Goal: Task Accomplishment & Management: Use online tool/utility

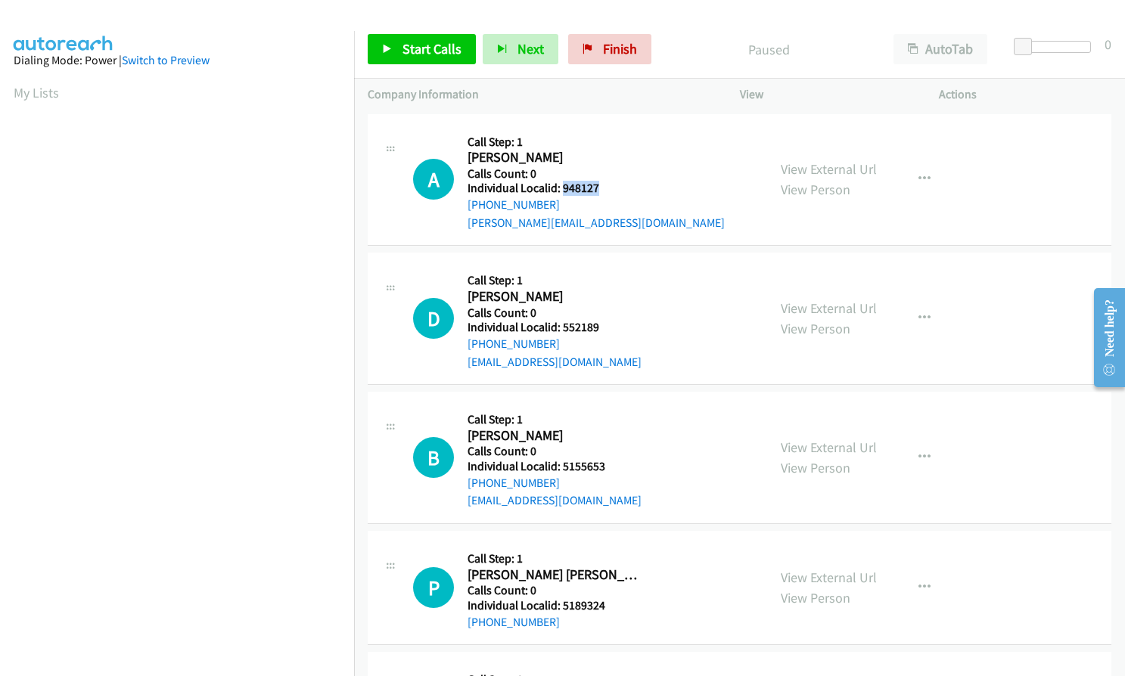
drag, startPoint x: 564, startPoint y: 190, endPoint x: 606, endPoint y: 192, distance: 42.4
click at [606, 192] on h5 "Individual Localid: 948127" at bounding box center [595, 188] width 257 height 15
copy h5 "948127"
drag, startPoint x: 566, startPoint y: 324, endPoint x: 601, endPoint y: 323, distance: 34.8
click at [601, 323] on h5 "Individual Localid: 552189" at bounding box center [554, 327] width 174 height 15
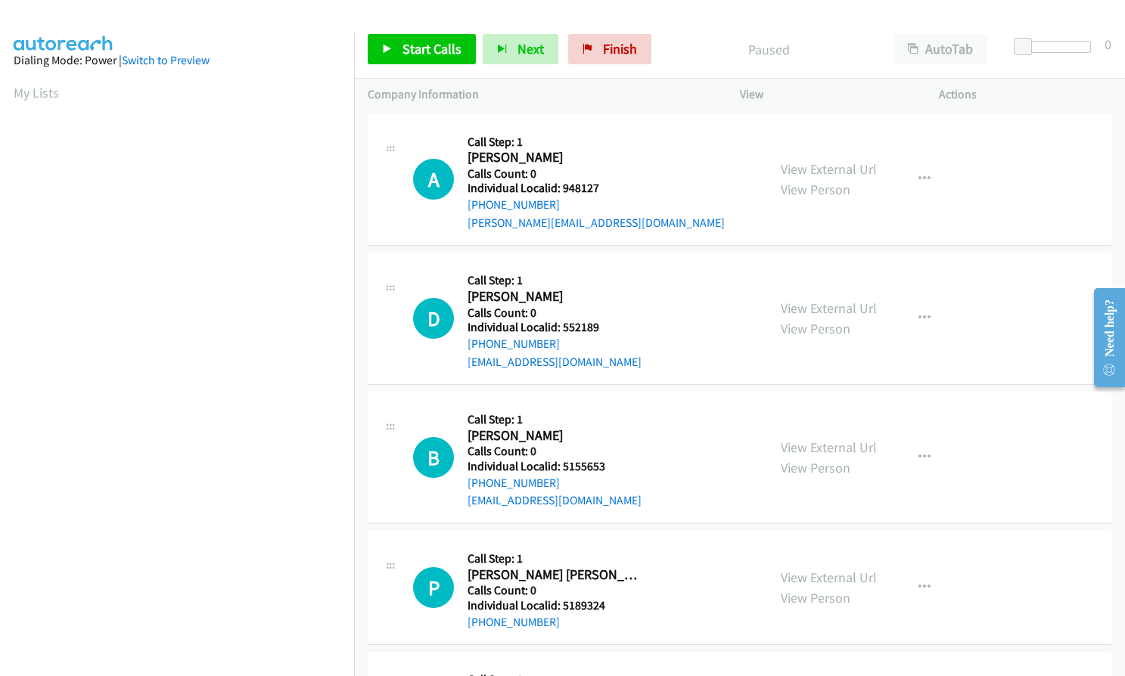
click at [575, 308] on h5 "Calls Count: 0" at bounding box center [554, 313] width 174 height 15
drag, startPoint x: 559, startPoint y: 328, endPoint x: 600, endPoint y: 328, distance: 40.8
click at [600, 328] on h5 "Individual Localid: 552189" at bounding box center [554, 327] width 174 height 15
copy h5 "552189"
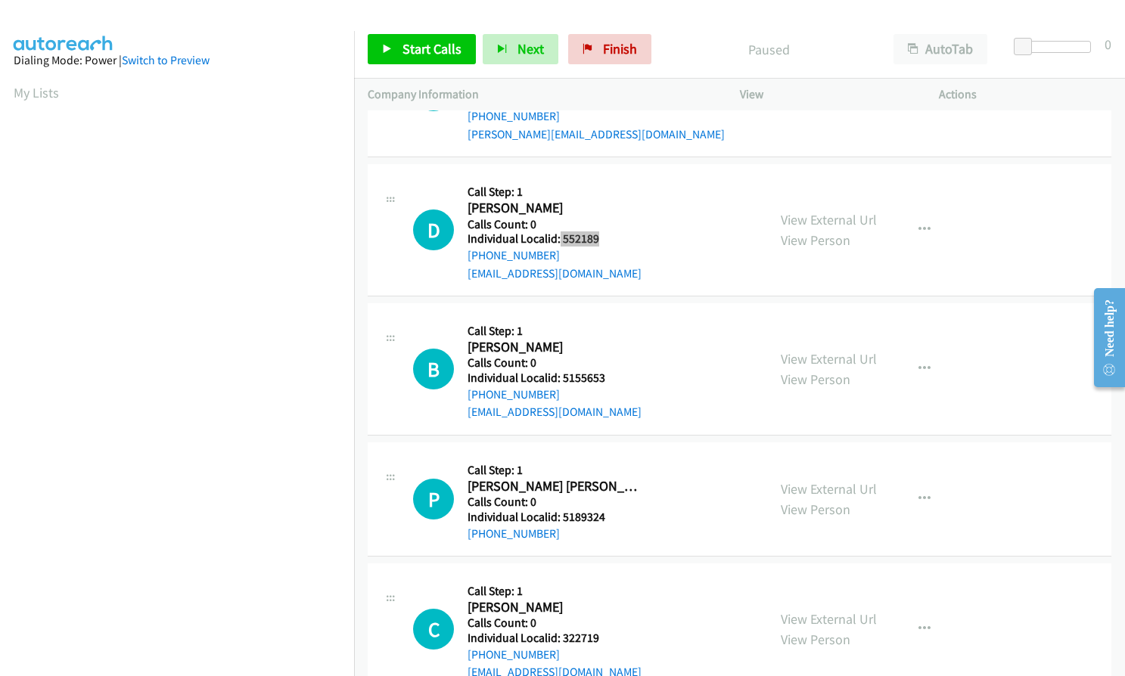
scroll to position [132, 0]
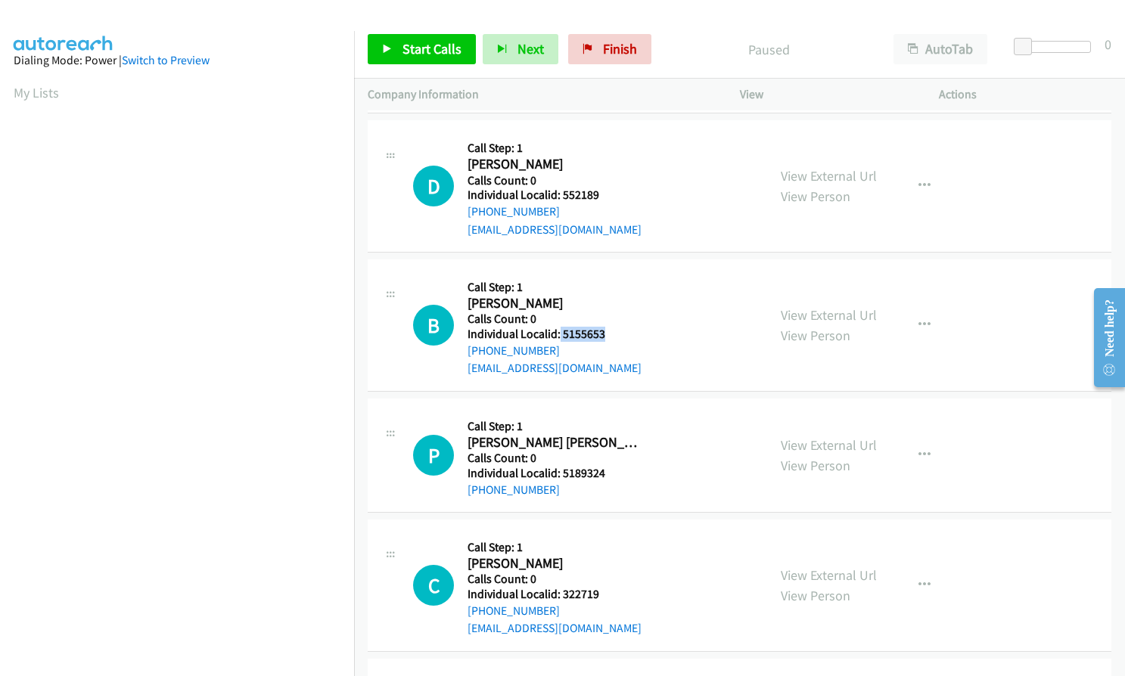
drag, startPoint x: 558, startPoint y: 330, endPoint x: 606, endPoint y: 331, distance: 47.7
click at [612, 331] on h5 "Individual Localid: 5155653" at bounding box center [554, 334] width 174 height 15
copy h5 "5155653"
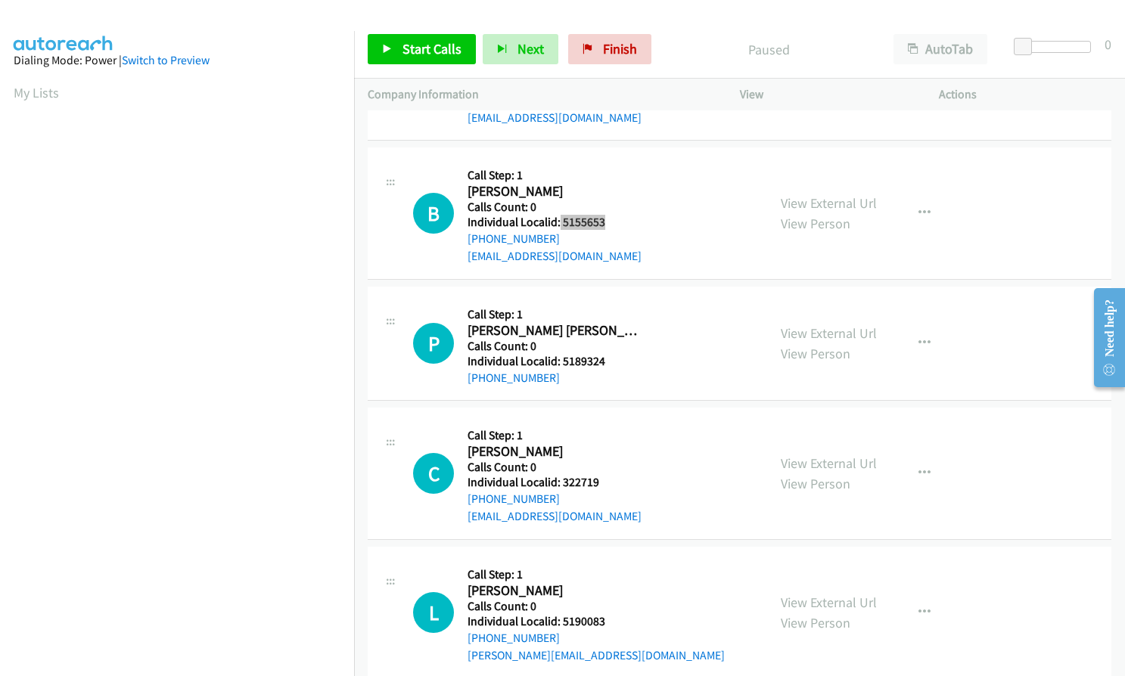
scroll to position [246, 0]
drag, startPoint x: 562, startPoint y: 359, endPoint x: 611, endPoint y: 359, distance: 49.2
click at [611, 359] on h5 "Individual Localid: 5189324" at bounding box center [552, 359] width 170 height 15
copy h5 "5189324"
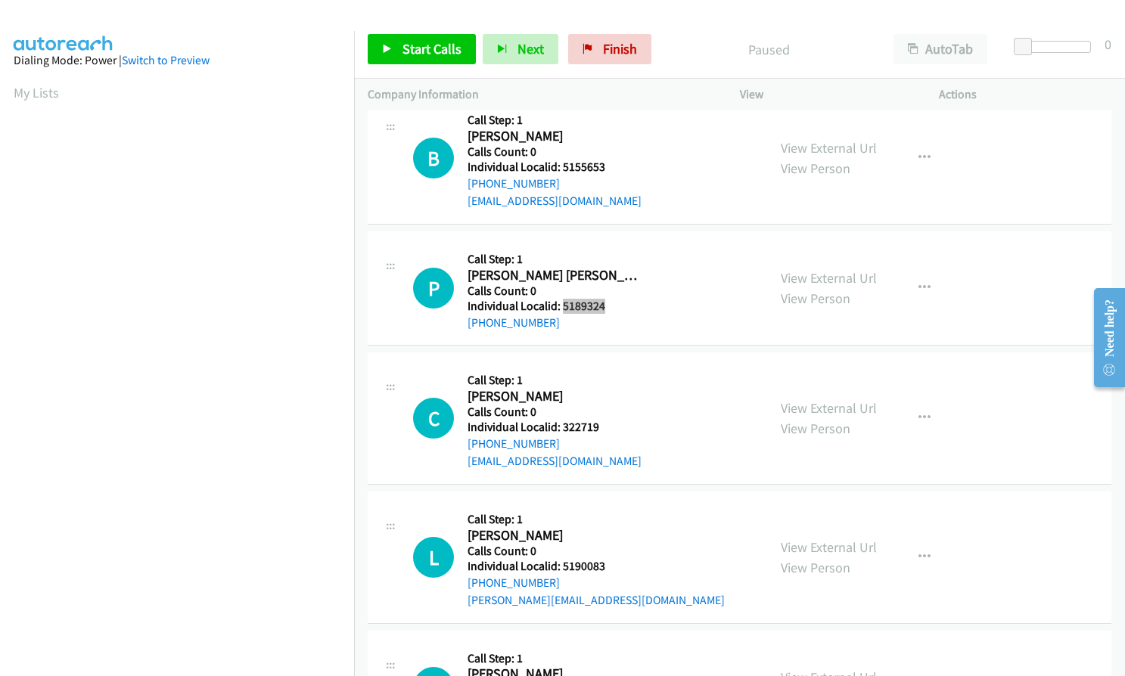
scroll to position [321, 0]
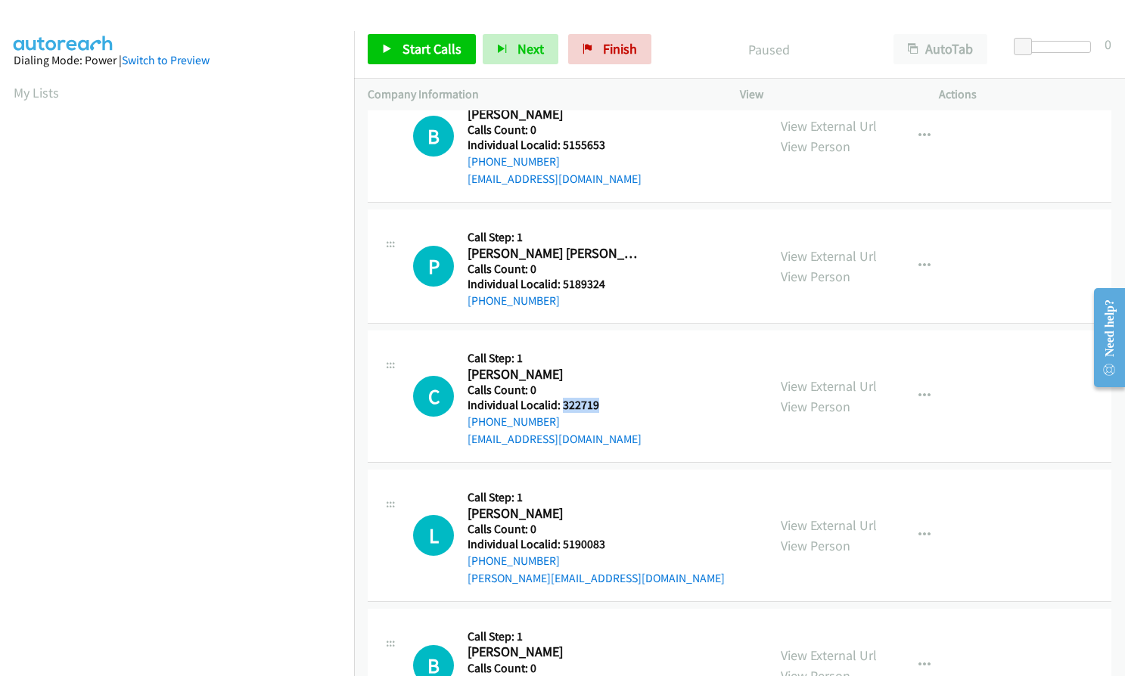
drag, startPoint x: 562, startPoint y: 405, endPoint x: 604, endPoint y: 403, distance: 41.7
click at [607, 403] on h5 "Individual Localid: 322719" at bounding box center [554, 405] width 174 height 15
copy h5 "322719"
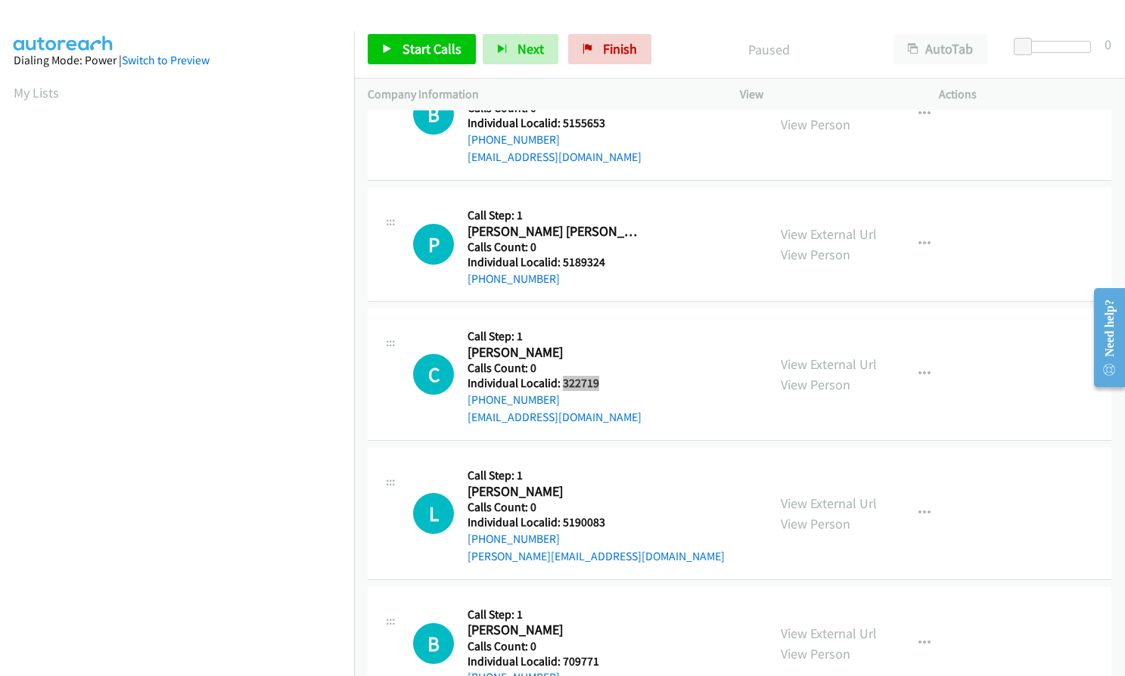
scroll to position [416, 0]
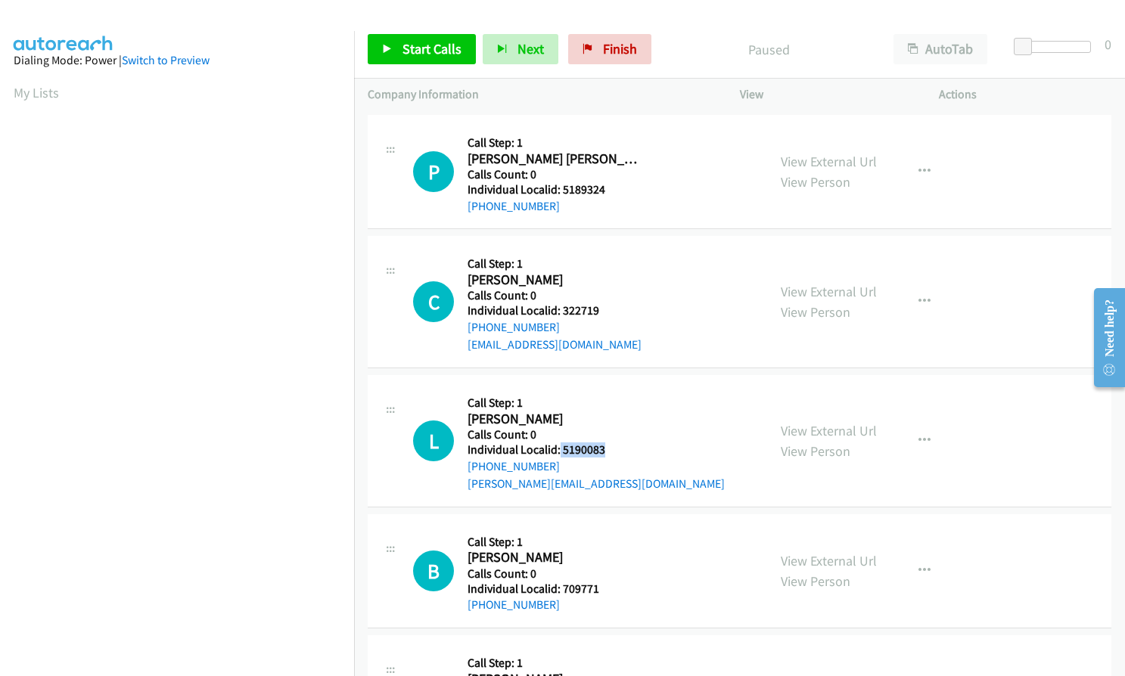
drag, startPoint x: 557, startPoint y: 448, endPoint x: 606, endPoint y: 447, distance: 48.4
click at [611, 446] on h5 "Individual Localid: 5190083" at bounding box center [595, 449] width 257 height 15
copy h5 "5190083"
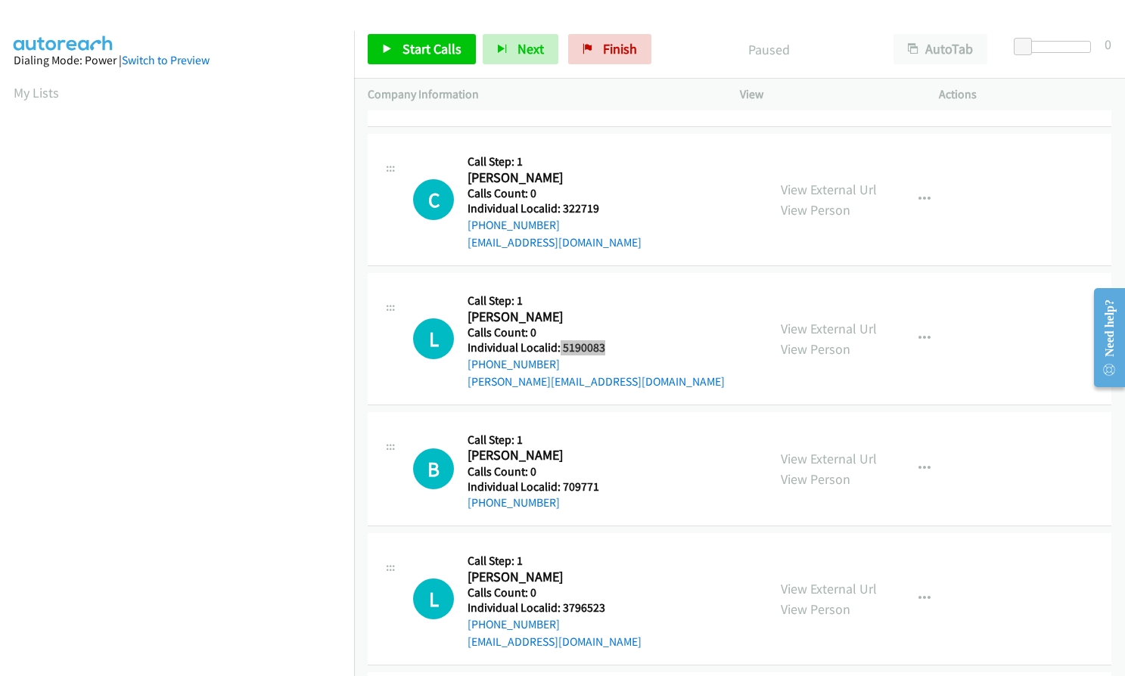
scroll to position [548, 0]
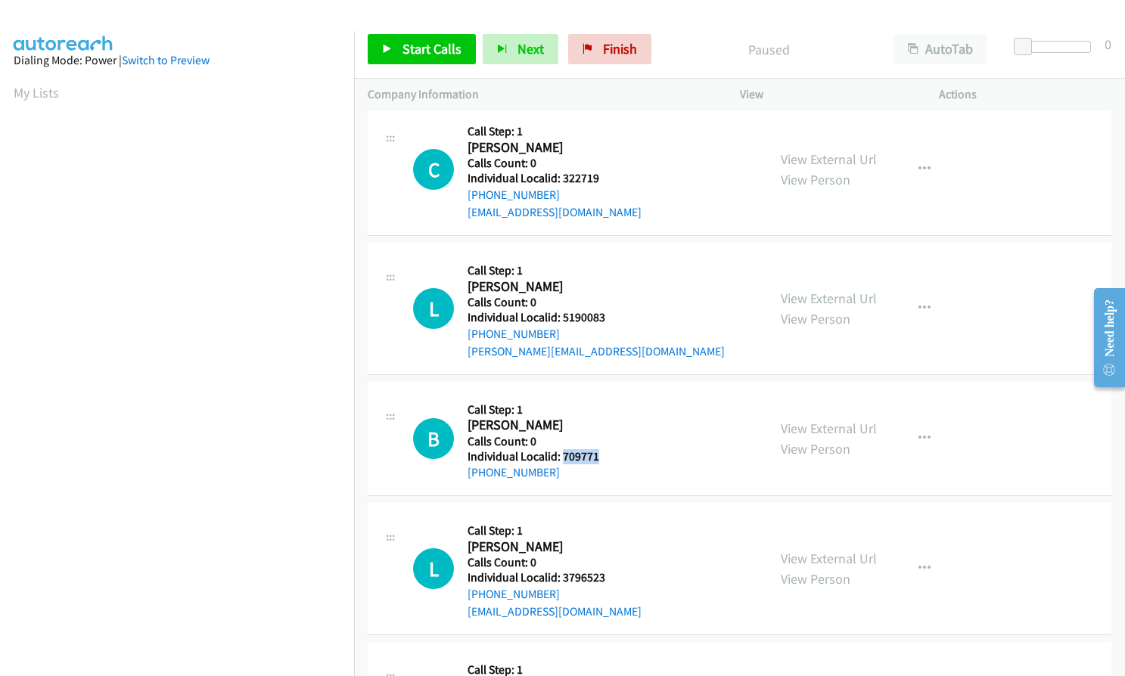
drag, startPoint x: 564, startPoint y: 457, endPoint x: 608, endPoint y: 453, distance: 44.0
click at [608, 453] on h5 "Individual Localid: 709771" at bounding box center [552, 456] width 170 height 15
copy h5 "709771"
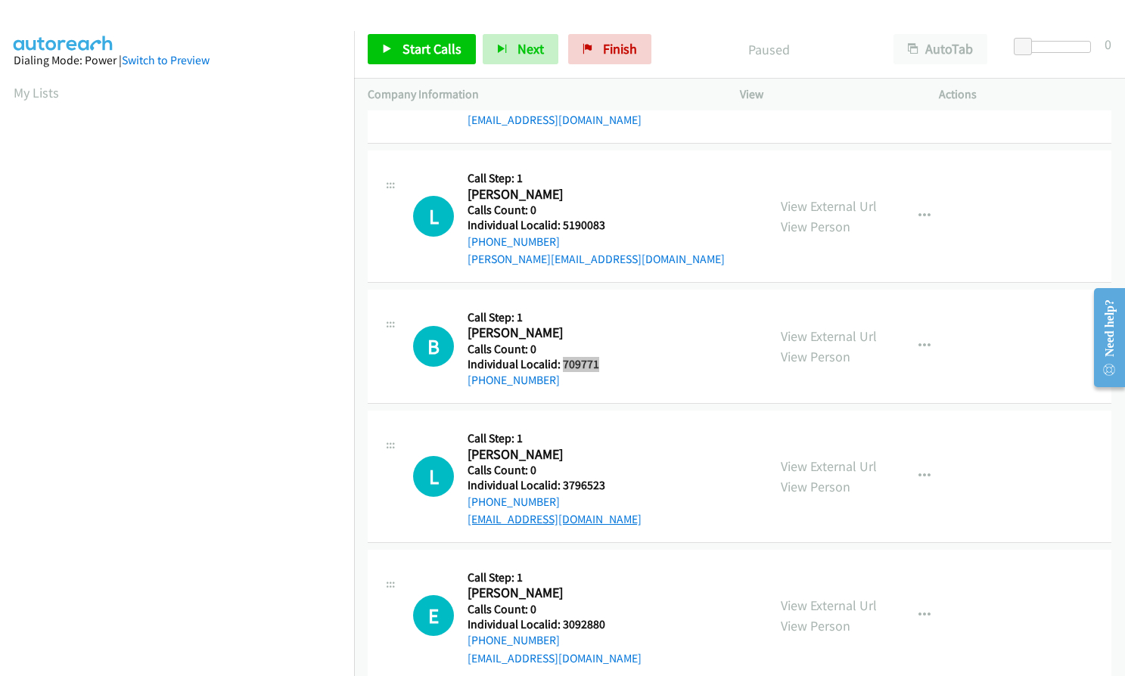
scroll to position [681, 0]
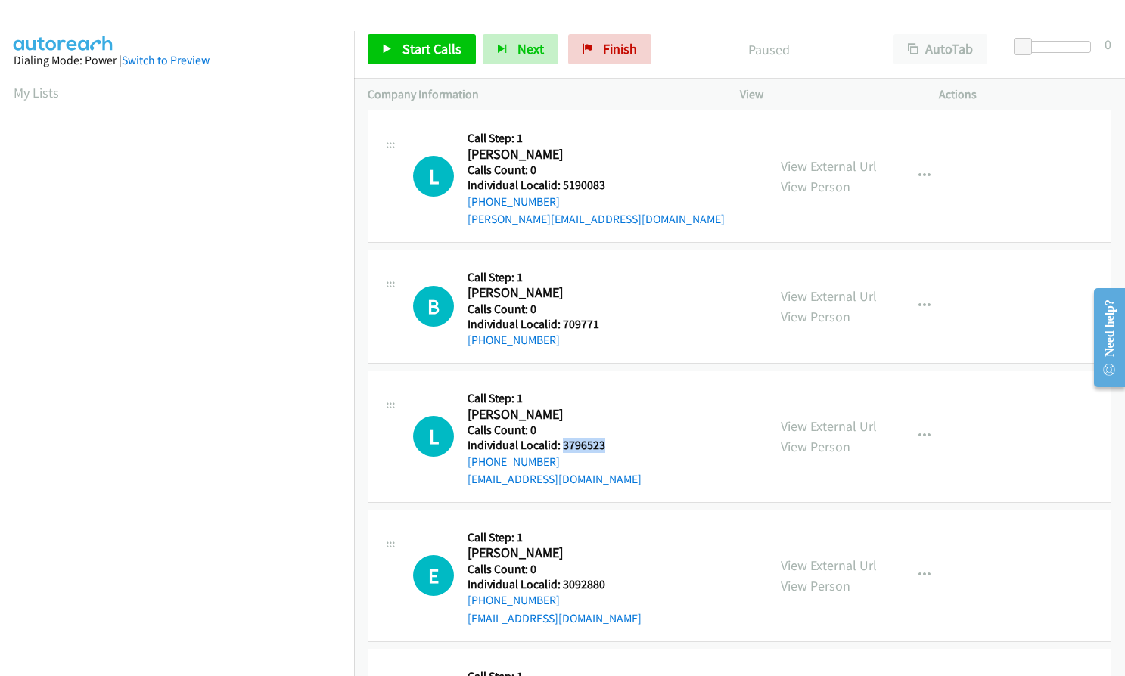
drag, startPoint x: 560, startPoint y: 446, endPoint x: 611, endPoint y: 446, distance: 50.7
click at [611, 446] on h5 "Individual Localid: 3796523" at bounding box center [554, 445] width 174 height 15
copy h5 "3796523"
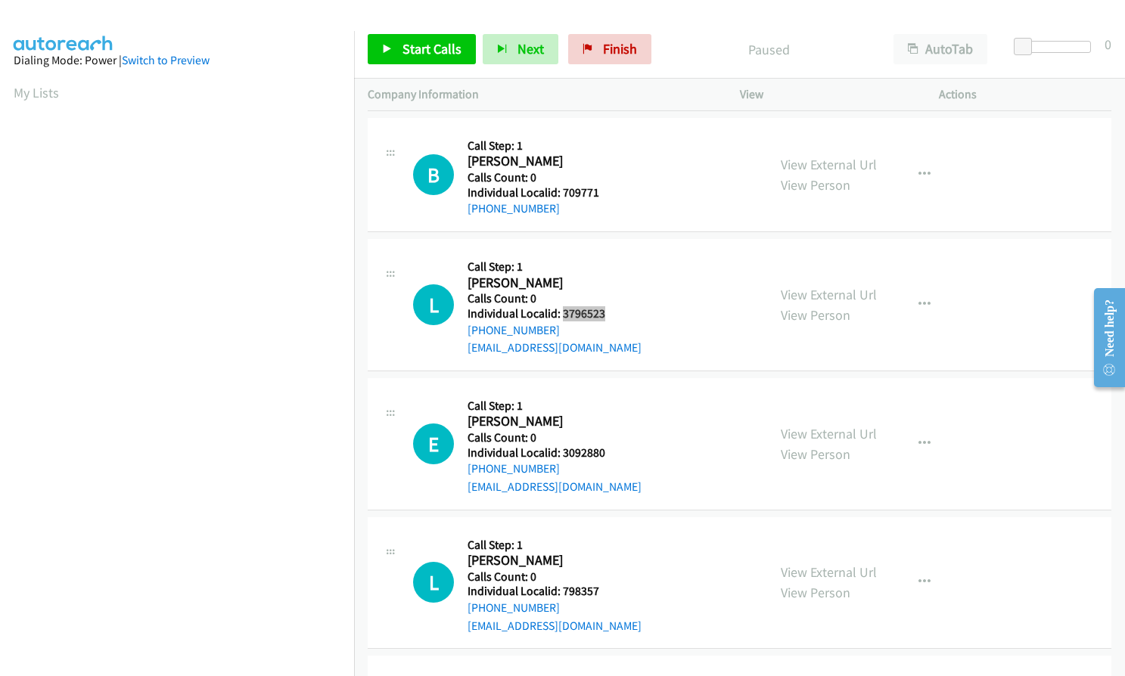
scroll to position [813, 0]
drag, startPoint x: 558, startPoint y: 452, endPoint x: 609, endPoint y: 452, distance: 50.7
click at [609, 452] on h5 "Individual Localid: 3092880" at bounding box center [554, 452] width 174 height 15
copy h5 "3092880"
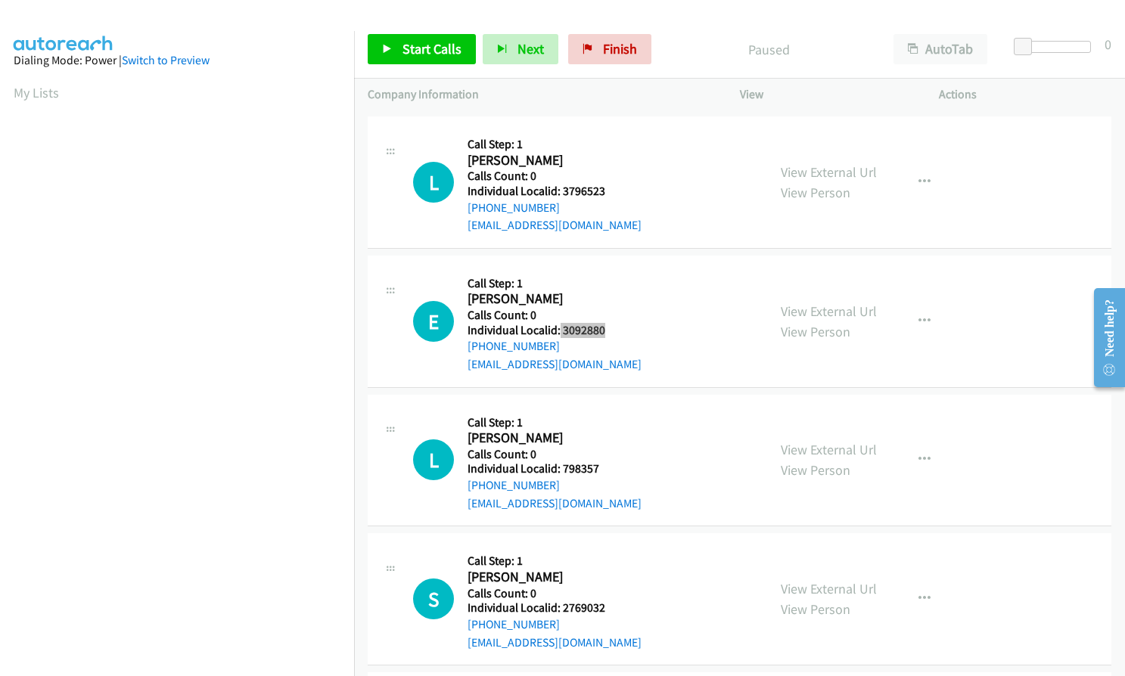
scroll to position [964, 0]
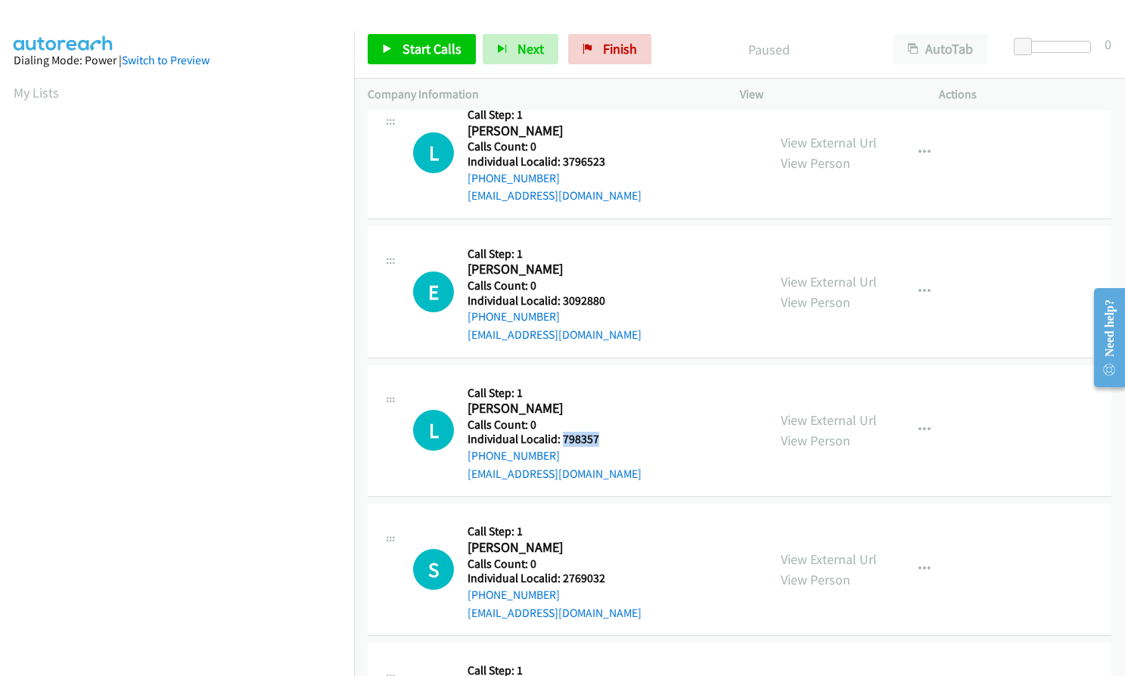
drag, startPoint x: 563, startPoint y: 437, endPoint x: 610, endPoint y: 439, distance: 47.0
click at [610, 439] on h5 "Individual Localid: 798357" at bounding box center [554, 439] width 174 height 15
copy h5 "798357"
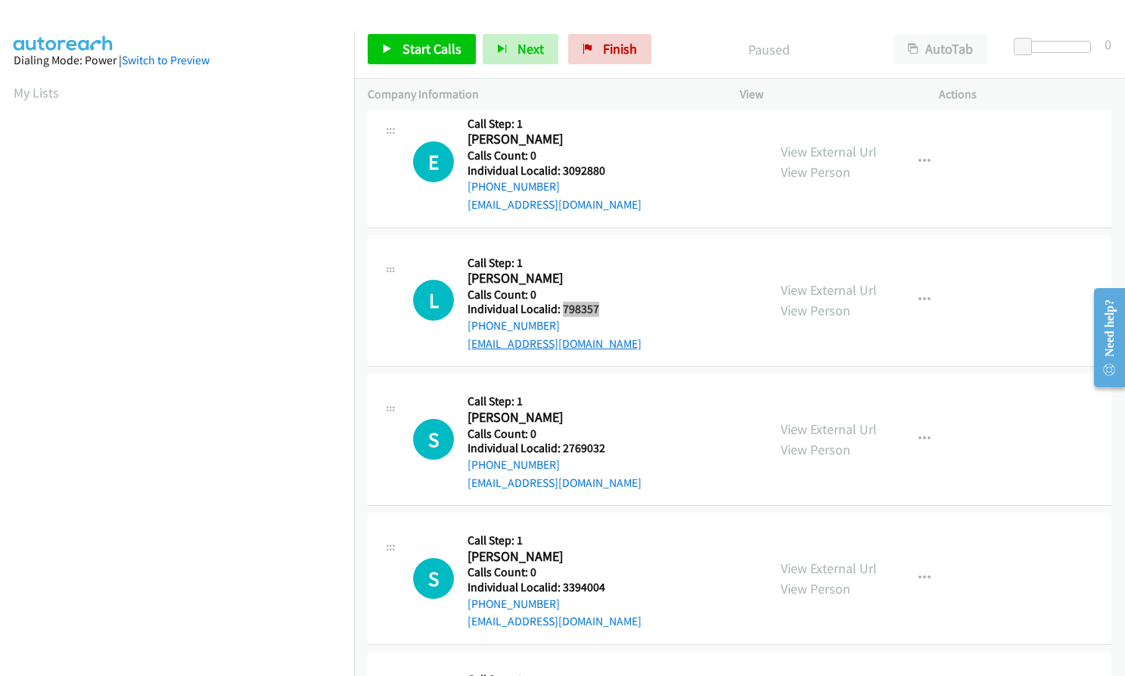
scroll to position [1097, 0]
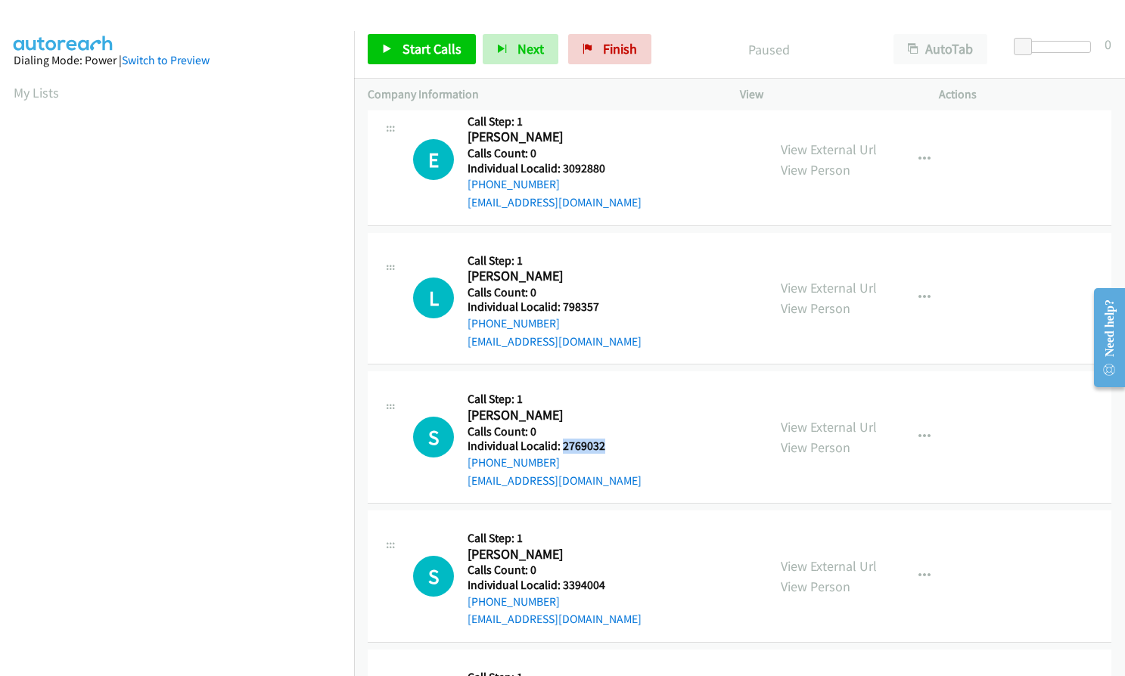
drag, startPoint x: 560, startPoint y: 447, endPoint x: 612, endPoint y: 451, distance: 51.6
click at [612, 451] on h5 "Individual Localid: 2769032" at bounding box center [554, 446] width 174 height 15
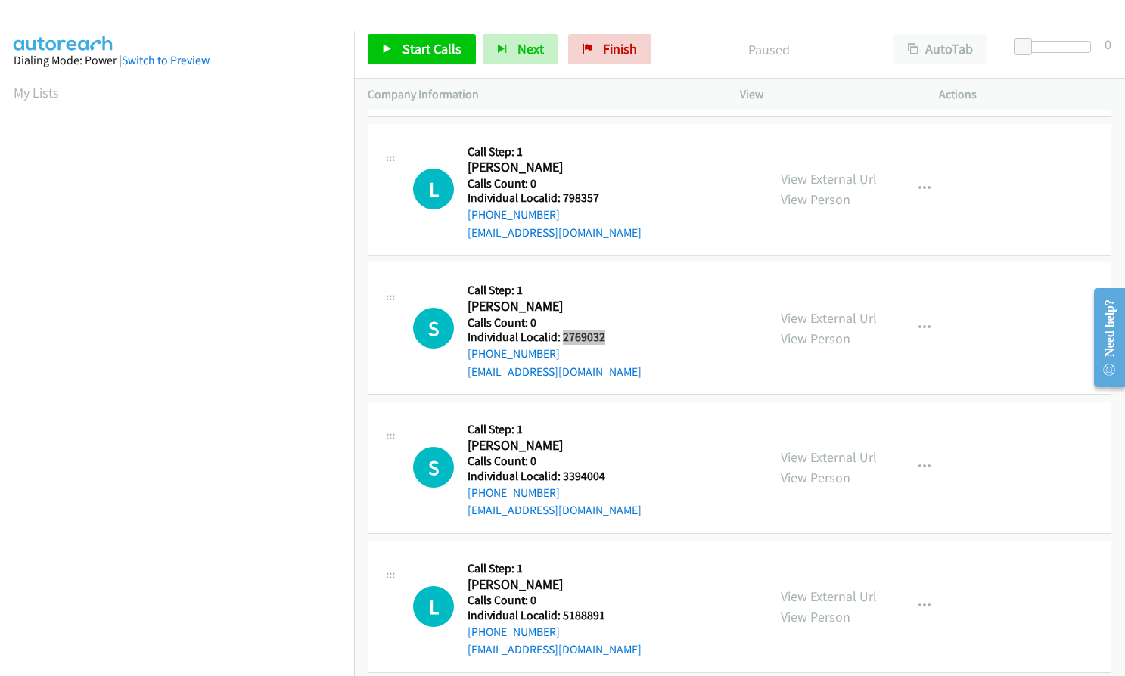
scroll to position [1229, 0]
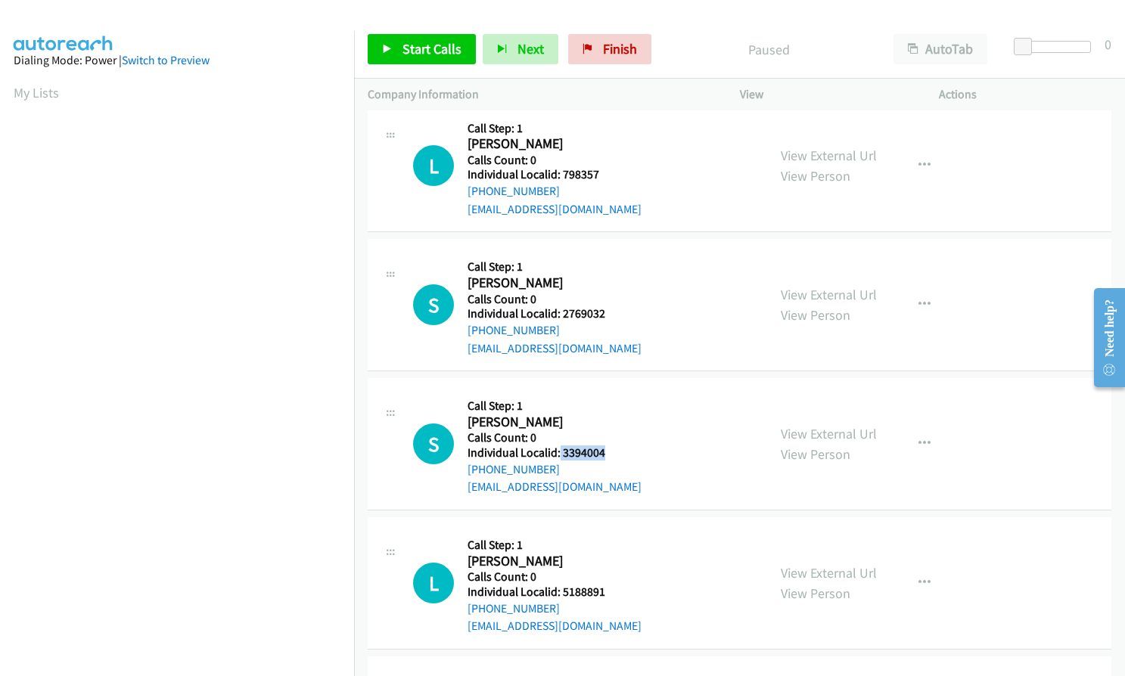
drag, startPoint x: 557, startPoint y: 447, endPoint x: 604, endPoint y: 447, distance: 46.9
click at [604, 447] on h5 "Individual Localid: 3394004" at bounding box center [554, 453] width 174 height 15
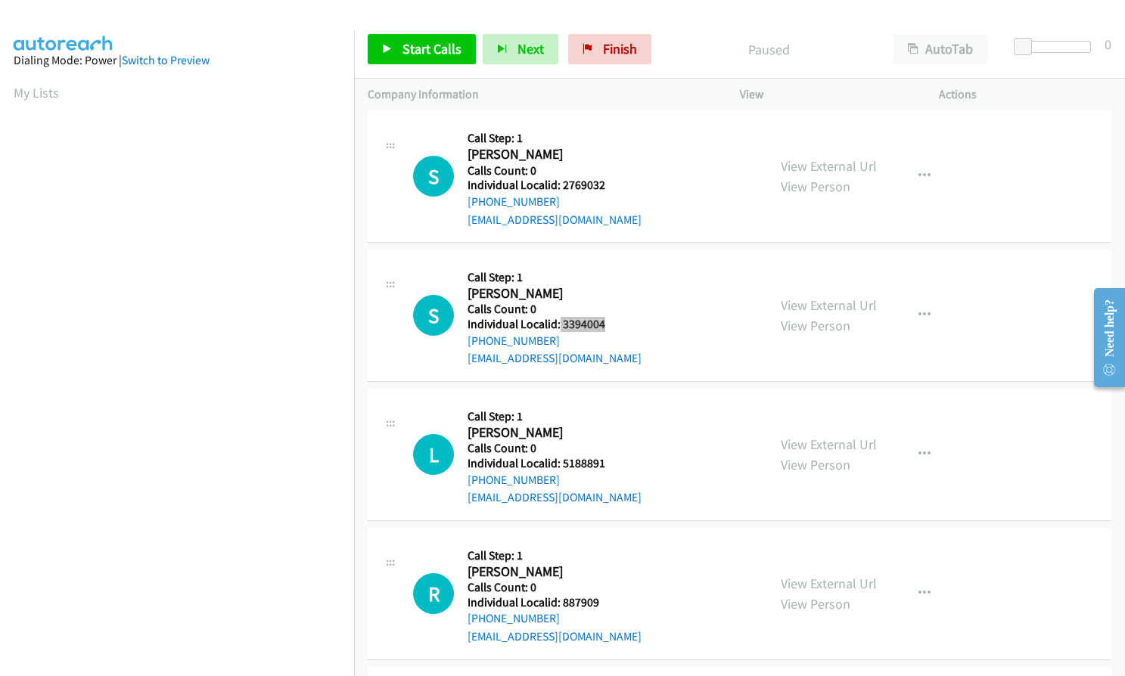
scroll to position [1380, 0]
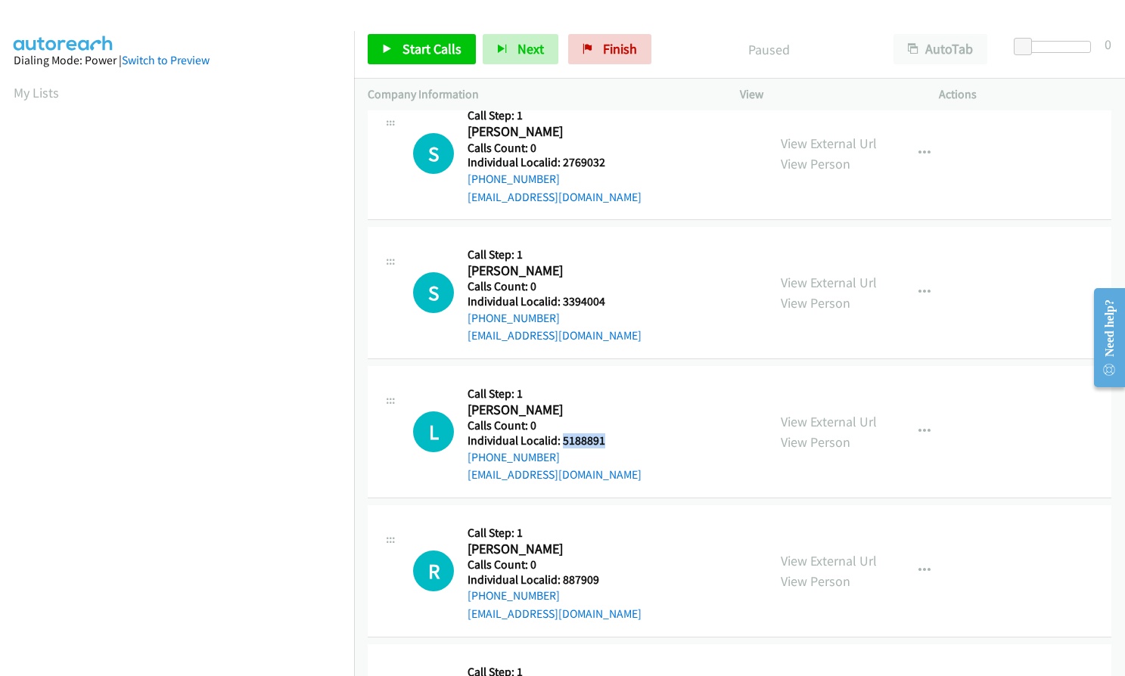
drag, startPoint x: 560, startPoint y: 439, endPoint x: 607, endPoint y: 439, distance: 46.1
click at [607, 439] on h5 "Individual Localid: 5188891" at bounding box center [554, 440] width 174 height 15
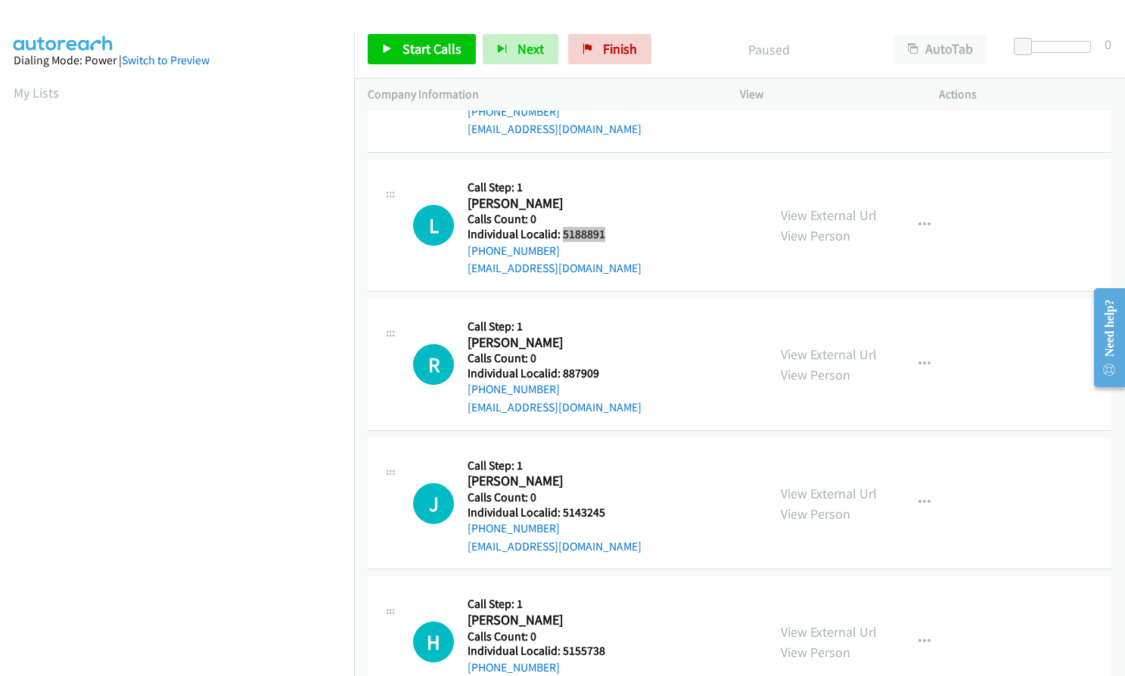
scroll to position [1588, 0]
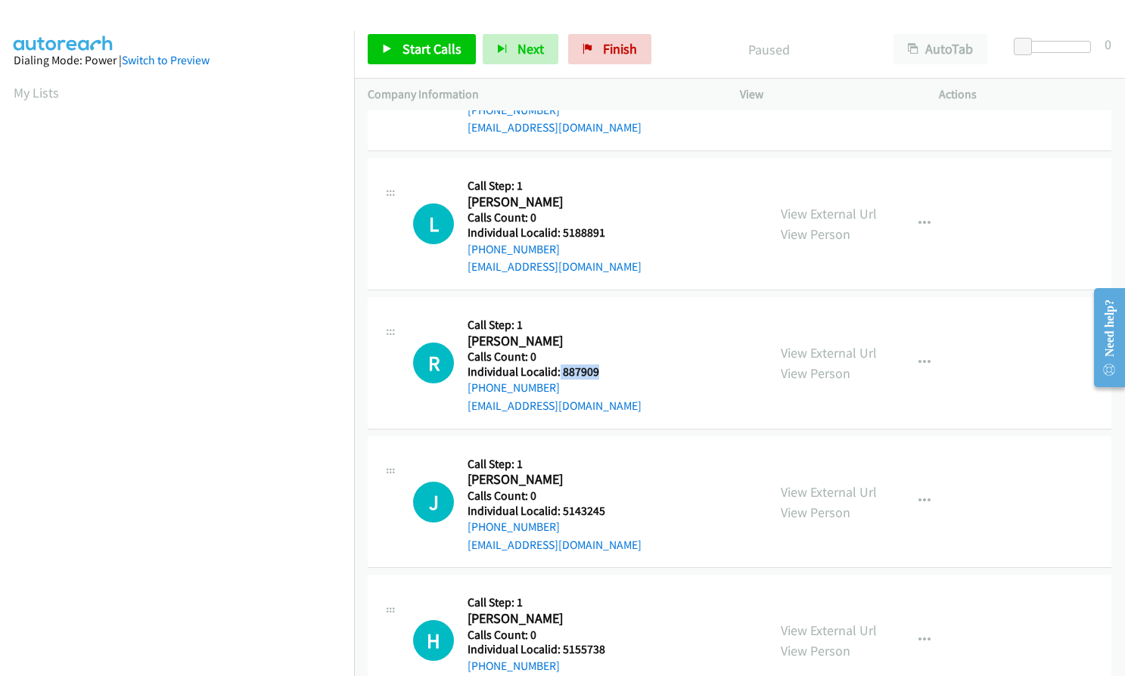
drag, startPoint x: 559, startPoint y: 372, endPoint x: 609, endPoint y: 370, distance: 50.0
click at [609, 370] on h5 "Individual Localid: 887909" at bounding box center [554, 372] width 174 height 15
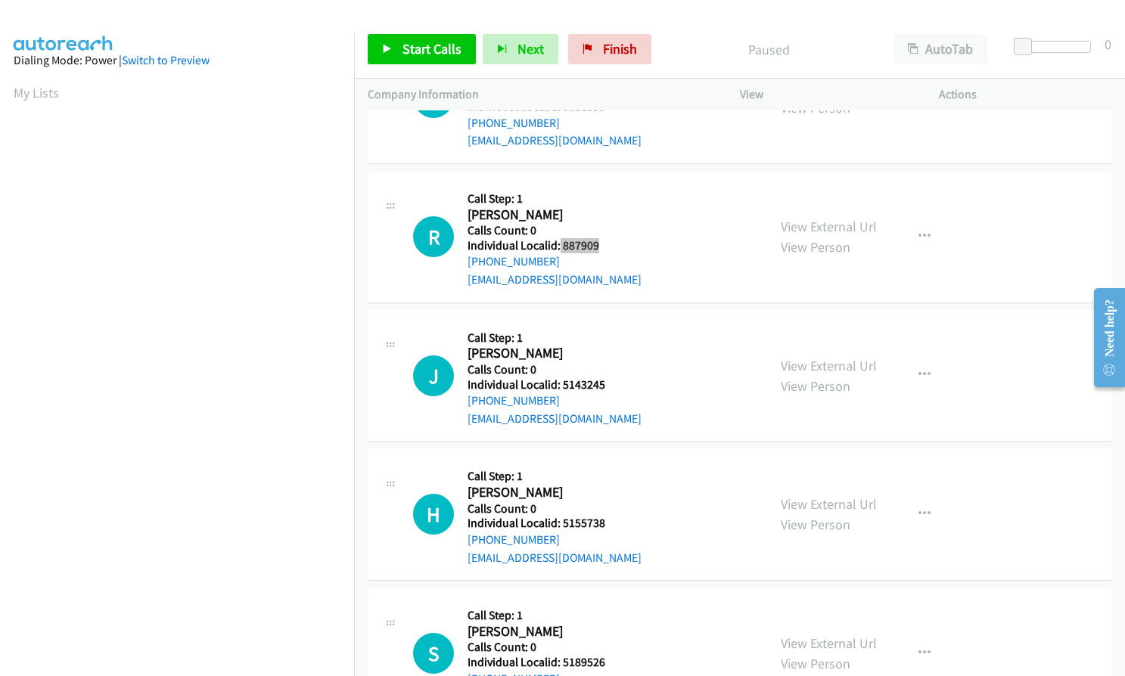
scroll to position [1721, 0]
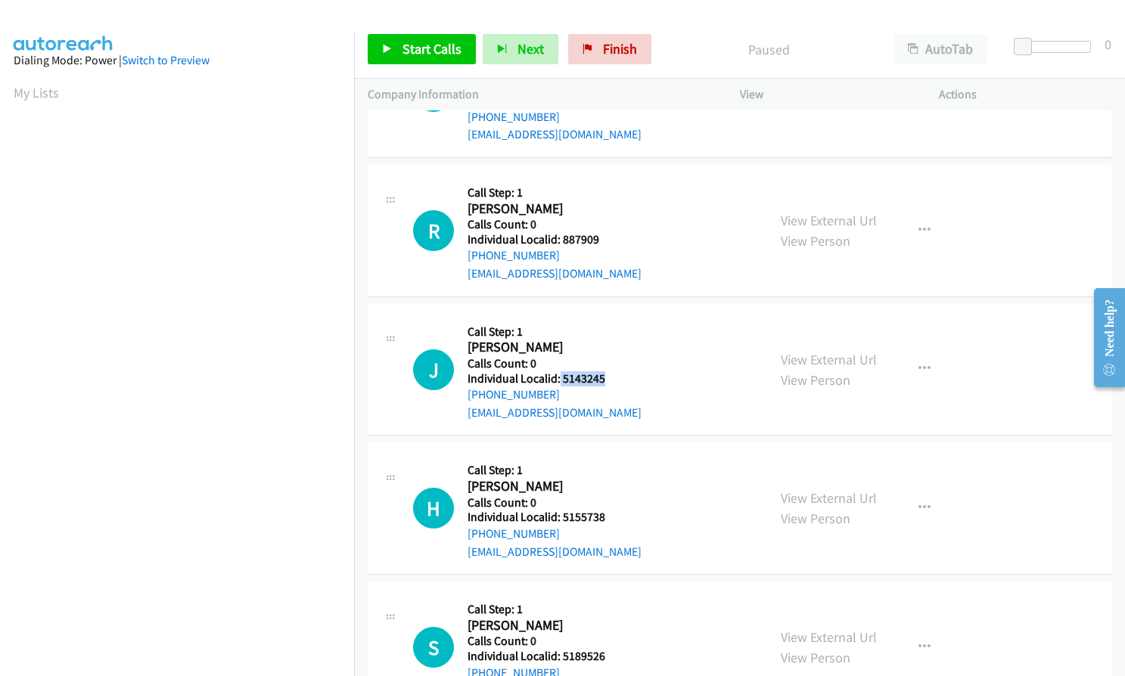
drag, startPoint x: 558, startPoint y: 377, endPoint x: 604, endPoint y: 377, distance: 45.4
click at [604, 377] on h5 "Individual Localid: 5143245" at bounding box center [554, 378] width 174 height 15
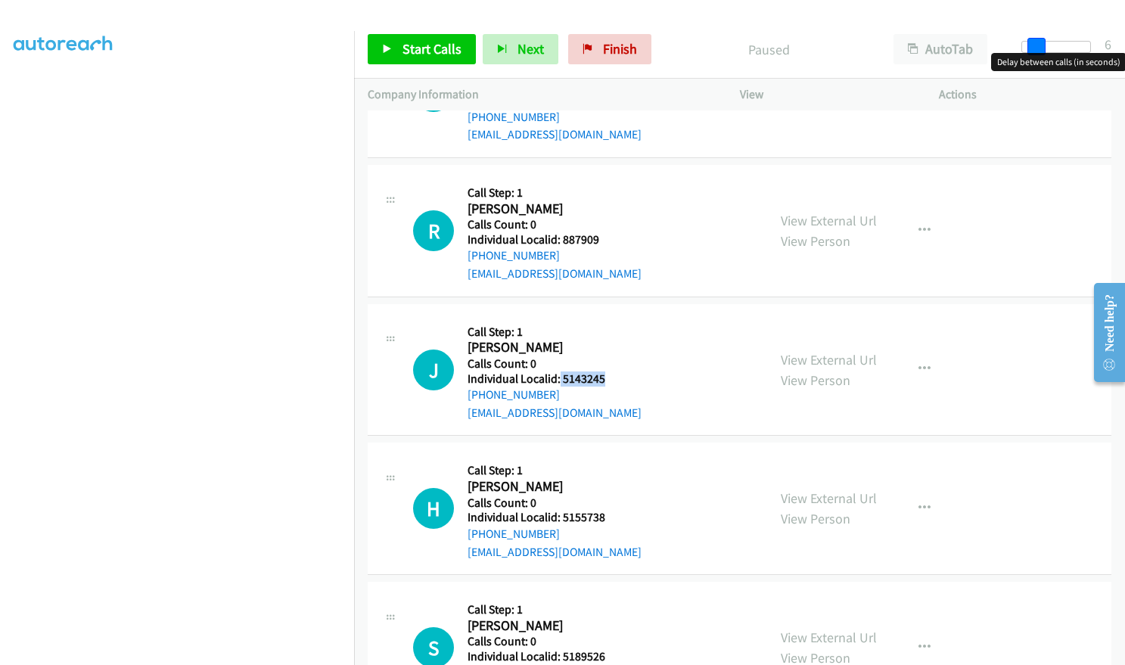
drag, startPoint x: 1023, startPoint y: 41, endPoint x: 1036, endPoint y: 41, distance: 13.6
click at [1036, 41] on span at bounding box center [1036, 47] width 18 height 18
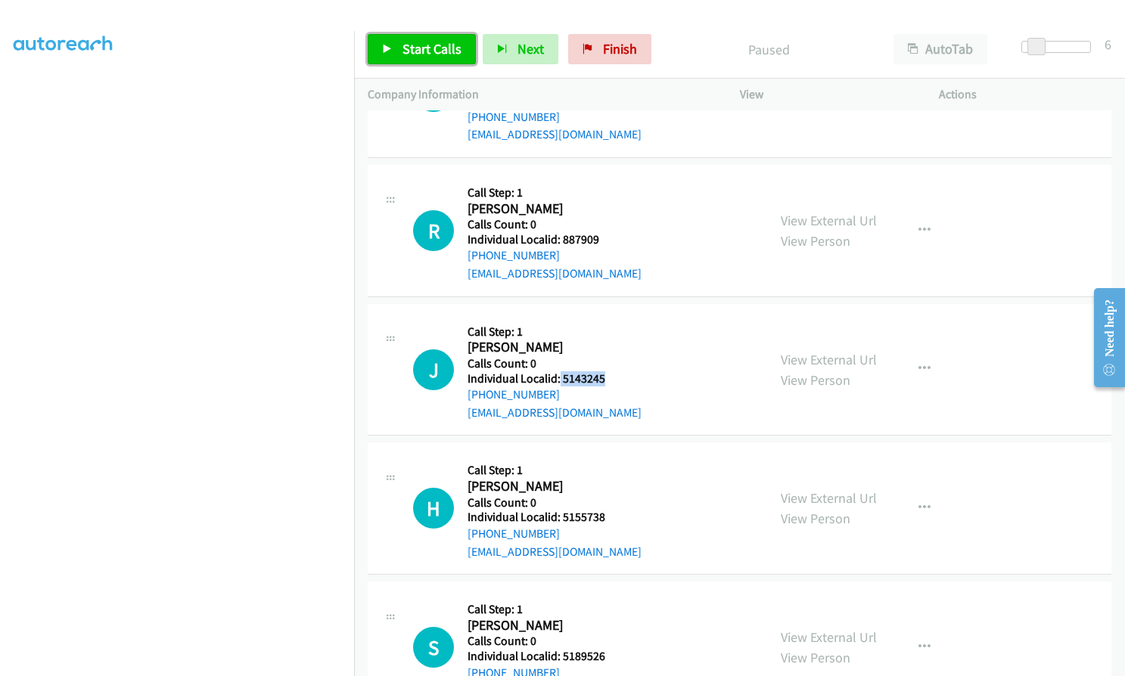
click at [428, 56] on span "Start Calls" at bounding box center [431, 48] width 59 height 17
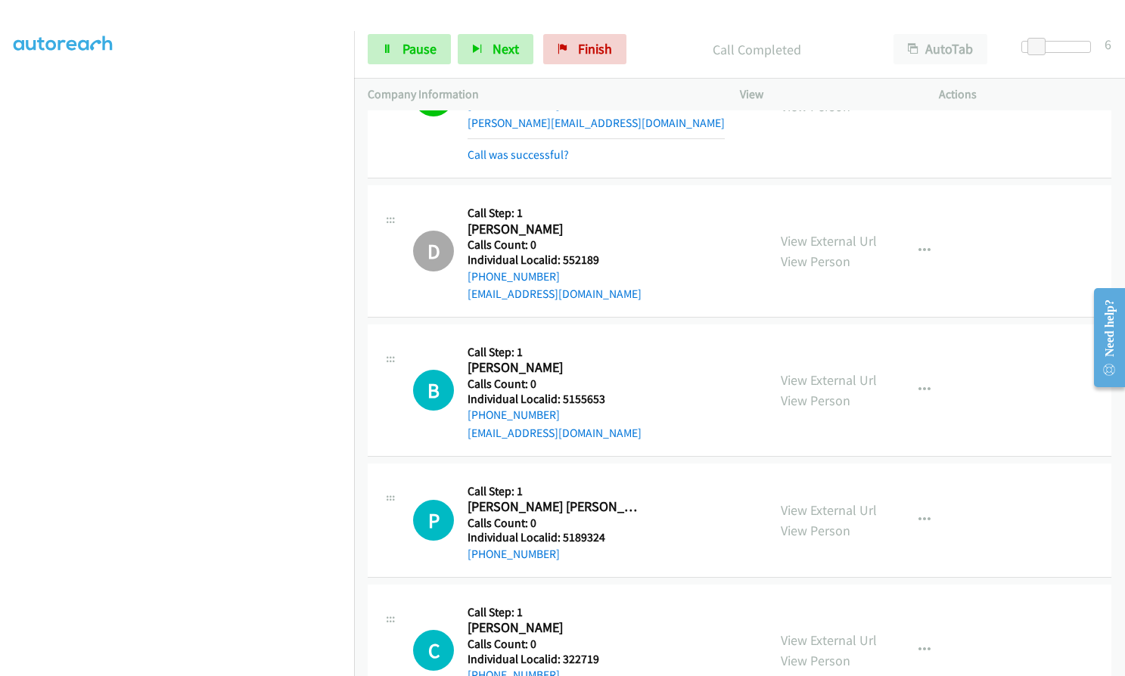
scroll to position [0, 0]
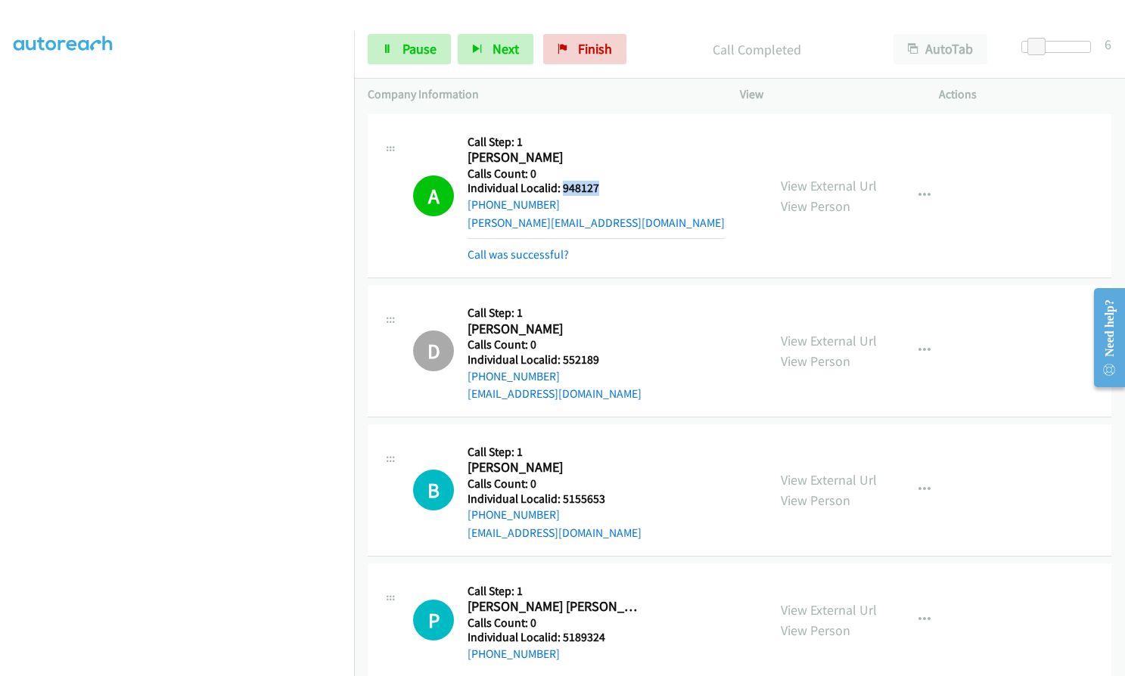
drag, startPoint x: 561, startPoint y: 187, endPoint x: 601, endPoint y: 185, distance: 40.1
click at [601, 185] on h5 "Individual Localid: 948127" at bounding box center [595, 188] width 257 height 15
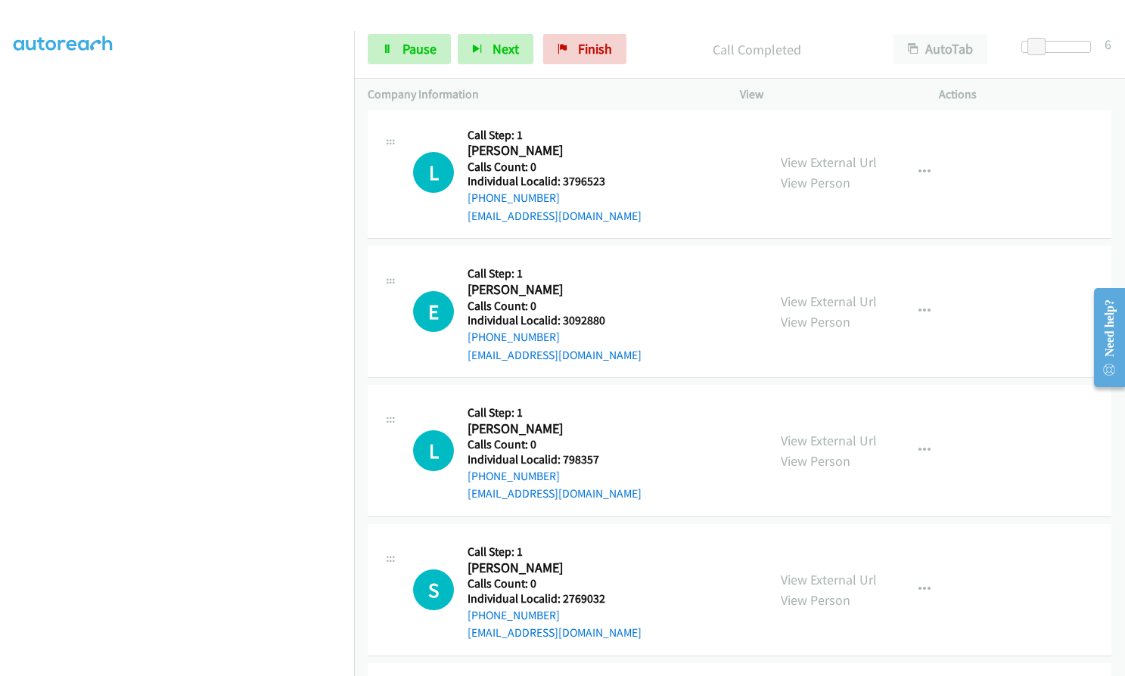
scroll to position [983, 0]
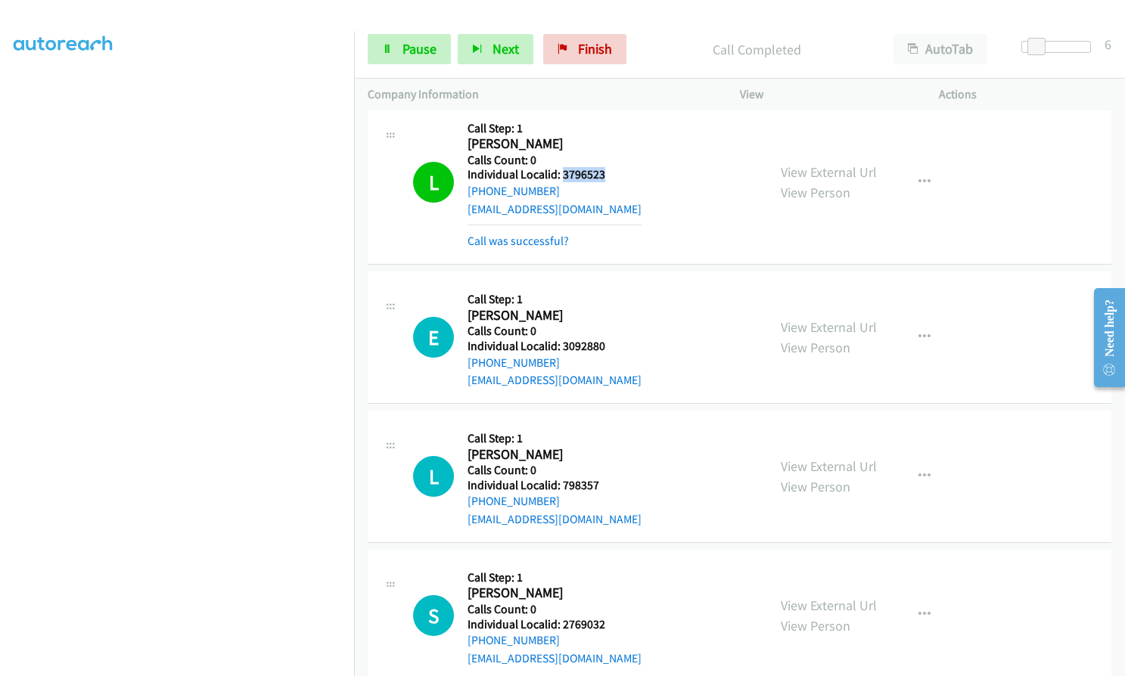
drag, startPoint x: 561, startPoint y: 172, endPoint x: 606, endPoint y: 169, distance: 44.7
click at [606, 169] on h5 "Individual Localid: 3796523" at bounding box center [554, 174] width 174 height 15
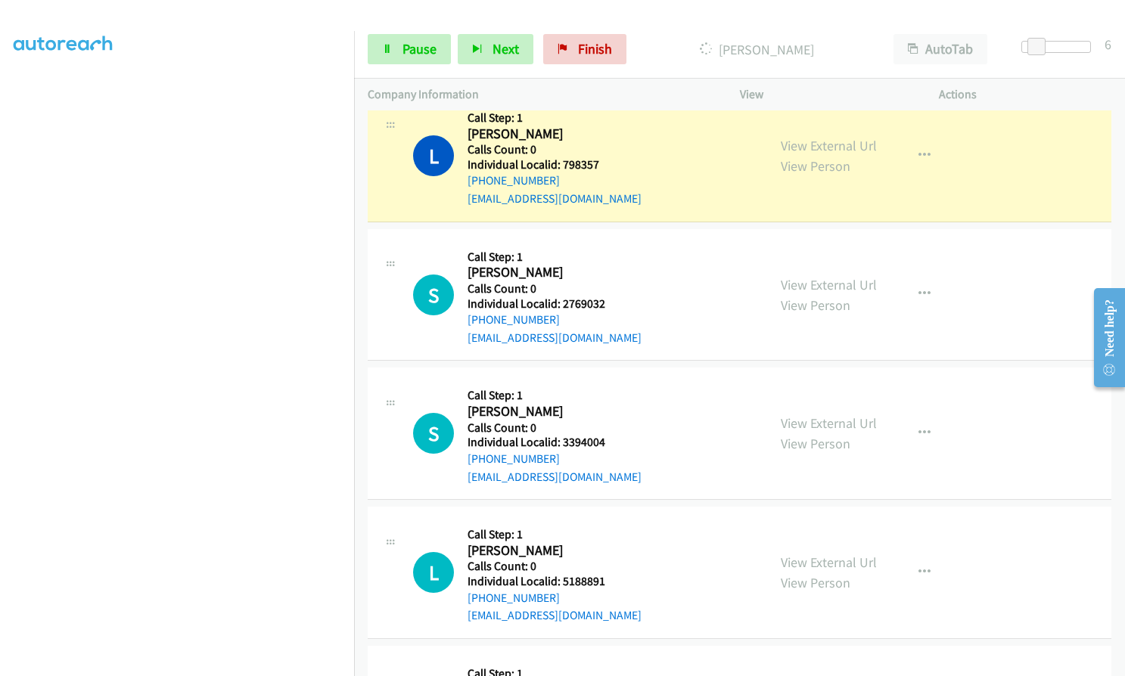
scroll to position [1305, 0]
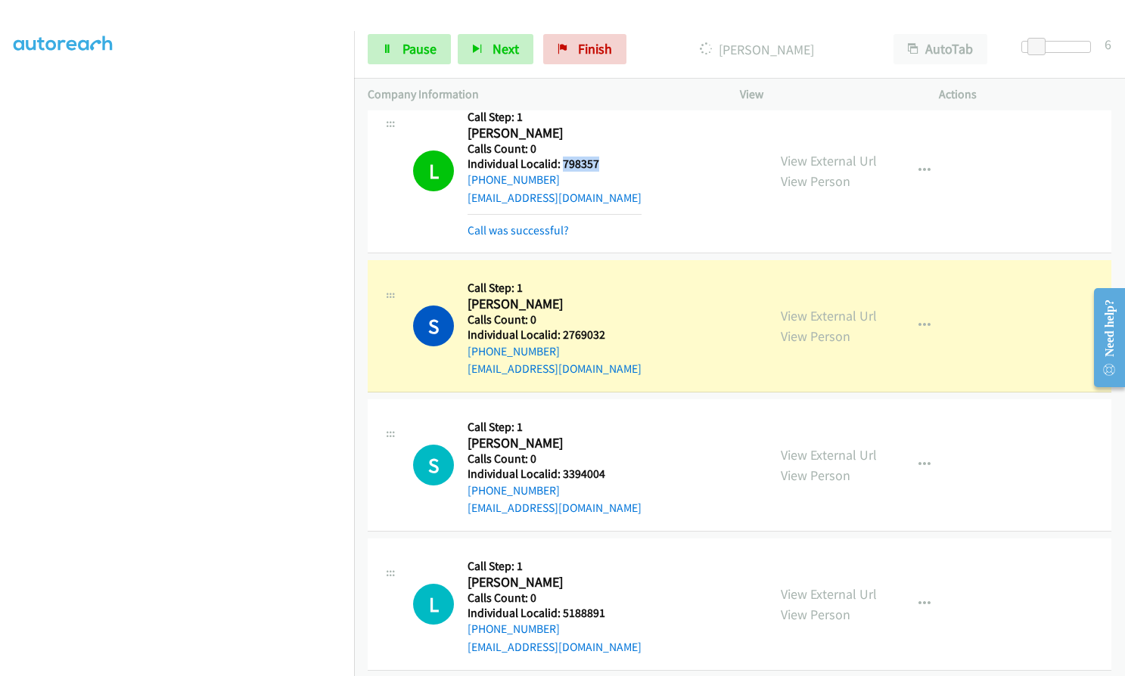
drag, startPoint x: 560, startPoint y: 164, endPoint x: 604, endPoint y: 162, distance: 44.7
click at [604, 162] on h5 "Individual Localid: 798357" at bounding box center [554, 164] width 174 height 15
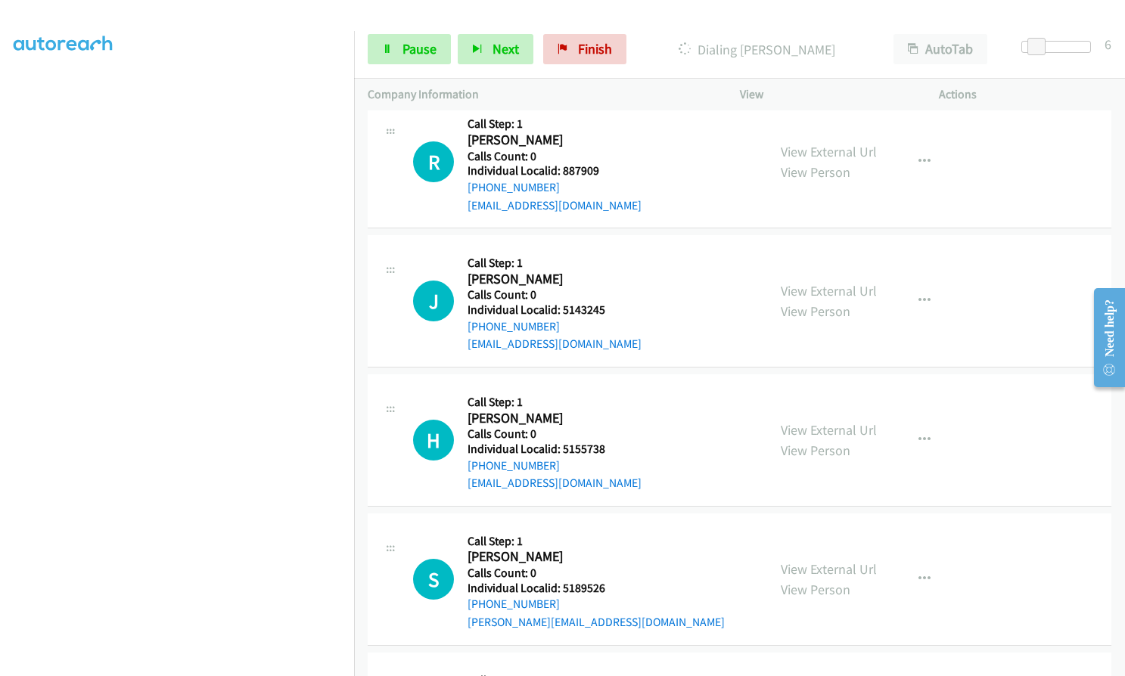
scroll to position [1929, 0]
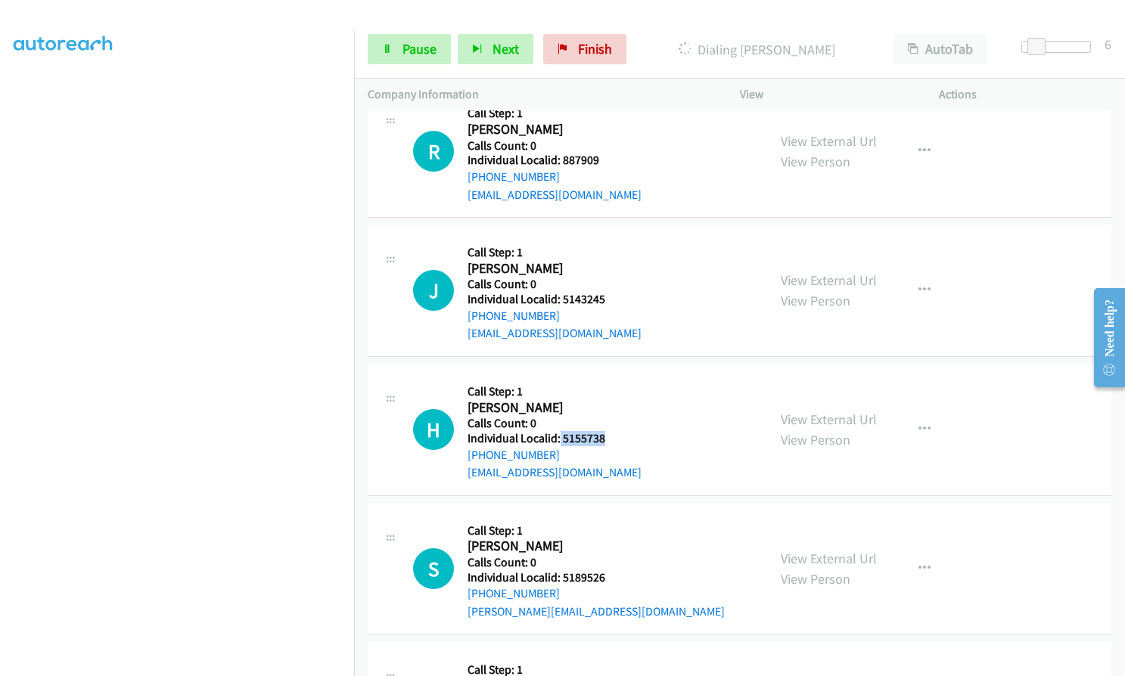
drag, startPoint x: 557, startPoint y: 439, endPoint x: 616, endPoint y: 437, distance: 59.0
click at [616, 437] on h5 "Individual Localid: 5155738" at bounding box center [554, 438] width 174 height 15
drag, startPoint x: 563, startPoint y: 579, endPoint x: 607, endPoint y: 575, distance: 44.9
click at [607, 575] on h5 "Individual Localid: 5189526" at bounding box center [595, 577] width 257 height 15
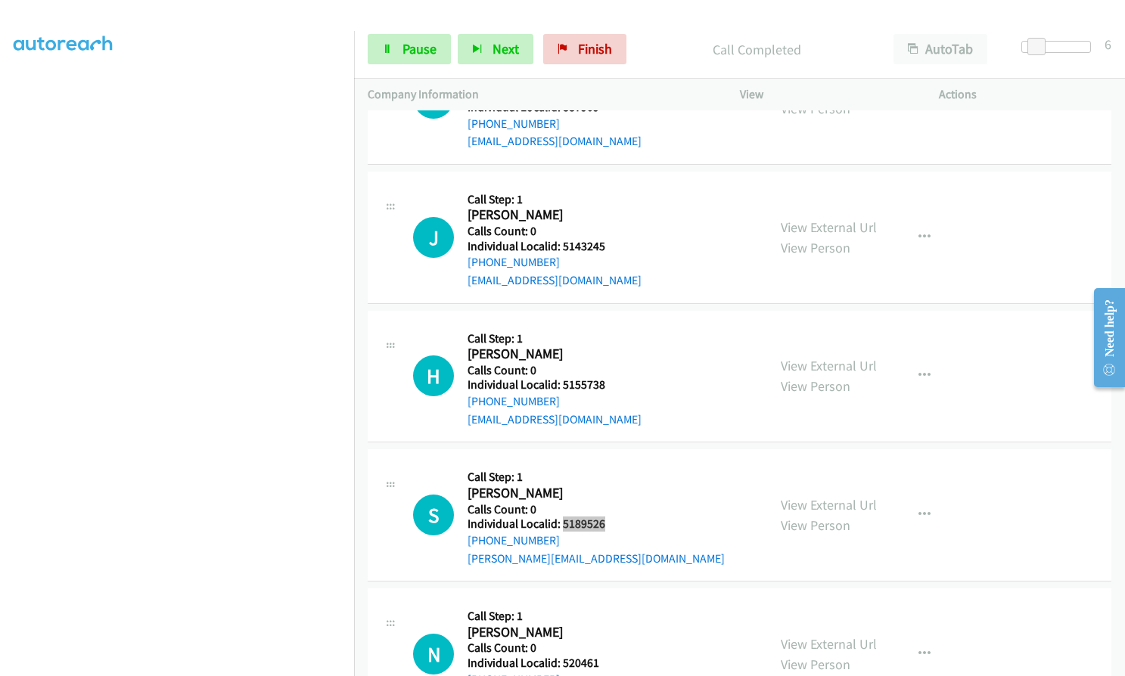
scroll to position [2263, 0]
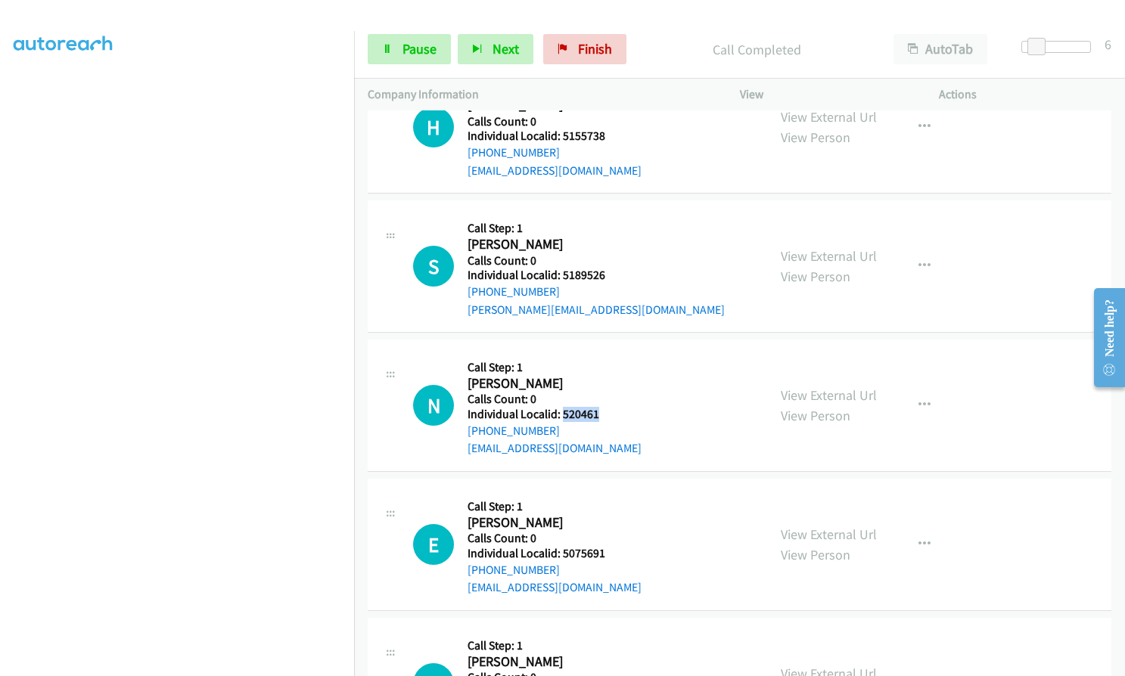
drag, startPoint x: 561, startPoint y: 415, endPoint x: 601, endPoint y: 413, distance: 40.2
click at [601, 413] on h5 "Individual Localid: 520461" at bounding box center [554, 414] width 174 height 15
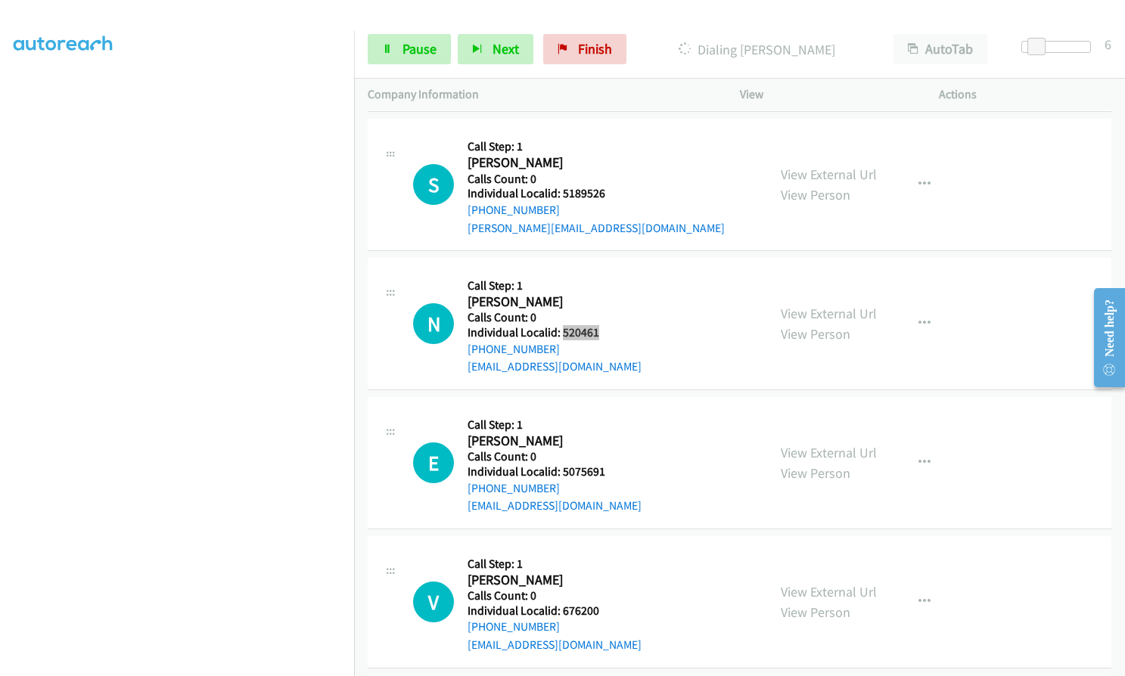
scroll to position [2358, 0]
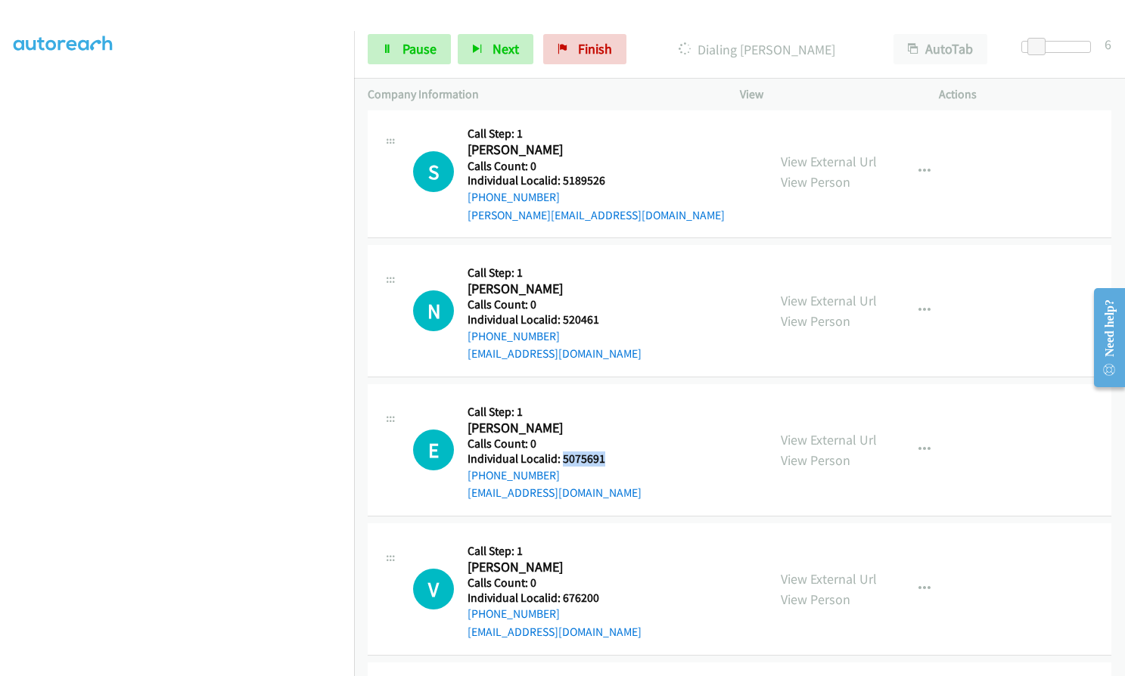
drag, startPoint x: 560, startPoint y: 460, endPoint x: 606, endPoint y: 454, distance: 45.8
click at [606, 454] on h5 "Individual Localid: 5075691" at bounding box center [554, 459] width 174 height 15
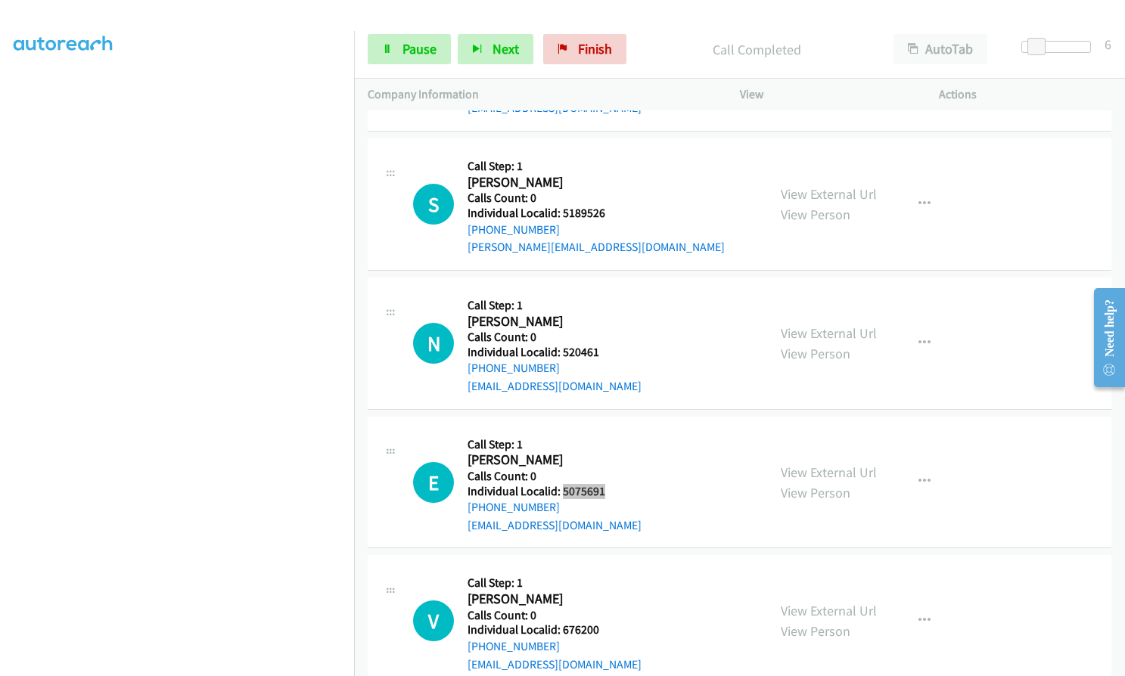
scroll to position [2390, 0]
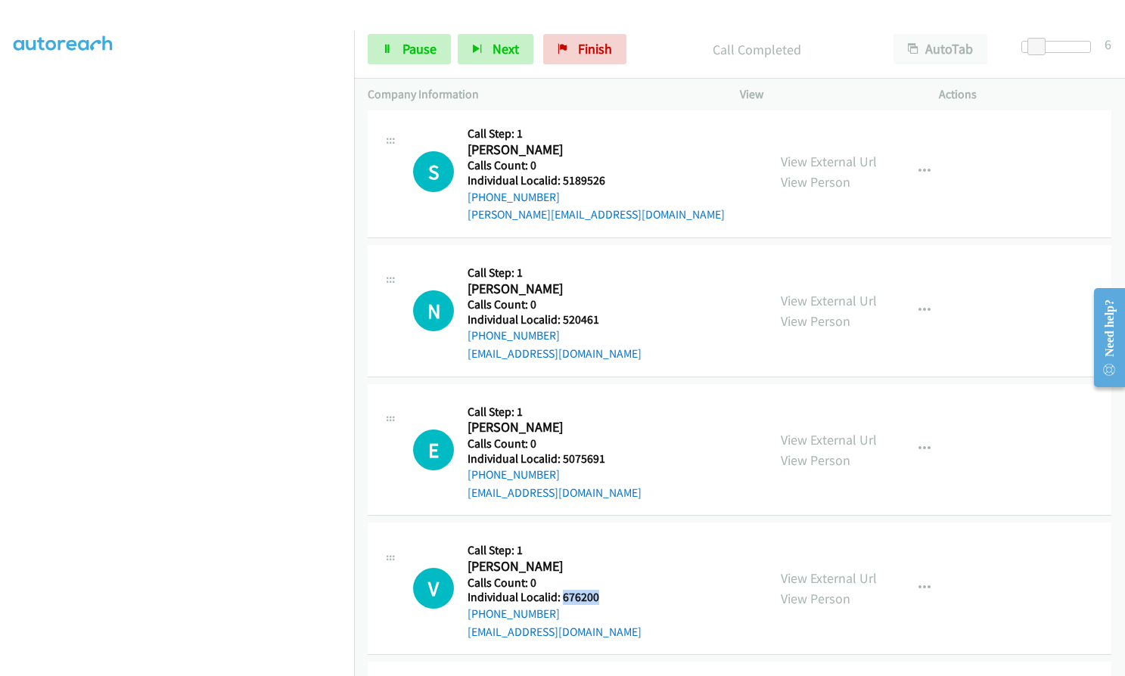
drag, startPoint x: 561, startPoint y: 592, endPoint x: 605, endPoint y: 592, distance: 43.9
click at [605, 592] on h5 "Individual Localid: 676200" at bounding box center [554, 597] width 174 height 15
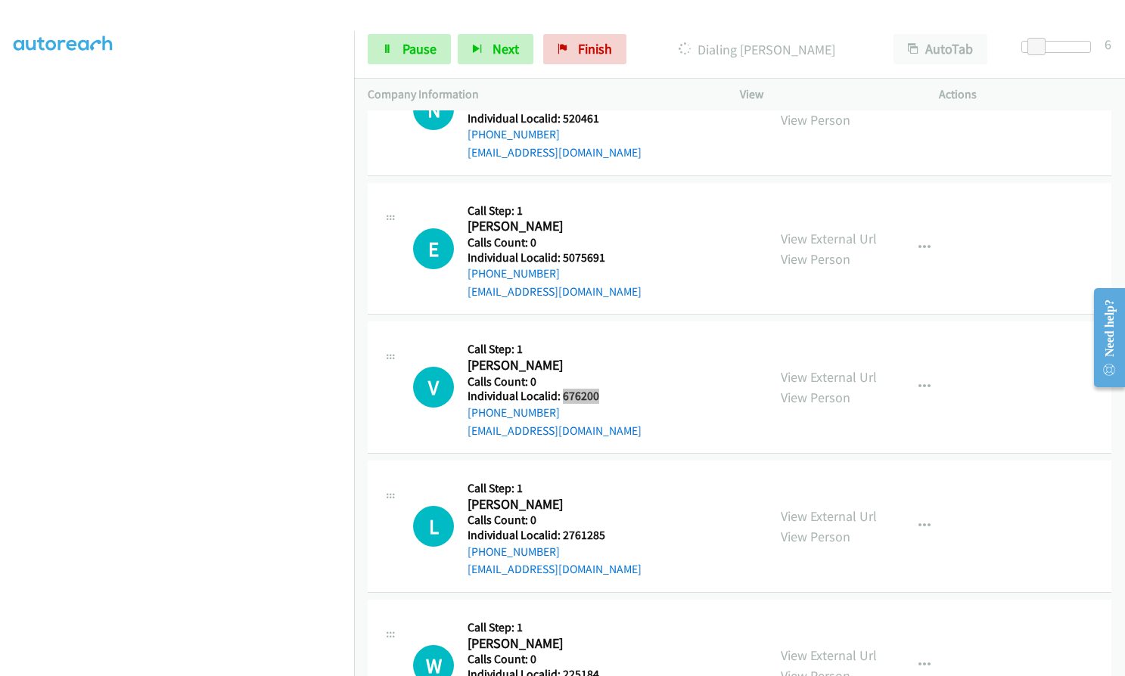
scroll to position [2617, 0]
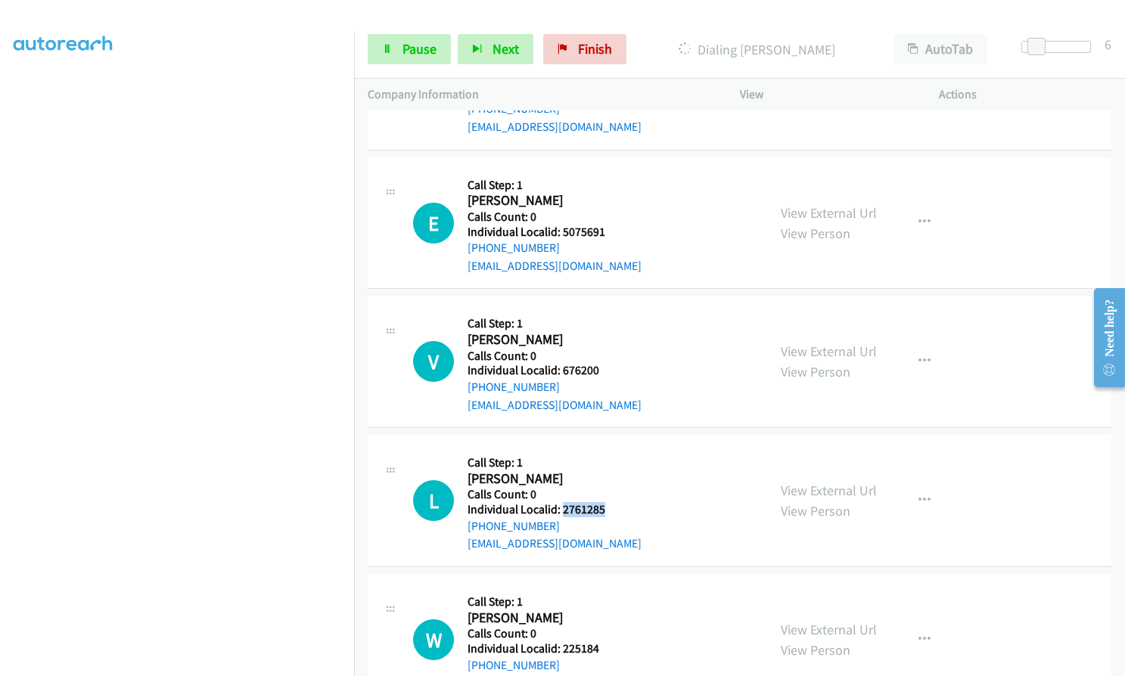
drag, startPoint x: 561, startPoint y: 508, endPoint x: 607, endPoint y: 508, distance: 46.1
click at [607, 508] on h5 "Individual Localid: 2761285" at bounding box center [554, 509] width 174 height 15
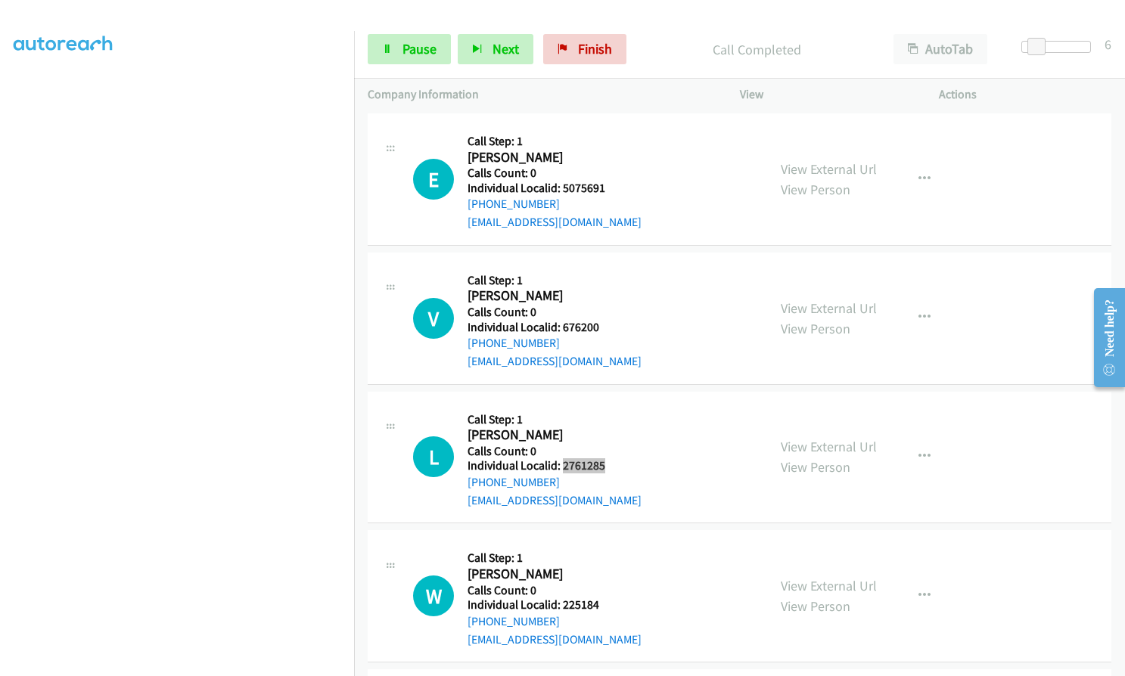
scroll to position [2757, 0]
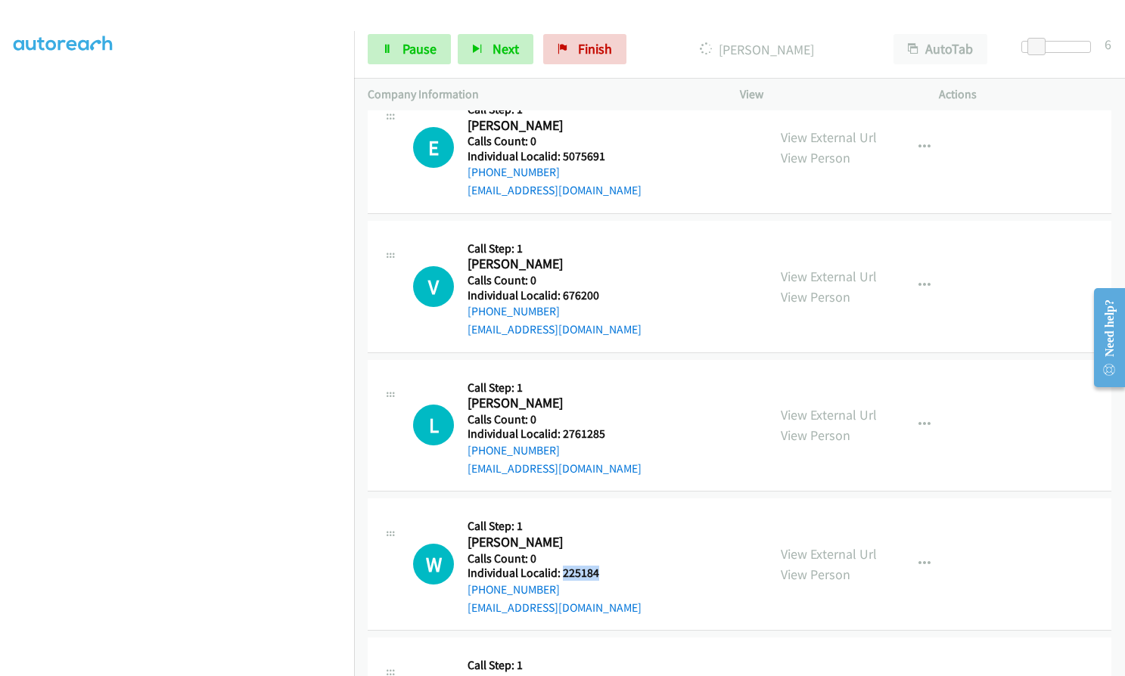
drag, startPoint x: 561, startPoint y: 572, endPoint x: 607, endPoint y: 573, distance: 45.4
click at [607, 573] on h5 "Individual Localid: 225184" at bounding box center [554, 573] width 174 height 15
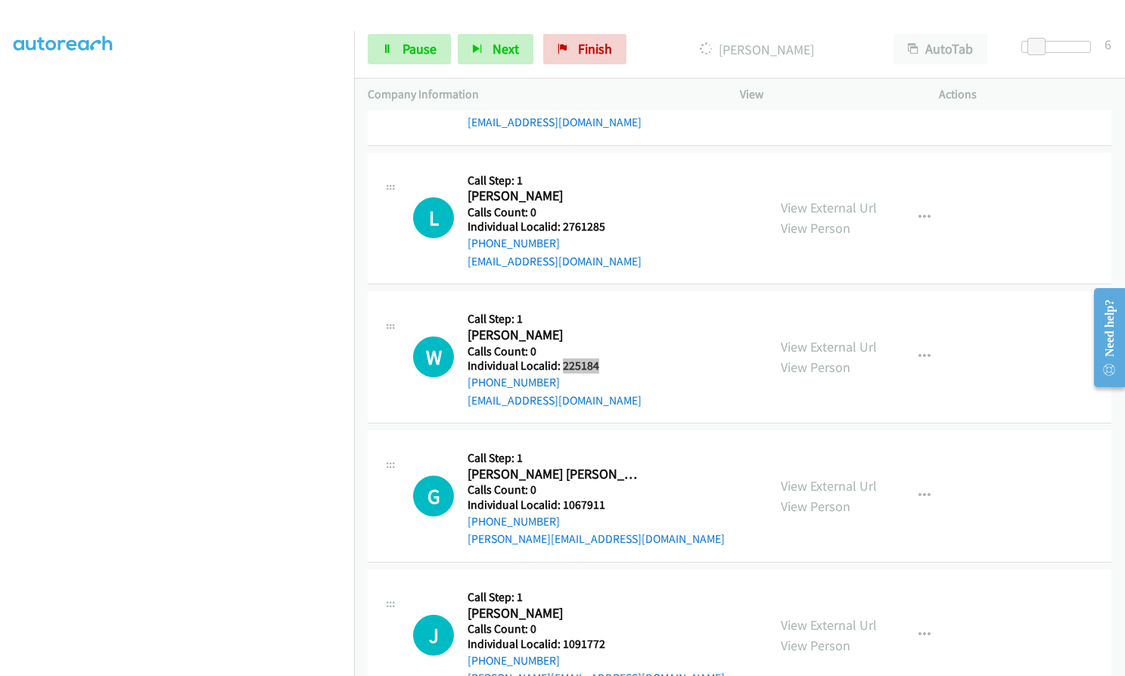
scroll to position [2965, 0]
drag, startPoint x: 560, startPoint y: 501, endPoint x: 607, endPoint y: 501, distance: 46.9
click at [607, 501] on h5 "Individual Localid: 1067911" at bounding box center [595, 504] width 257 height 15
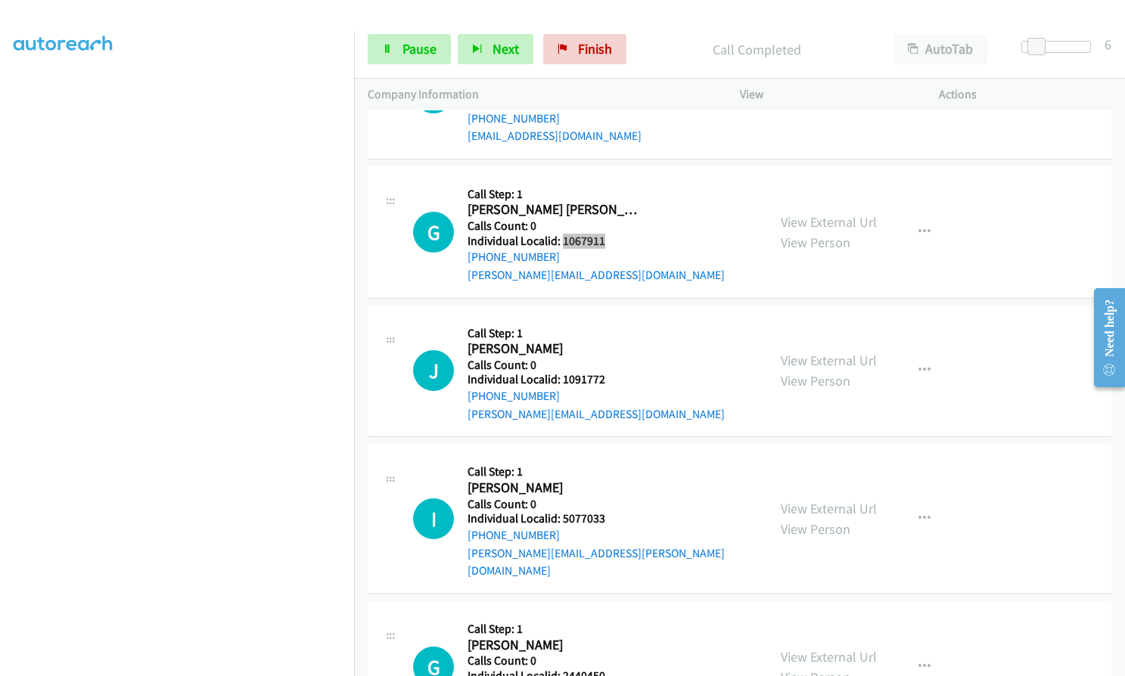
scroll to position [3262, 0]
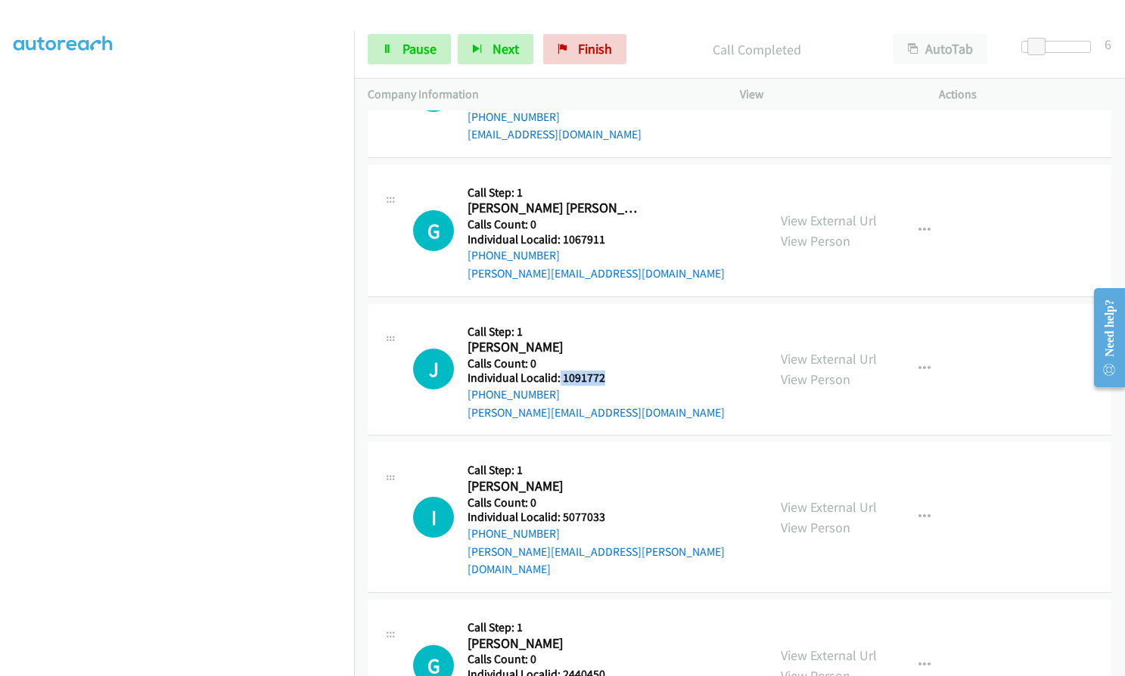
drag, startPoint x: 557, startPoint y: 376, endPoint x: 611, endPoint y: 378, distance: 53.8
click at [611, 378] on h5 "Individual Localid: 1091772" at bounding box center [595, 378] width 257 height 15
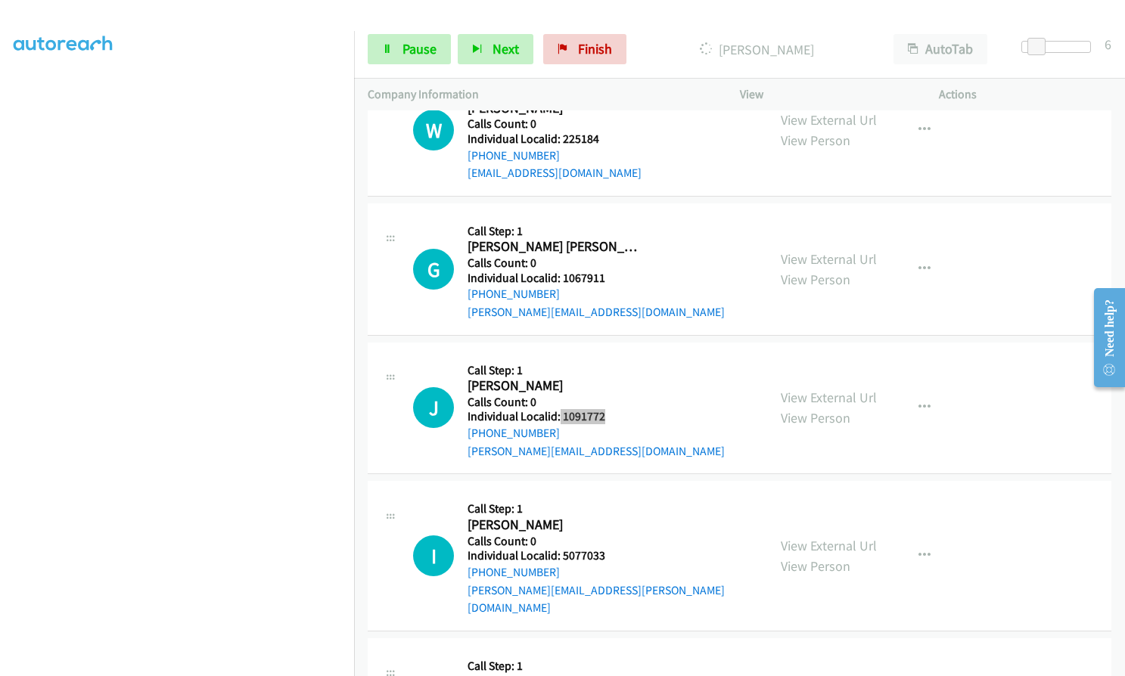
scroll to position [3300, 0]
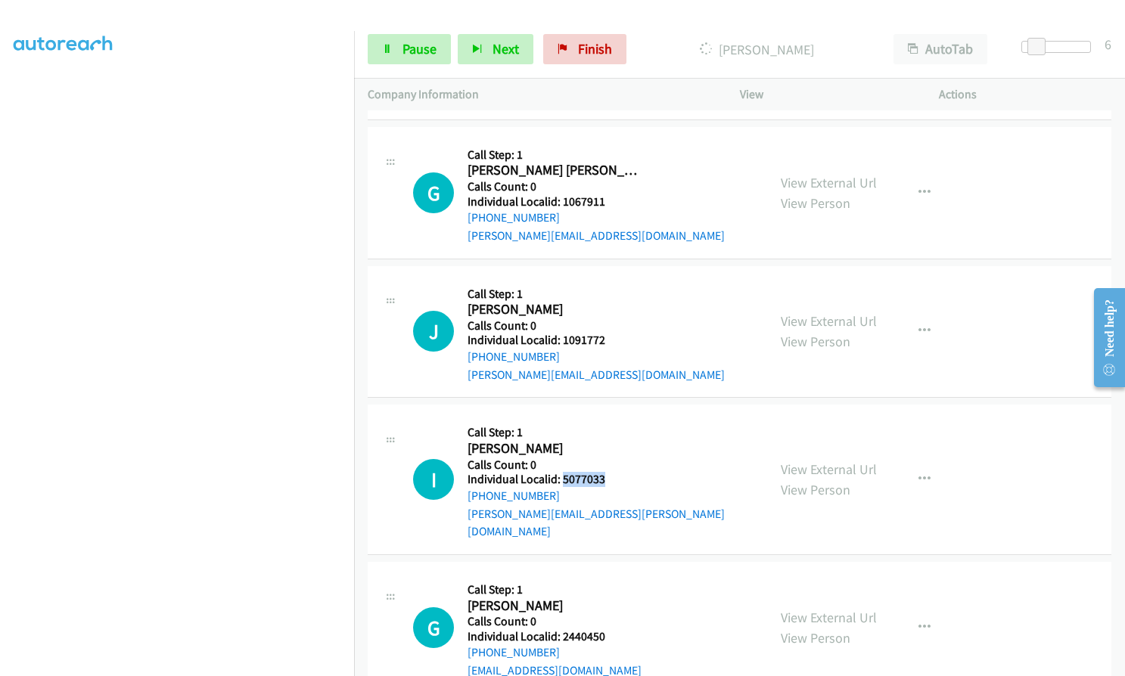
drag, startPoint x: 560, startPoint y: 479, endPoint x: 604, endPoint y: 478, distance: 44.6
click at [604, 478] on h5 "Individual Localid: 5077033" at bounding box center [610, 479] width 286 height 15
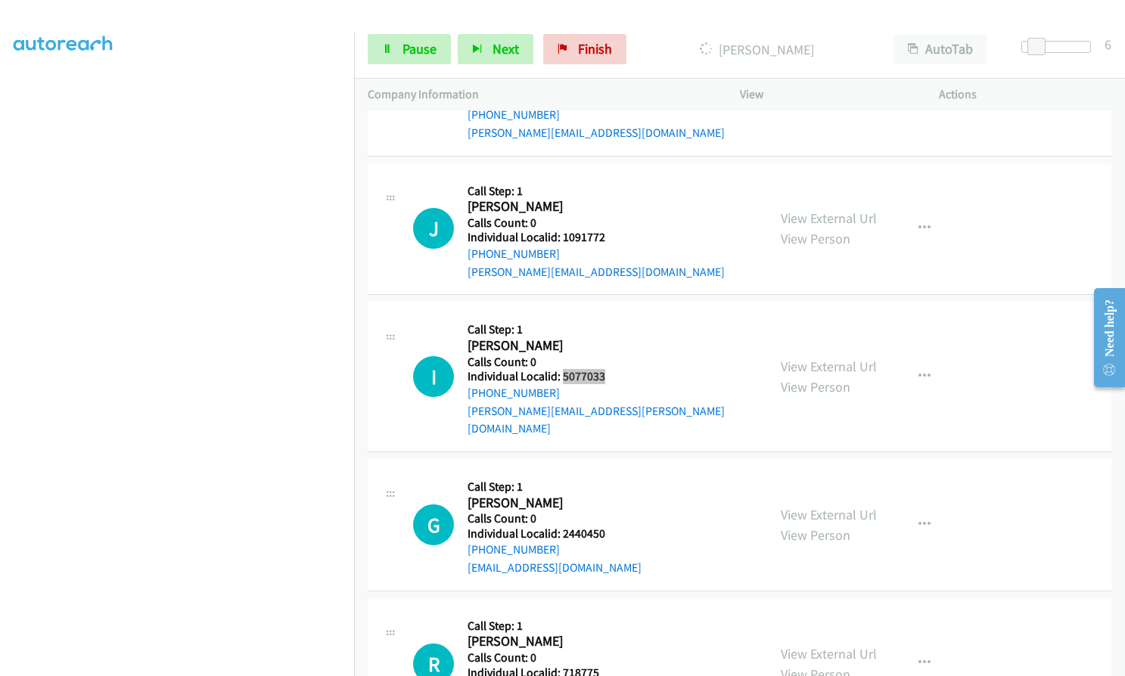
scroll to position [3451, 0]
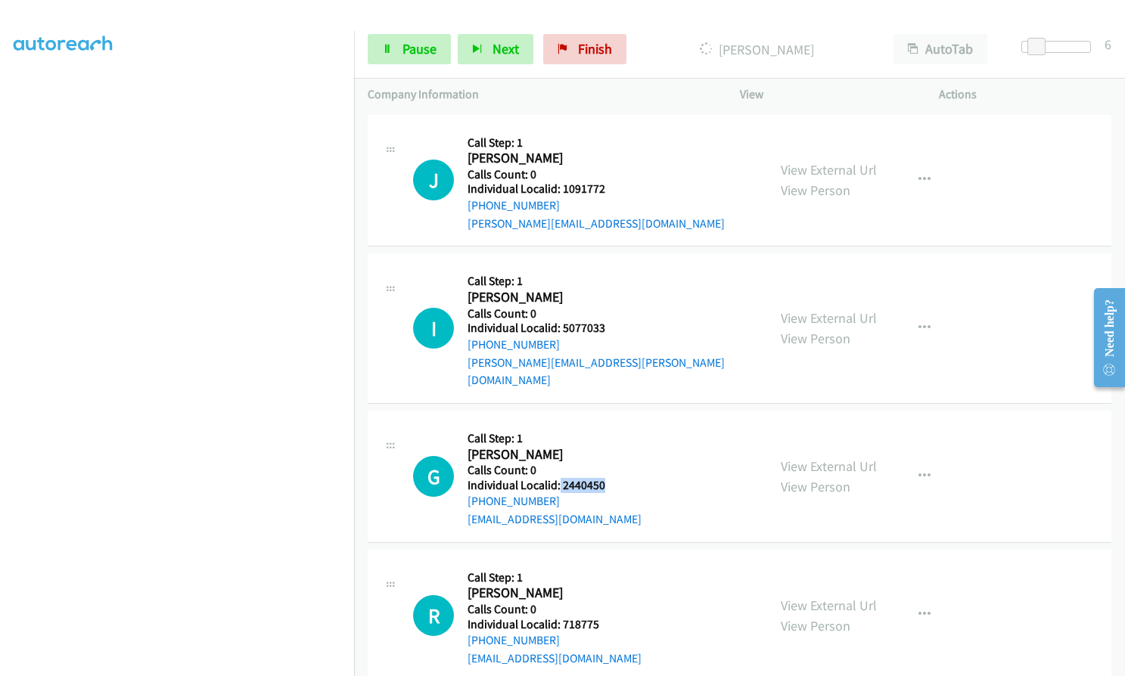
drag, startPoint x: 559, startPoint y: 466, endPoint x: 612, endPoint y: 465, distance: 53.0
click at [612, 478] on h5 "Individual Localid: 2440450" at bounding box center [554, 485] width 174 height 15
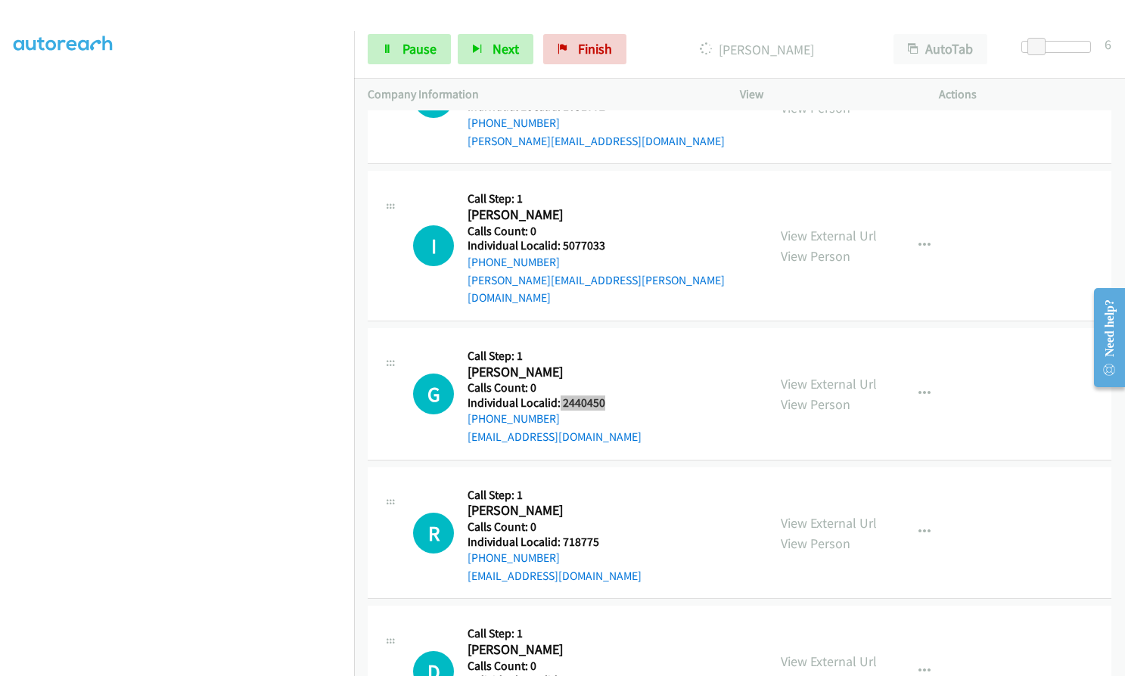
scroll to position [3546, 0]
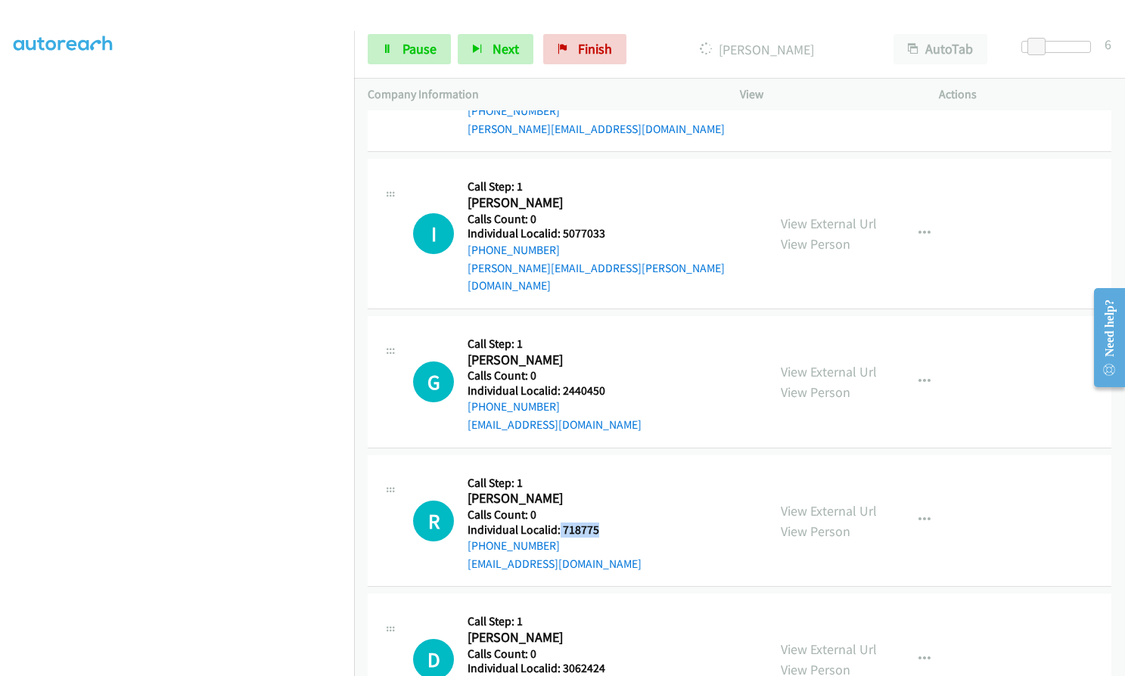
drag, startPoint x: 557, startPoint y: 509, endPoint x: 605, endPoint y: 509, distance: 47.7
click at [605, 523] on h5 "Individual Localid: 718775" at bounding box center [554, 530] width 174 height 15
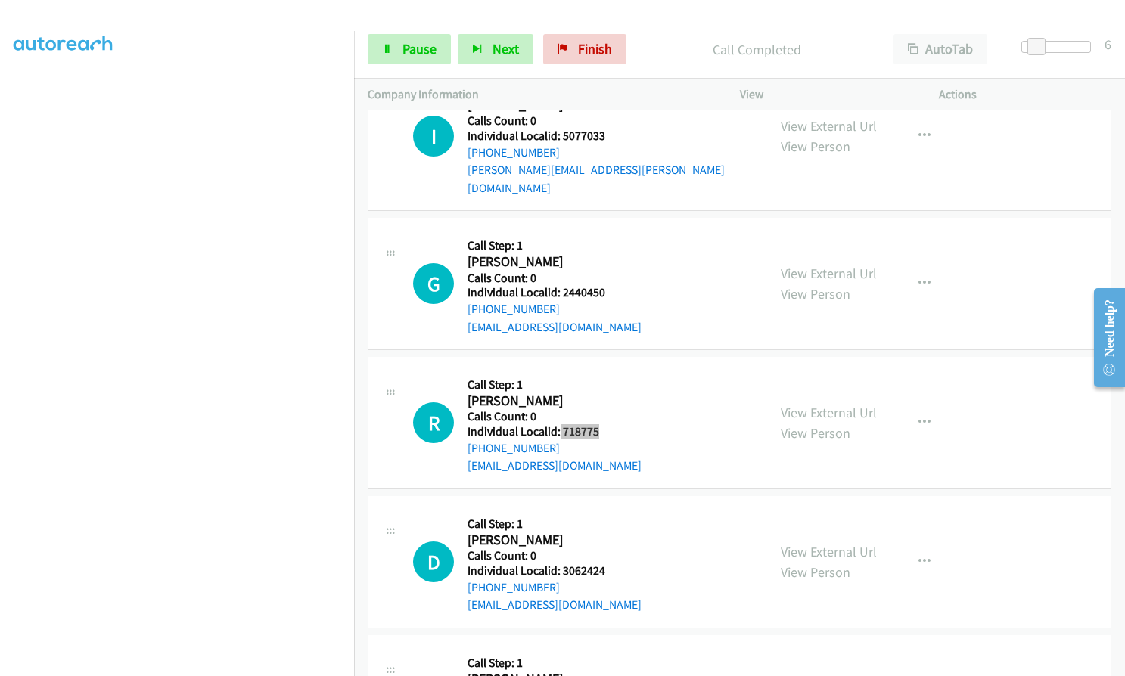
scroll to position [3692, 0]
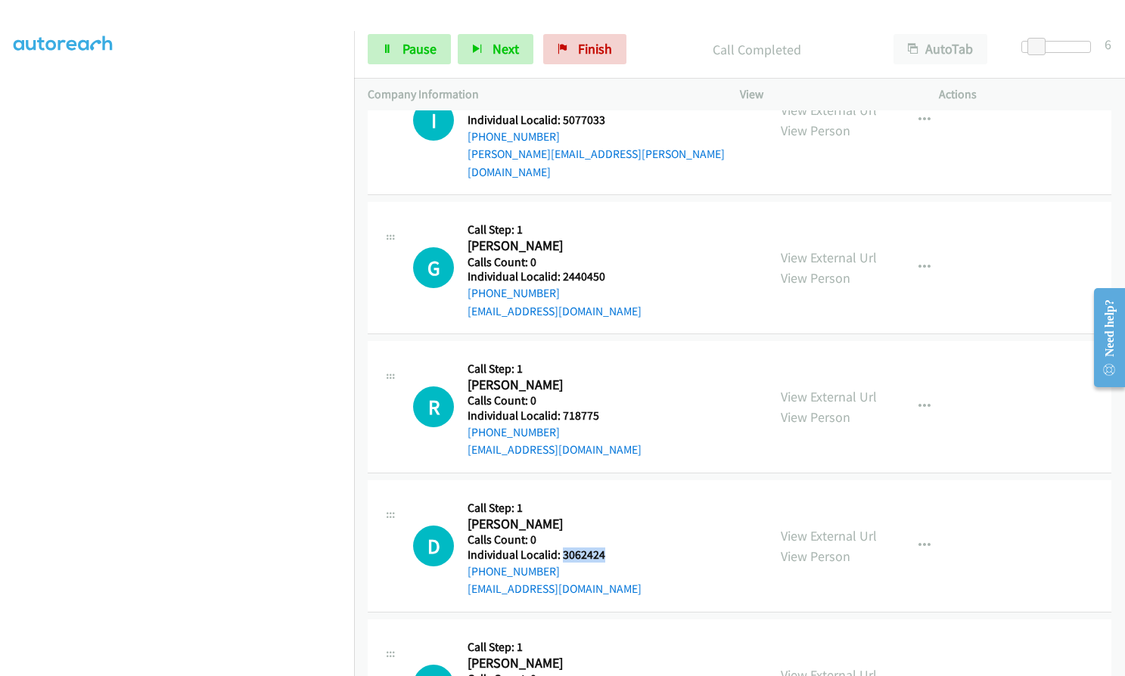
drag, startPoint x: 562, startPoint y: 536, endPoint x: 608, endPoint y: 535, distance: 46.1
click at [608, 548] on h5 "Individual Localid: 3062424" at bounding box center [554, 555] width 174 height 15
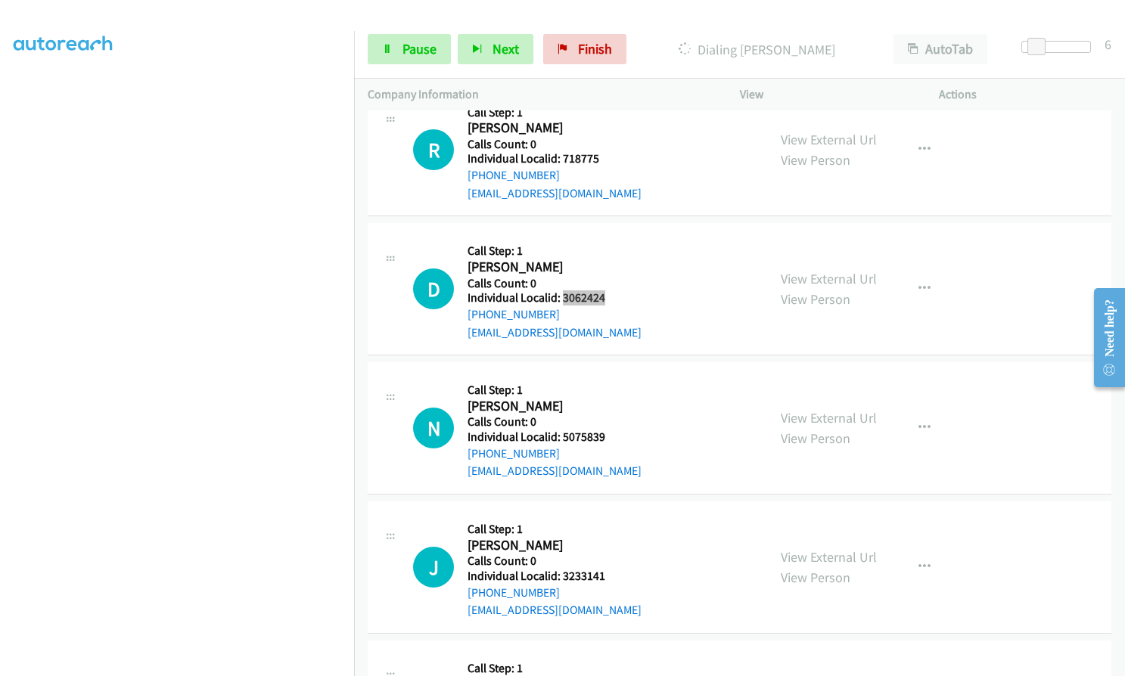
scroll to position [4116, 0]
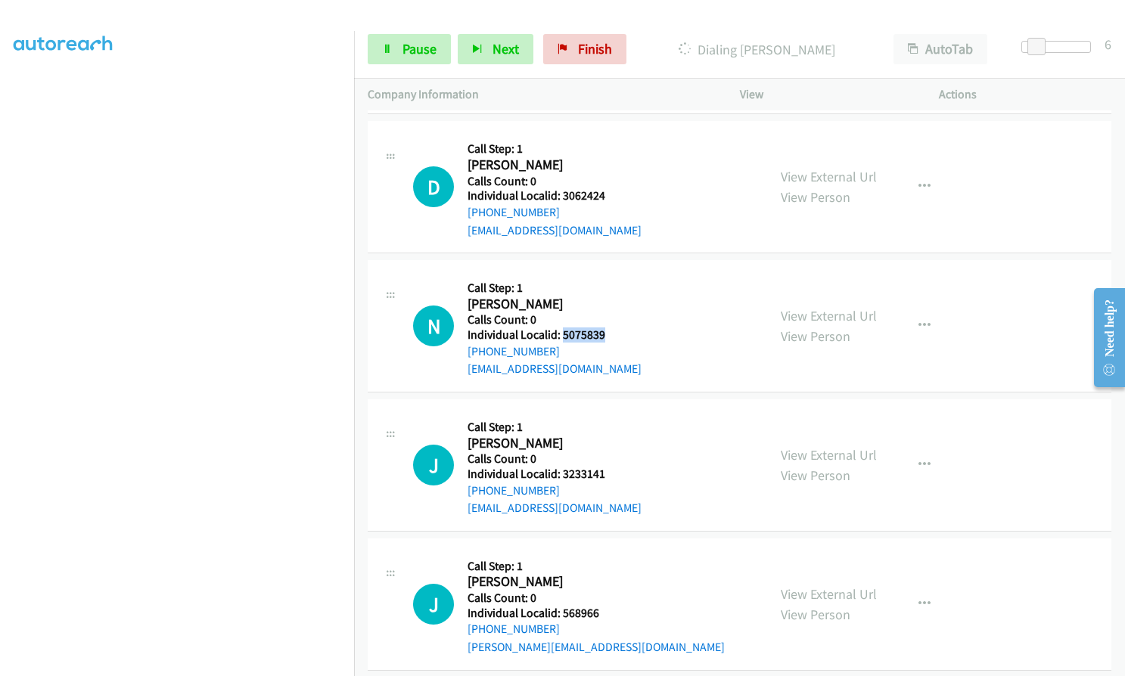
drag, startPoint x: 560, startPoint y: 318, endPoint x: 616, endPoint y: 317, distance: 56.0
click at [616, 328] on h5 "Individual Localid: 5075839" at bounding box center [554, 335] width 174 height 15
drag, startPoint x: 560, startPoint y: 457, endPoint x: 595, endPoint y: 455, distance: 35.6
click at [616, 467] on h5 "Individual Localid: 3233141" at bounding box center [554, 474] width 174 height 15
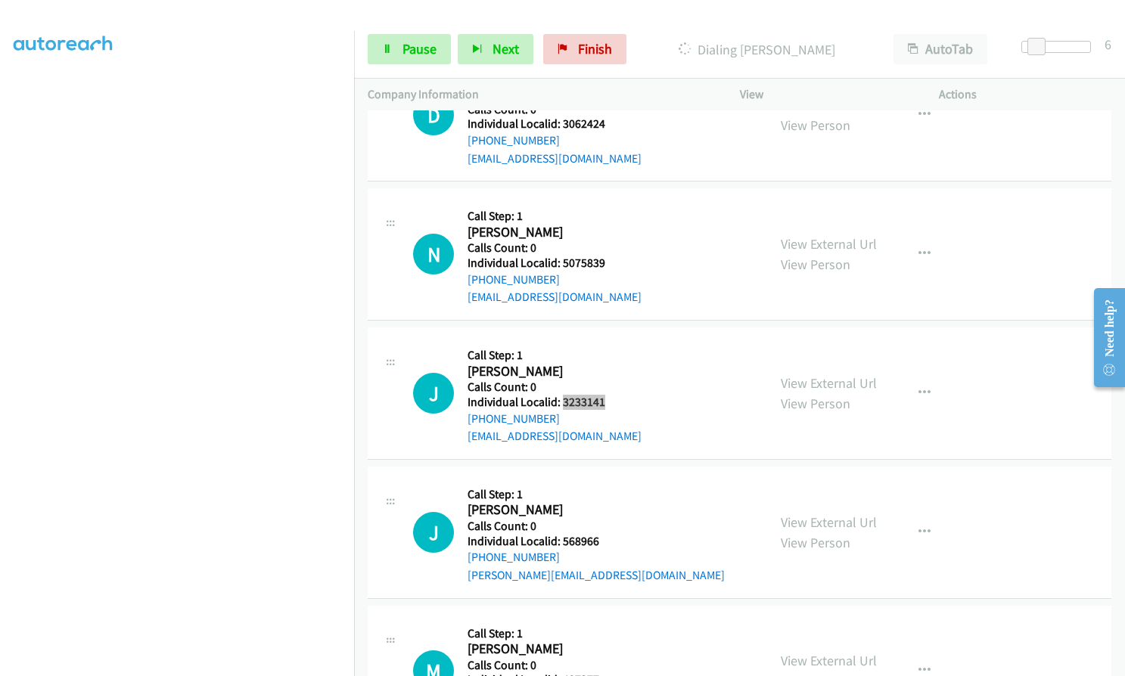
scroll to position [4229, 0]
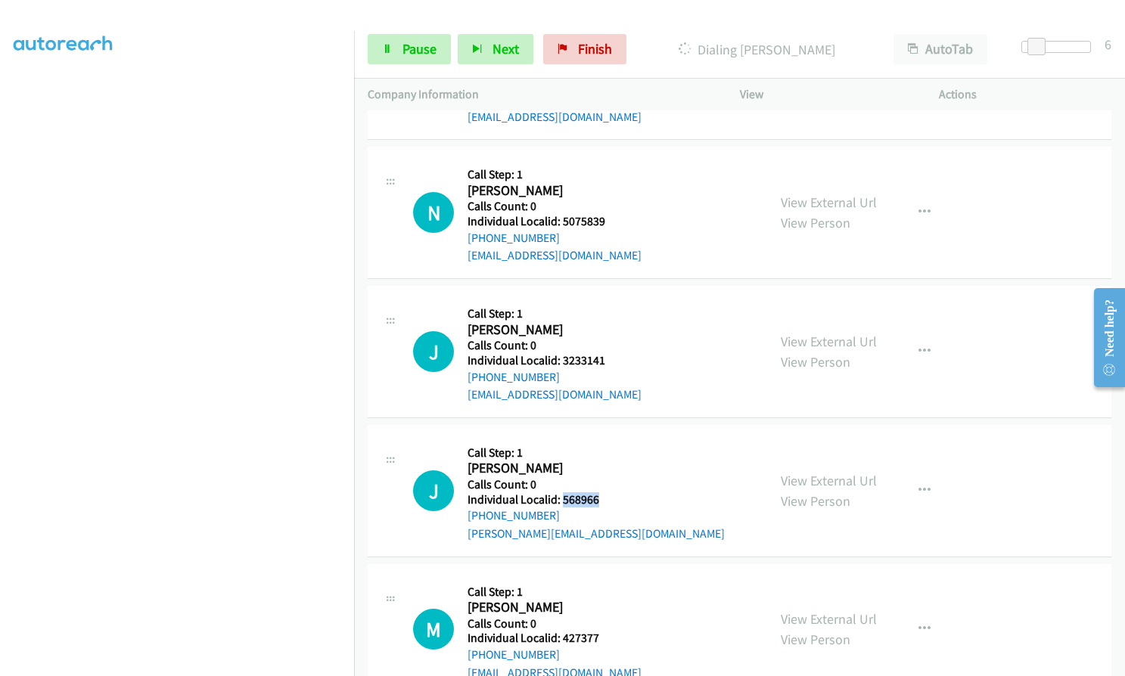
drag, startPoint x: 561, startPoint y: 480, endPoint x: 610, endPoint y: 481, distance: 48.4
click at [610, 481] on div "J Callback Scheduled Call Step: 1 James Borden America/New_York Calls Count: 0 …" at bounding box center [583, 491] width 340 height 104
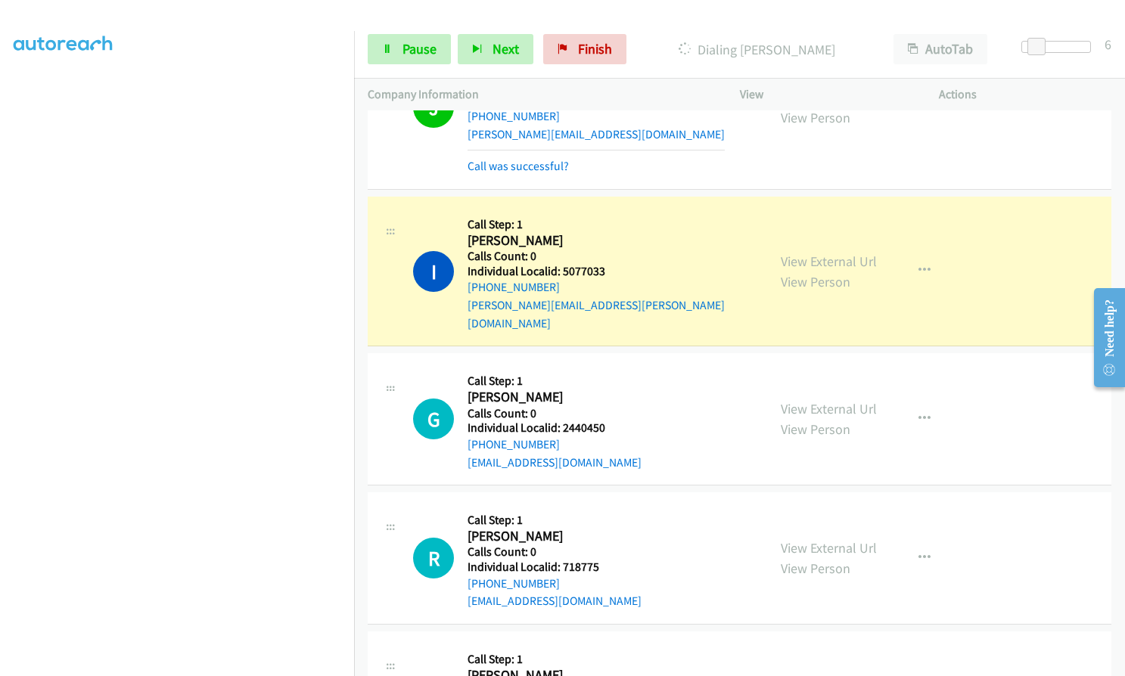
scroll to position [3542, 0]
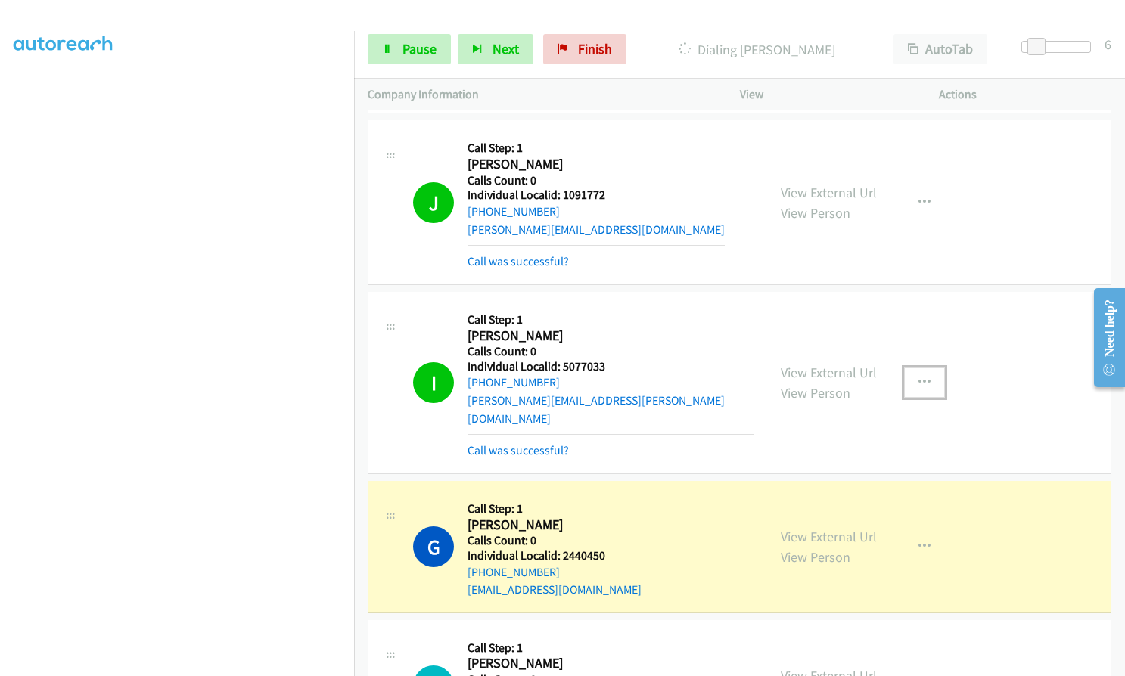
click at [930, 368] on button "button" at bounding box center [924, 383] width 41 height 30
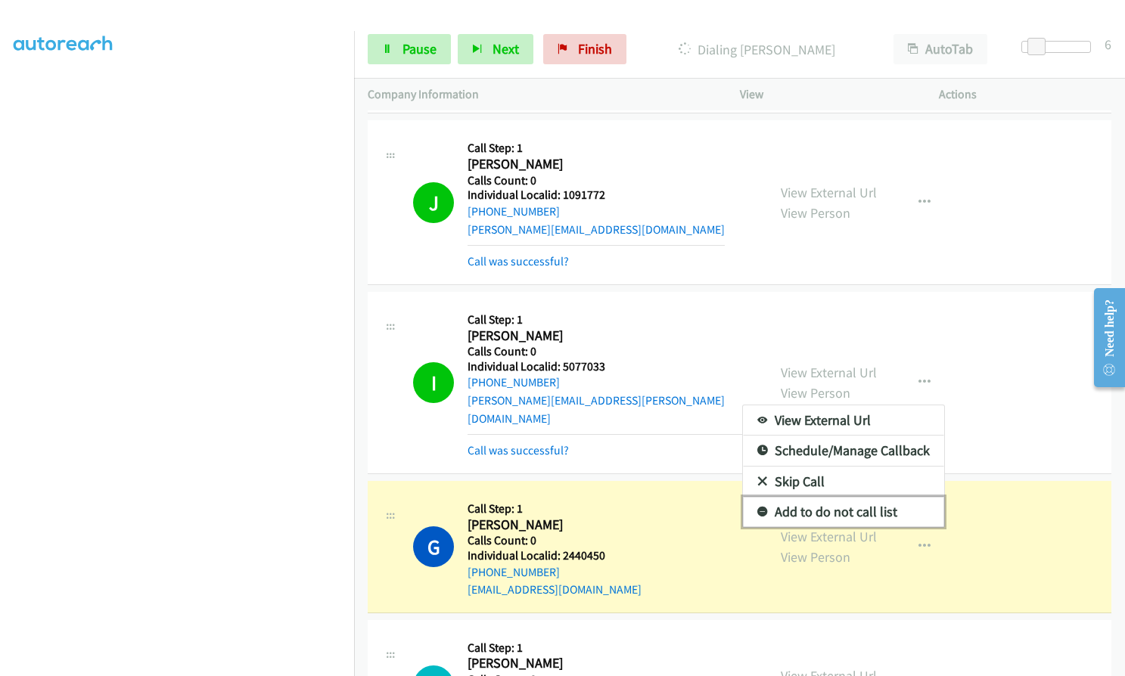
click at [757, 508] on icon at bounding box center [762, 513] width 11 height 11
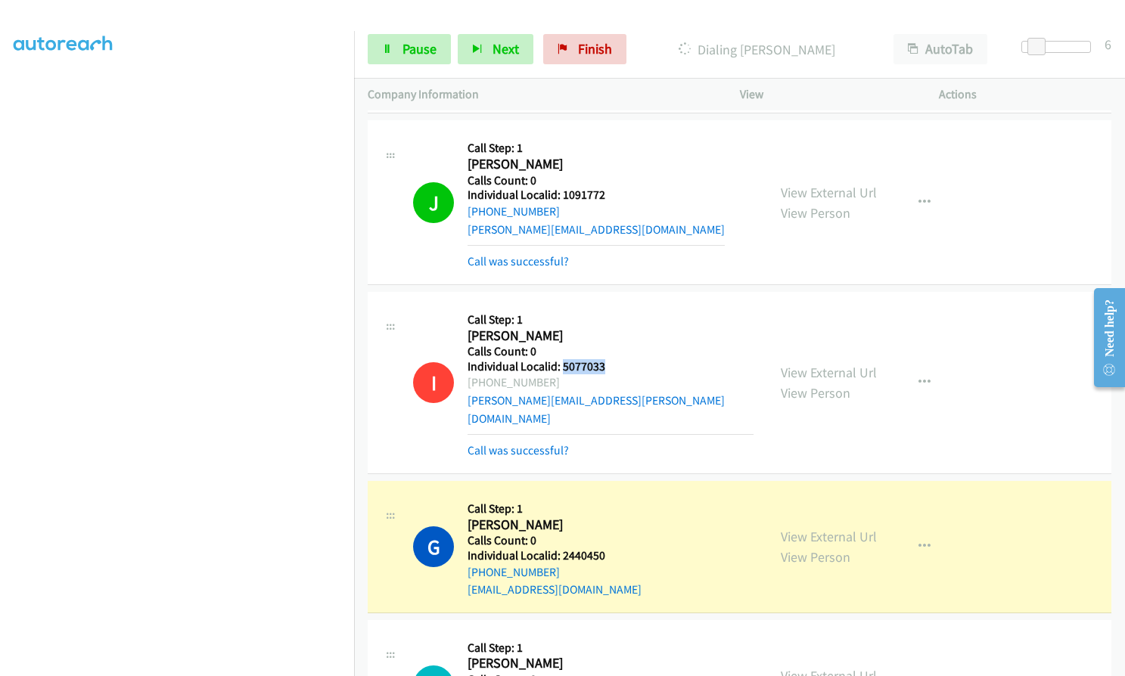
drag, startPoint x: 563, startPoint y: 366, endPoint x: 605, endPoint y: 364, distance: 42.4
click at [605, 364] on h5 "Individual Localid: 5077033" at bounding box center [610, 366] width 286 height 15
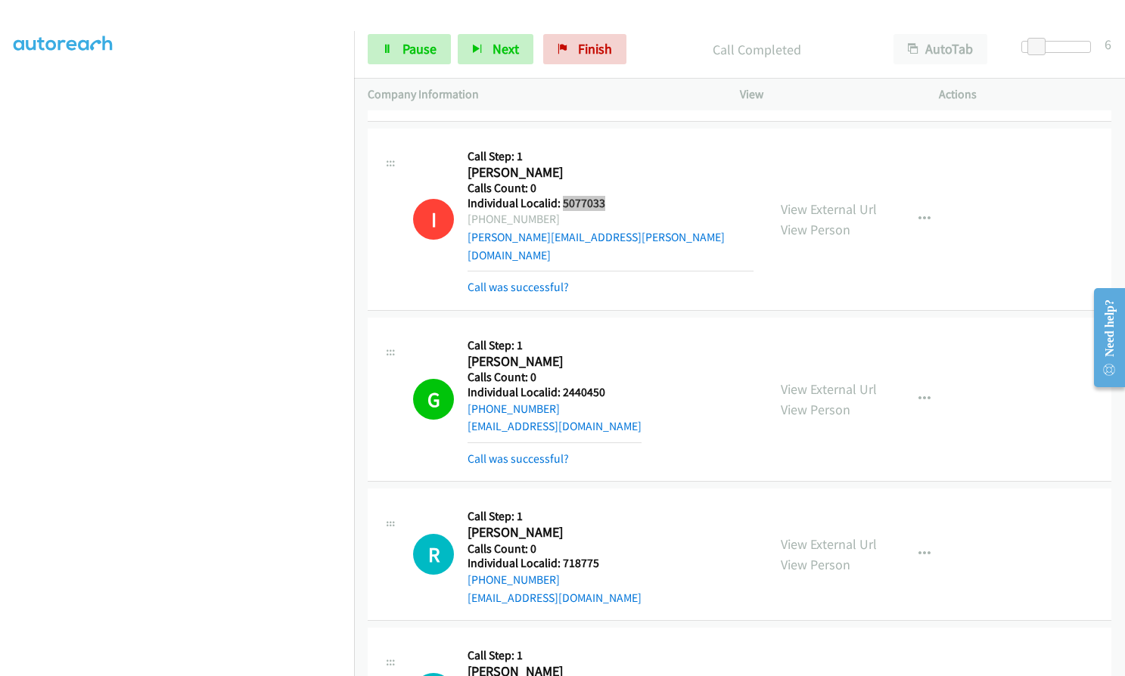
scroll to position [3750, 0]
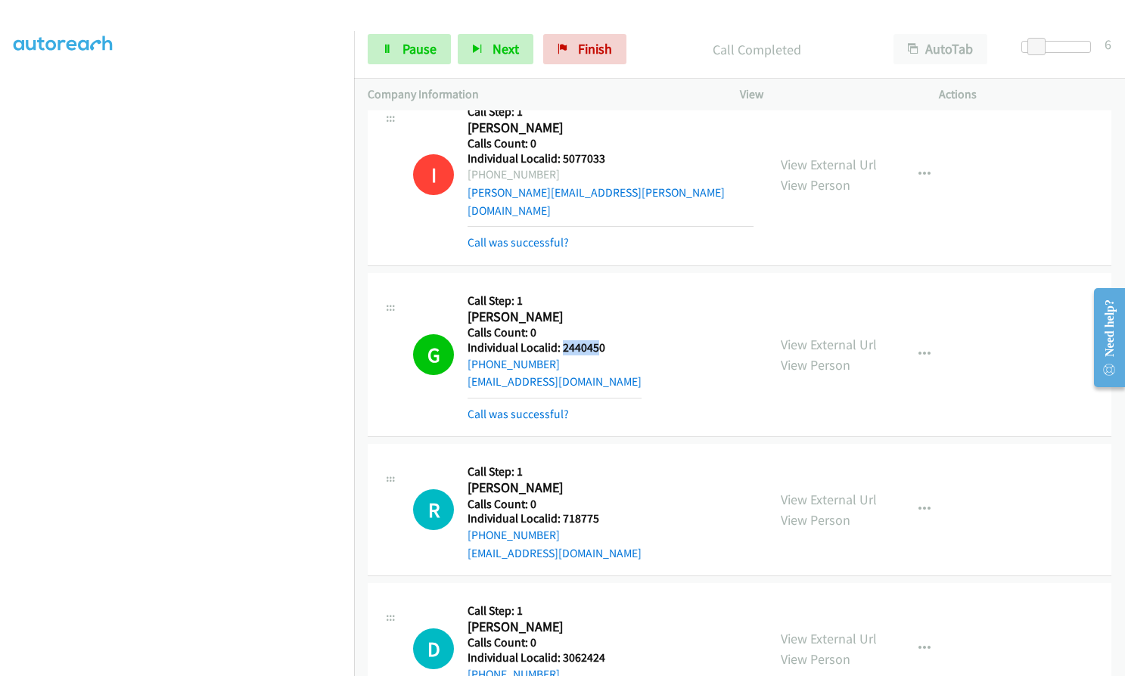
drag, startPoint x: 561, startPoint y: 328, endPoint x: 598, endPoint y: 328, distance: 37.1
click at [598, 340] on h5 "Individual Localid: 2440450" at bounding box center [554, 347] width 174 height 15
click at [604, 293] on h5 "Call Step: 1" at bounding box center [554, 300] width 174 height 15
drag, startPoint x: 560, startPoint y: 331, endPoint x: 611, endPoint y: 331, distance: 50.7
click at [611, 340] on h5 "Individual Localid: 2440450" at bounding box center [554, 347] width 174 height 15
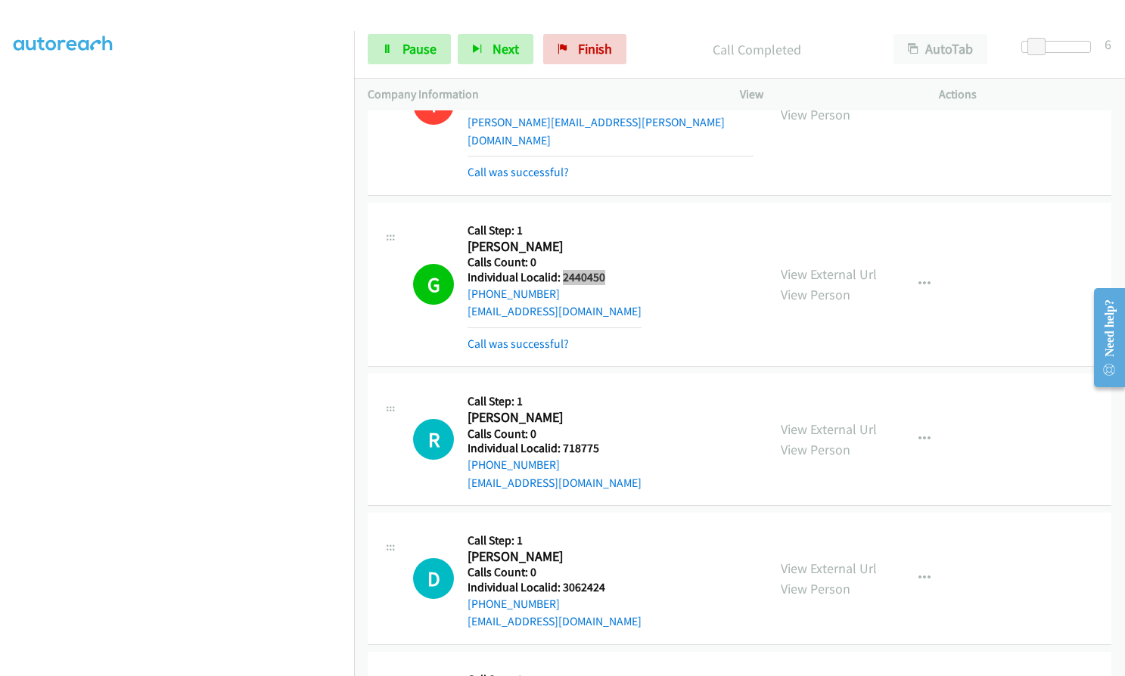
scroll to position [3883, 0]
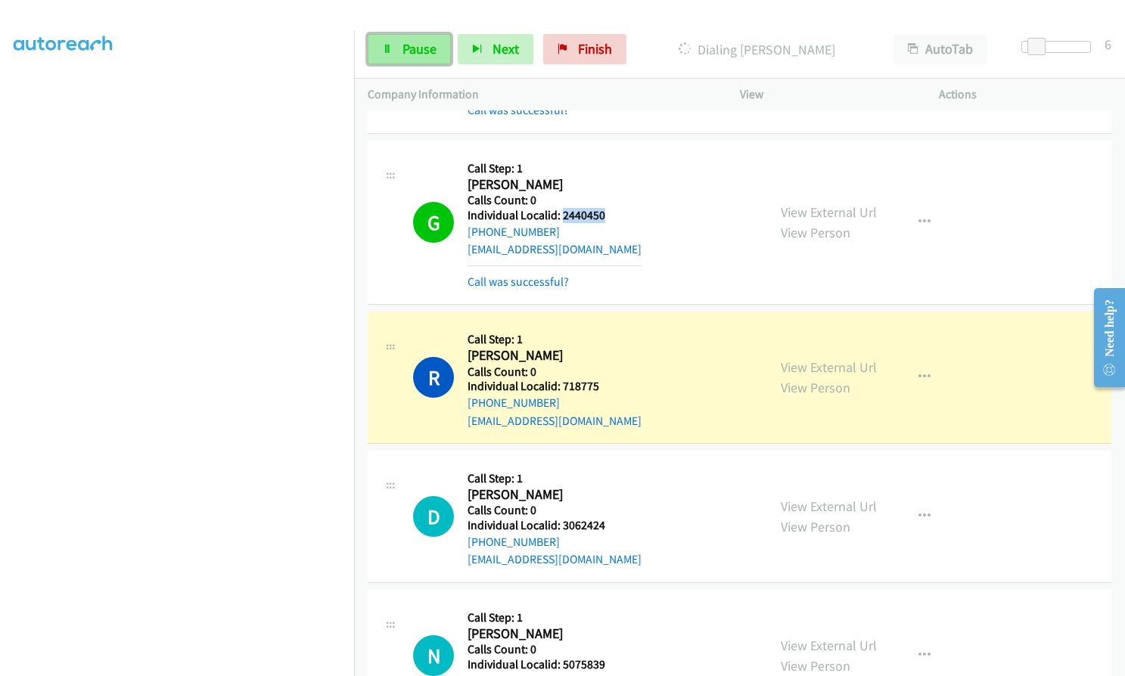
click at [414, 52] on span "Pause" at bounding box center [419, 48] width 34 height 17
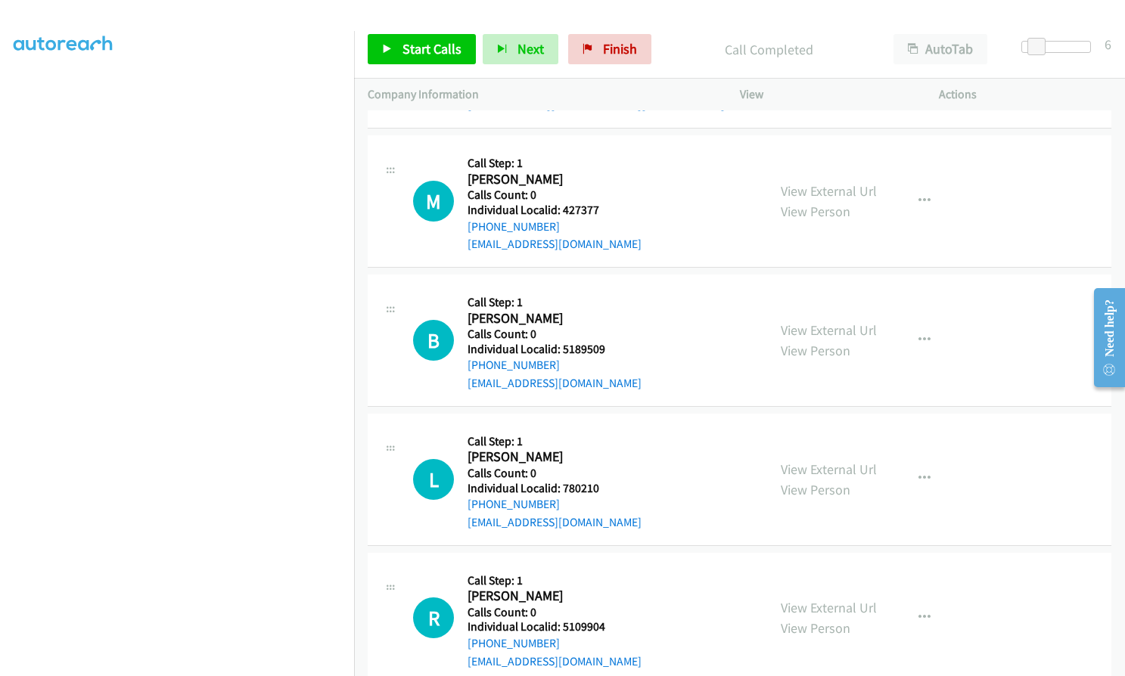
scroll to position [4828, 0]
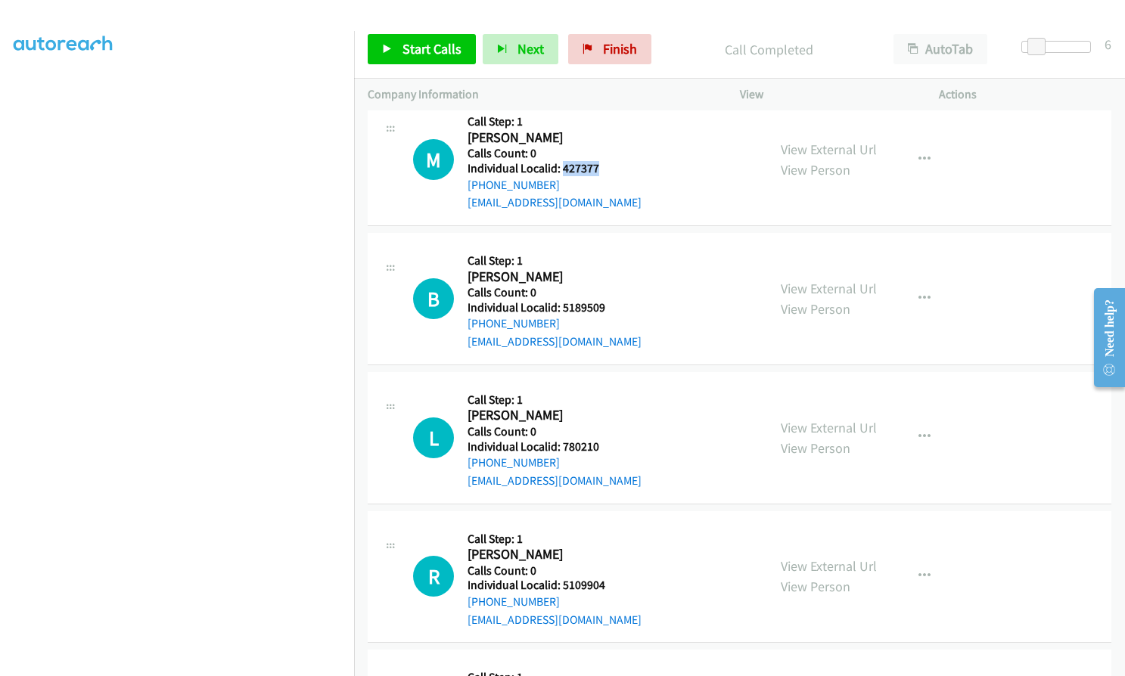
drag, startPoint x: 562, startPoint y: 153, endPoint x: 604, endPoint y: 152, distance: 41.6
click at [604, 152] on div "M Callback Scheduled Call Step: 1 Michael Miller America/New_York Calls Count: …" at bounding box center [583, 159] width 340 height 104
drag, startPoint x: 560, startPoint y: 284, endPoint x: 607, endPoint y: 289, distance: 46.4
click at [607, 289] on div "B Callback Scheduled Call Step: 1 Bernard Tomko America/New_York Calls Count: 0…" at bounding box center [583, 299] width 340 height 104
drag, startPoint x: 559, startPoint y: 427, endPoint x: 604, endPoint y: 429, distance: 44.7
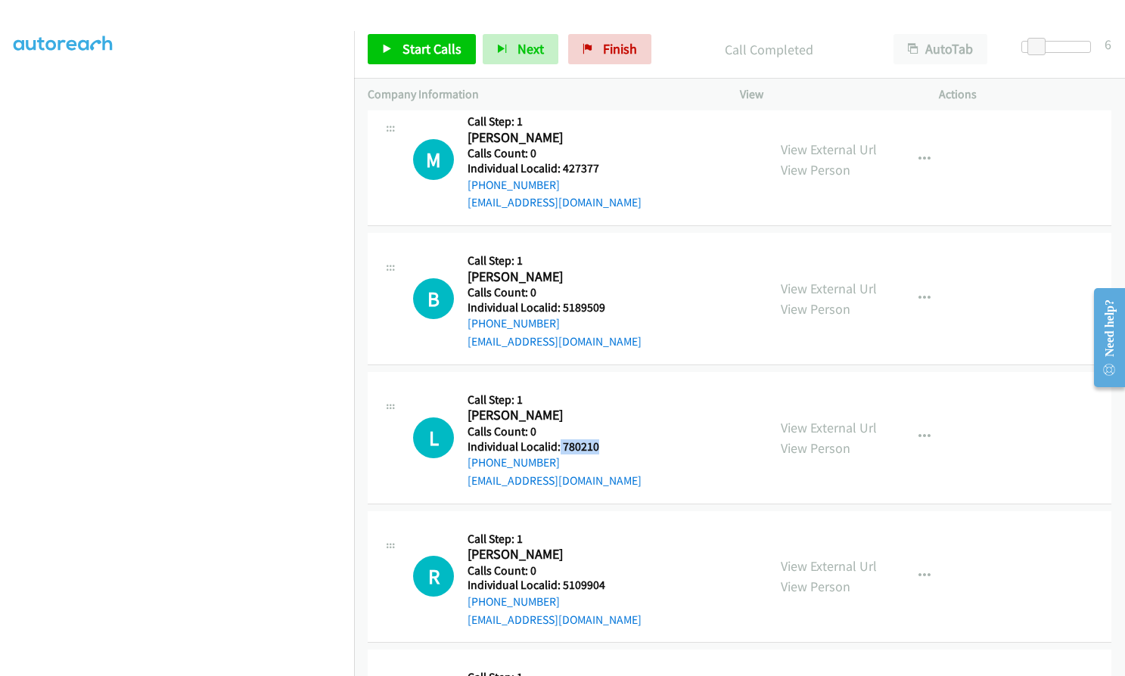
click at [604, 429] on div "L Callback Scheduled Call Step: 1 Larry Towning America/New_York Calls Count: 0…" at bounding box center [583, 438] width 340 height 104
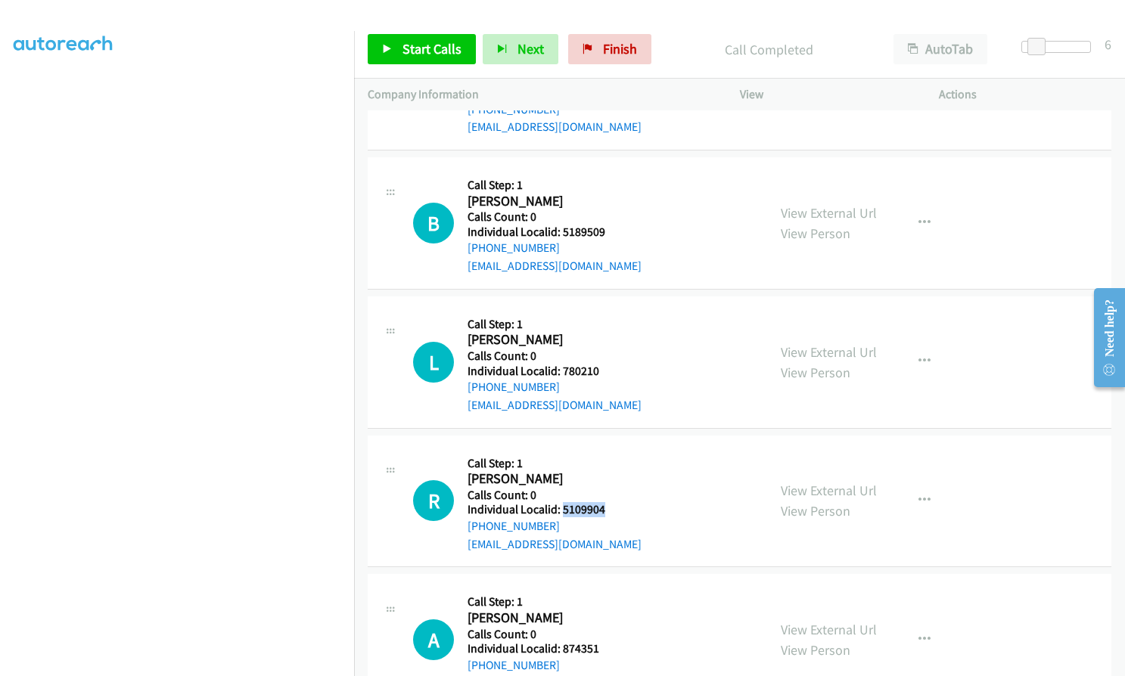
drag, startPoint x: 564, startPoint y: 492, endPoint x: 610, endPoint y: 494, distance: 47.0
click at [610, 494] on div "R Callback Scheduled Call Step: 1 Robert Smith America/New_York Calls Count: 0 …" at bounding box center [583, 501] width 340 height 104
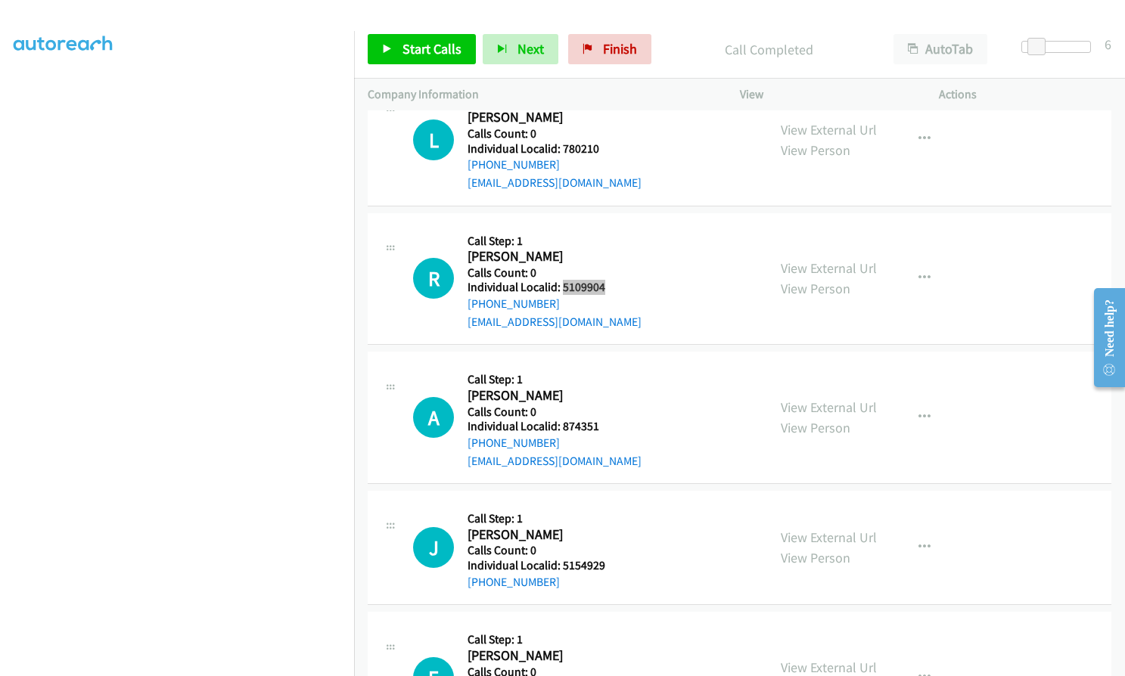
scroll to position [5131, 0]
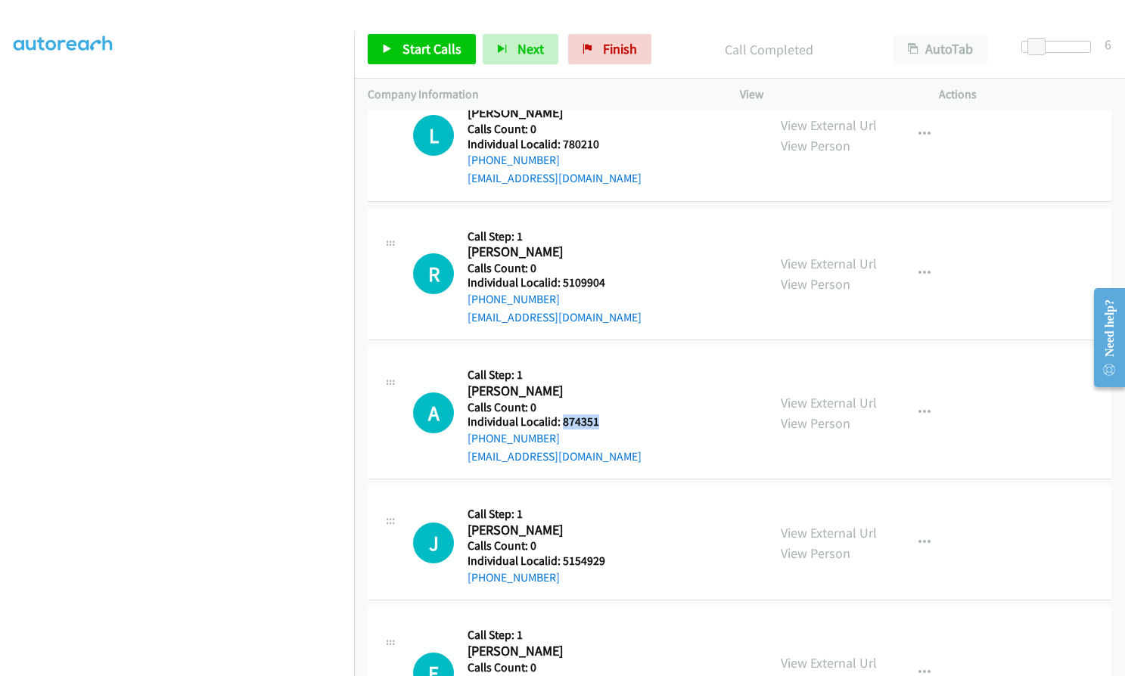
drag, startPoint x: 561, startPoint y: 402, endPoint x: 599, endPoint y: 407, distance: 38.2
click at [599, 407] on div "A Callback Scheduled Call Step: 1 Aidan Mckey America/New_York Calls Count: 0 I…" at bounding box center [583, 413] width 340 height 104
drag, startPoint x: 560, startPoint y: 542, endPoint x: 612, endPoint y: 542, distance: 52.2
click at [612, 542] on div "J Callback Scheduled Call Step: 1 Jett Allen America/New_York Calls Count: 0 In…" at bounding box center [583, 543] width 340 height 86
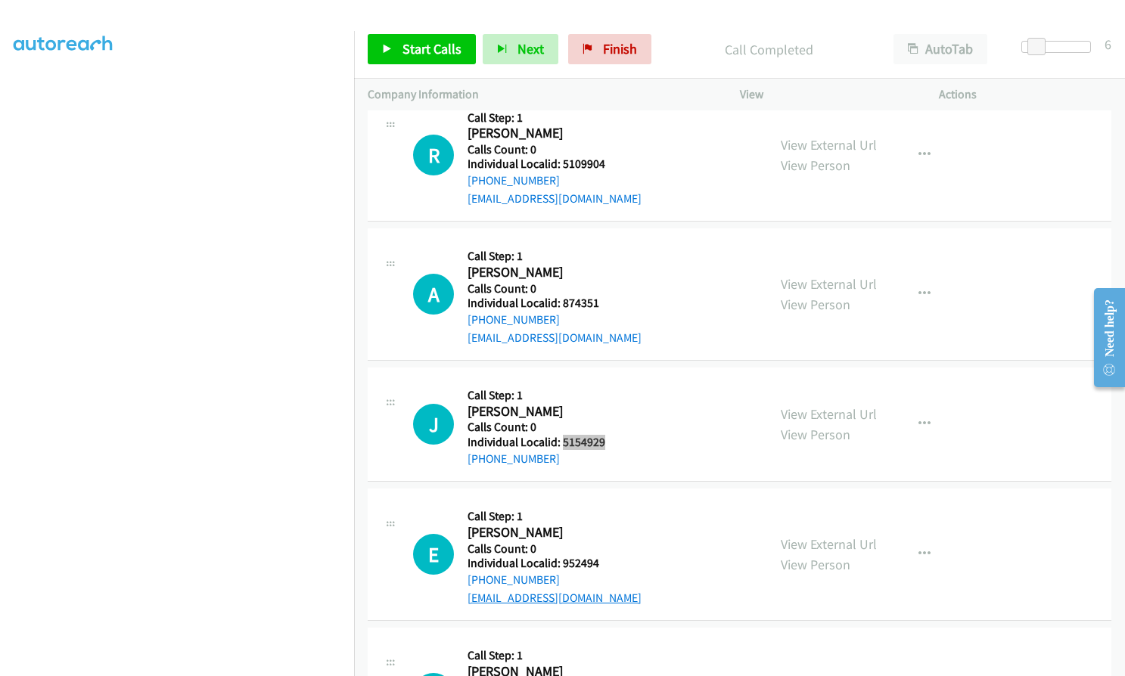
scroll to position [5339, 0]
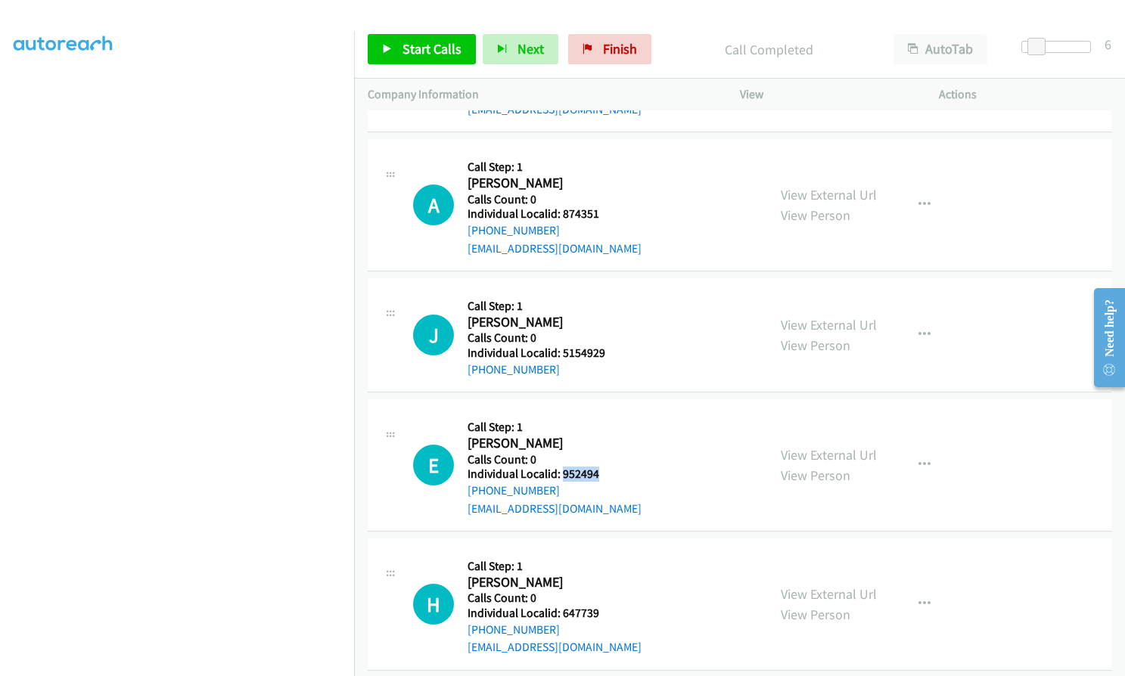
drag, startPoint x: 562, startPoint y: 456, endPoint x: 601, endPoint y: 455, distance: 39.3
click at [601, 455] on div "E Callback Scheduled Call Step: 1 Eric Vafides America/New_York Calls Count: 0 …" at bounding box center [583, 465] width 340 height 104
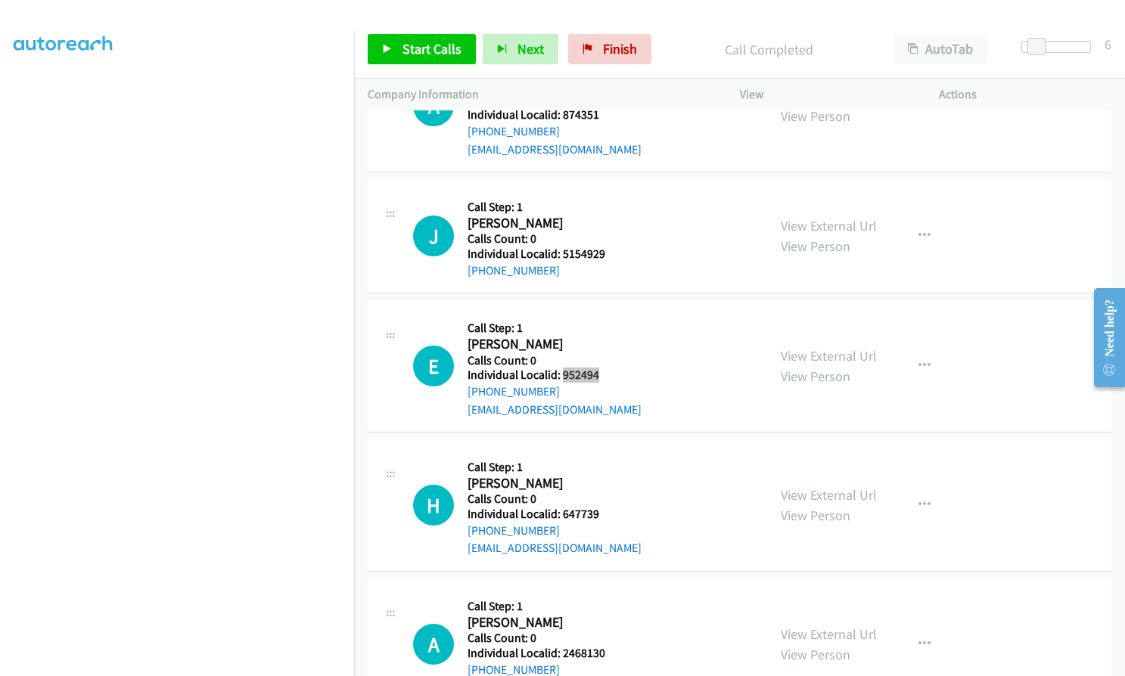
scroll to position [5471, 0]
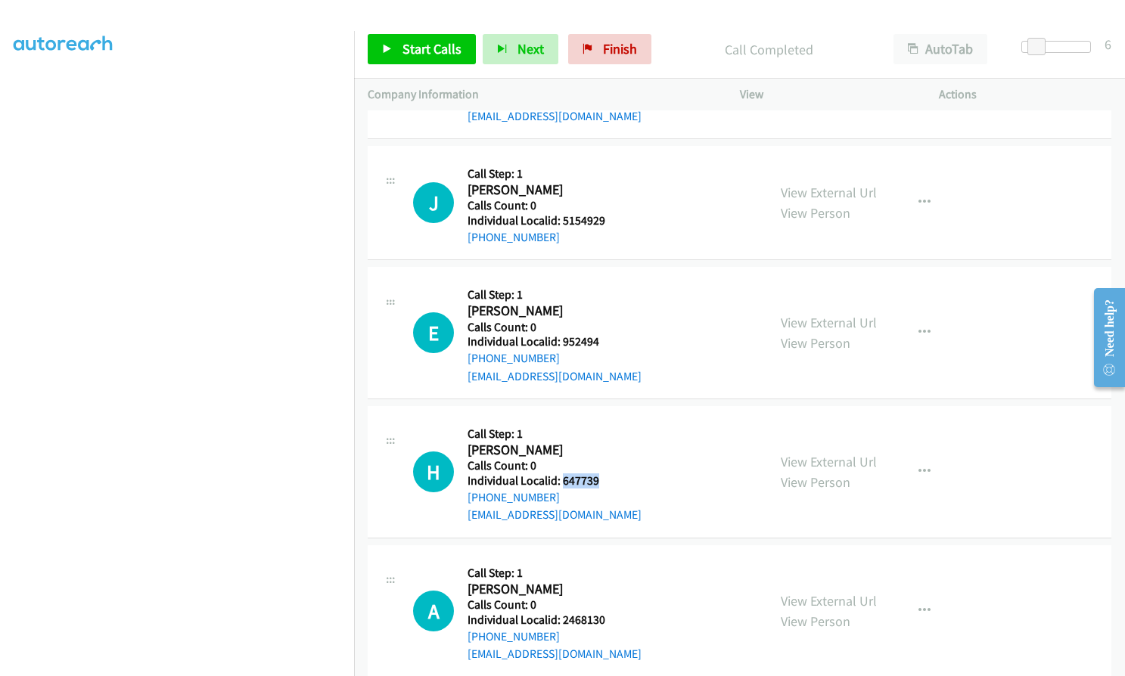
drag, startPoint x: 562, startPoint y: 466, endPoint x: 602, endPoint y: 461, distance: 40.3
click at [602, 461] on div "H Callback Scheduled Call Step: 1 Hope Reiss America/New_York Calls Count: 0 In…" at bounding box center [583, 472] width 340 height 104
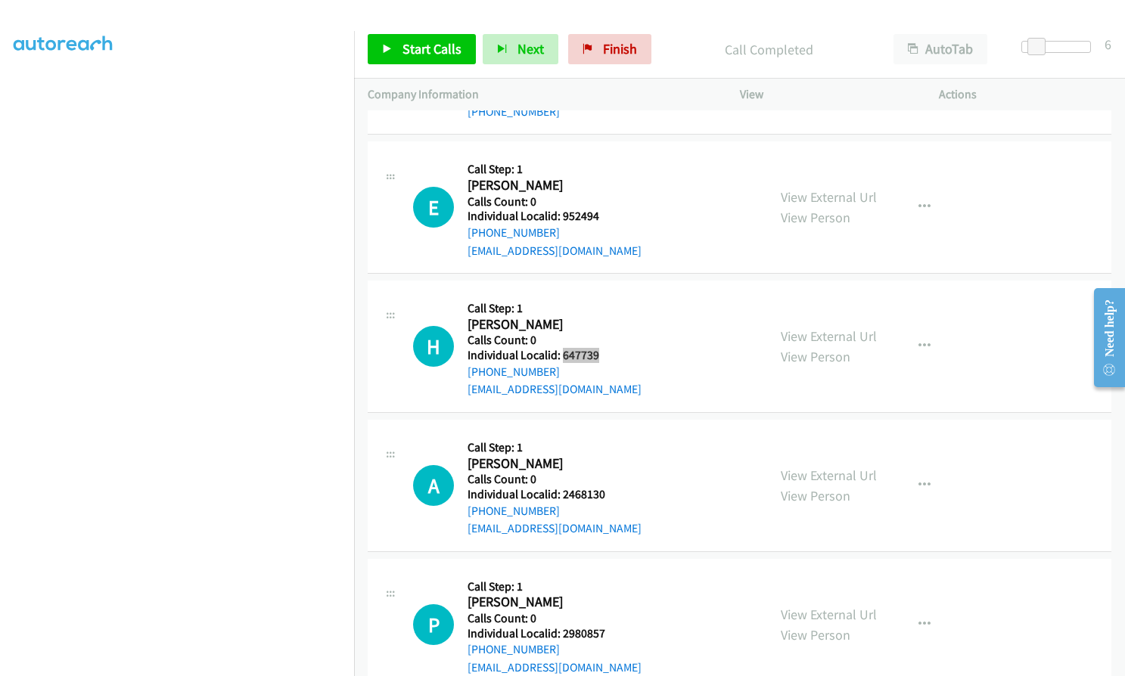
scroll to position [5603, 0]
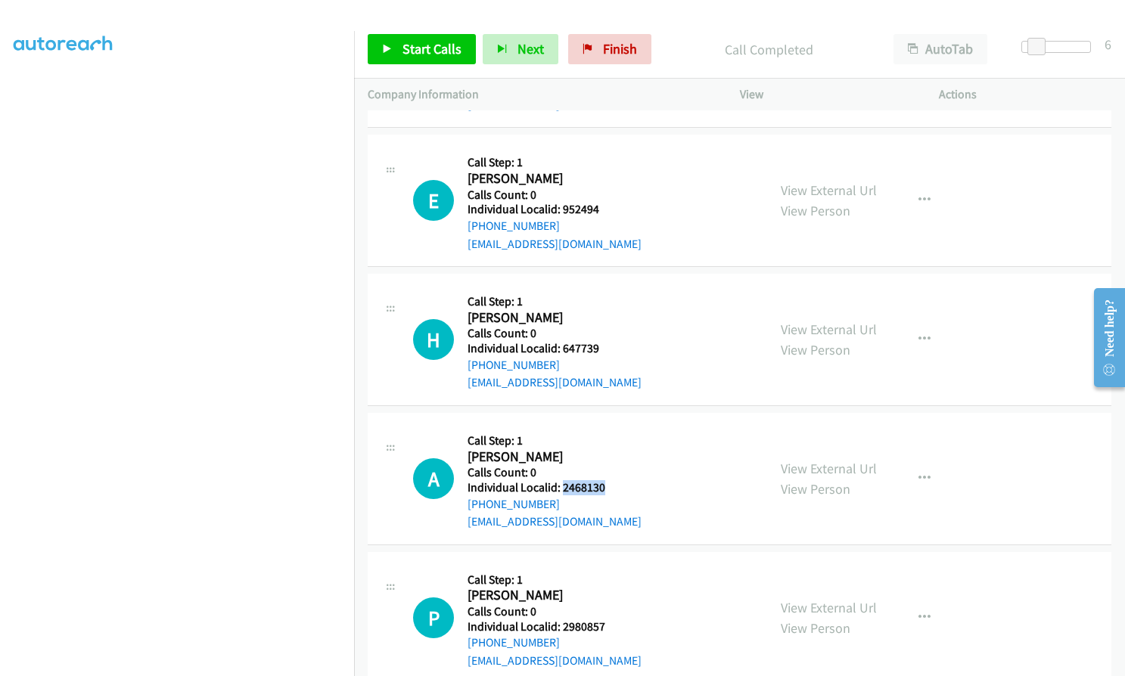
drag, startPoint x: 561, startPoint y: 468, endPoint x: 607, endPoint y: 468, distance: 45.4
click at [607, 468] on div "A Callback Scheduled Call Step: 1 Avery Bradshaw America/New_York Calls Count: …" at bounding box center [583, 479] width 340 height 104
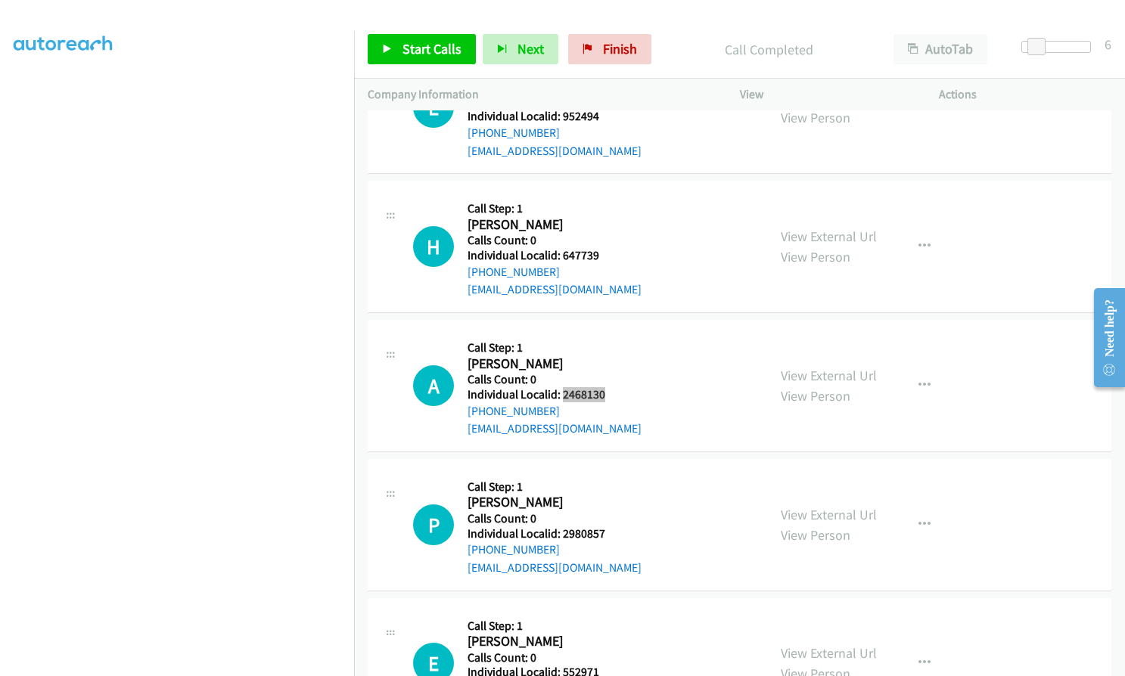
scroll to position [5717, 0]
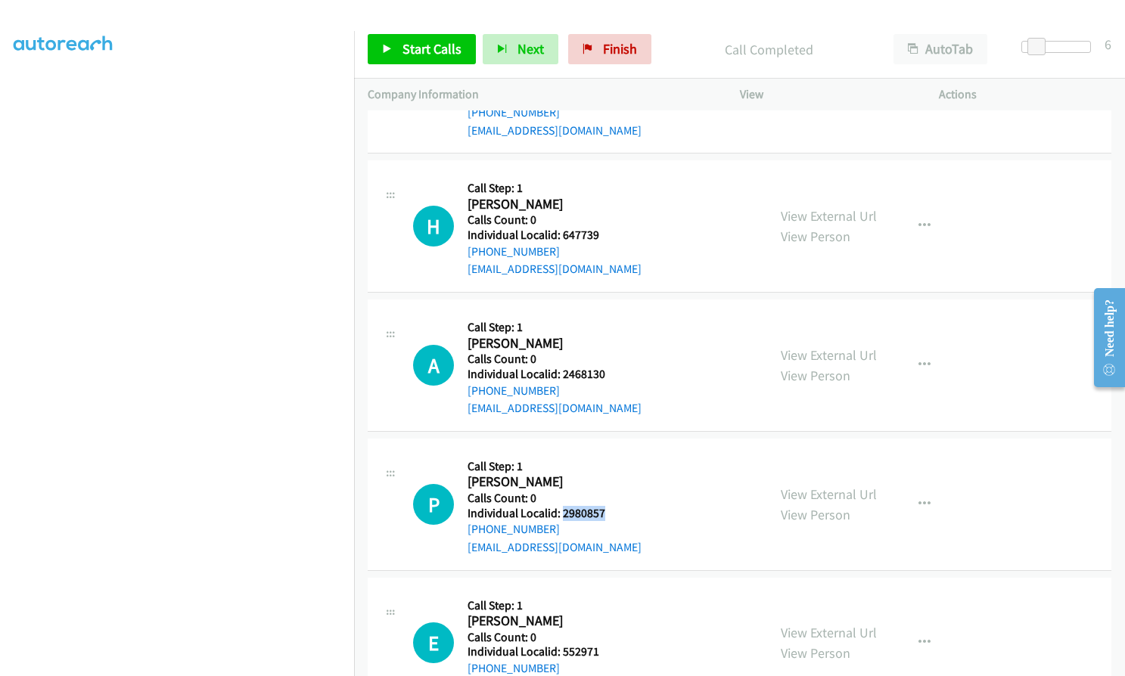
drag, startPoint x: 560, startPoint y: 492, endPoint x: 586, endPoint y: 492, distance: 25.7
click at [608, 492] on div "P Callback Scheduled Call Step: 1 Paul Zeman America/New_York Calls Count: 0 In…" at bounding box center [583, 504] width 340 height 104
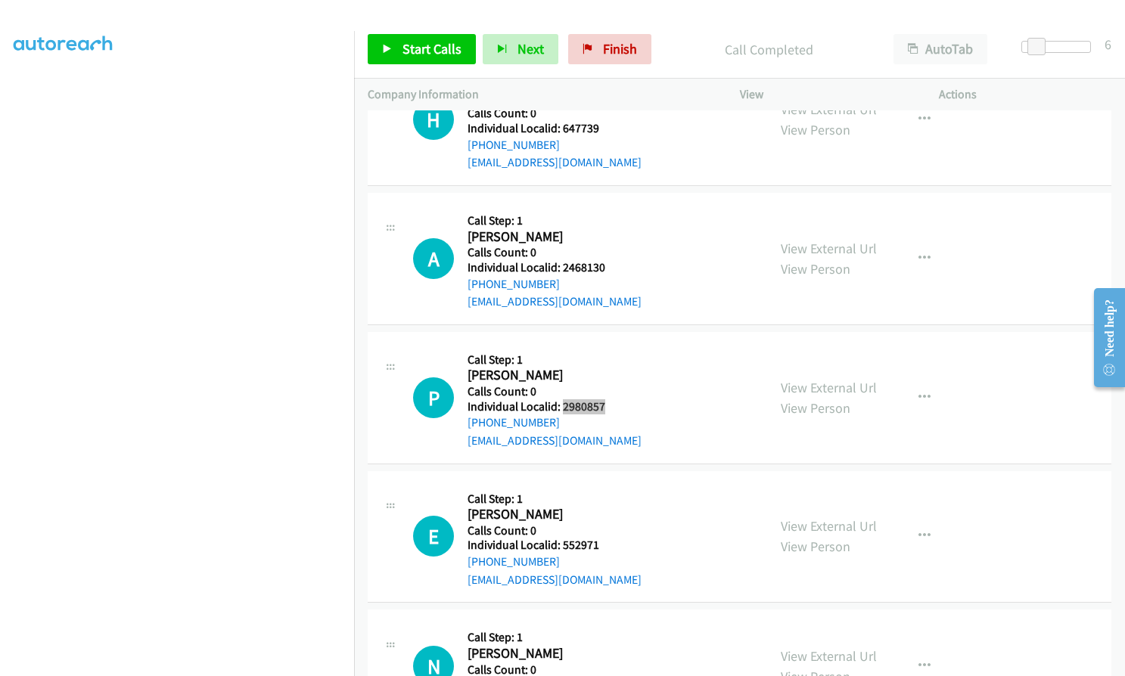
scroll to position [5849, 0]
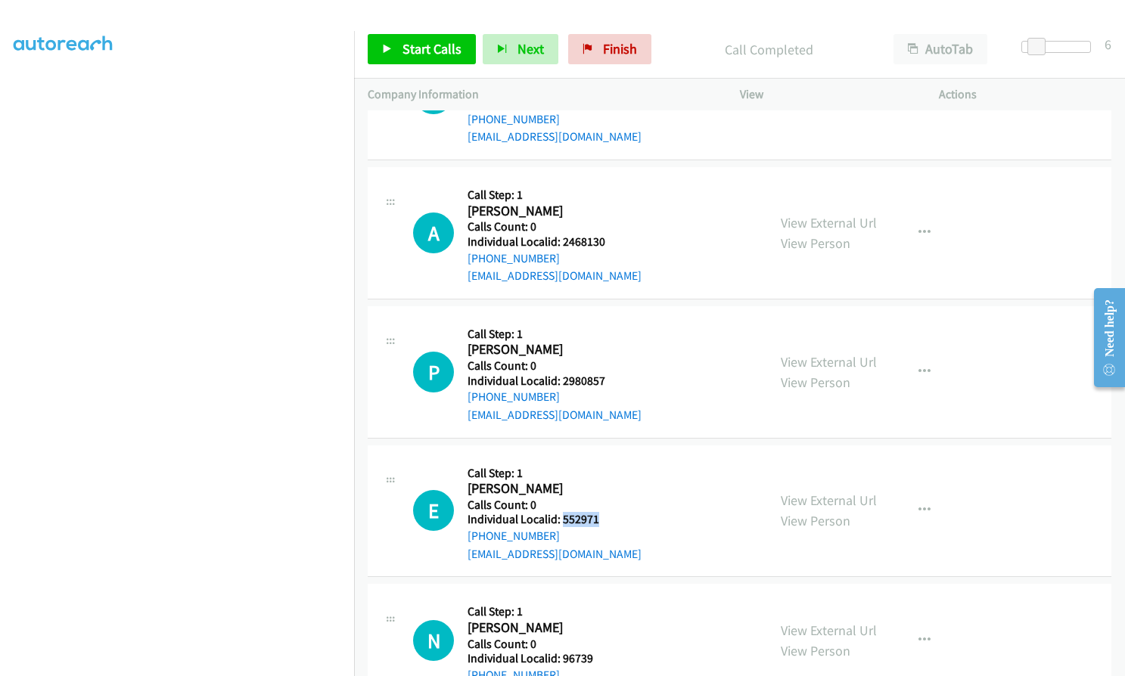
drag, startPoint x: 563, startPoint y: 503, endPoint x: 600, endPoint y: 501, distance: 37.1
click at [600, 501] on div "E Callback Scheduled Call Step: 1 Edward Blonder America/New_York Calls Count: …" at bounding box center [583, 511] width 340 height 104
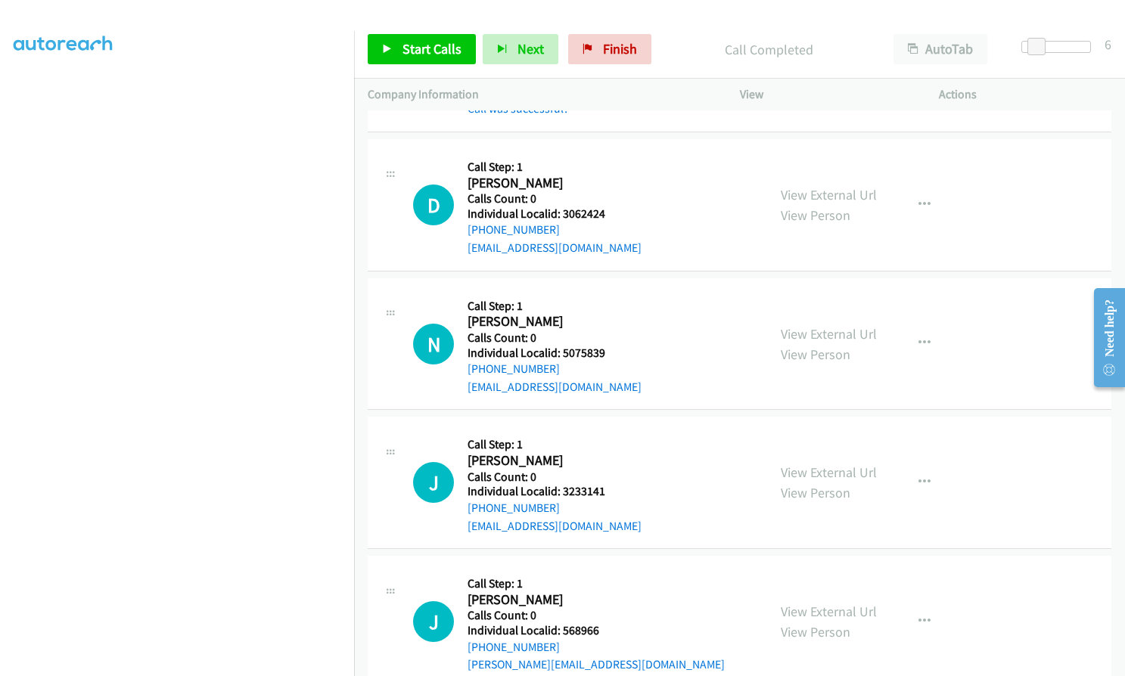
scroll to position [4242, 0]
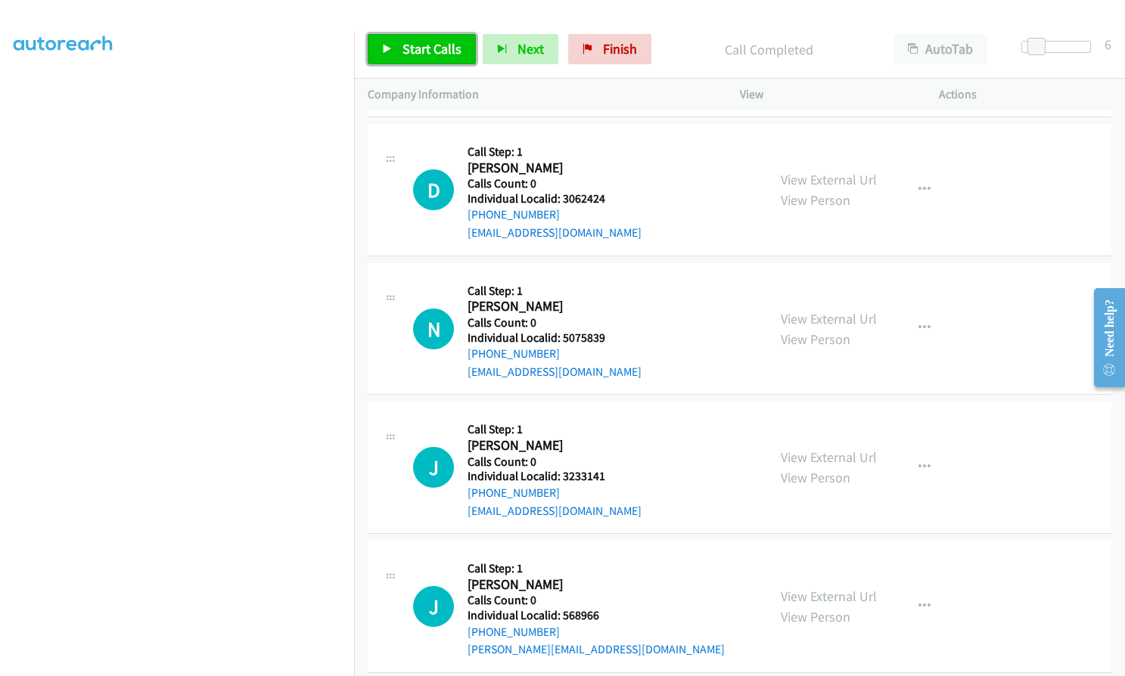
click at [431, 47] on span "Start Calls" at bounding box center [431, 48] width 59 height 17
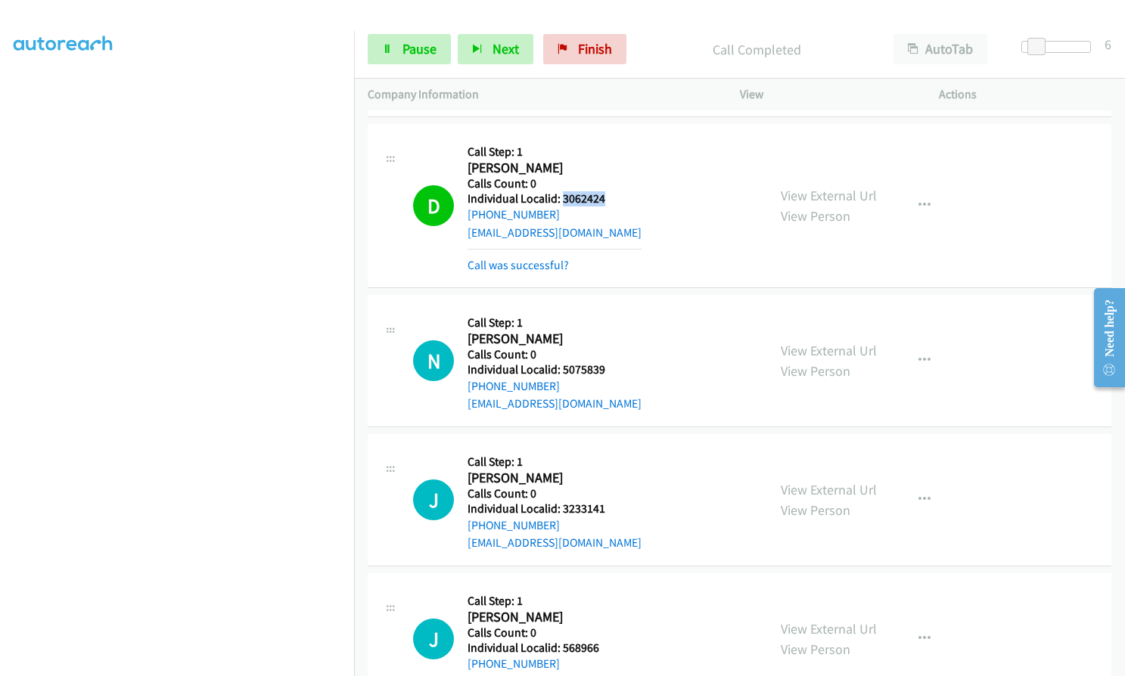
drag, startPoint x: 564, startPoint y: 176, endPoint x: 611, endPoint y: 175, distance: 47.7
click at [611, 191] on h5 "Individual Localid: 3062424" at bounding box center [554, 198] width 174 height 15
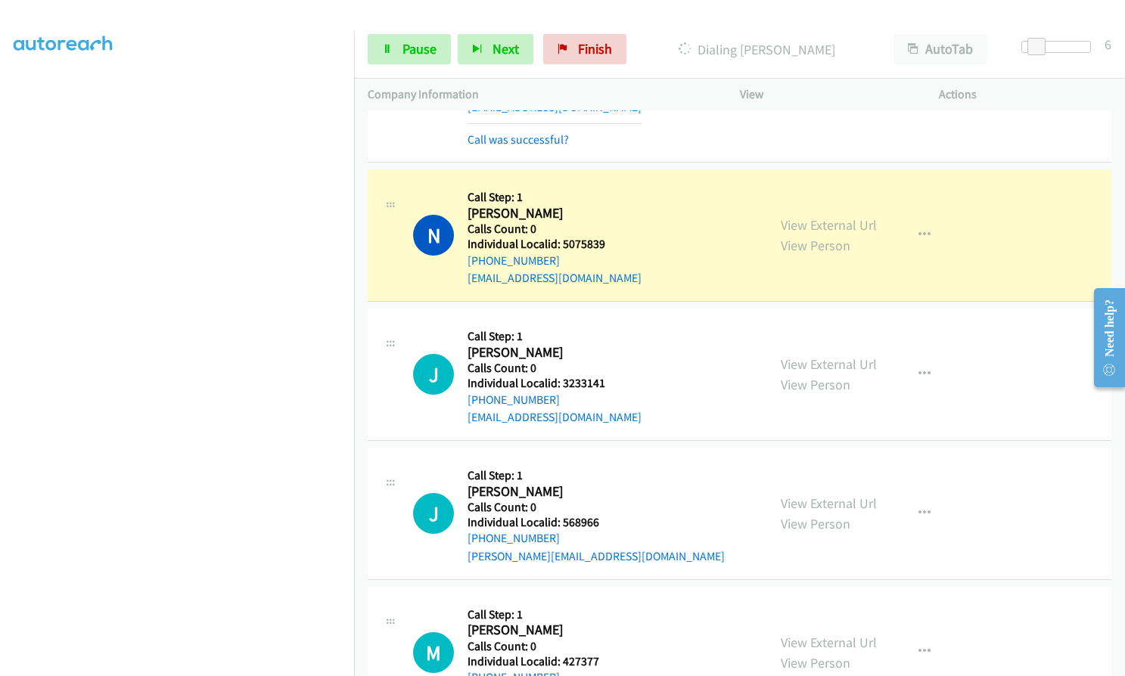
scroll to position [4431, 0]
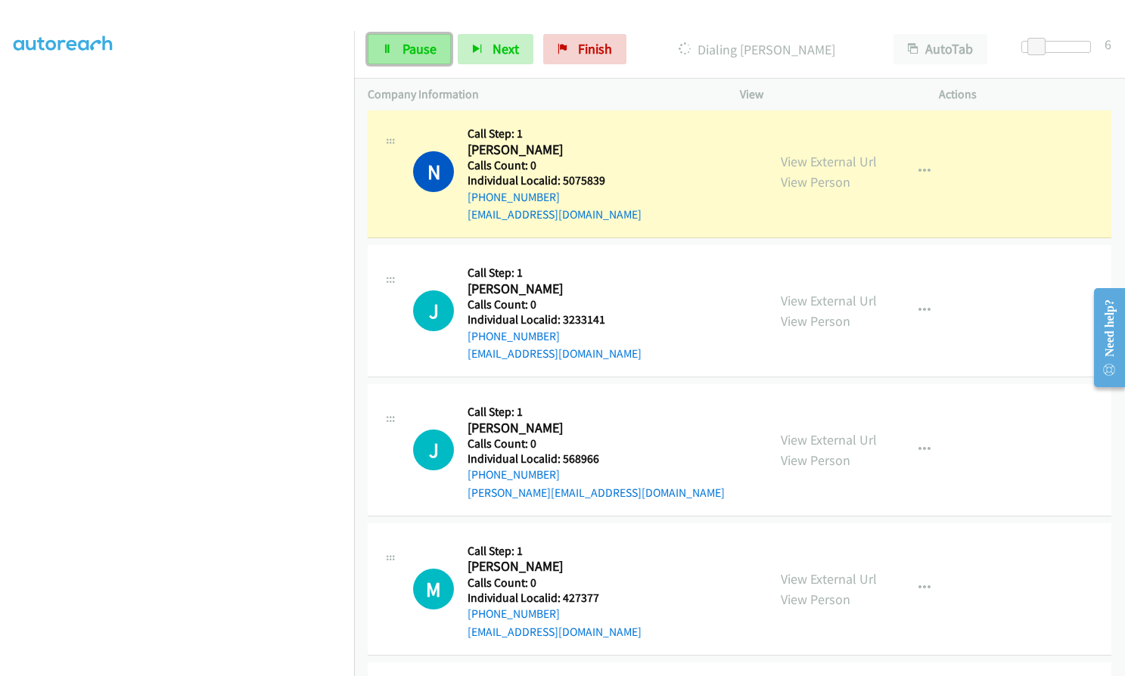
click at [405, 48] on span "Pause" at bounding box center [419, 48] width 34 height 17
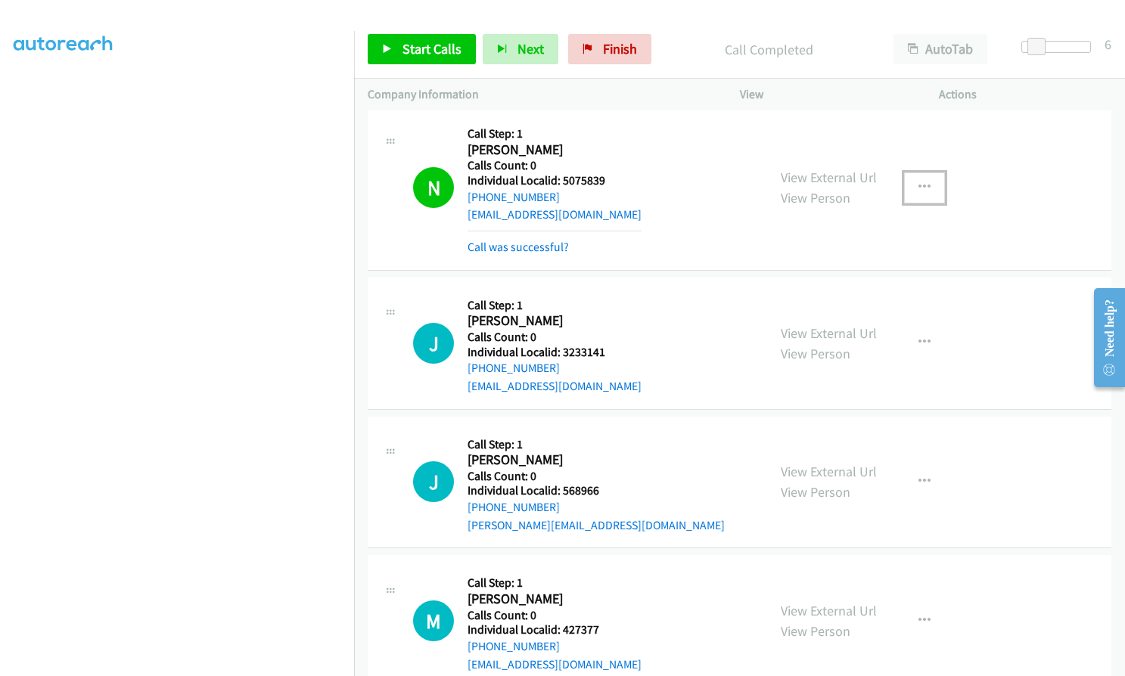
click at [918, 182] on icon "button" at bounding box center [924, 188] width 12 height 12
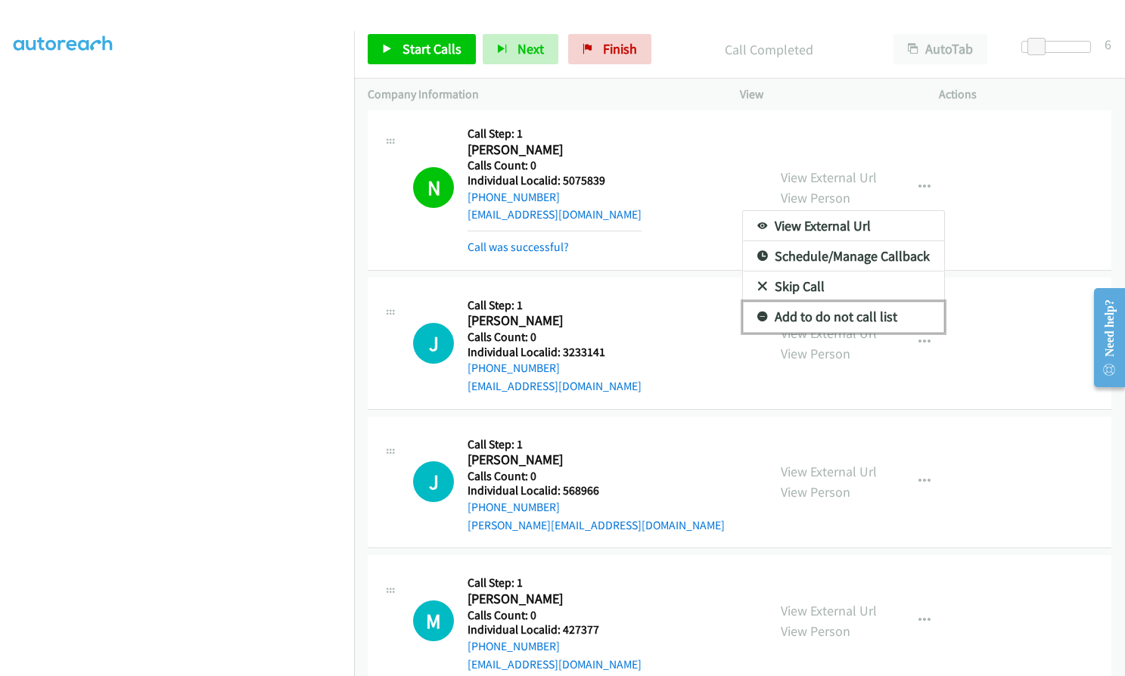
click at [757, 312] on icon at bounding box center [762, 317] width 11 height 11
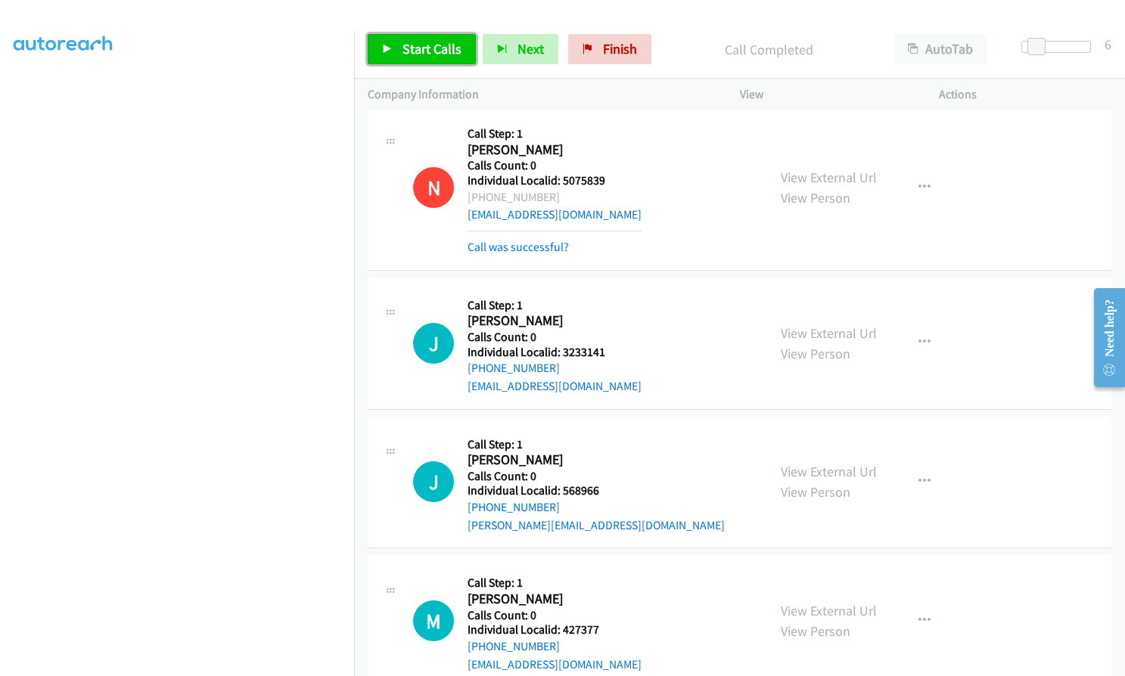
click at [416, 47] on span "Start Calls" at bounding box center [431, 48] width 59 height 17
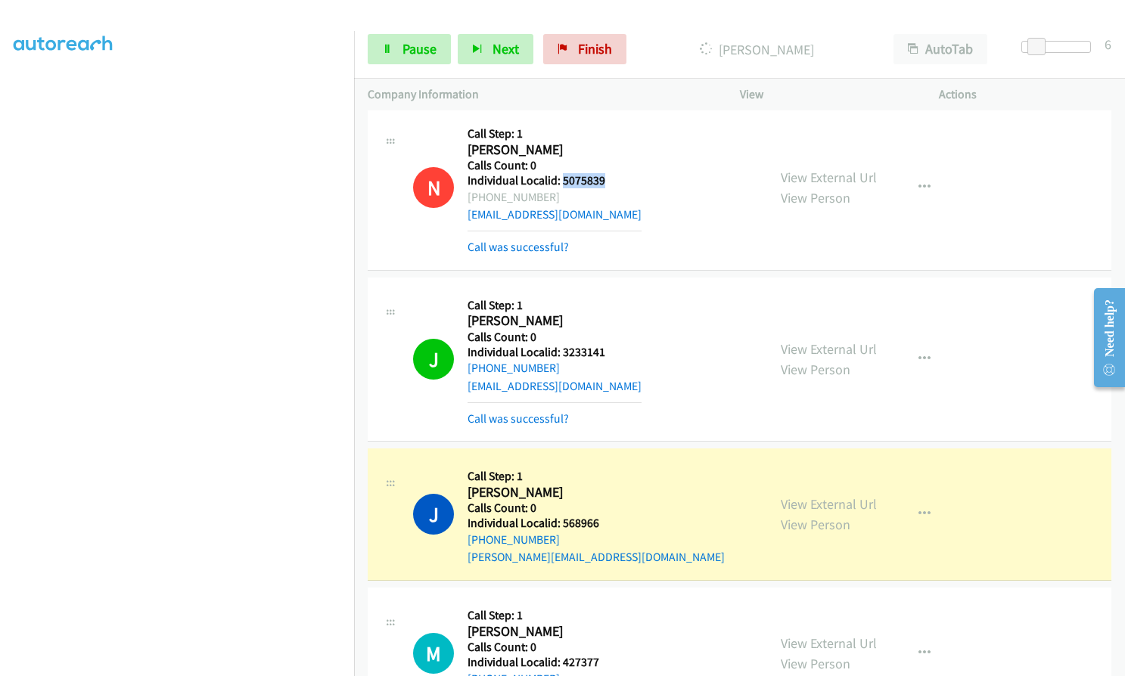
drag, startPoint x: 561, startPoint y: 160, endPoint x: 613, endPoint y: 160, distance: 51.4
click at [613, 173] on h5 "Individual Localid: 5075839" at bounding box center [554, 180] width 174 height 15
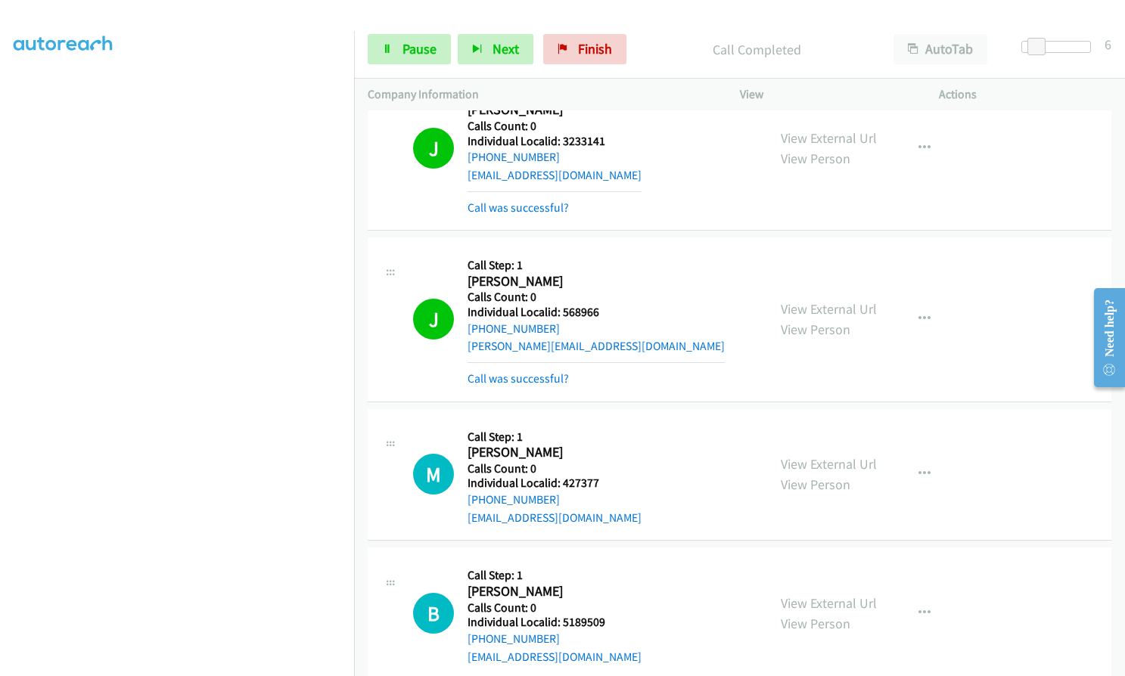
scroll to position [4734, 0]
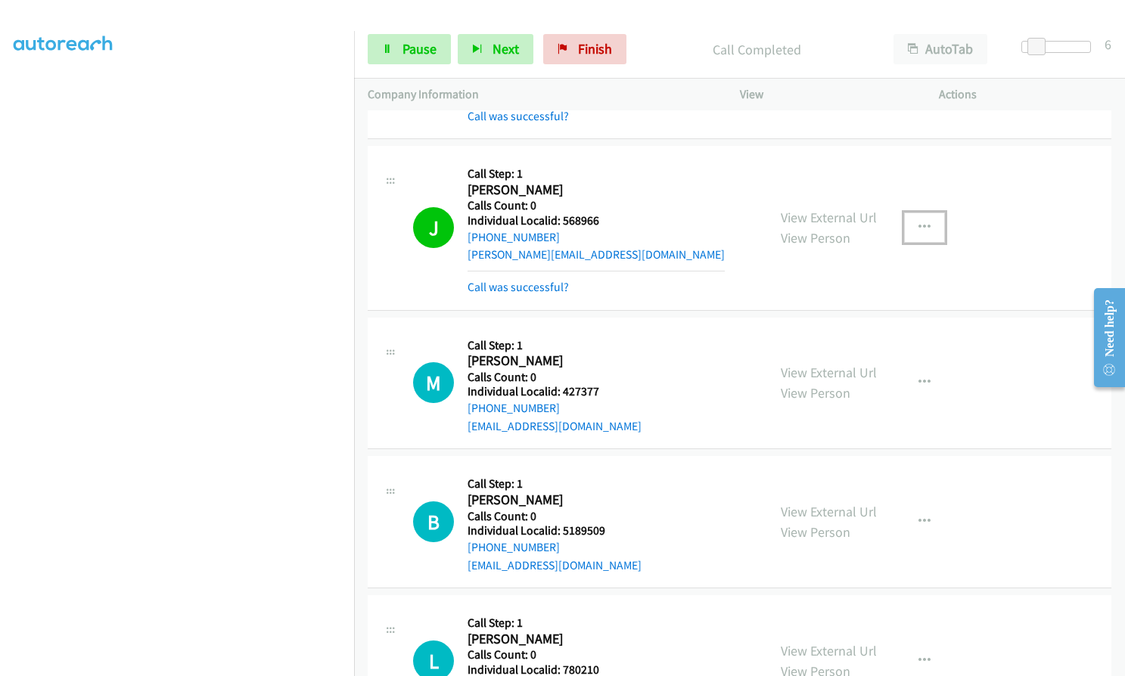
click at [911, 213] on button "button" at bounding box center [924, 228] width 41 height 30
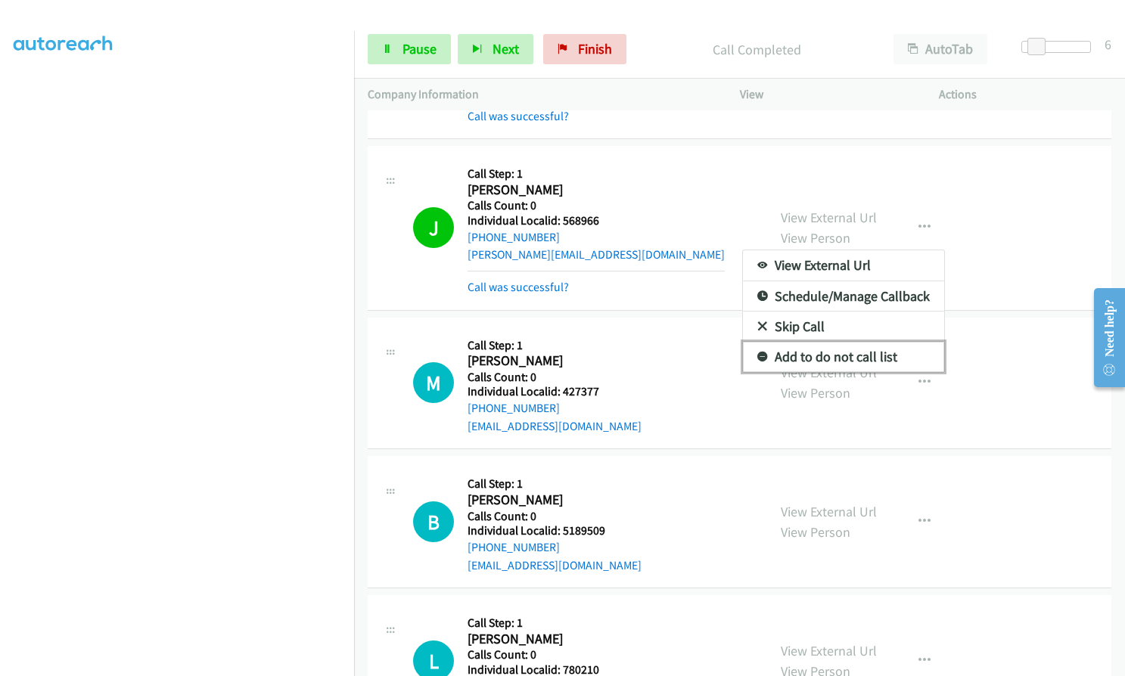
drag, startPoint x: 753, startPoint y: 339, endPoint x: 744, endPoint y: 316, distance: 24.2
click at [757, 352] on icon at bounding box center [762, 357] width 11 height 11
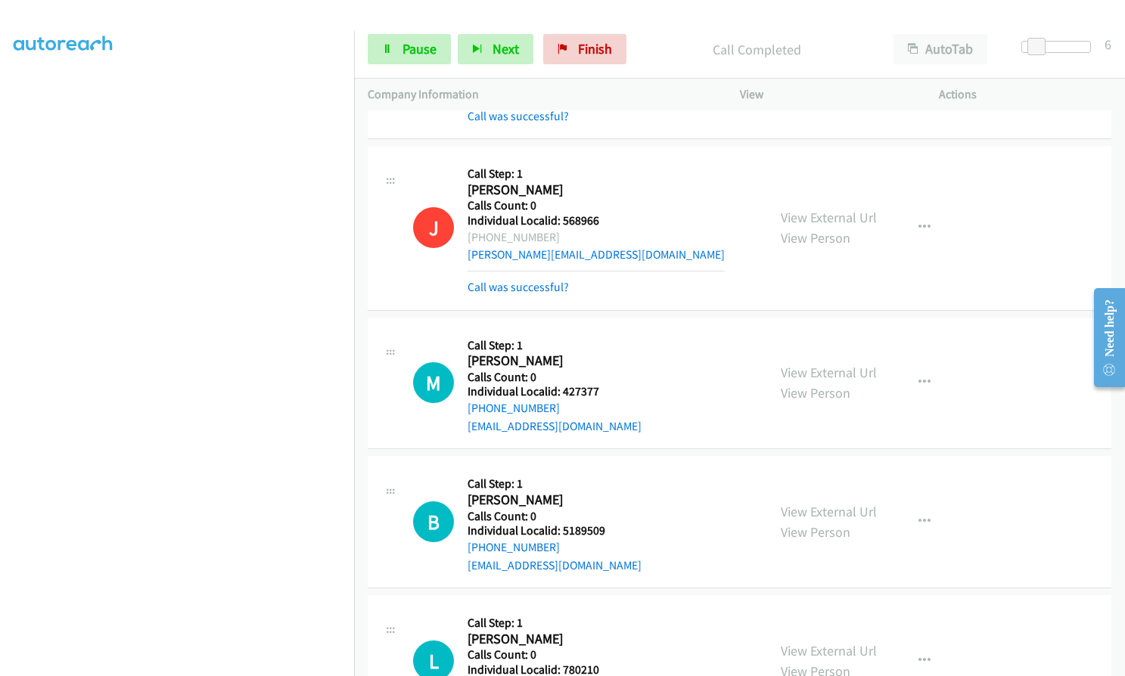
drag, startPoint x: 483, startPoint y: 219, endPoint x: 549, endPoint y: 218, distance: 66.6
click at [549, 228] on div "+1 517-278-5319" at bounding box center [595, 237] width 257 height 18
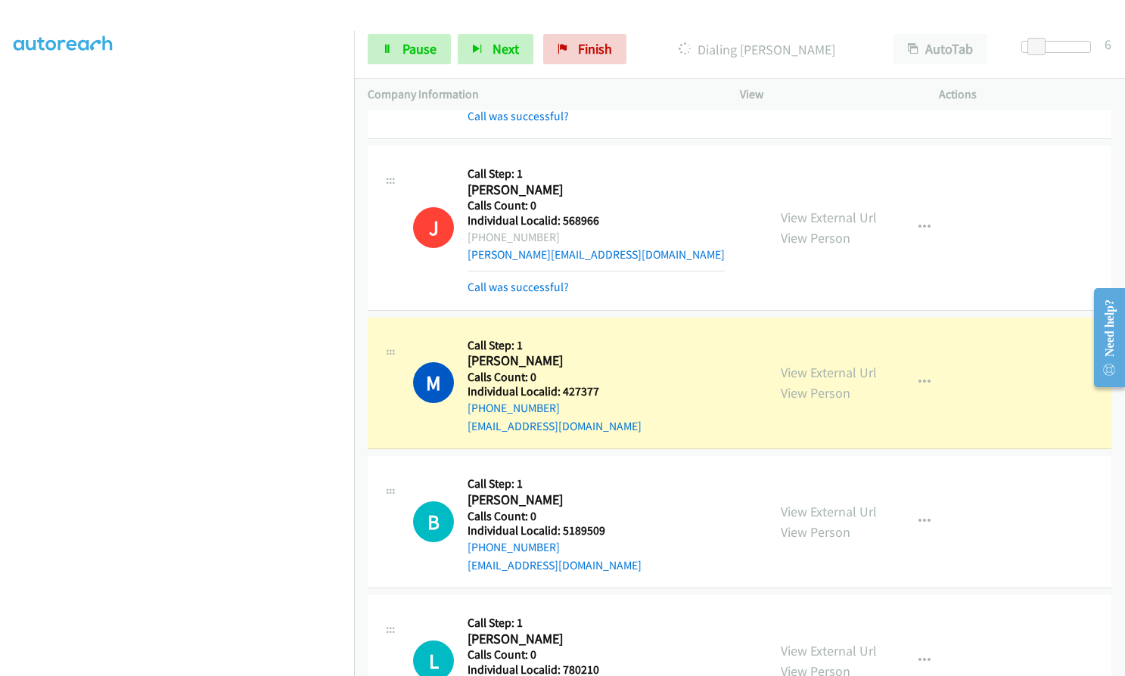
click at [646, 188] on div "J Callback Scheduled Call Step: 1 James Borden America/New_York Calls Count: 0 …" at bounding box center [583, 228] width 340 height 136
drag, startPoint x: 559, startPoint y: 200, endPoint x: 602, endPoint y: 200, distance: 43.1
click at [602, 200] on div "J Callback Scheduled Call Step: 1 James Borden America/New_York Calls Count: 0 …" at bounding box center [583, 228] width 340 height 136
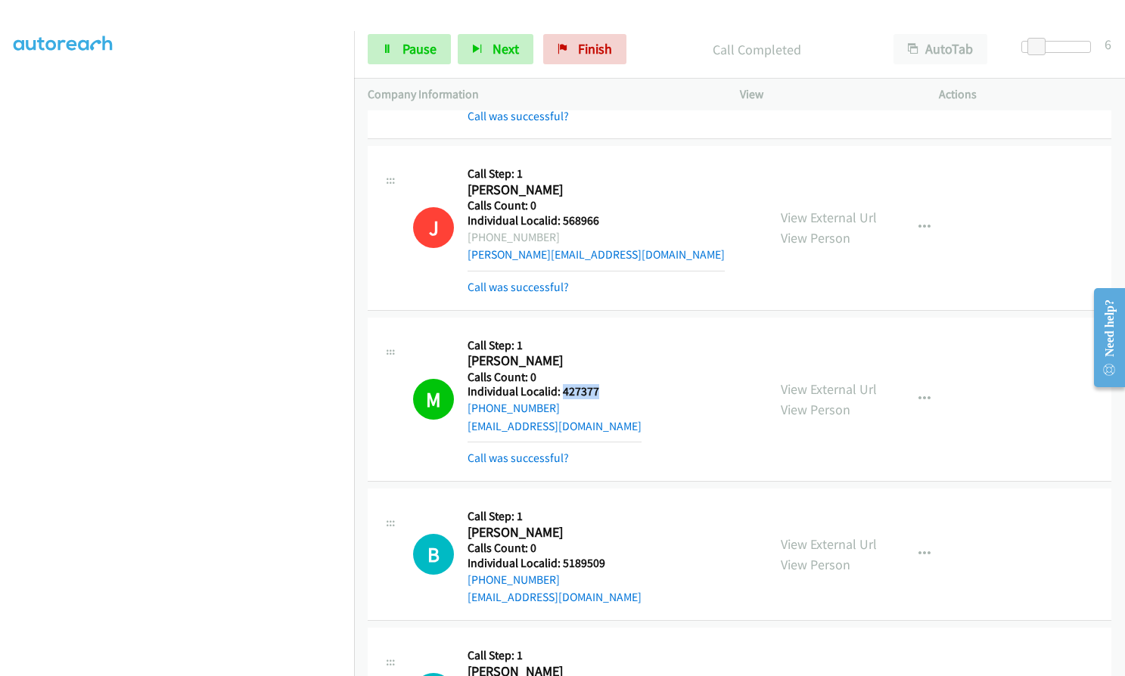
drag, startPoint x: 564, startPoint y: 374, endPoint x: 603, endPoint y: 372, distance: 39.4
click at [603, 372] on div "M Callback Scheduled Call Step: 1 Michael Miller America/New_York Calls Count: …" at bounding box center [583, 399] width 340 height 136
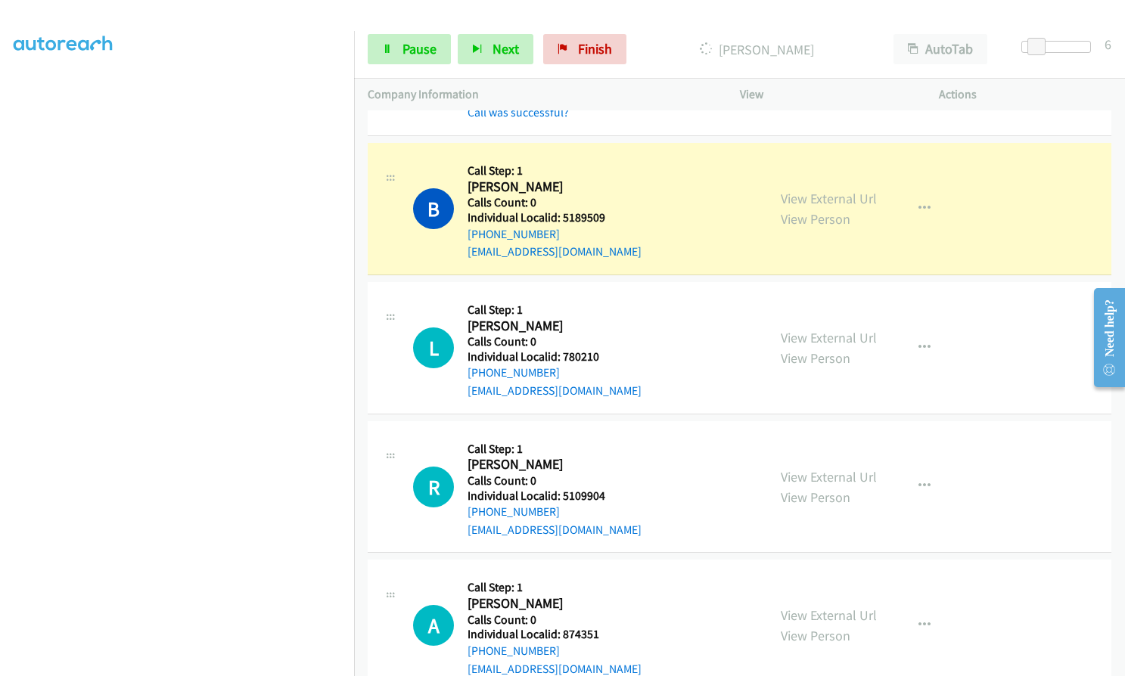
scroll to position [5093, 0]
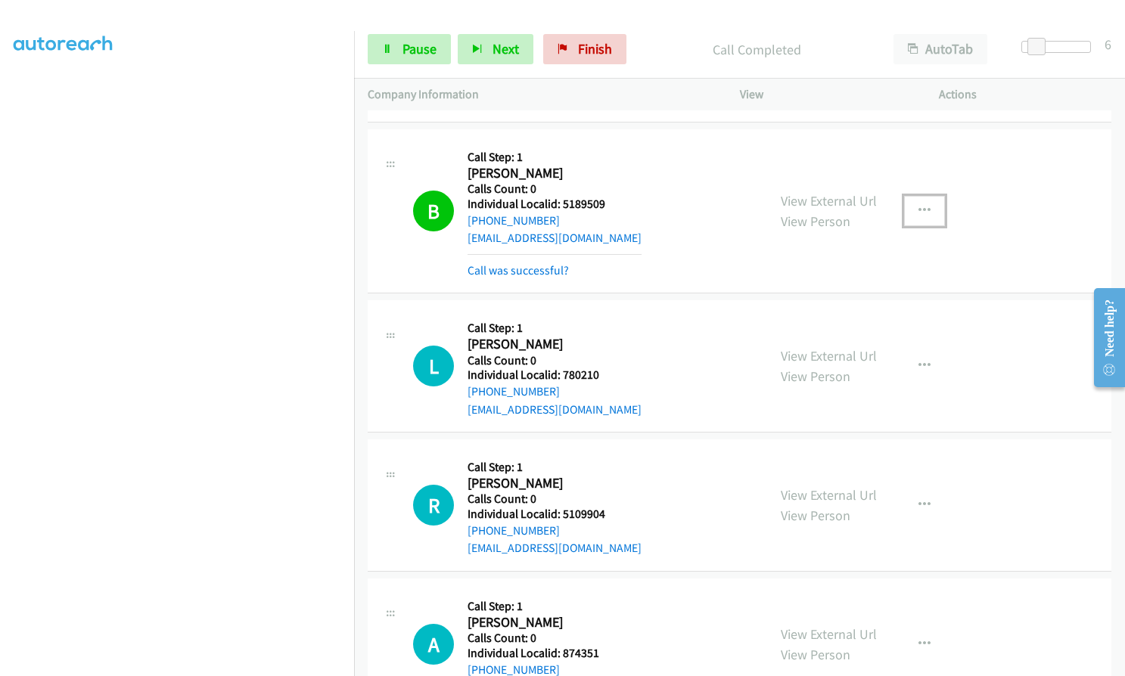
click at [924, 205] on icon "button" at bounding box center [924, 211] width 12 height 12
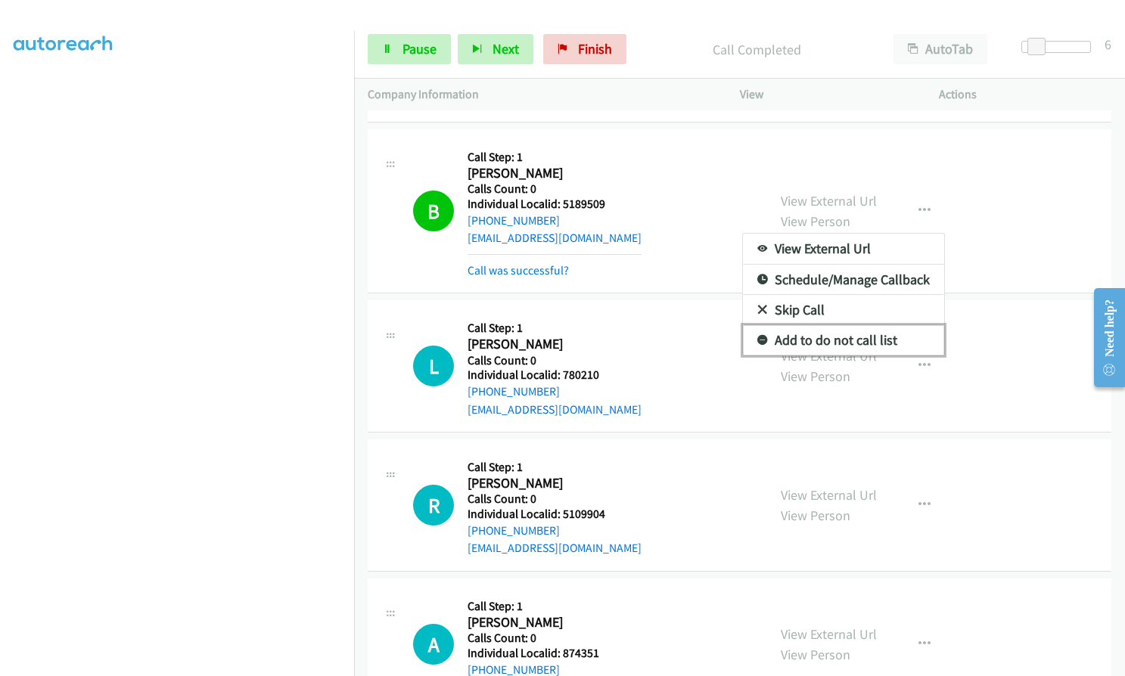
click at [759, 336] on icon at bounding box center [762, 341] width 11 height 11
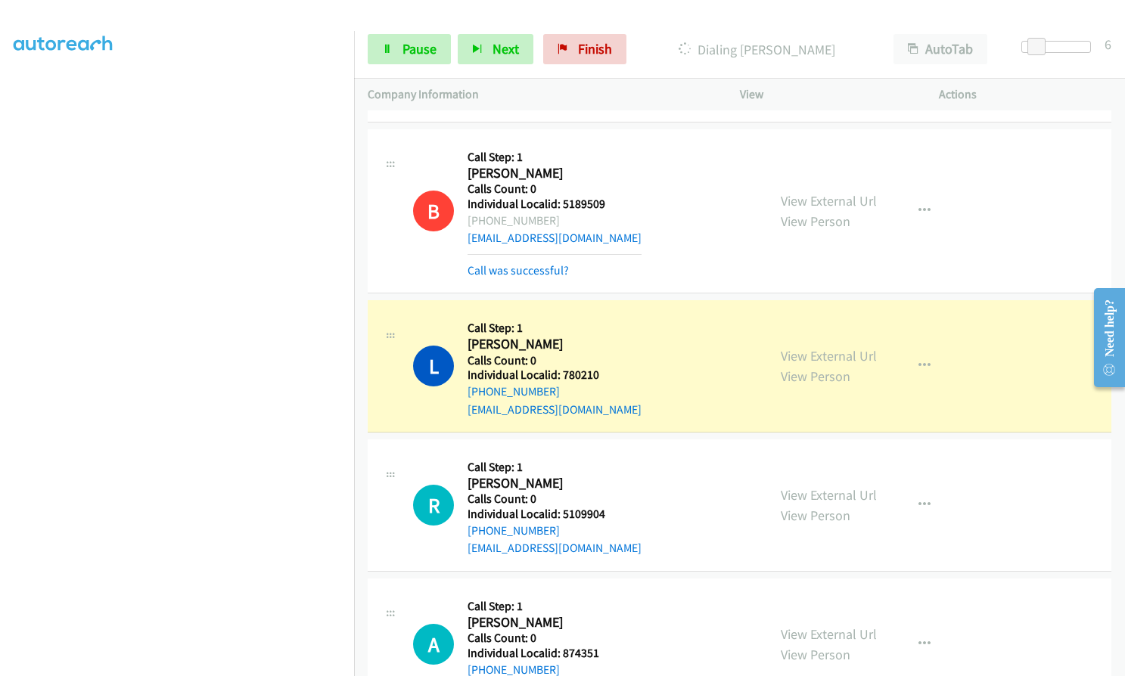
drag, startPoint x: 483, startPoint y: 202, endPoint x: 552, endPoint y: 202, distance: 69.6
click at [552, 212] on div "+1 570-590-1874" at bounding box center [554, 221] width 174 height 18
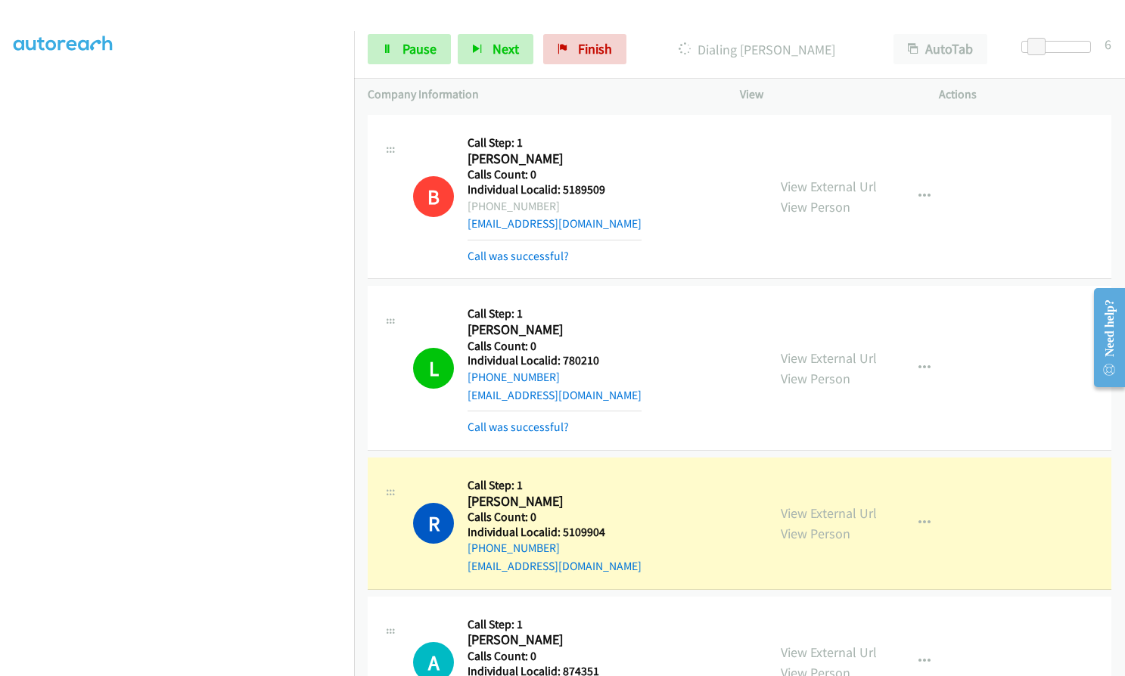
scroll to position [5112, 0]
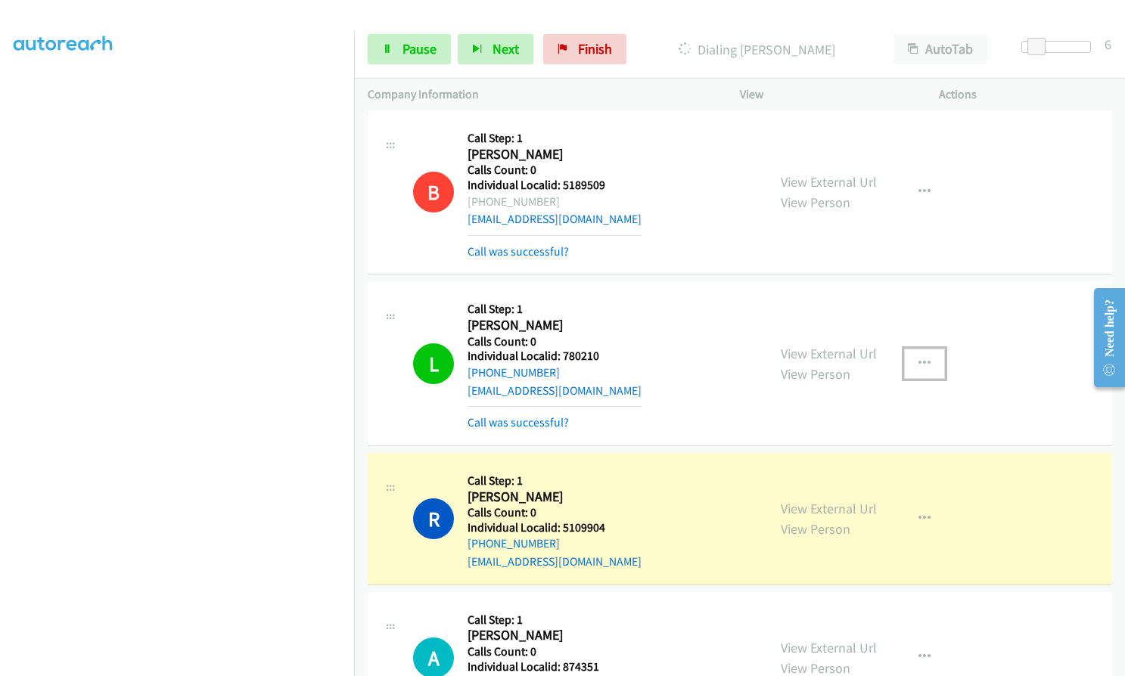
click at [922, 358] on icon "button" at bounding box center [924, 364] width 12 height 12
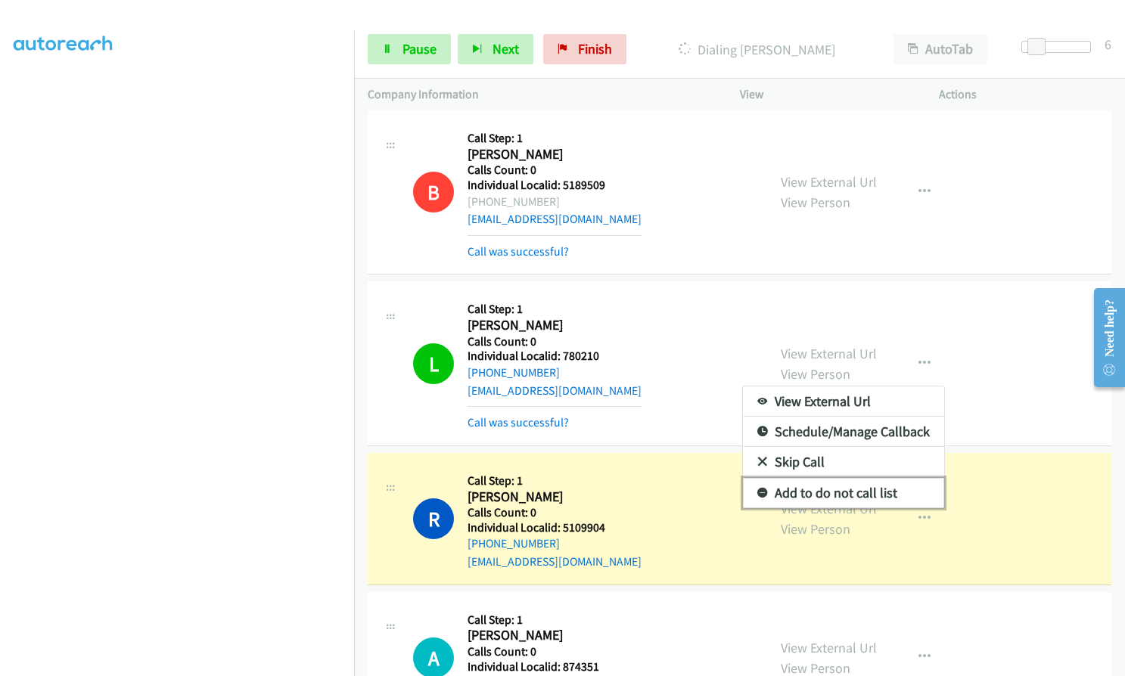
click at [757, 489] on icon at bounding box center [762, 494] width 11 height 11
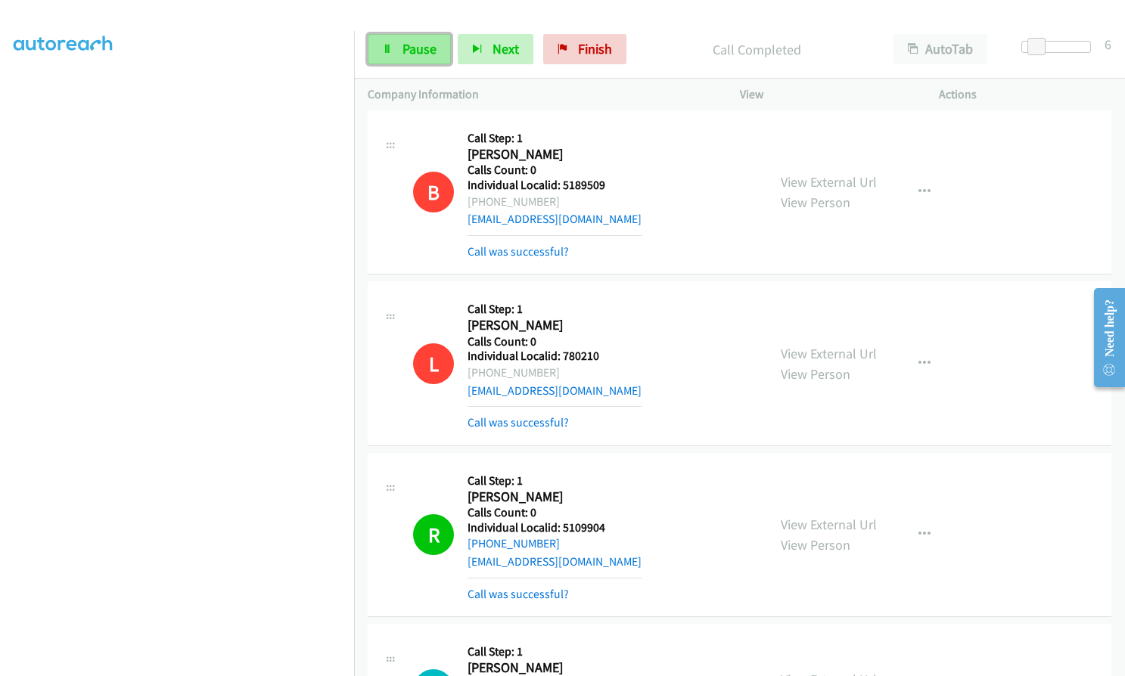
click at [407, 49] on span "Pause" at bounding box center [419, 48] width 34 height 17
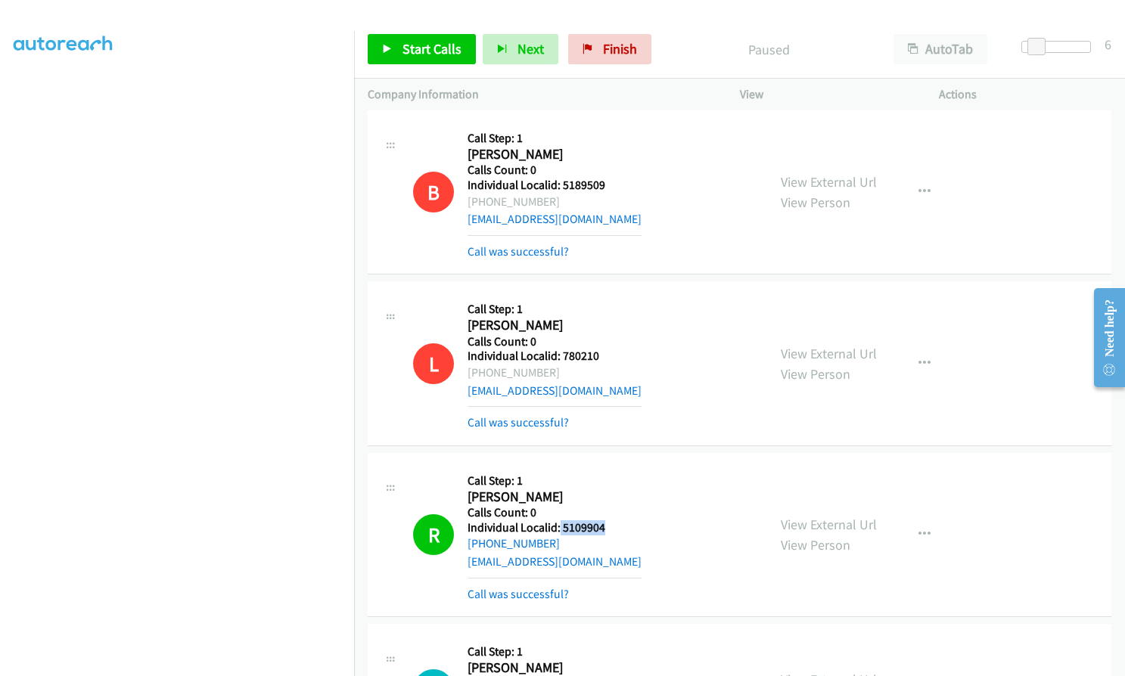
drag, startPoint x: 557, startPoint y: 505, endPoint x: 591, endPoint y: 508, distance: 33.4
click at [606, 507] on div "R Callback Scheduled Call Step: 1 Robert Smith America/New_York Calls Count: 0 …" at bounding box center [583, 535] width 340 height 136
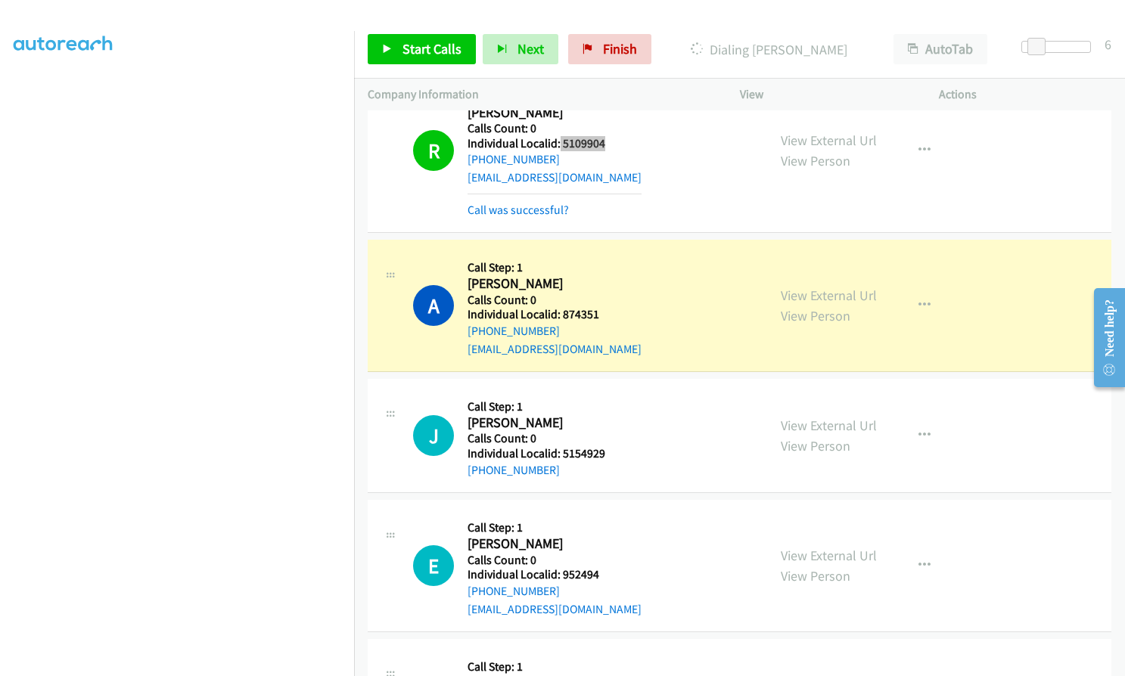
scroll to position [5509, 0]
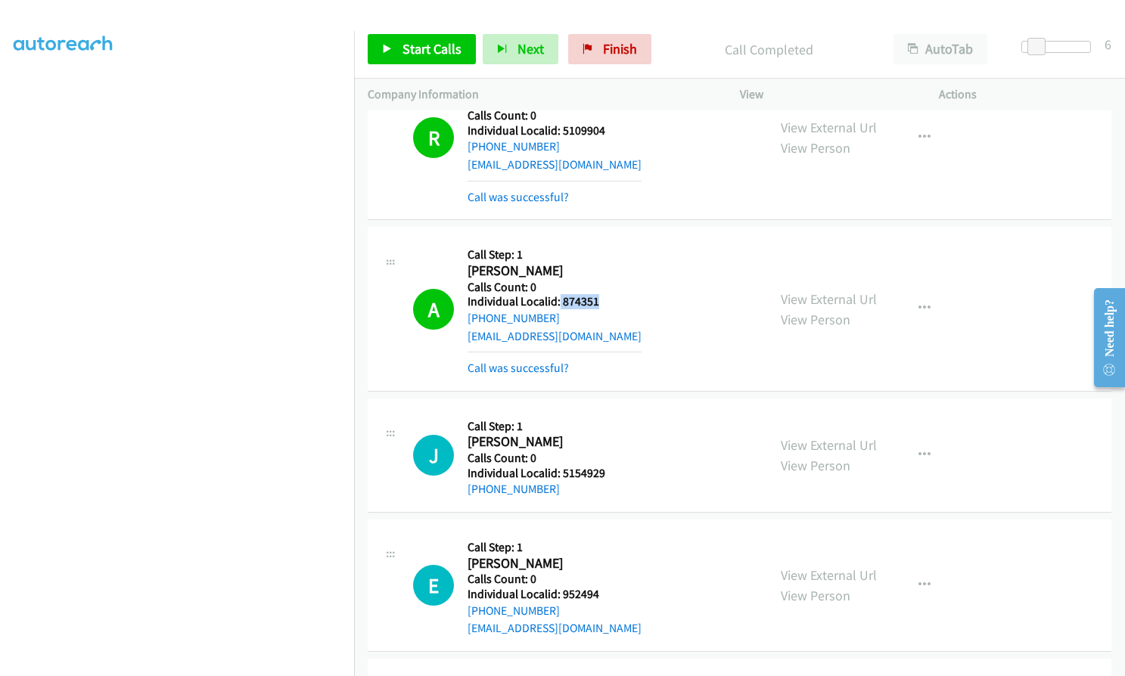
drag, startPoint x: 558, startPoint y: 285, endPoint x: 607, endPoint y: 285, distance: 49.2
click at [607, 285] on div "A Callback Scheduled Call Step: 1 Aidan Mckey America/New_York Calls Count: 0 I…" at bounding box center [583, 309] width 340 height 136
click at [905, 293] on button "button" at bounding box center [924, 308] width 41 height 30
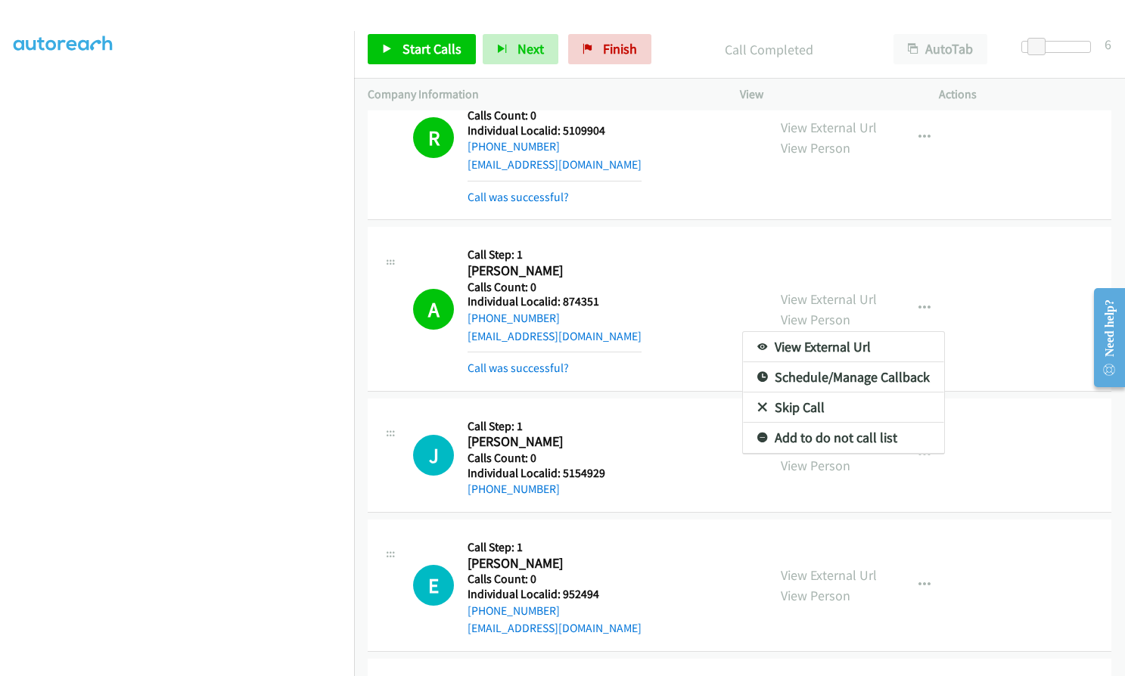
click at [665, 366] on div at bounding box center [562, 338] width 1125 height 676
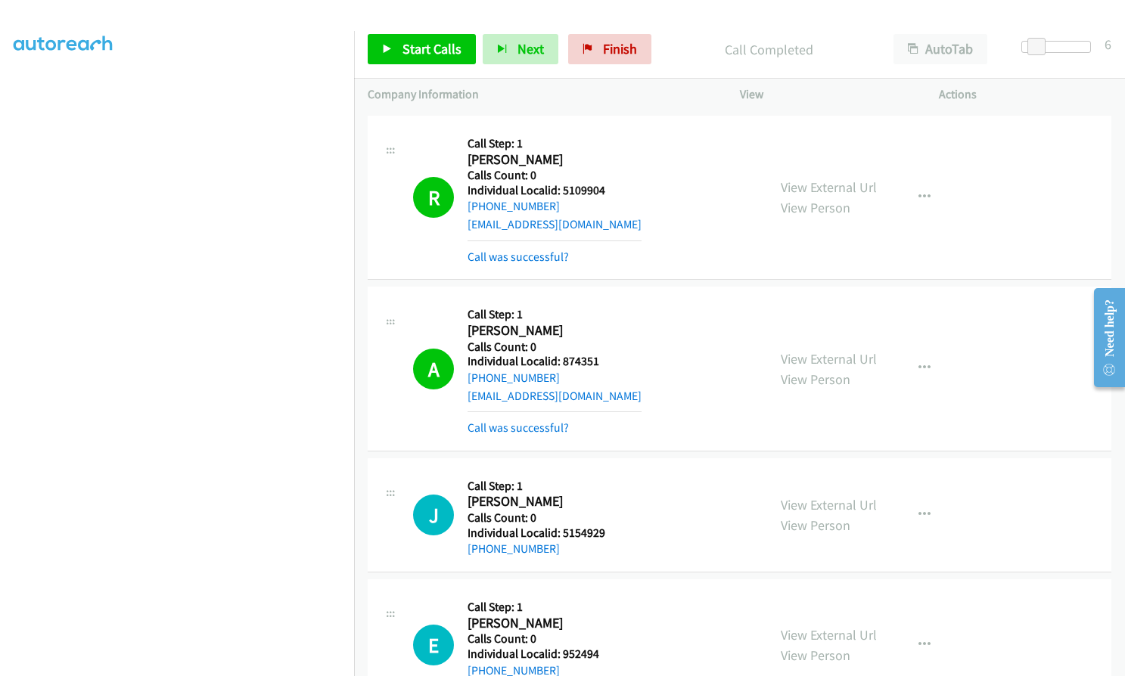
scroll to position [5452, 0]
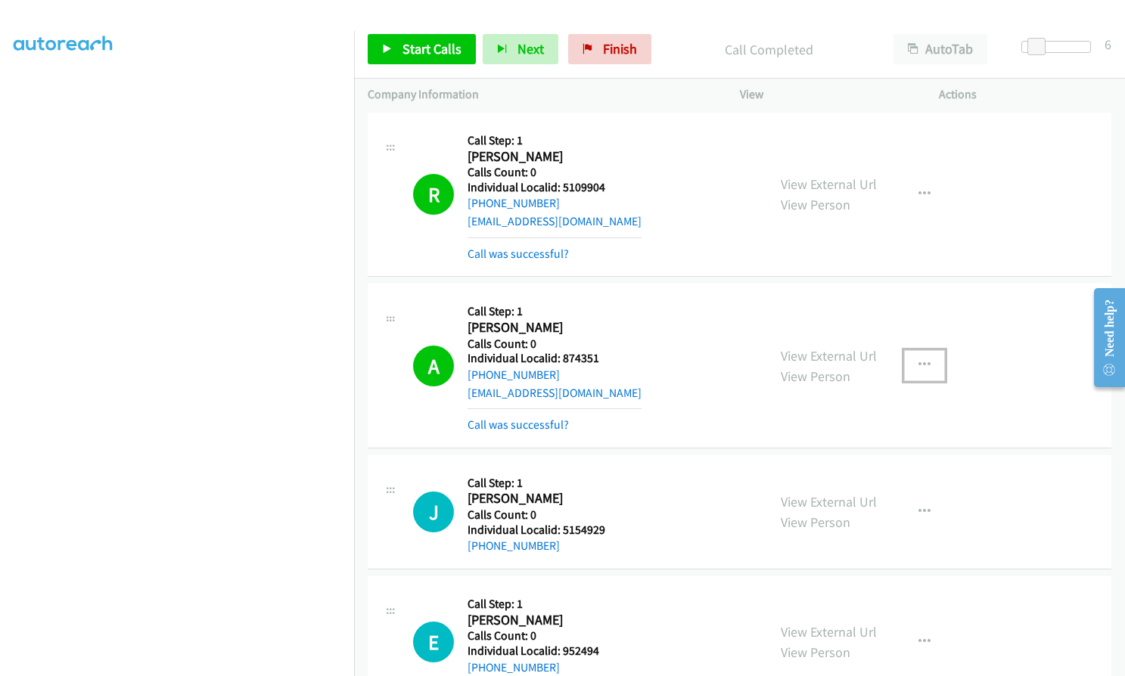
click at [914, 350] on button "button" at bounding box center [924, 365] width 41 height 30
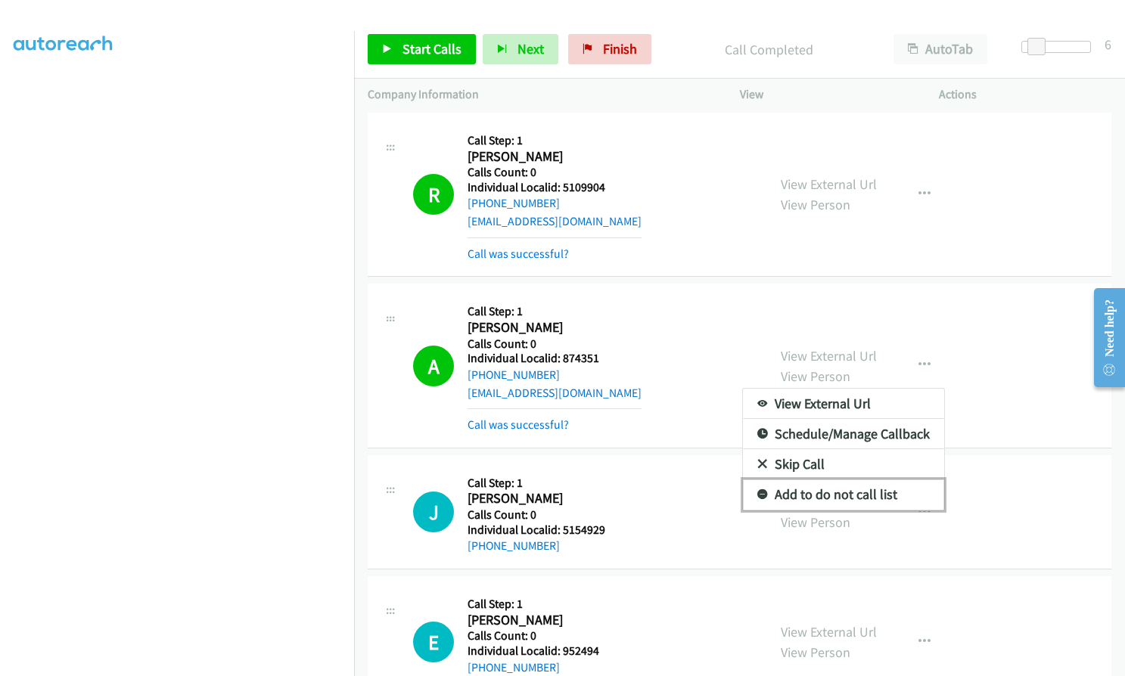
click at [757, 490] on icon at bounding box center [762, 495] width 11 height 11
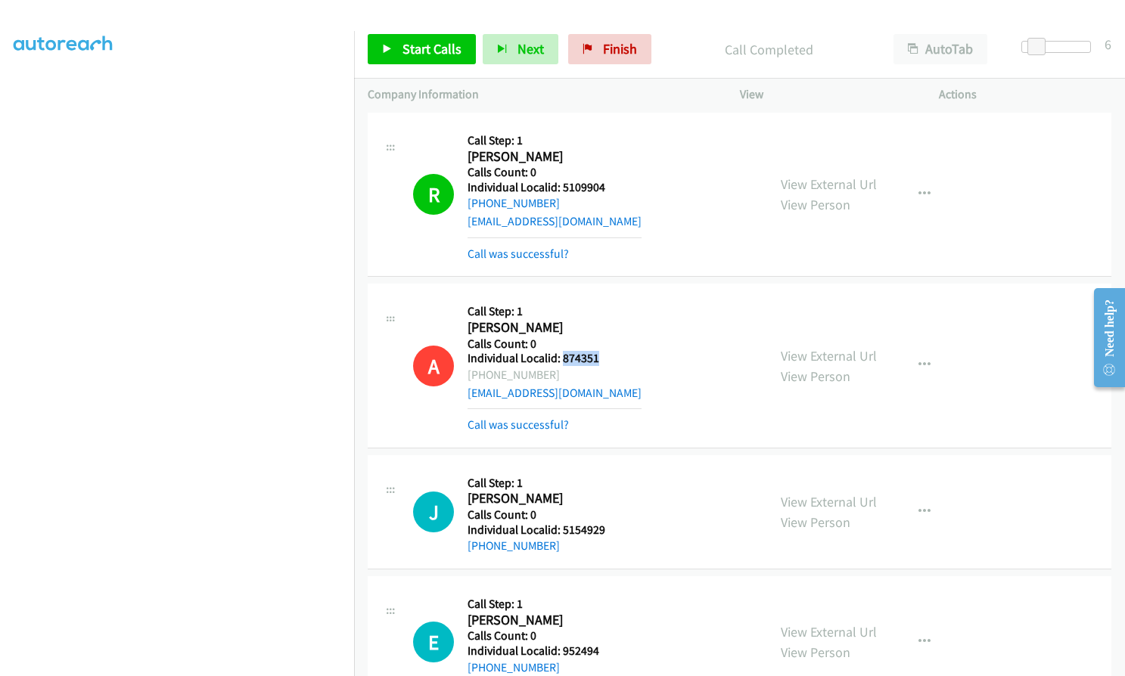
drag, startPoint x: 560, startPoint y: 340, endPoint x: 605, endPoint y: 338, distance: 44.7
click at [605, 338] on div "A Callback Scheduled Call Step: 1 Aidan Mckey America/New_York Calls Count: 0 I…" at bounding box center [583, 365] width 340 height 136
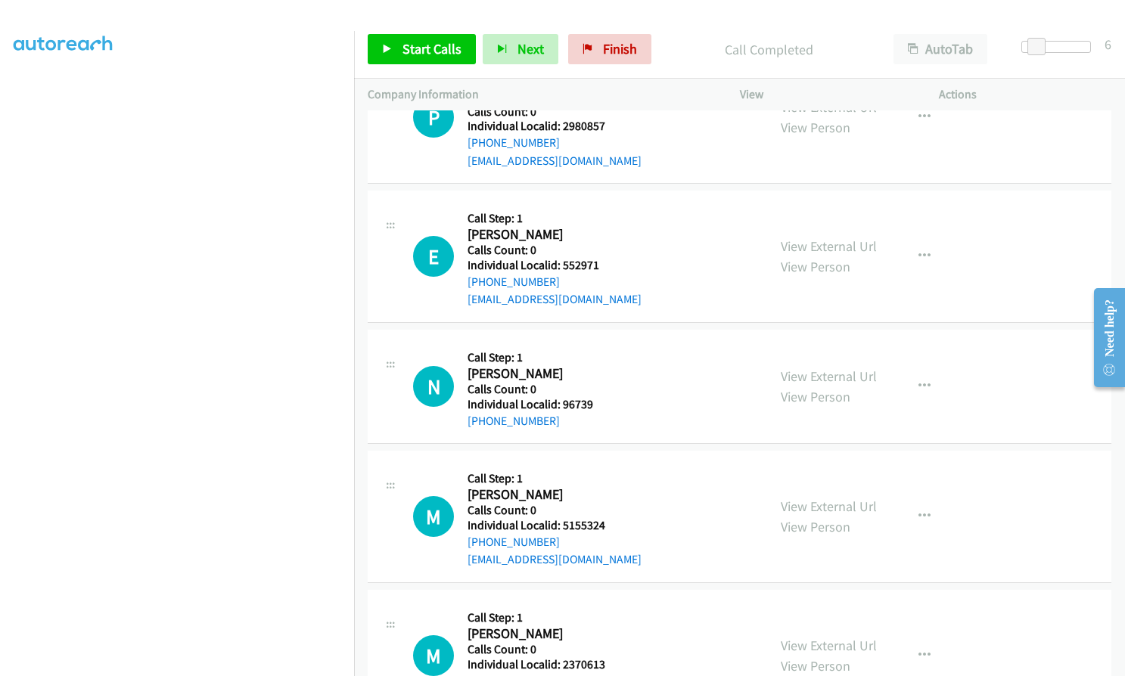
scroll to position [6398, 0]
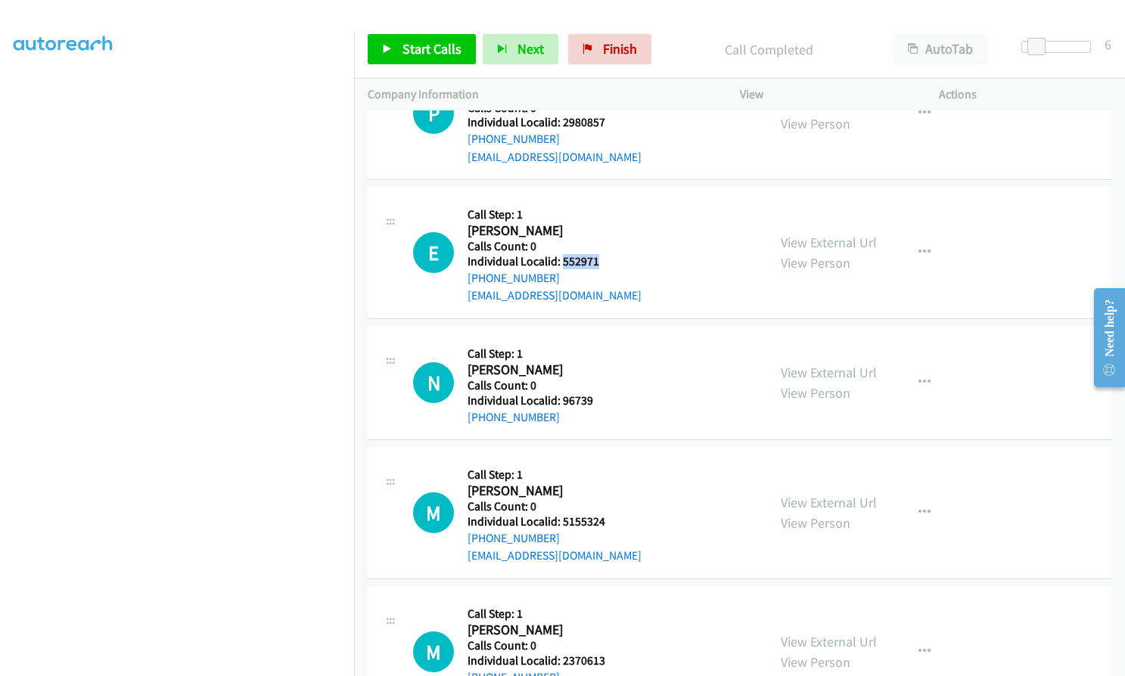
drag, startPoint x: 577, startPoint y: 243, endPoint x: 607, endPoint y: 245, distance: 30.3
click at [607, 245] on div "E Callback Scheduled Call Step: 1 Edward Blonder America/New_York Calls Count: …" at bounding box center [583, 252] width 340 height 104
drag, startPoint x: 560, startPoint y: 378, endPoint x: 598, endPoint y: 384, distance: 37.6
click at [602, 383] on div "N Callback Scheduled Call Step: 1 Nick Hobling America/New_York Calls Count: 0 …" at bounding box center [583, 383] width 340 height 86
drag, startPoint x: 562, startPoint y: 504, endPoint x: 607, endPoint y: 501, distance: 44.7
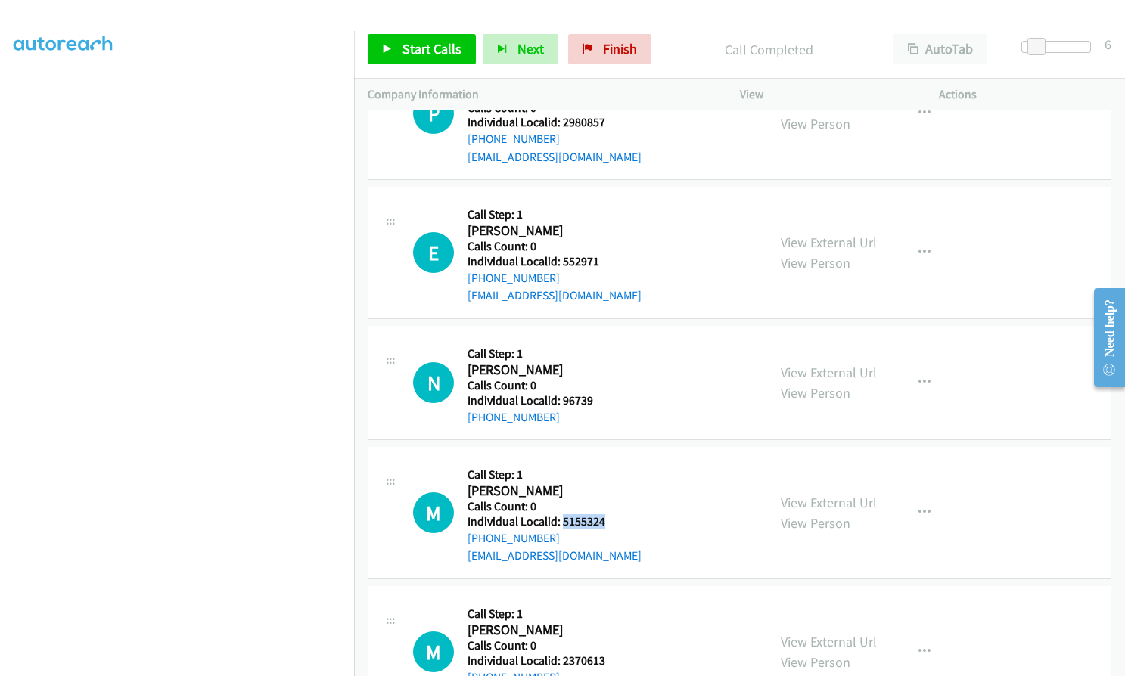
click at [607, 501] on div "M Callback Scheduled Call Step: 1 Matthew Truitt America/New_York Calls Count: …" at bounding box center [583, 513] width 340 height 104
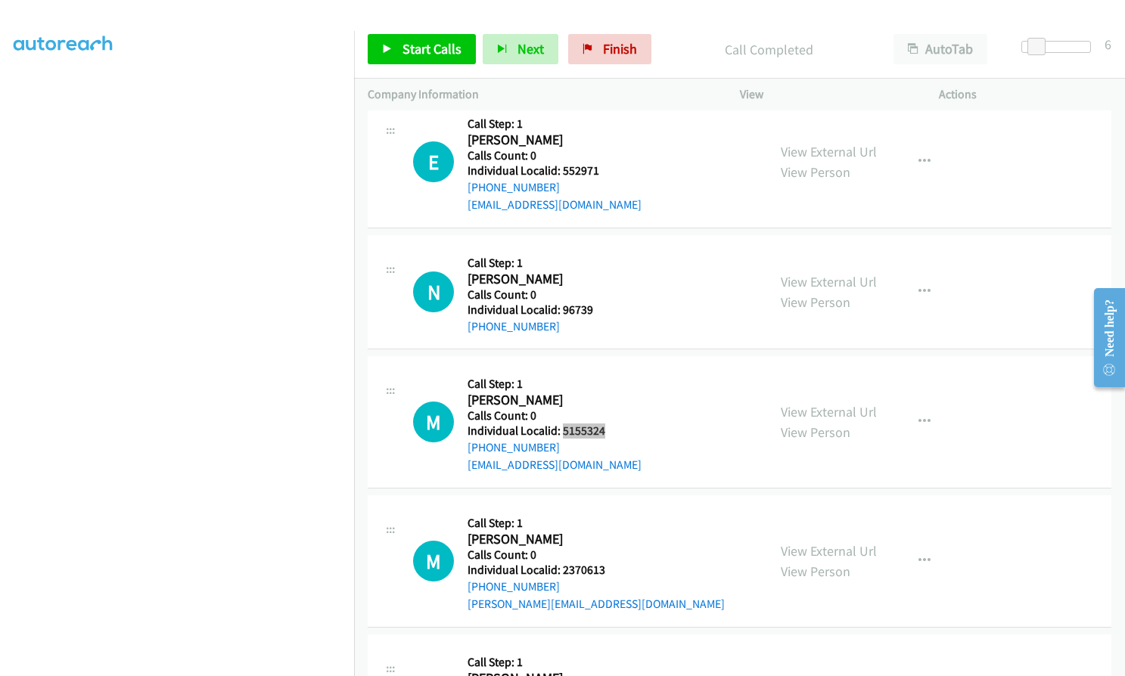
scroll to position [6492, 0]
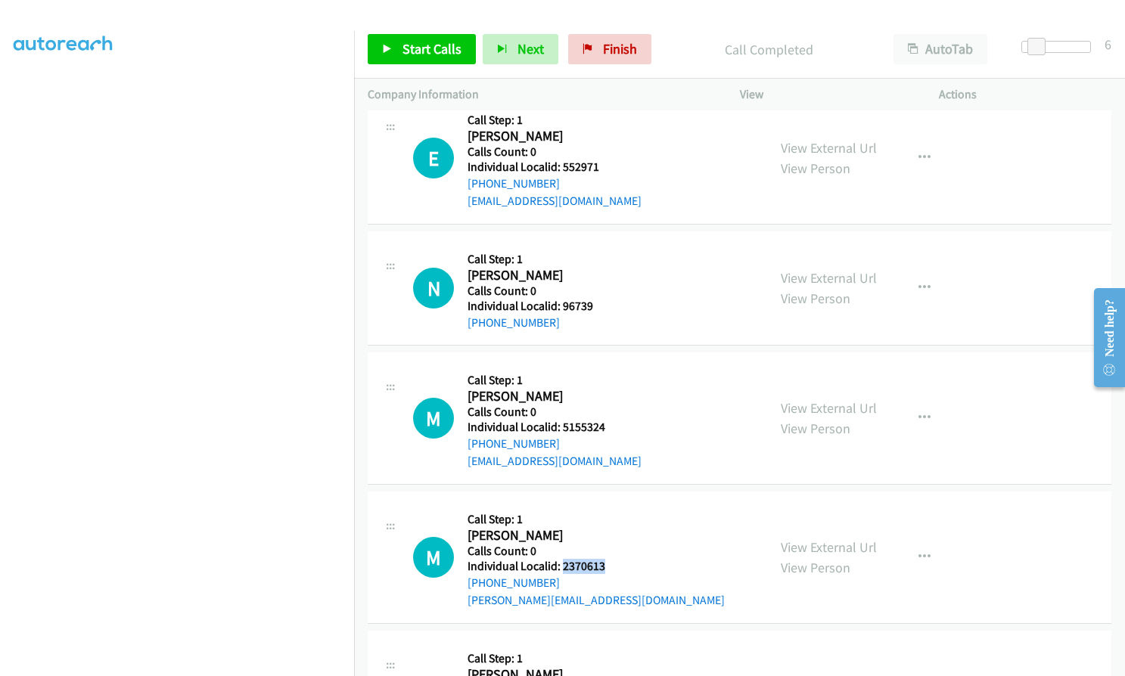
drag, startPoint x: 562, startPoint y: 548, endPoint x: 603, endPoint y: 546, distance: 40.9
click at [603, 559] on h5 "Individual Localid: 2370613" at bounding box center [595, 566] width 257 height 15
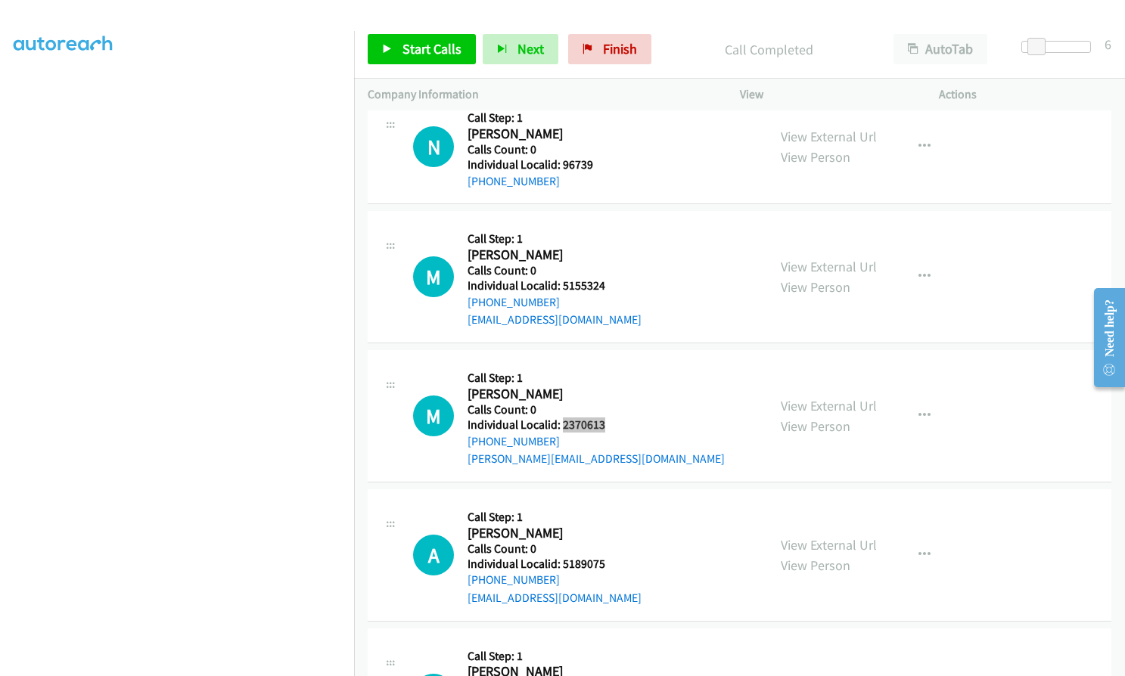
scroll to position [6644, 0]
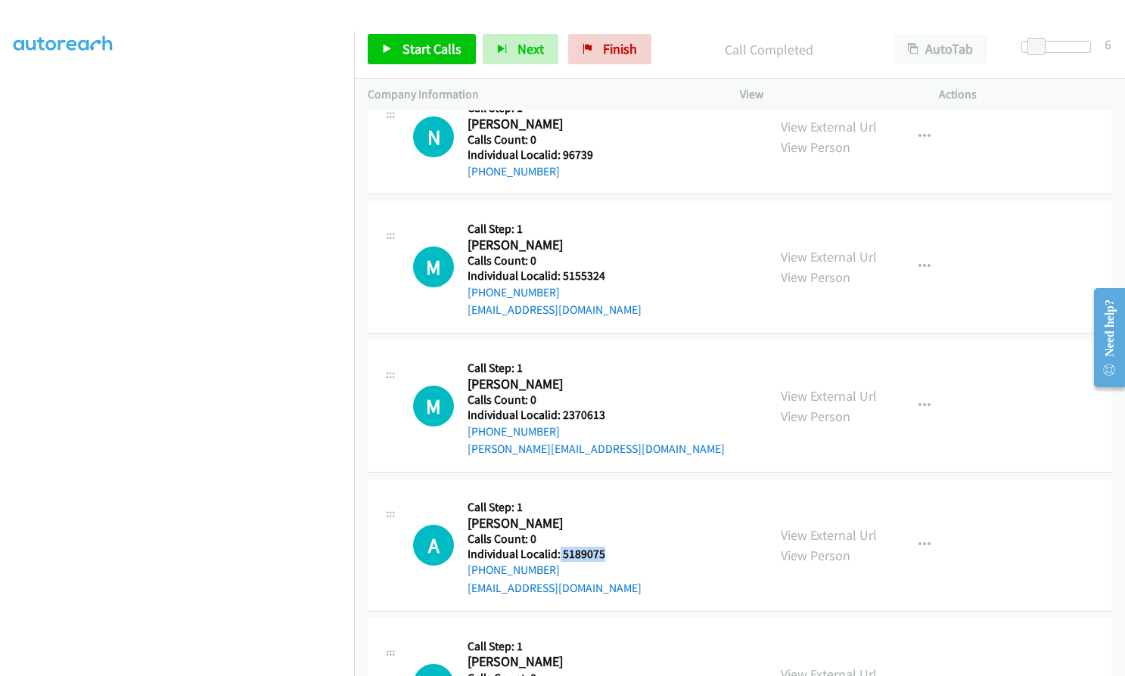
drag, startPoint x: 559, startPoint y: 537, endPoint x: 610, endPoint y: 533, distance: 50.9
click at [610, 547] on h5 "Individual Localid: 5189075" at bounding box center [554, 554] width 174 height 15
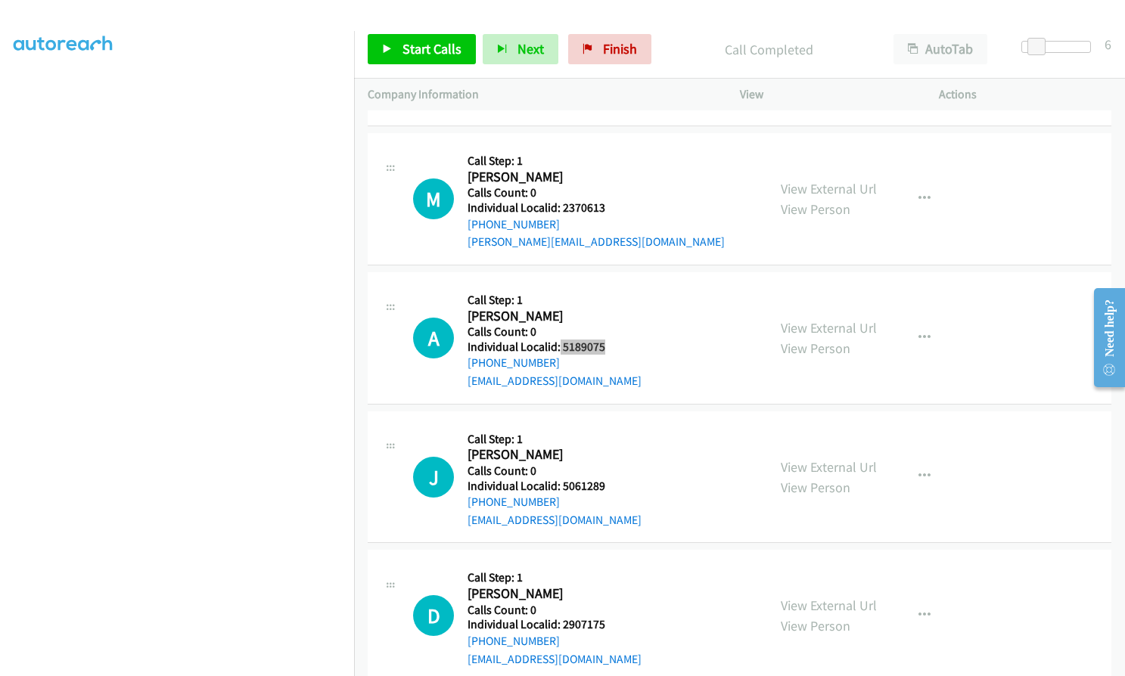
scroll to position [6852, 0]
drag, startPoint x: 557, startPoint y: 466, endPoint x: 607, endPoint y: 463, distance: 50.8
click at [607, 463] on div "J Callback Scheduled Call Step: 1 Jeff Wesley America/New_York Calls Count: 0 I…" at bounding box center [583, 476] width 340 height 104
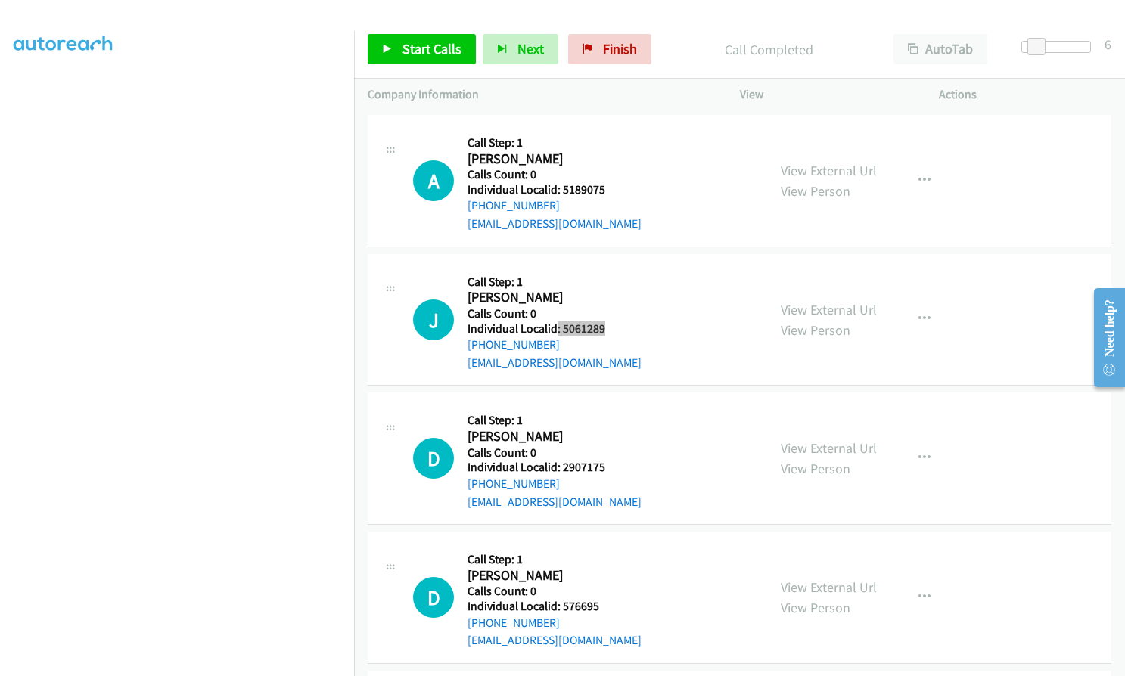
scroll to position [7022, 0]
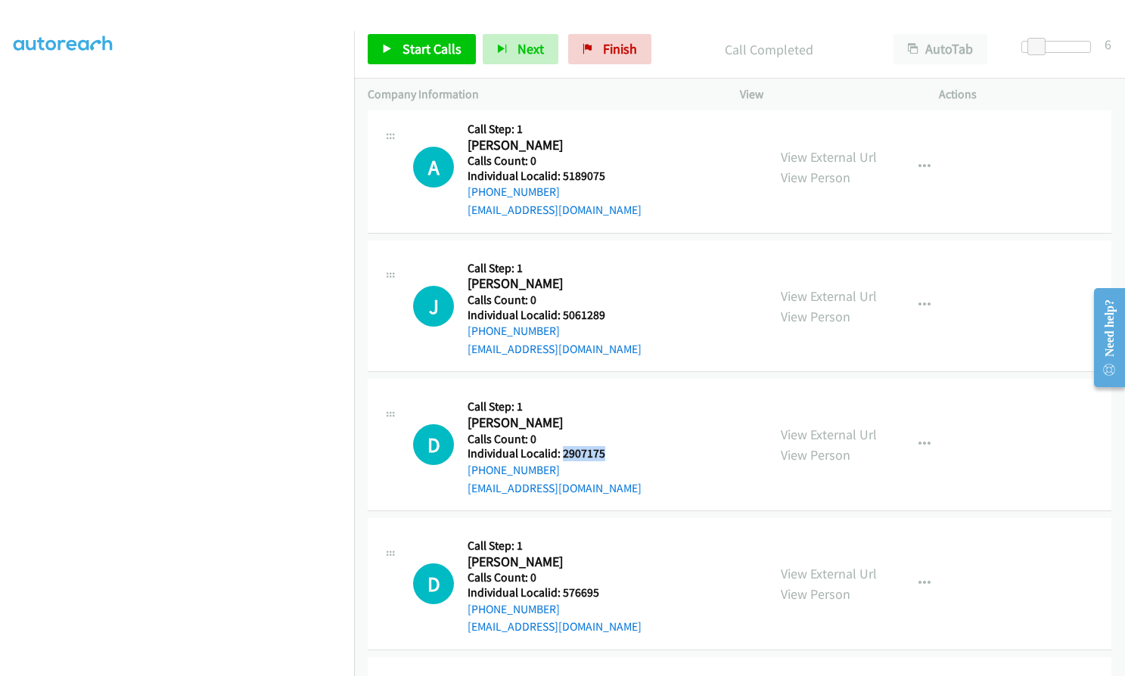
drag, startPoint x: 561, startPoint y: 434, endPoint x: 607, endPoint y: 434, distance: 45.4
click at [607, 434] on div "D Callback Scheduled Call Step: 1 Dennis Bross America/New_York Calls Count: 0 …" at bounding box center [583, 445] width 340 height 104
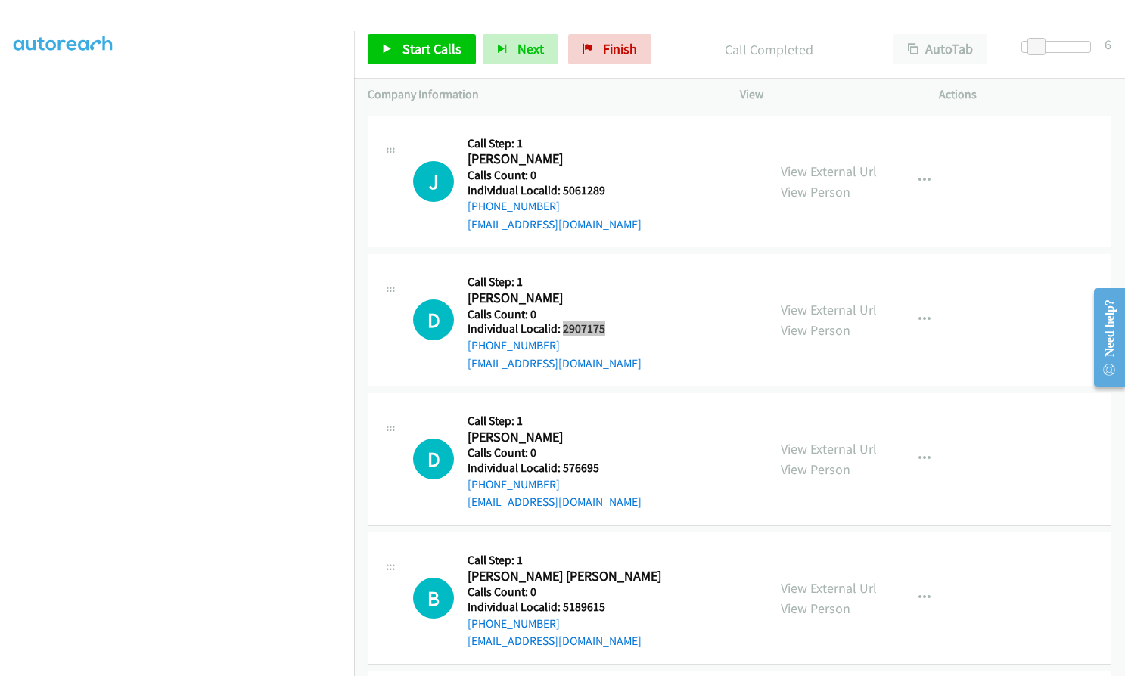
scroll to position [7154, 0]
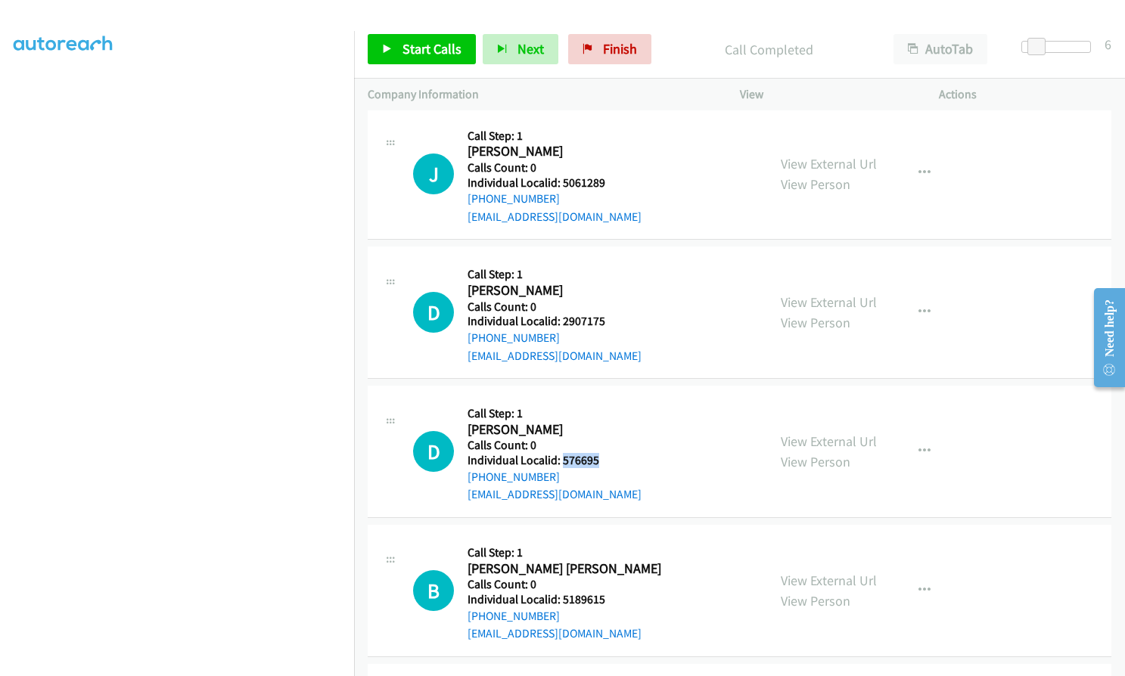
drag, startPoint x: 561, startPoint y: 440, endPoint x: 595, endPoint y: 440, distance: 33.3
click at [595, 453] on h5 "Individual Localid: 576695" at bounding box center [554, 460] width 174 height 15
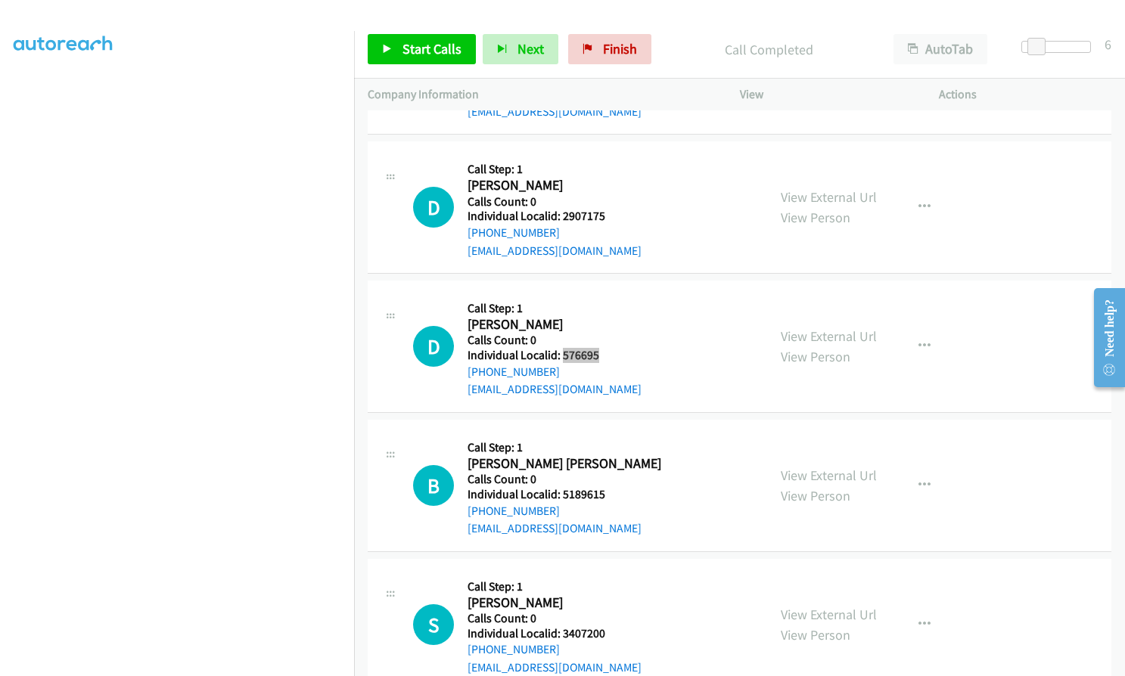
scroll to position [7286, 0]
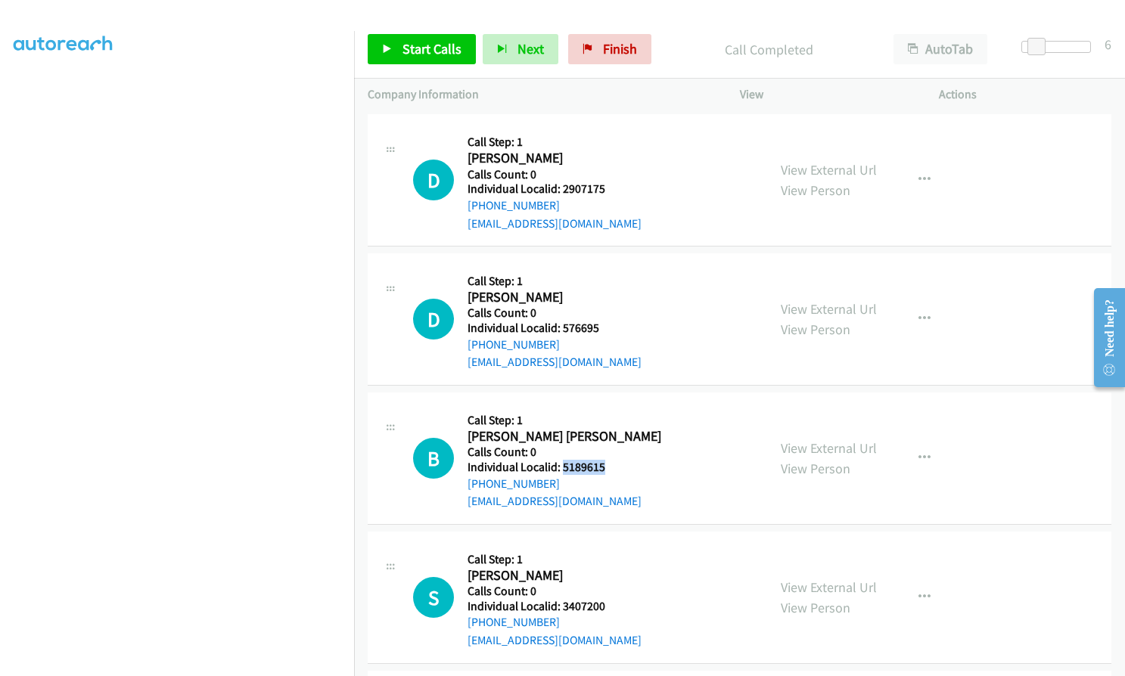
drag, startPoint x: 563, startPoint y: 444, endPoint x: 607, endPoint y: 449, distance: 44.2
click at [610, 460] on h5 "Individual Localid: 5189615" at bounding box center [564, 467] width 194 height 15
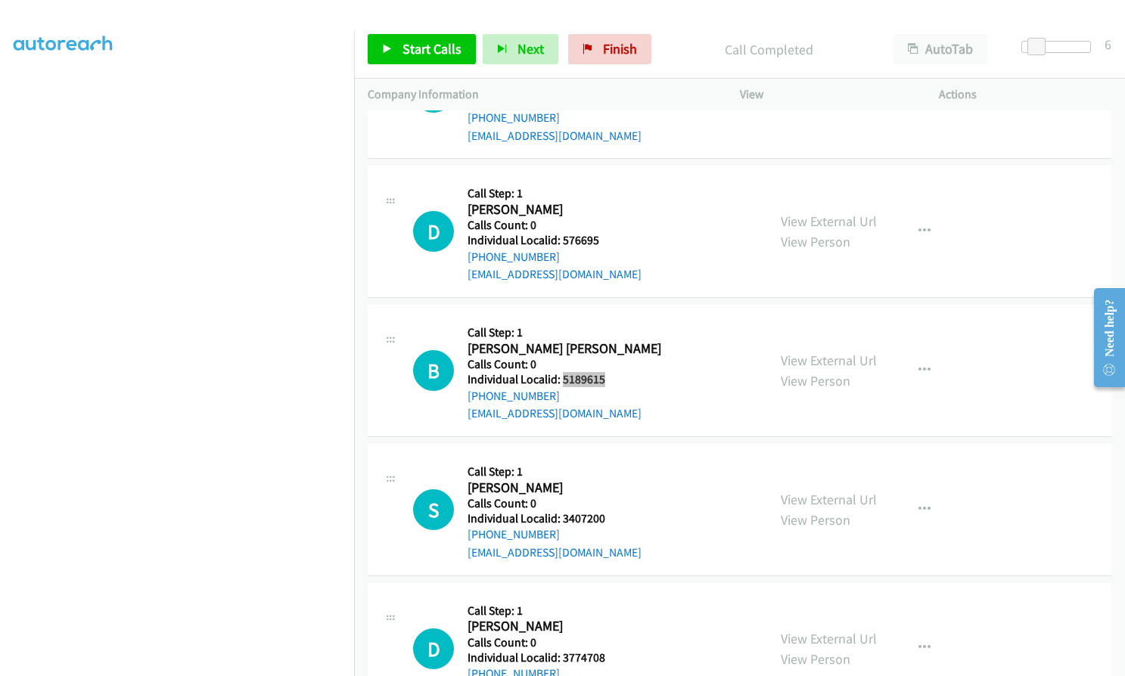
scroll to position [7381, 0]
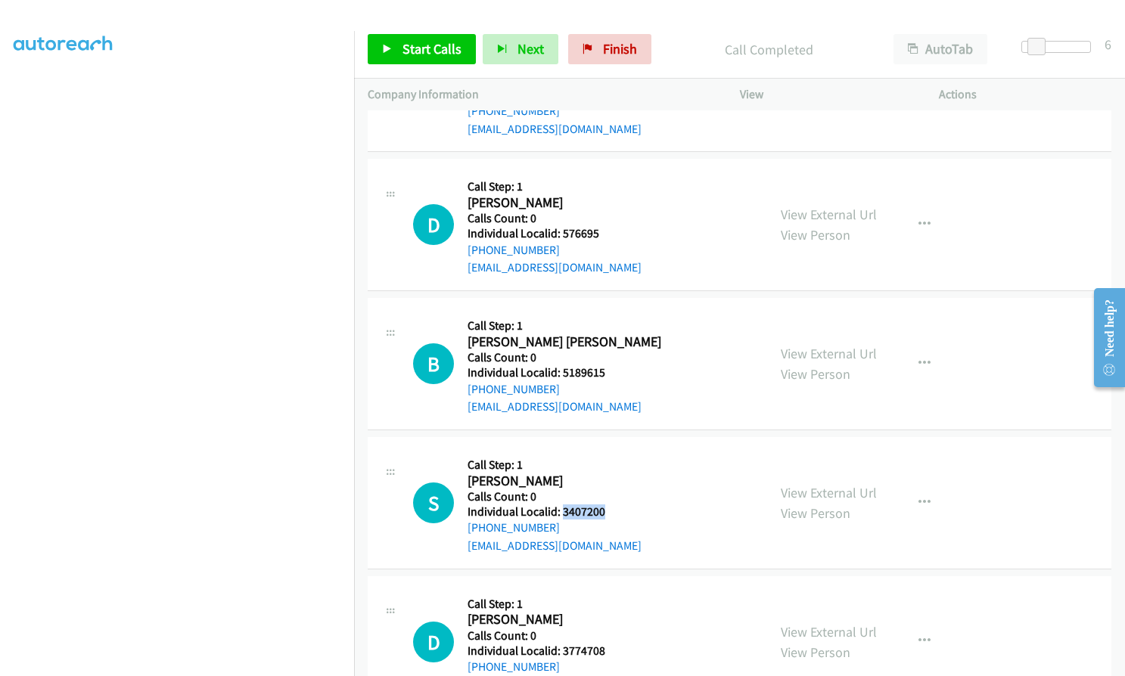
drag, startPoint x: 560, startPoint y: 491, endPoint x: 604, endPoint y: 493, distance: 43.9
click at [604, 493] on div "S Callback Scheduled Call Step: 1 Samuel Neff America/New_York Calls Count: 0 I…" at bounding box center [583, 503] width 340 height 104
click at [425, 54] on span "Start Calls" at bounding box center [431, 48] width 59 height 17
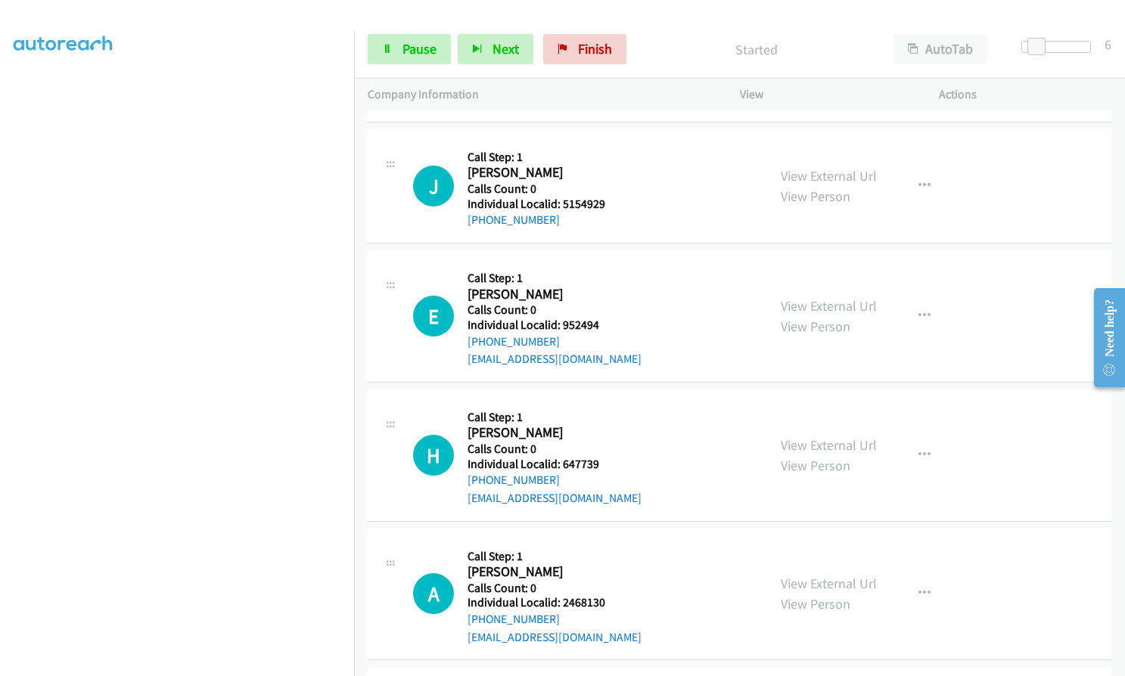
scroll to position [5774, 0]
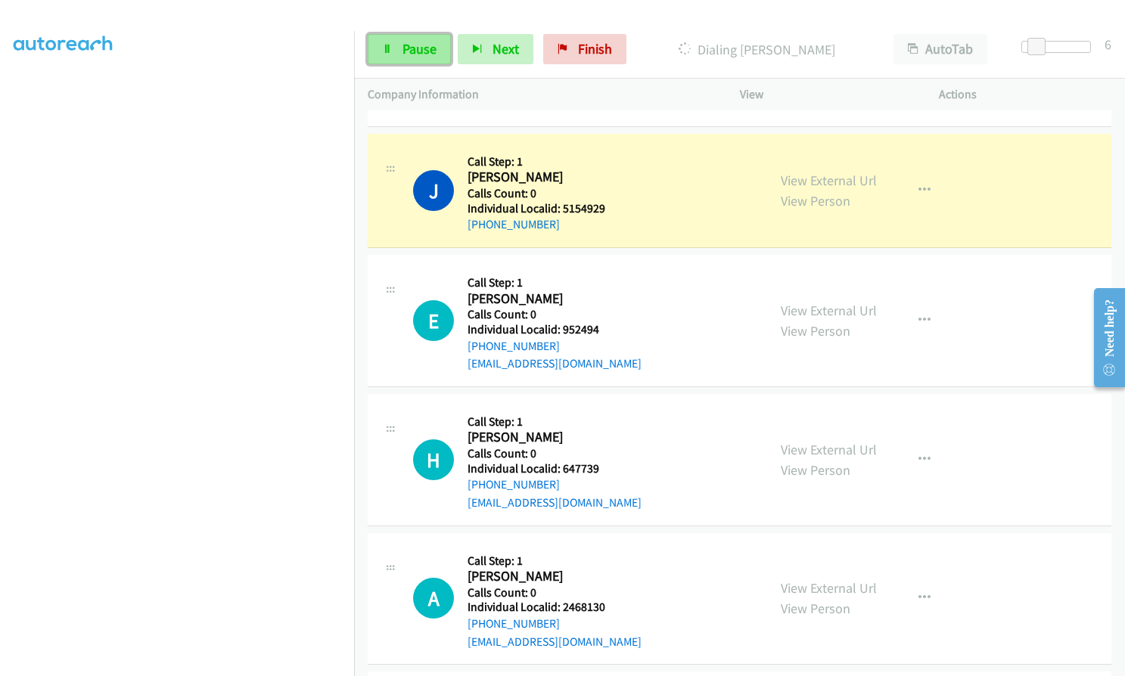
click at [411, 39] on link "Pause" at bounding box center [409, 49] width 83 height 30
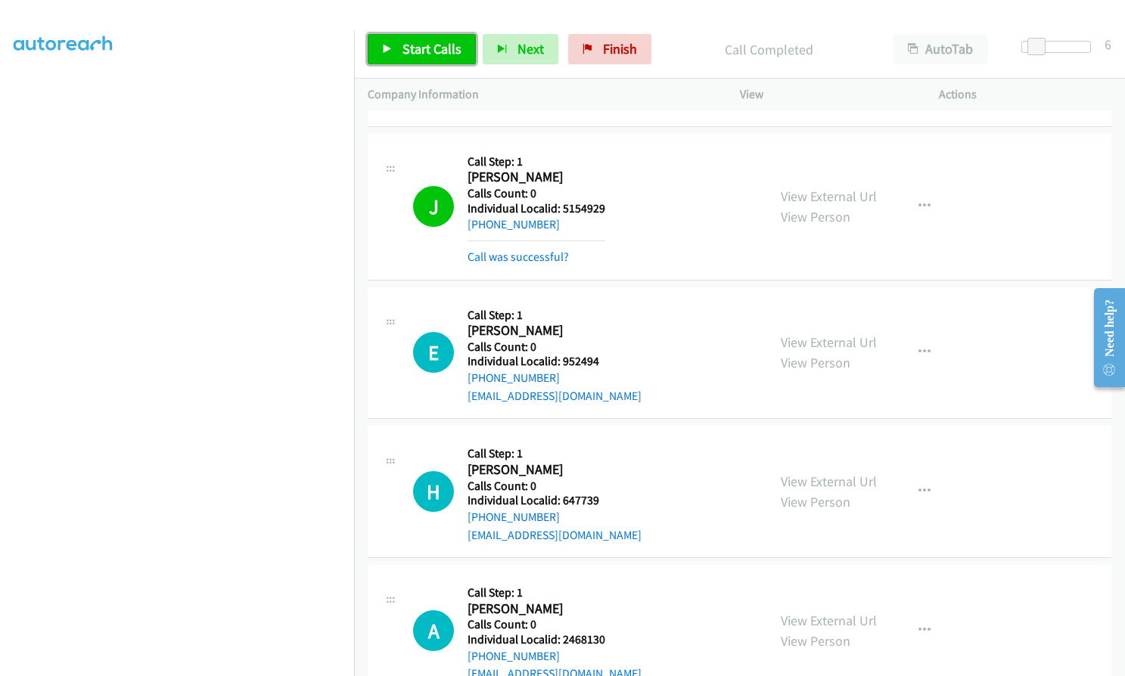
click at [419, 51] on span "Start Calls" at bounding box center [431, 48] width 59 height 17
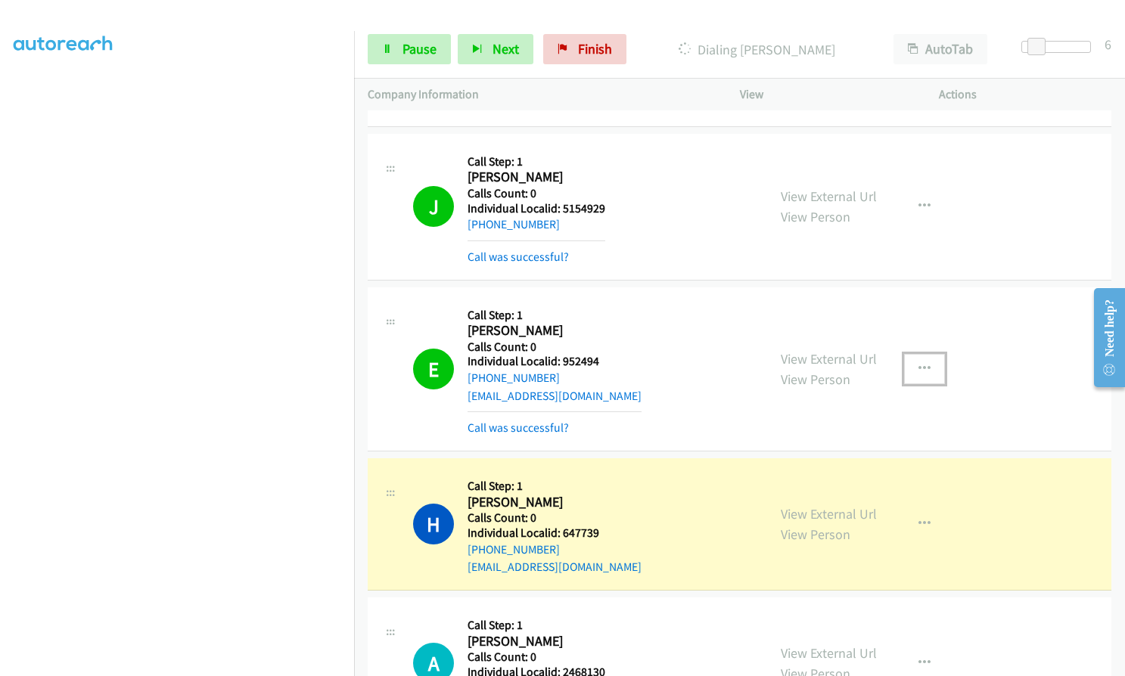
click at [907, 354] on button "button" at bounding box center [924, 369] width 41 height 30
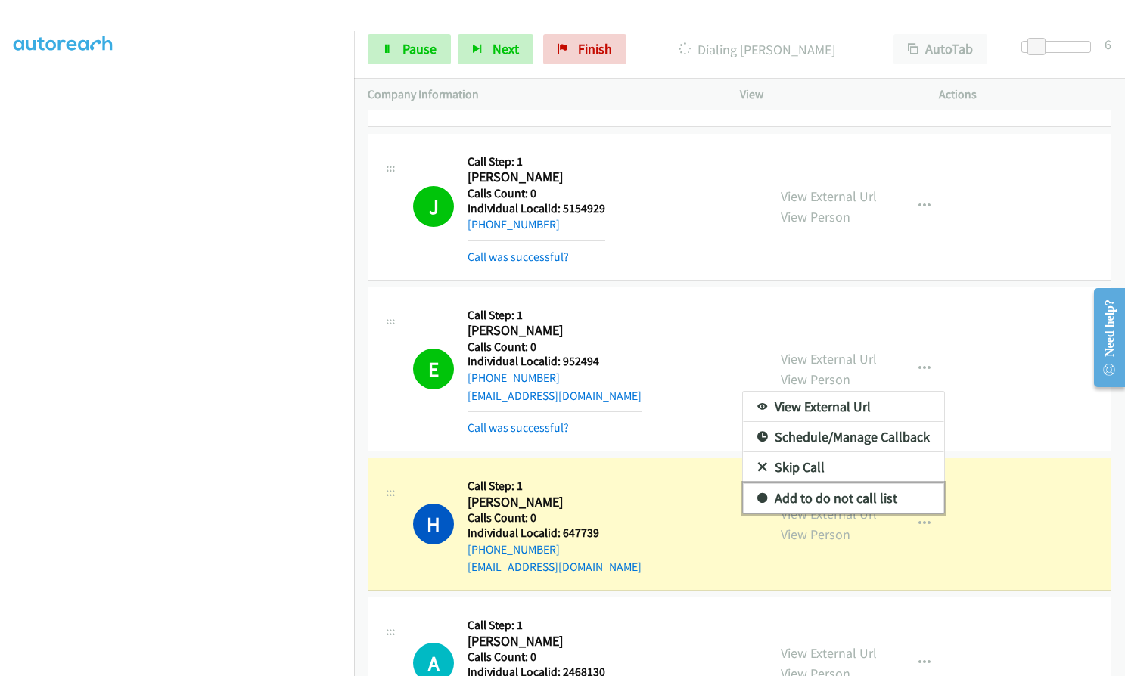
click at [757, 494] on icon at bounding box center [762, 499] width 11 height 11
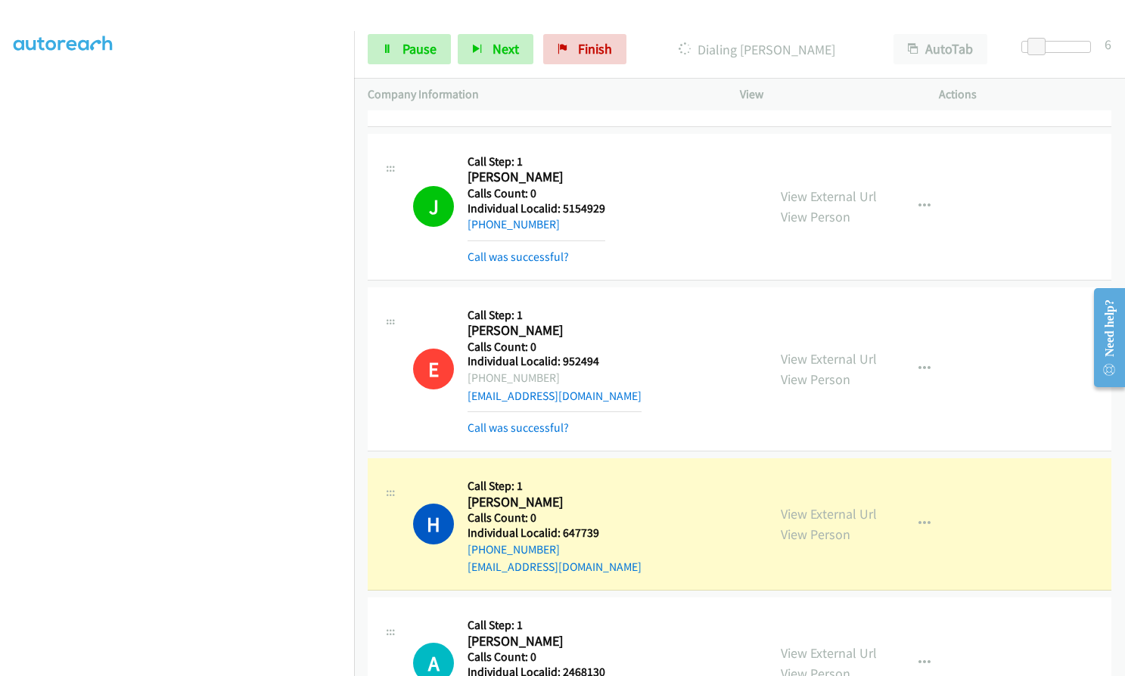
drag, startPoint x: 483, startPoint y: 361, endPoint x: 551, endPoint y: 360, distance: 68.8
click at [551, 369] on div "+1 781-925-5311" at bounding box center [554, 378] width 174 height 18
drag, startPoint x: 560, startPoint y: 188, endPoint x: 608, endPoint y: 188, distance: 48.4
click at [608, 188] on div "J Callback Scheduled Call Step: 1 Jett Allen America/New_York Calls Count: 0 In…" at bounding box center [583, 206] width 340 height 119
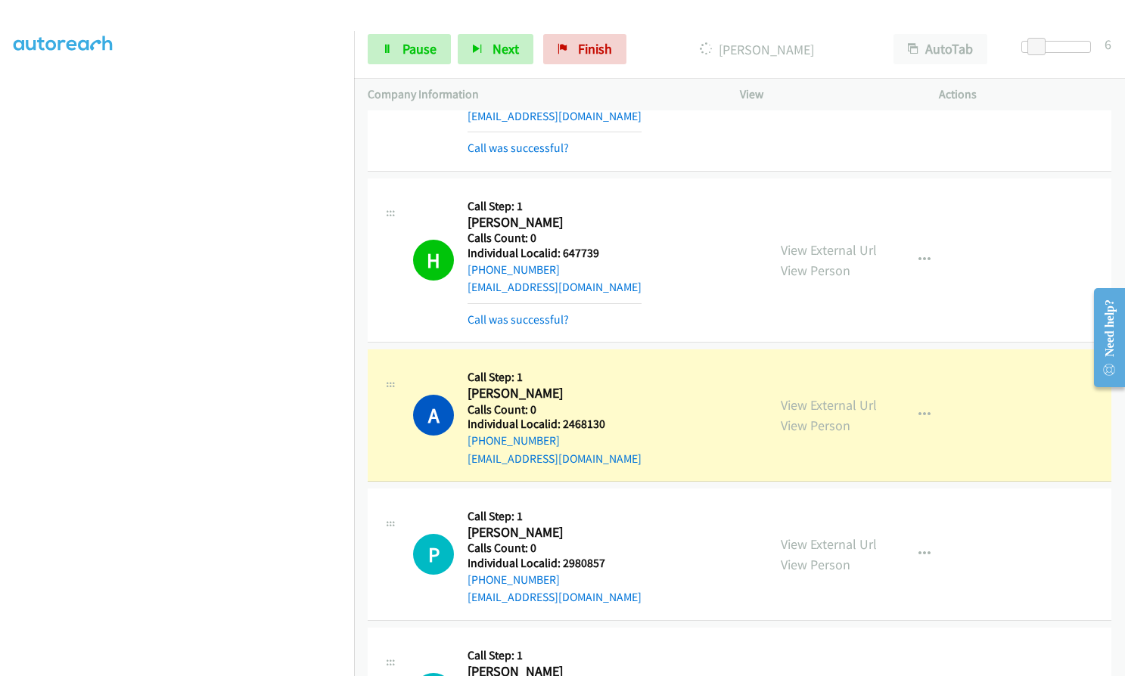
scroll to position [6076, 0]
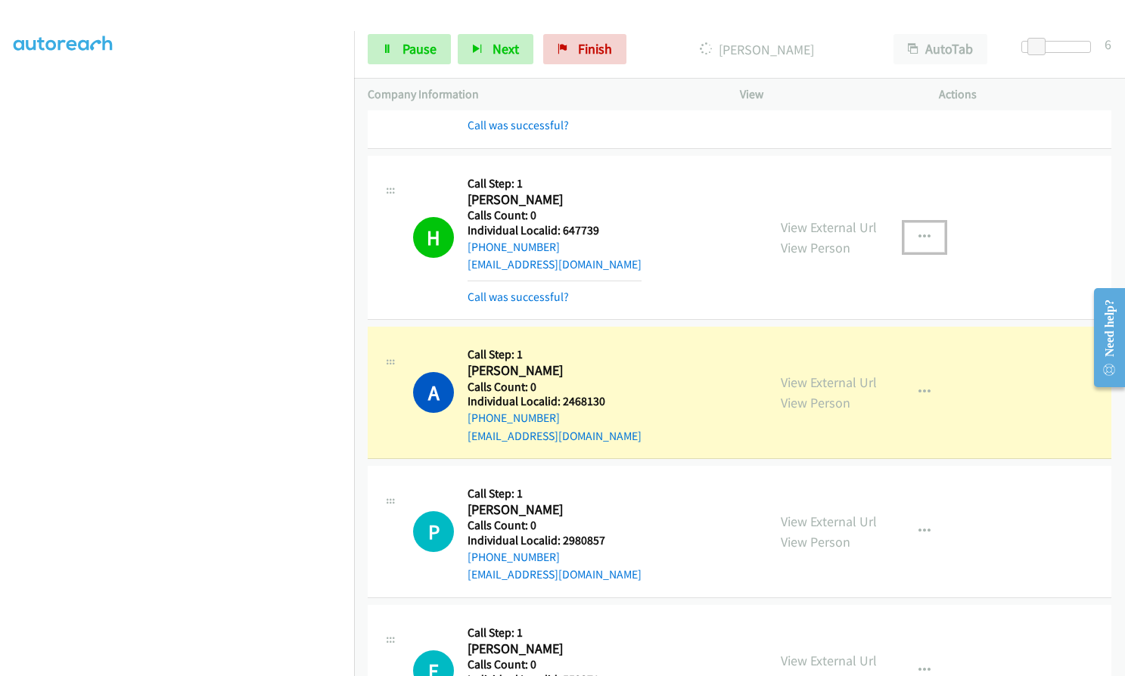
click at [920, 231] on icon "button" at bounding box center [924, 237] width 12 height 12
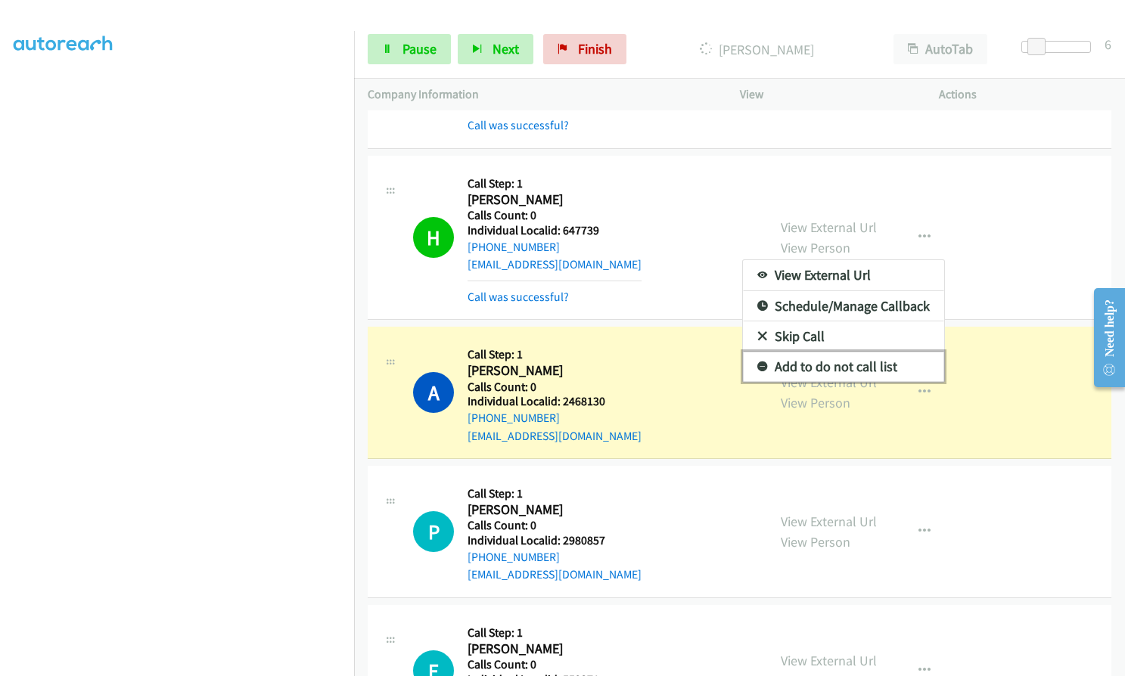
click at [757, 362] on icon at bounding box center [762, 367] width 11 height 11
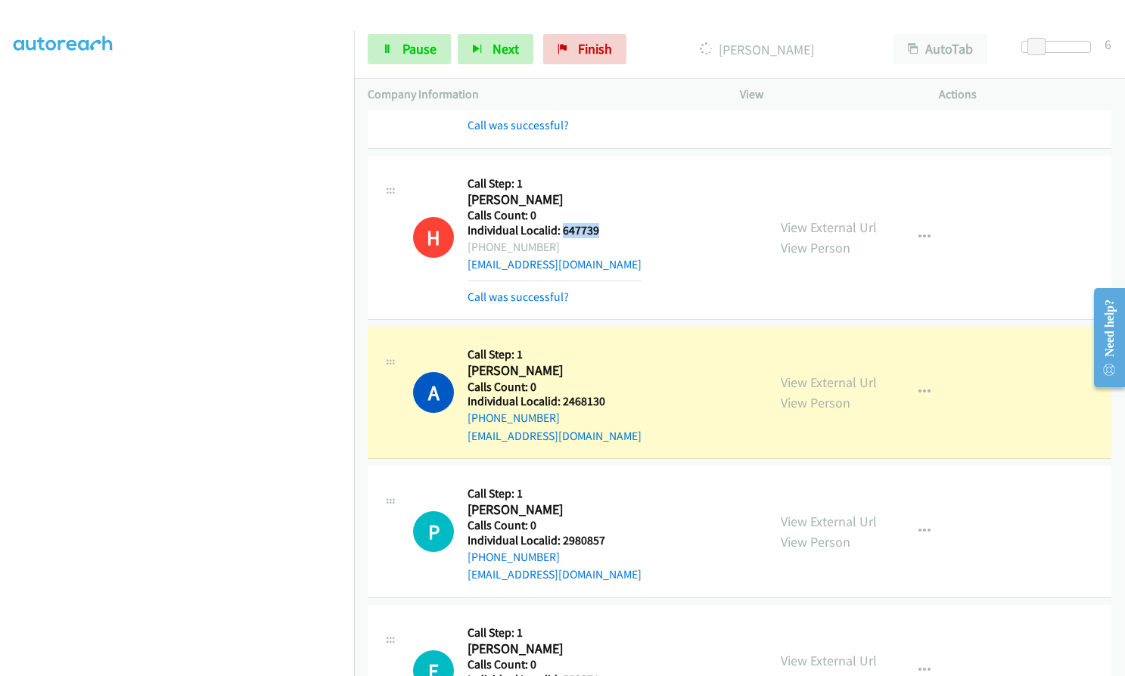
drag, startPoint x: 560, startPoint y: 211, endPoint x: 598, endPoint y: 211, distance: 37.8
click at [598, 211] on div "H Callback Scheduled Call Step: 1 Hope Reiss America/New_York Calls Count: 0 In…" at bounding box center [583, 237] width 340 height 136
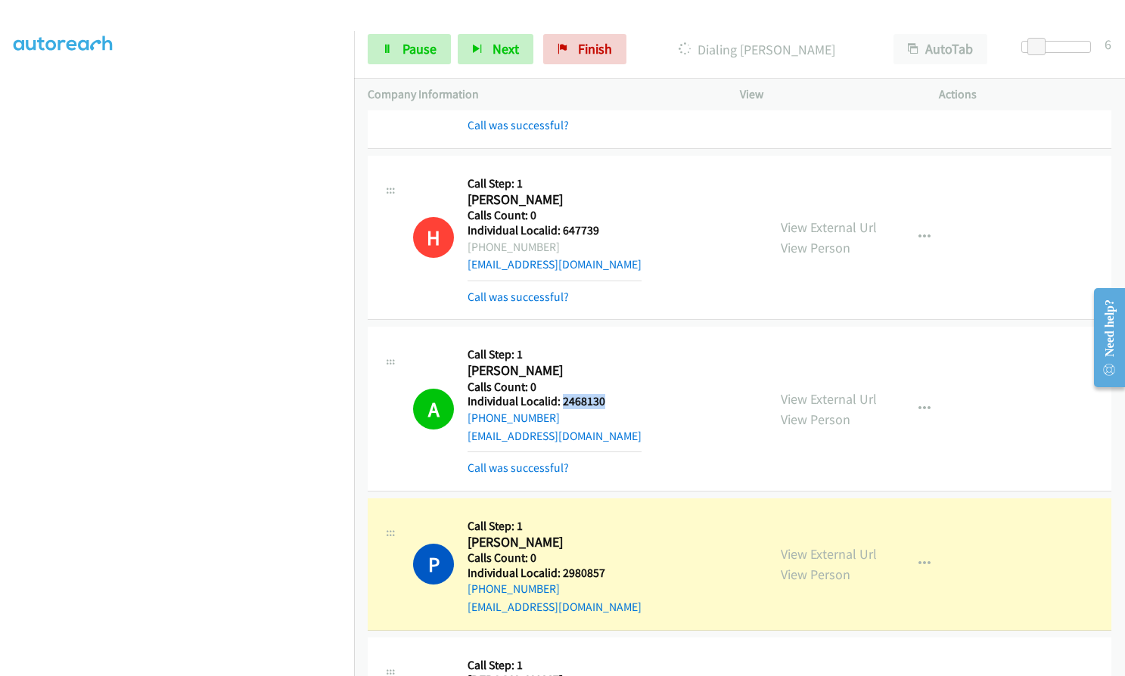
drag, startPoint x: 563, startPoint y: 384, endPoint x: 607, endPoint y: 382, distance: 44.7
click at [607, 382] on div "A Callback Scheduled Call Step: 1 Avery Bradshaw America/New_York Calls Count: …" at bounding box center [583, 408] width 340 height 136
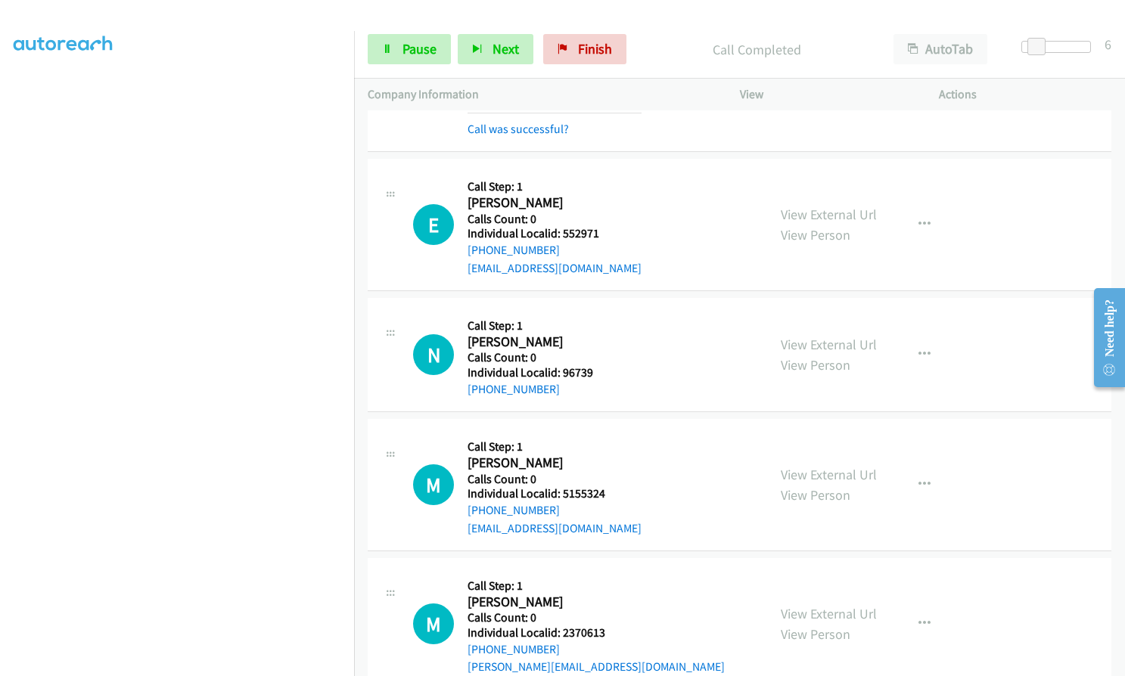
scroll to position [6625, 0]
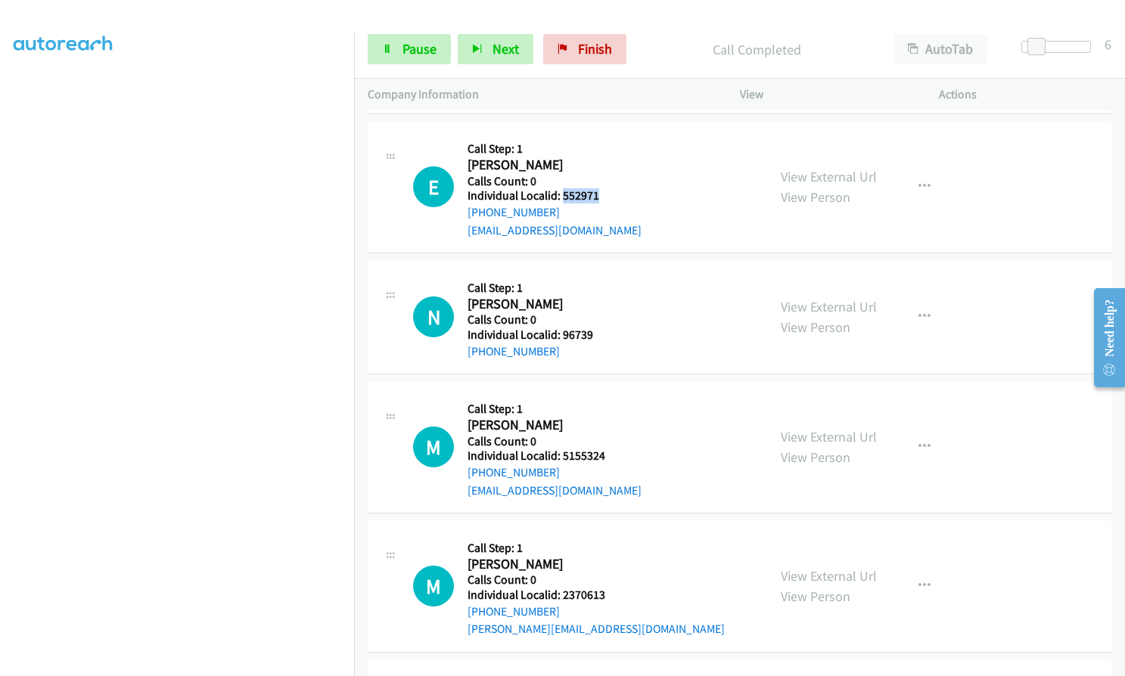
drag, startPoint x: 563, startPoint y: 179, endPoint x: 599, endPoint y: 177, distance: 36.3
click at [599, 177] on div "E Callback Scheduled Call Step: 1 Edward Blonder America/New_York Calls Count: …" at bounding box center [583, 187] width 340 height 104
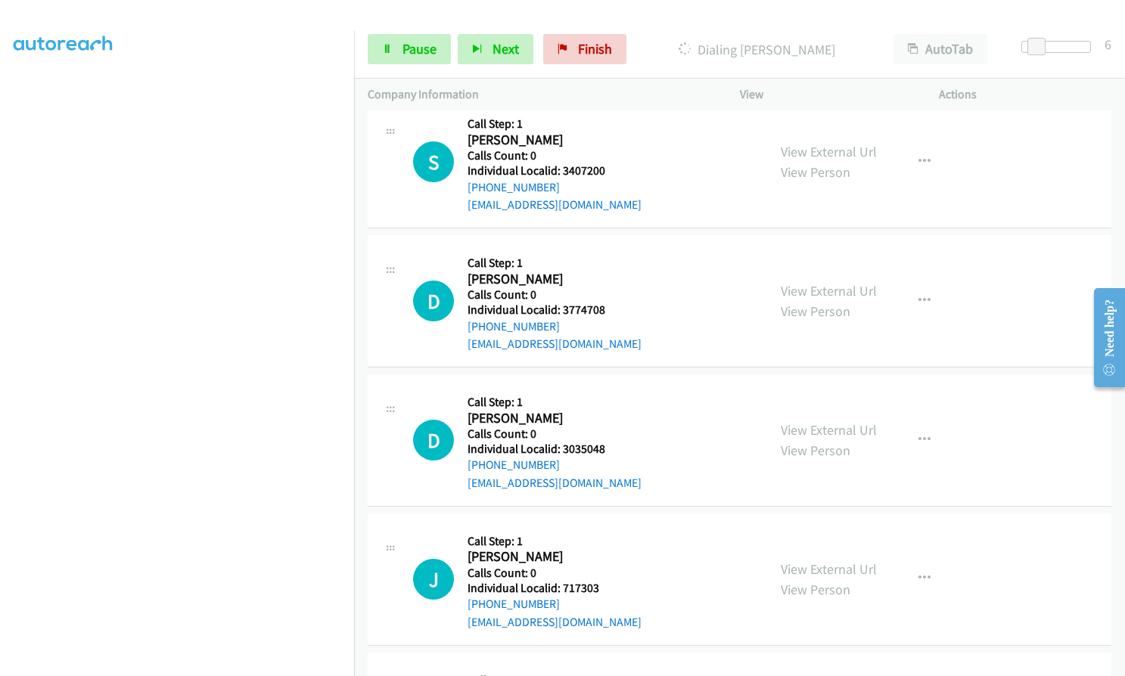
scroll to position [7948, 0]
drag, startPoint x: 562, startPoint y: 290, endPoint x: 603, endPoint y: 290, distance: 40.8
click at [603, 290] on div "D Callback Scheduled Call Step: 1 Donald Alborn America/New_York Calls Count: 0…" at bounding box center [583, 300] width 340 height 104
drag, startPoint x: 560, startPoint y: 427, endPoint x: 611, endPoint y: 428, distance: 50.7
click at [611, 428] on div "D Callback Scheduled Call Step: 1 David Hertzog America/New_York Calls Count: 0…" at bounding box center [583, 439] width 340 height 104
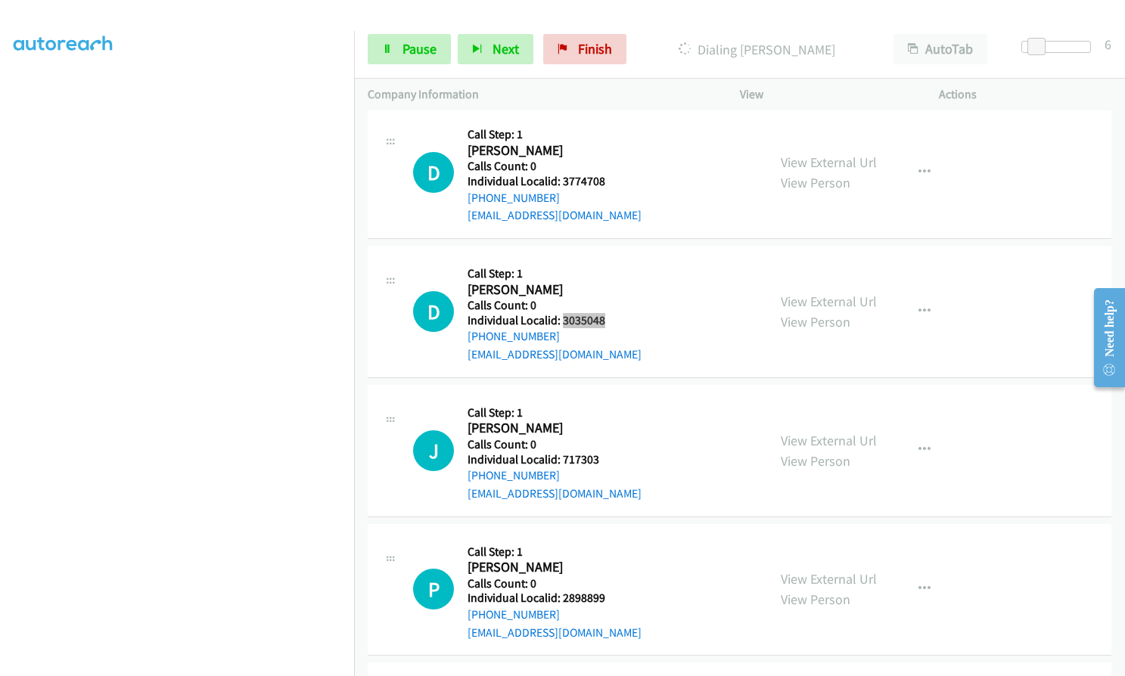
scroll to position [8100, 0]
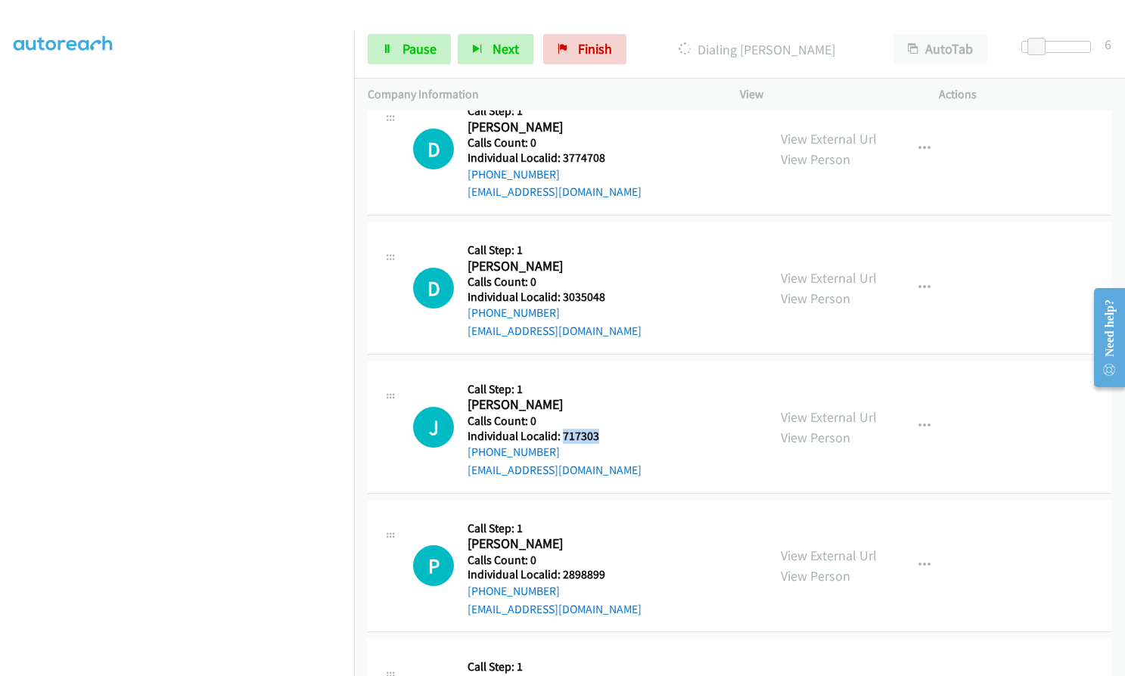
drag, startPoint x: 561, startPoint y: 422, endPoint x: 604, endPoint y: 418, distance: 43.4
click at [604, 418] on div "J Callback Scheduled Call Step: 1 Jett Ryll America/New_York Calls Count: 0 Ind…" at bounding box center [583, 427] width 340 height 104
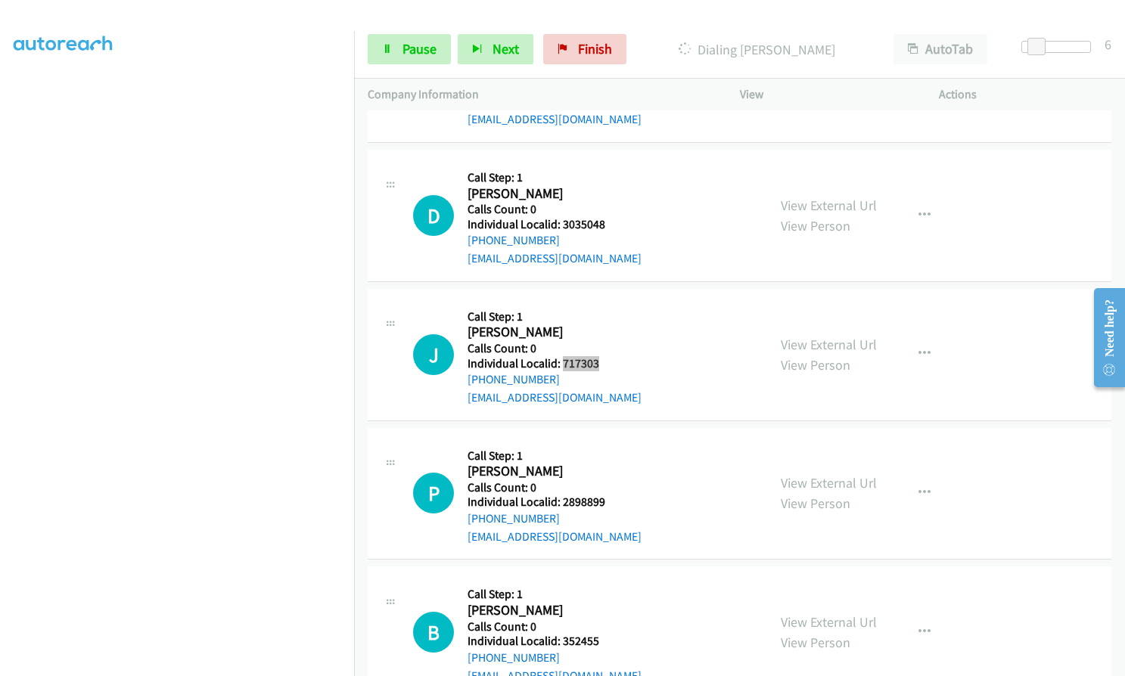
scroll to position [8175, 0]
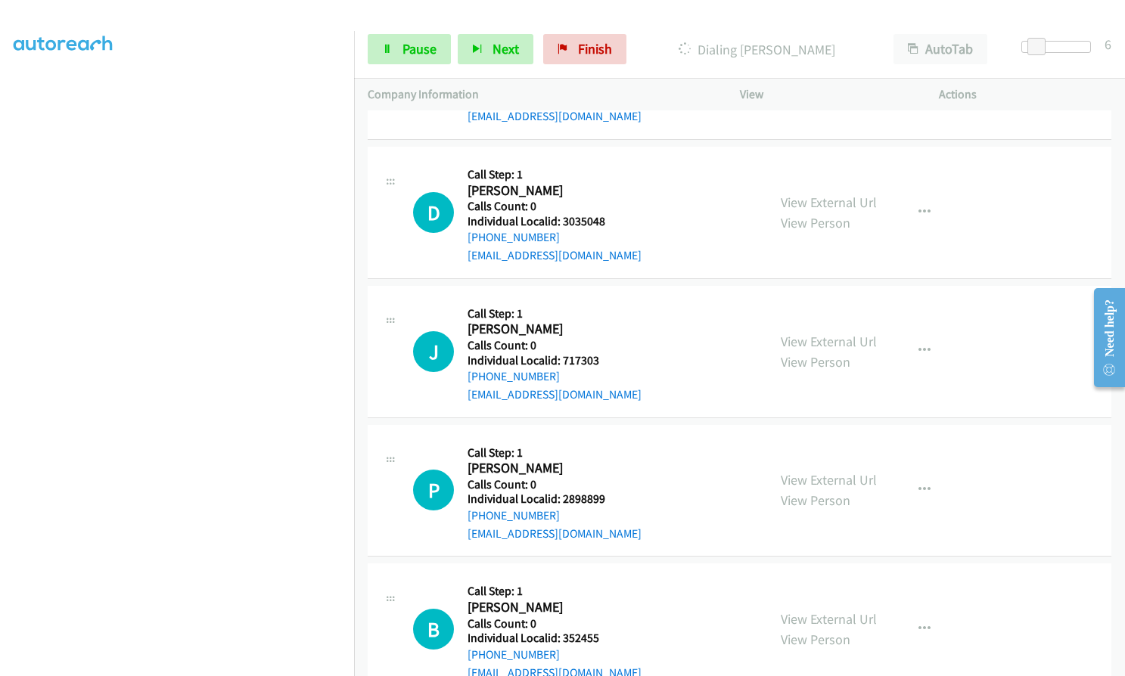
click at [575, 507] on div "+1 732-446-1359" at bounding box center [554, 516] width 174 height 18
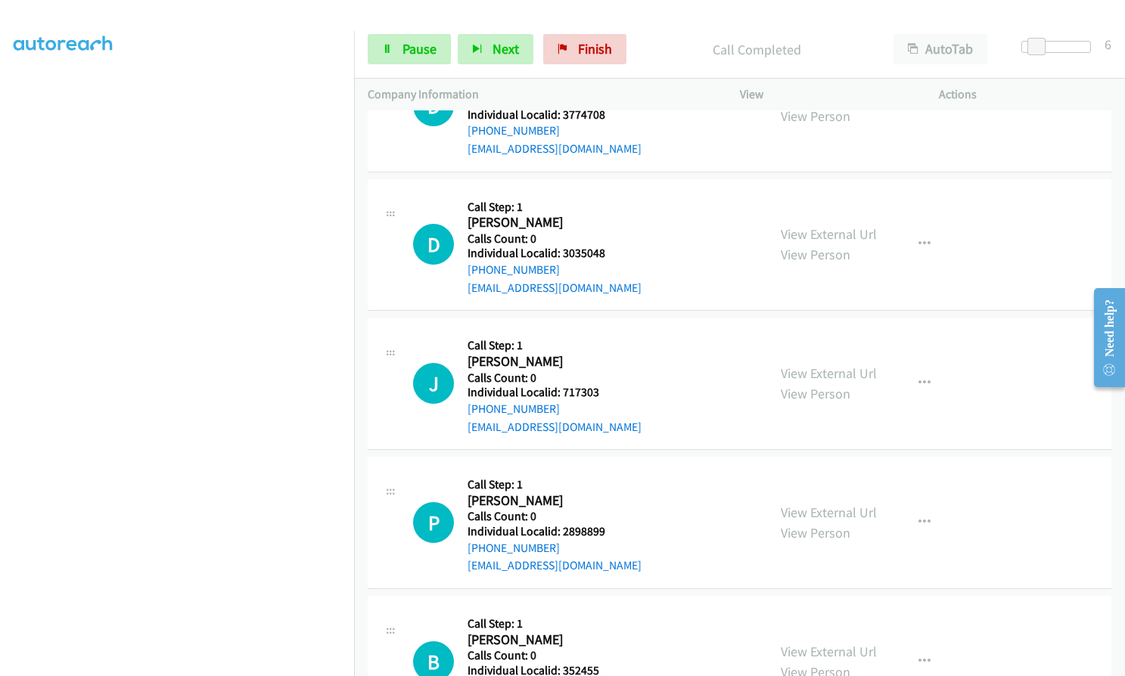
scroll to position [8208, 0]
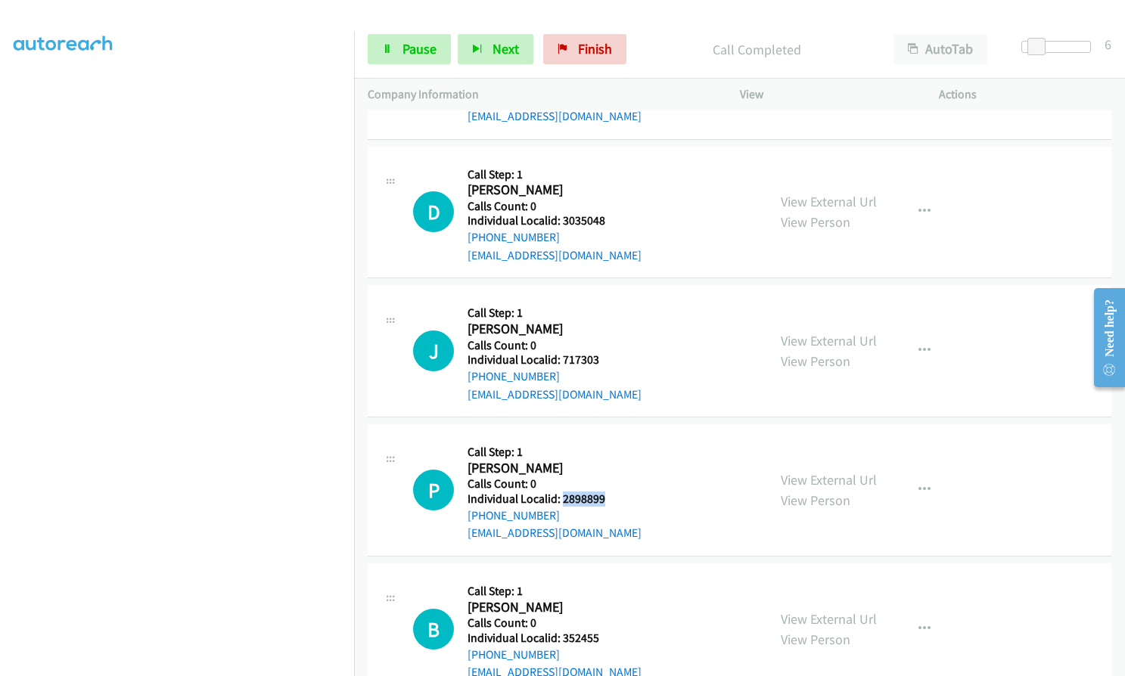
drag, startPoint x: 561, startPoint y: 480, endPoint x: 603, endPoint y: 479, distance: 41.6
click at [603, 479] on div "P Callback Scheduled Call Step: 1 Peter Quaranta America/New_York Calls Count: …" at bounding box center [583, 490] width 340 height 104
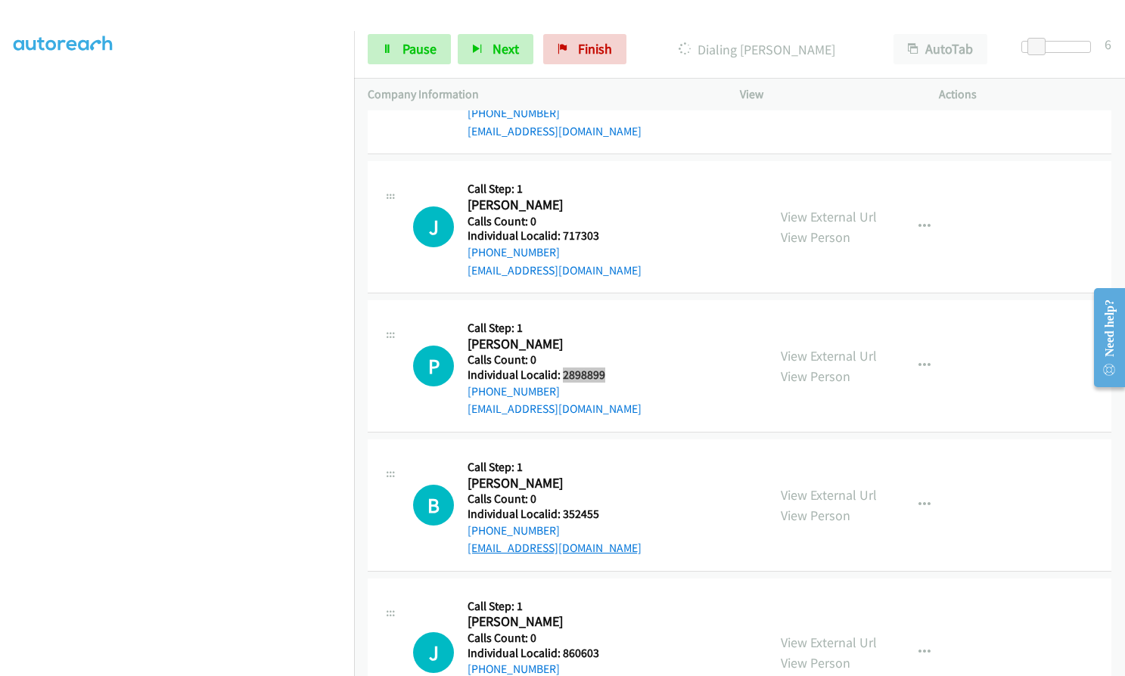
scroll to position [8359, 0]
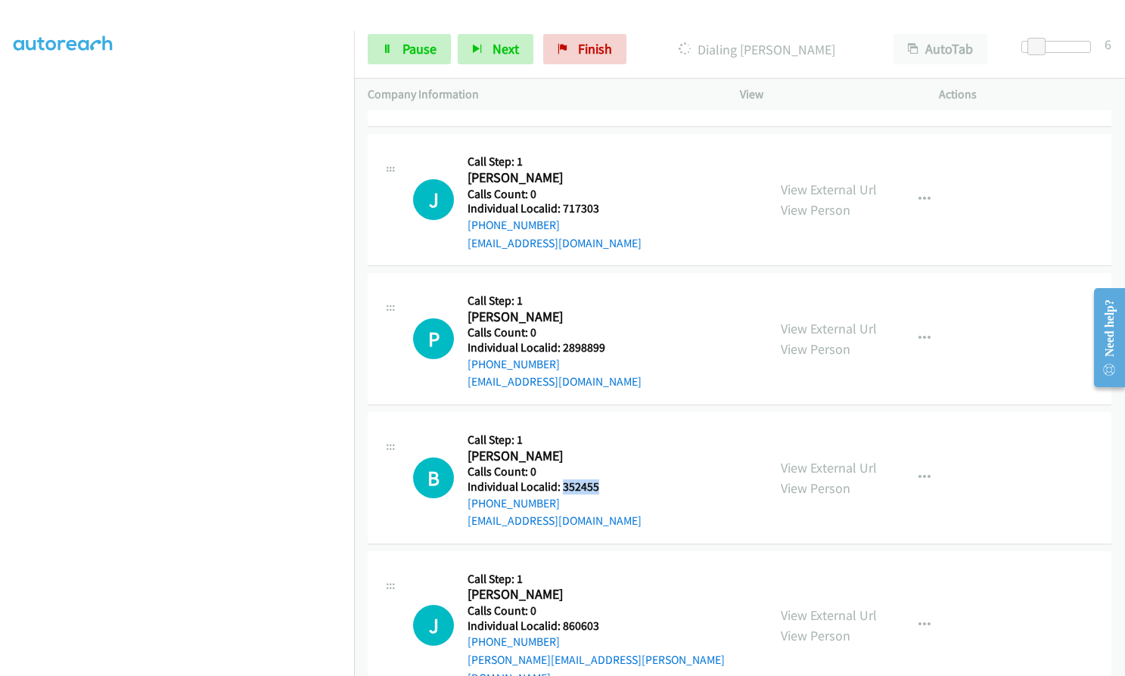
drag, startPoint x: 561, startPoint y: 470, endPoint x: 604, endPoint y: 467, distance: 43.2
click at [604, 467] on div "B Callback Scheduled Call Step: 1 Bradford Hawes America/New_York Calls Count: …" at bounding box center [583, 478] width 340 height 104
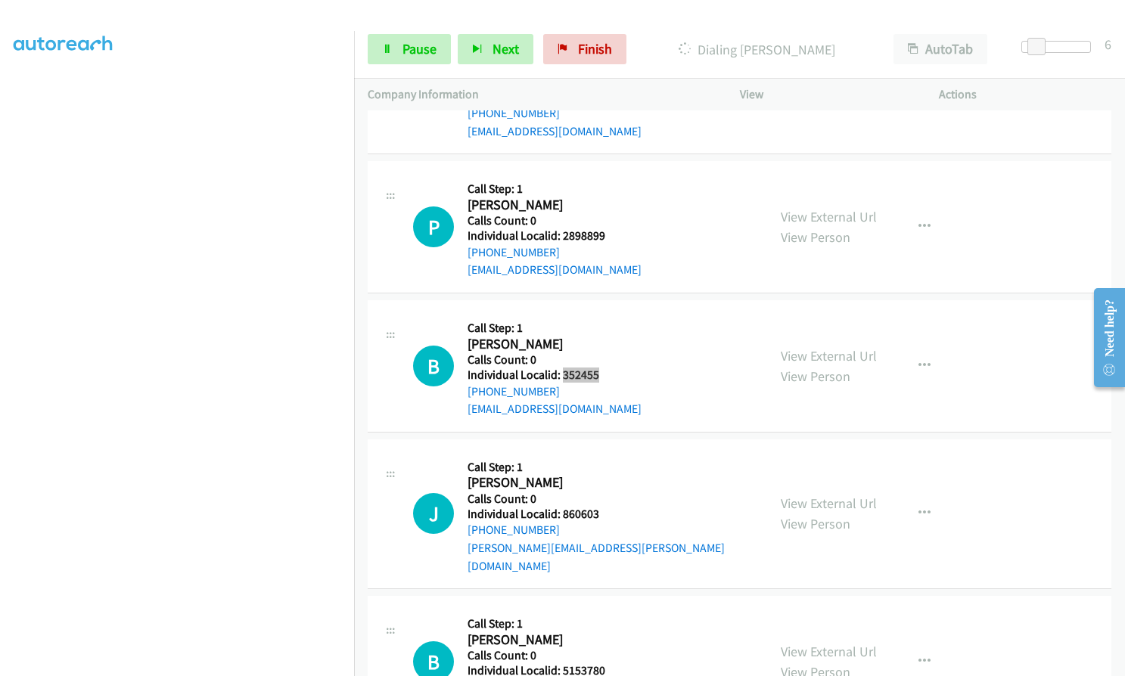
scroll to position [8473, 0]
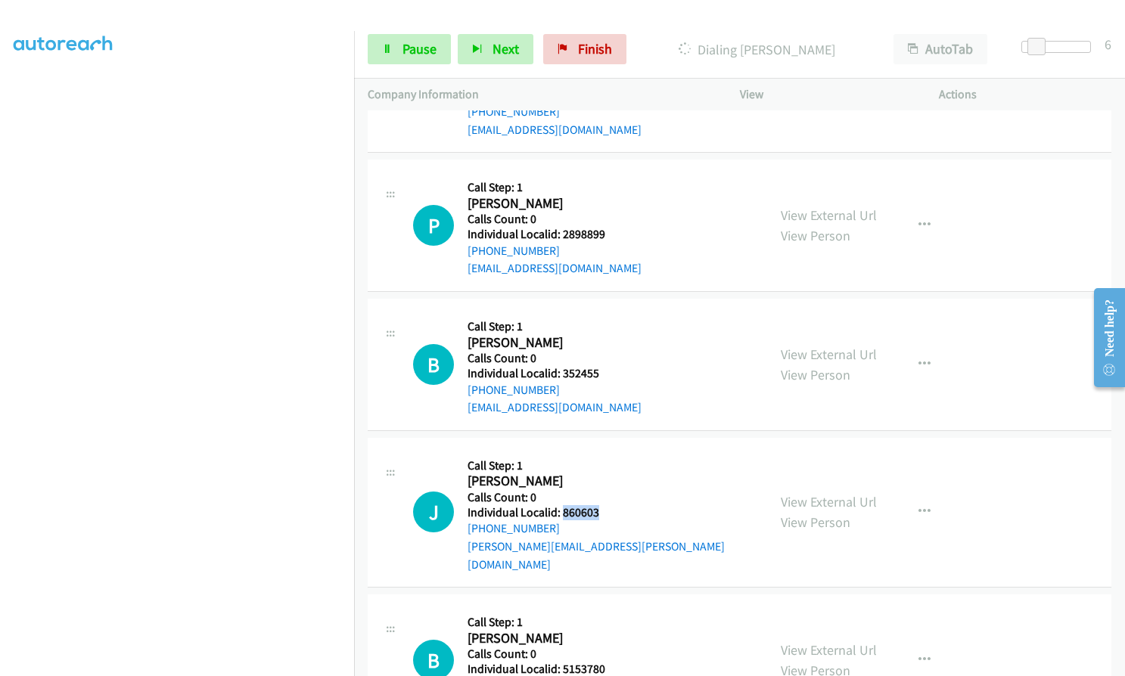
drag, startPoint x: 560, startPoint y: 492, endPoint x: 604, endPoint y: 491, distance: 43.9
click at [604, 505] on h5 "Individual Localid: 860603" at bounding box center [610, 512] width 286 height 15
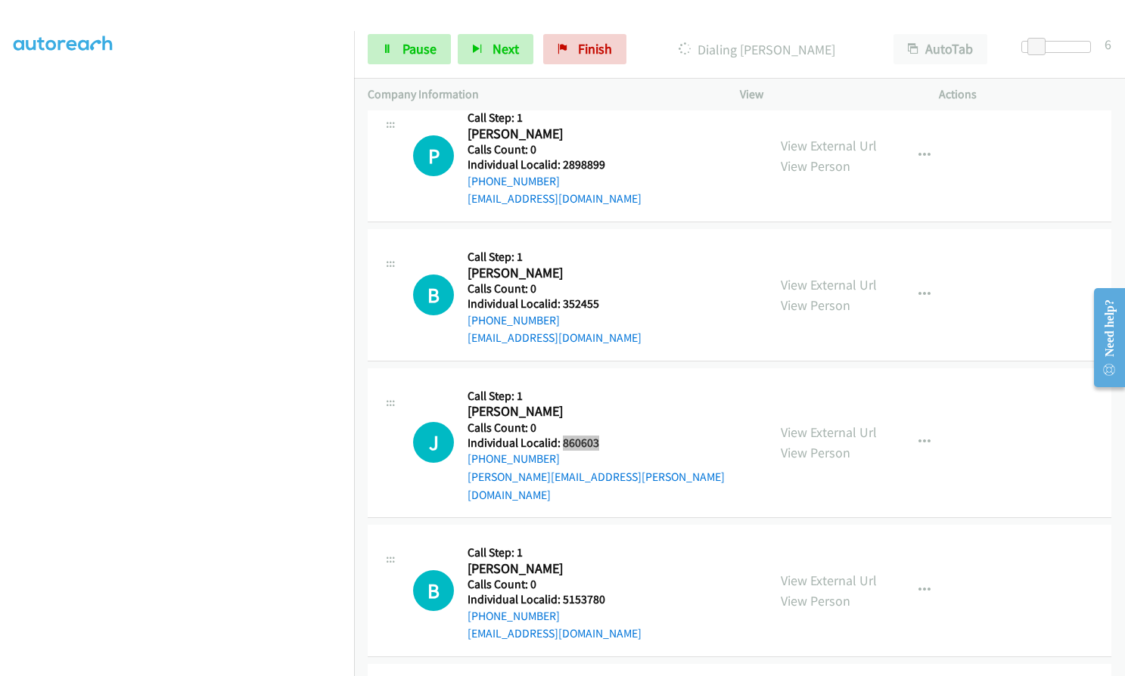
scroll to position [8548, 0]
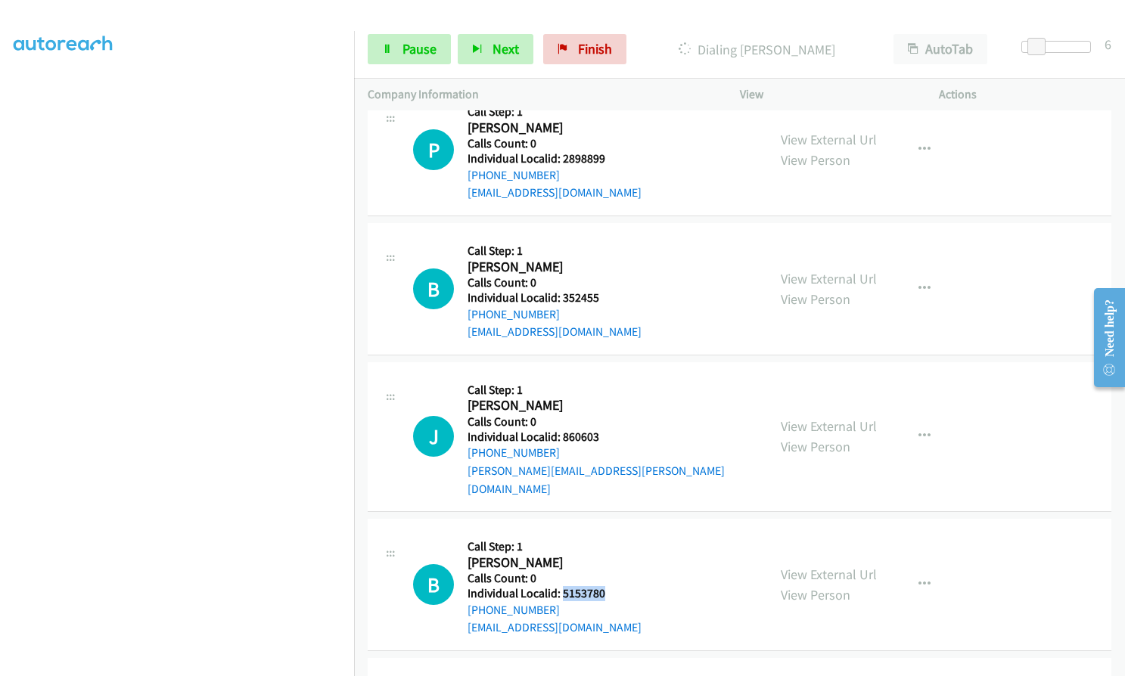
drag, startPoint x: 560, startPoint y: 555, endPoint x: 602, endPoint y: 554, distance: 42.4
click at [602, 586] on h5 "Individual Localid: 5153780" at bounding box center [554, 593] width 174 height 15
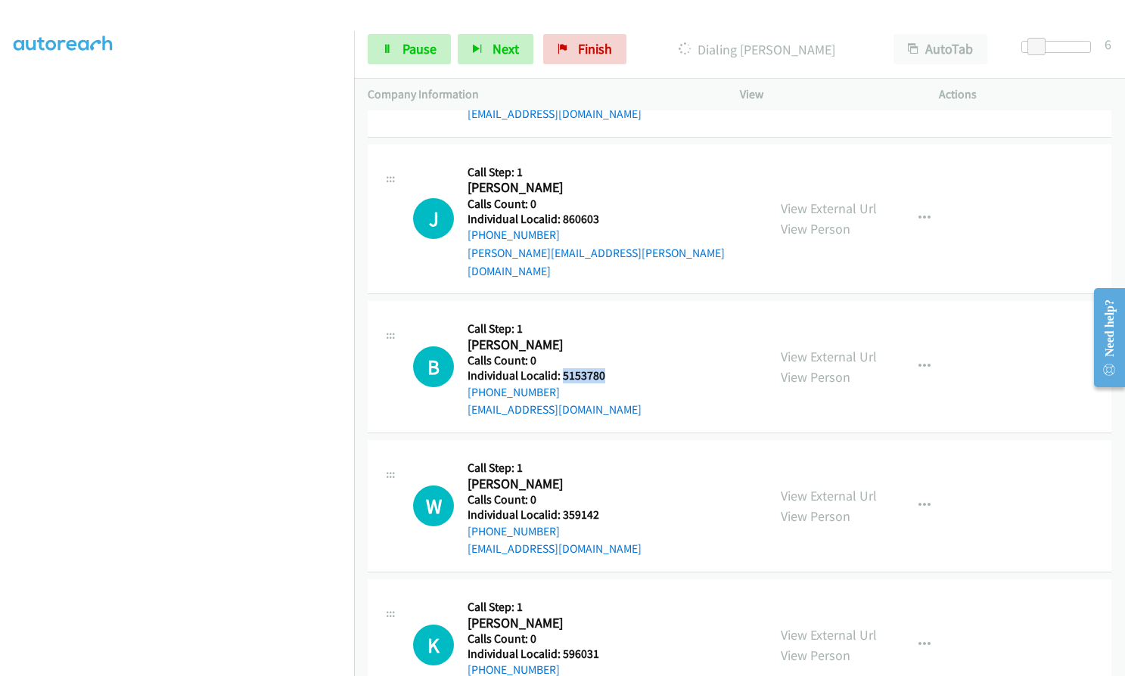
scroll to position [8775, 0]
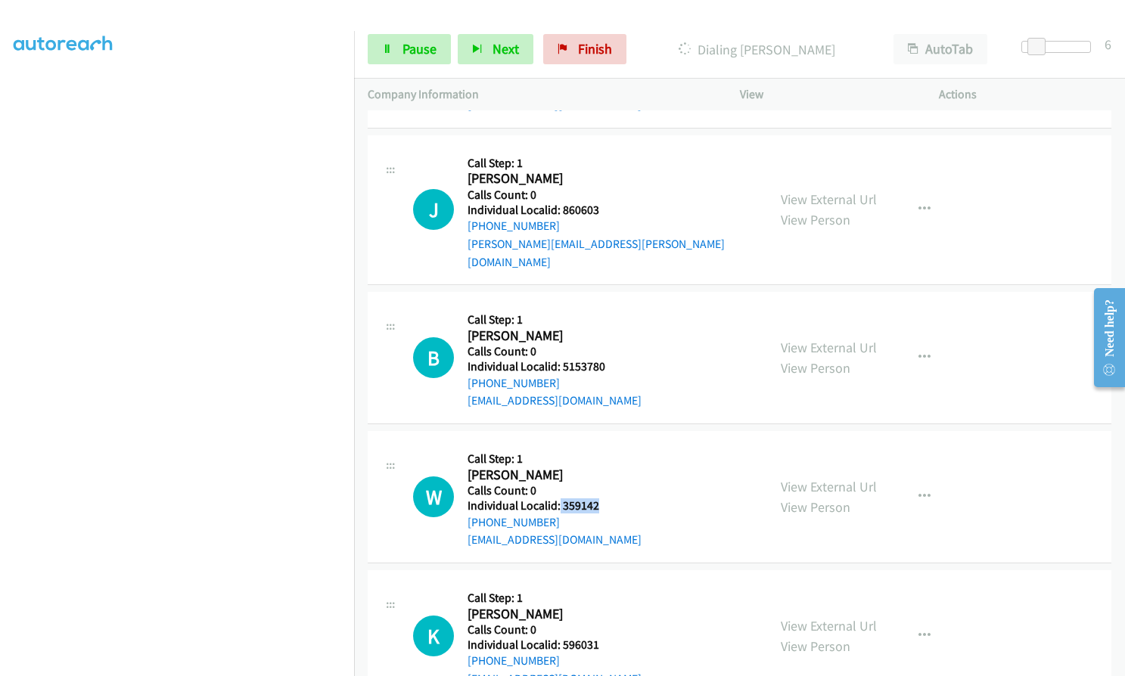
drag, startPoint x: 559, startPoint y: 483, endPoint x: 610, endPoint y: 465, distance: 54.5
click at [610, 465] on div "W Callback Scheduled Call Step: 1 Willie Bozack America/New_York Calls Count: 0…" at bounding box center [583, 497] width 340 height 104
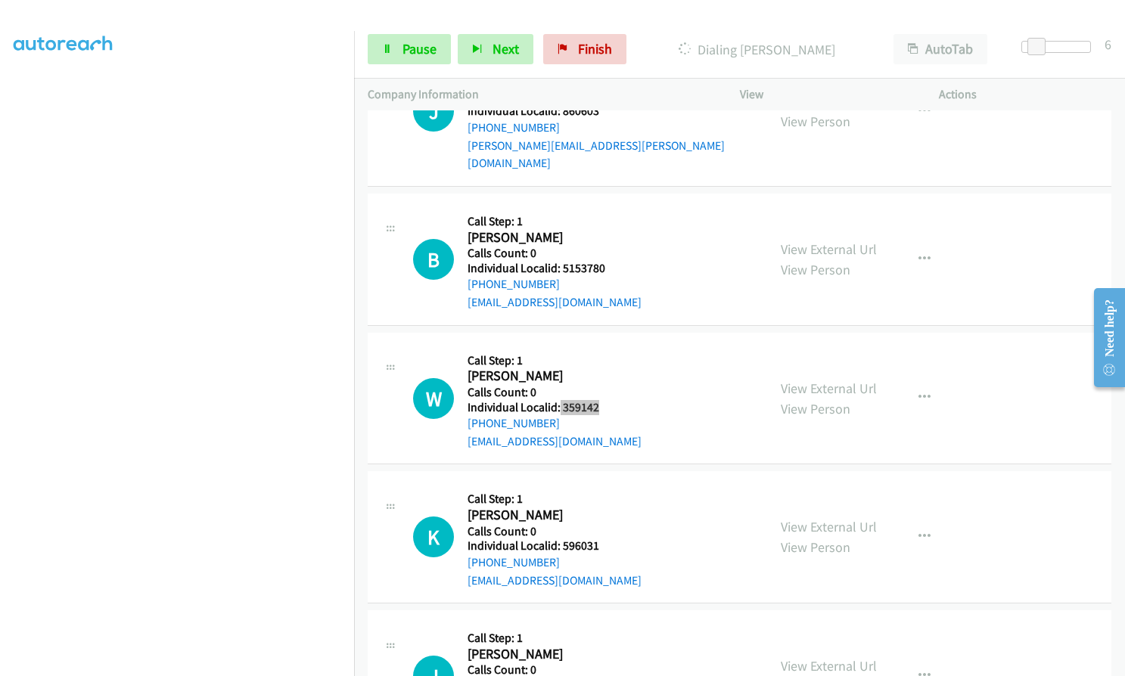
scroll to position [8940, 0]
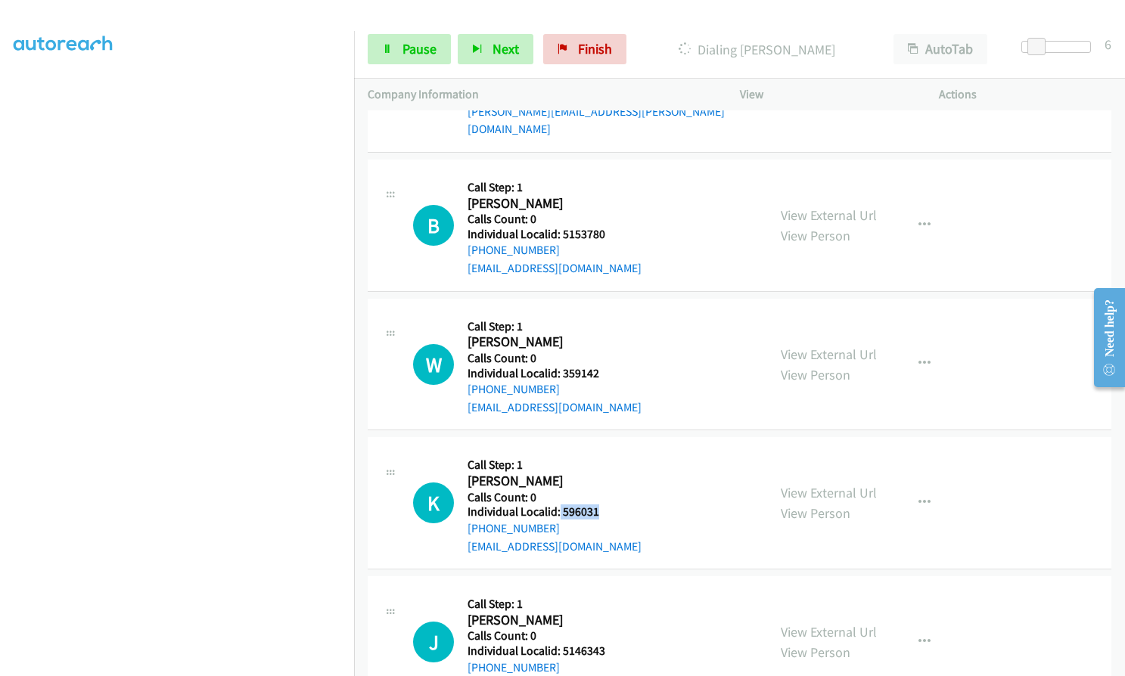
drag, startPoint x: 557, startPoint y: 477, endPoint x: 600, endPoint y: 476, distance: 42.4
click at [600, 476] on div "K Callback Scheduled Call Step: 1 Kevin Heine America/New_York Calls Count: 0 I…" at bounding box center [583, 503] width 340 height 104
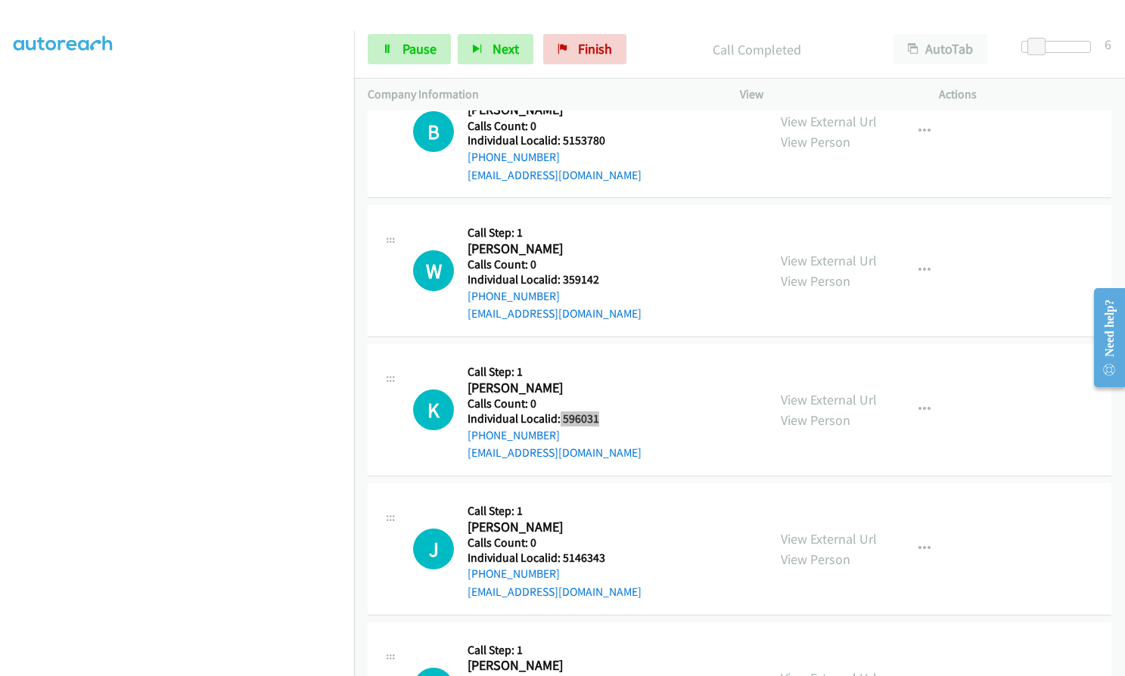
scroll to position [9104, 0]
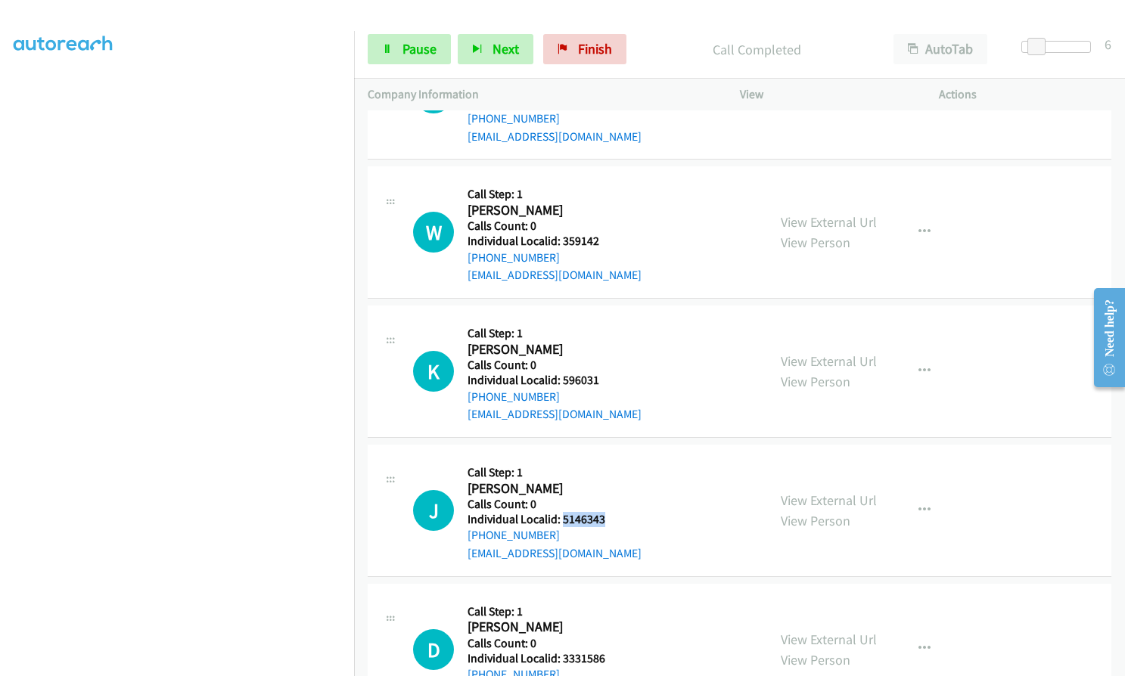
drag, startPoint x: 563, startPoint y: 486, endPoint x: 608, endPoint y: 485, distance: 45.4
click at [610, 485] on div "J Callback Scheduled Call Step: 1 Jim Hoye America/New_York Calls Count: 0 Indi…" at bounding box center [583, 510] width 340 height 104
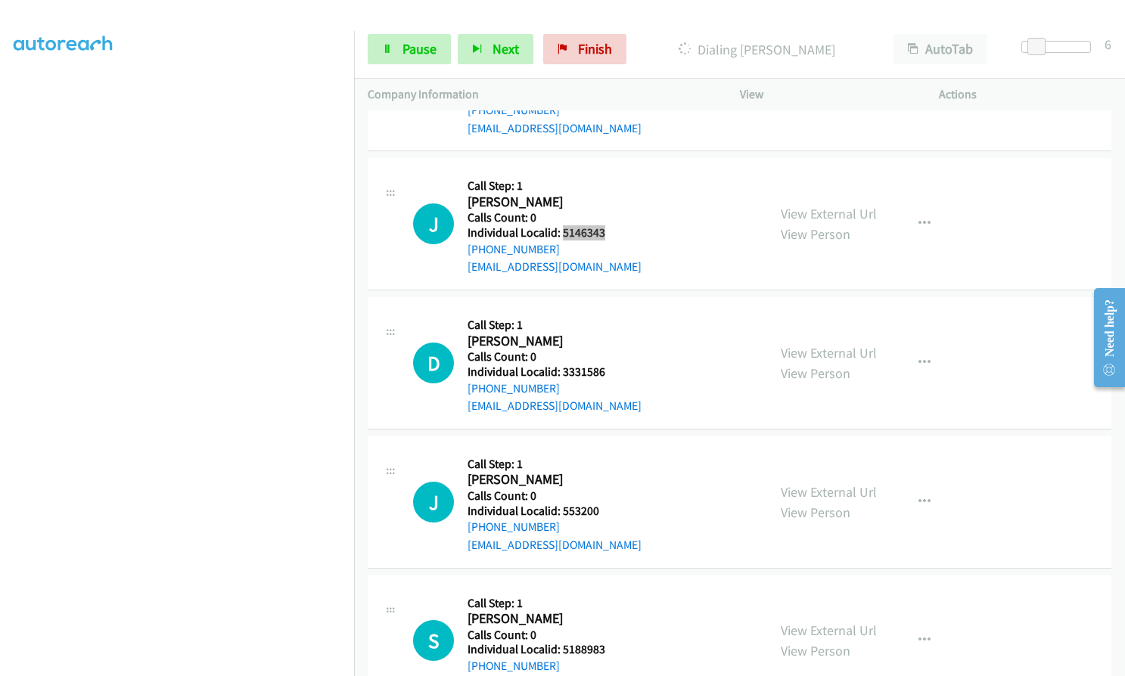
scroll to position [9490, 0]
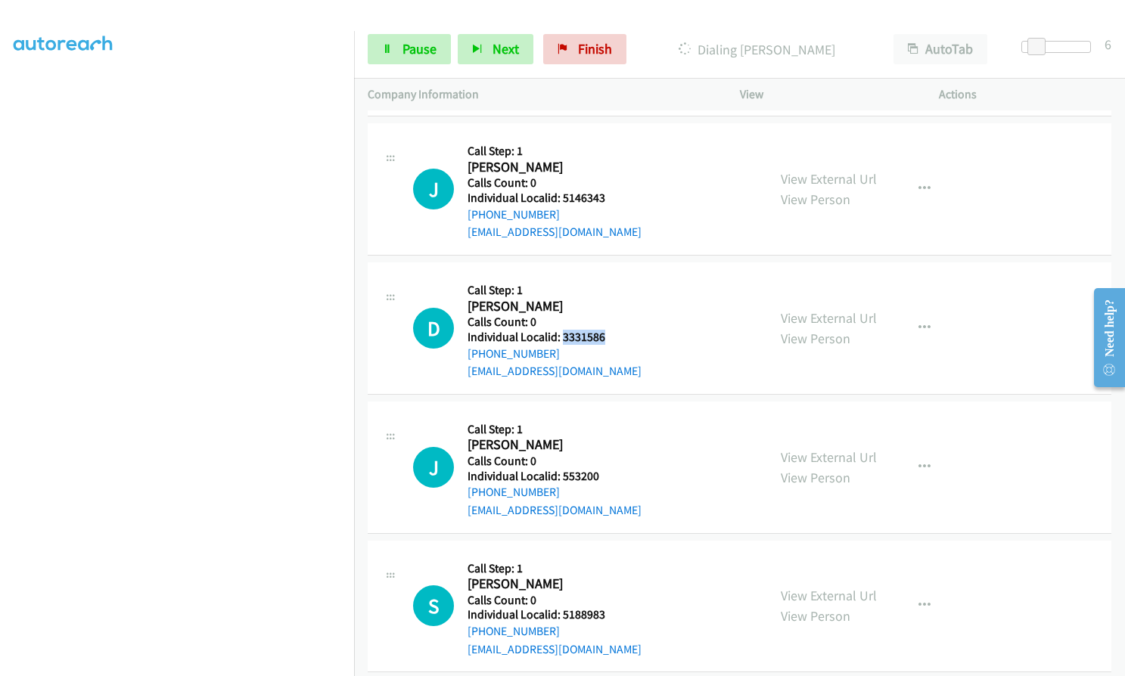
drag, startPoint x: 562, startPoint y: 300, endPoint x: 608, endPoint y: 298, distance: 46.2
click at [608, 298] on div "D Callback Scheduled Call Step: 1 Darrek Battle America/New_York Calls Count: 0…" at bounding box center [583, 328] width 340 height 104
drag, startPoint x: 560, startPoint y: 439, endPoint x: 601, endPoint y: 438, distance: 40.9
click at [601, 438] on div "J Callback Scheduled Call Step: 1 John Gardner Jr America/New_York Calls Count:…" at bounding box center [583, 467] width 340 height 104
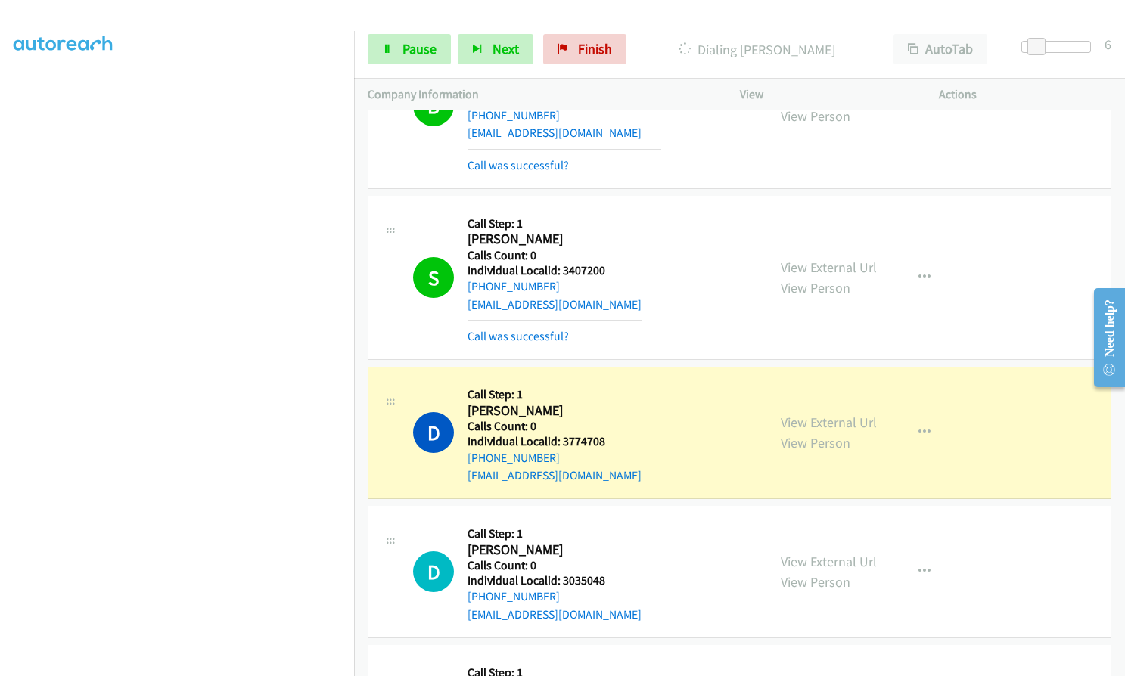
scroll to position [8055, 0]
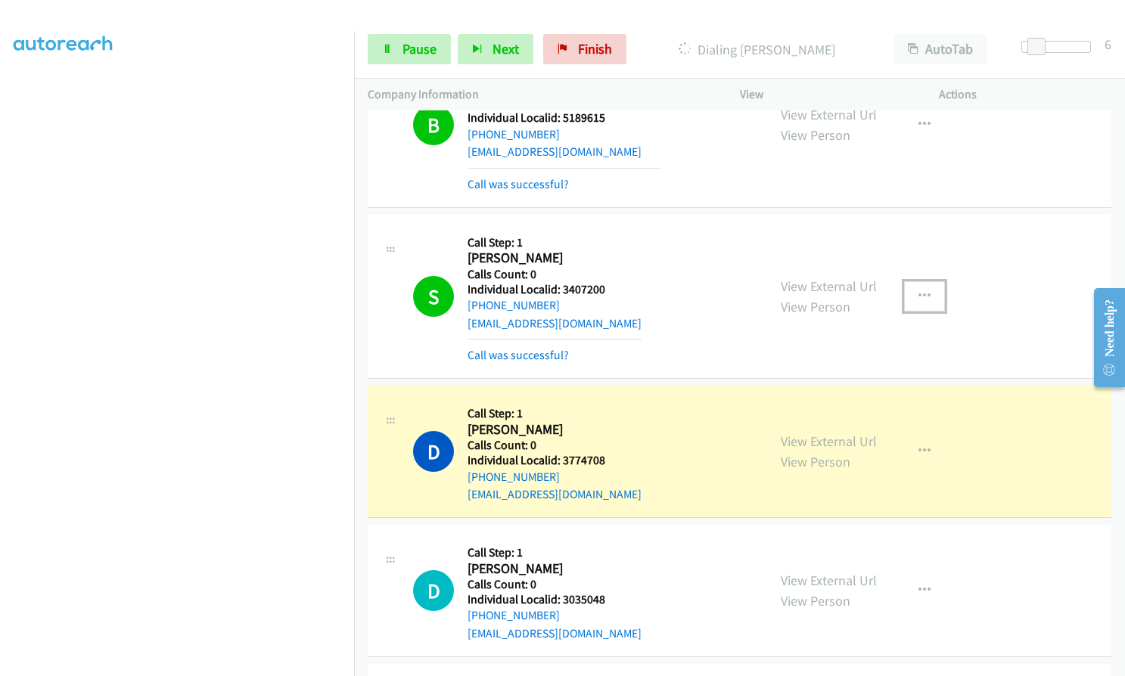
click at [920, 290] on icon "button" at bounding box center [924, 296] width 12 height 12
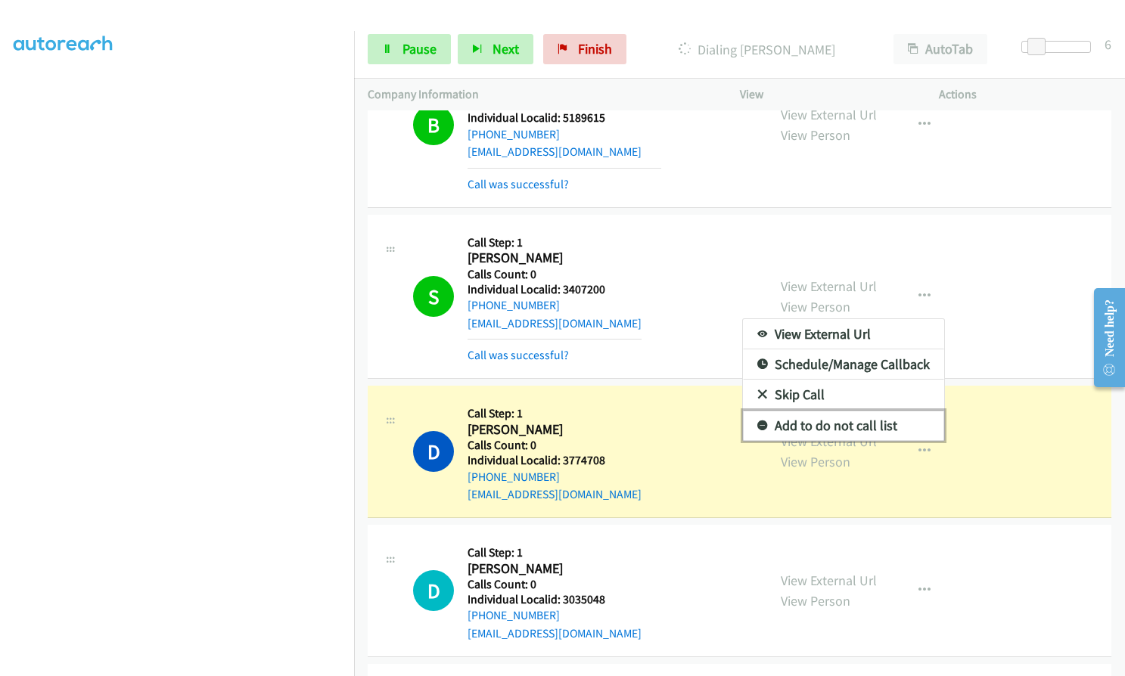
click at [757, 421] on icon at bounding box center [762, 426] width 11 height 11
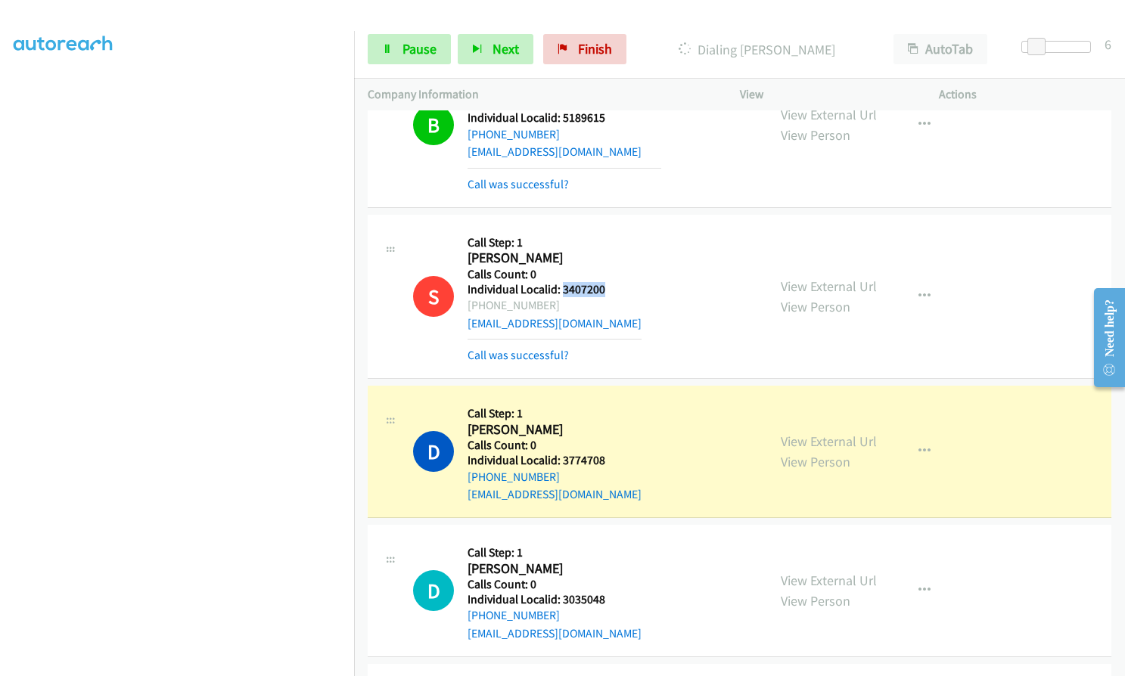
drag, startPoint x: 560, startPoint y: 272, endPoint x: 613, endPoint y: 270, distance: 53.0
click at [616, 270] on div "S Callback Scheduled Call Step: 1 Samuel Neff America/New_York Calls Count: 0 I…" at bounding box center [583, 296] width 340 height 136
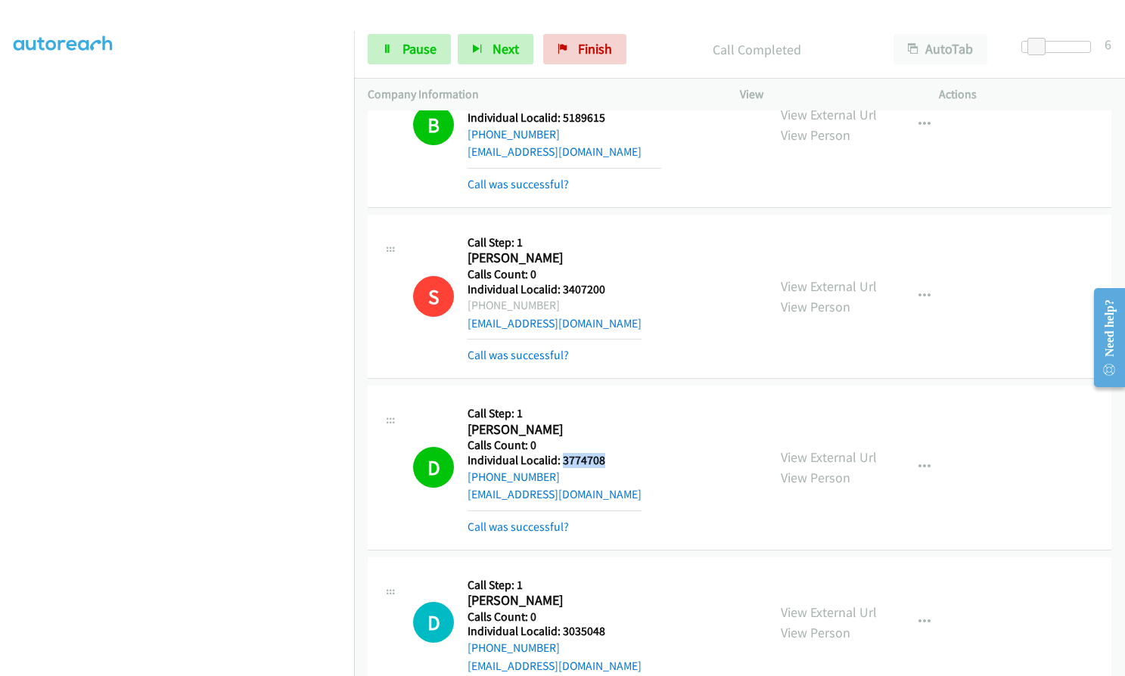
drag, startPoint x: 560, startPoint y: 440, endPoint x: 607, endPoint y: 439, distance: 47.7
click at [607, 439] on div "D Callback Scheduled Call Step: 1 Donald Alborn America/New_York Calls Count: 0…" at bounding box center [583, 467] width 340 height 136
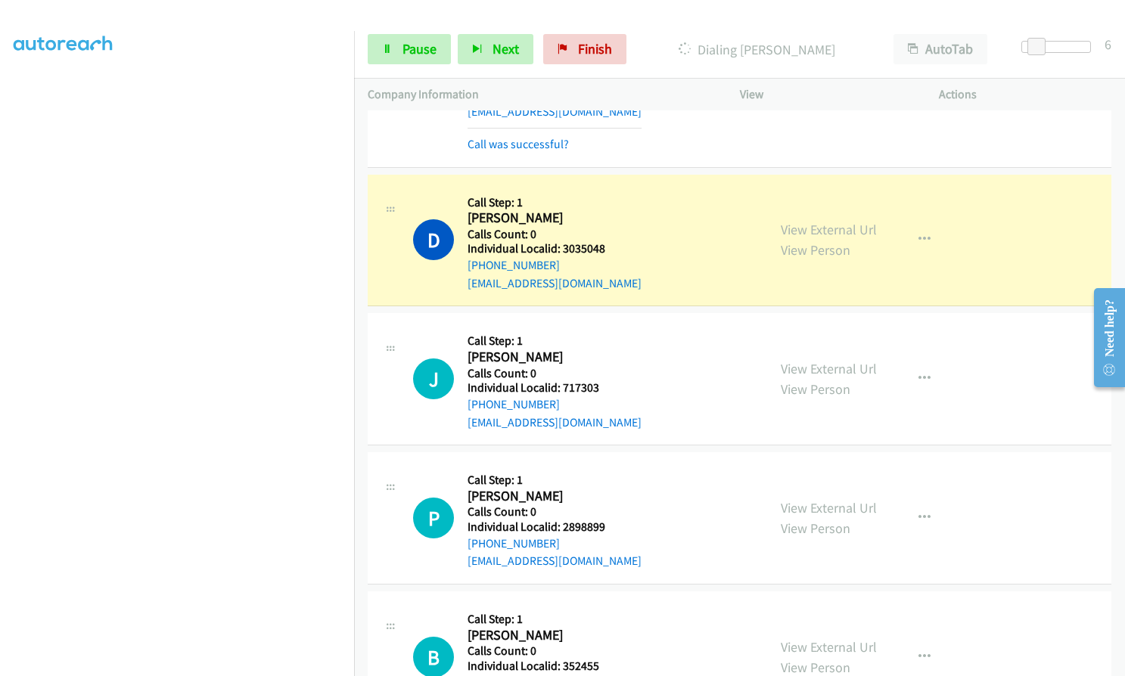
scroll to position [8509, 0]
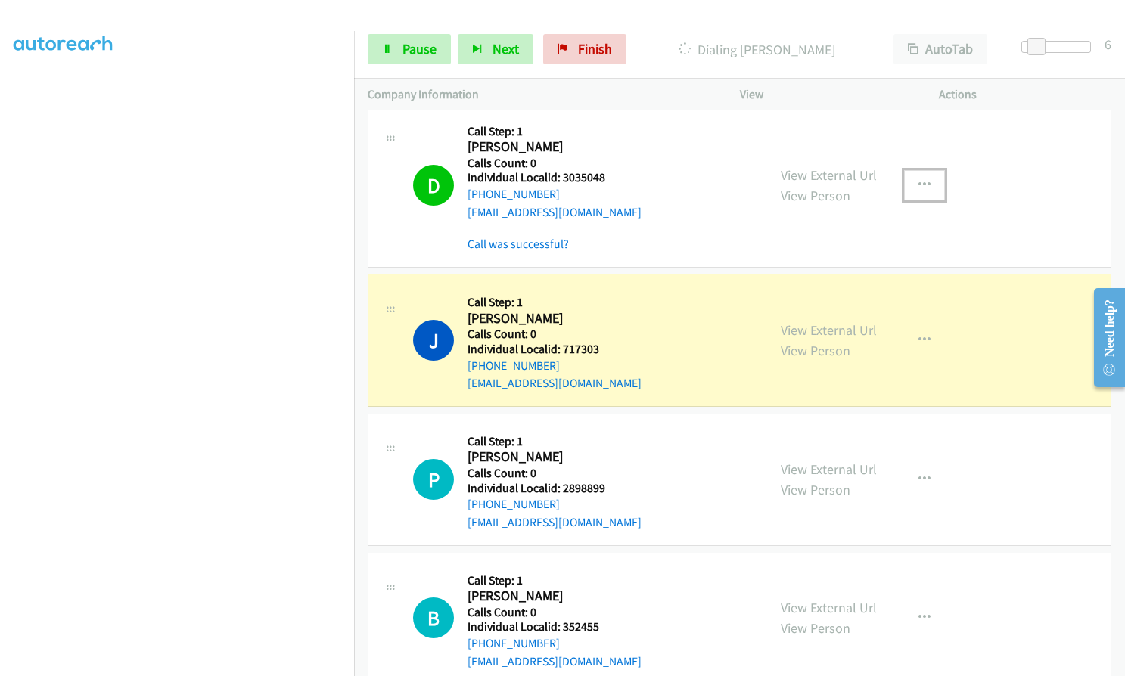
click at [914, 172] on button "button" at bounding box center [924, 185] width 41 height 30
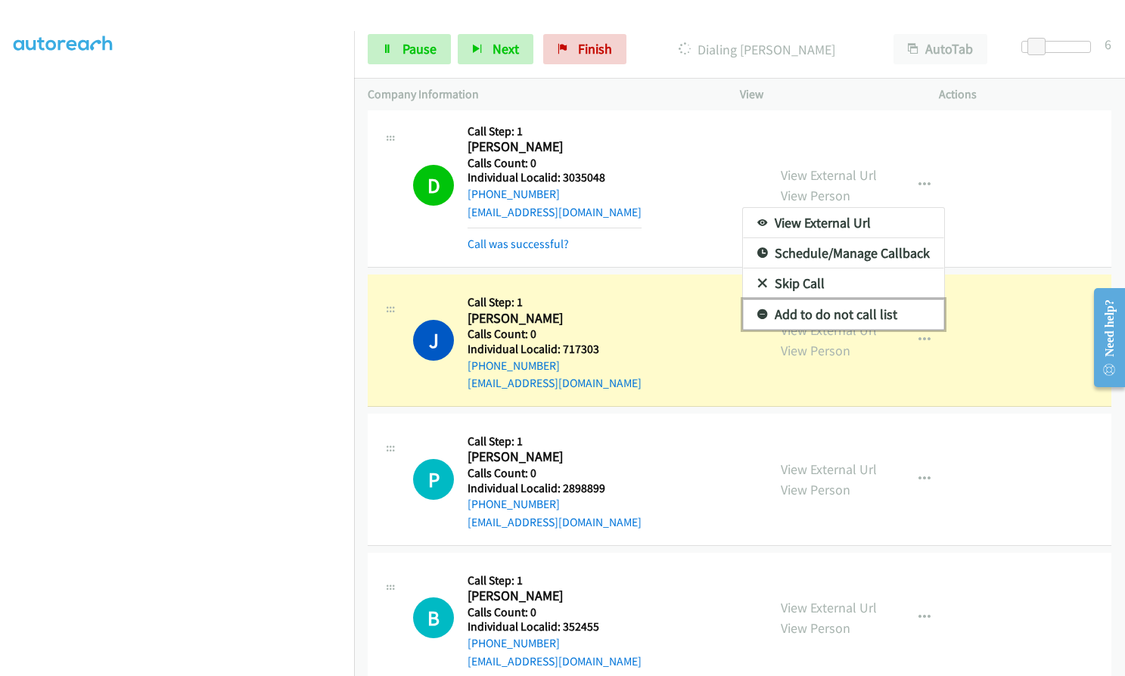
click at [757, 310] on icon at bounding box center [762, 315] width 11 height 11
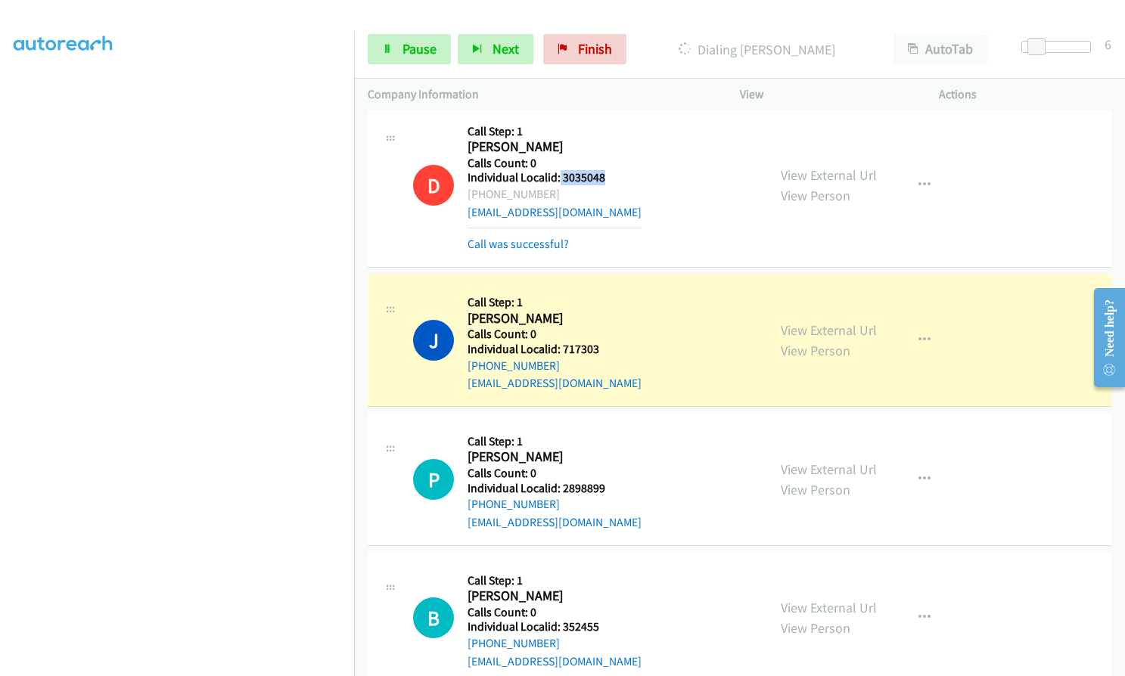
drag, startPoint x: 558, startPoint y: 159, endPoint x: 607, endPoint y: 159, distance: 49.2
click at [607, 159] on div "D Callback Scheduled Call Step: 1 David Hertzog America/New_York Calls Count: 0…" at bounding box center [583, 185] width 340 height 136
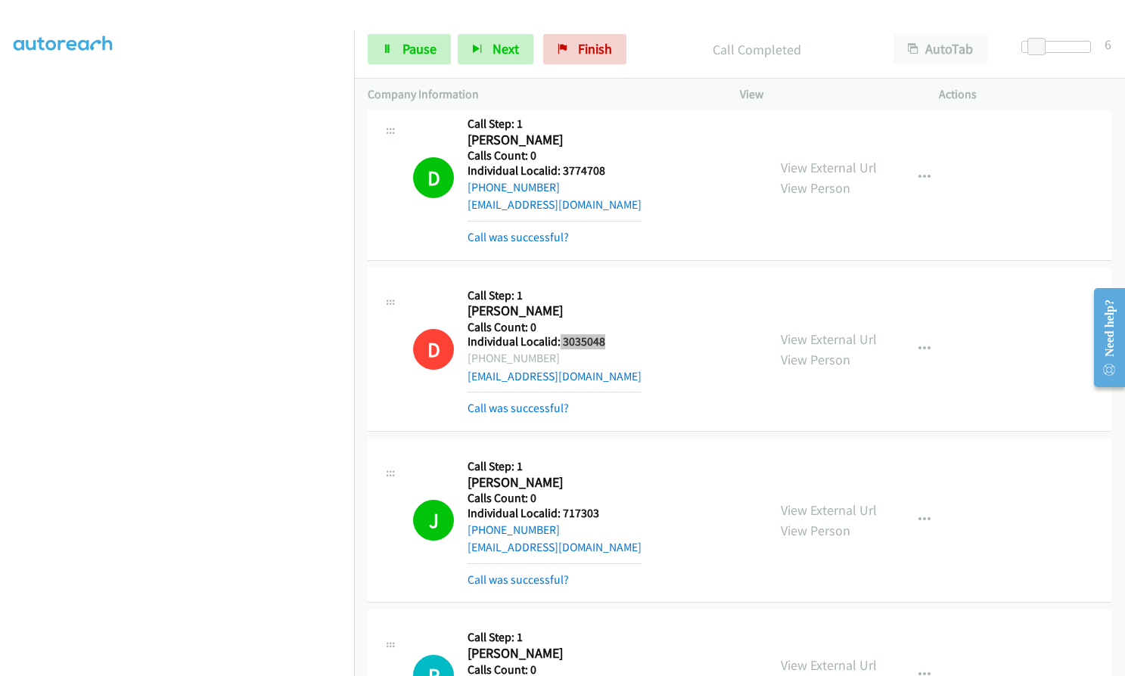
scroll to position [8660, 0]
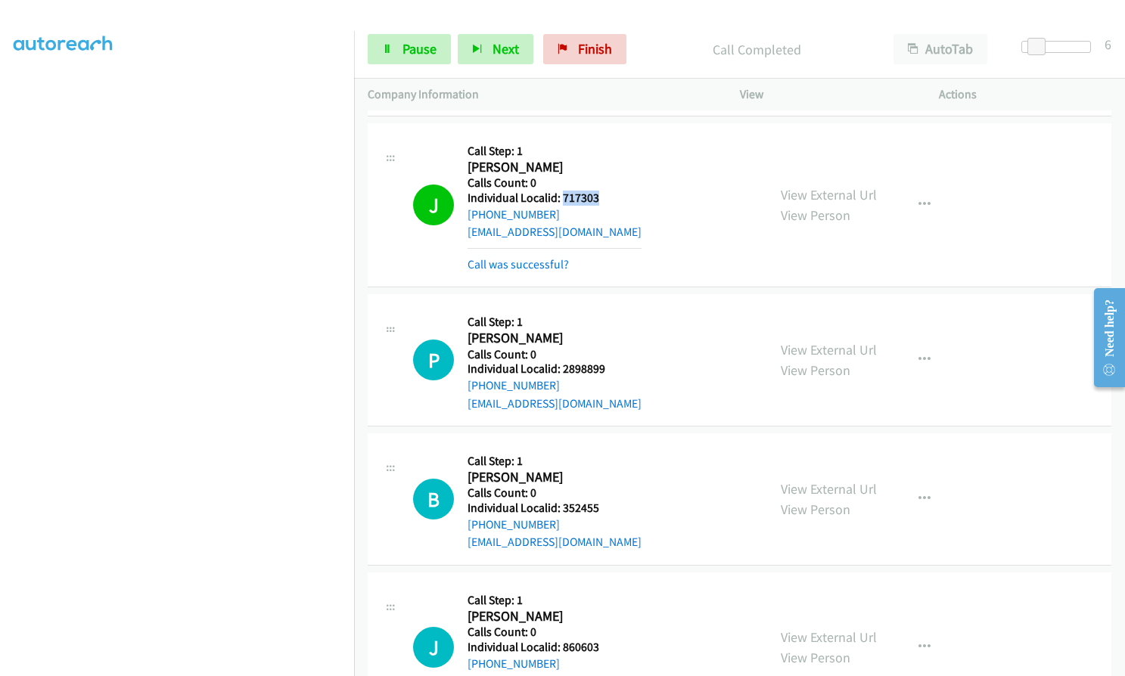
drag, startPoint x: 560, startPoint y: 181, endPoint x: 598, endPoint y: 176, distance: 38.8
click at [598, 176] on div "J Callback Scheduled Call Step: 1 Jett Ryll America/New_York Calls Count: 0 Ind…" at bounding box center [583, 205] width 340 height 136
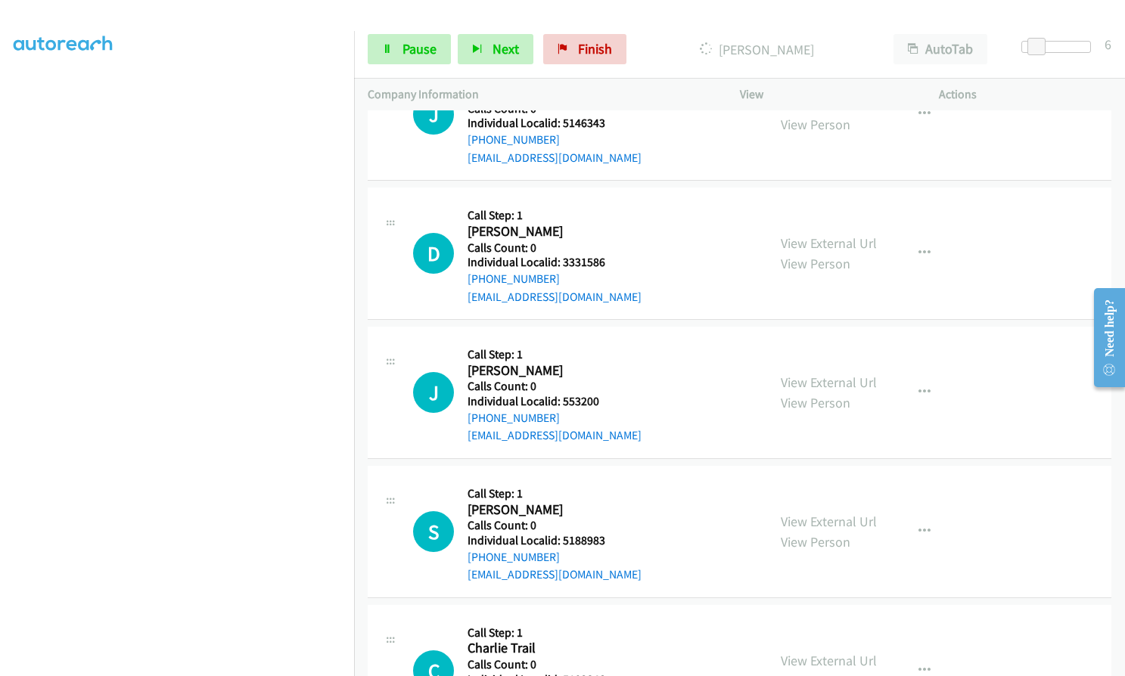
scroll to position [9795, 0]
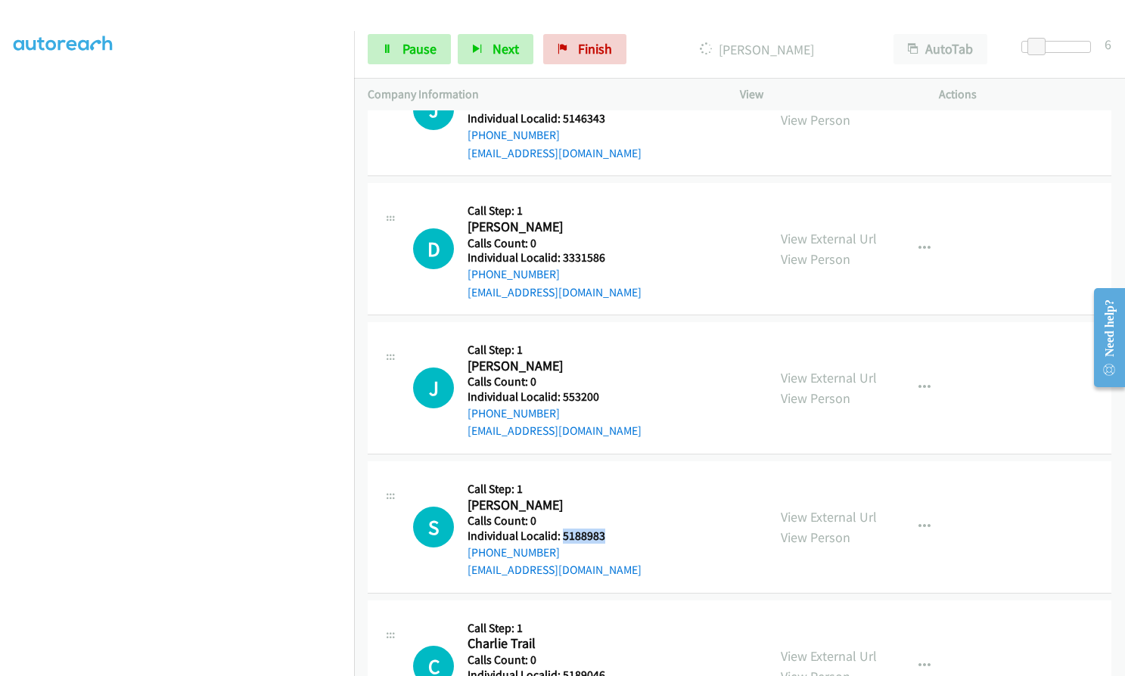
drag, startPoint x: 560, startPoint y: 498, endPoint x: 612, endPoint y: 498, distance: 51.4
click at [612, 498] on div "S Callback Scheduled Call Step: 1 Samuel Bryan America/New_York Calls Count: 0 …" at bounding box center [583, 527] width 340 height 104
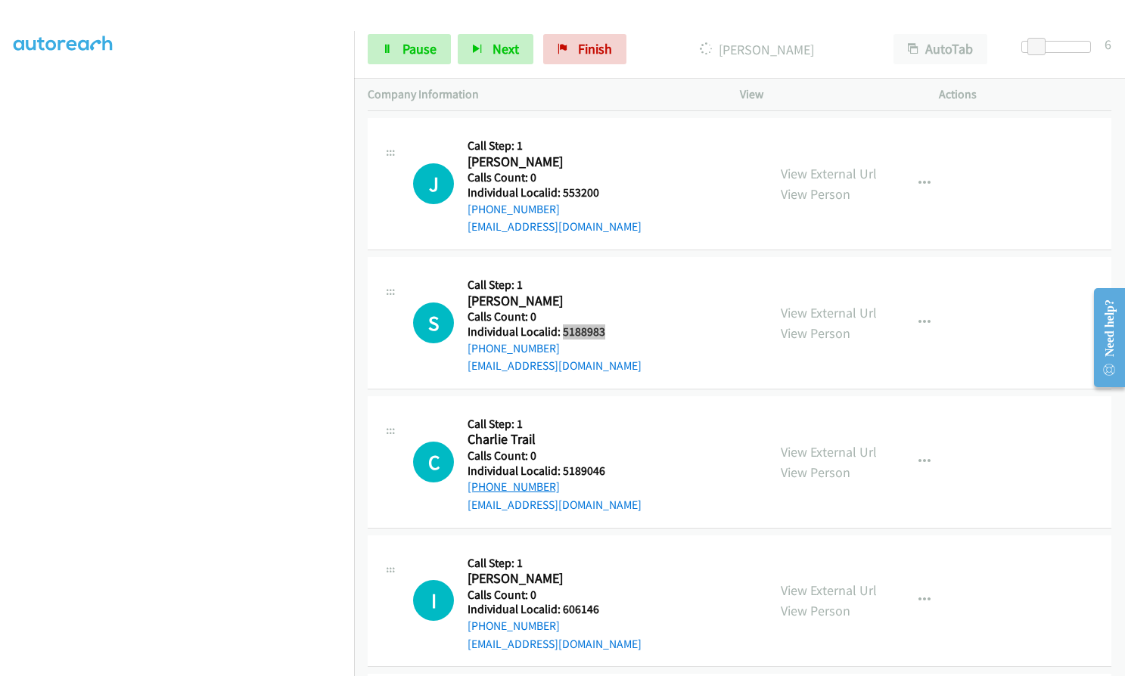
scroll to position [10003, 0]
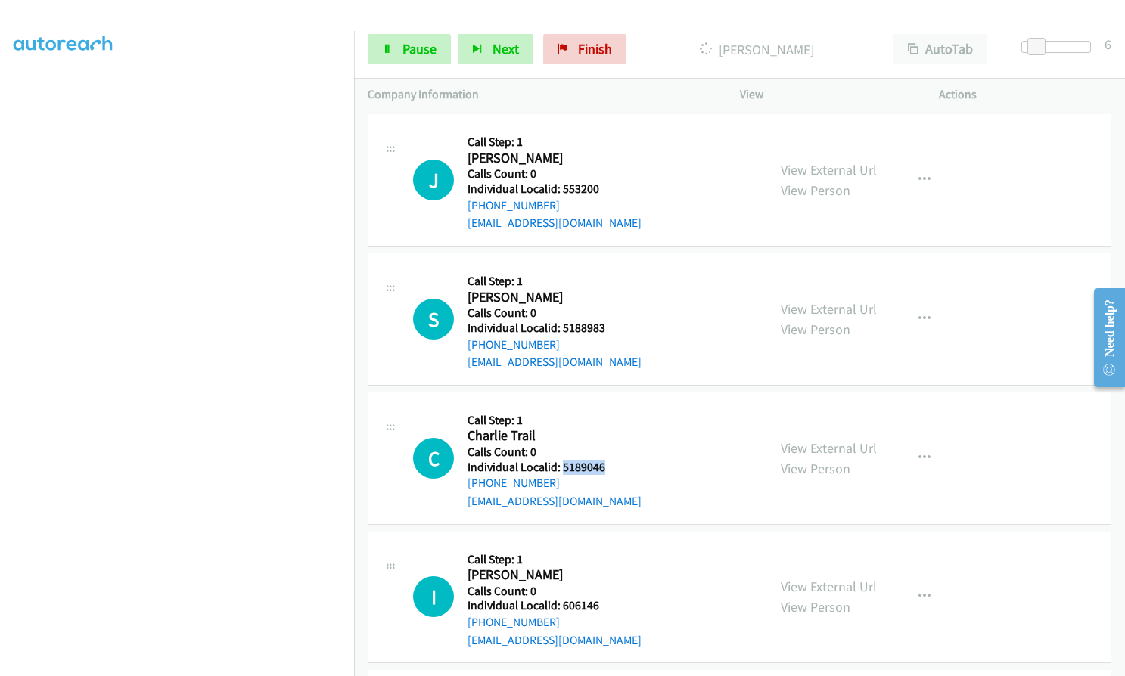
drag, startPoint x: 560, startPoint y: 428, endPoint x: 607, endPoint y: 430, distance: 47.0
click at [607, 460] on h5 "Individual Localid: 5189046" at bounding box center [554, 467] width 174 height 15
drag, startPoint x: 574, startPoint y: 568, endPoint x: 607, endPoint y: 568, distance: 32.5
click at [607, 568] on div "I Callback Scheduled Call Step: 1 Istvan Hajdu America/New_York Calls Count: 0 …" at bounding box center [583, 597] width 340 height 104
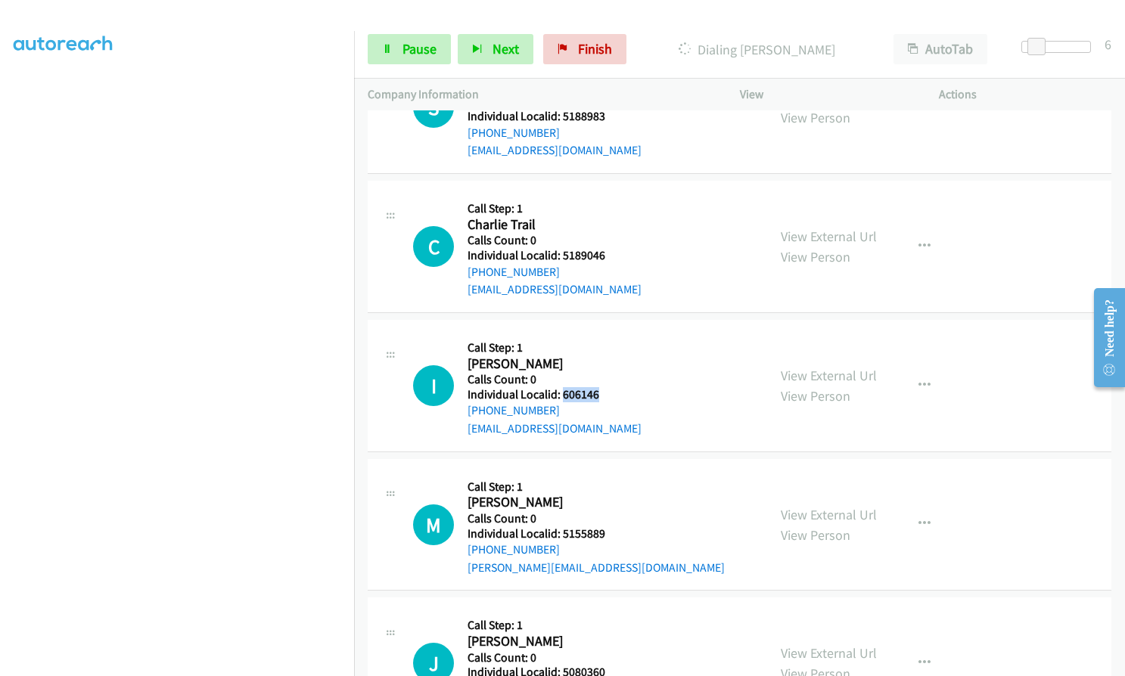
scroll to position [10407, 0]
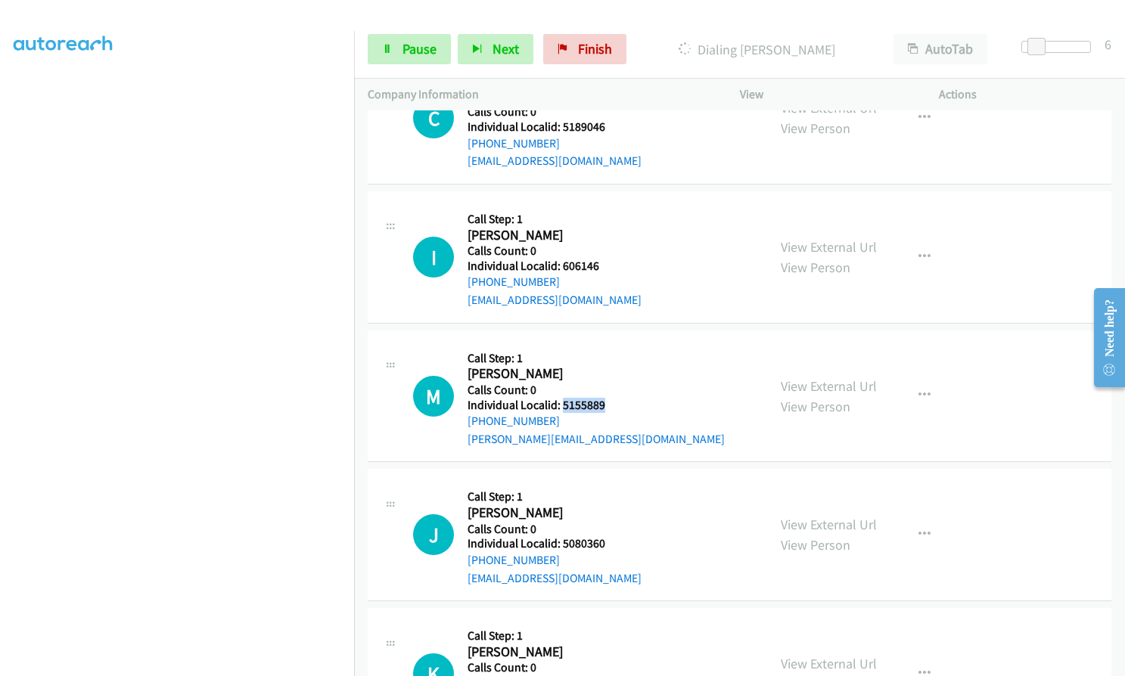
drag, startPoint x: 560, startPoint y: 365, endPoint x: 613, endPoint y: 368, distance: 52.3
click at [613, 398] on h5 "Individual Localid: 5155889" at bounding box center [595, 405] width 257 height 15
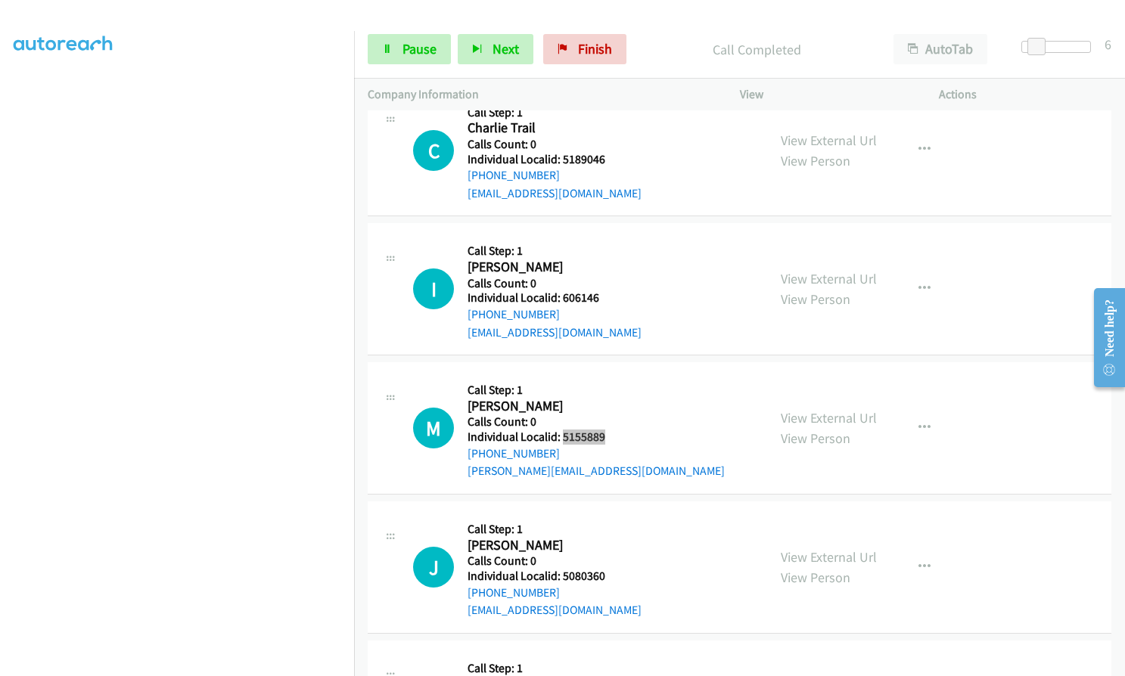
scroll to position [10440, 0]
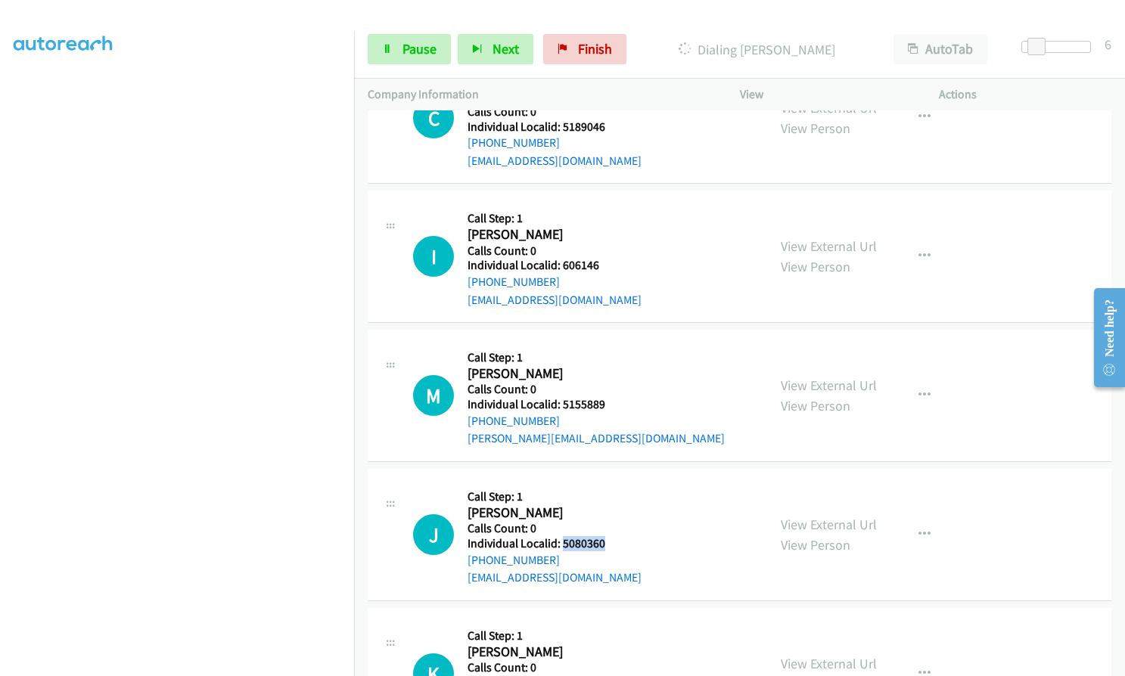
drag, startPoint x: 564, startPoint y: 508, endPoint x: 607, endPoint y: 510, distance: 43.1
click at [607, 510] on div "J Callback Scheduled Call Step: 1 Justin Powell America/New_York Calls Count: 0…" at bounding box center [583, 535] width 340 height 104
drag, startPoint x: 590, startPoint y: 509, endPoint x: 604, endPoint y: 523, distance: 20.3
click at [604, 523] on div "J Callback Scheduled Call Step: 1 Justin Powell America/New_York Calls Count: 0…" at bounding box center [583, 535] width 340 height 104
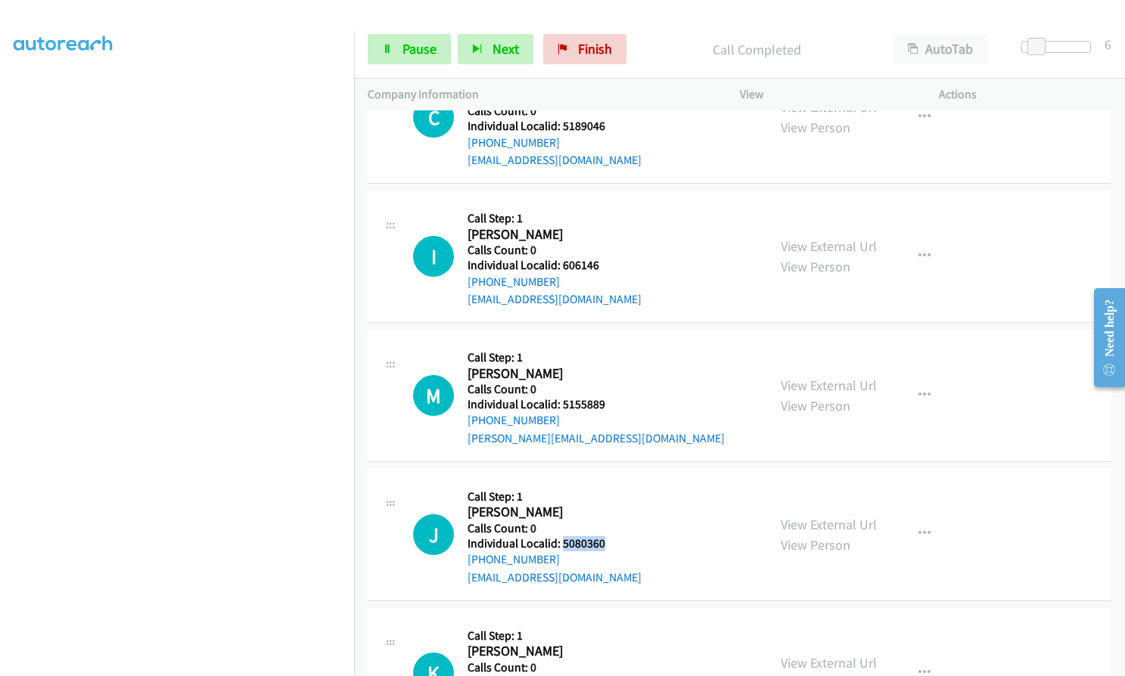
drag, startPoint x: 579, startPoint y: 508, endPoint x: 591, endPoint y: 508, distance: 12.1
click at [608, 506] on div "J Callback Scheduled Call Step: 1 Justin Powell America/New_York Calls Count: 0…" at bounding box center [583, 535] width 340 height 104
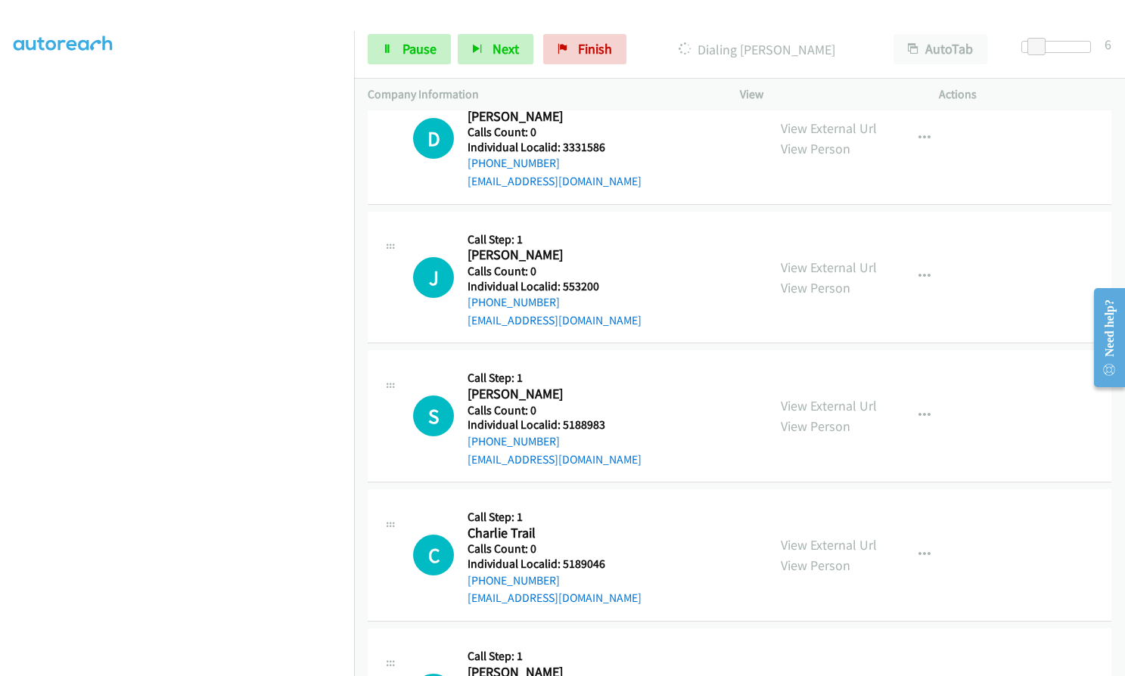
scroll to position [10038, 0]
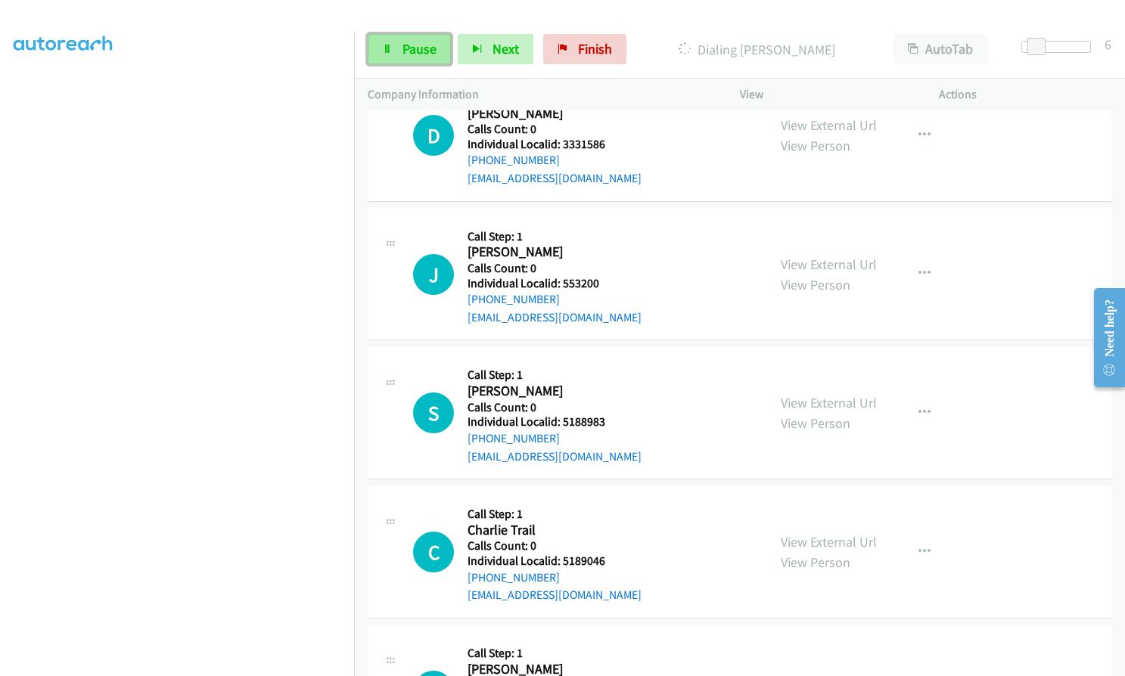
click at [390, 50] on icon at bounding box center [387, 50] width 11 height 11
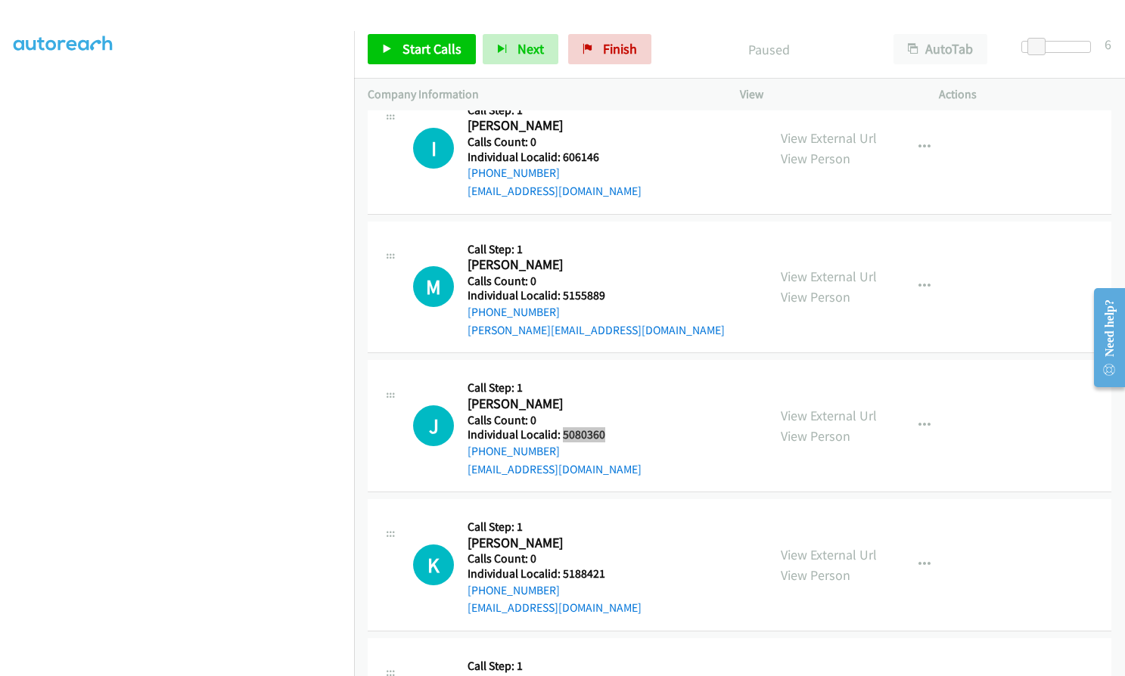
scroll to position [10637, 0]
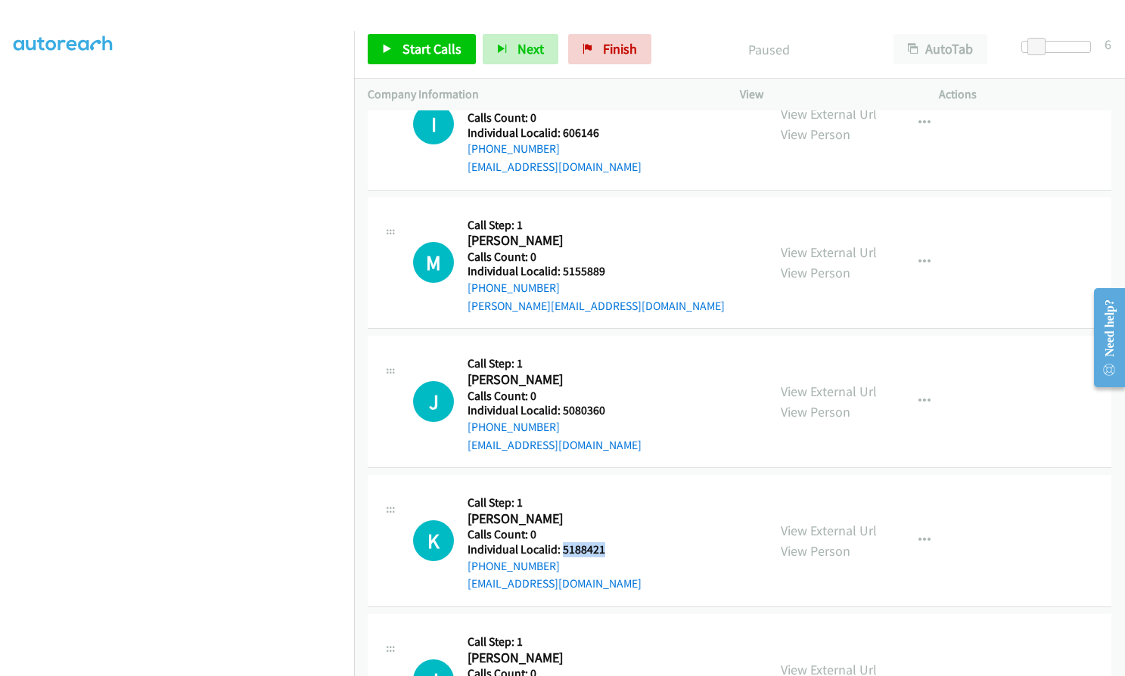
drag, startPoint x: 563, startPoint y: 514, endPoint x: 609, endPoint y: 514, distance: 46.1
click at [609, 514] on div "K Callback Scheduled Call Step: 1 Kenneth Greer America/New_York Calls Count: 0…" at bounding box center [583, 541] width 340 height 104
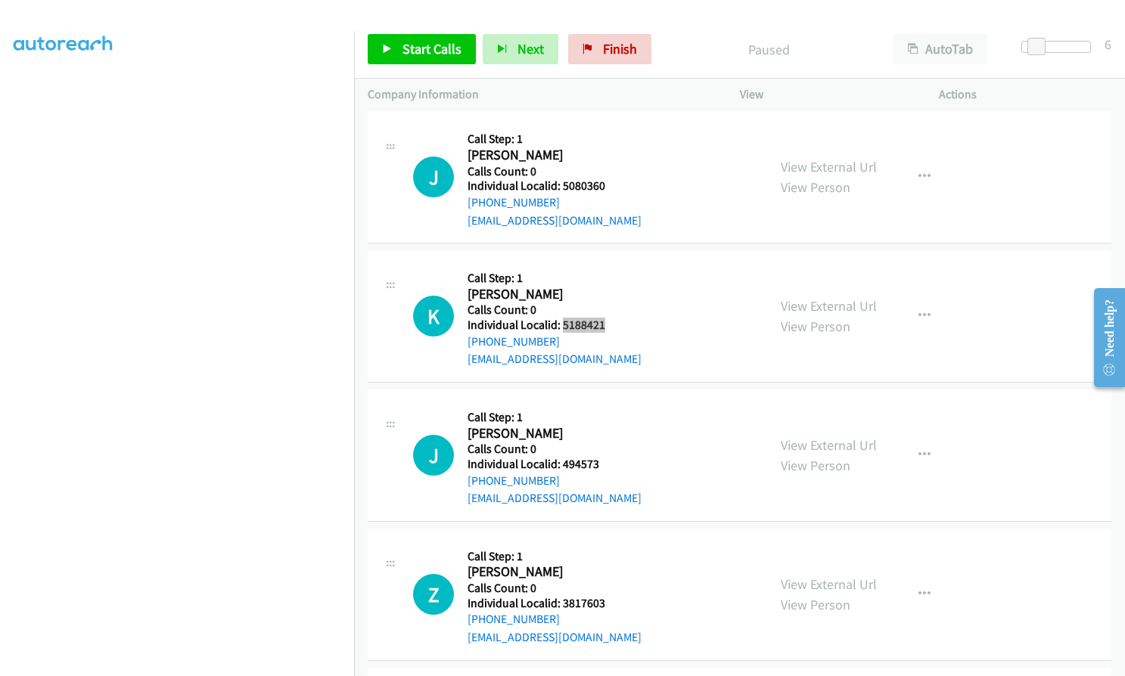
scroll to position [10864, 0]
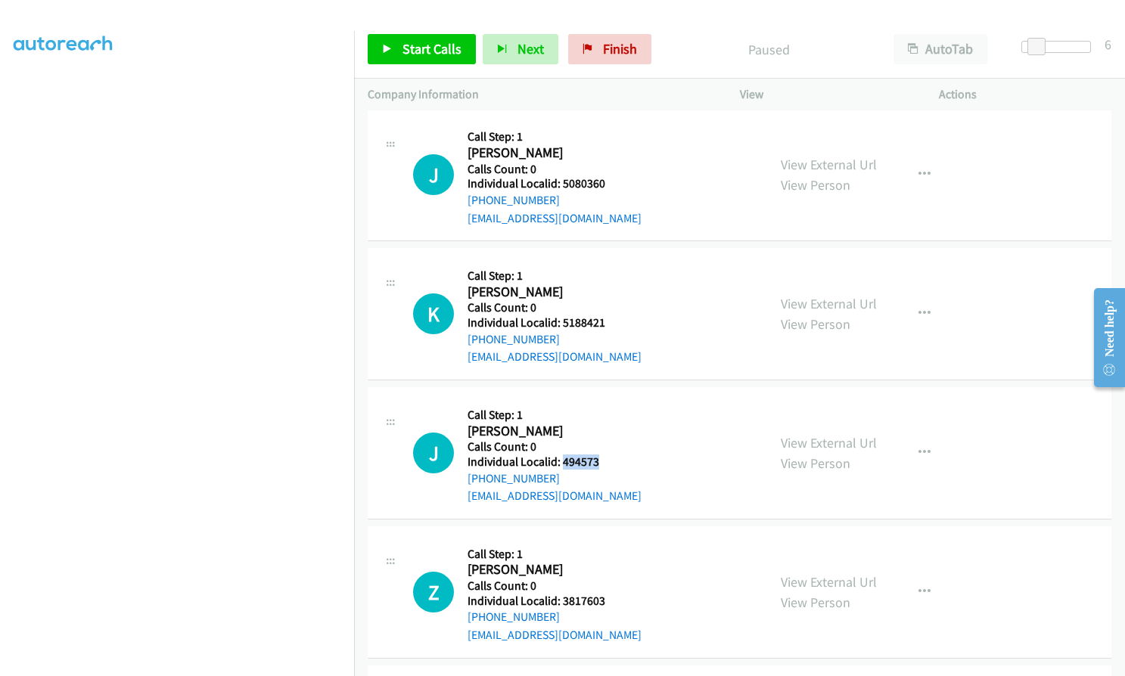
drag, startPoint x: 574, startPoint y: 425, endPoint x: 598, endPoint y: 424, distance: 23.5
click at [598, 424] on div "J Callback Scheduled Call Step: 1 Joey Mumola America/New_York Calls Count: 0 I…" at bounding box center [583, 453] width 340 height 104
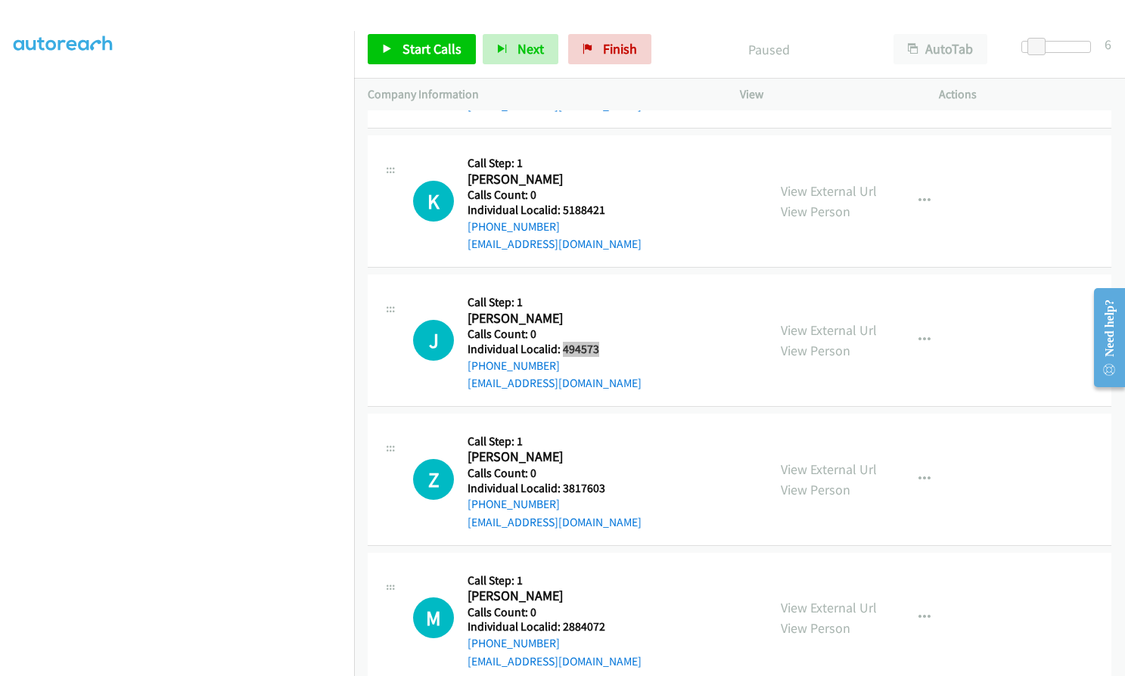
scroll to position [10997, 0]
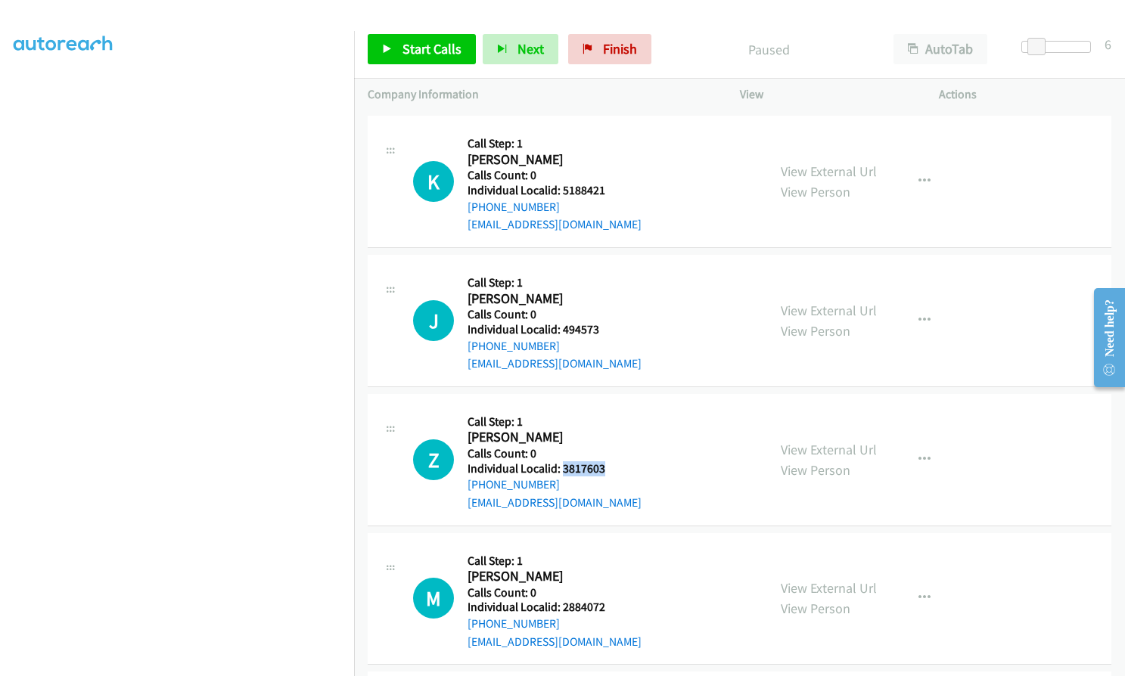
drag, startPoint x: 560, startPoint y: 433, endPoint x: 601, endPoint y: 431, distance: 40.2
click at [603, 461] on h5 "Individual Localid: 3817603" at bounding box center [554, 468] width 174 height 15
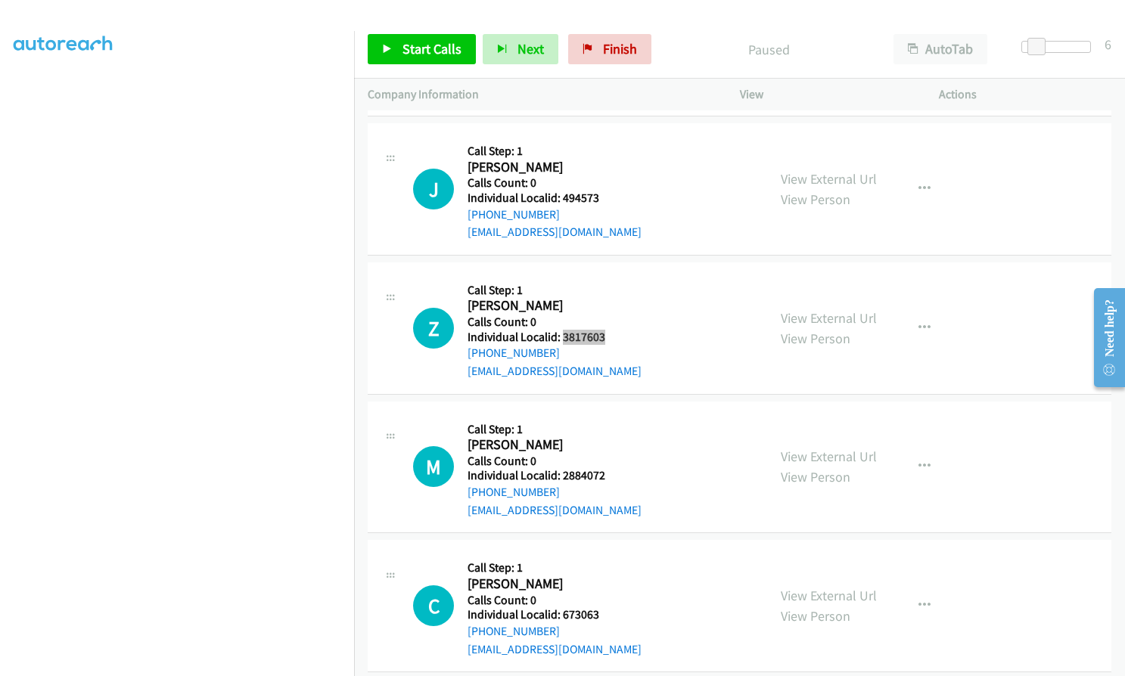
scroll to position [11167, 0]
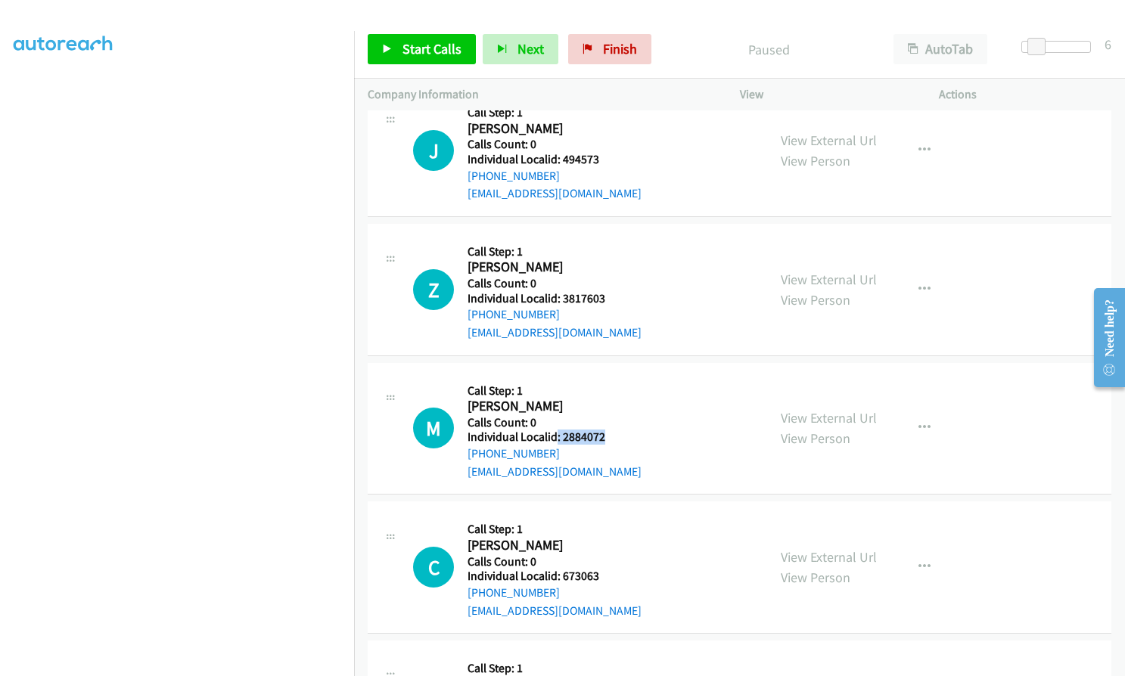
drag, startPoint x: 568, startPoint y: 401, endPoint x: 611, endPoint y: 401, distance: 43.1
click at [611, 401] on div "M Callback Scheduled Call Step: 1 Max Stone America/New_York Calls Count: 0 Ind…" at bounding box center [583, 429] width 340 height 104
click at [583, 383] on h5 "Call Step: 1" at bounding box center [554, 390] width 174 height 15
drag, startPoint x: 560, startPoint y: 401, endPoint x: 606, endPoint y: 399, distance: 45.4
click at [606, 399] on div "M Callback Scheduled Call Step: 1 Max Stone America/New_York Calls Count: 0 Ind…" at bounding box center [583, 429] width 340 height 104
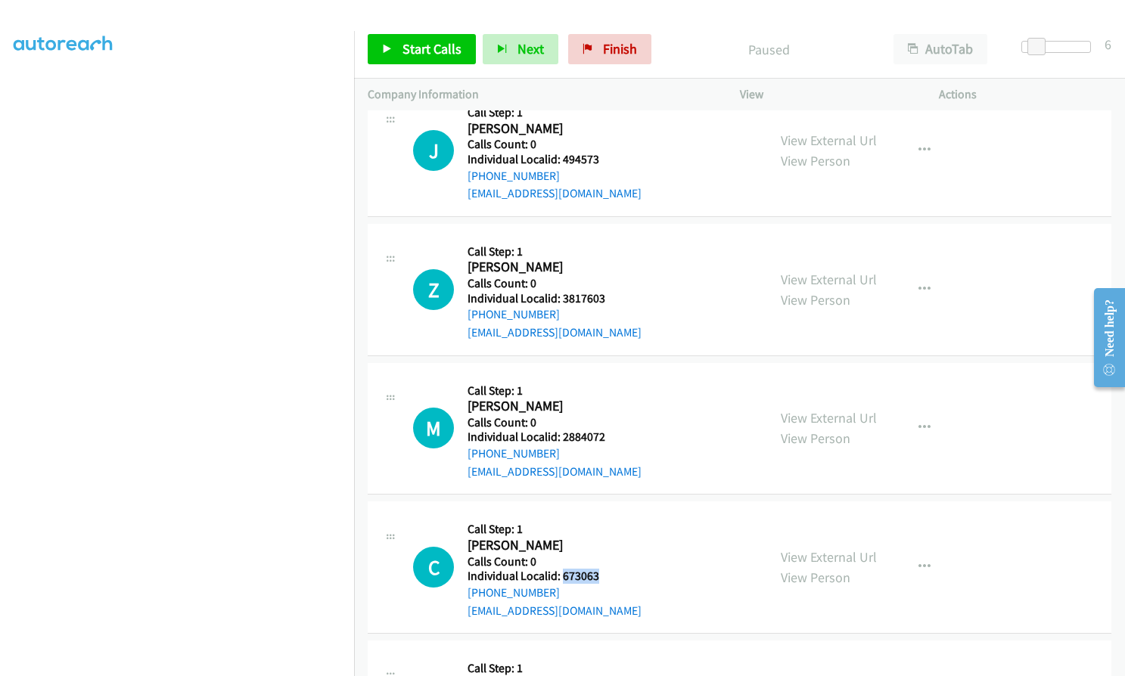
drag, startPoint x: 561, startPoint y: 541, endPoint x: 601, endPoint y: 541, distance: 39.3
click at [601, 541] on div "C Callback Scheduled Call Step: 1 Christopher Wolf America/New_York Calls Count…" at bounding box center [583, 567] width 340 height 104
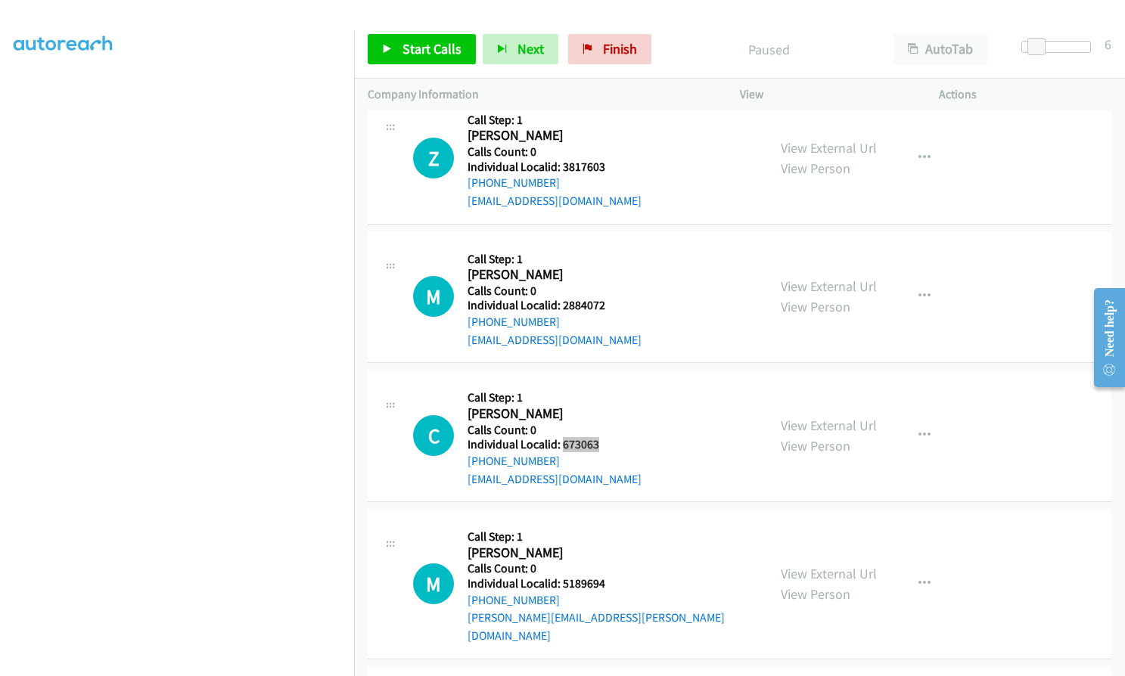
scroll to position [11318, 0]
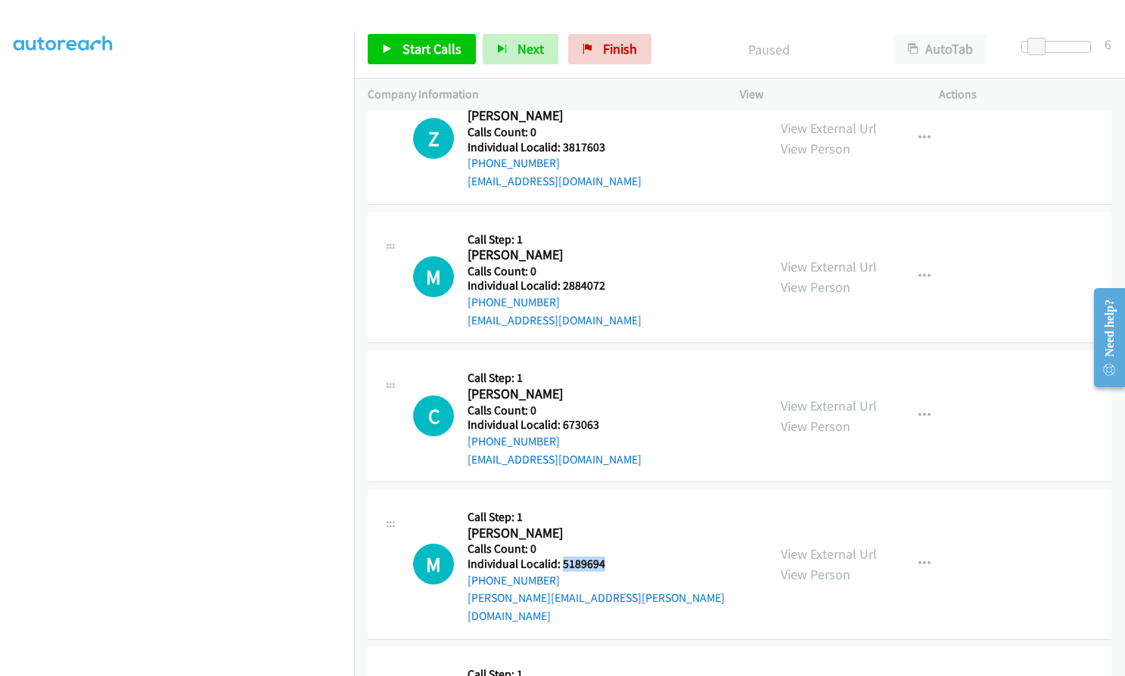
drag, startPoint x: 561, startPoint y: 530, endPoint x: 603, endPoint y: 524, distance: 42.0
click at [616, 524] on div "M Callback Scheduled Call Step: 1 Michael Mc Garr America/New_York Calls Count:…" at bounding box center [583, 564] width 340 height 122
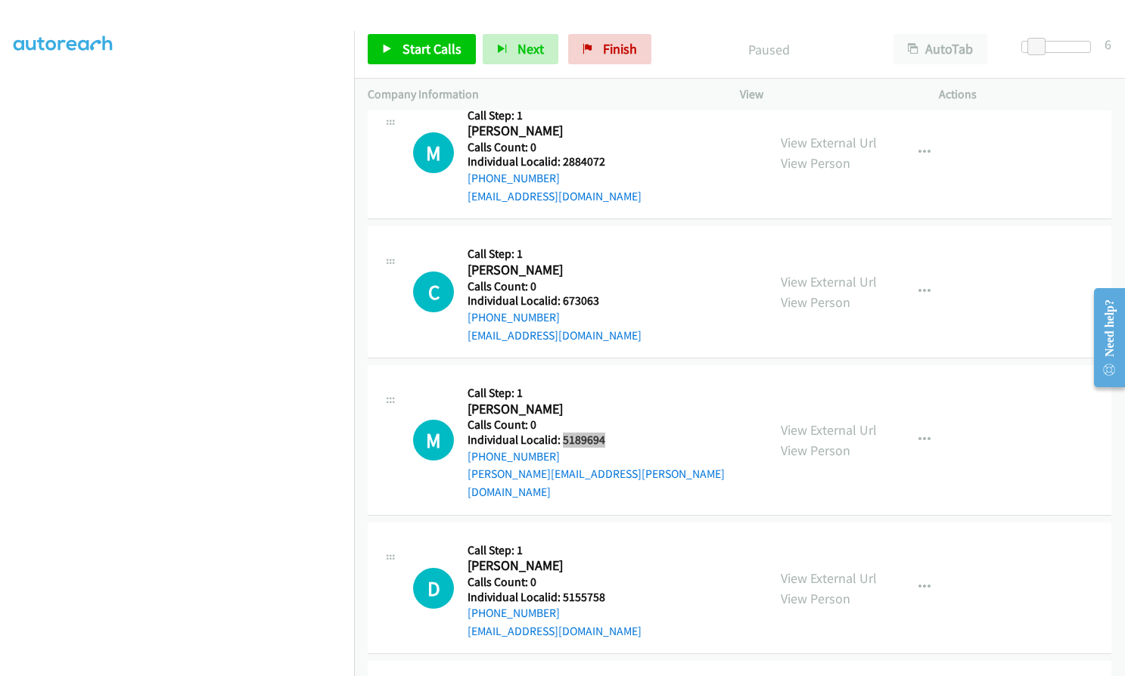
scroll to position [11488, 0]
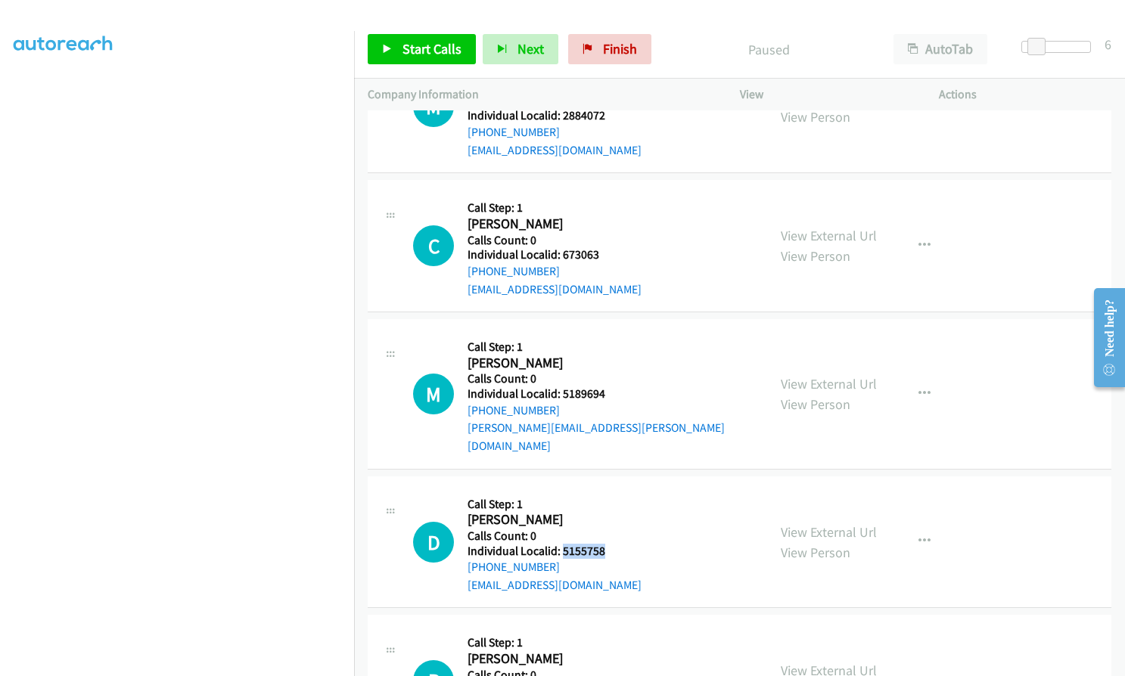
drag, startPoint x: 561, startPoint y: 498, endPoint x: 607, endPoint y: 500, distance: 46.2
click at [607, 500] on div "D Callback Scheduled Call Step: 1 Doug Burdsall America/New_York Calls Count: 0…" at bounding box center [583, 542] width 340 height 104
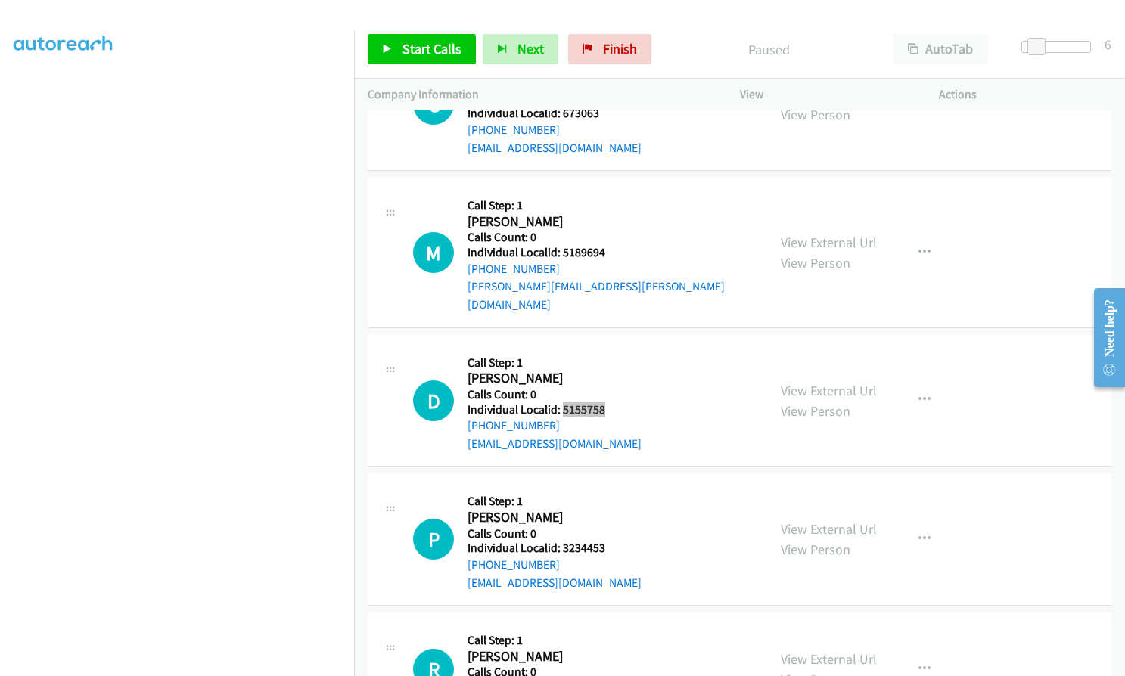
scroll to position [11640, 0]
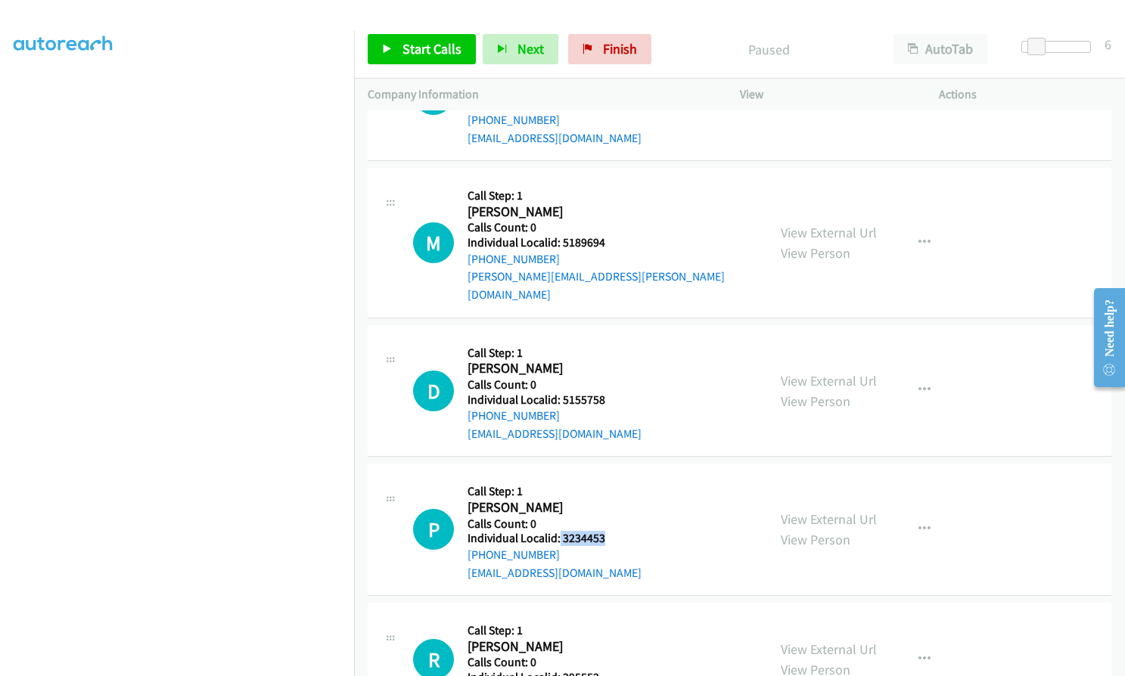
drag, startPoint x: 558, startPoint y: 484, endPoint x: 607, endPoint y: 485, distance: 49.2
click at [607, 531] on h5 "Individual Localid: 3234453" at bounding box center [554, 538] width 174 height 15
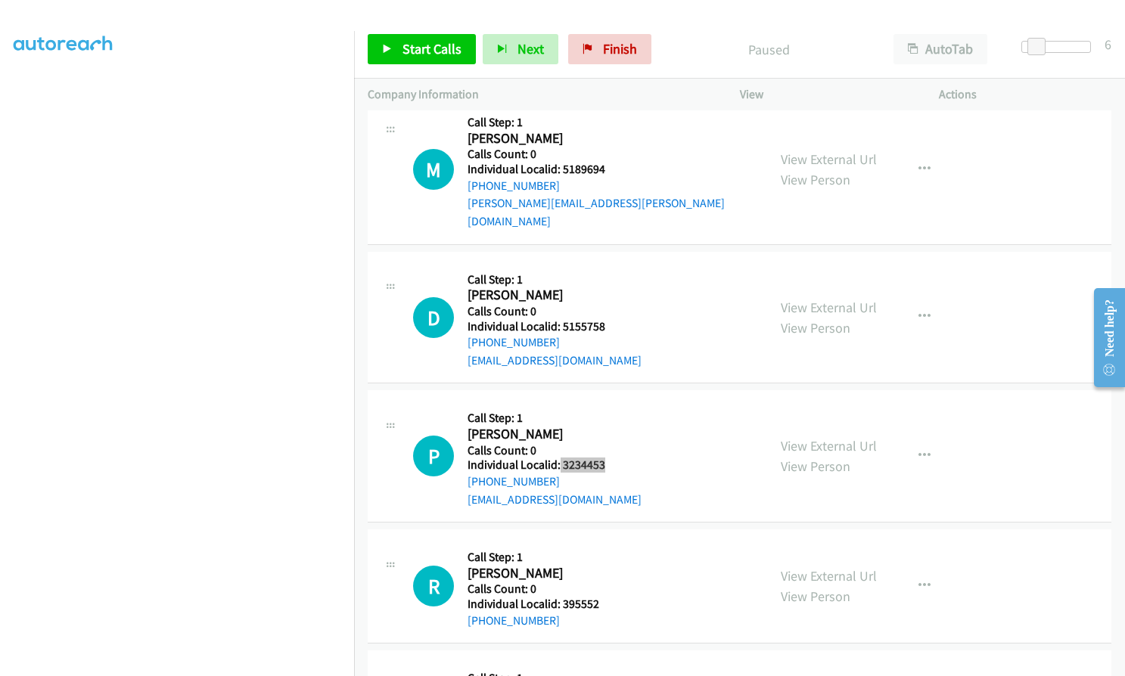
scroll to position [11715, 0]
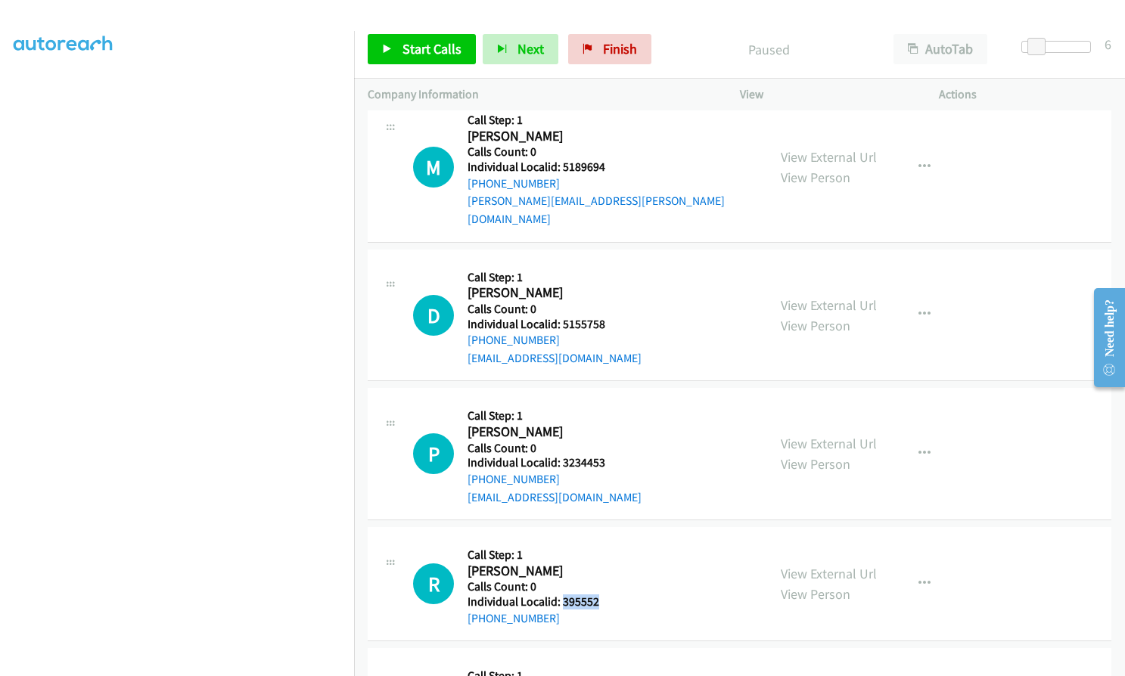
drag, startPoint x: 560, startPoint y: 546, endPoint x: 604, endPoint y: 546, distance: 43.9
click at [604, 546] on div "R Callback Scheduled Call Step: 1 Ronnie Radel America/Chicago Calls Count: 0 I…" at bounding box center [583, 584] width 340 height 86
click at [431, 48] on span "Start Calls" at bounding box center [431, 48] width 59 height 17
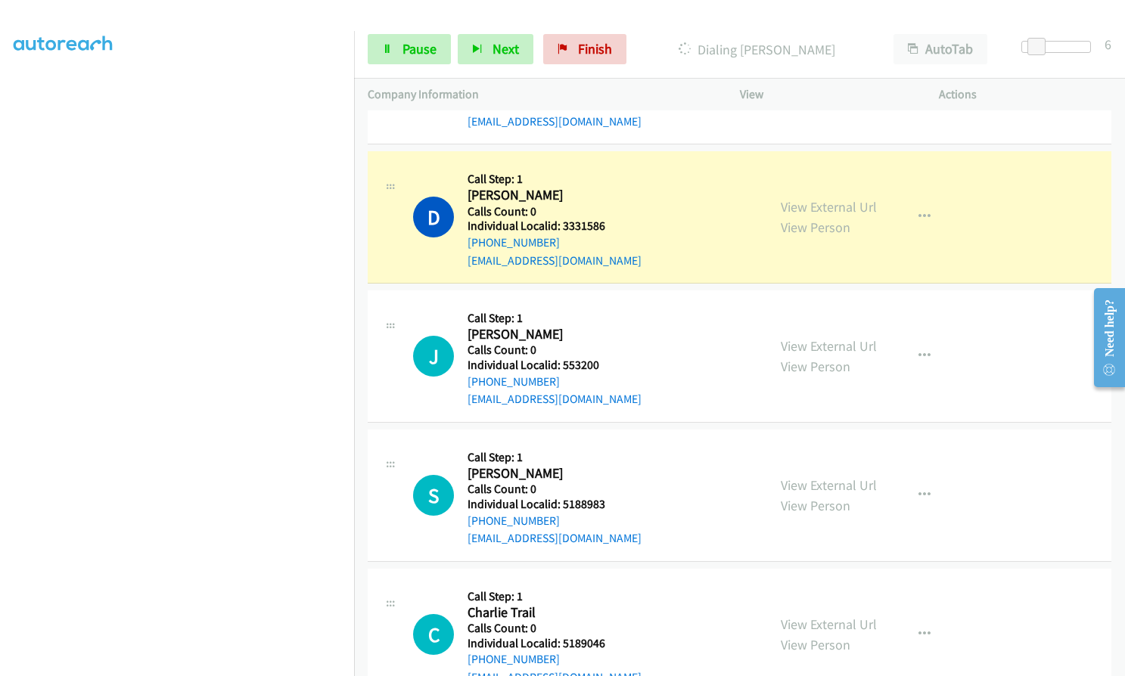
scroll to position [9994, 0]
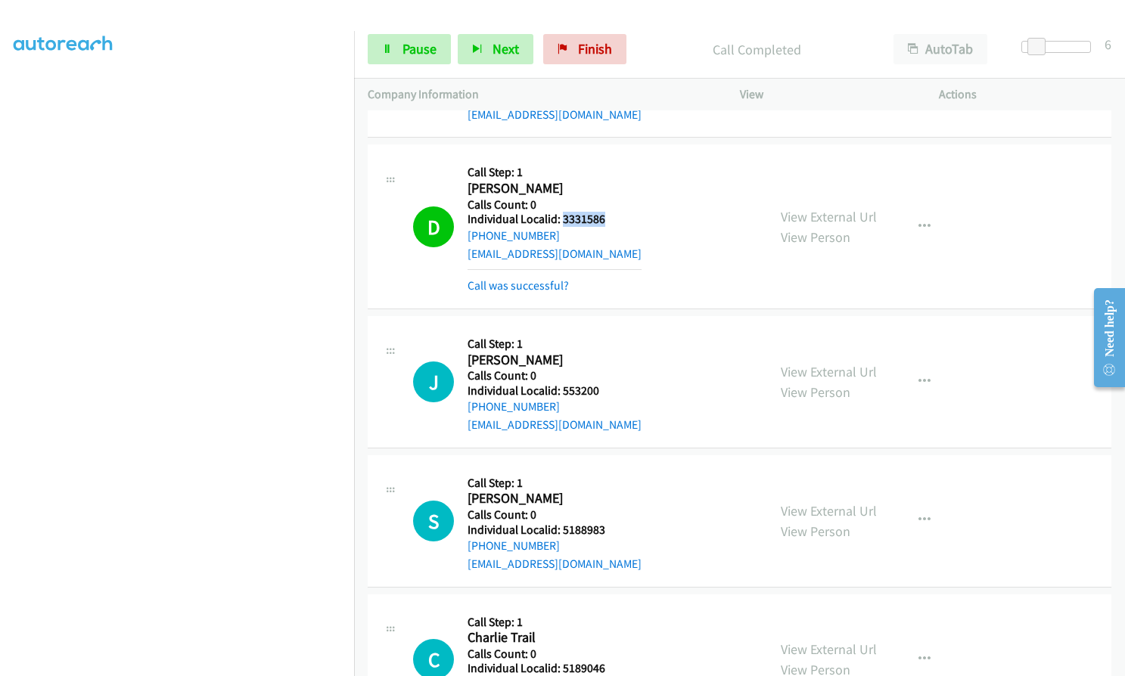
drag, startPoint x: 560, startPoint y: 182, endPoint x: 606, endPoint y: 182, distance: 45.4
click at [608, 182] on div "D Callback Scheduled Call Step: 1 Darrek Battle America/New_York Calls Count: 0…" at bounding box center [583, 226] width 340 height 136
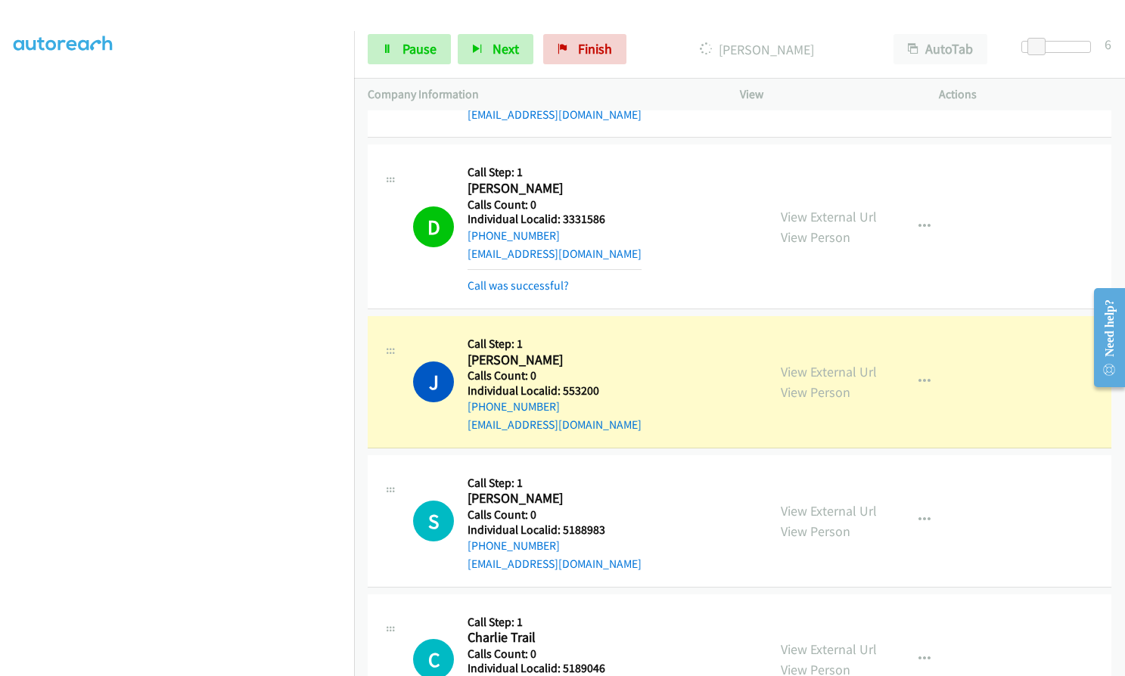
drag, startPoint x: 708, startPoint y: 219, endPoint x: 665, endPoint y: 210, distance: 43.9
click at [707, 219] on div "D Callback Scheduled Call Step: 1 Darrek Battle America/New_York Calls Count: 0…" at bounding box center [583, 226] width 340 height 136
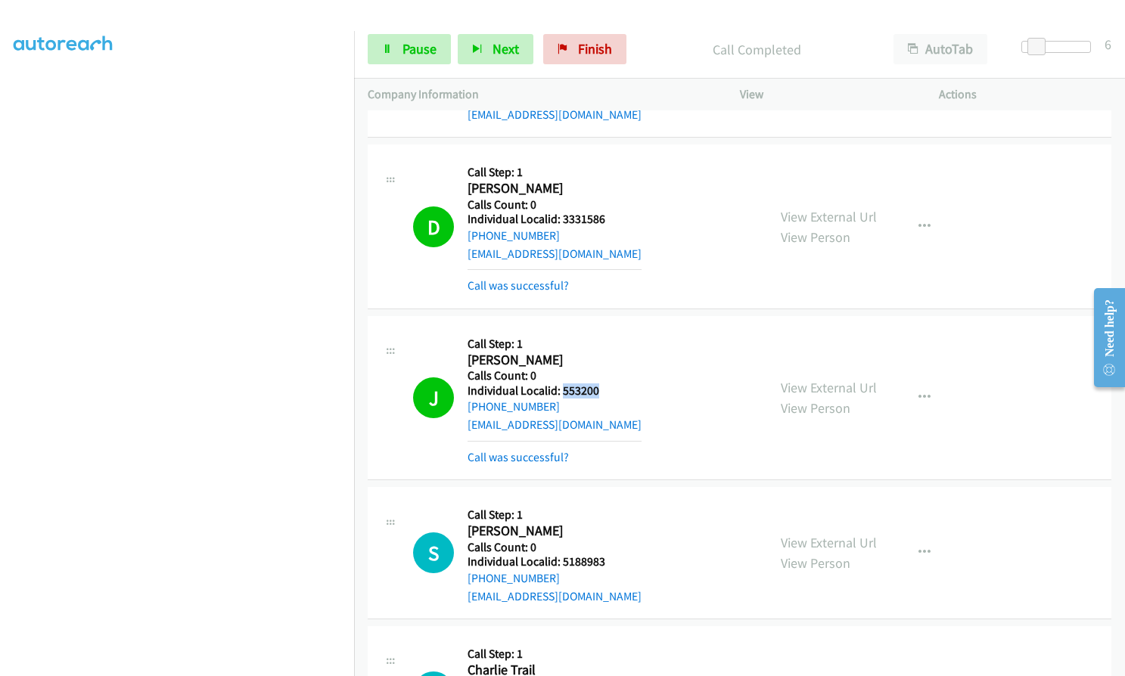
drag, startPoint x: 569, startPoint y: 355, endPoint x: 603, endPoint y: 353, distance: 34.1
click at [603, 353] on div "J Callback Scheduled Call Step: 1 John Gardner Jr America/New_York Calls Count:…" at bounding box center [583, 398] width 340 height 136
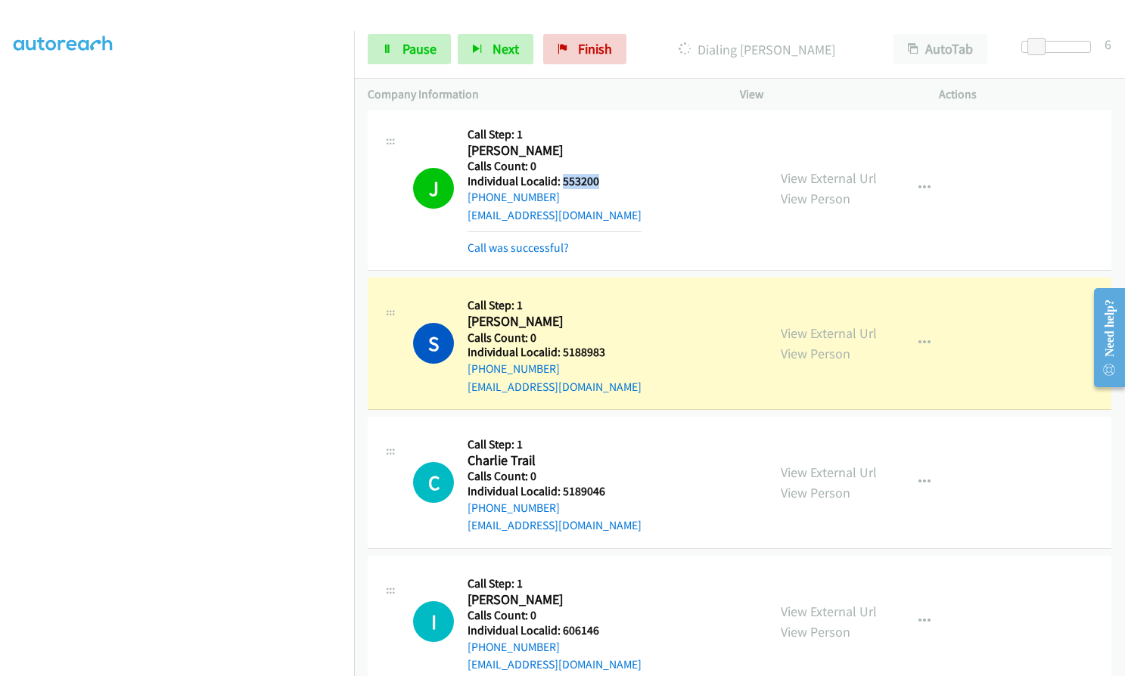
scroll to position [10278, 0]
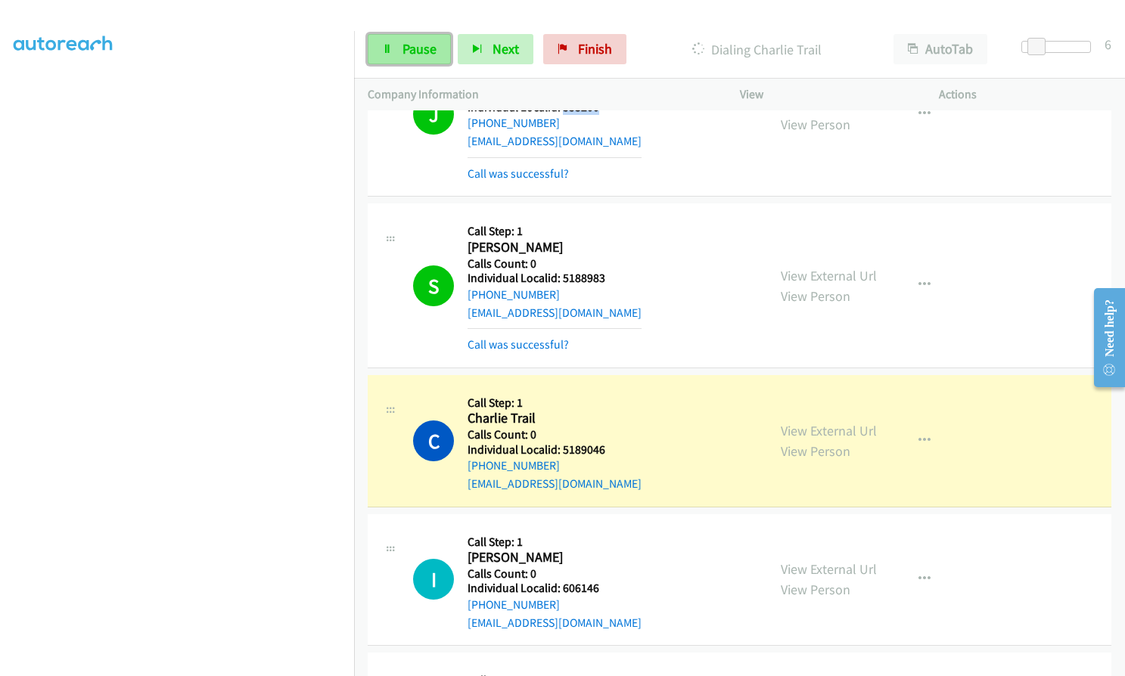
click at [399, 45] on link "Pause" at bounding box center [409, 49] width 83 height 30
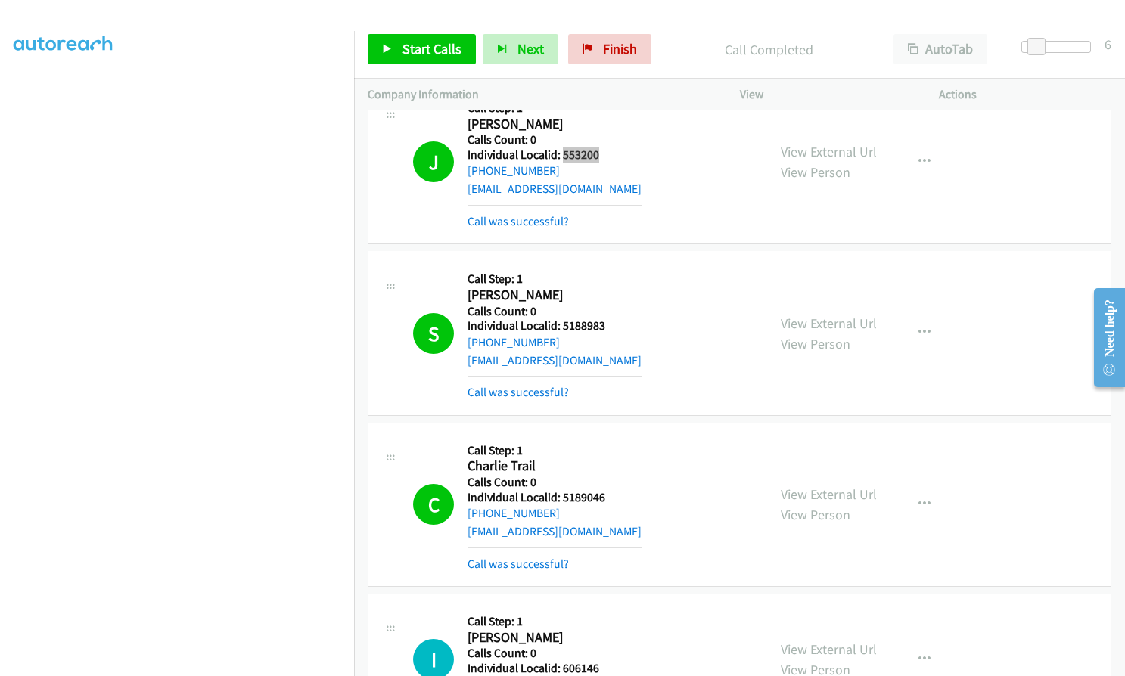
scroll to position [10183, 0]
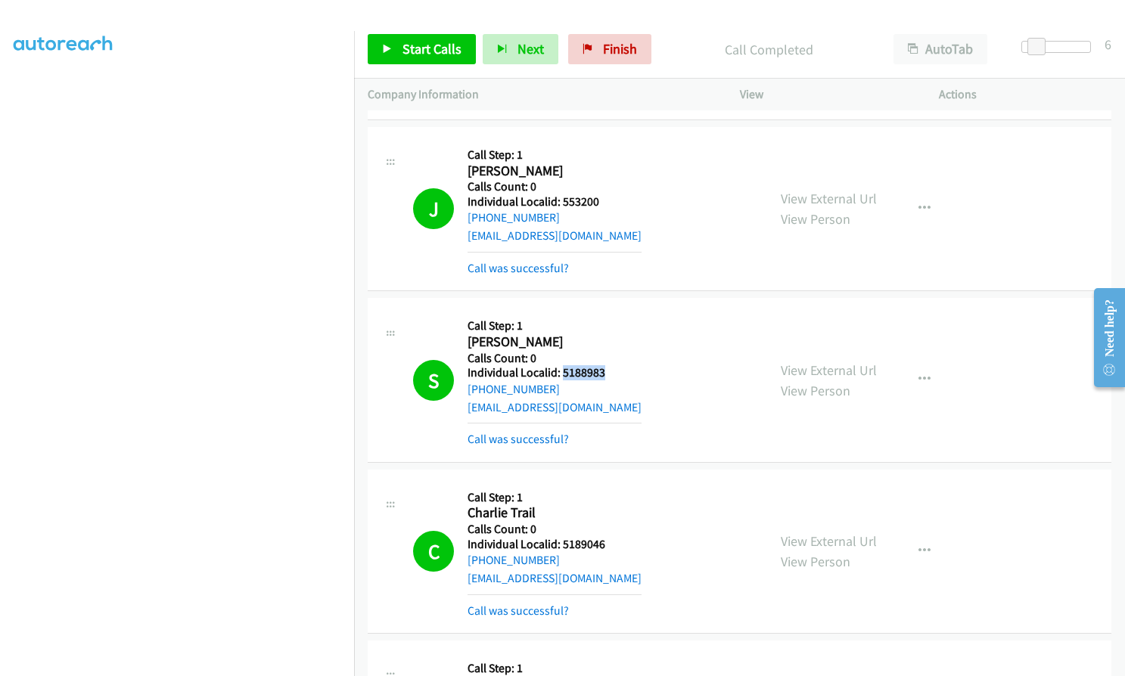
drag, startPoint x: 561, startPoint y: 333, endPoint x: 621, endPoint y: 337, distance: 59.9
click at [621, 337] on div "S Callback Scheduled Call Step: 1 Samuel Bryan America/New_York Calls Count: 0 …" at bounding box center [583, 380] width 340 height 136
drag, startPoint x: 559, startPoint y: 510, endPoint x: 610, endPoint y: 509, distance: 51.4
click at [610, 537] on h5 "Individual Localid: 5189046" at bounding box center [554, 544] width 174 height 15
click at [431, 63] on link "Start Calls" at bounding box center [422, 49] width 108 height 30
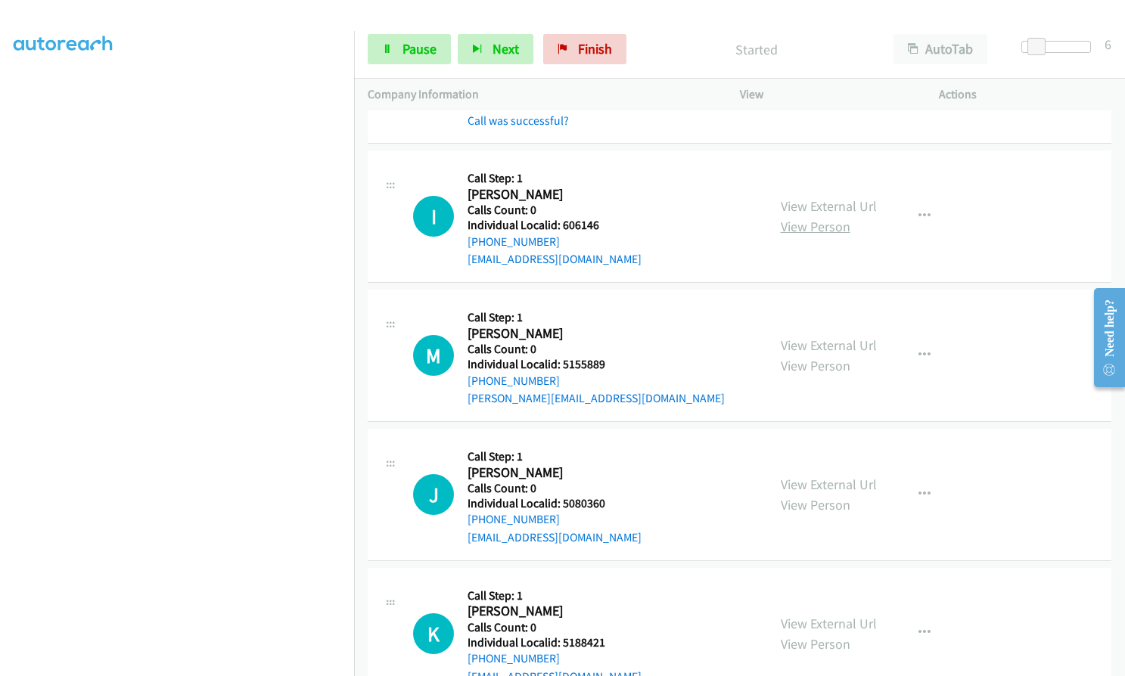
scroll to position [10675, 0]
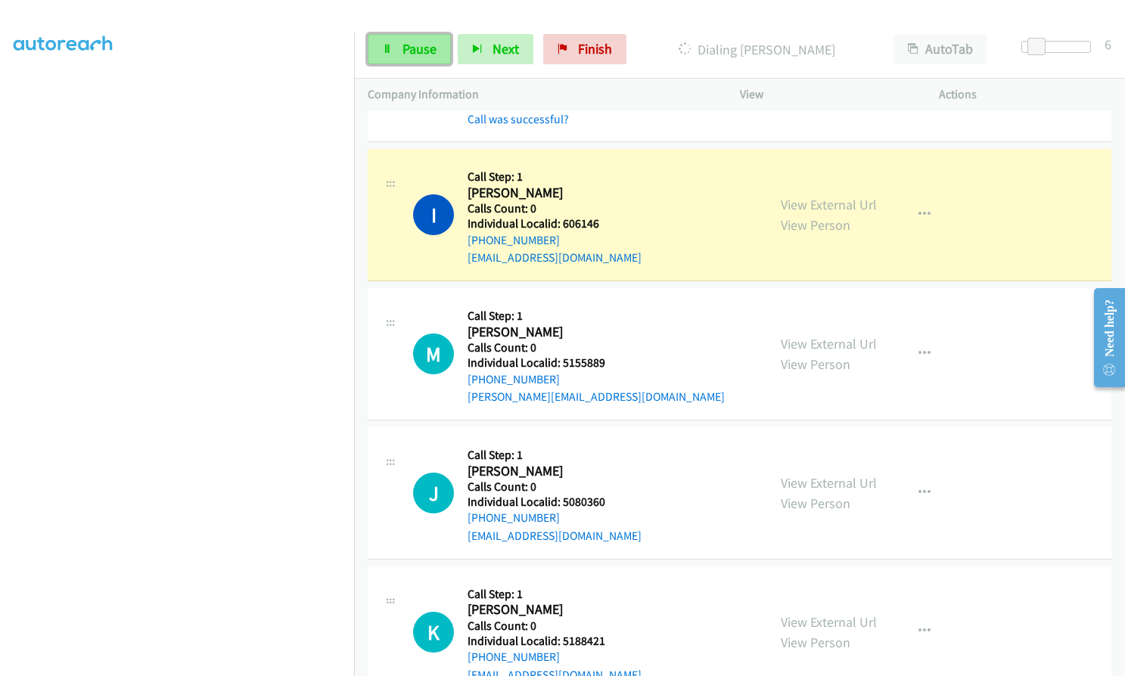
click at [394, 52] on link "Pause" at bounding box center [409, 49] width 83 height 30
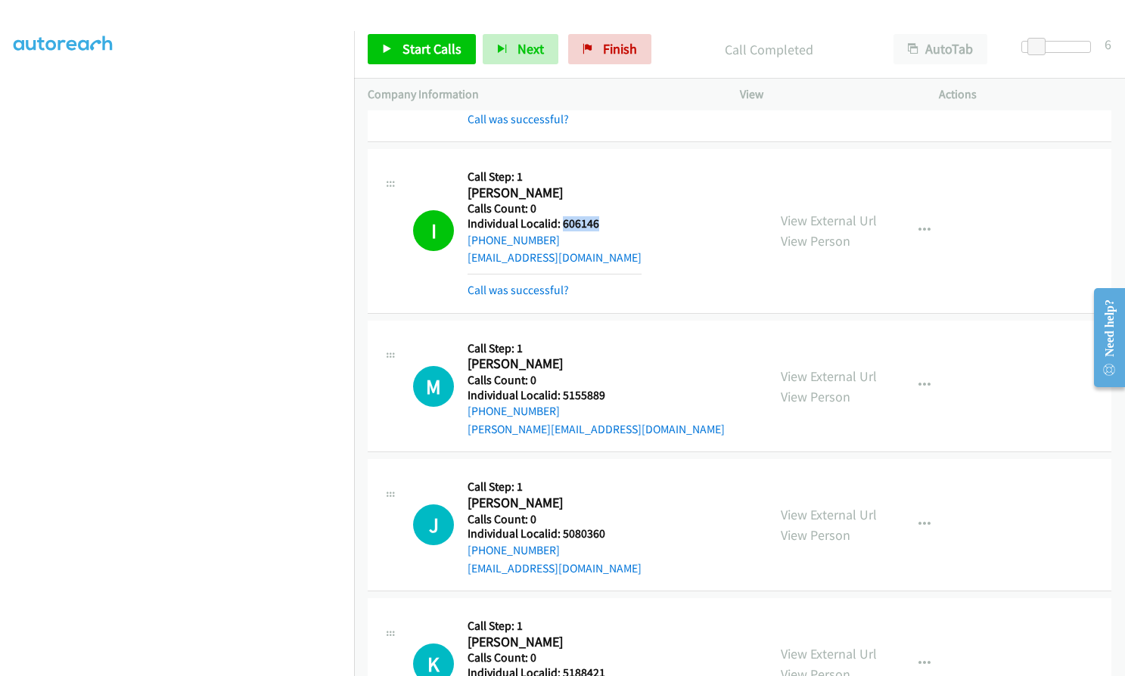
drag, startPoint x: 560, startPoint y: 187, endPoint x: 603, endPoint y: 186, distance: 42.4
click at [603, 186] on div "I Callback Scheduled Call Step: 1 Istvan Hajdu America/New_York Calls Count: 0 …" at bounding box center [583, 231] width 340 height 136
click at [405, 53] on span "Start Calls" at bounding box center [431, 48] width 59 height 17
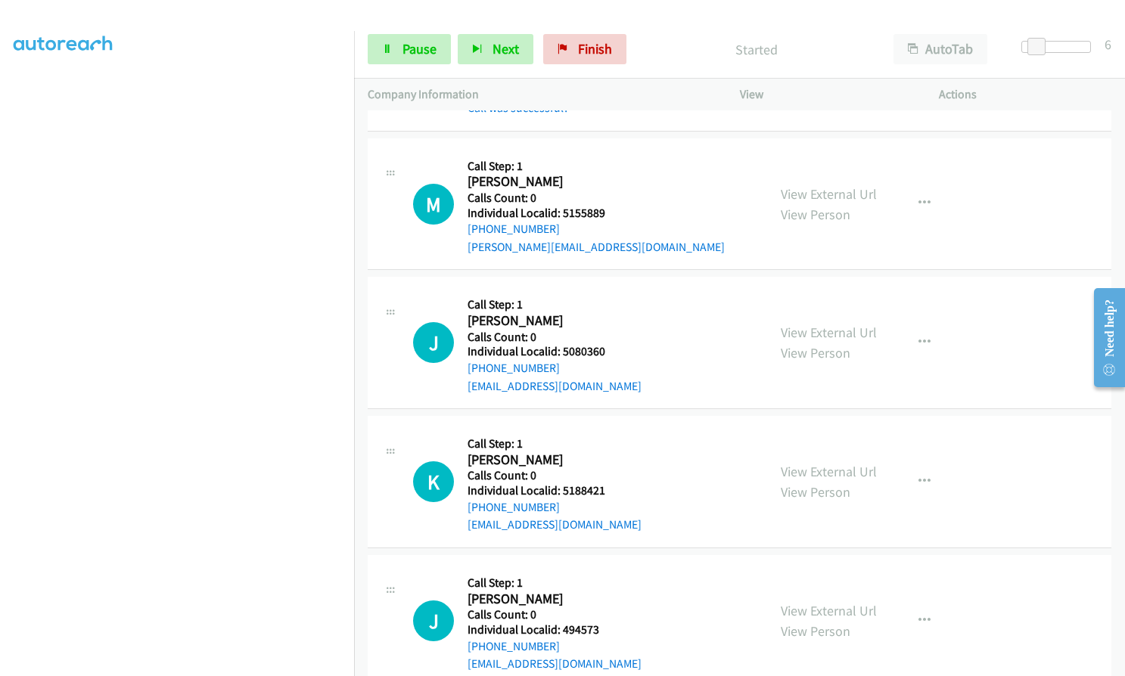
scroll to position [10864, 0]
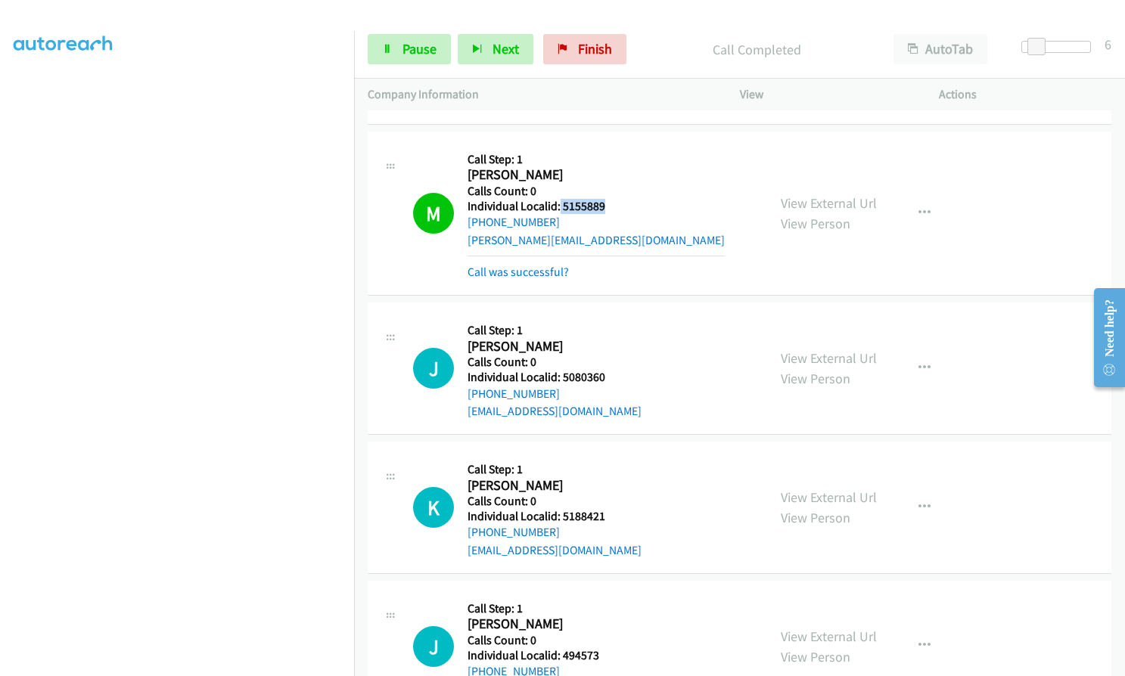
drag, startPoint x: 558, startPoint y: 168, endPoint x: 600, endPoint y: 168, distance: 41.6
click at [600, 199] on h5 "Individual Localid: 5155889" at bounding box center [595, 206] width 257 height 15
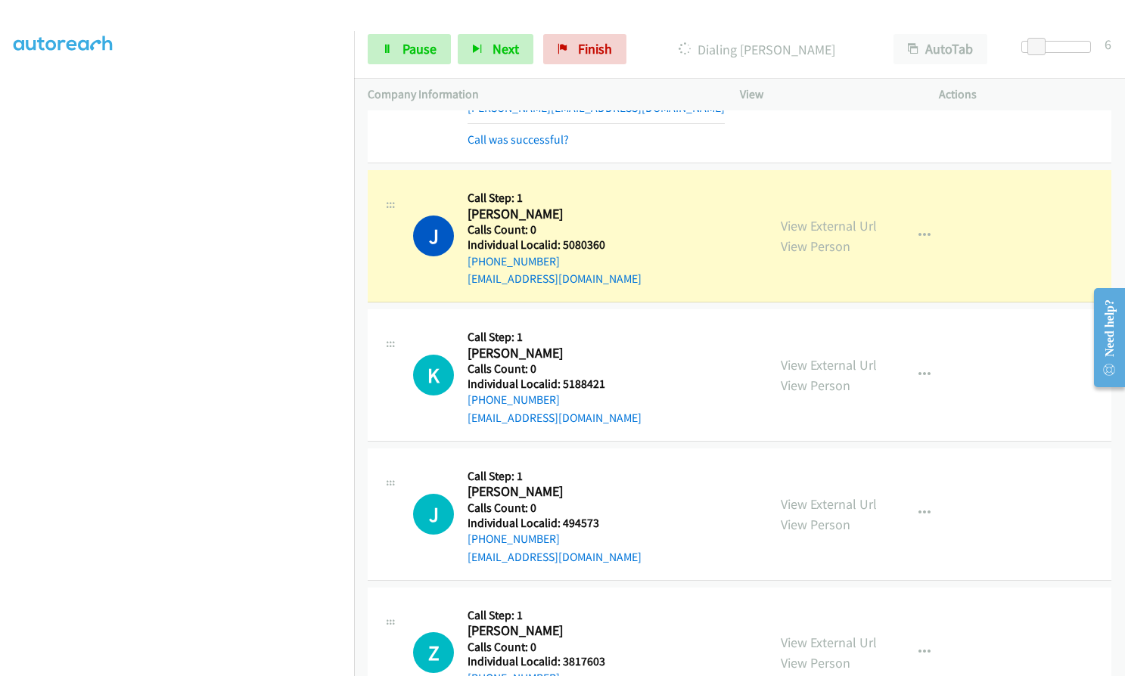
scroll to position [11034, 0]
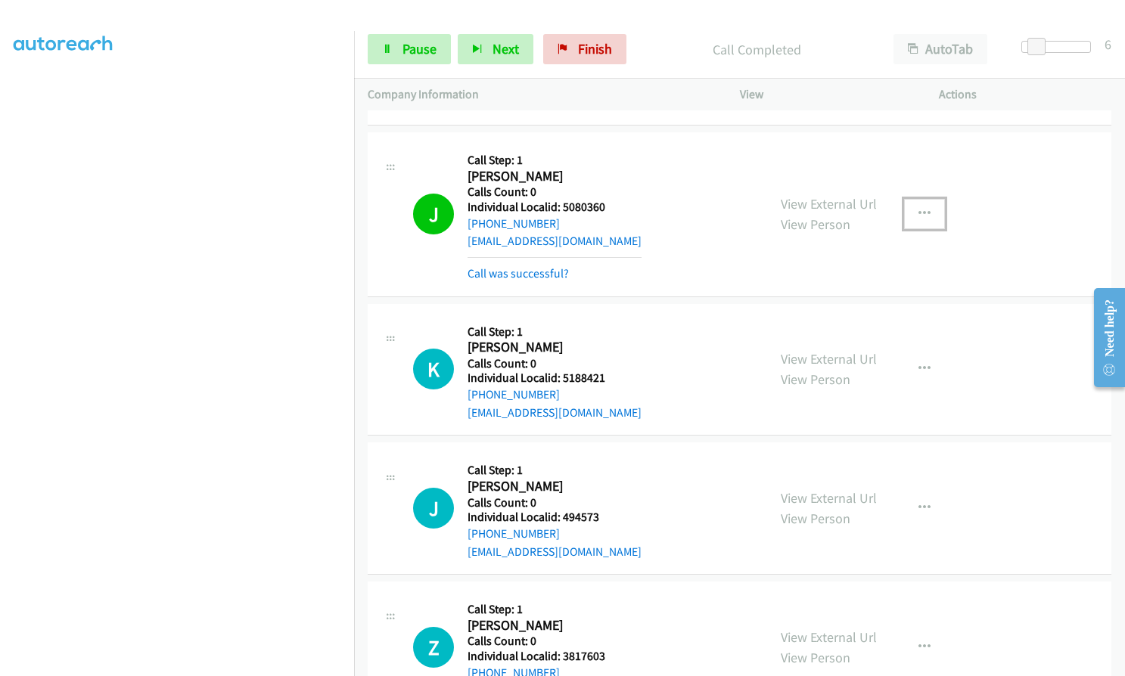
click at [931, 199] on button "button" at bounding box center [924, 214] width 41 height 30
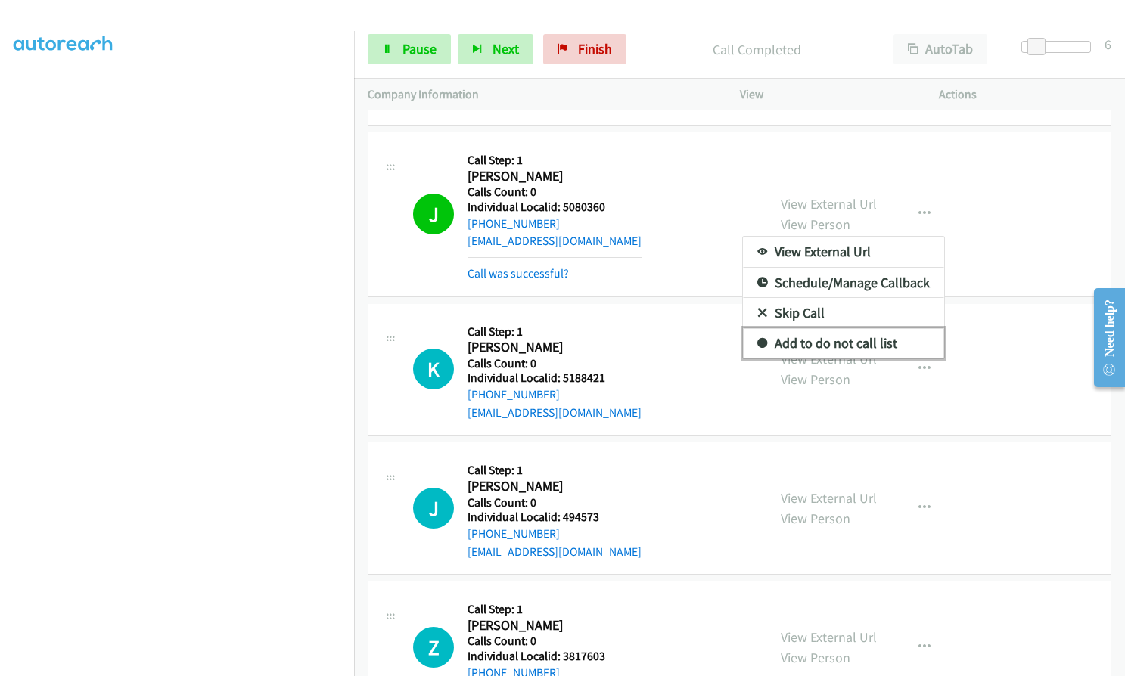
click at [757, 339] on icon at bounding box center [762, 344] width 11 height 11
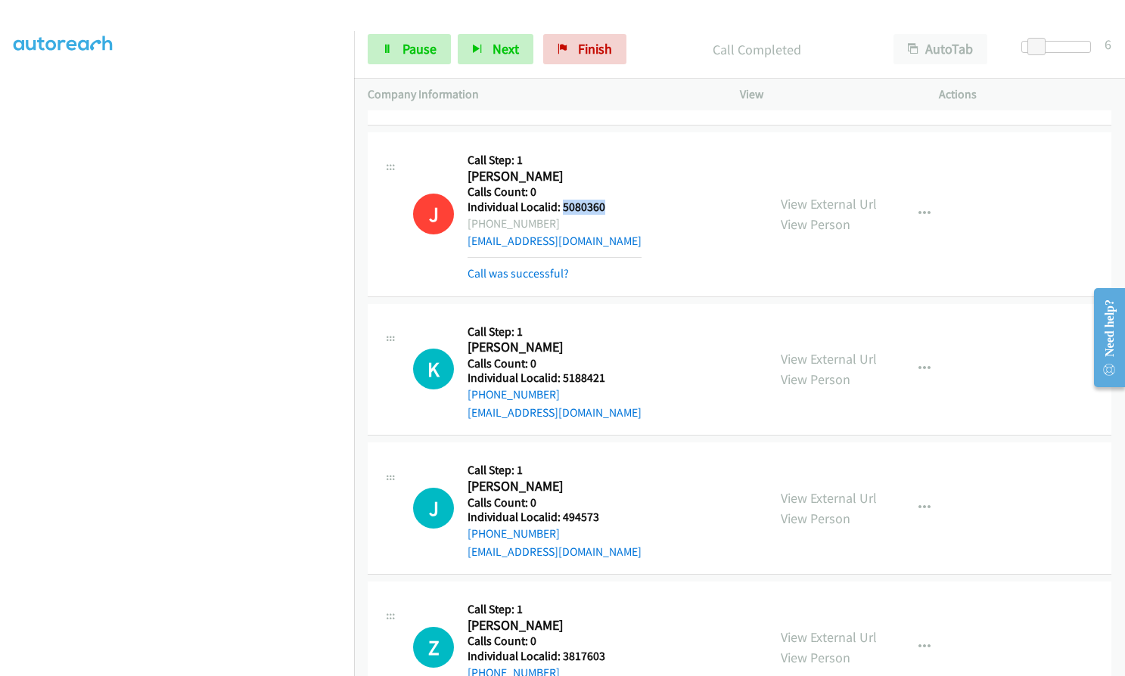
drag, startPoint x: 562, startPoint y: 170, endPoint x: 608, endPoint y: 170, distance: 46.1
click at [608, 170] on div "J Callback Scheduled Call Step: 1 Justin Powell America/New_York Calls Count: 0…" at bounding box center [583, 214] width 340 height 136
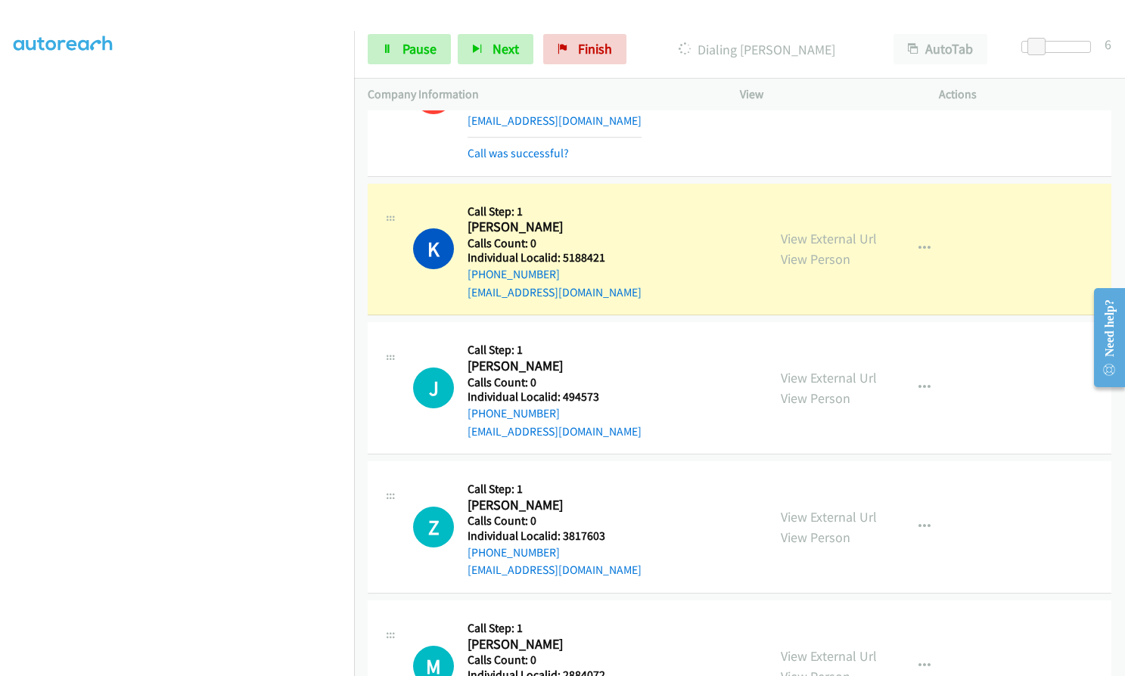
scroll to position [11167, 0]
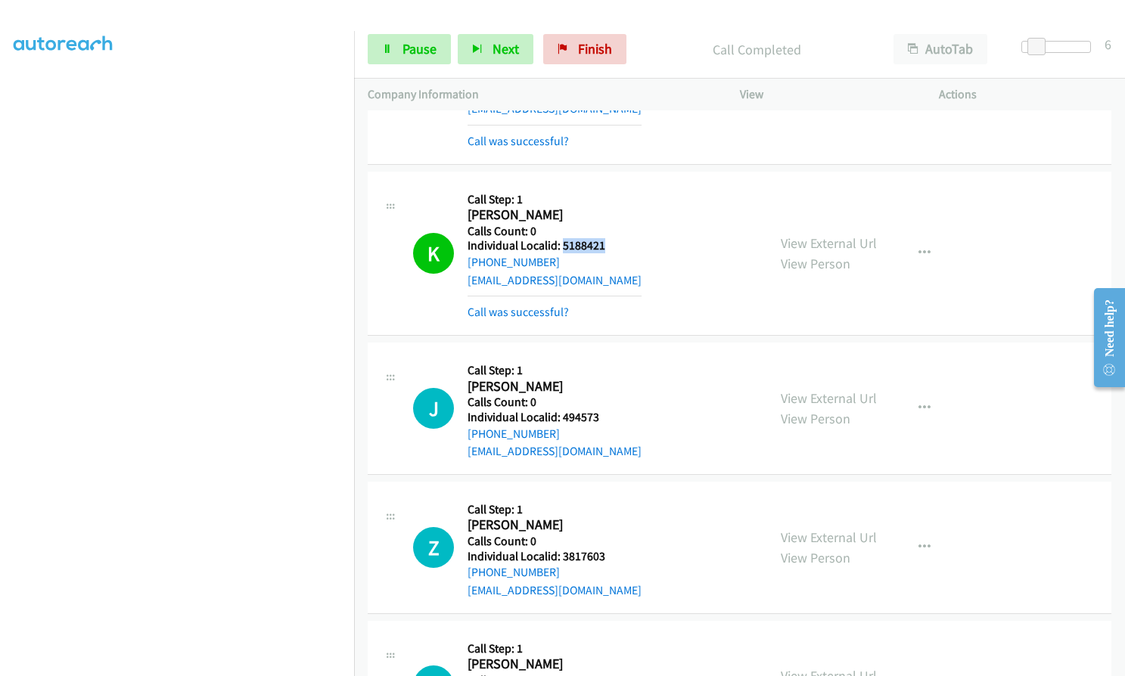
drag, startPoint x: 560, startPoint y: 208, endPoint x: 604, endPoint y: 207, distance: 43.1
click at [604, 207] on div "K Callback Scheduled Call Step: 1 Kenneth Greer America/New_York Calls Count: 0…" at bounding box center [583, 253] width 340 height 136
click at [654, 206] on div "K Callback Scheduled Call Step: 1 Kenneth Greer America/New_York Calls Count: 0…" at bounding box center [583, 253] width 340 height 136
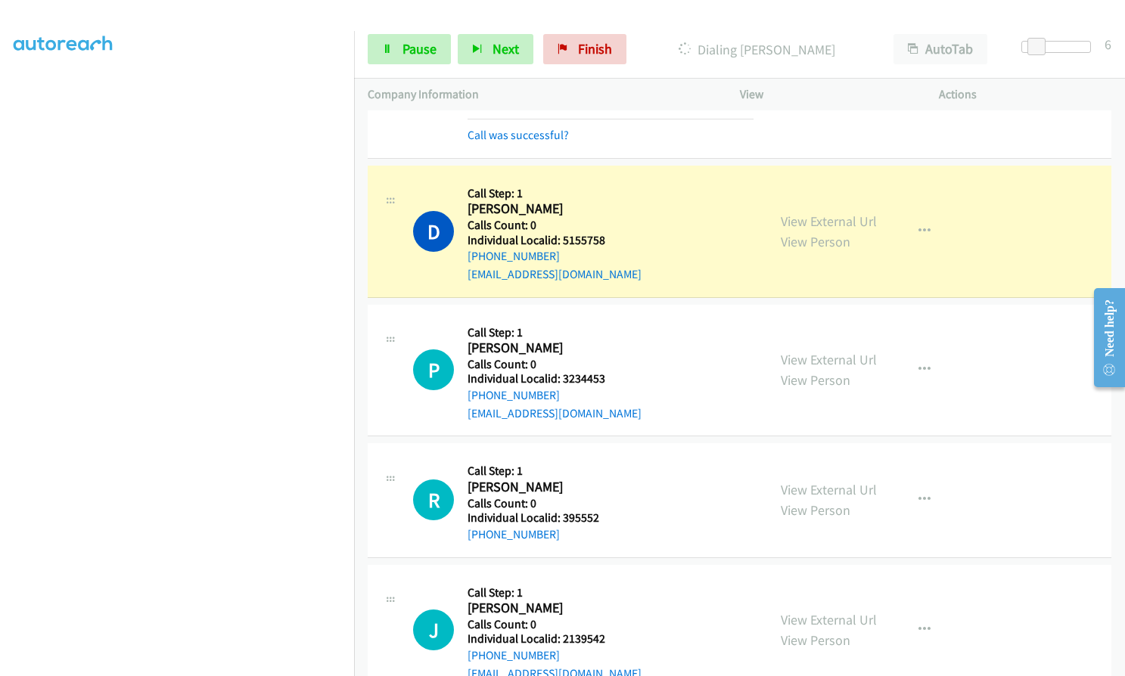
scroll to position [12207, 0]
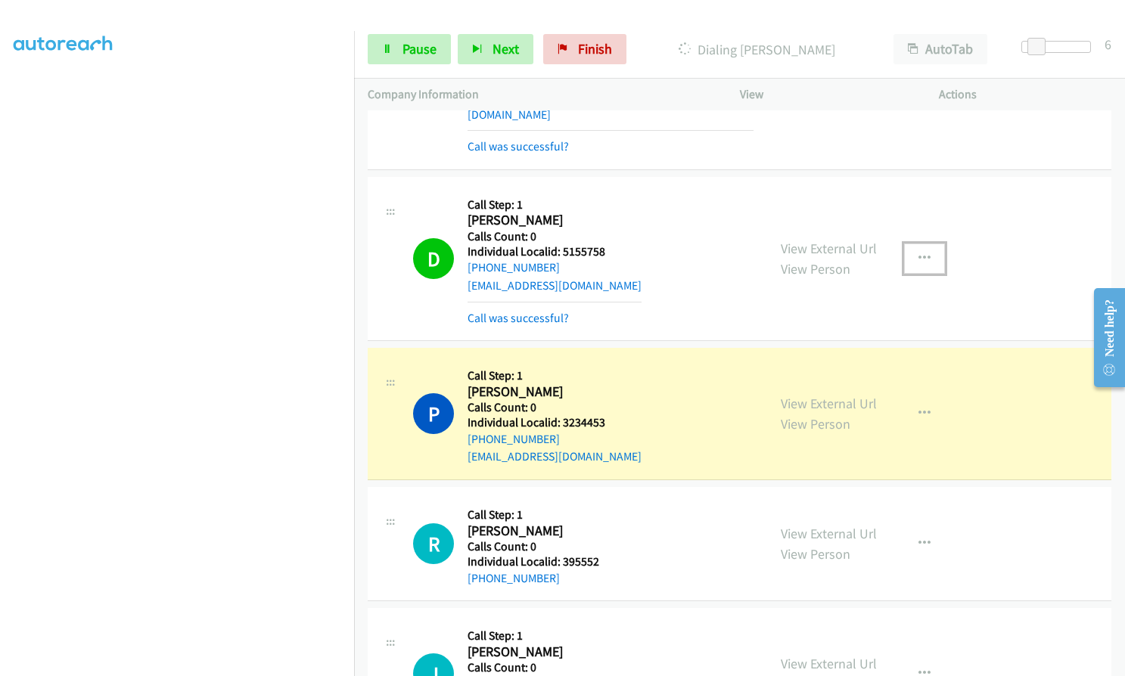
click at [918, 253] on icon "button" at bounding box center [924, 259] width 12 height 12
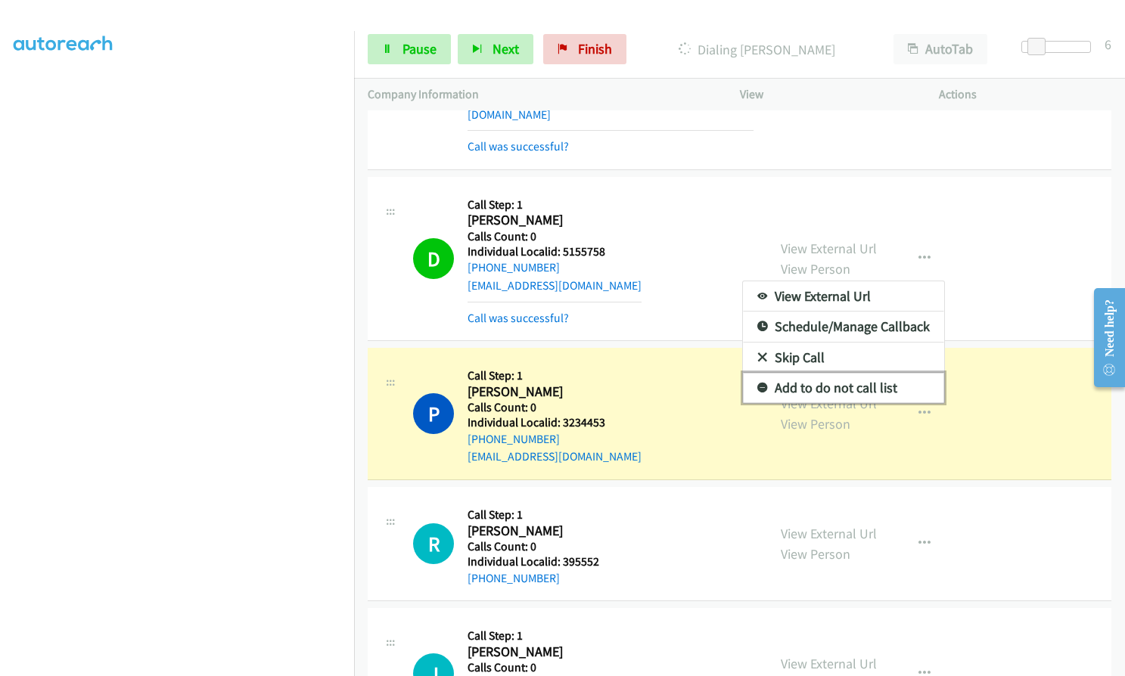
click at [757, 383] on icon at bounding box center [762, 388] width 11 height 11
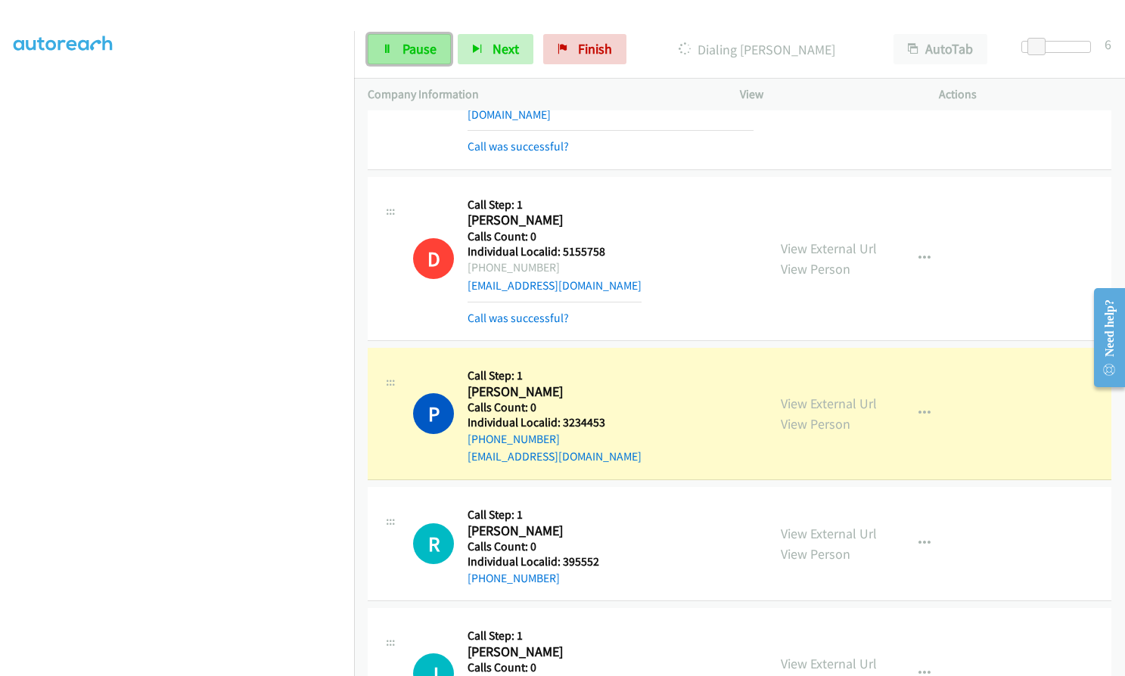
click at [421, 56] on span "Pause" at bounding box center [419, 48] width 34 height 17
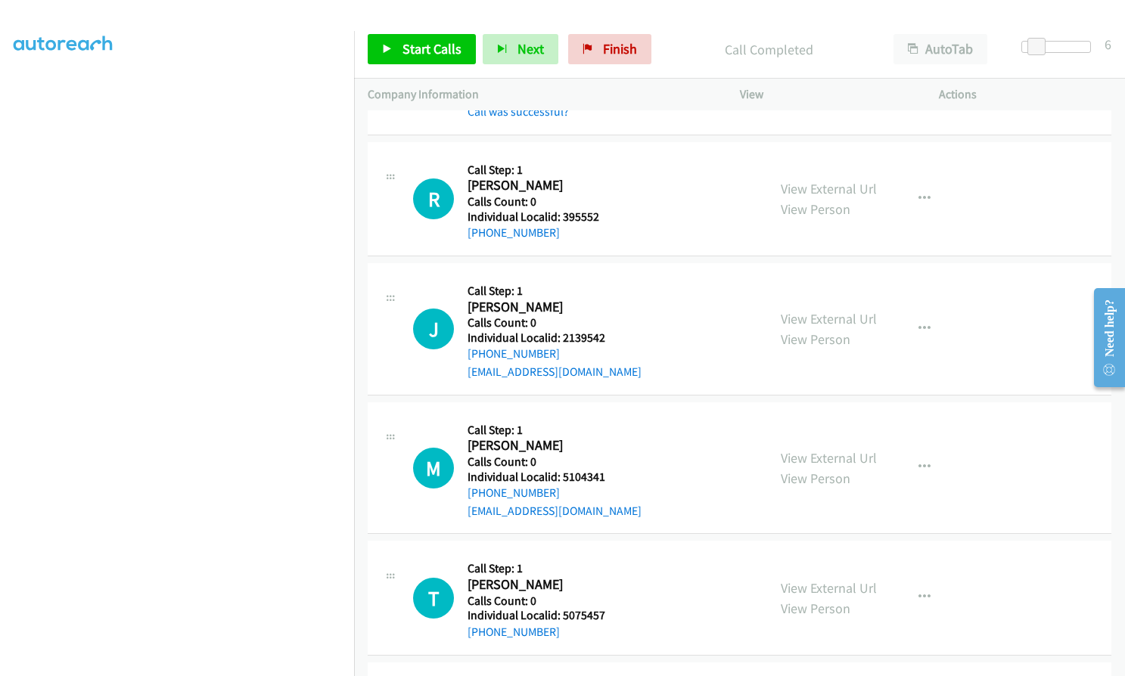
scroll to position [12585, 0]
drag, startPoint x: 560, startPoint y: 162, endPoint x: 612, endPoint y: 163, distance: 51.5
click at [612, 163] on div "R Callback Scheduled Call Step: 1 Ronnie Radel America/Chicago Calls Count: 0 I…" at bounding box center [583, 198] width 340 height 86
drag, startPoint x: 561, startPoint y: 284, endPoint x: 606, endPoint y: 284, distance: 44.6
click at [607, 330] on h5 "Individual Localid: 2139542" at bounding box center [554, 337] width 174 height 15
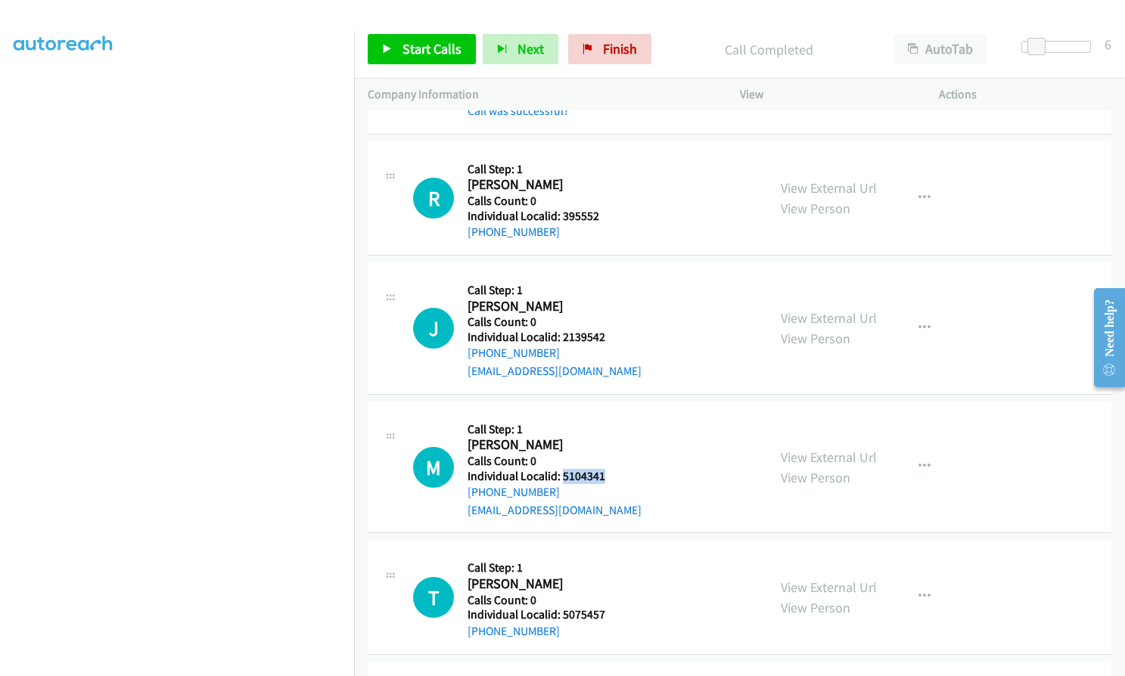
drag, startPoint x: 561, startPoint y: 425, endPoint x: 606, endPoint y: 424, distance: 44.6
click at [606, 424] on div "M Callback Scheduled Call Step: 1 Meredith Shankwitz America/Chicago Calls Coun…" at bounding box center [583, 467] width 340 height 104
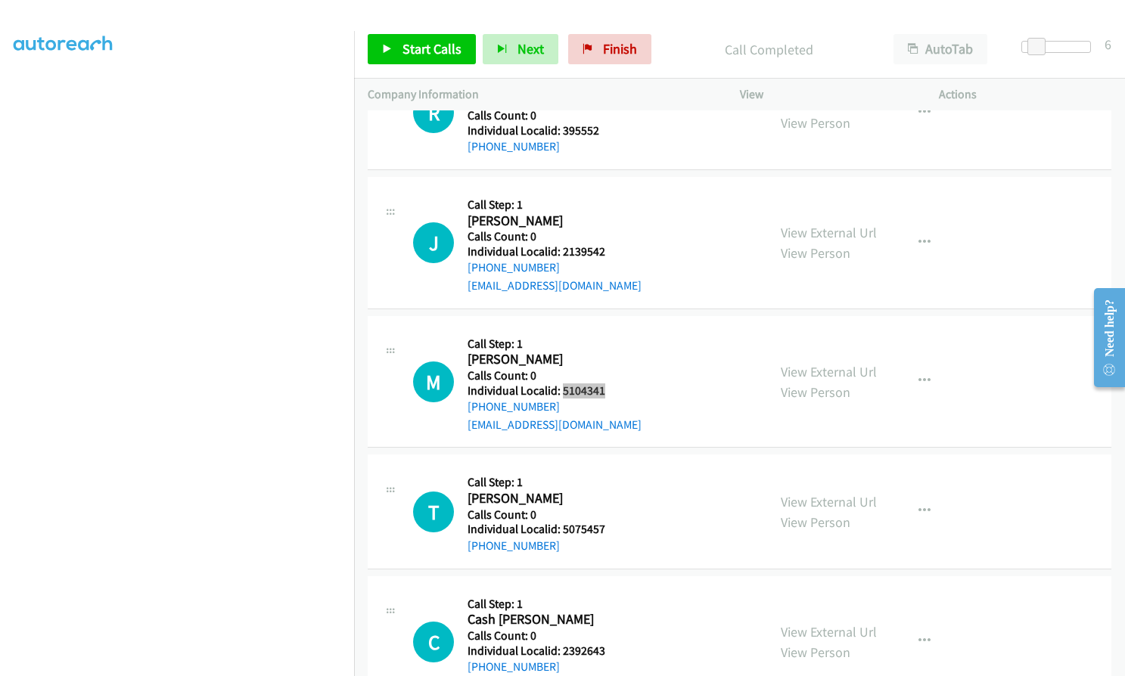
scroll to position [12680, 0]
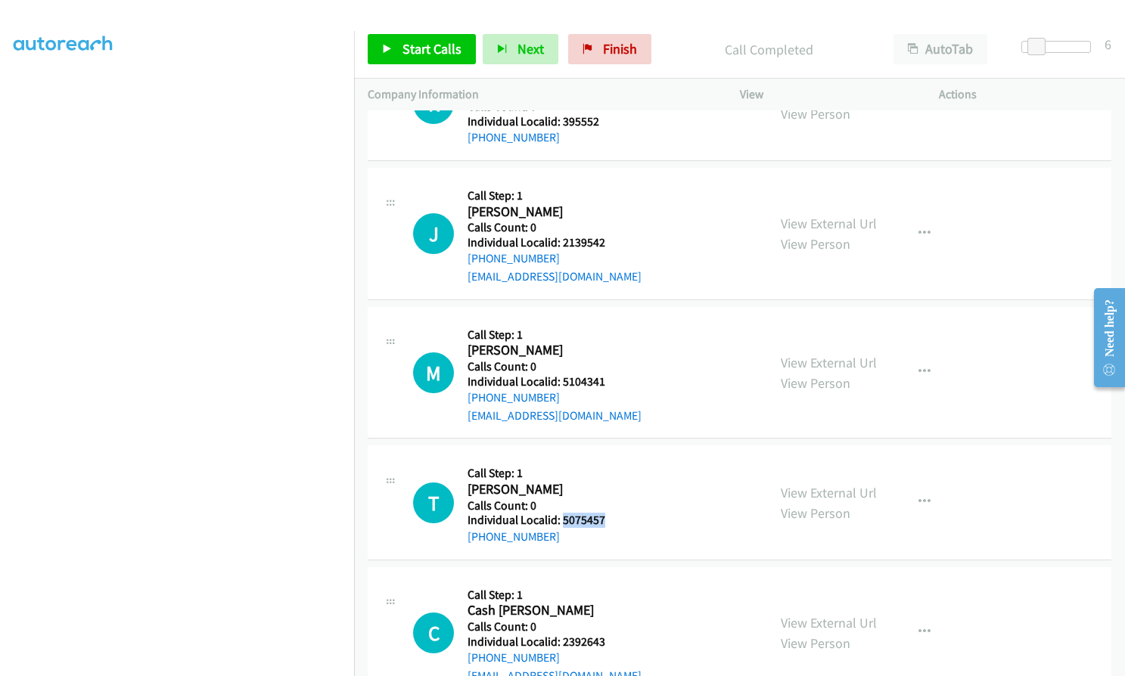
drag, startPoint x: 562, startPoint y: 464, endPoint x: 607, endPoint y: 464, distance: 44.6
click at [607, 464] on div "T Callback Scheduled Call Step: 1 Toni Anderson America/Chicago Calls Count: 0 …" at bounding box center [583, 502] width 340 height 86
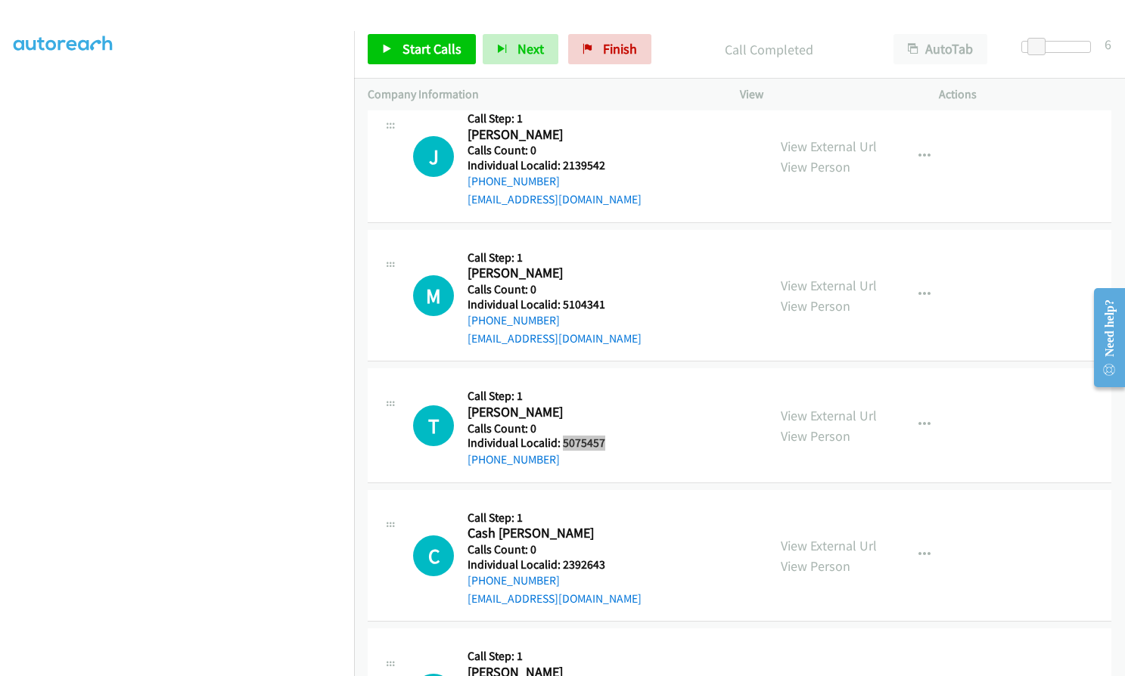
scroll to position [12793, 0]
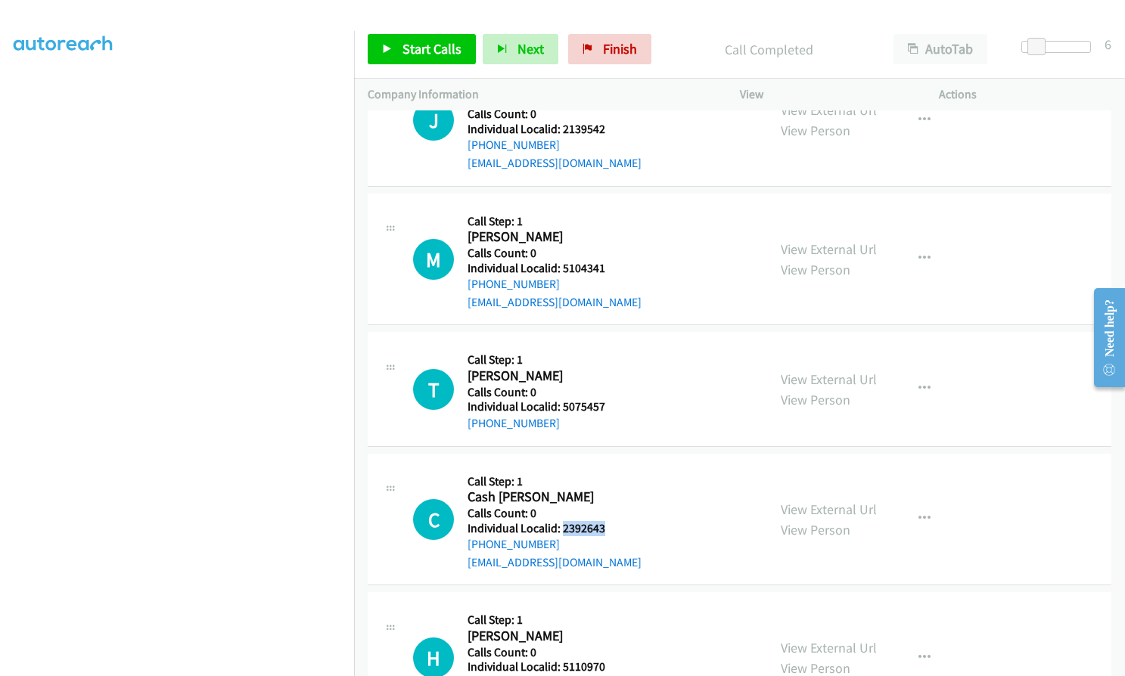
drag, startPoint x: 563, startPoint y: 475, endPoint x: 601, endPoint y: 474, distance: 37.8
click at [601, 521] on h5 "Individual Localid: 2392643" at bounding box center [554, 528] width 174 height 15
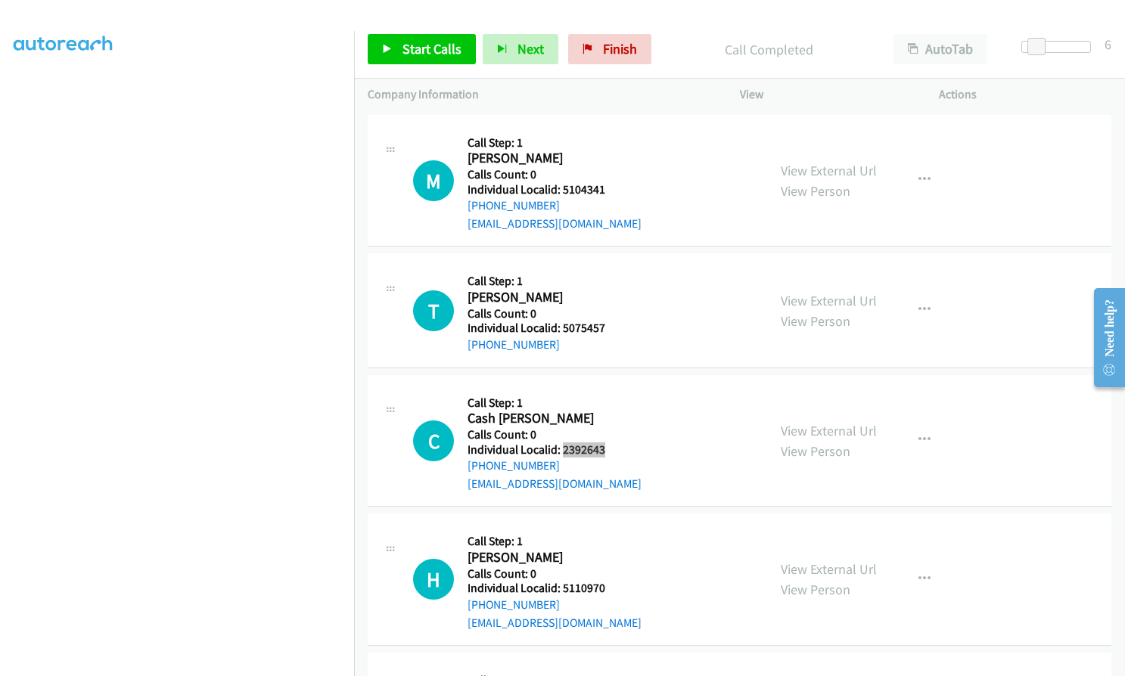
scroll to position [12888, 0]
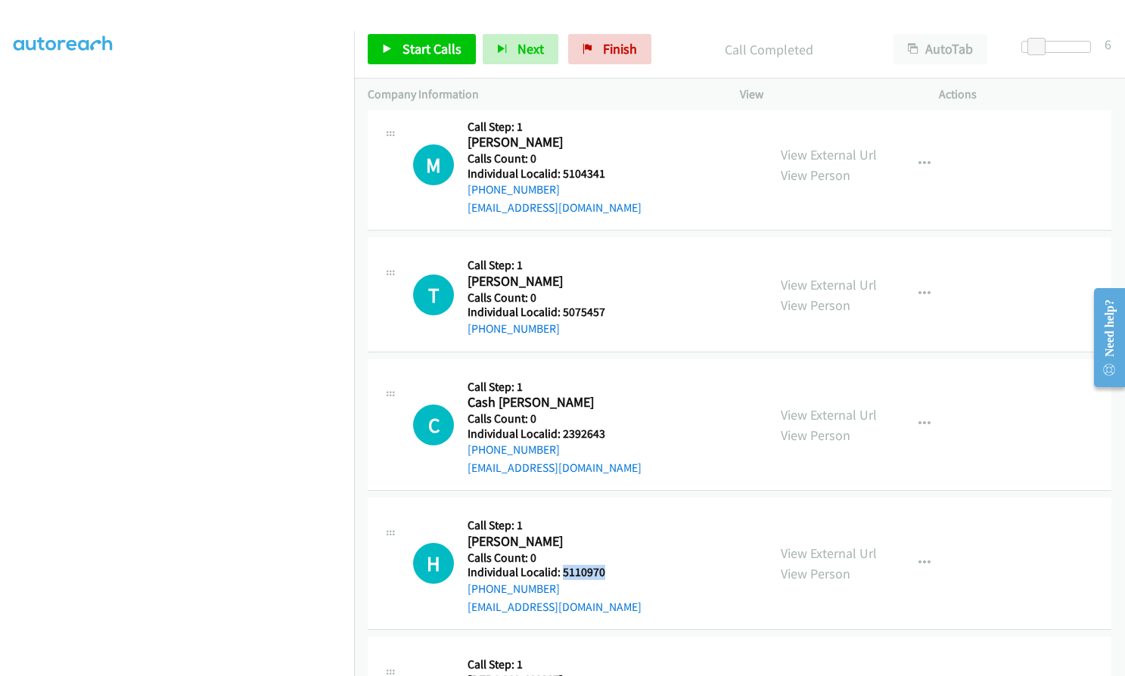
drag, startPoint x: 561, startPoint y: 516, endPoint x: 595, endPoint y: 517, distance: 34.0
click at [607, 516] on div "H Callback Scheduled Call Step: 1 Harold Hornsby America/Chicago Calls Count: 0…" at bounding box center [583, 563] width 340 height 104
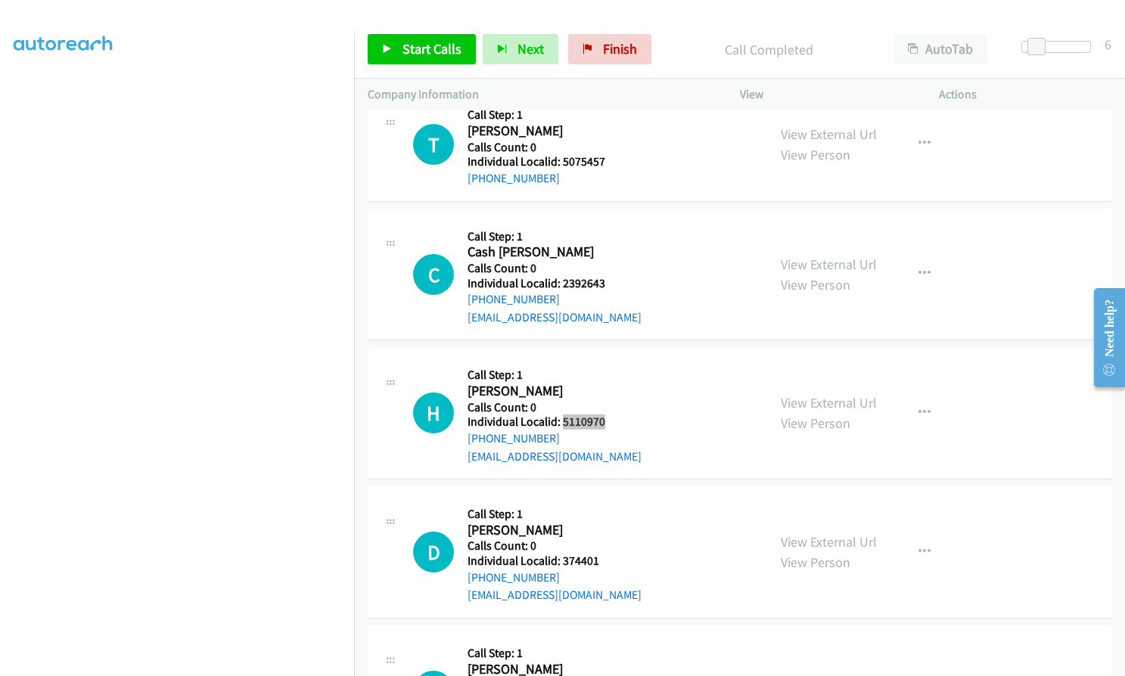
scroll to position [13039, 0]
drag, startPoint x: 561, startPoint y: 507, endPoint x: 607, endPoint y: 507, distance: 45.4
click at [607, 507] on div "D Callback Scheduled Call Step: 1 Darrell Hebert America/Chicago Calls Count: 0…" at bounding box center [583, 551] width 340 height 104
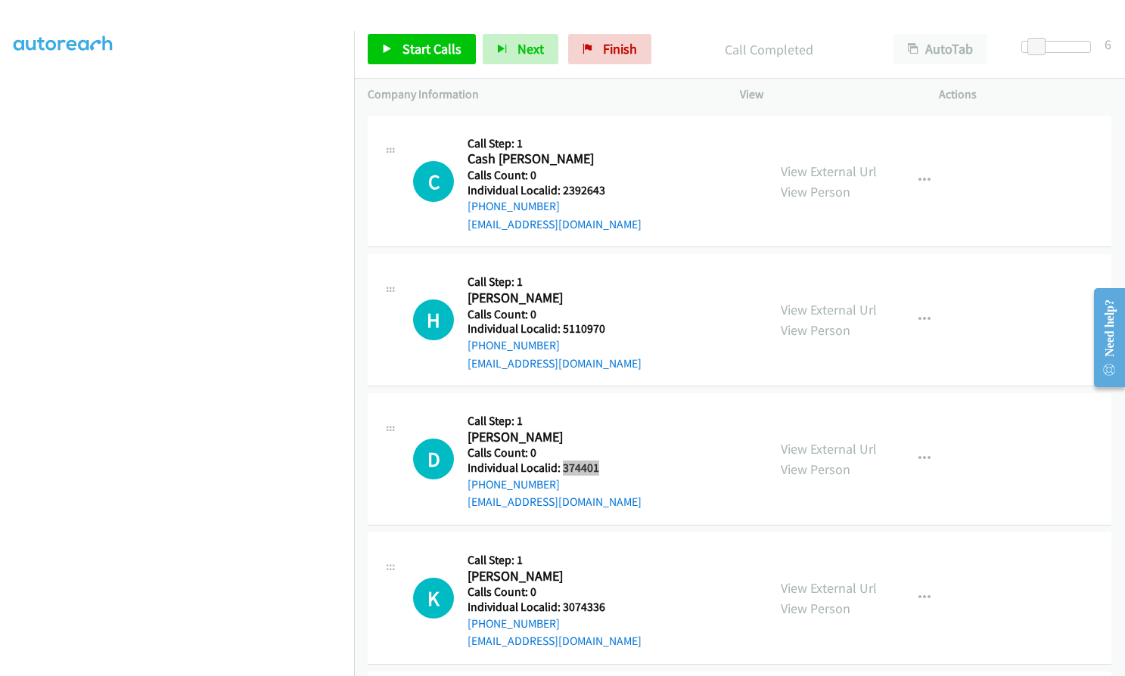
scroll to position [13171, 0]
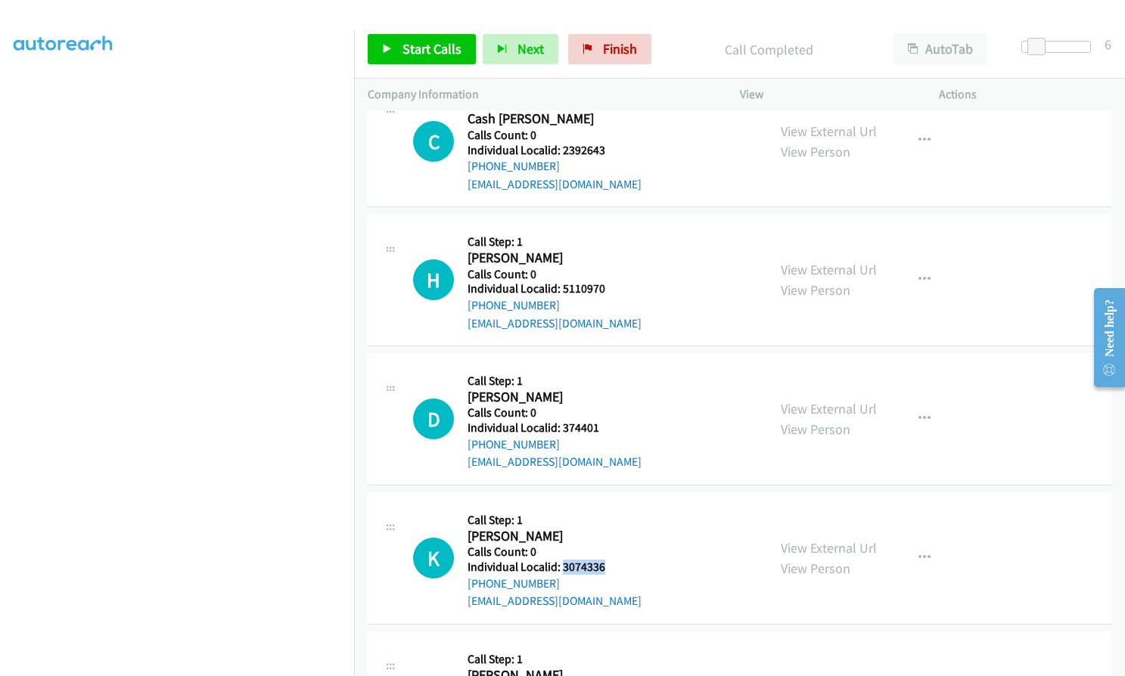
drag, startPoint x: 561, startPoint y: 514, endPoint x: 602, endPoint y: 511, distance: 40.9
click at [602, 560] on h5 "Individual Localid: 3074336" at bounding box center [554, 567] width 174 height 15
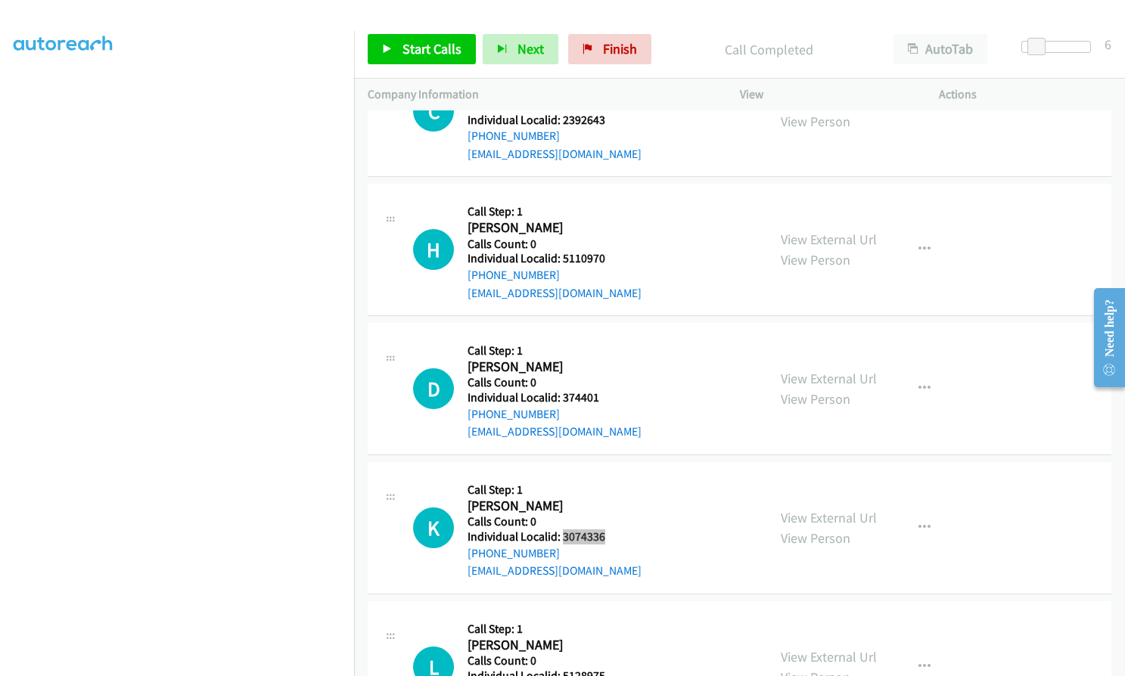
scroll to position [13266, 0]
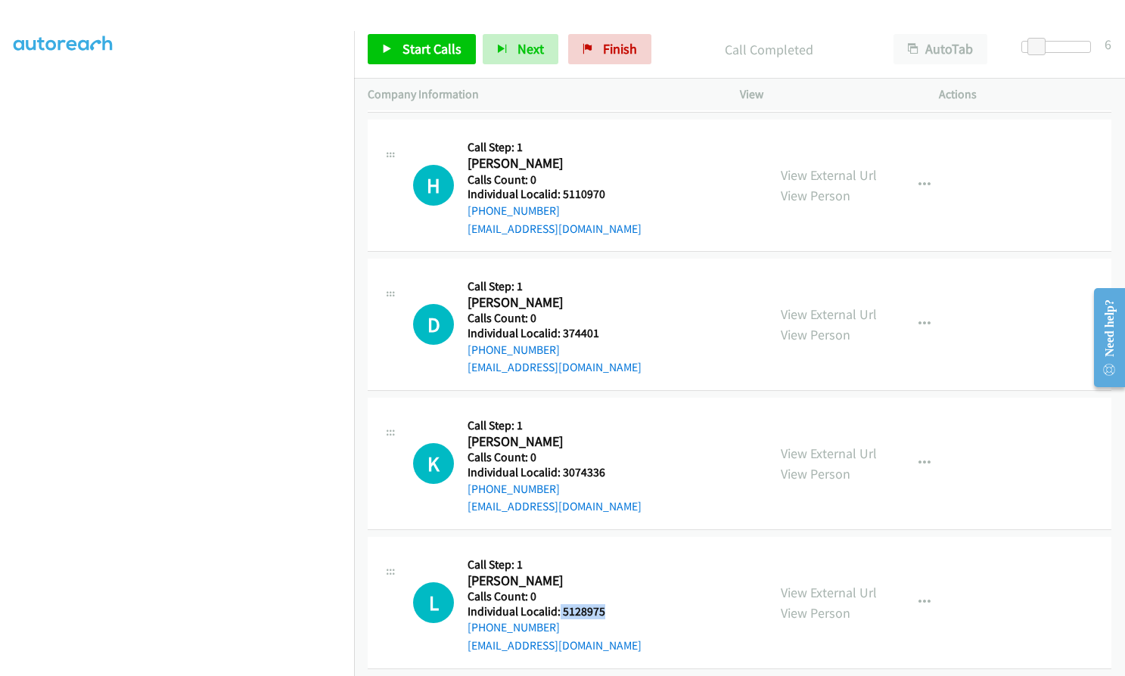
drag, startPoint x: 559, startPoint y: 559, endPoint x: 605, endPoint y: 557, distance: 46.2
click at [607, 557] on div "L Callback Scheduled Call Step: 1 Lucas Guritz America/North_Dakota/Center Call…" at bounding box center [583, 603] width 340 height 104
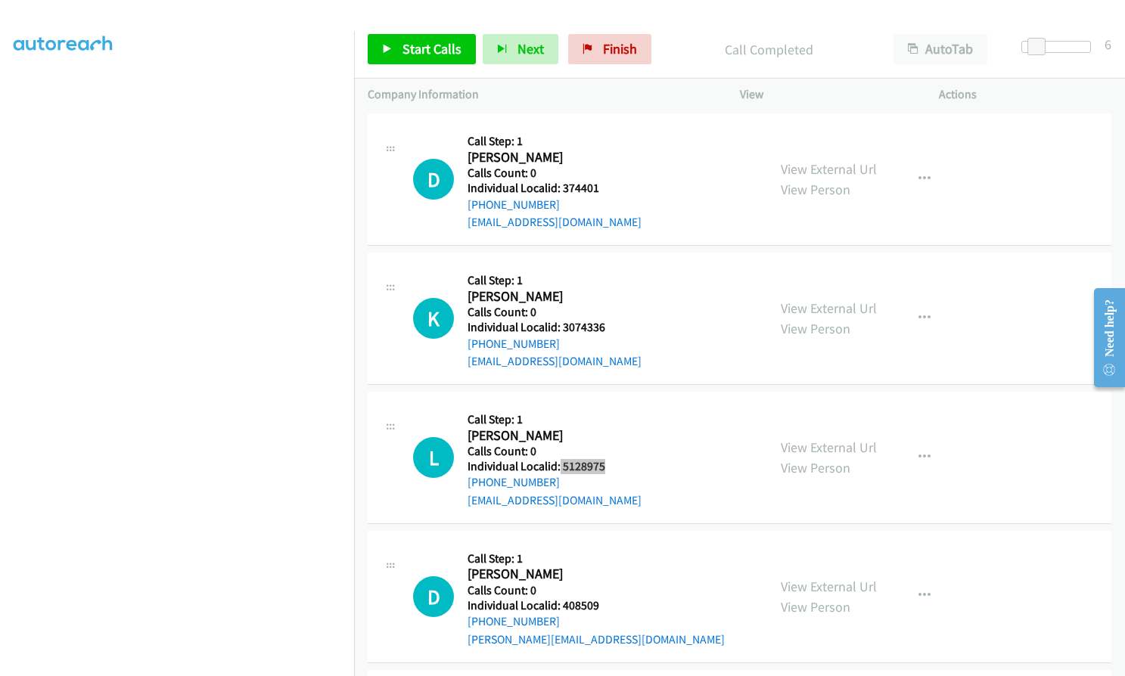
scroll to position [13417, 0]
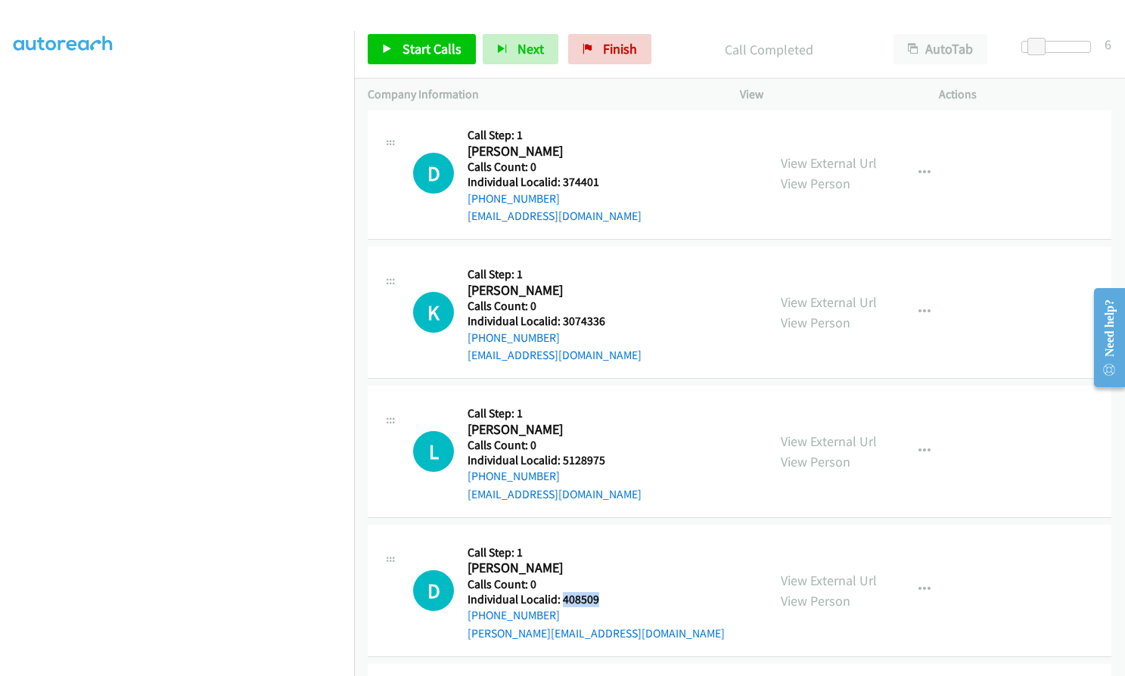
drag, startPoint x: 561, startPoint y: 543, endPoint x: 604, endPoint y: 543, distance: 42.4
click at [604, 543] on div "D Callback Scheduled Call Step: 1 Dan Weeks America/Chicago Calls Count: 0 Indi…" at bounding box center [583, 591] width 340 height 104
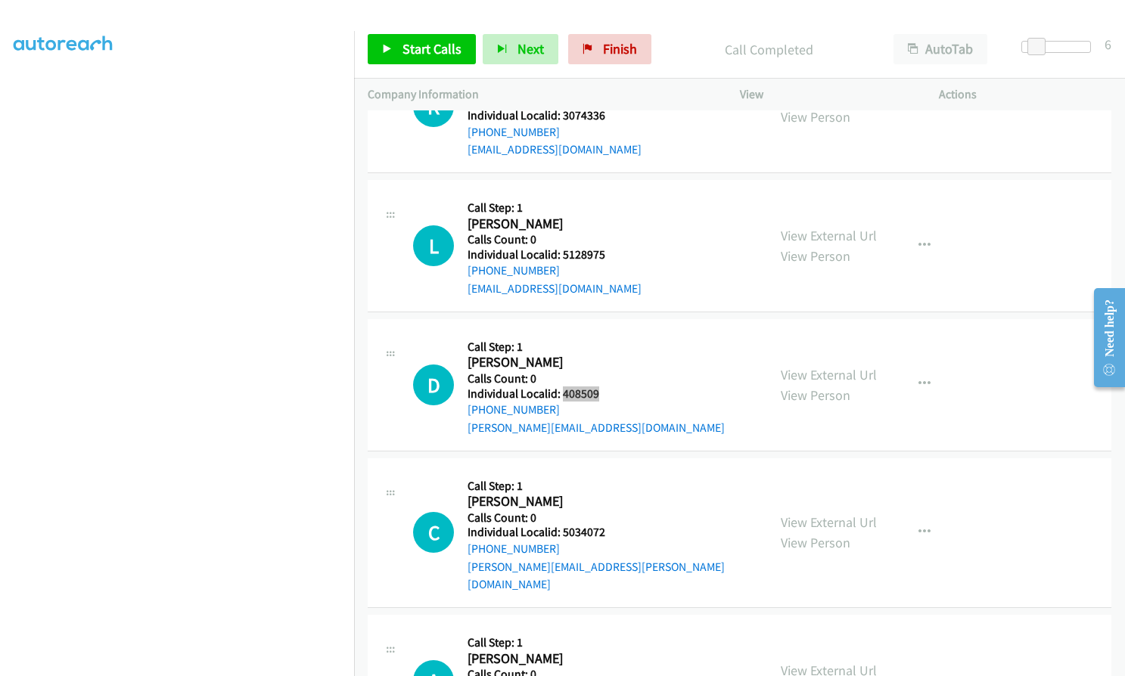
scroll to position [13625, 0]
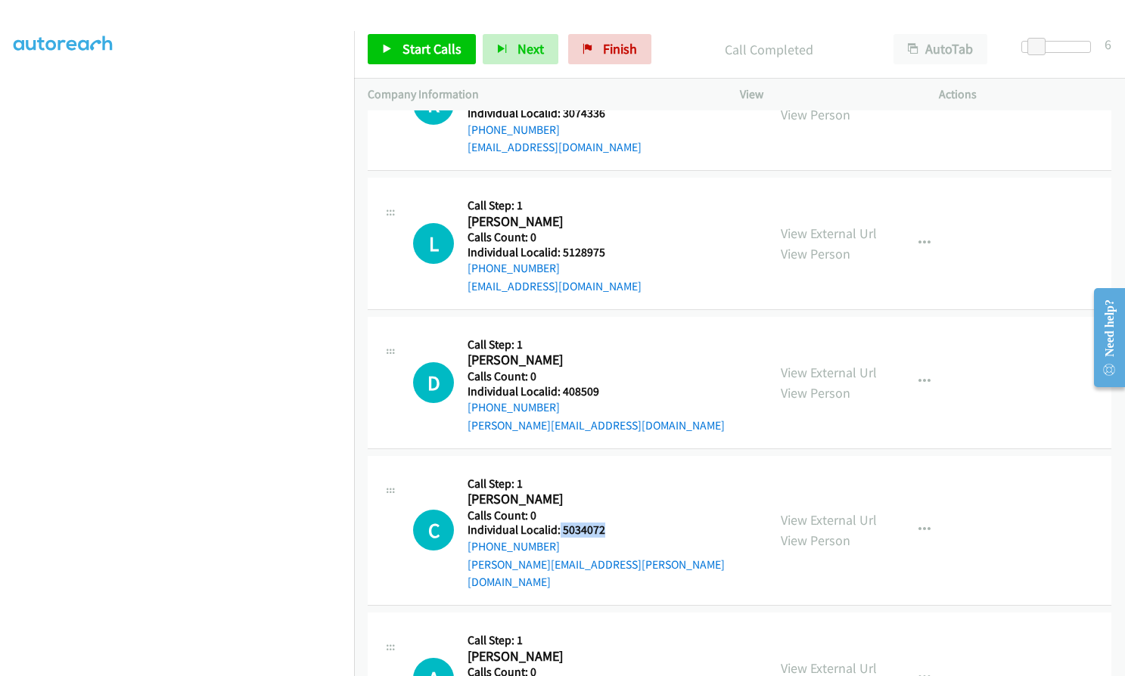
drag, startPoint x: 558, startPoint y: 473, endPoint x: 606, endPoint y: 476, distance: 47.7
click at [606, 476] on div "C Callback Scheduled Call Step: 1 Collin Powell America/Chicago Calls Count: 0 …" at bounding box center [583, 531] width 340 height 122
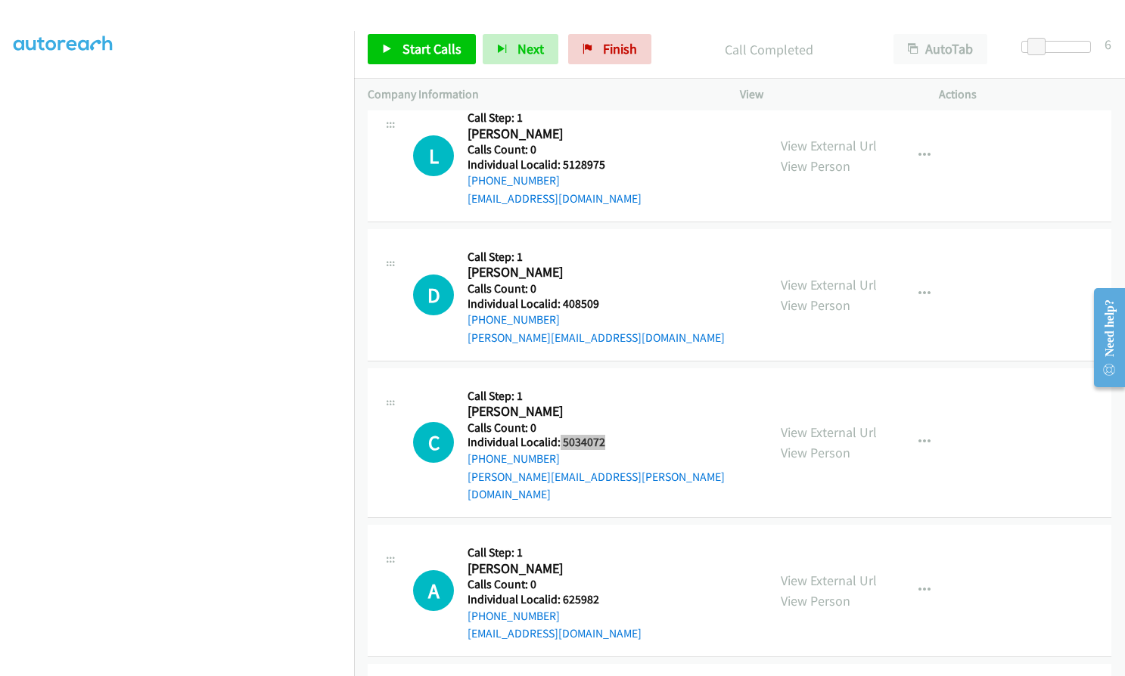
scroll to position [13720, 0]
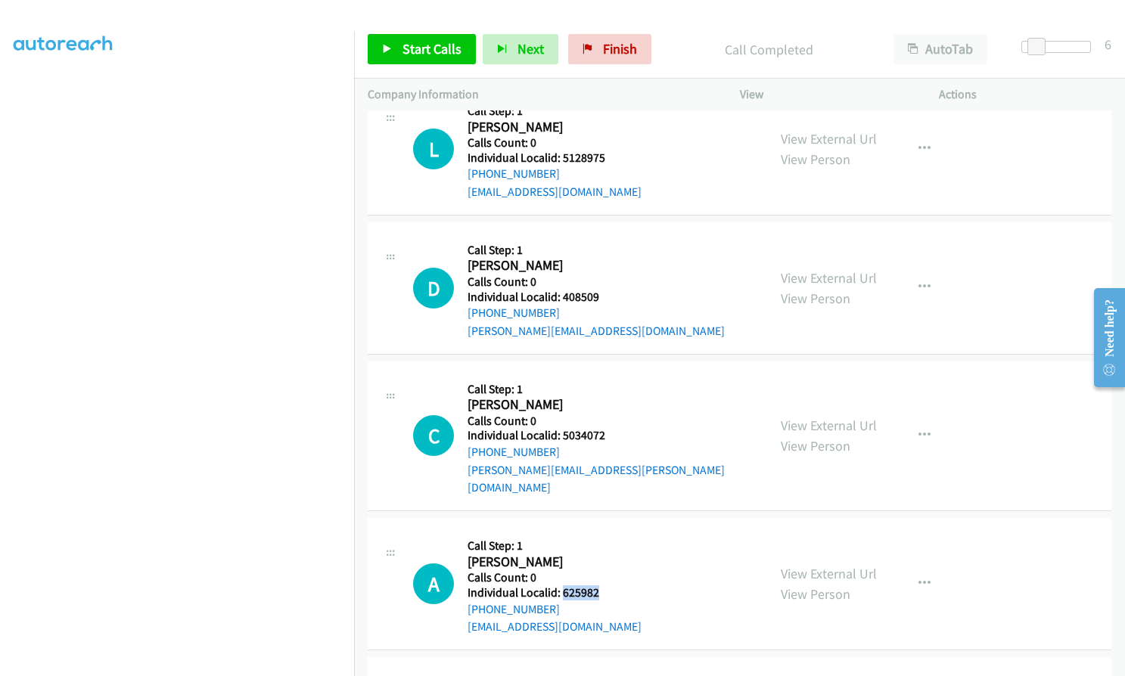
drag, startPoint x: 560, startPoint y: 520, endPoint x: 605, endPoint y: 520, distance: 44.6
click at [605, 532] on div "A Callback Scheduled Call Step: 1 Alan Kasik America/Chicago Calls Count: 0 Ind…" at bounding box center [583, 584] width 340 height 104
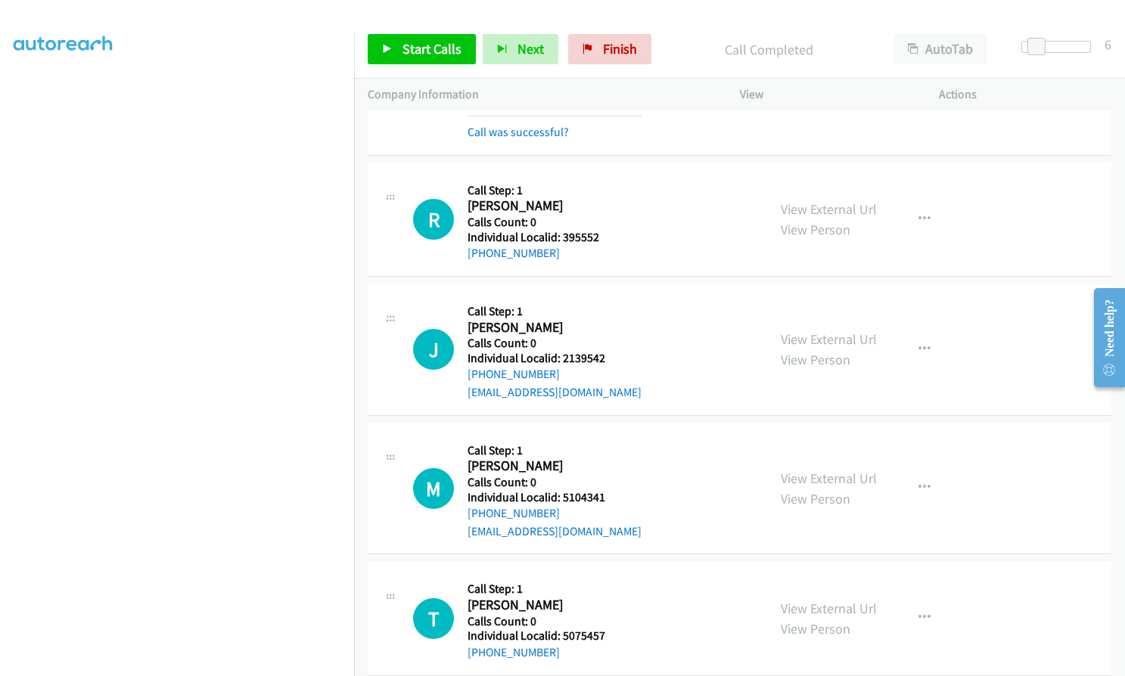
scroll to position [12566, 0]
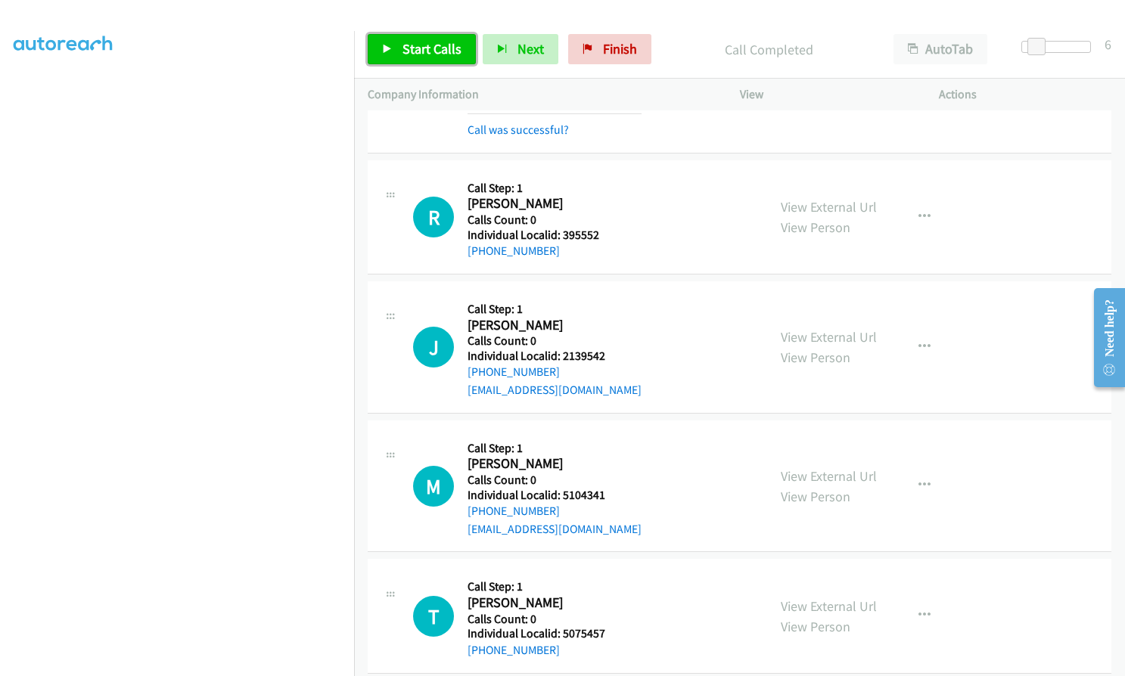
click at [420, 47] on span "Start Calls" at bounding box center [431, 48] width 59 height 17
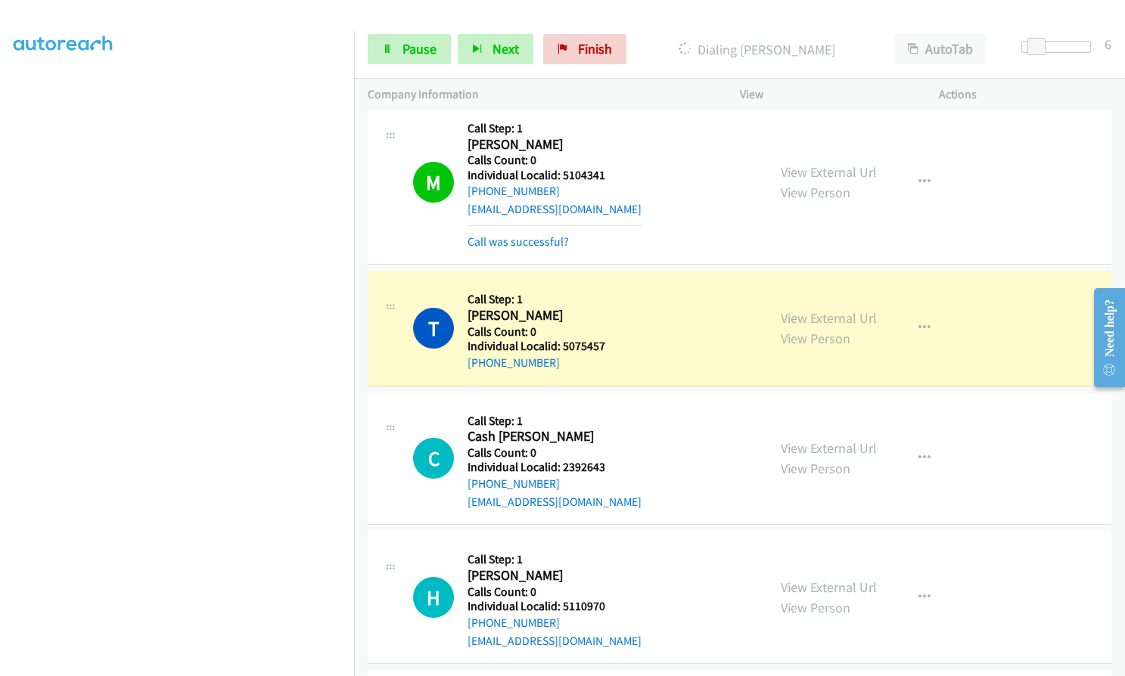
scroll to position [13001, 0]
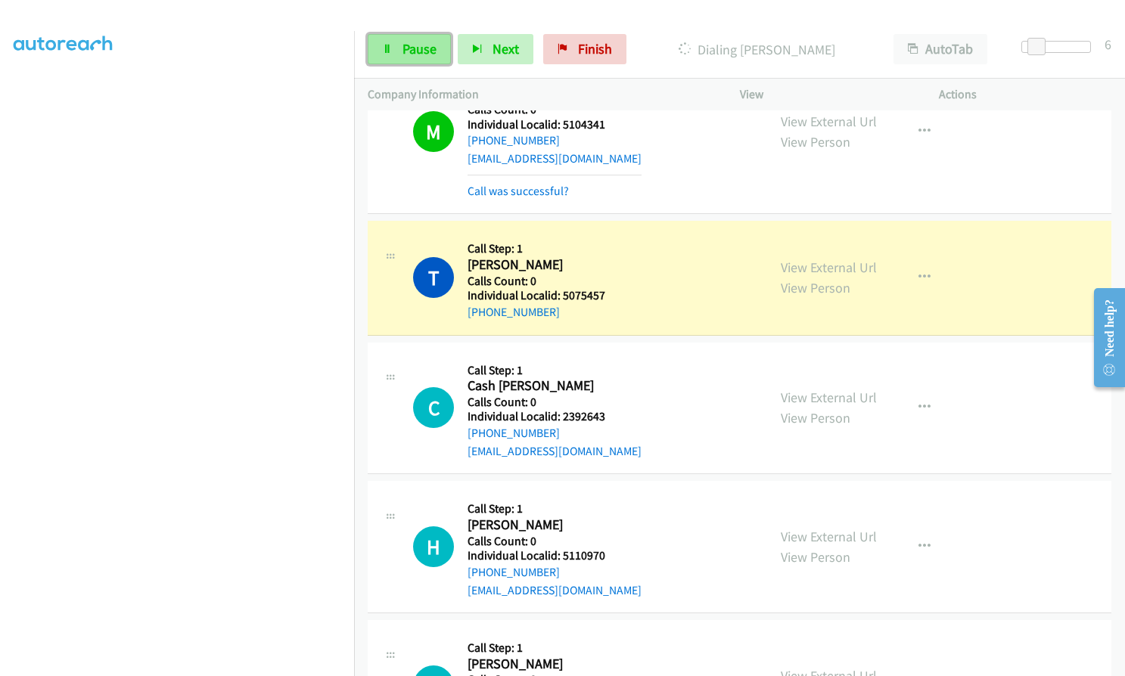
click at [408, 52] on span "Pause" at bounding box center [419, 48] width 34 height 17
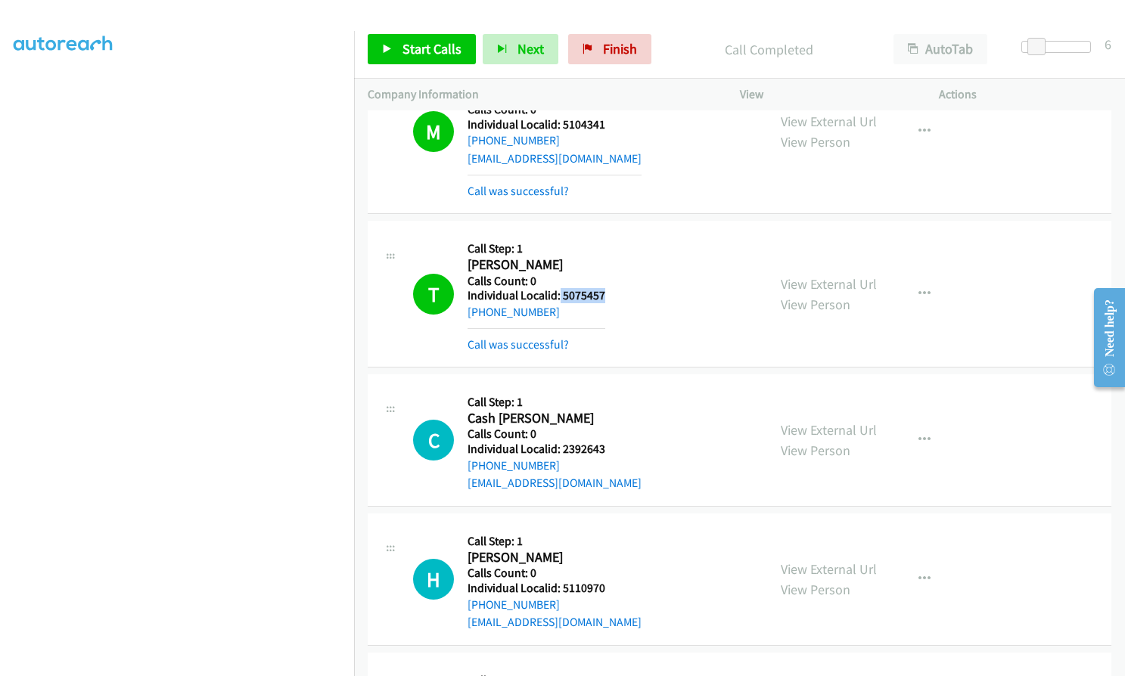
drag, startPoint x: 559, startPoint y: 240, endPoint x: 613, endPoint y: 241, distance: 53.7
click at [613, 241] on div "T Callback Scheduled Call Step: 1 Toni Anderson America/Chicago Calls Count: 0 …" at bounding box center [583, 293] width 340 height 119
click at [920, 288] on icon "button" at bounding box center [924, 294] width 12 height 12
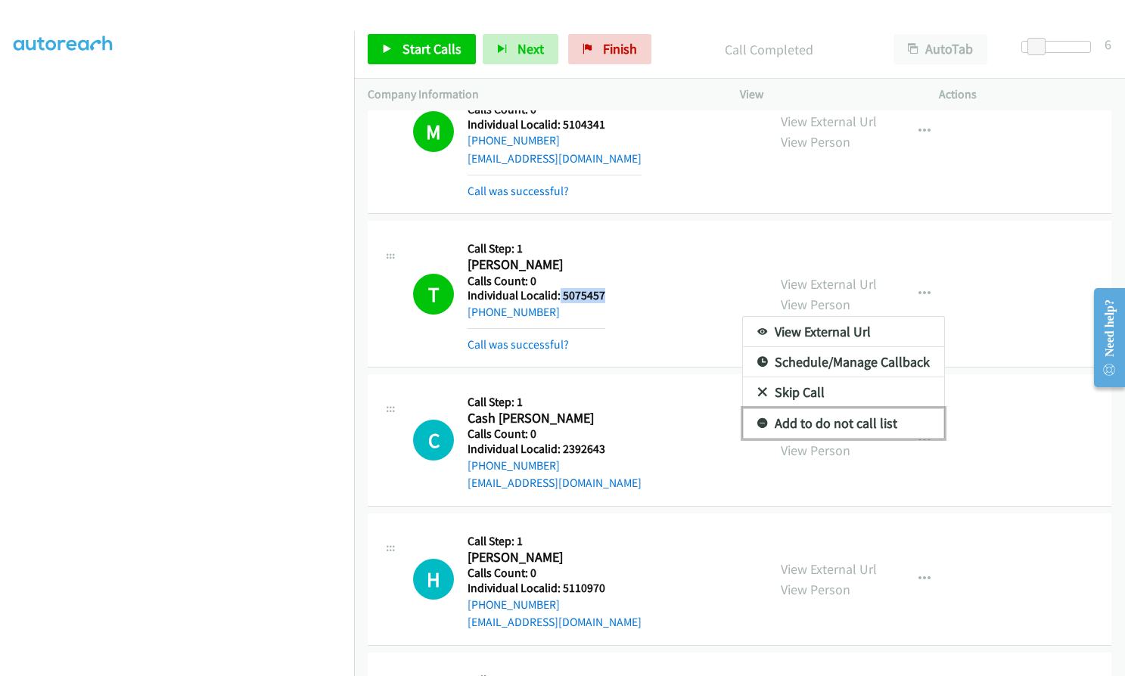
click at [758, 419] on icon at bounding box center [762, 424] width 11 height 11
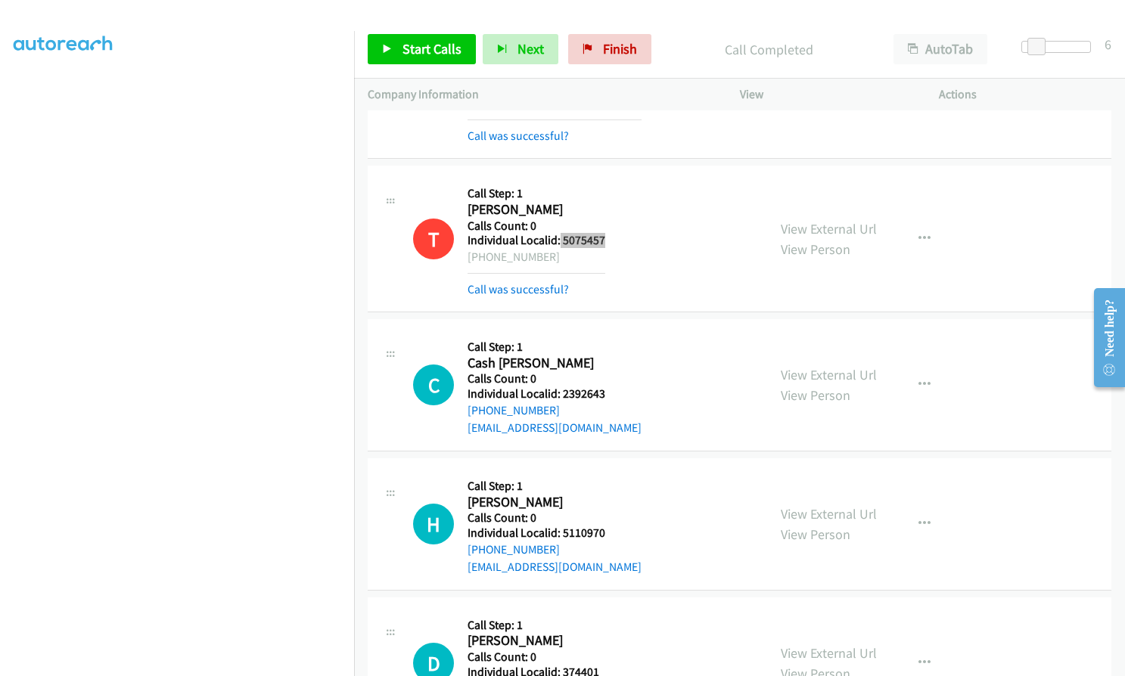
scroll to position [13096, 0]
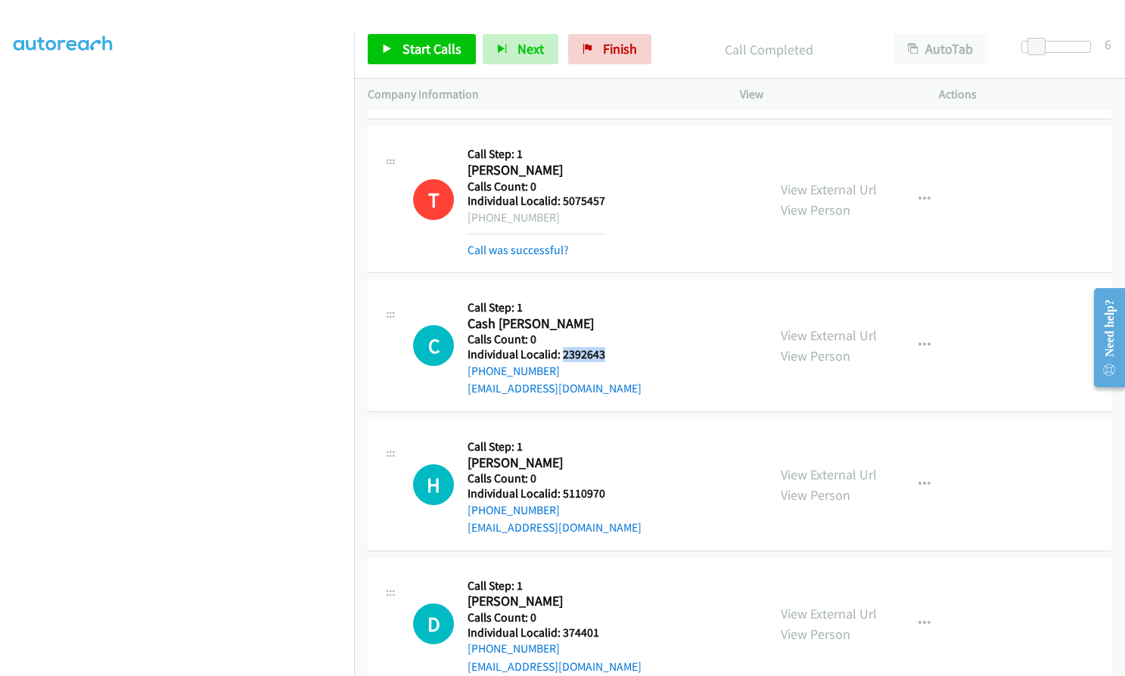
drag, startPoint x: 562, startPoint y: 300, endPoint x: 606, endPoint y: 300, distance: 43.9
click at [606, 347] on h5 "Individual Localid: 2392643" at bounding box center [554, 354] width 174 height 15
click at [425, 54] on span "Start Calls" at bounding box center [431, 48] width 59 height 17
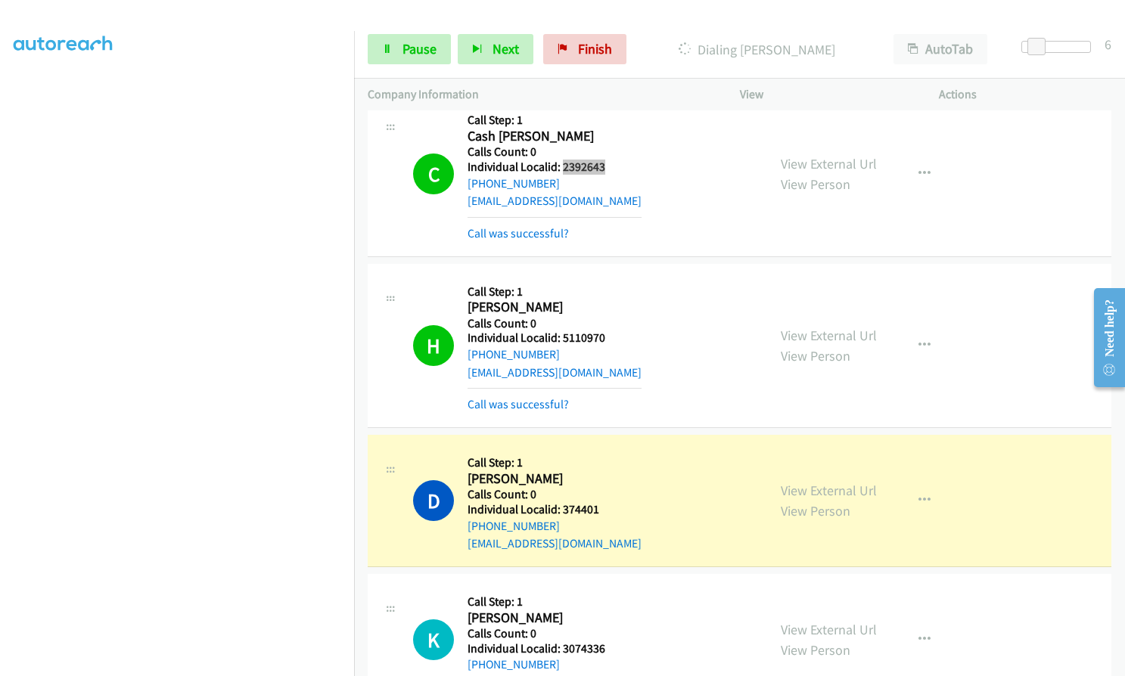
scroll to position [13285, 0]
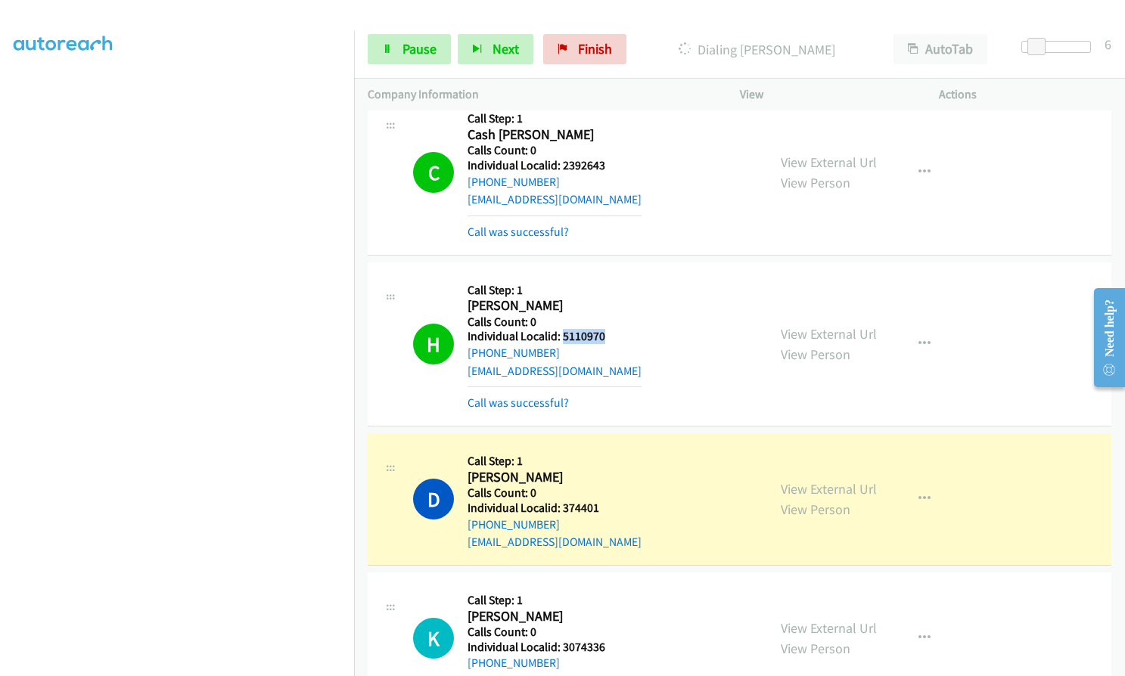
drag, startPoint x: 561, startPoint y: 284, endPoint x: 617, endPoint y: 280, distance: 56.1
click at [617, 280] on div "H Callback Scheduled Call Step: 1 Harold Hornsby America/Chicago Calls Count: 0…" at bounding box center [583, 344] width 340 height 136
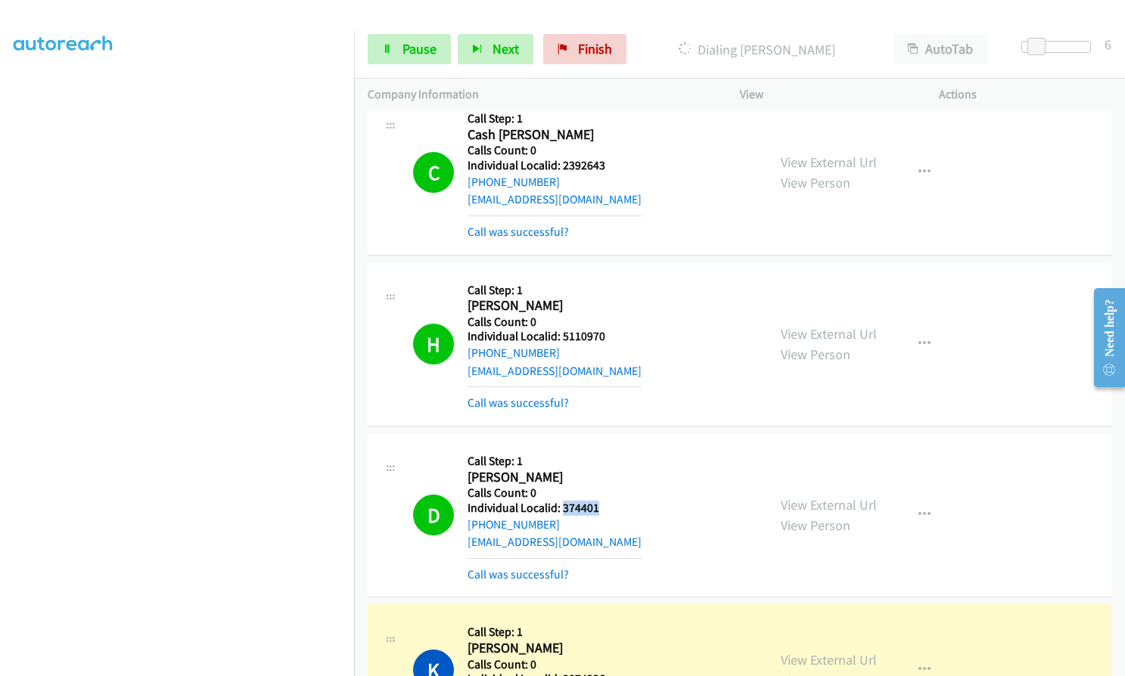
drag, startPoint x: 561, startPoint y: 455, endPoint x: 601, endPoint y: 454, distance: 39.3
click at [601, 454] on div "D Callback Scheduled Call Step: 1 Darrell Hebert America/Chicago Calls Count: 0…" at bounding box center [583, 515] width 340 height 136
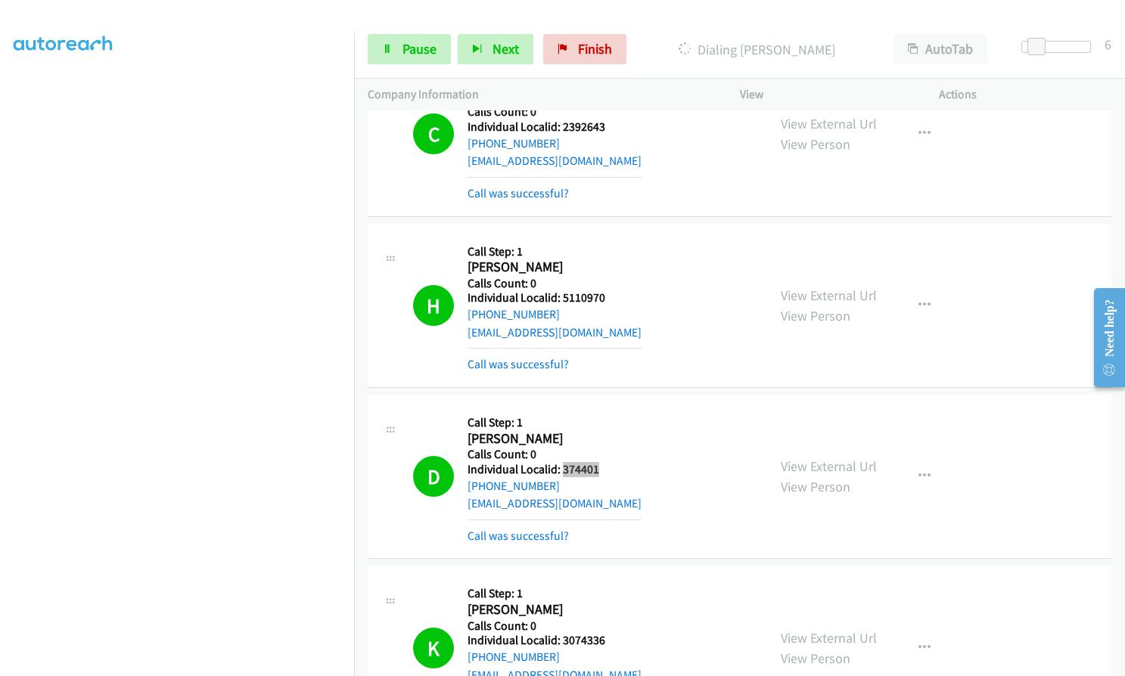
scroll to position [13436, 0]
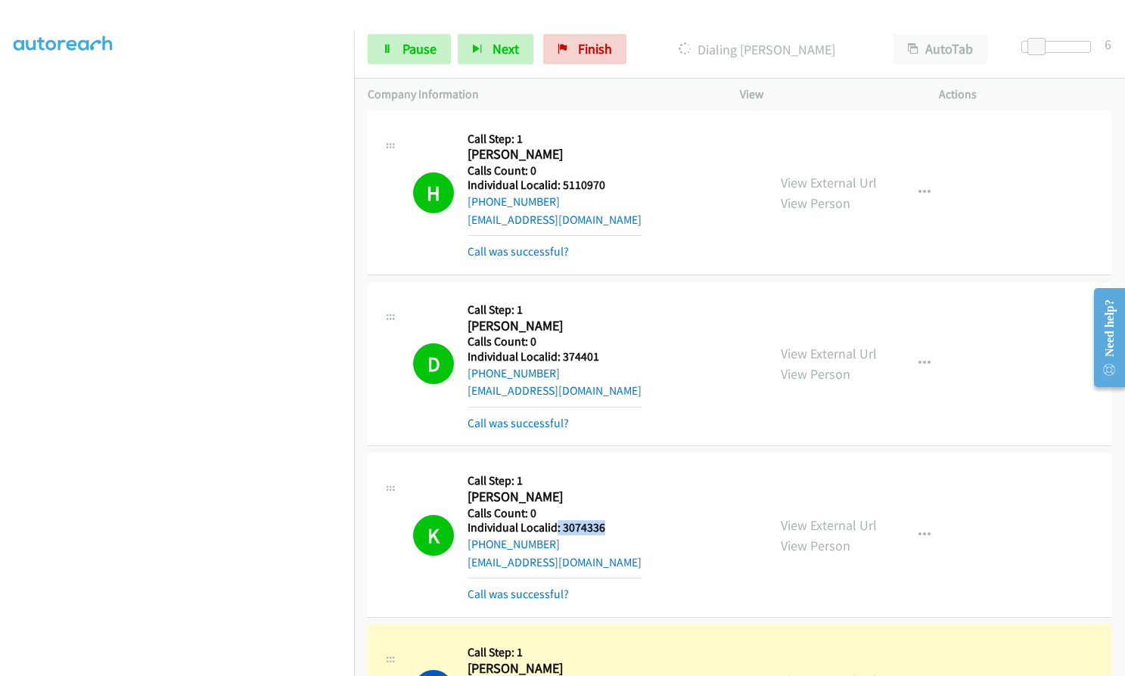
drag, startPoint x: 557, startPoint y: 474, endPoint x: 607, endPoint y: 475, distance: 49.9
click at [607, 475] on div "K Callback Scheduled Call Step: 1 Keegan Dwyer America/Chicago Calls Count: 0 I…" at bounding box center [583, 535] width 340 height 136
click at [598, 506] on h5 "Calls Count: 0" at bounding box center [554, 513] width 174 height 15
drag, startPoint x: 560, startPoint y: 475, endPoint x: 587, endPoint y: 471, distance: 26.7
click at [612, 474] on div "K Callback Scheduled Call Step: 1 Keegan Dwyer America/Chicago Calls Count: 0 I…" at bounding box center [583, 535] width 340 height 136
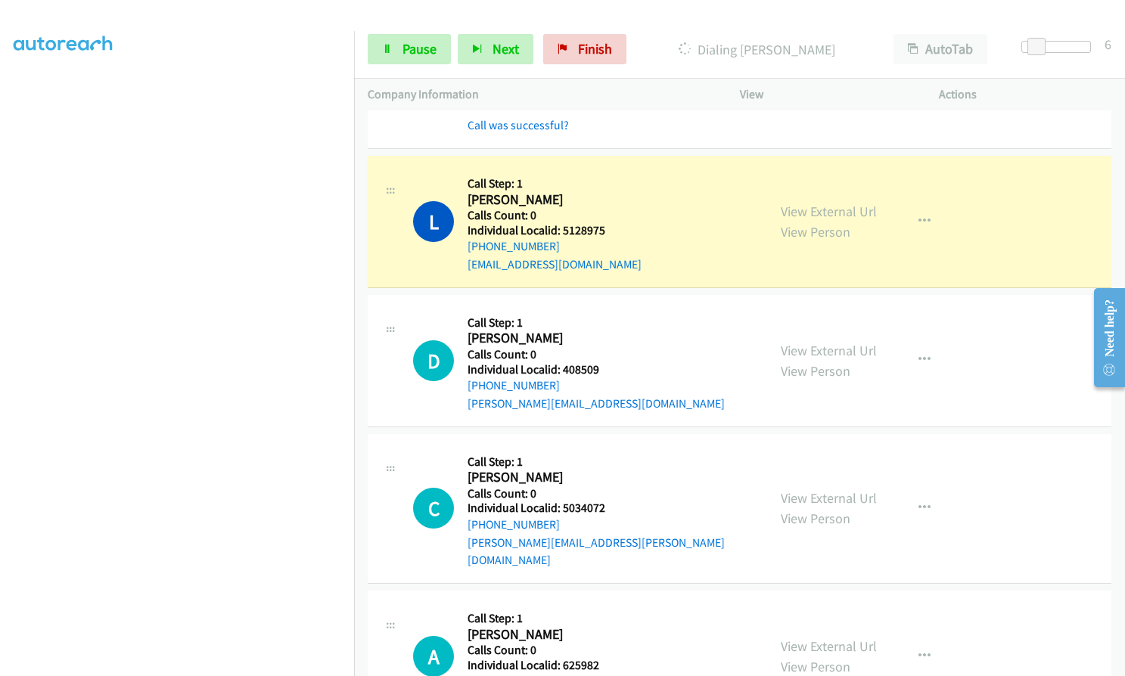
scroll to position [13909, 0]
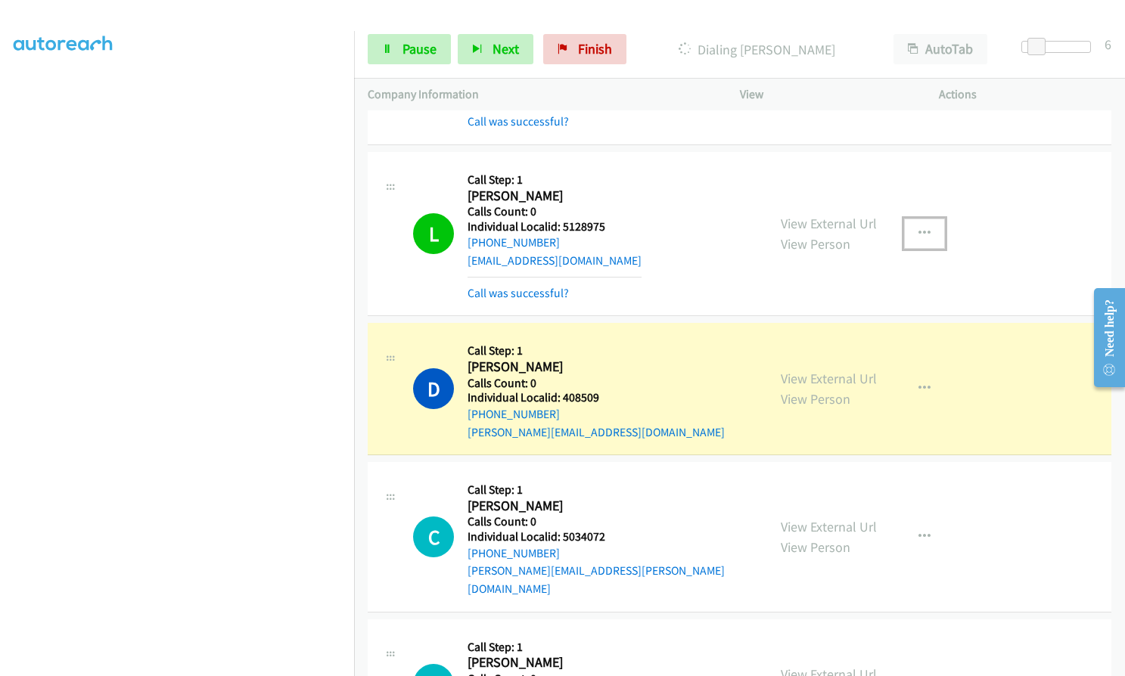
click at [929, 219] on button "button" at bounding box center [924, 234] width 41 height 30
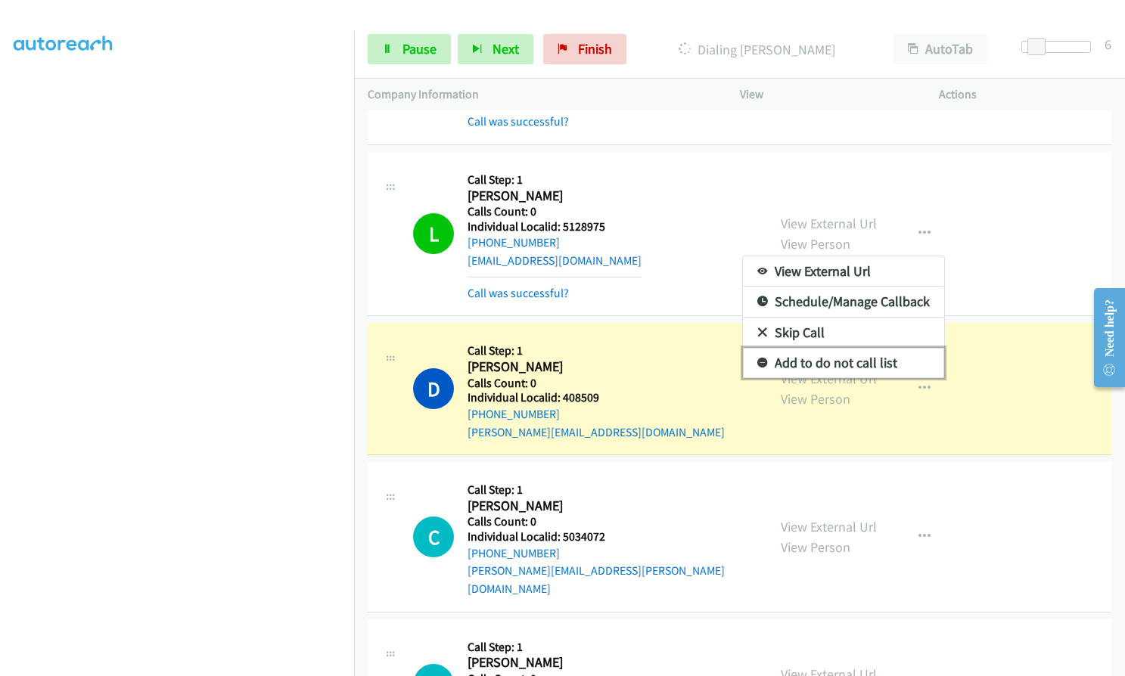
click at [757, 359] on icon at bounding box center [762, 364] width 11 height 11
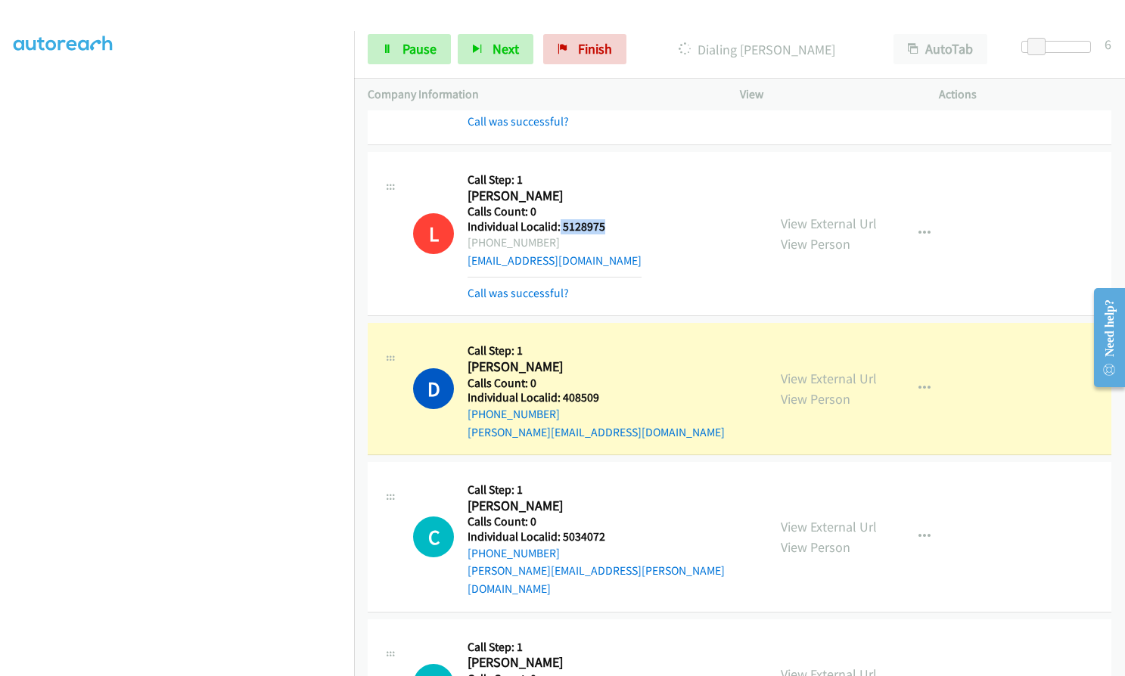
drag, startPoint x: 559, startPoint y: 175, endPoint x: 604, endPoint y: 170, distance: 44.9
click at [604, 170] on div "L Callback Scheduled Call Step: 1 Lucas Guritz America/North_Dakota/Center Call…" at bounding box center [583, 234] width 340 height 136
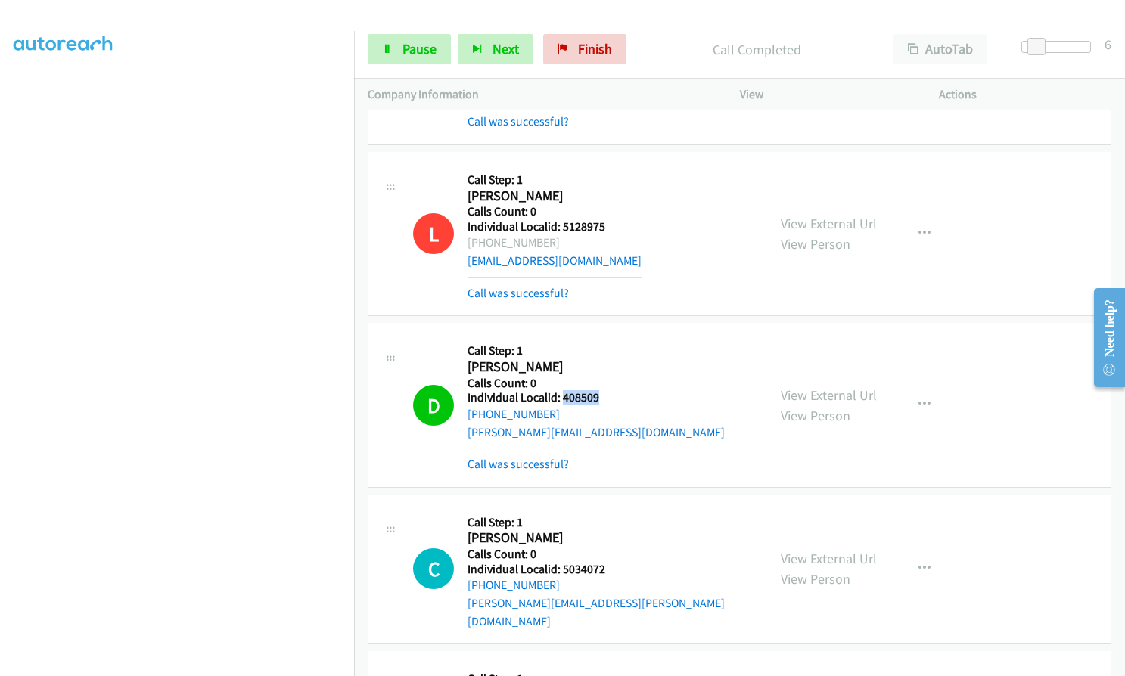
drag, startPoint x: 564, startPoint y: 347, endPoint x: 601, endPoint y: 345, distance: 37.1
click at [601, 345] on div "D Callback Scheduled Call Step: 1 Dan Weeks America/Chicago Calls Count: 0 Indi…" at bounding box center [583, 405] width 340 height 136
drag, startPoint x: 561, startPoint y: 515, endPoint x: 606, endPoint y: 516, distance: 44.6
click at [610, 514] on div "C Callback Scheduled Call Step: 1 Collin Powell America/Chicago Calls Count: 0 …" at bounding box center [583, 585] width 340 height 154
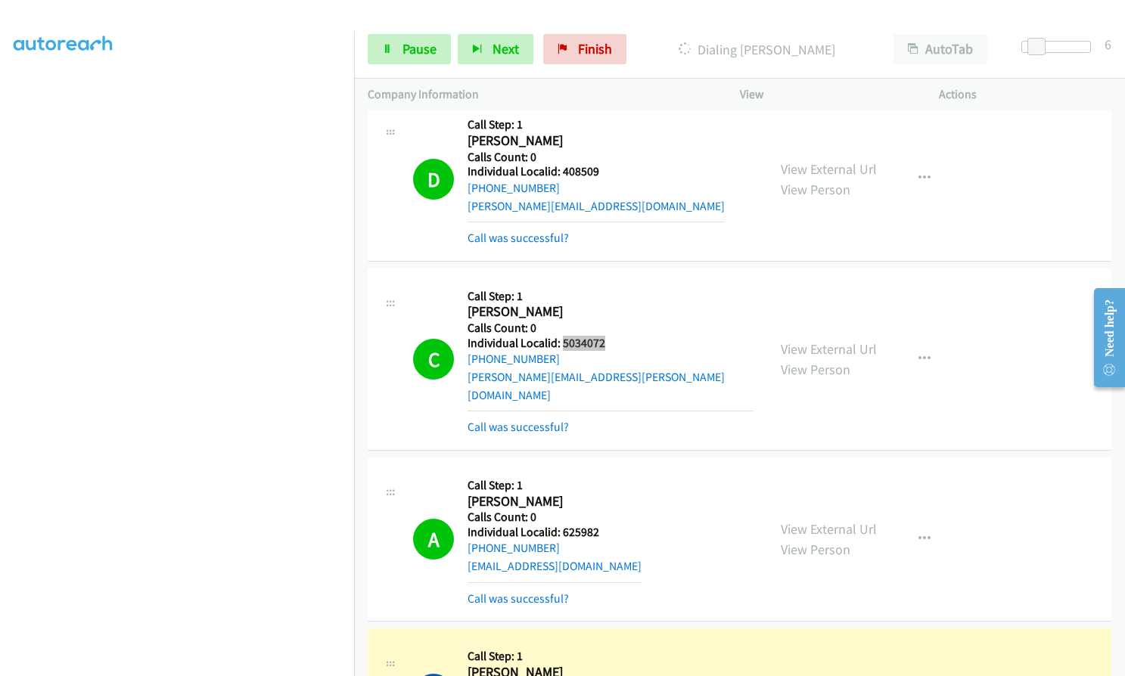
scroll to position [14136, 0]
drag, startPoint x: 560, startPoint y: 459, endPoint x: 604, endPoint y: 455, distance: 44.9
click at [605, 470] on div "A Callback Scheduled Call Step: 1 Alan Kasik America/Chicago Calls Count: 0 Ind…" at bounding box center [583, 538] width 340 height 136
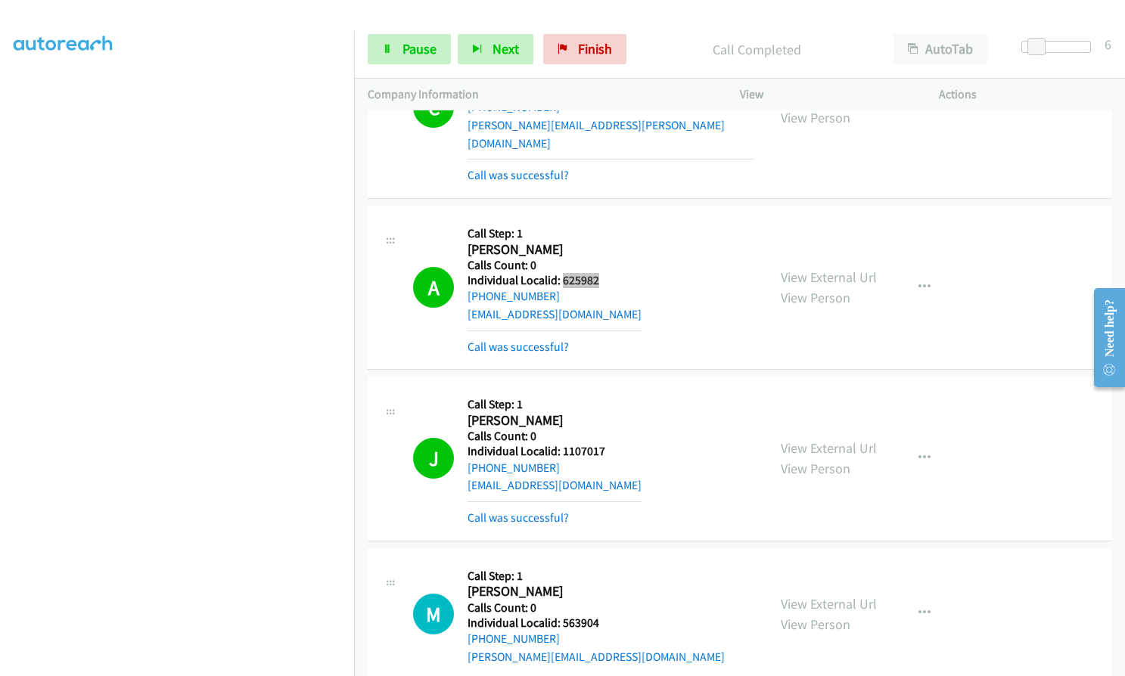
scroll to position [14438, 0]
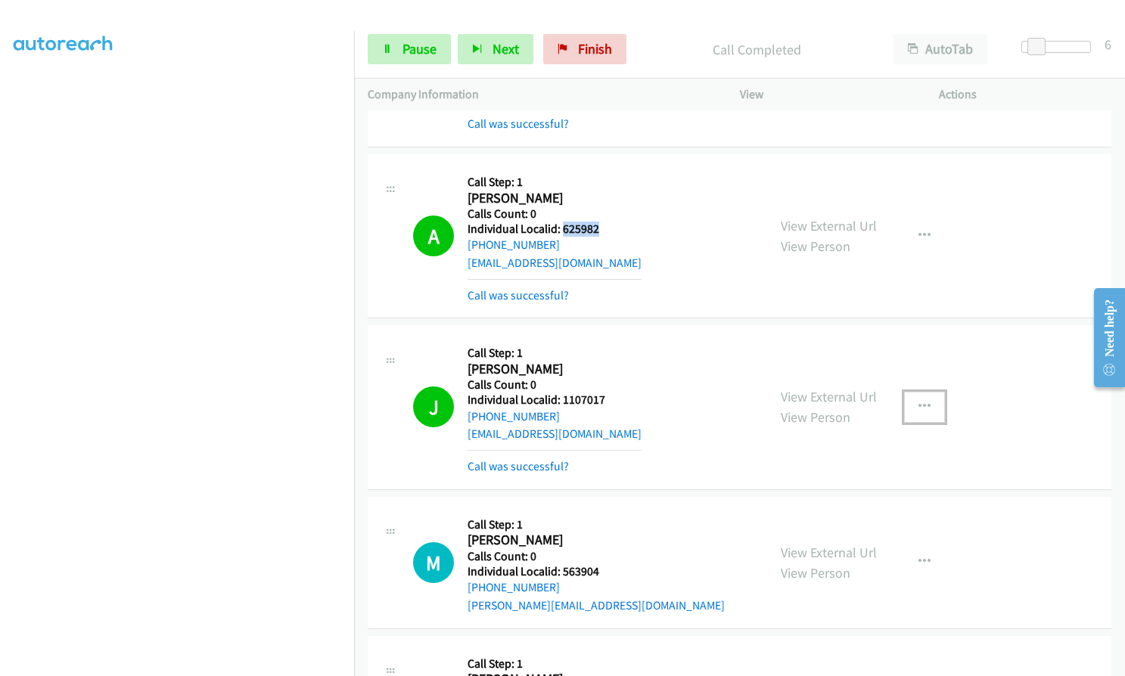
drag, startPoint x: 915, startPoint y: 333, endPoint x: 904, endPoint y: 350, distance: 20.8
click at [918, 401] on icon "button" at bounding box center [924, 407] width 12 height 12
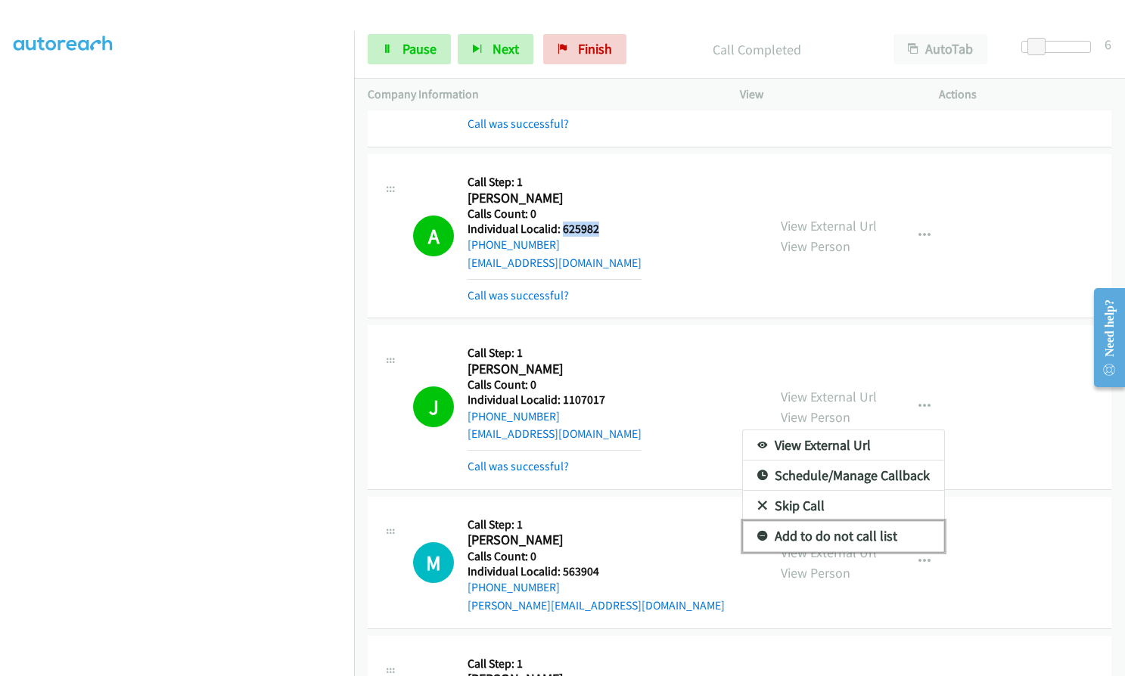
drag, startPoint x: 756, startPoint y: 466, endPoint x: 732, endPoint y: 446, distance: 31.1
click at [757, 532] on icon at bounding box center [762, 537] width 11 height 11
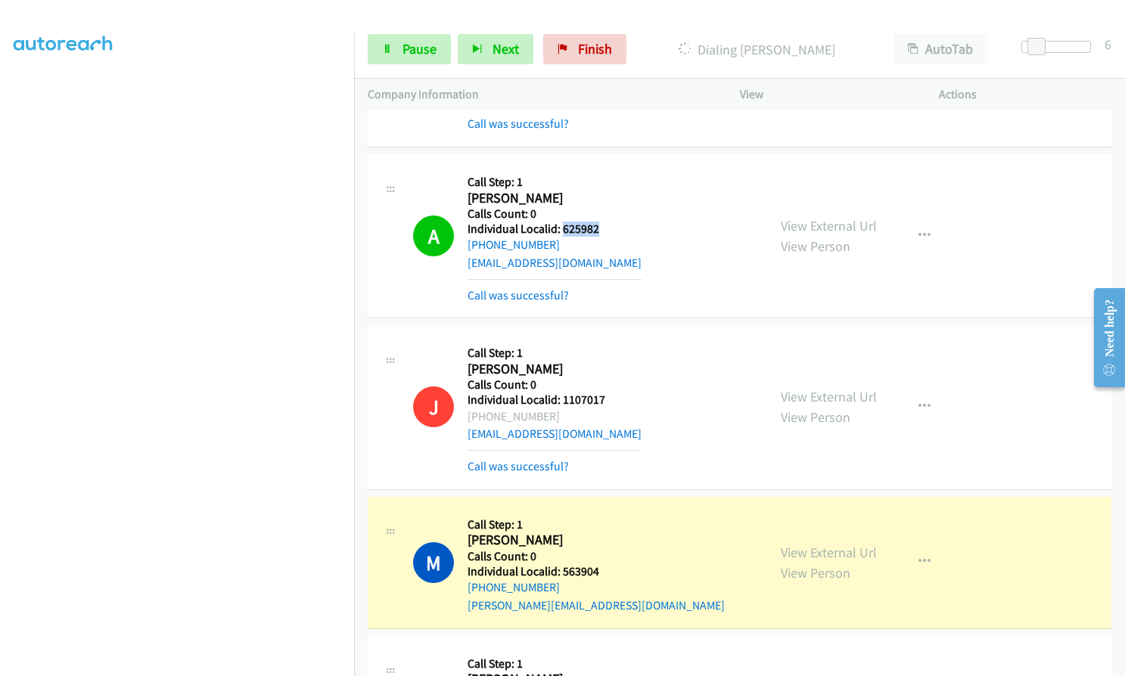
drag, startPoint x: 482, startPoint y: 344, endPoint x: 555, endPoint y: 346, distance: 73.4
click at [555, 408] on div "+1 816-347-8089" at bounding box center [554, 417] width 174 height 18
drag, startPoint x: 564, startPoint y: 329, endPoint x: 606, endPoint y: 328, distance: 42.4
click at [610, 339] on div "J Callback Scheduled Call Step: 1 Jeff Griswold America/Chicago Calls Count: 0 …" at bounding box center [583, 407] width 340 height 136
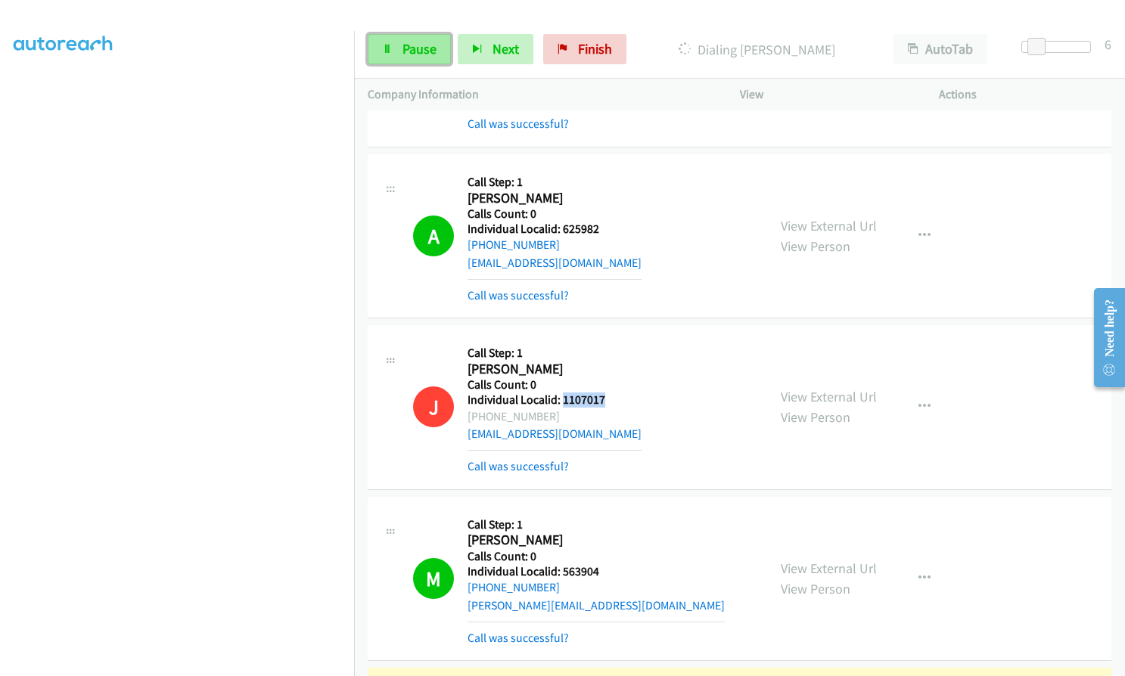
click at [405, 58] on link "Pause" at bounding box center [409, 49] width 83 height 30
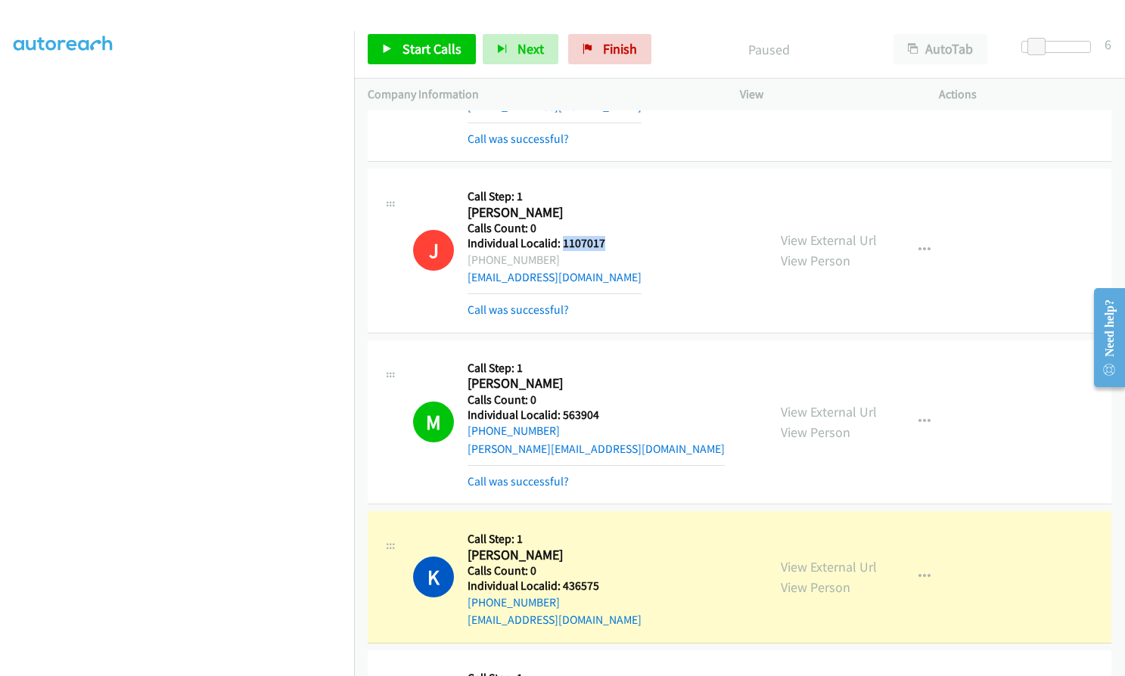
scroll to position [14627, 0]
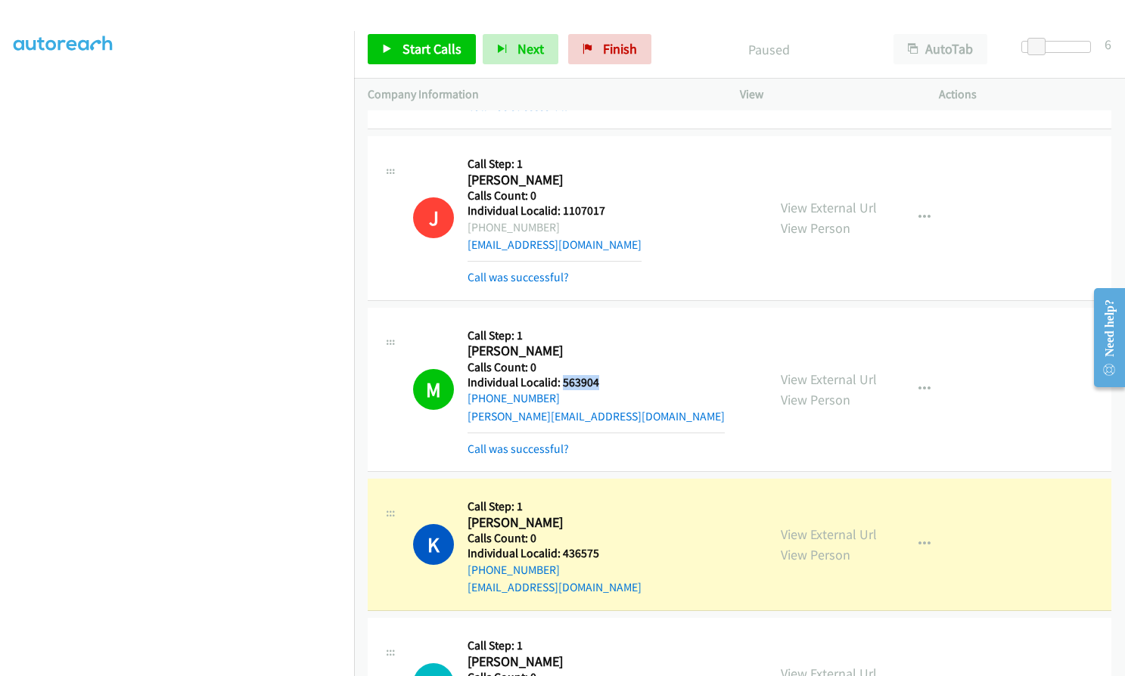
drag, startPoint x: 563, startPoint y: 312, endPoint x: 611, endPoint y: 311, distance: 48.4
click at [611, 375] on h5 "Individual Localid: 563904" at bounding box center [595, 382] width 257 height 15
drag, startPoint x: 560, startPoint y: 483, endPoint x: 601, endPoint y: 481, distance: 40.1
click at [601, 492] on div "K Callback Scheduled Call Step: 1 Kenneth Woodring America/Chicago Calls Count:…" at bounding box center [583, 544] width 340 height 104
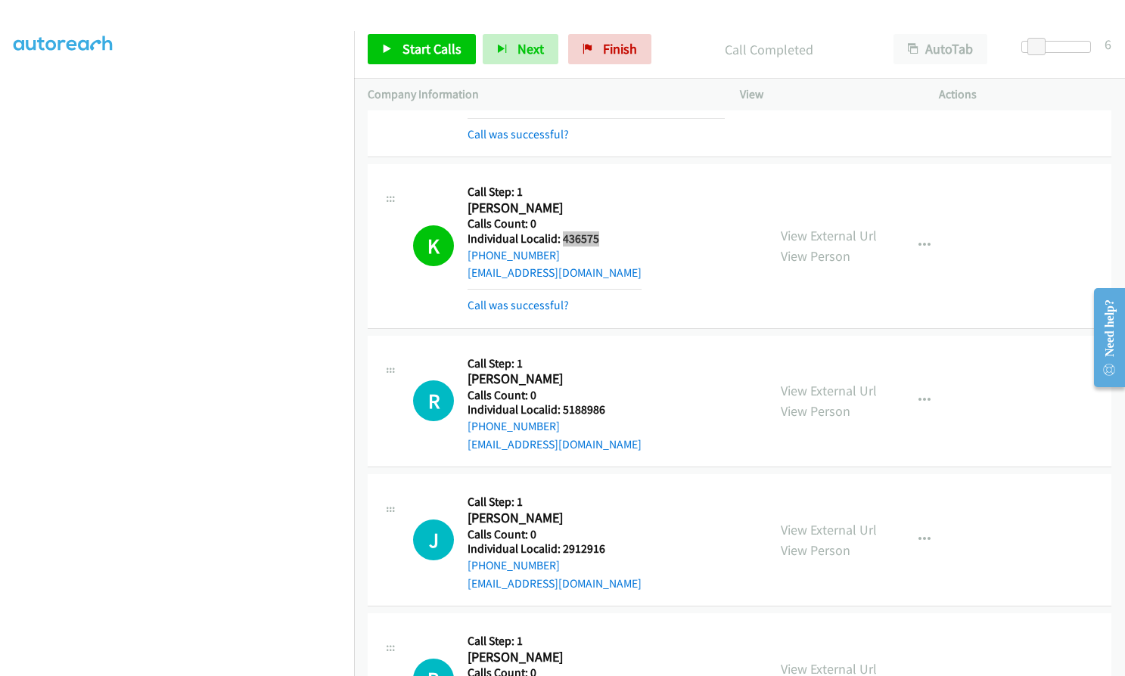
scroll to position [15119, 0]
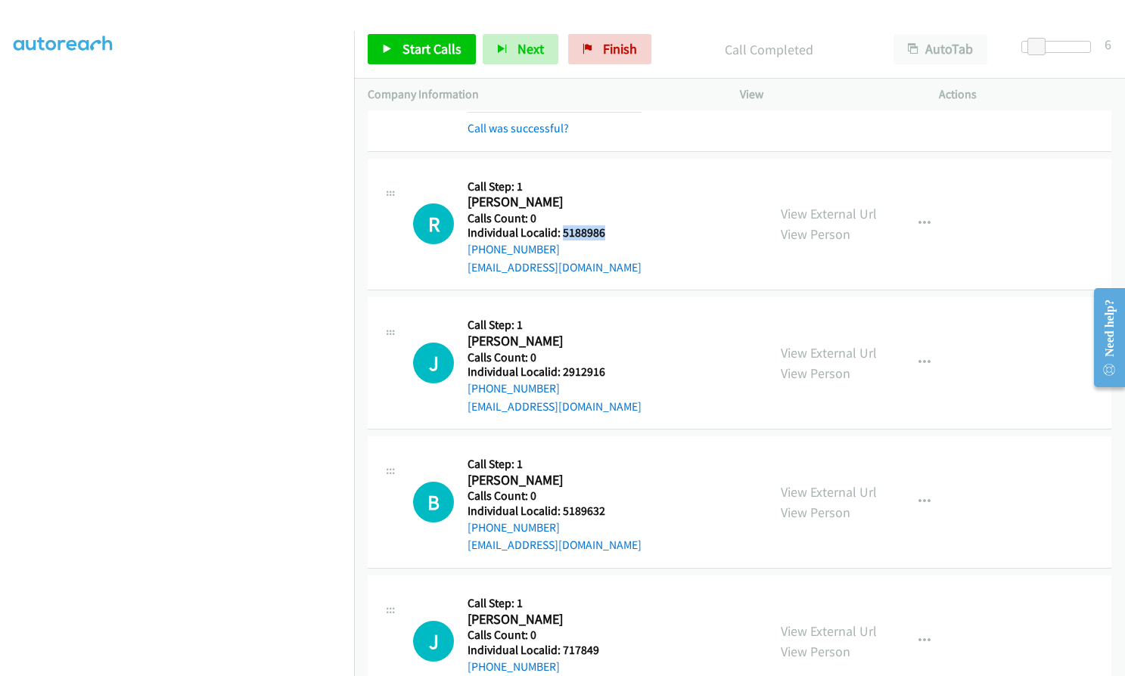
drag, startPoint x: 563, startPoint y: 159, endPoint x: 604, endPoint y: 159, distance: 41.6
click at [604, 172] on div "R Callback Scheduled Call Step: 1 Rebecca Hendrix America/Chicago Calls Count: …" at bounding box center [583, 224] width 340 height 104
drag, startPoint x: 558, startPoint y: 300, endPoint x: 602, endPoint y: 301, distance: 43.9
click at [602, 365] on h5 "Individual Localid: 2912916" at bounding box center [554, 372] width 174 height 15
drag, startPoint x: 560, startPoint y: 436, endPoint x: 595, endPoint y: 438, distance: 34.8
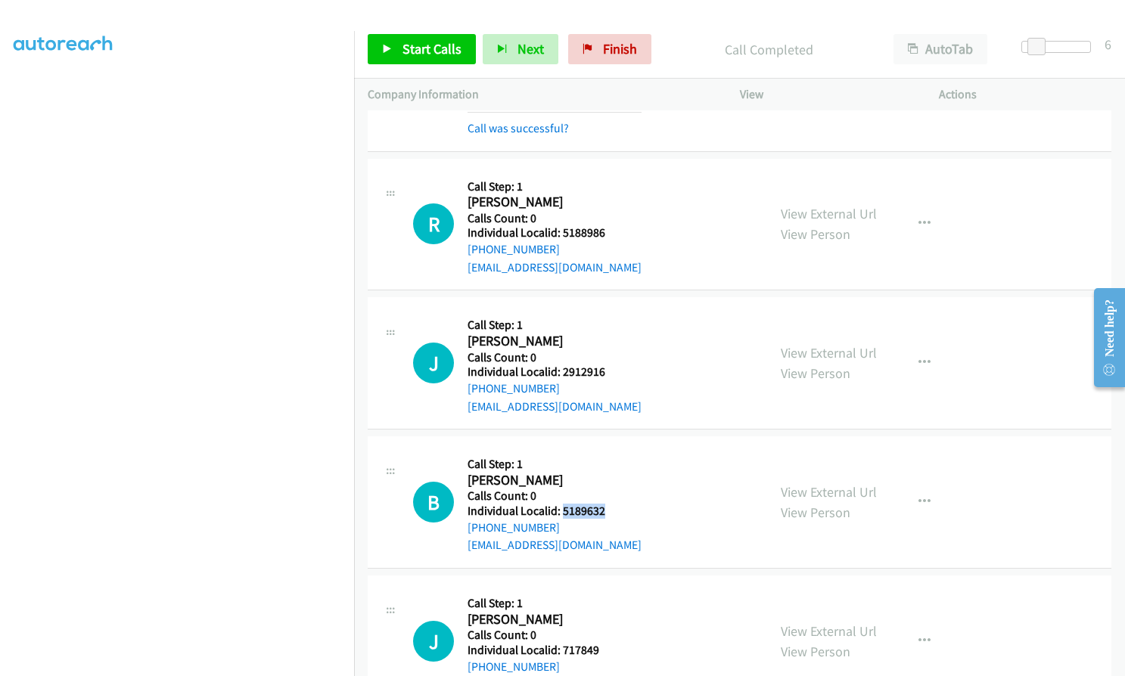
click at [606, 450] on div "B Callback Scheduled Call Step: 1 Buddy Cox America/Chicago Calls Count: 0 Indi…" at bounding box center [583, 502] width 340 height 104
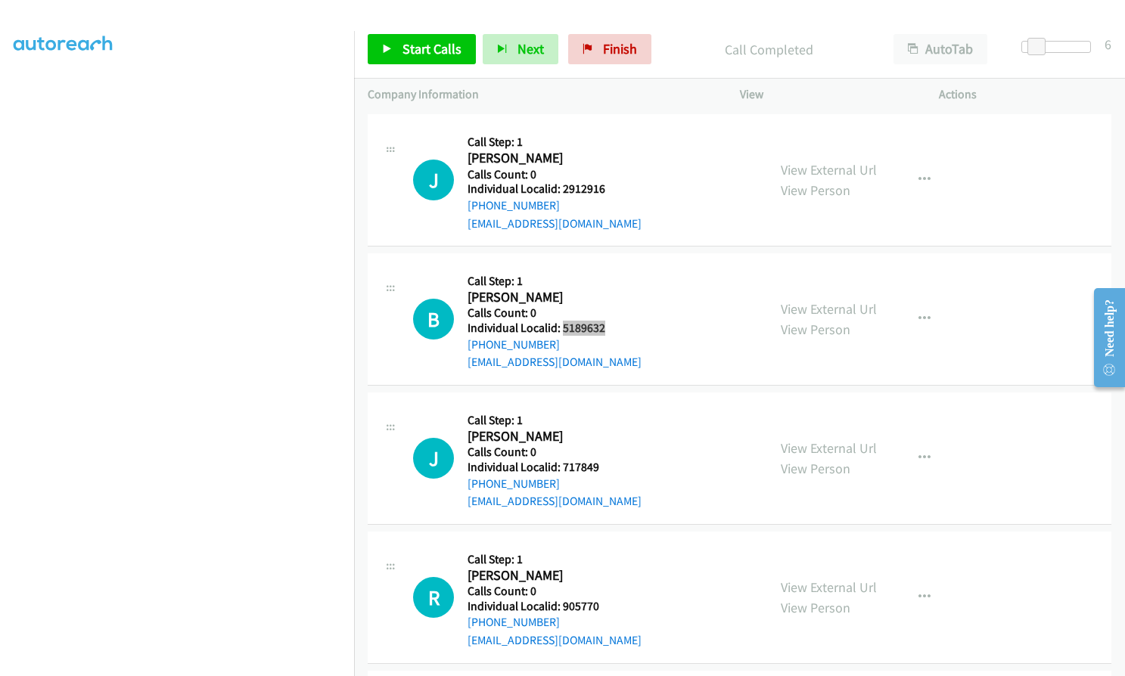
scroll to position [15308, 0]
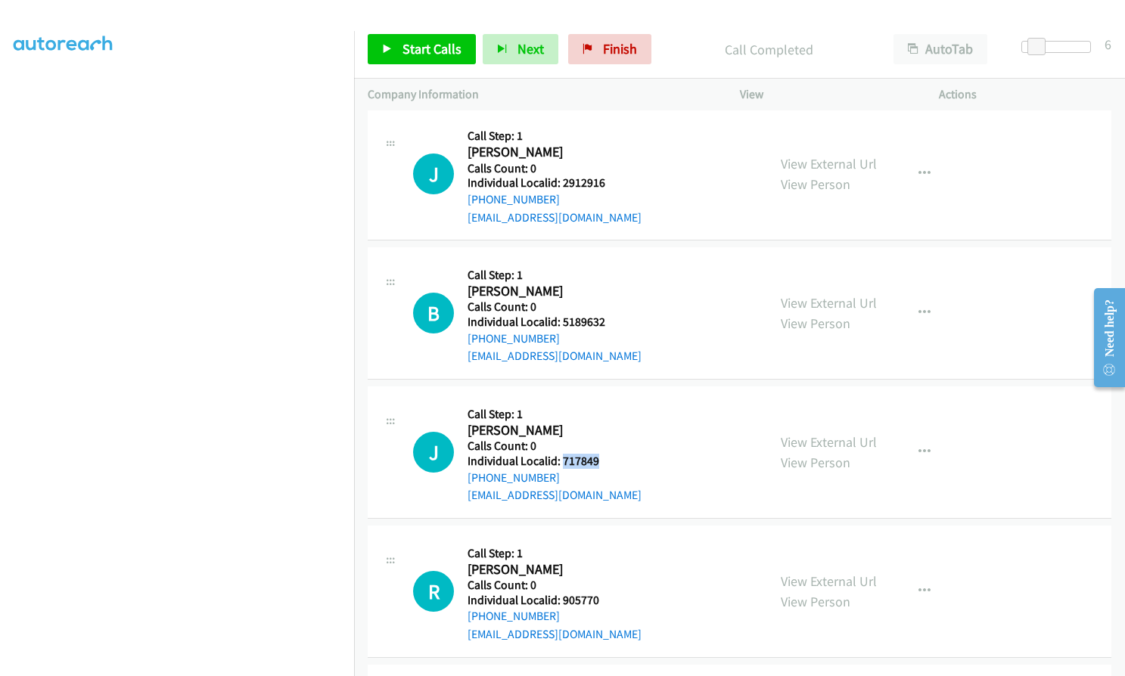
drag, startPoint x: 561, startPoint y: 388, endPoint x: 609, endPoint y: 393, distance: 47.9
click at [609, 400] on div "J Callback Scheduled Call Step: 1 Jonathan Hicks America/Chicago Calls Count: 0…" at bounding box center [583, 452] width 340 height 104
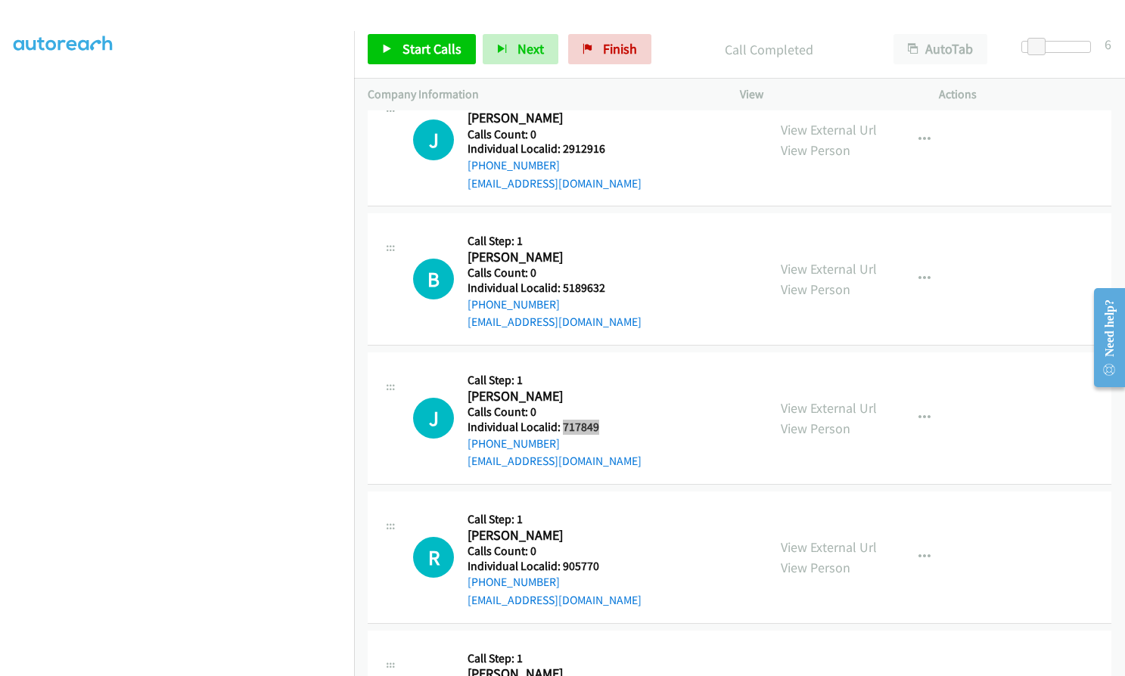
scroll to position [15441, 0]
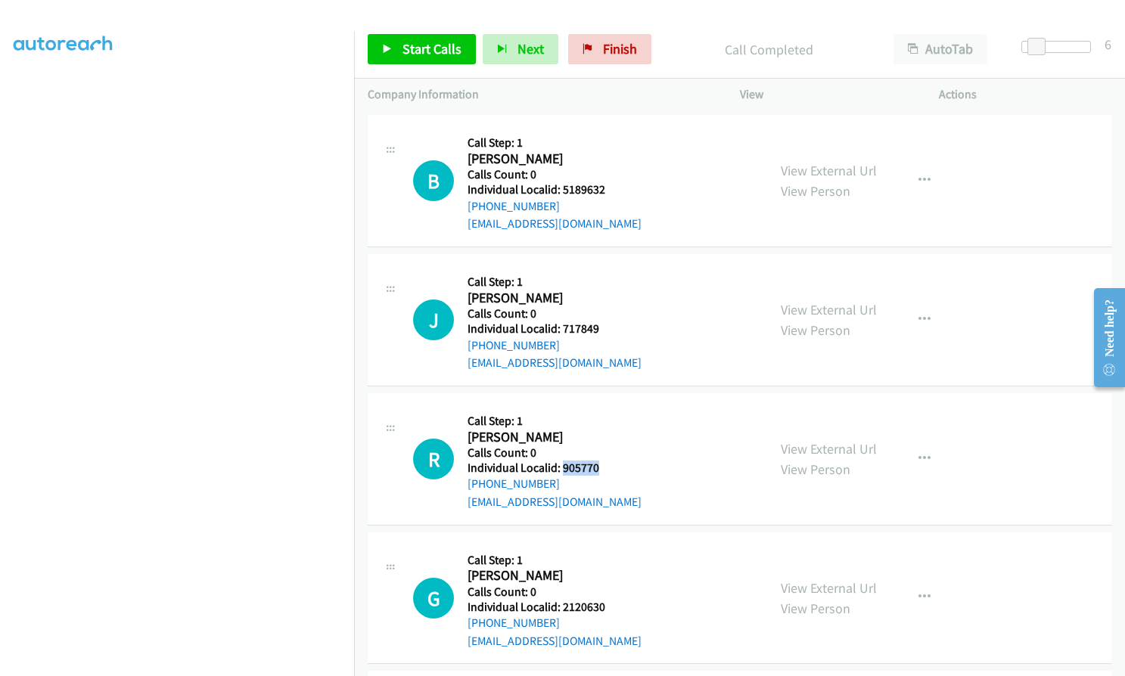
drag, startPoint x: 562, startPoint y: 396, endPoint x: 605, endPoint y: 396, distance: 43.1
click at [605, 461] on h5 "Individual Localid: 905770" at bounding box center [554, 468] width 174 height 15
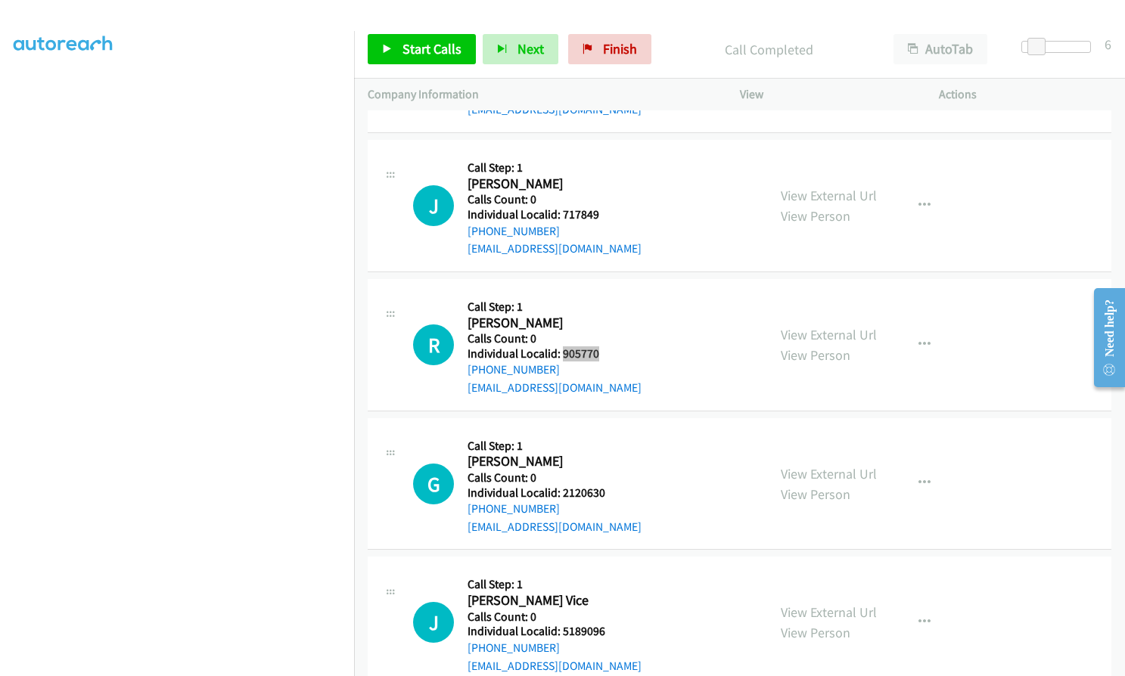
scroll to position [15573, 0]
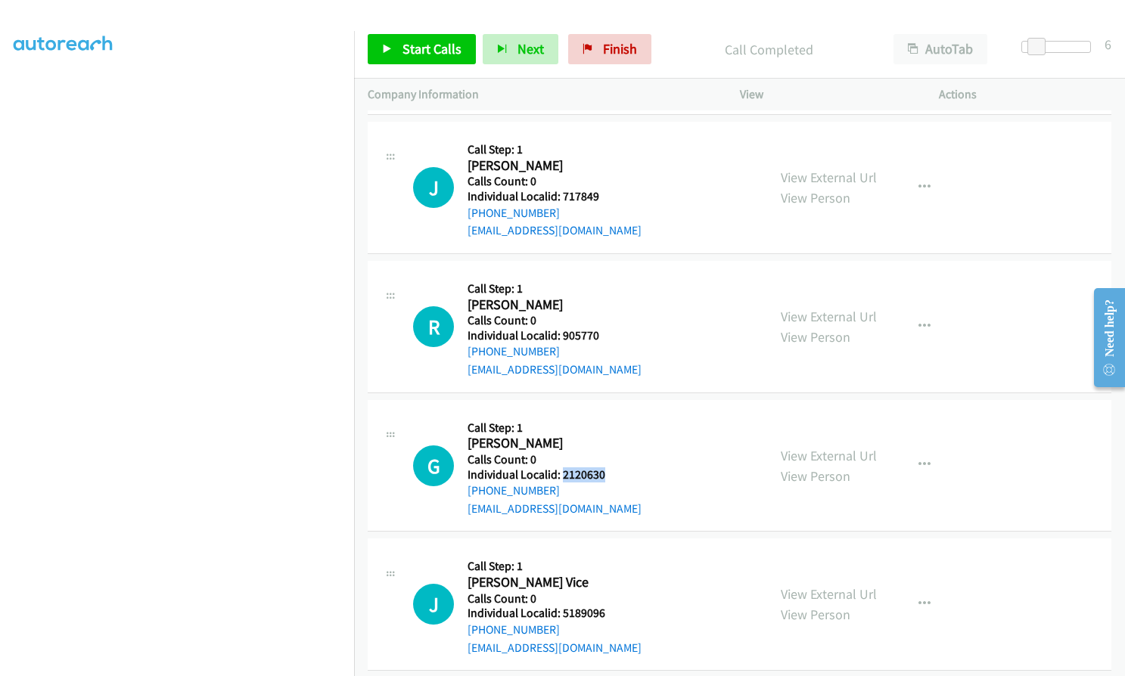
drag, startPoint x: 560, startPoint y: 400, endPoint x: 609, endPoint y: 404, distance: 49.3
click at [609, 414] on div "G Callback Scheduled Call Step: 1 Gregory Burnside America/Chicago Calls Count:…" at bounding box center [583, 466] width 340 height 104
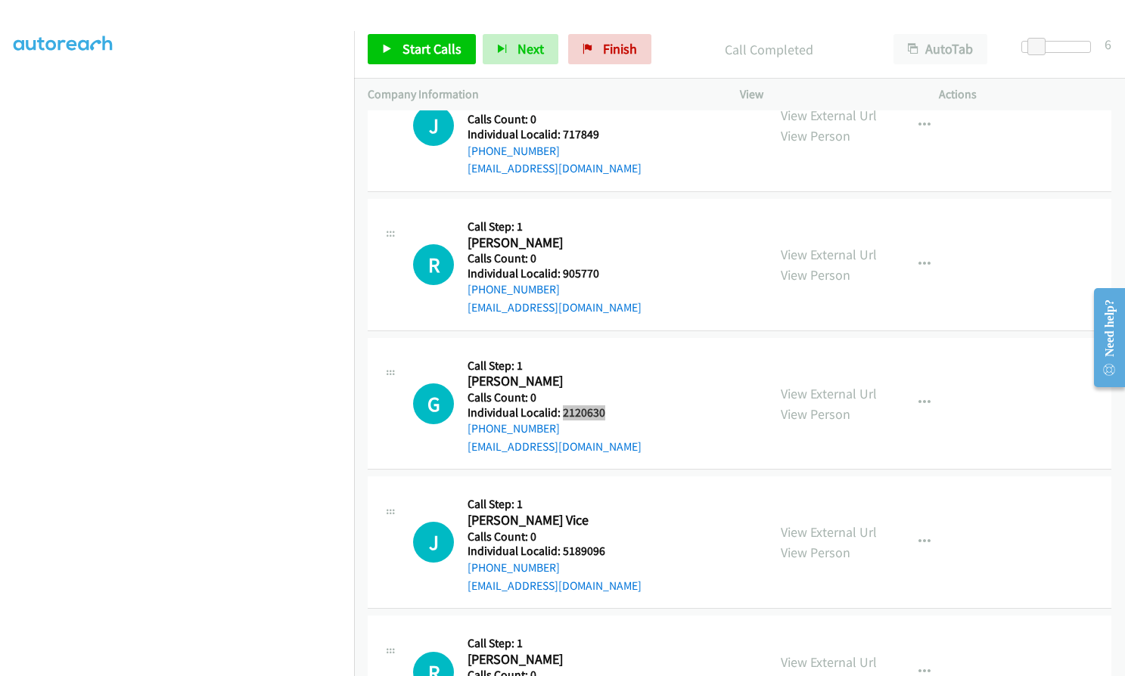
scroll to position [15667, 0]
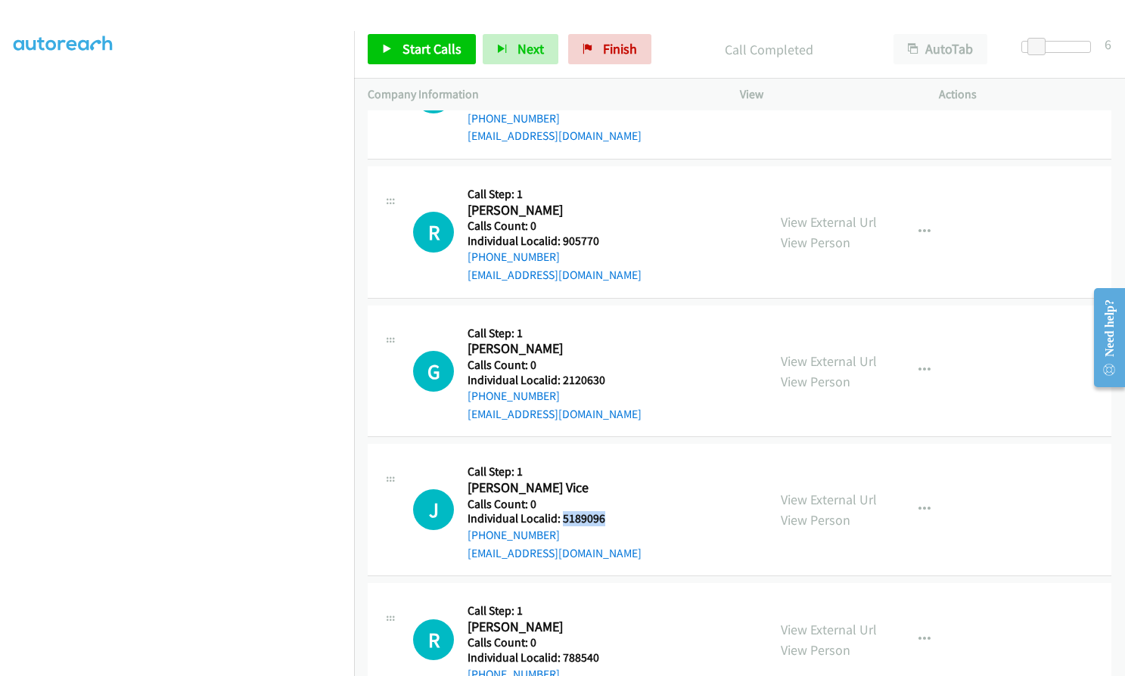
drag, startPoint x: 562, startPoint y: 445, endPoint x: 607, endPoint y: 448, distance: 44.7
click at [607, 458] on div "J Callback Scheduled Call Step: 1 Jonathon Vice America/Chicago Calls Count: 0 …" at bounding box center [583, 510] width 340 height 104
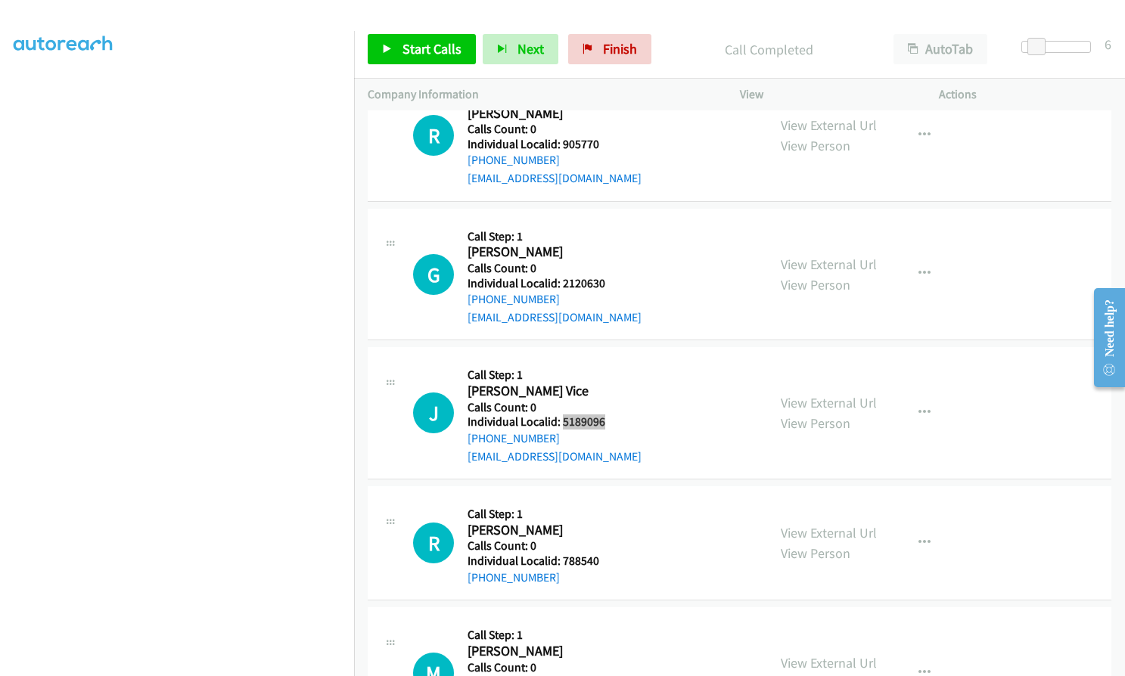
scroll to position [15781, 0]
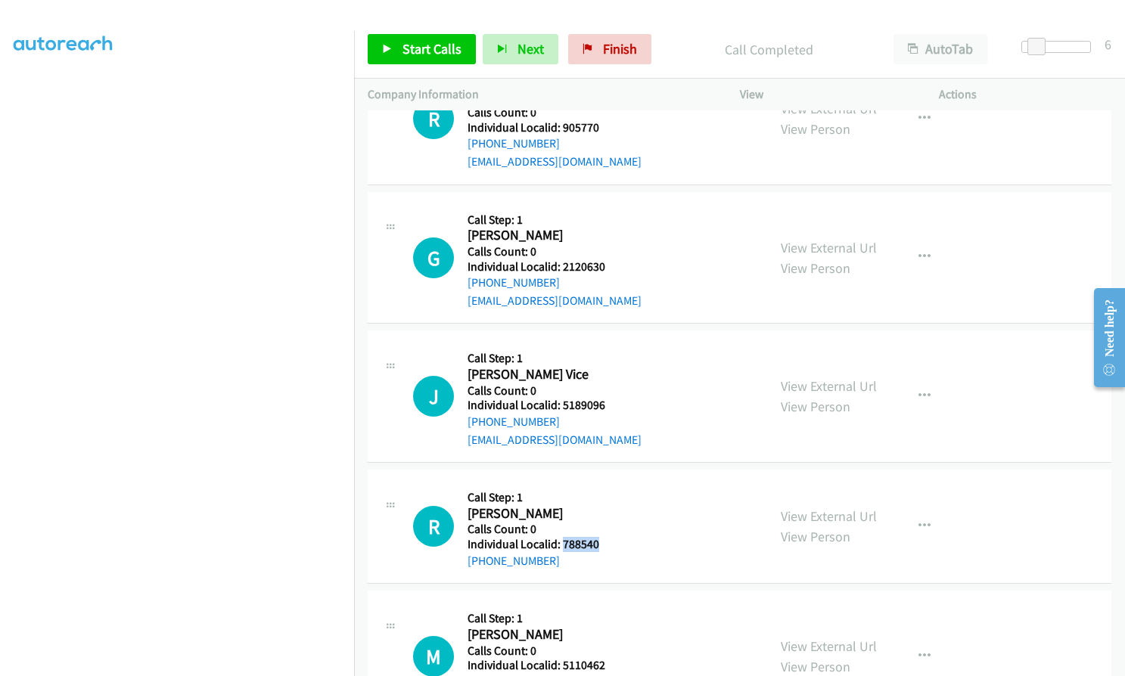
drag, startPoint x: 561, startPoint y: 474, endPoint x: 602, endPoint y: 474, distance: 40.8
click at [602, 483] on div "R Callback Scheduled Call Step: 1 Ronald Mc Lucas America/New_York Calls Count:…" at bounding box center [583, 526] width 340 height 86
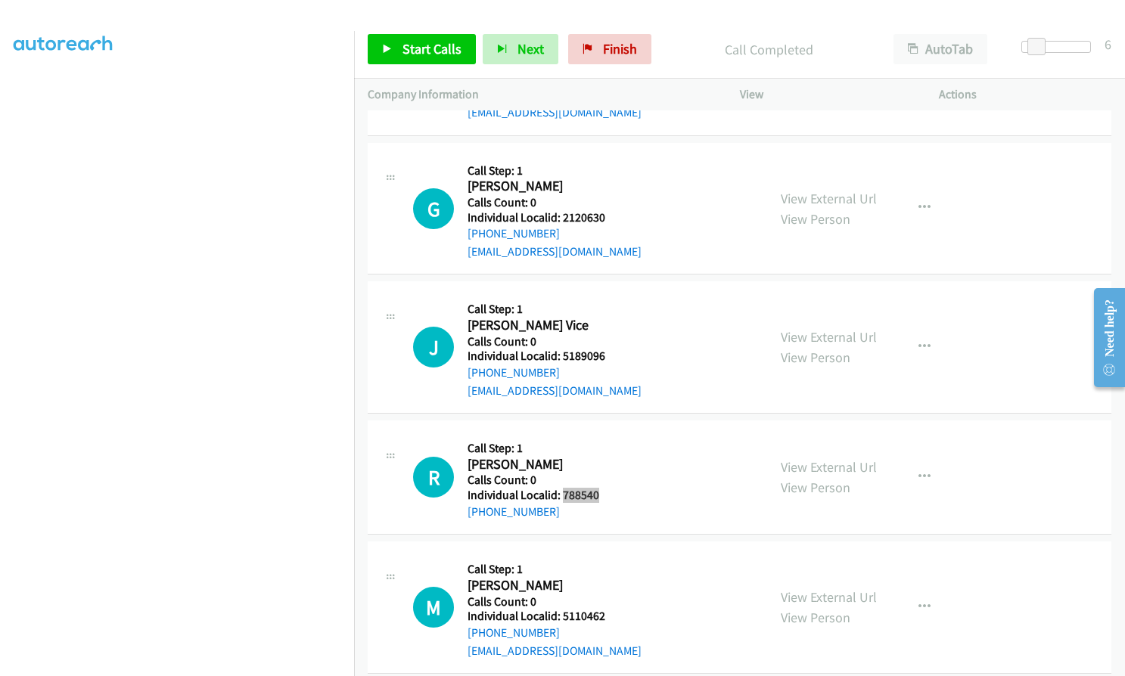
scroll to position [15894, 0]
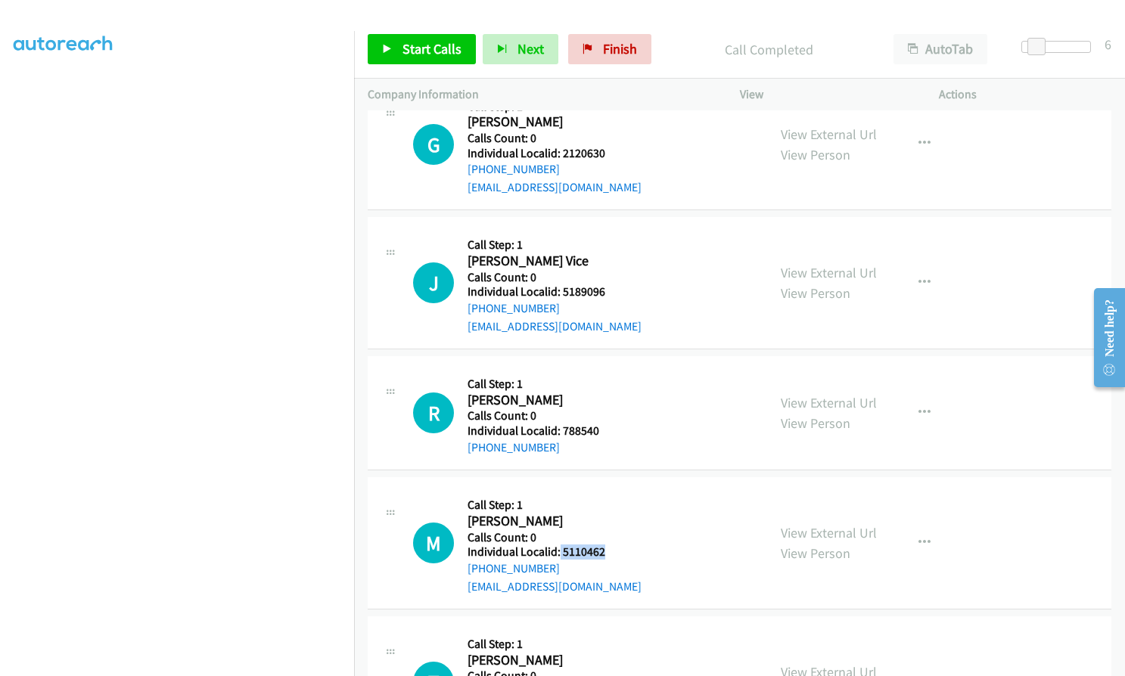
drag, startPoint x: 560, startPoint y: 480, endPoint x: 607, endPoint y: 480, distance: 46.1
click at [607, 491] on div "M Callback Scheduled Call Step: 1 Mark Centrillo America/New_York Calls Count: …" at bounding box center [583, 543] width 340 height 104
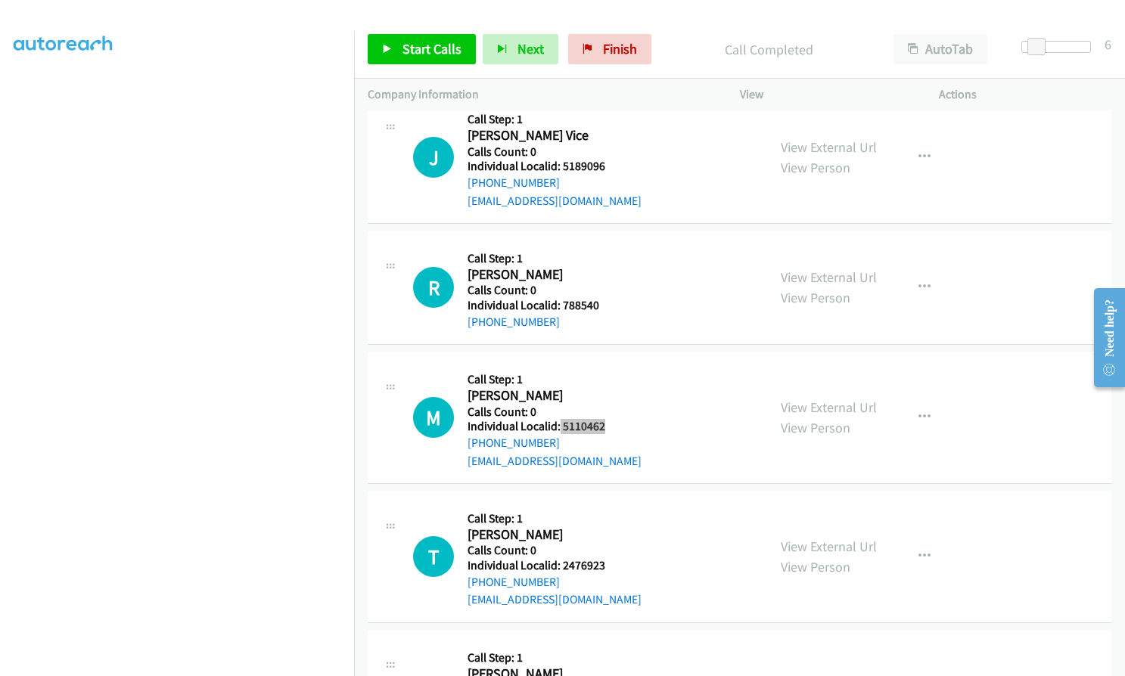
scroll to position [16046, 0]
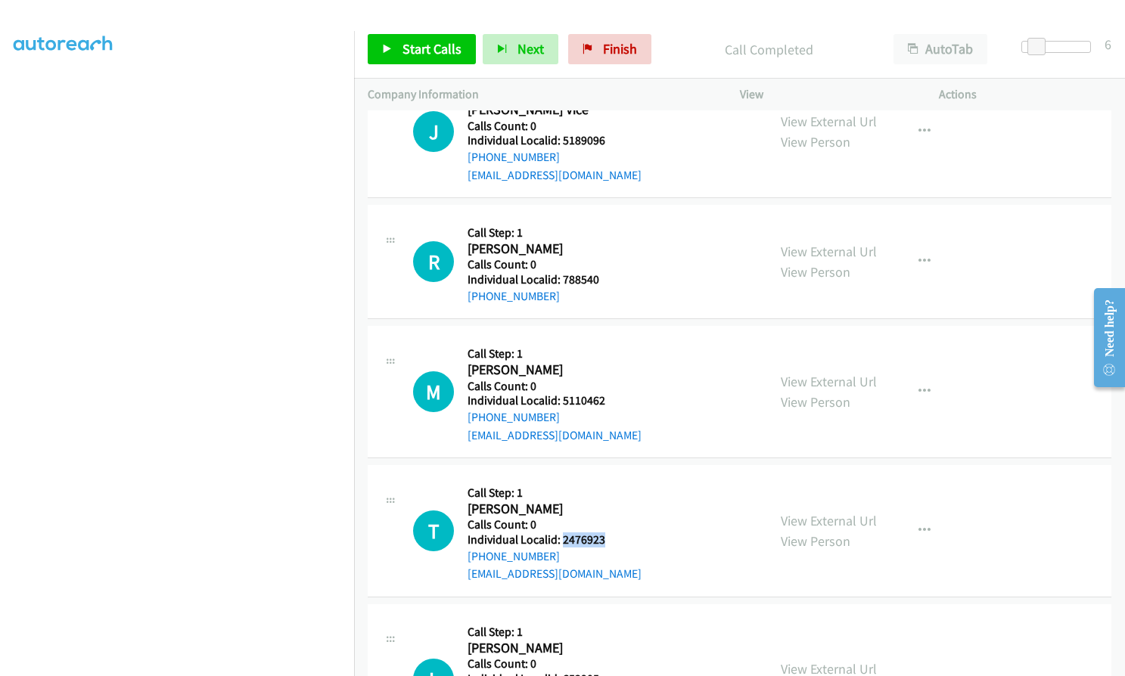
drag, startPoint x: 561, startPoint y: 467, endPoint x: 607, endPoint y: 468, distance: 46.2
click at [607, 533] on h5 "Individual Localid: 2476923" at bounding box center [554, 540] width 174 height 15
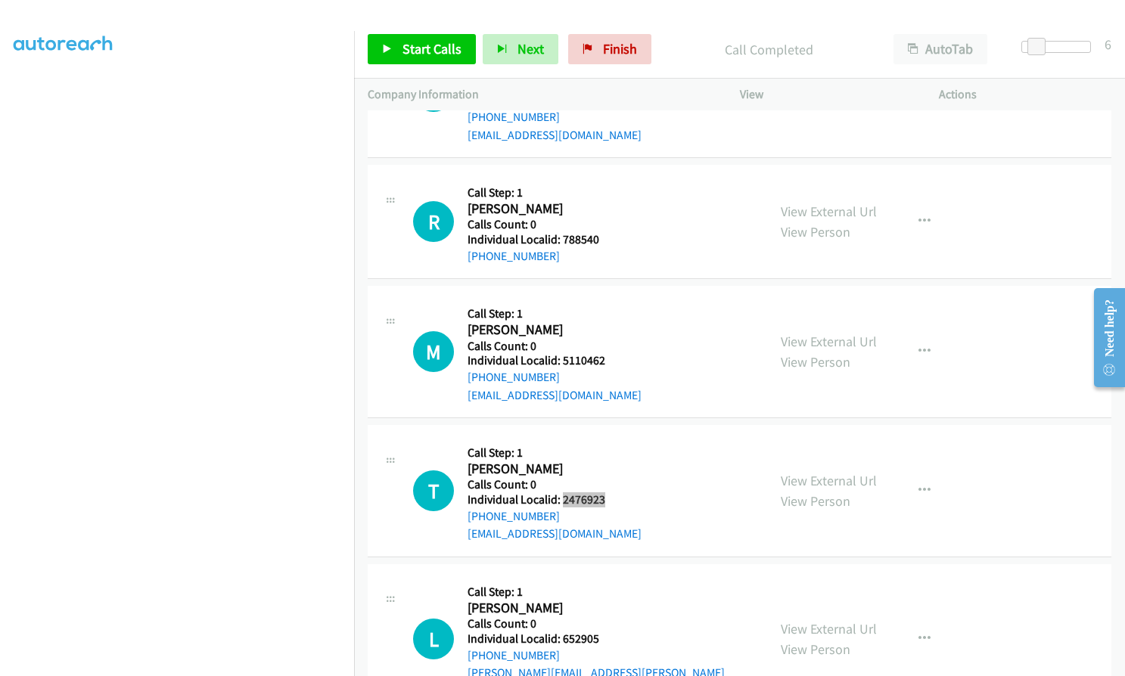
scroll to position [16178, 0]
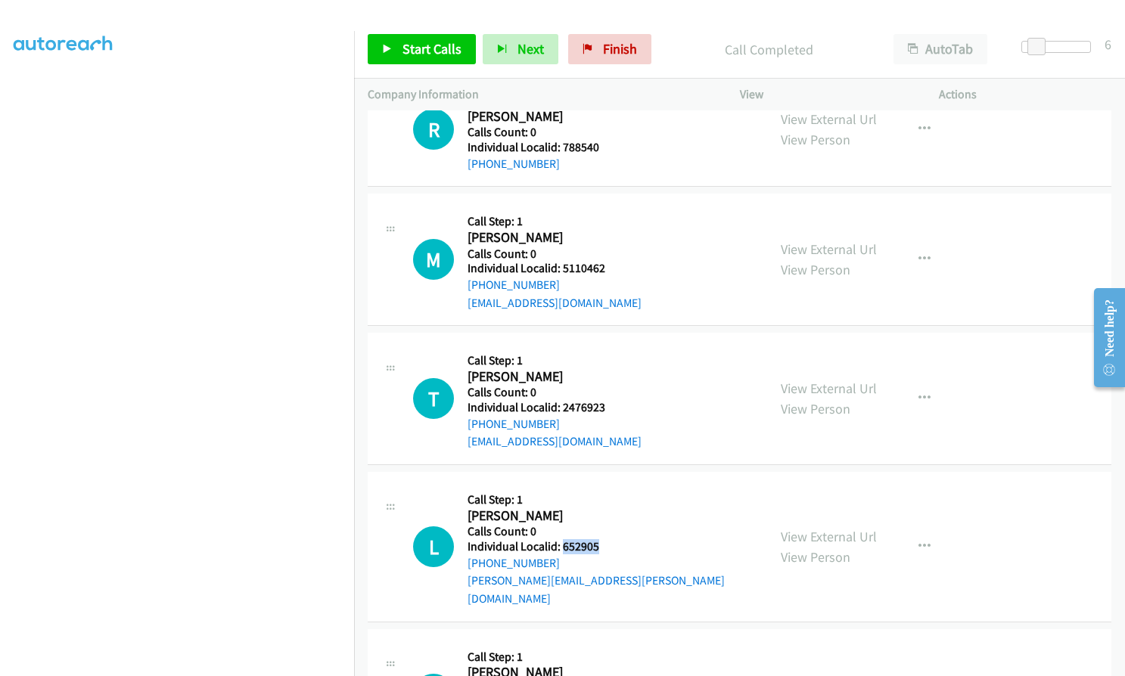
drag, startPoint x: 578, startPoint y: 474, endPoint x: 602, endPoint y: 475, distance: 24.2
click at [602, 486] on div "L Callback Scheduled Call Step: 1 Lynn Meyer America/Chicago Calls Count: 0 Ind…" at bounding box center [583, 547] width 340 height 122
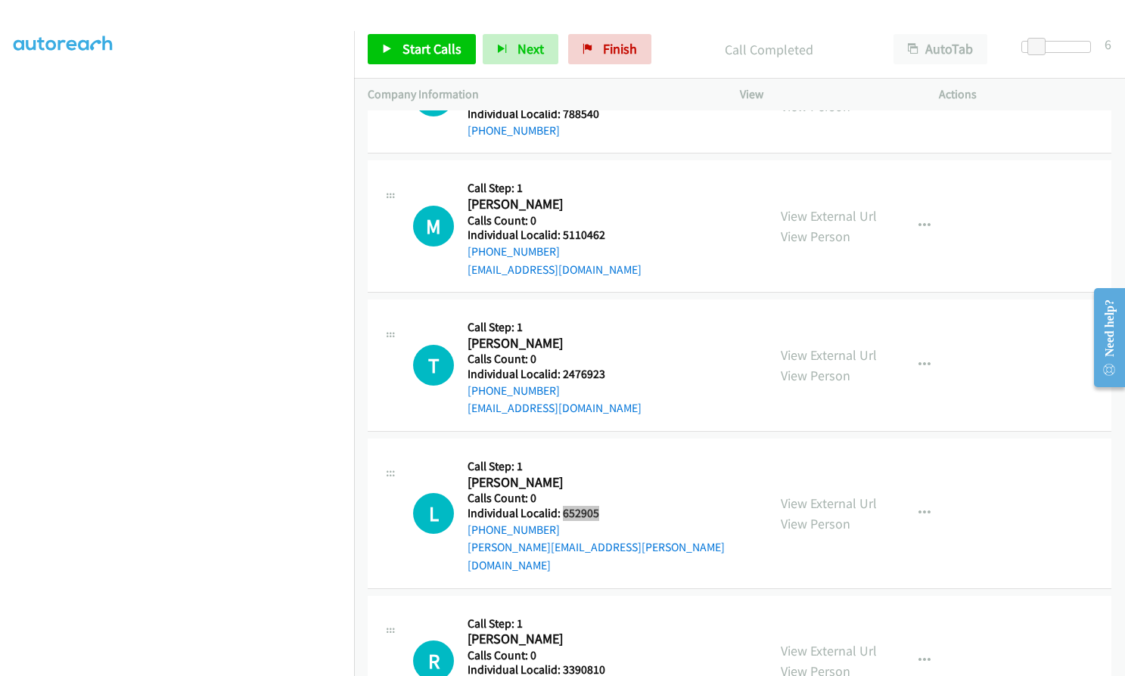
scroll to position [16291, 0]
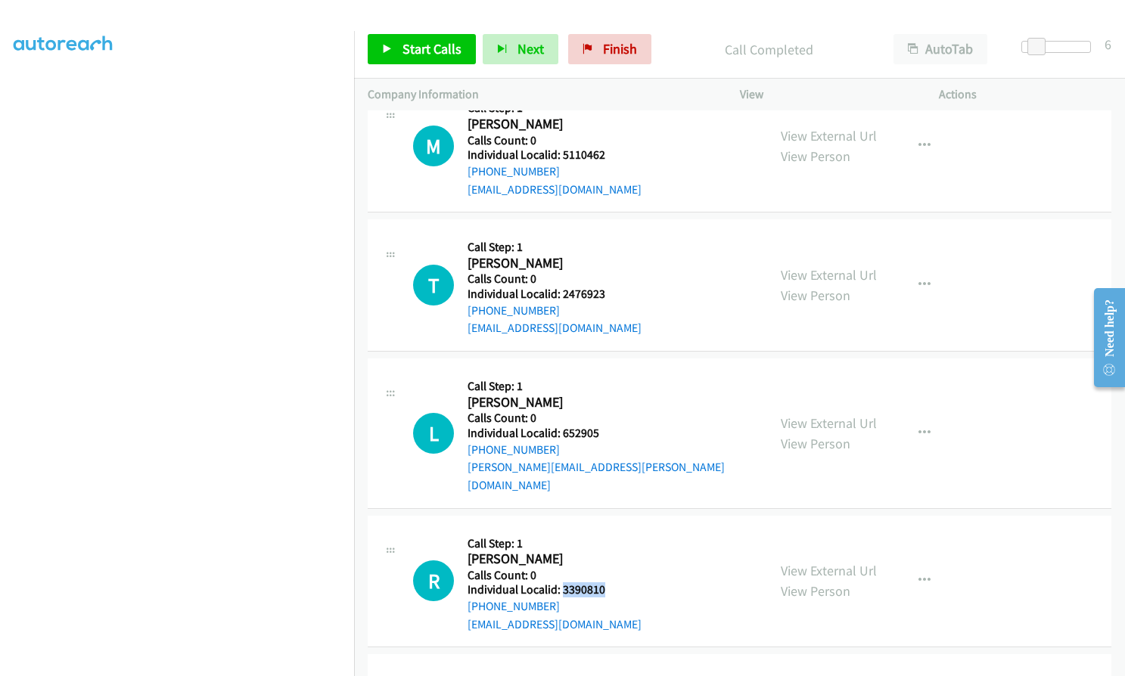
drag, startPoint x: 567, startPoint y: 505, endPoint x: 606, endPoint y: 502, distance: 39.4
click at [606, 529] on div "R Callback Scheduled Call Step: 1 Ramkumar Sachdev America/New_York Calls Count…" at bounding box center [583, 581] width 340 height 104
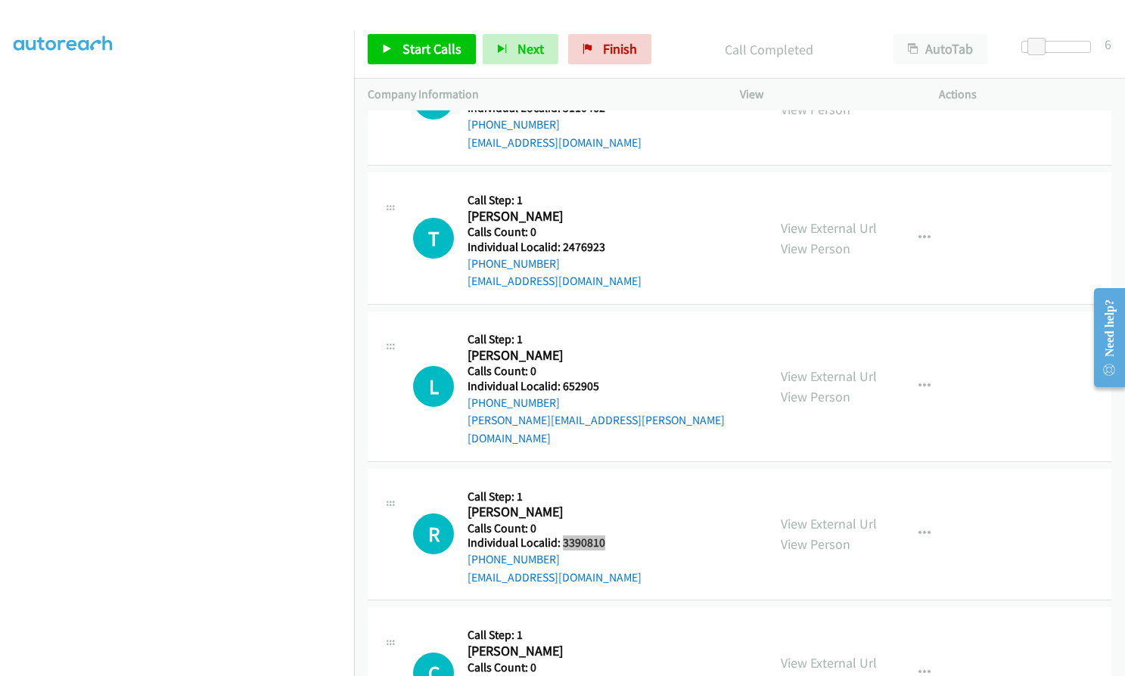
scroll to position [16462, 0]
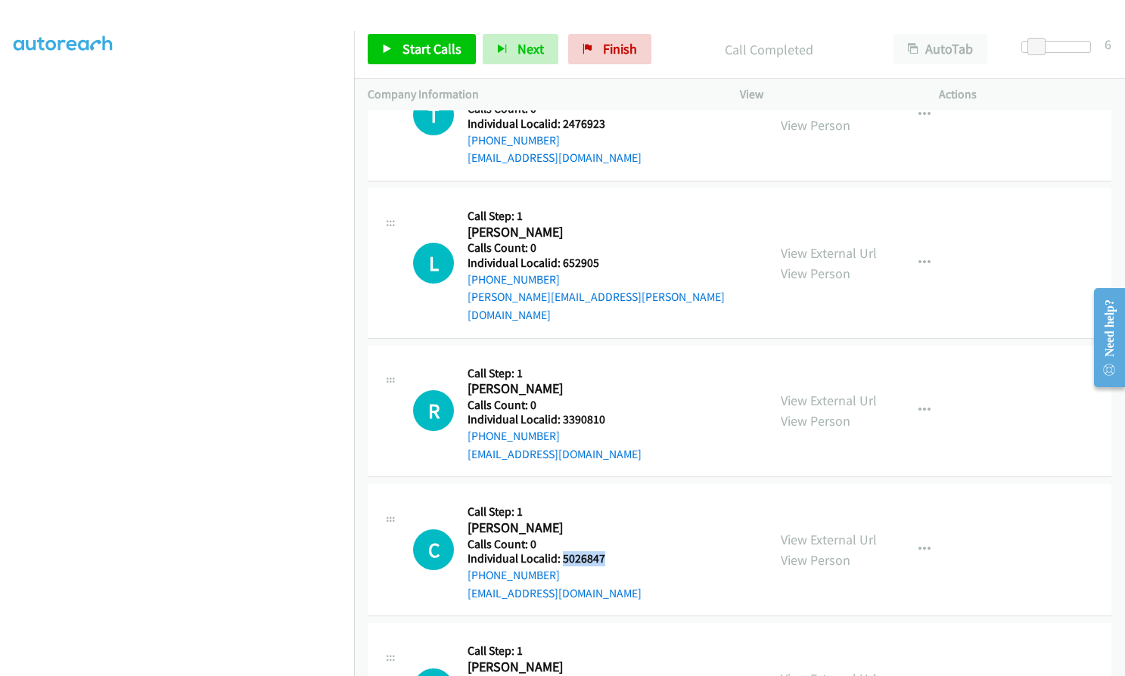
drag, startPoint x: 561, startPoint y: 467, endPoint x: 606, endPoint y: 468, distance: 44.6
click at [606, 498] on div "C Callback Scheduled Call Step: 1 Christopher Cramer America/New_York Calls Cou…" at bounding box center [583, 550] width 340 height 104
click at [393, 51] on link "Start Calls" at bounding box center [422, 49] width 108 height 30
click at [401, 50] on link "Pause" at bounding box center [409, 49] width 83 height 30
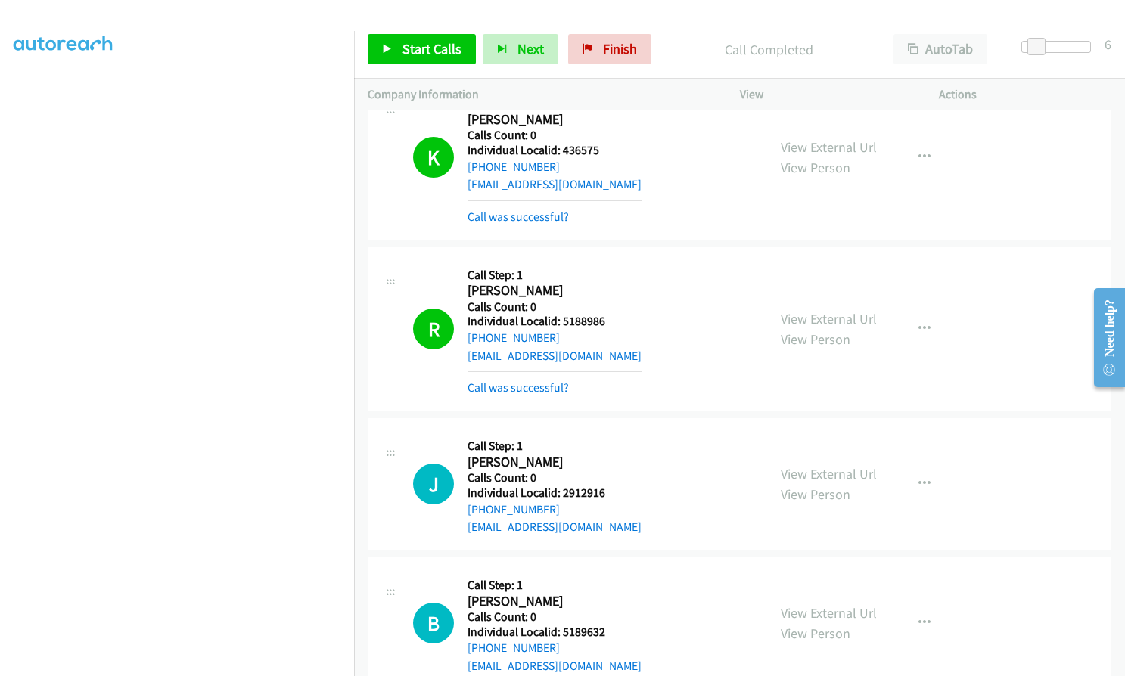
scroll to position [14849, 0]
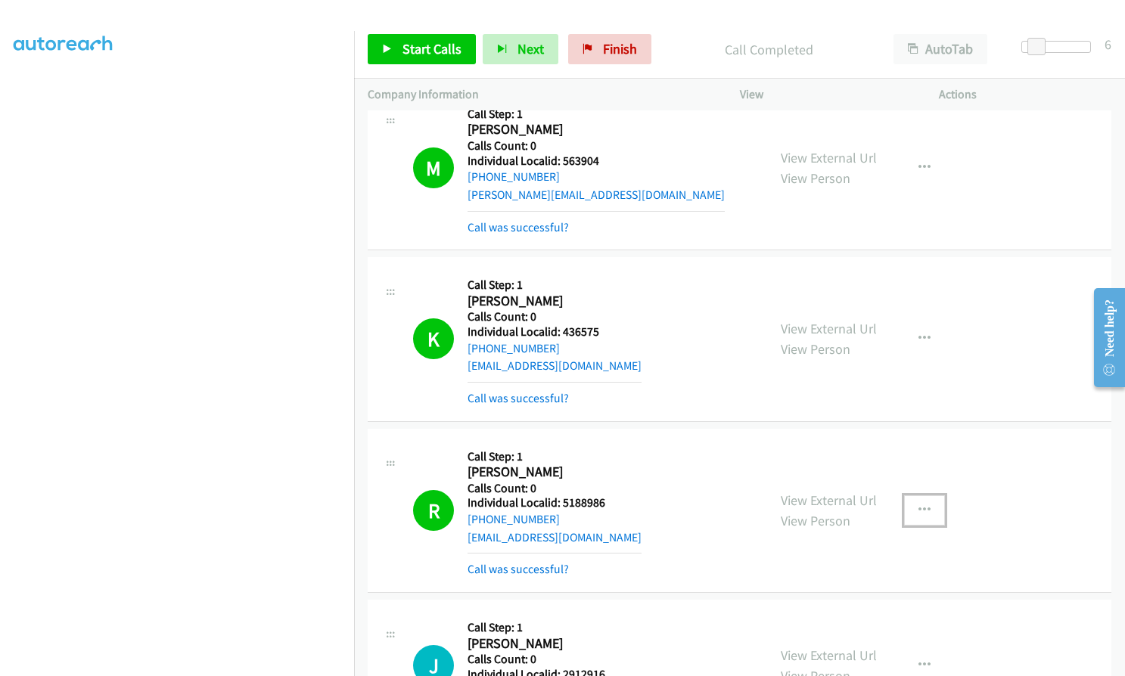
click at [921, 505] on icon "button" at bounding box center [924, 511] width 12 height 12
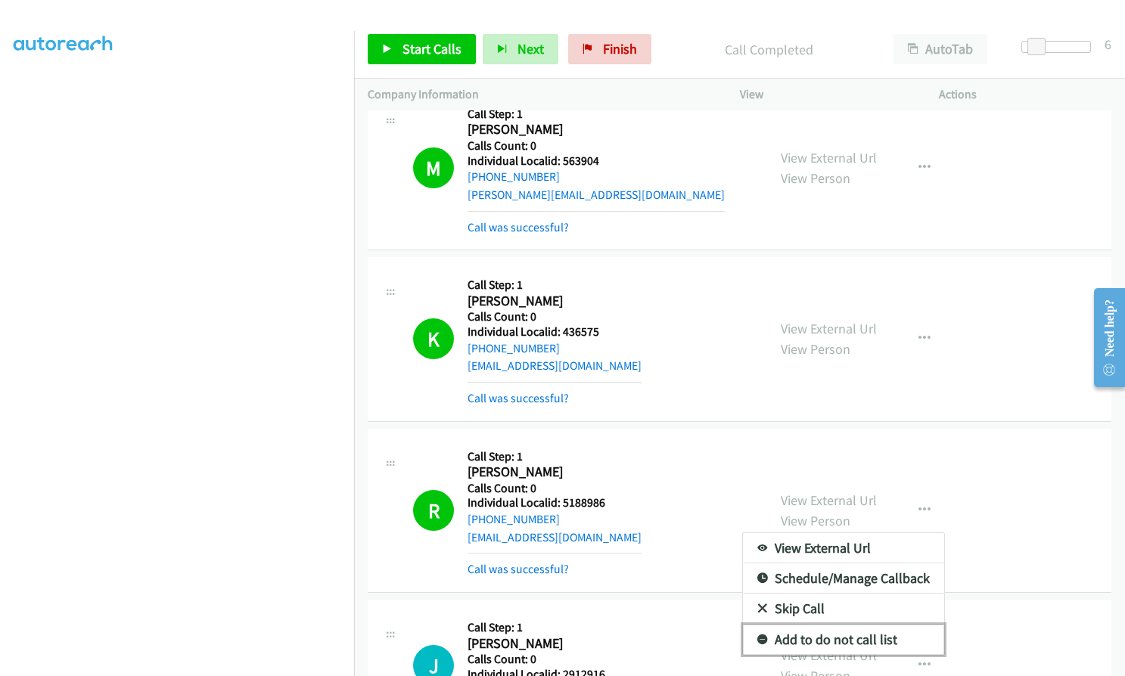
click at [758, 635] on icon at bounding box center [762, 640] width 11 height 11
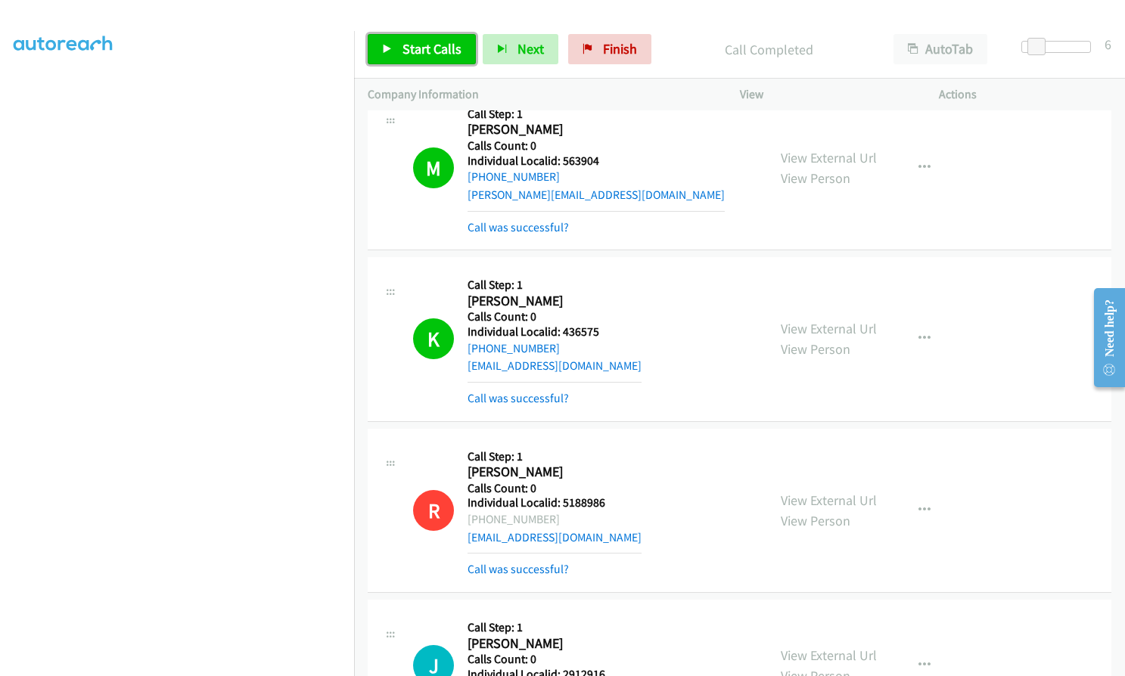
click at [433, 45] on span "Start Calls" at bounding box center [431, 48] width 59 height 17
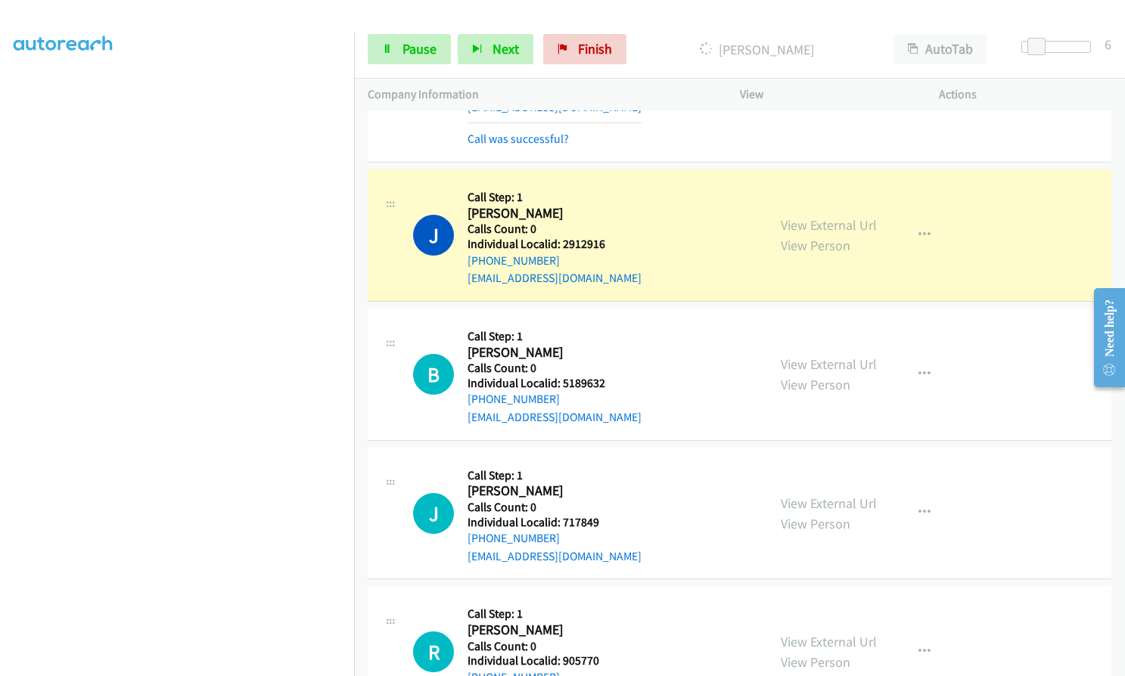
scroll to position [15284, 0]
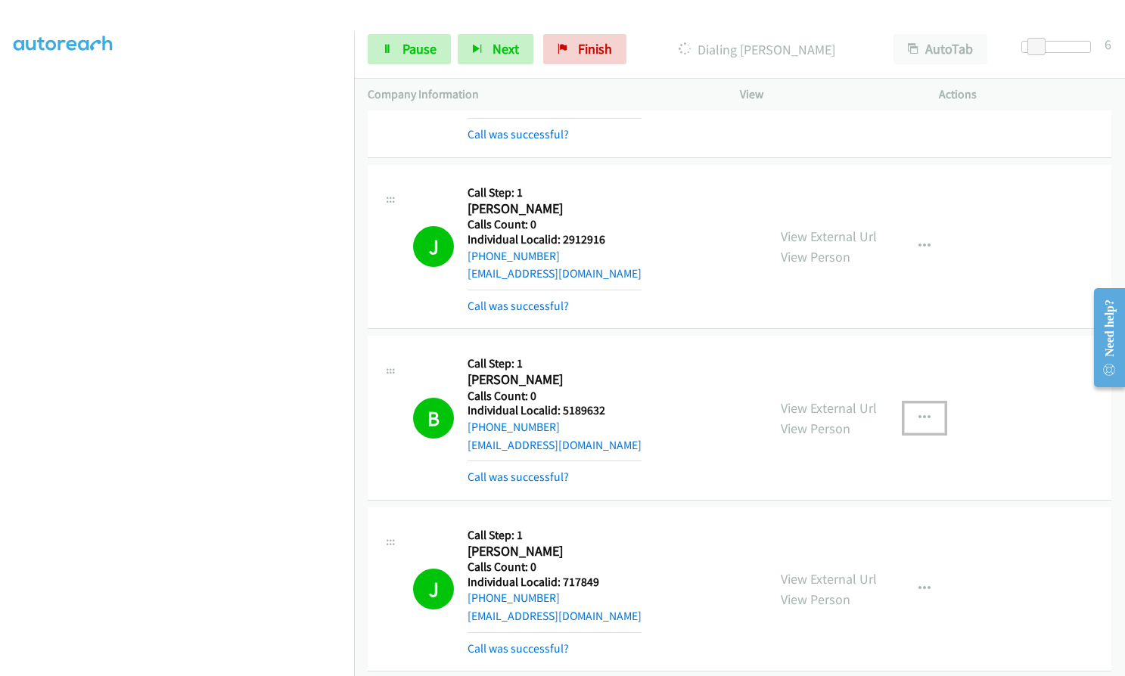
click at [920, 412] on icon "button" at bounding box center [924, 418] width 12 height 12
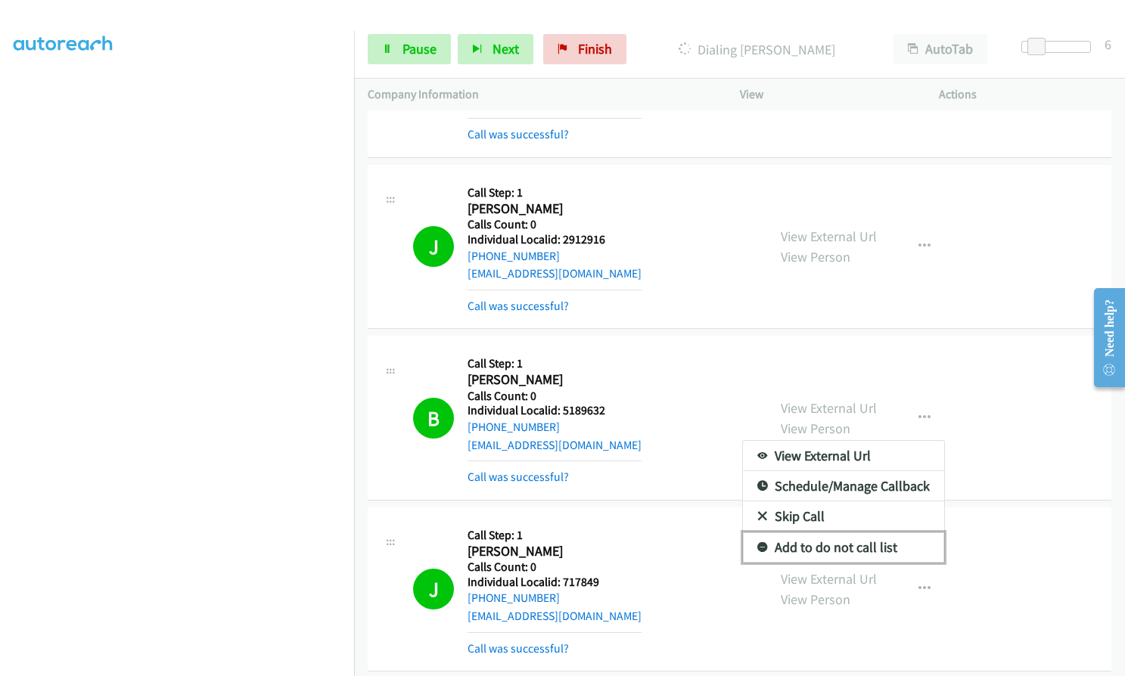
click at [757, 543] on icon at bounding box center [762, 548] width 11 height 11
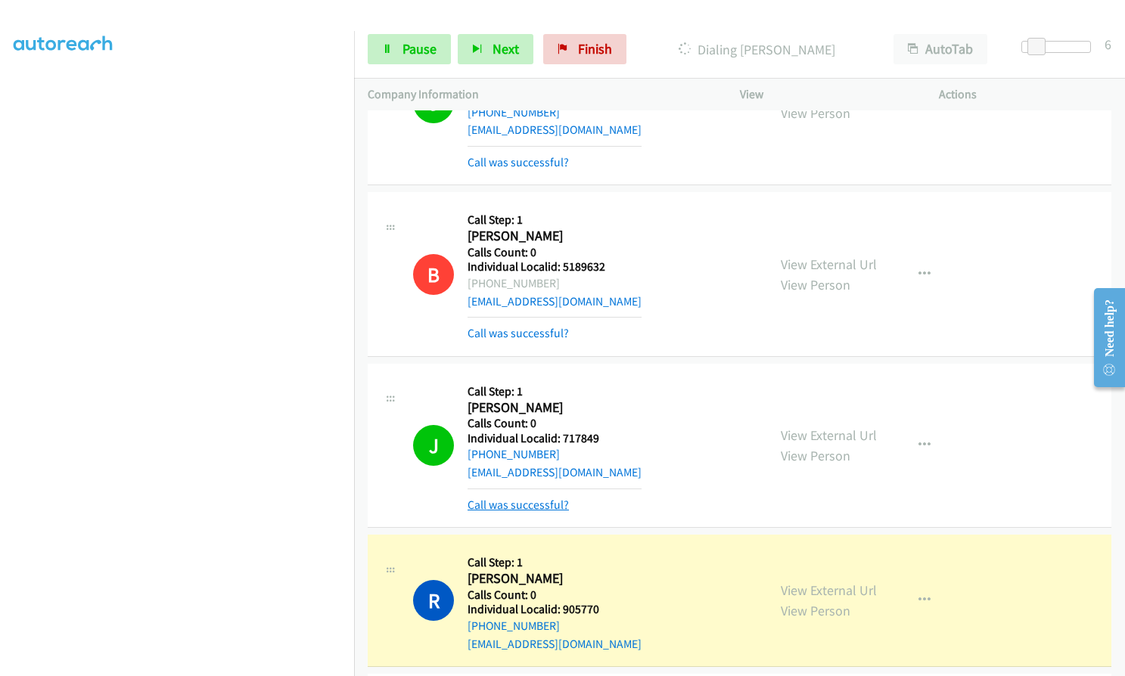
scroll to position [15530, 0]
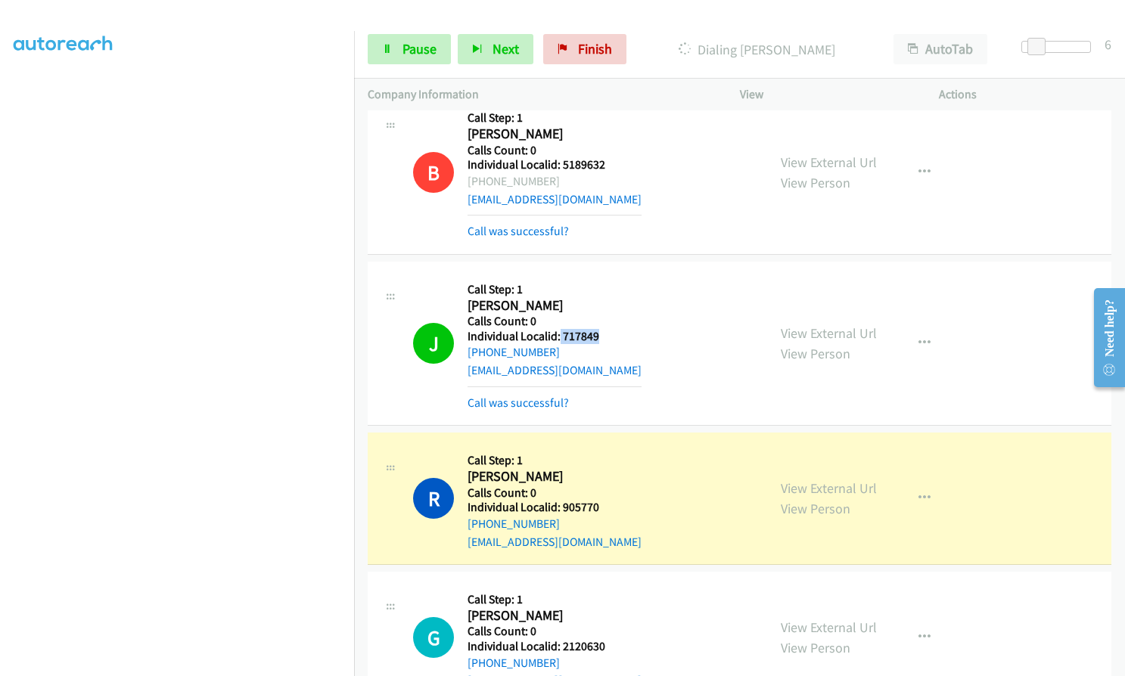
drag, startPoint x: 557, startPoint y: 263, endPoint x: 601, endPoint y: 263, distance: 43.9
click at [601, 275] on div "J Callback Scheduled Call Step: 1 Jonathan Hicks America/Chicago Calls Count: 0…" at bounding box center [583, 343] width 340 height 136
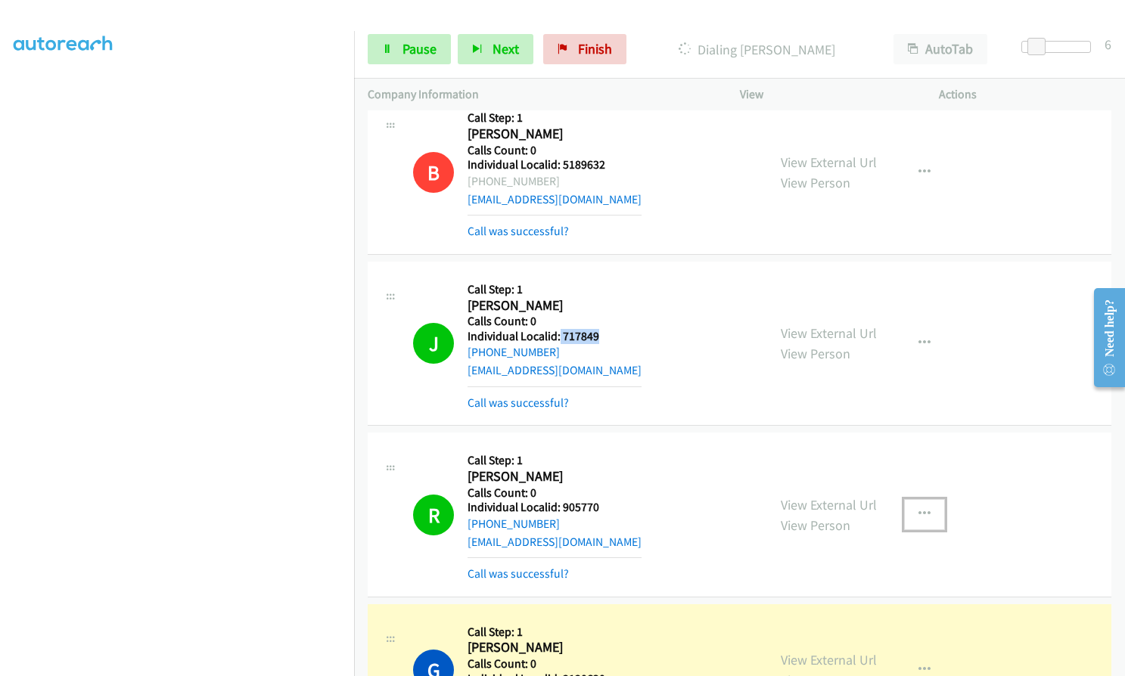
click at [921, 508] on icon "button" at bounding box center [924, 514] width 12 height 12
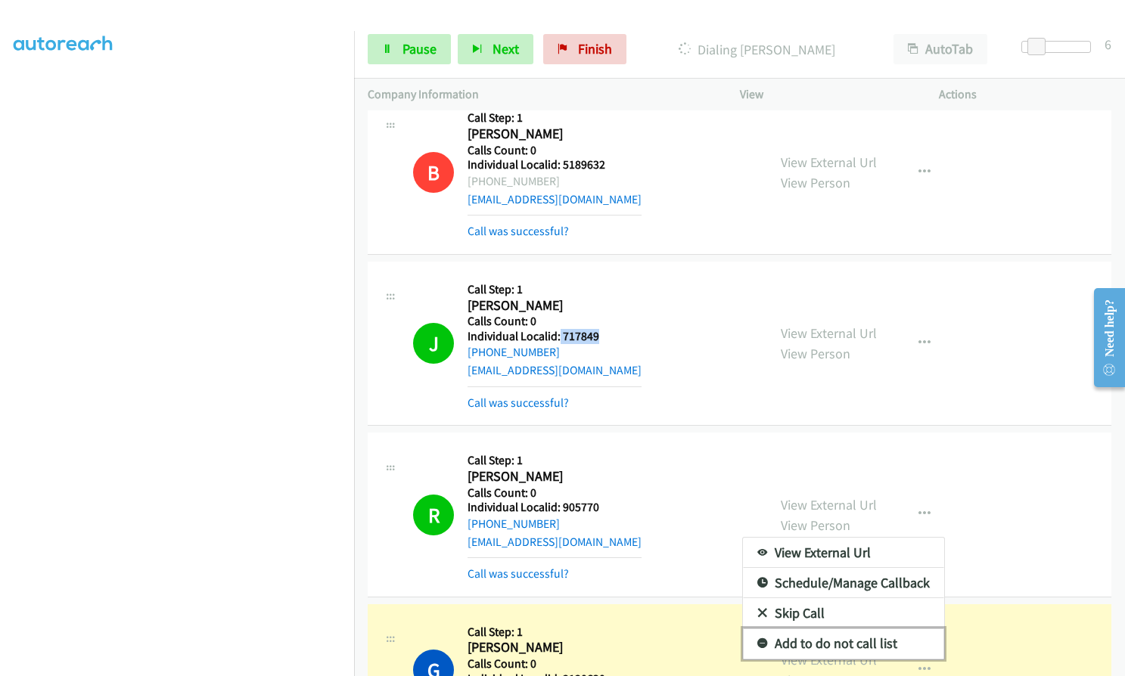
click at [757, 639] on icon at bounding box center [762, 644] width 11 height 11
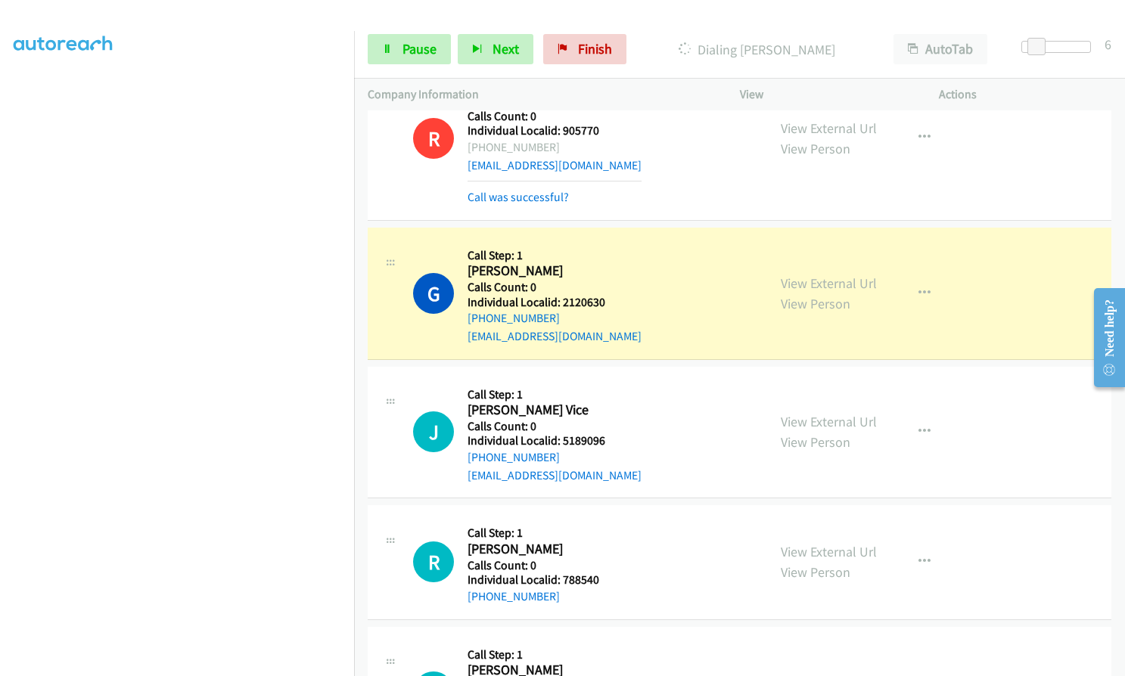
scroll to position [15927, 0]
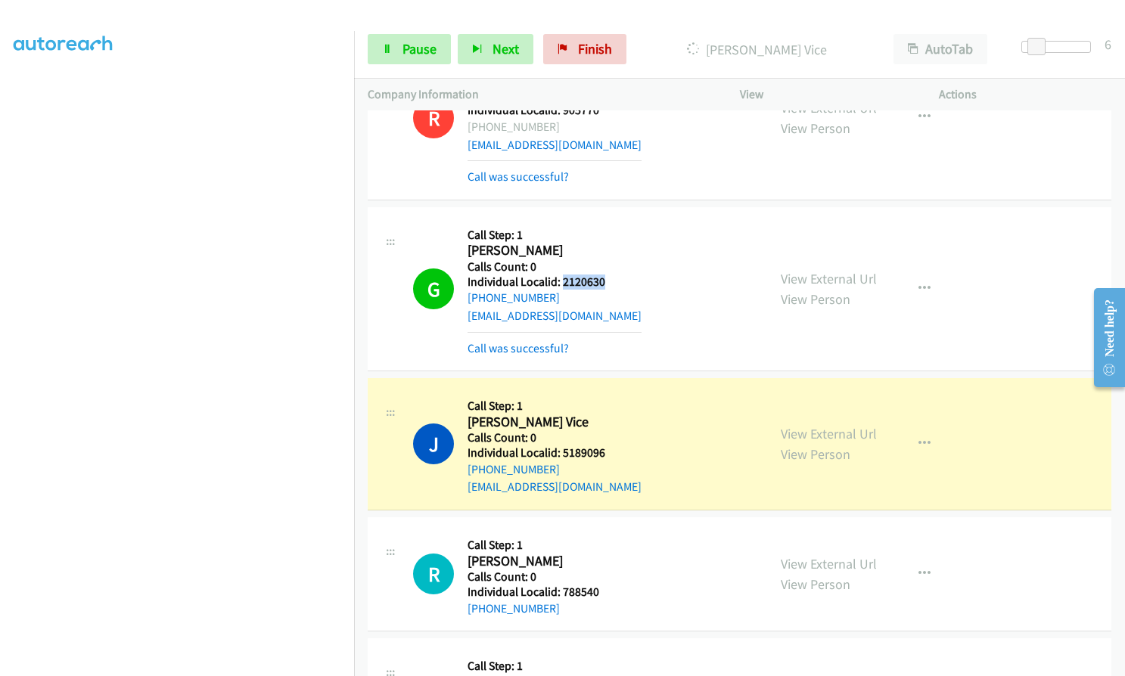
drag, startPoint x: 565, startPoint y: 210, endPoint x: 607, endPoint y: 210, distance: 41.6
click at [607, 221] on div "G Callback Scheduled Call Step: 1 Gregory Burnside America/Chicago Calls Count:…" at bounding box center [583, 289] width 340 height 136
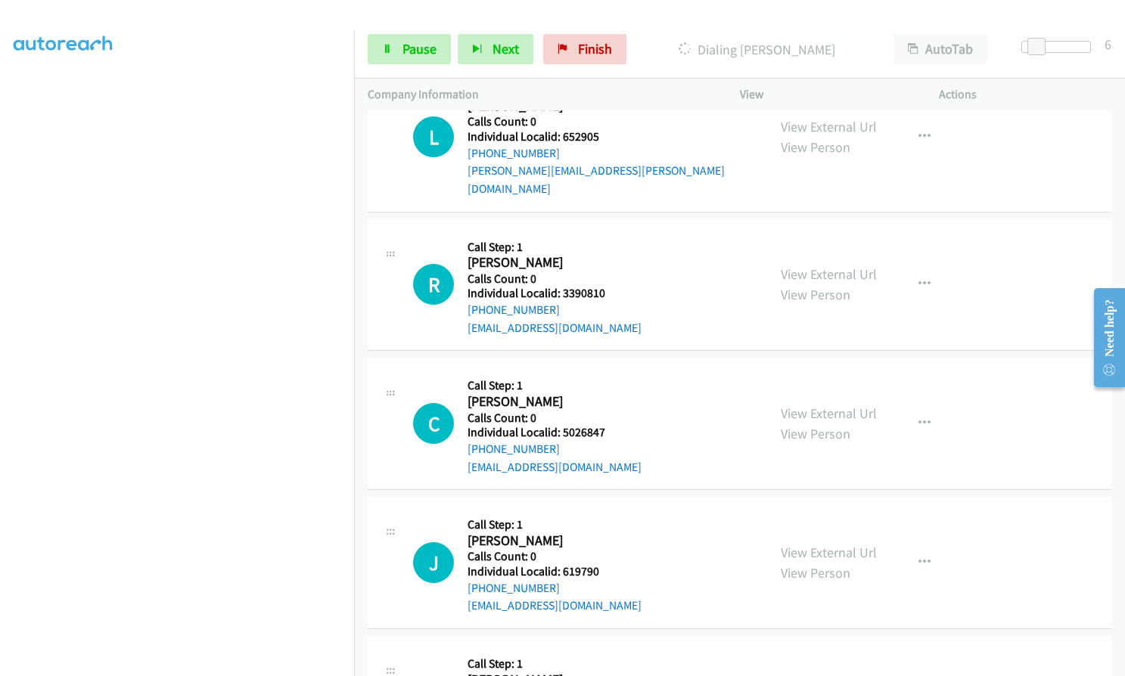
scroll to position [16872, 0]
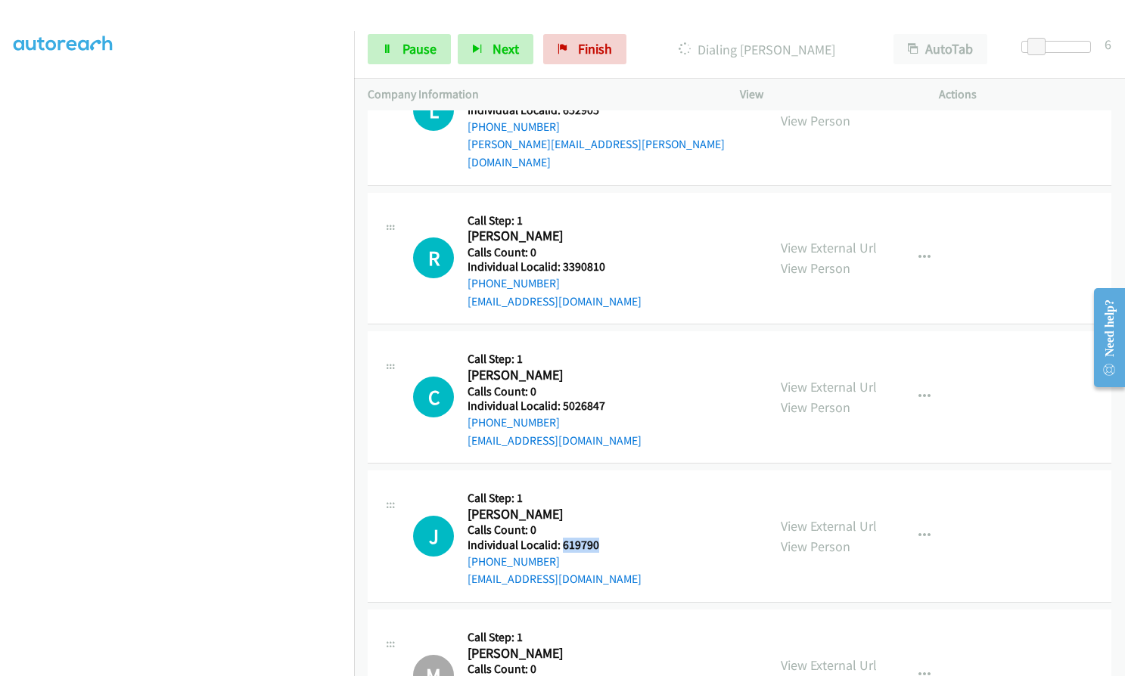
drag, startPoint x: 562, startPoint y: 455, endPoint x: 629, endPoint y: 456, distance: 66.6
click at [629, 484] on div "J Callback Scheduled Call Step: 1 Jim Allen America/Chicago Calls Count: 0 Indi…" at bounding box center [583, 536] width 340 height 104
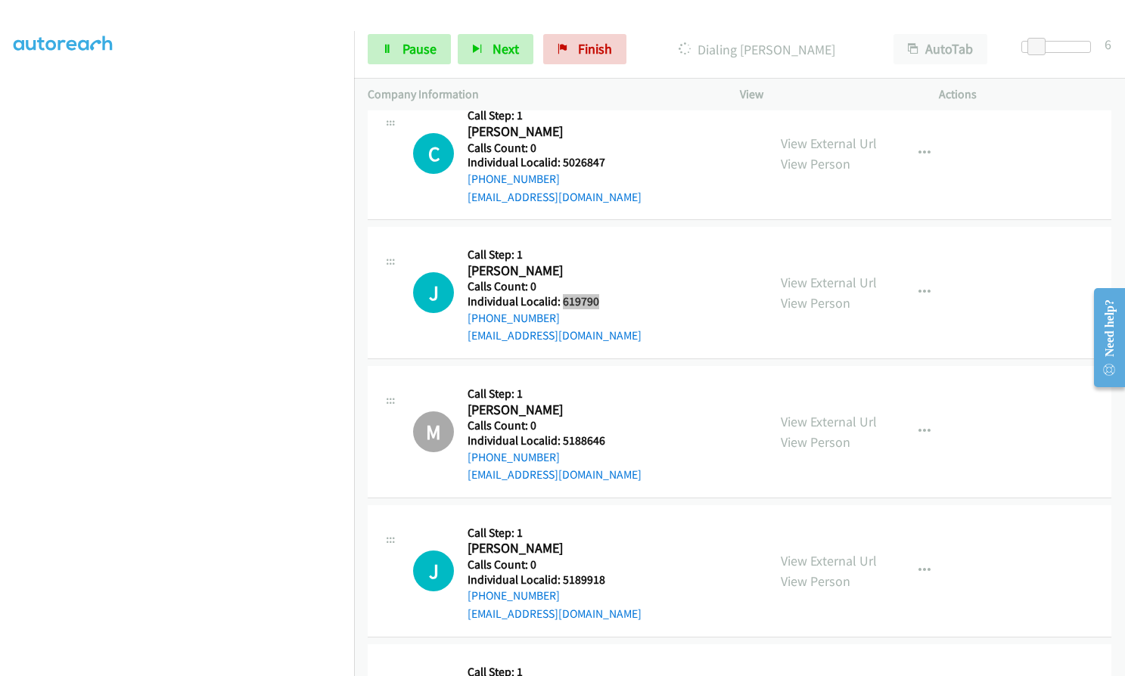
scroll to position [17118, 0]
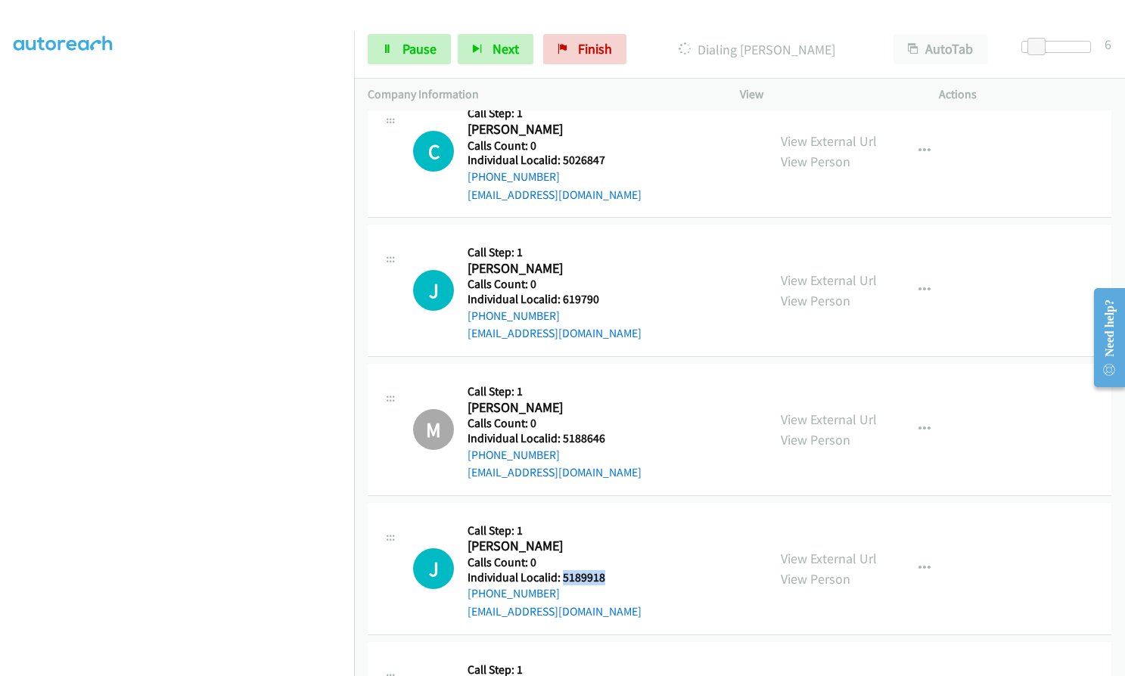
drag, startPoint x: 560, startPoint y: 487, endPoint x: 614, endPoint y: 487, distance: 53.7
click at [620, 517] on div "J Callback Scheduled Call Step: 1 Jason Coffey America/New_York Calls Count: 0 …" at bounding box center [583, 569] width 340 height 104
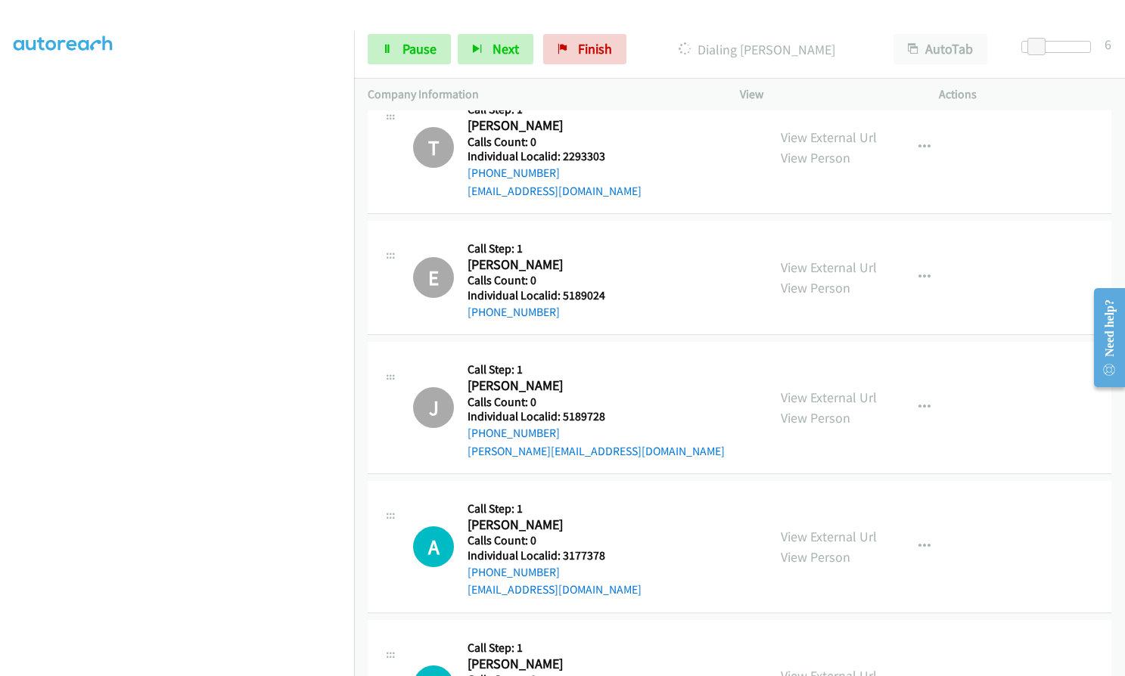
scroll to position [17818, 0]
drag, startPoint x: 562, startPoint y: 461, endPoint x: 608, endPoint y: 463, distance: 46.2
click at [608, 494] on div "A Callback Scheduled Call Step: 1 Achille Lorge America/Denver Calls Count: 0 I…" at bounding box center [583, 546] width 340 height 104
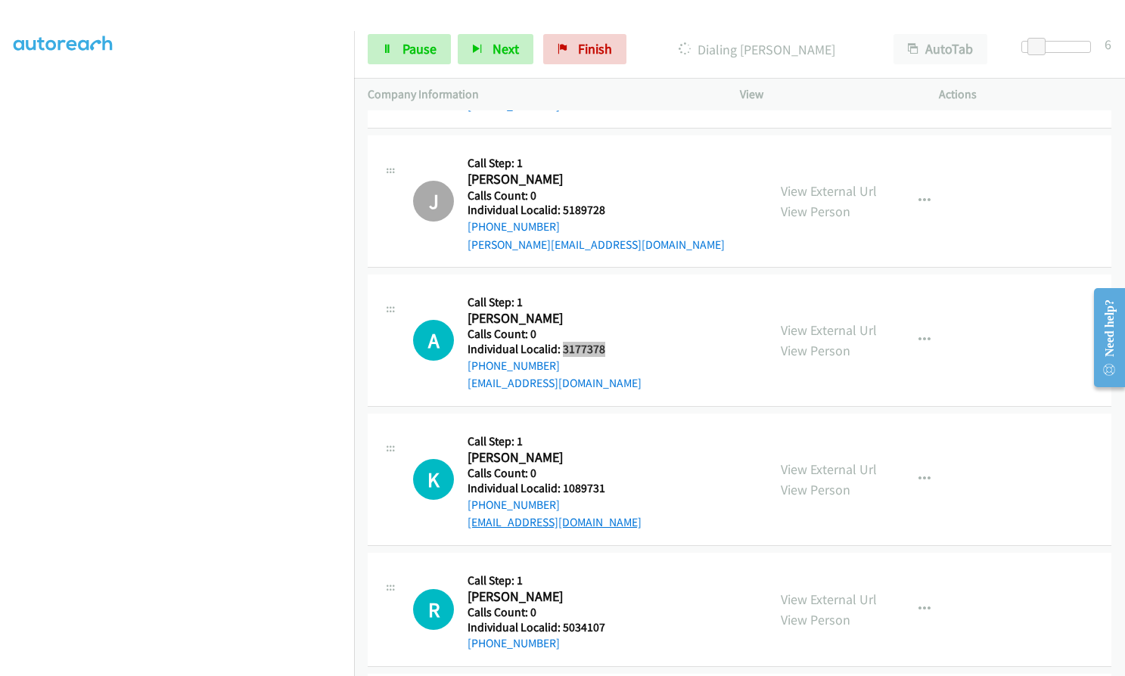
scroll to position [18026, 0]
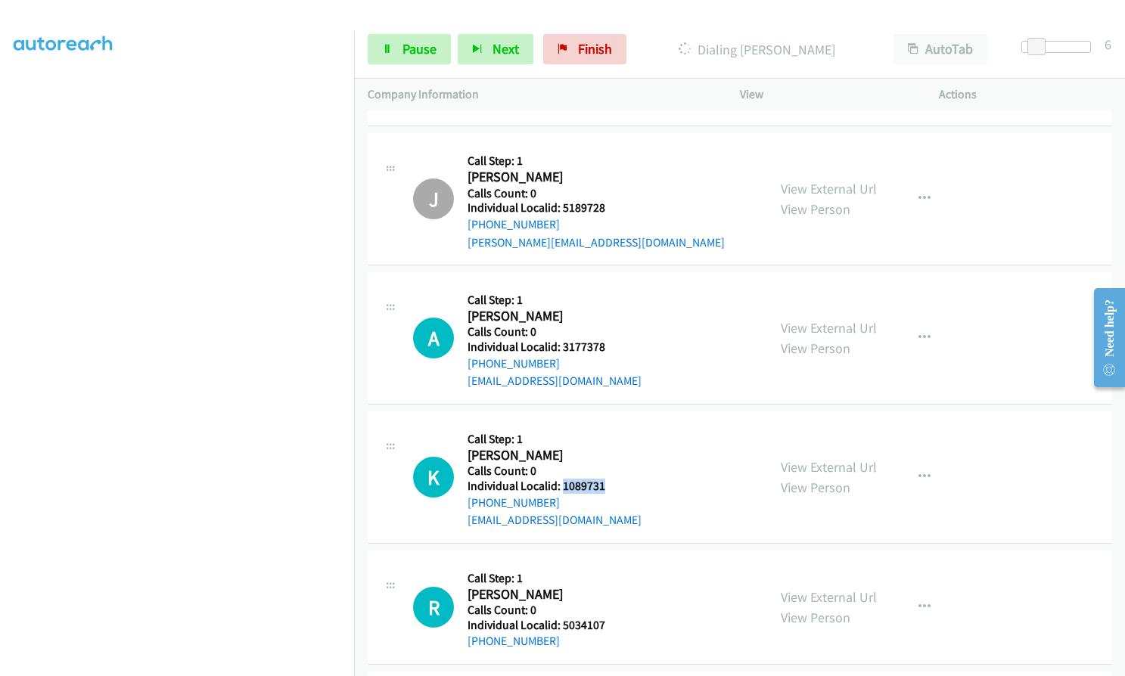
drag, startPoint x: 570, startPoint y: 396, endPoint x: 610, endPoint y: 396, distance: 40.8
click at [610, 425] on div "K Callback Scheduled Call Step: 1 Kayla Vawter America/New_York Calls Count: 0 …" at bounding box center [583, 477] width 340 height 104
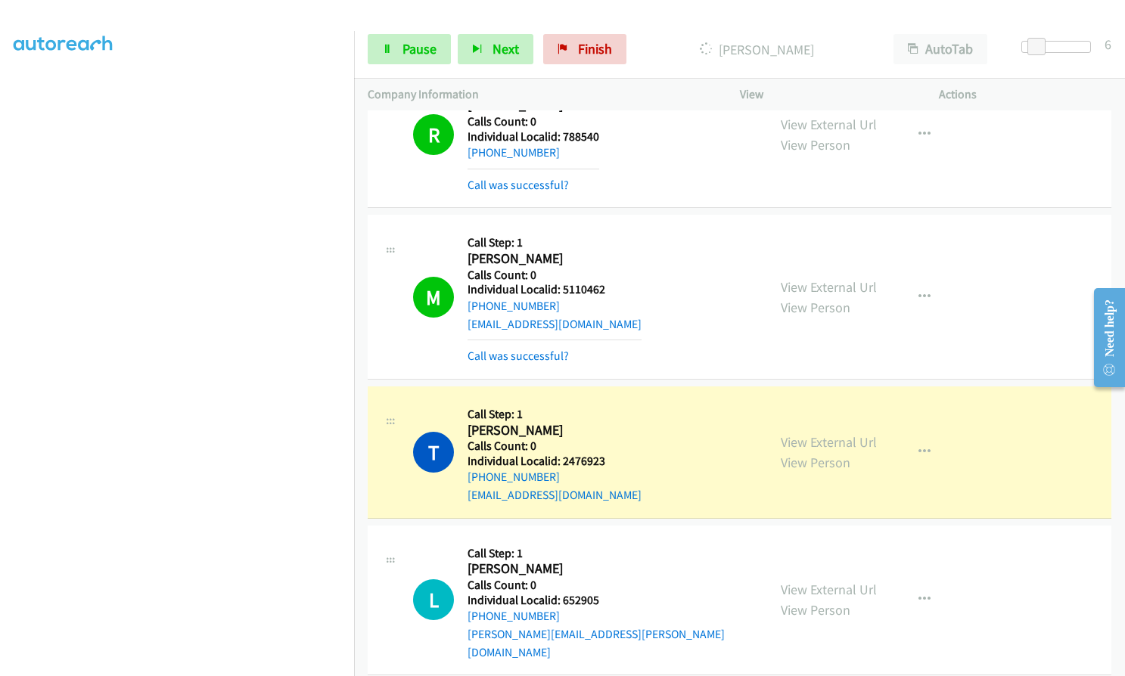
scroll to position [16413, 0]
drag, startPoint x: 563, startPoint y: 217, endPoint x: 615, endPoint y: 217, distance: 52.2
click at [615, 230] on div "M Callback Scheduled Call Step: 1 Mark Centrillo America/New_York Calls Count: …" at bounding box center [583, 298] width 340 height 136
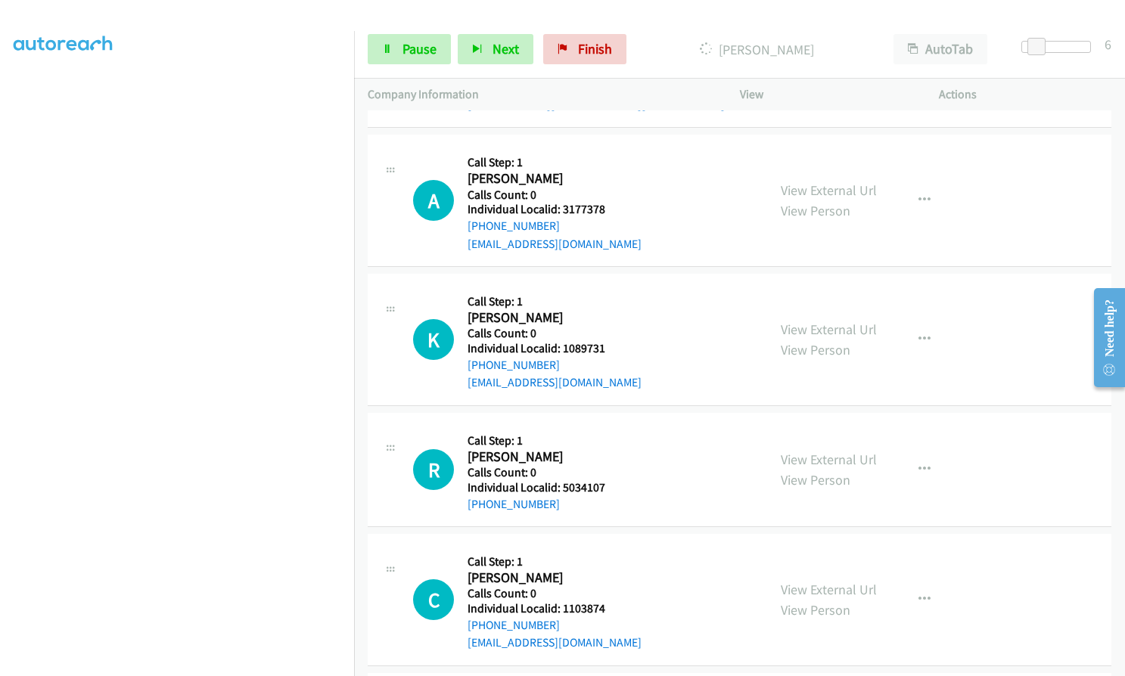
scroll to position [18229, 0]
drag, startPoint x: 560, startPoint y: 396, endPoint x: 607, endPoint y: 398, distance: 47.0
click at [617, 426] on div "R Callback Scheduled Call Step: 1 Rebecca Moyer America/Denver Calls Count: 0 I…" at bounding box center [583, 469] width 340 height 86
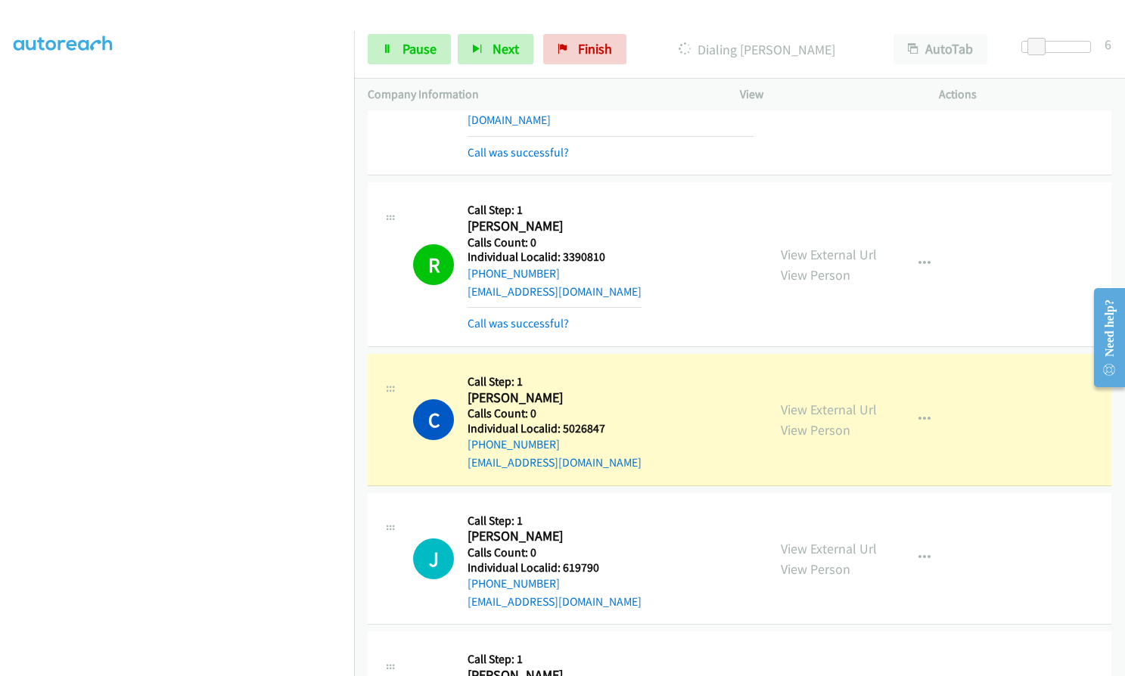
scroll to position [16950, 0]
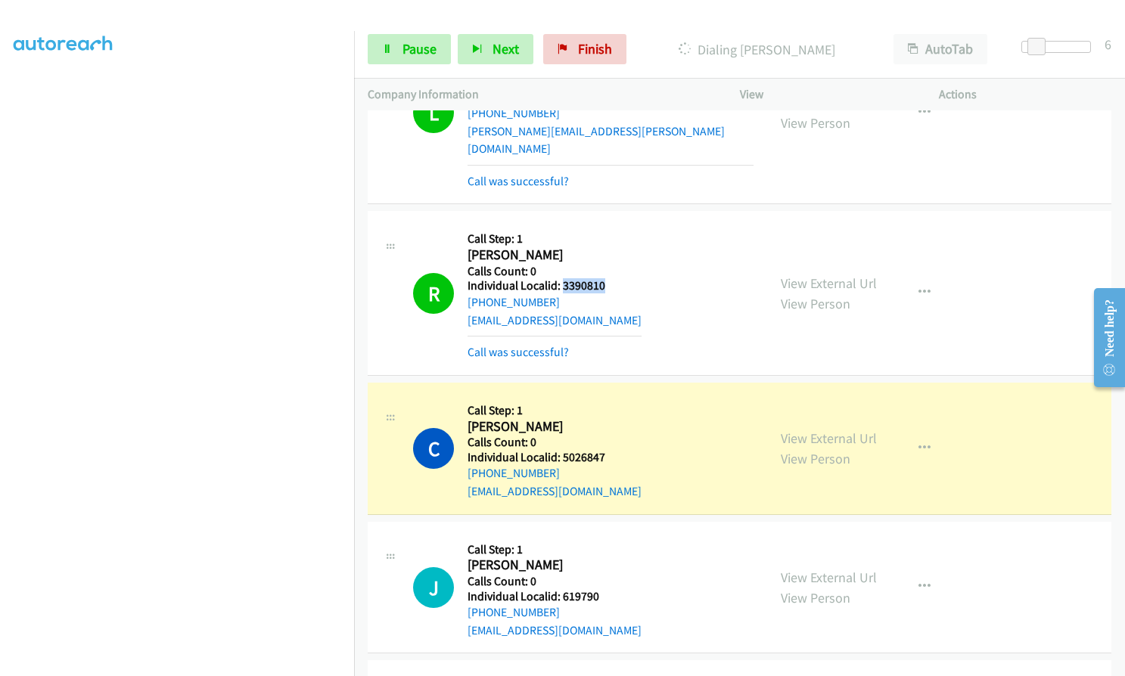
drag, startPoint x: 563, startPoint y: 196, endPoint x: 606, endPoint y: 196, distance: 43.1
click at [606, 225] on div "R Callback Scheduled Call Step: 1 Ramkumar Sachdev America/New_York Calls Count…" at bounding box center [583, 293] width 340 height 136
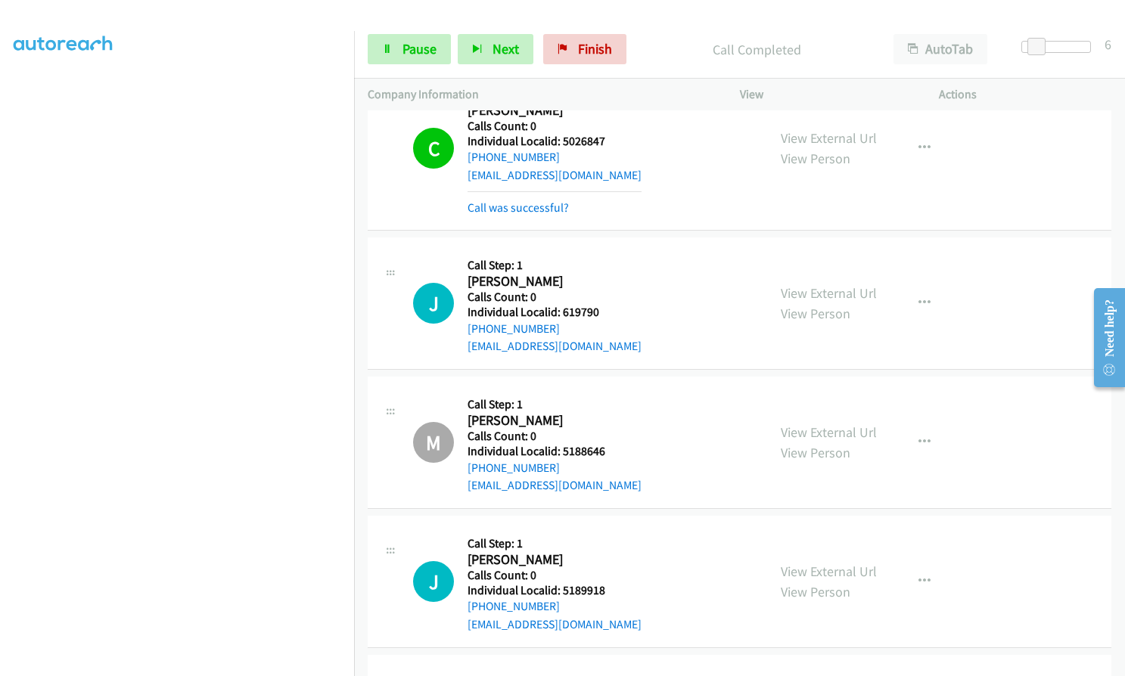
scroll to position [17329, 0]
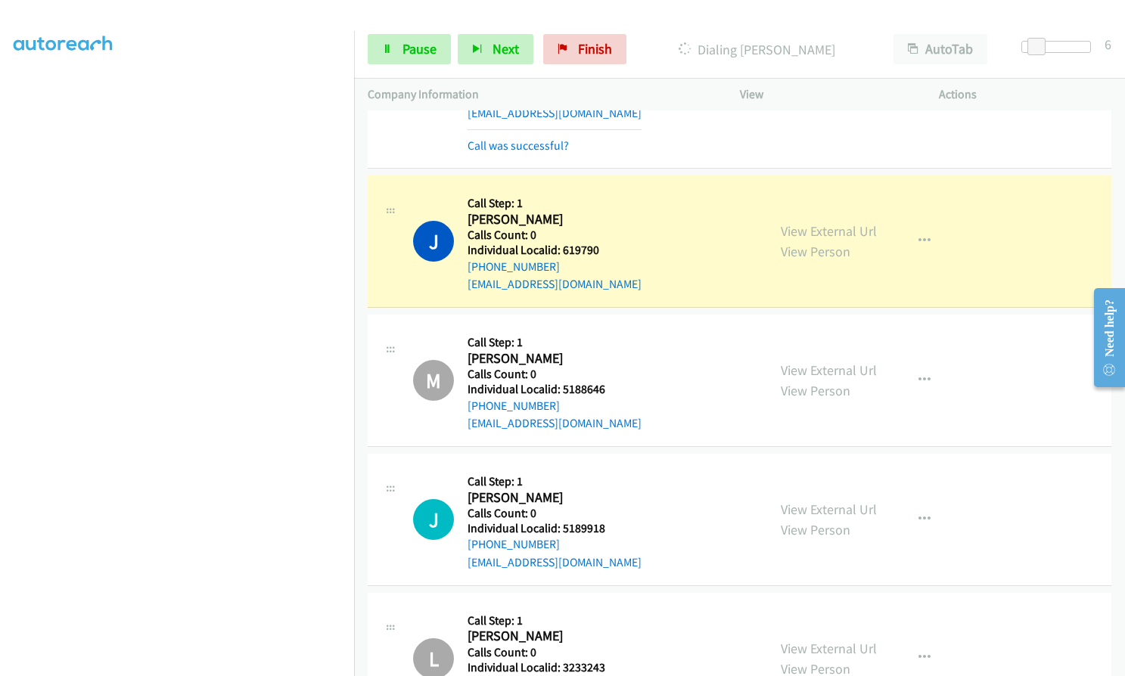
click at [423, 32] on div "Start Calls Pause Next Finish Dialing Jim Allen AutoTab AutoTab 6" at bounding box center [739, 49] width 771 height 58
click at [423, 43] on span "Pause" at bounding box center [419, 48] width 34 height 17
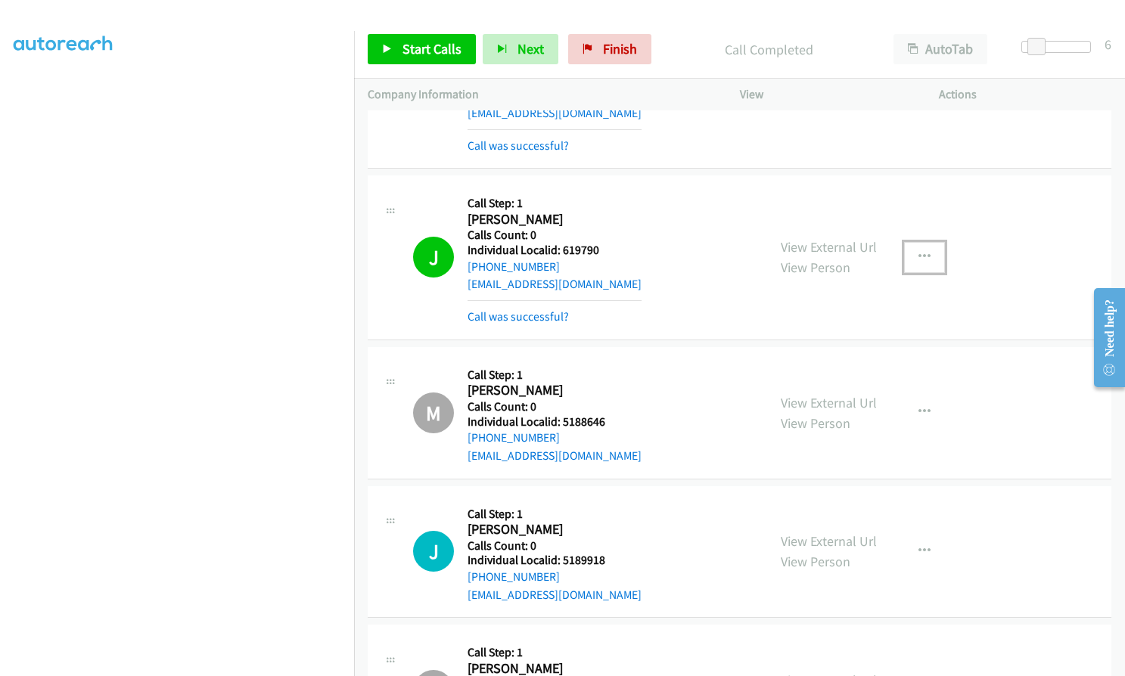
click at [921, 242] on button "button" at bounding box center [924, 257] width 41 height 30
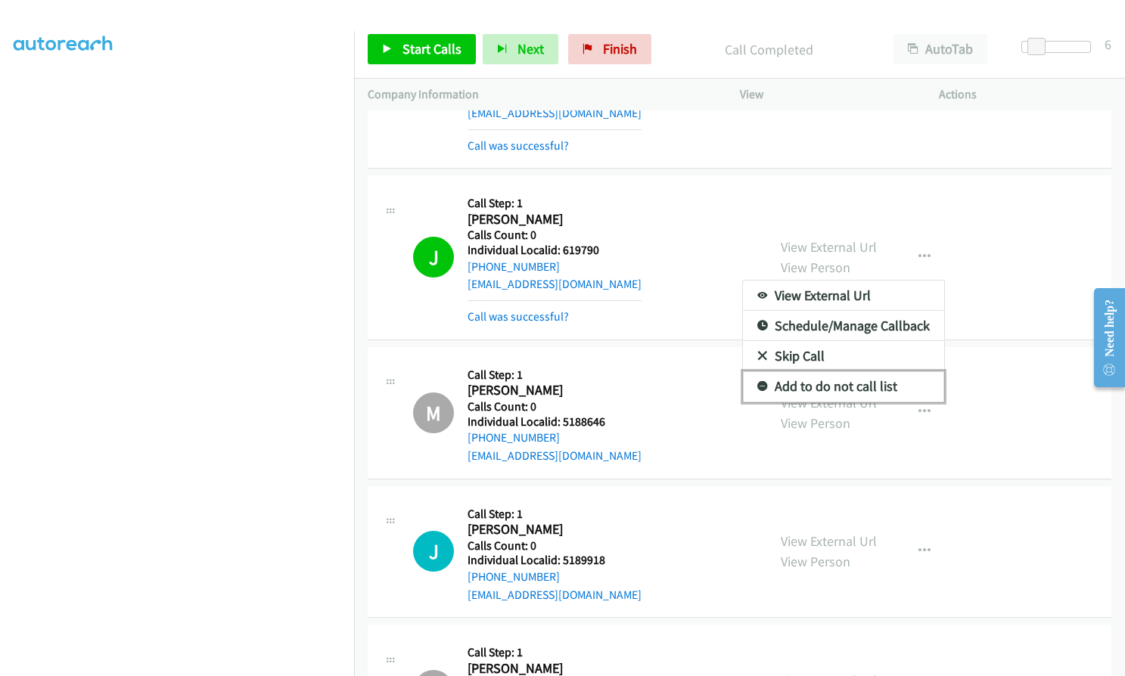
drag, startPoint x: 762, startPoint y: 298, endPoint x: 712, endPoint y: 266, distance: 59.8
click at [761, 371] on link "Add to do not call list" at bounding box center [843, 386] width 201 height 30
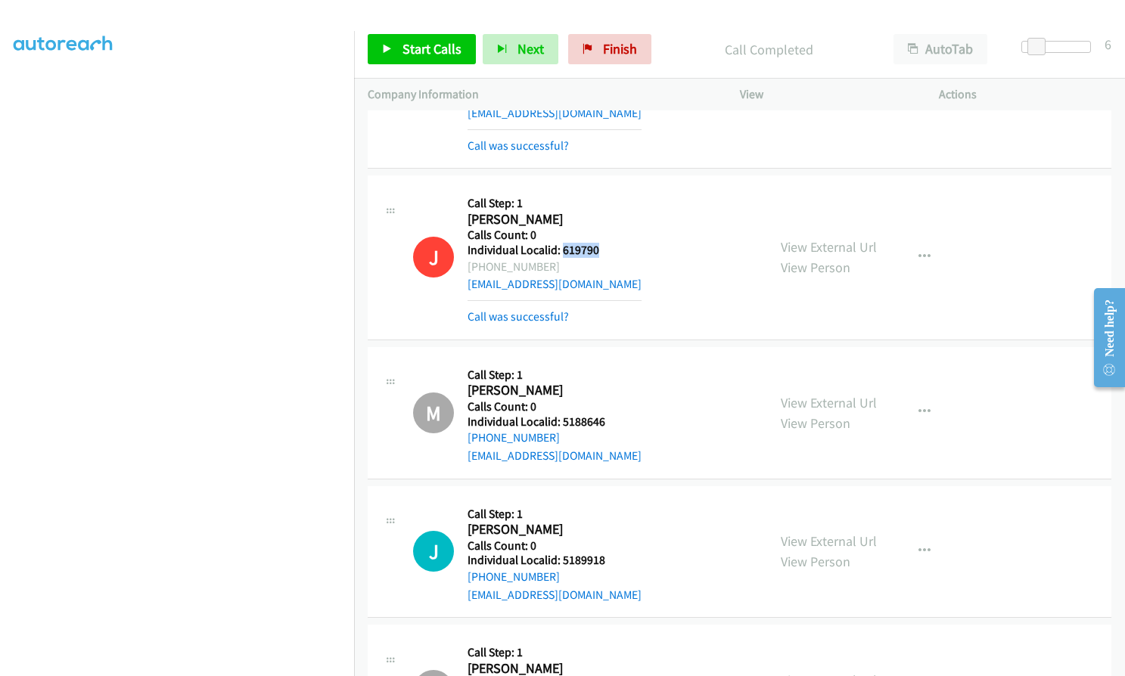
drag, startPoint x: 560, startPoint y: 159, endPoint x: 595, endPoint y: 158, distance: 34.8
click at [595, 243] on h5 "Individual Localid: 619790" at bounding box center [554, 250] width 174 height 15
click at [420, 54] on span "Start Calls" at bounding box center [431, 48] width 59 height 17
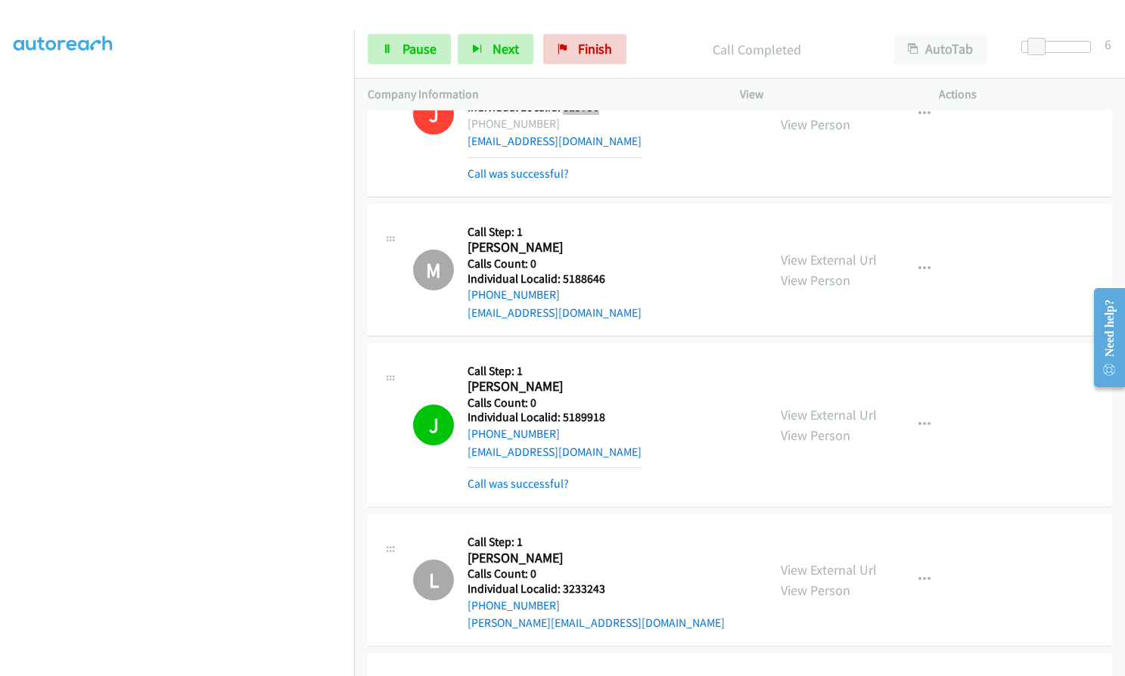
scroll to position [17499, 0]
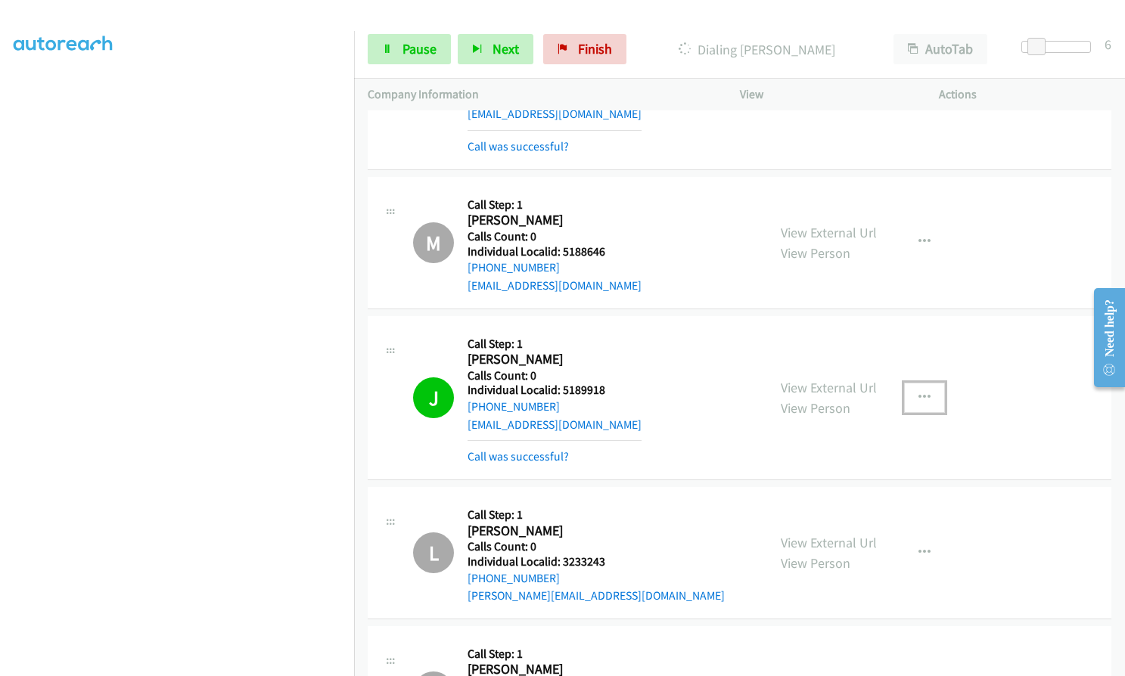
click at [924, 383] on button "button" at bounding box center [924, 398] width 41 height 30
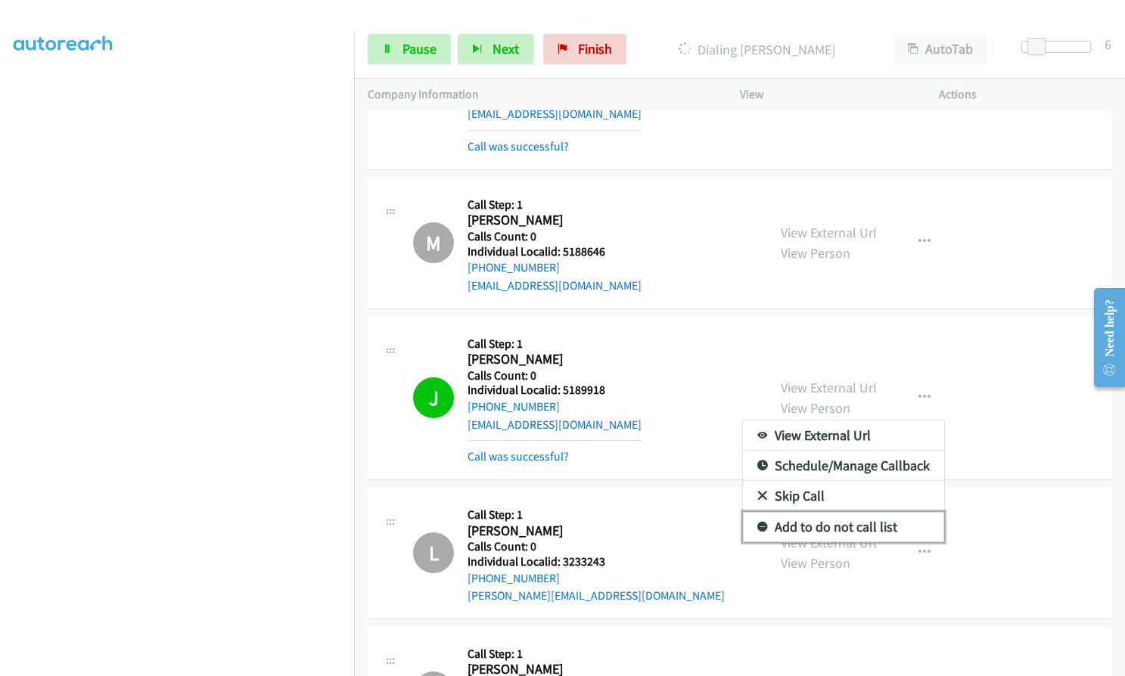
click at [757, 523] on icon at bounding box center [762, 528] width 11 height 11
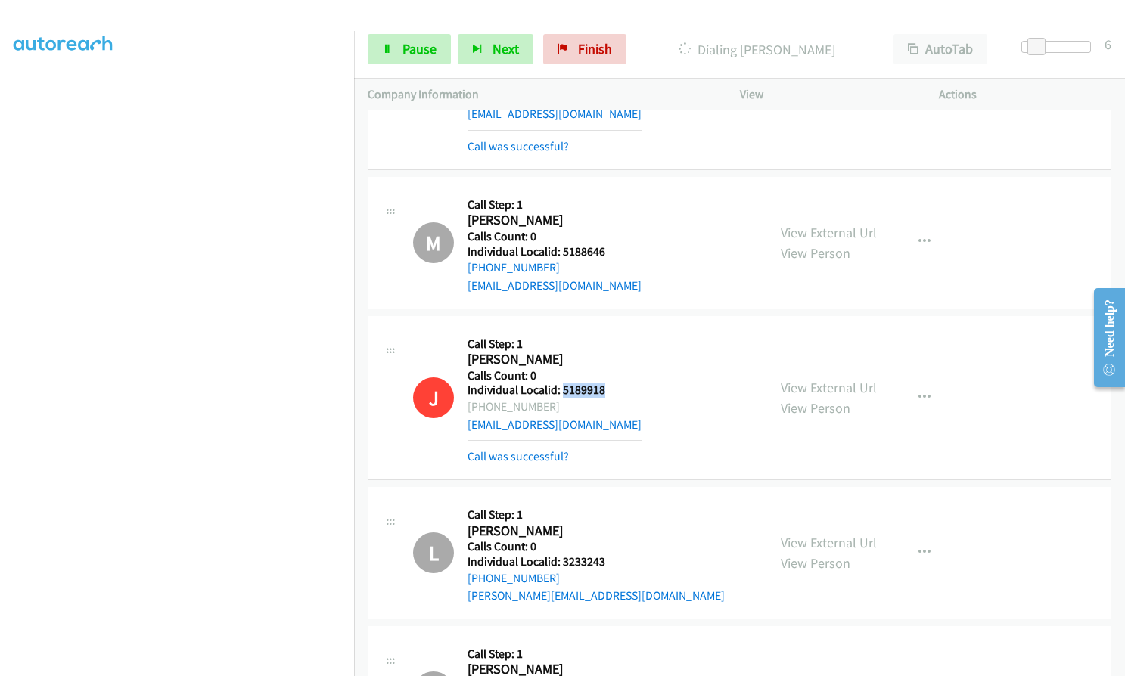
drag, startPoint x: 560, startPoint y: 299, endPoint x: 609, endPoint y: 300, distance: 48.4
click at [609, 330] on div "J Callback Scheduled Call Step: 1 Jason Coffey America/New_York Calls Count: 0 …" at bounding box center [583, 398] width 340 height 136
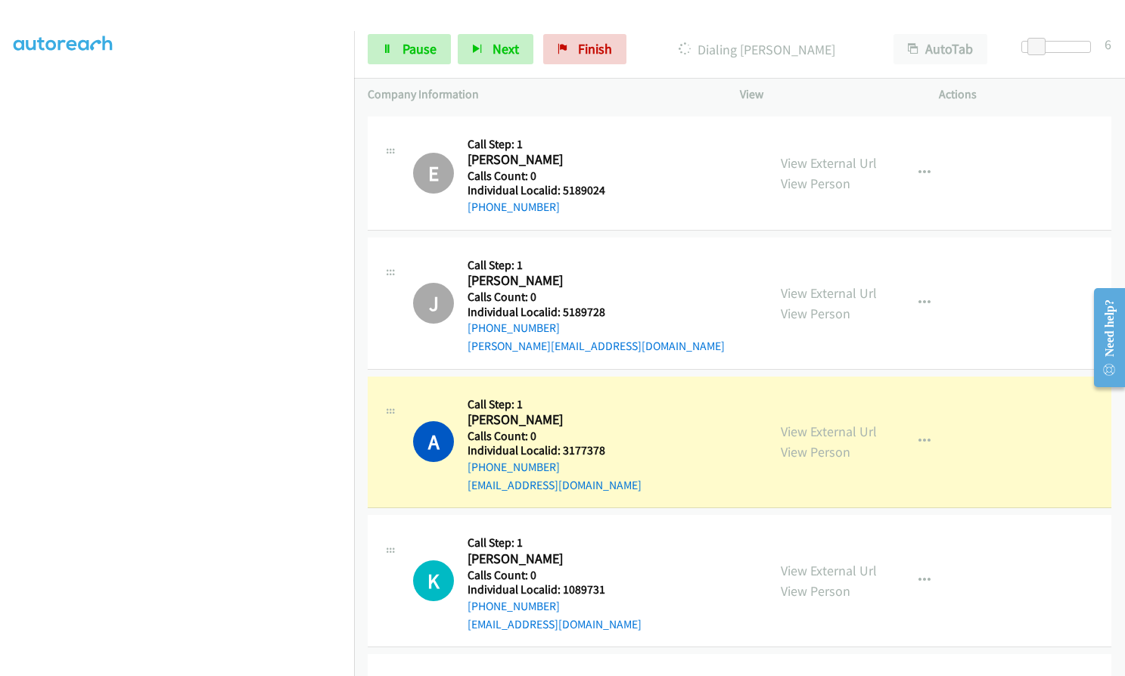
scroll to position [18161, 0]
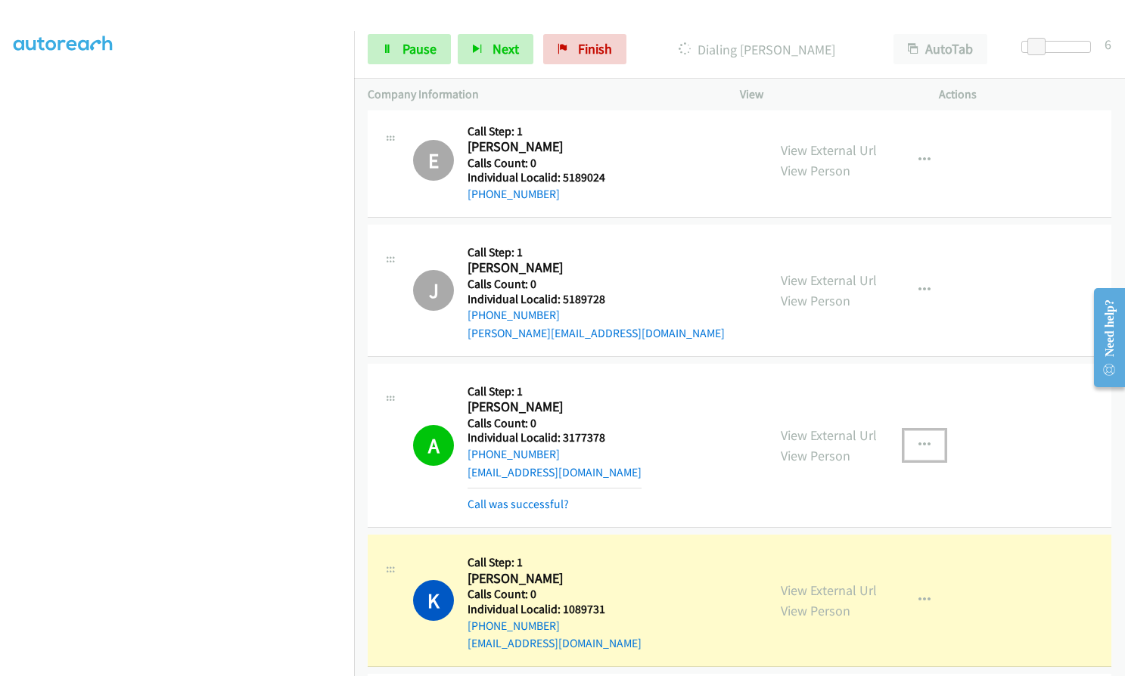
click at [921, 439] on icon "button" at bounding box center [924, 445] width 12 height 12
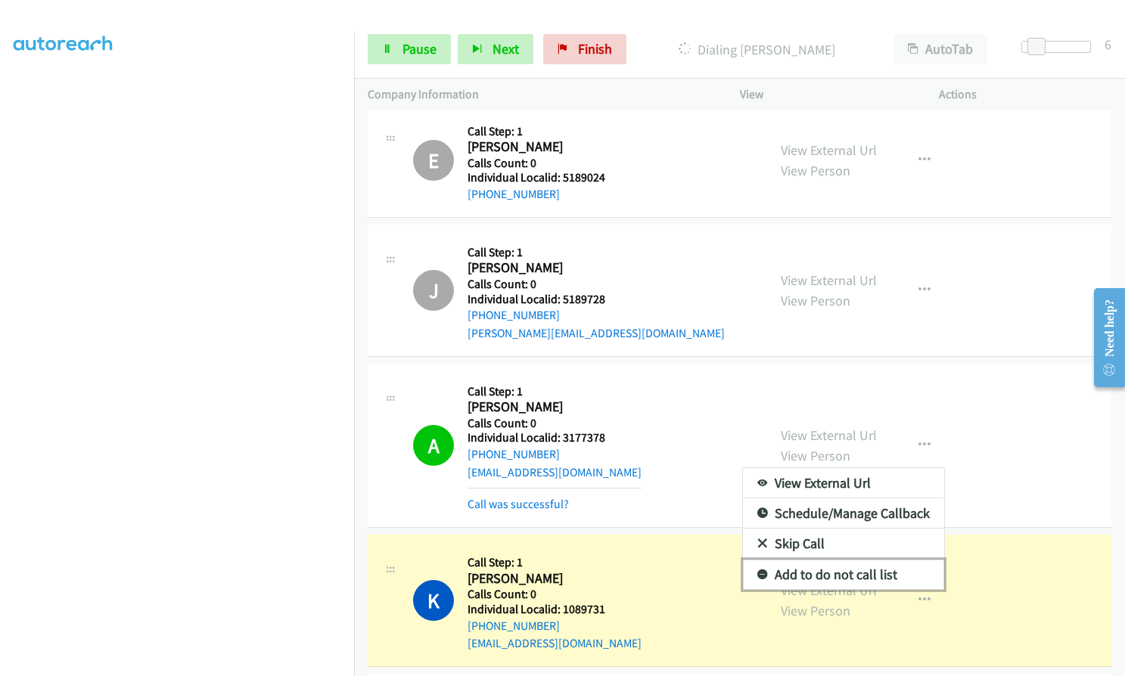
click at [758, 570] on icon at bounding box center [762, 575] width 11 height 11
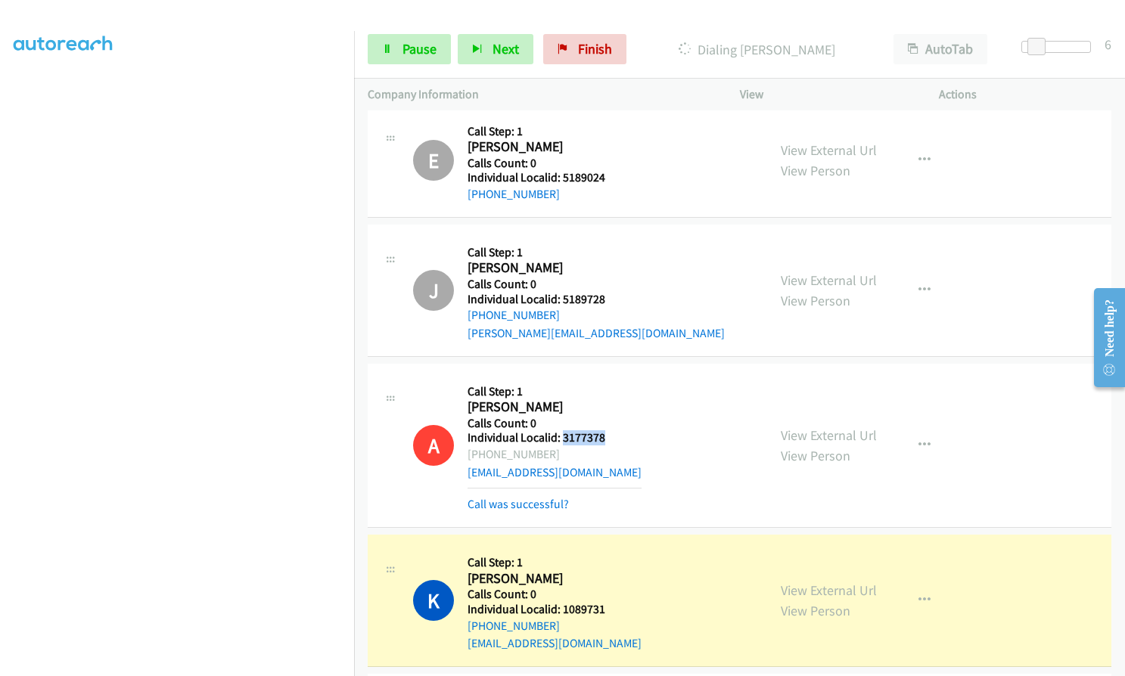
drag, startPoint x: 560, startPoint y: 349, endPoint x: 608, endPoint y: 347, distance: 48.5
click at [608, 377] on div "A Callback Scheduled Call Step: 1 Achille Lorge America/Denver Calls Count: 0 I…" at bounding box center [583, 445] width 340 height 136
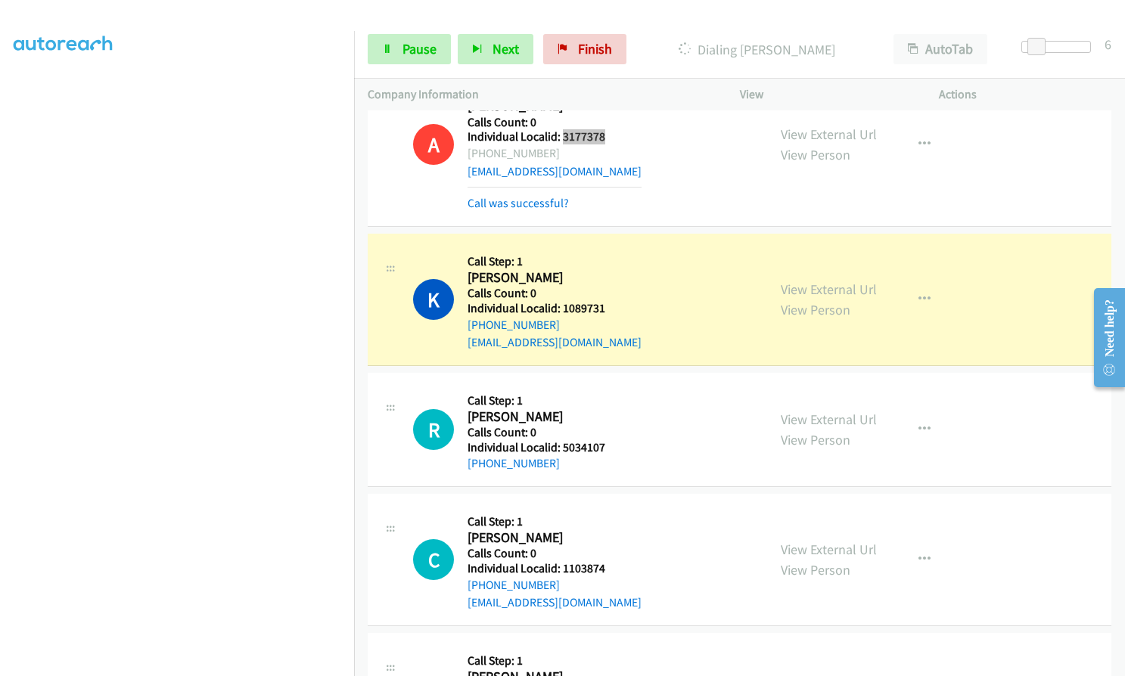
scroll to position [18482, 0]
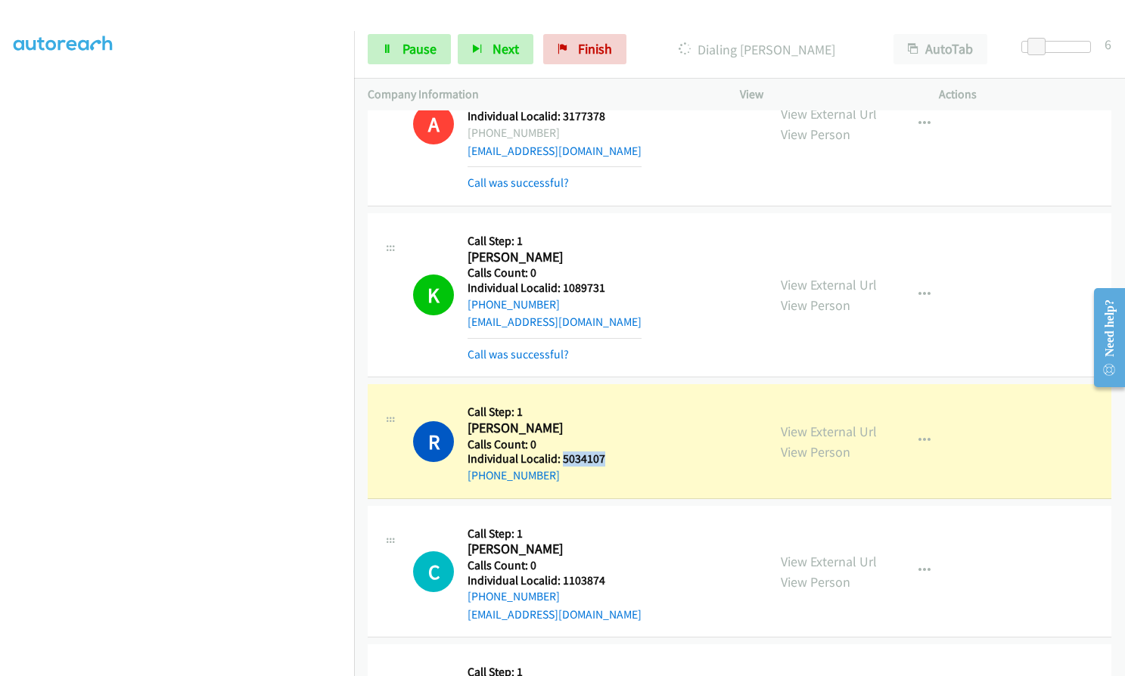
drag, startPoint x: 562, startPoint y: 371, endPoint x: 606, endPoint y: 369, distance: 43.9
click at [606, 398] on div "R Callback Scheduled Call Step: 1 Rebecca Moyer America/Denver Calls Count: 0 I…" at bounding box center [583, 441] width 340 height 86
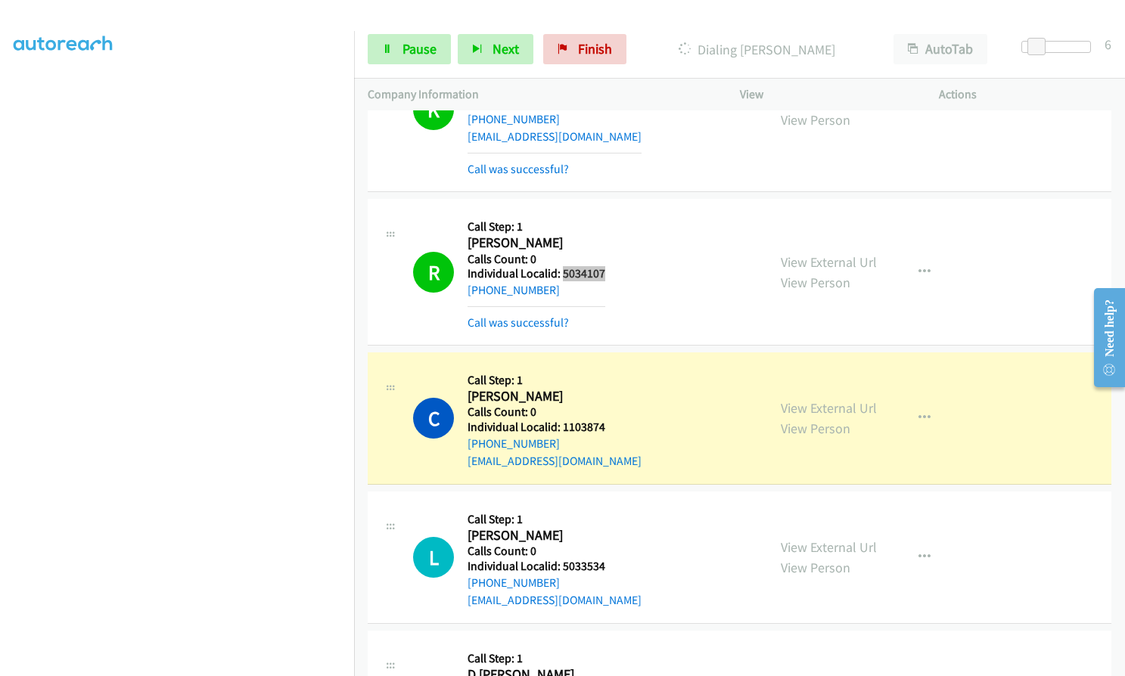
scroll to position [18671, 0]
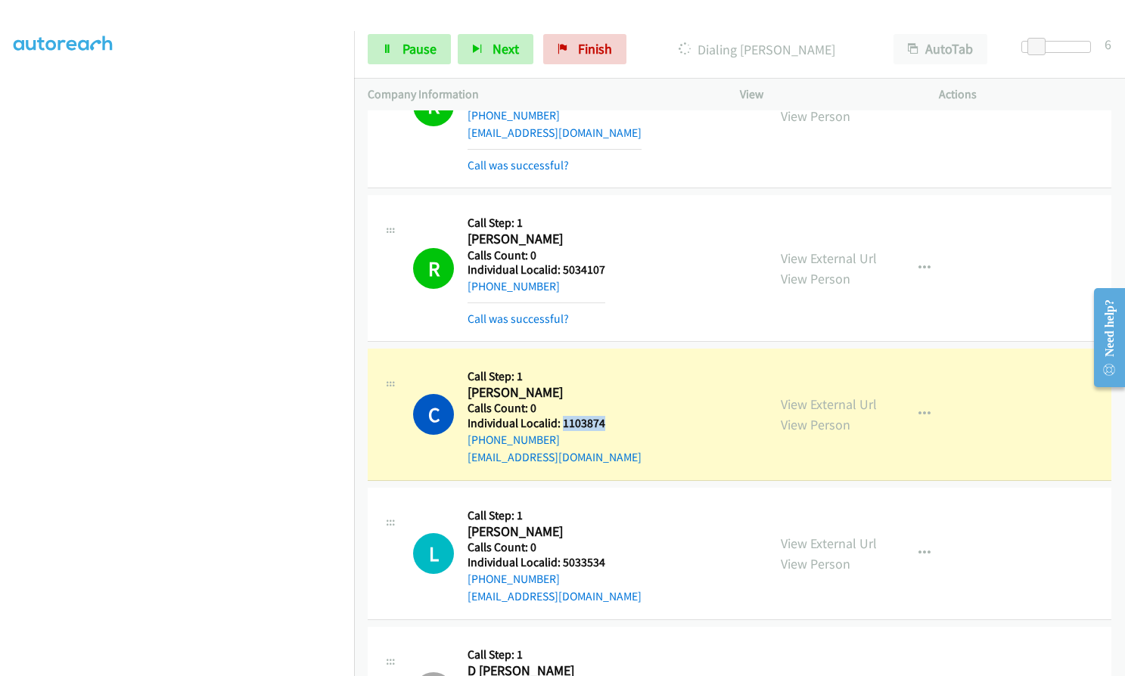
drag, startPoint x: 562, startPoint y: 334, endPoint x: 606, endPoint y: 334, distance: 43.9
click at [606, 362] on div "C Callback Scheduled Call Step: 1 Cody Marks America/Denver Calls Count: 0 Indi…" at bounding box center [583, 414] width 340 height 104
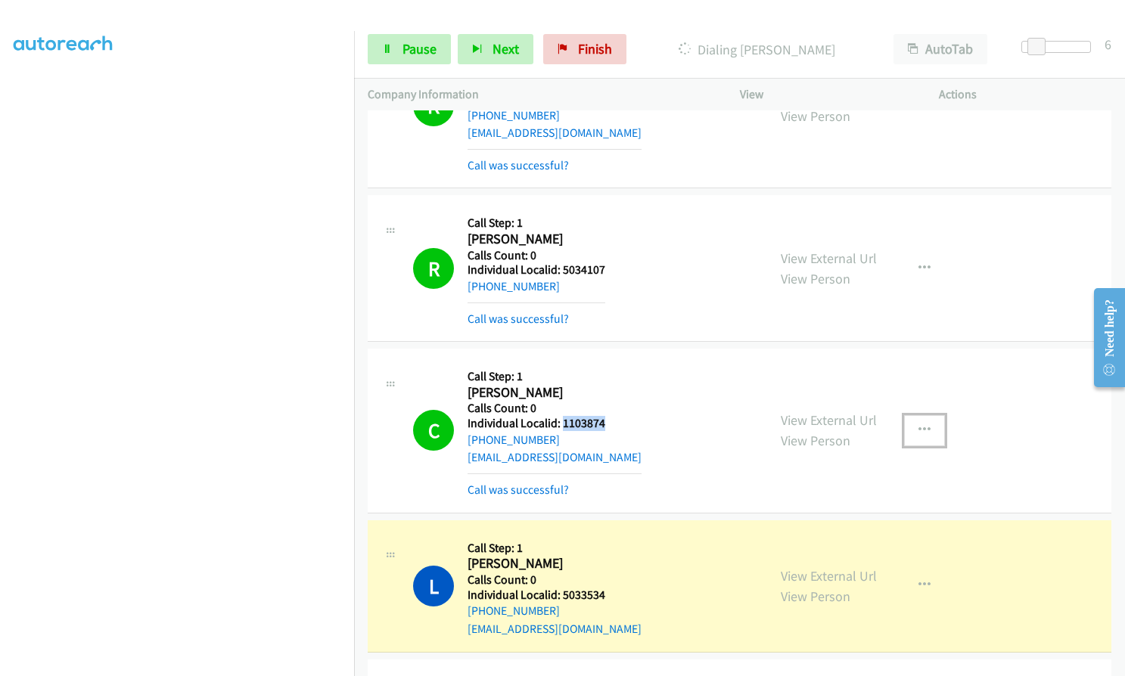
click at [918, 415] on button "button" at bounding box center [924, 430] width 41 height 30
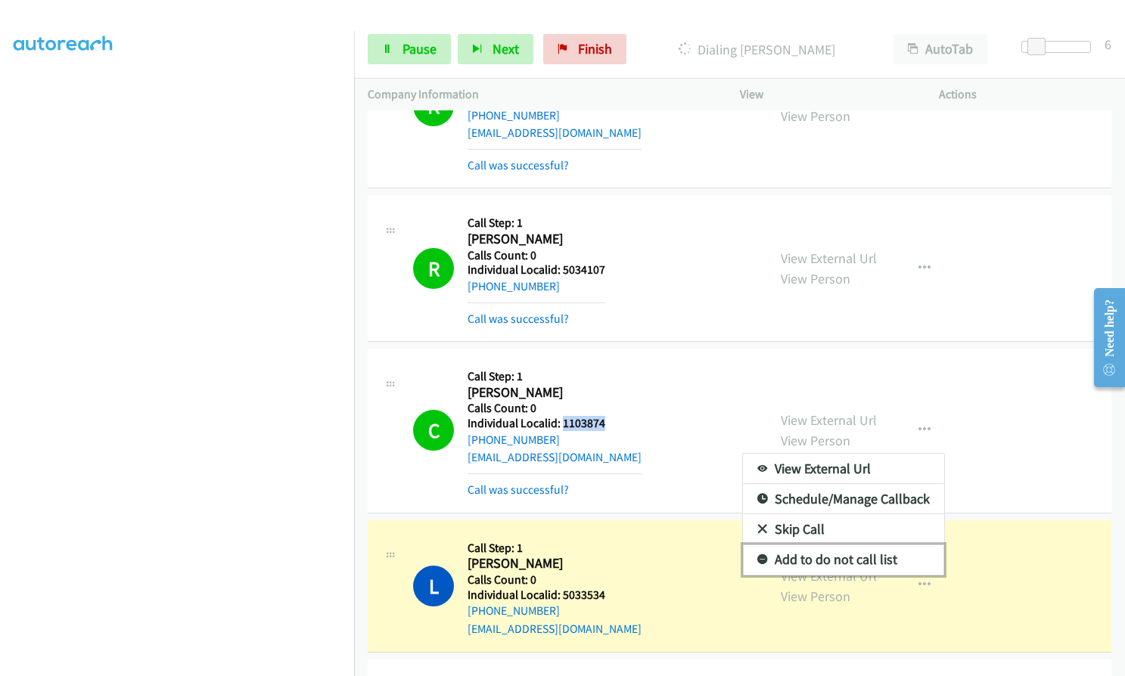
click at [759, 555] on icon at bounding box center [762, 560] width 11 height 11
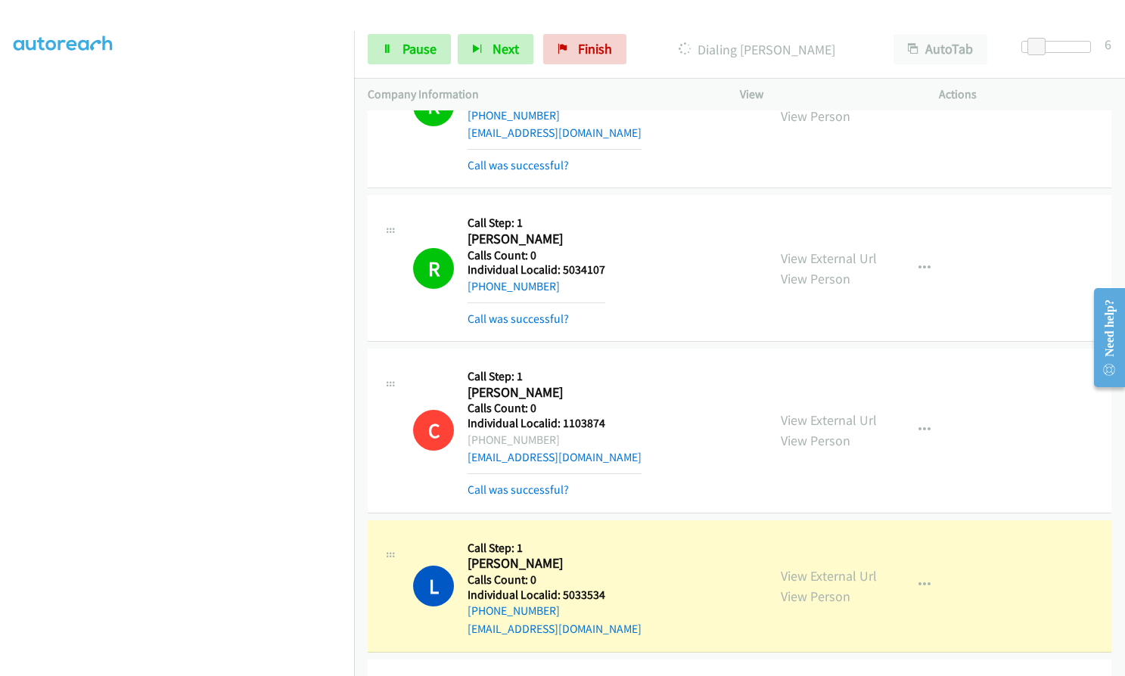
drag, startPoint x: 583, startPoint y: 326, endPoint x: 575, endPoint y: 340, distance: 16.0
click at [626, 365] on div "C Callback Scheduled Call Step: 1 Cody Marks America/Denver Calls Count: 0 Indi…" at bounding box center [583, 430] width 340 height 136
drag, startPoint x: 561, startPoint y: 334, endPoint x: 605, endPoint y: 334, distance: 43.9
click at [605, 362] on div "C Callback Scheduled Call Step: 1 Cody Marks America/Denver Calls Count: 0 Indi…" at bounding box center [583, 430] width 340 height 136
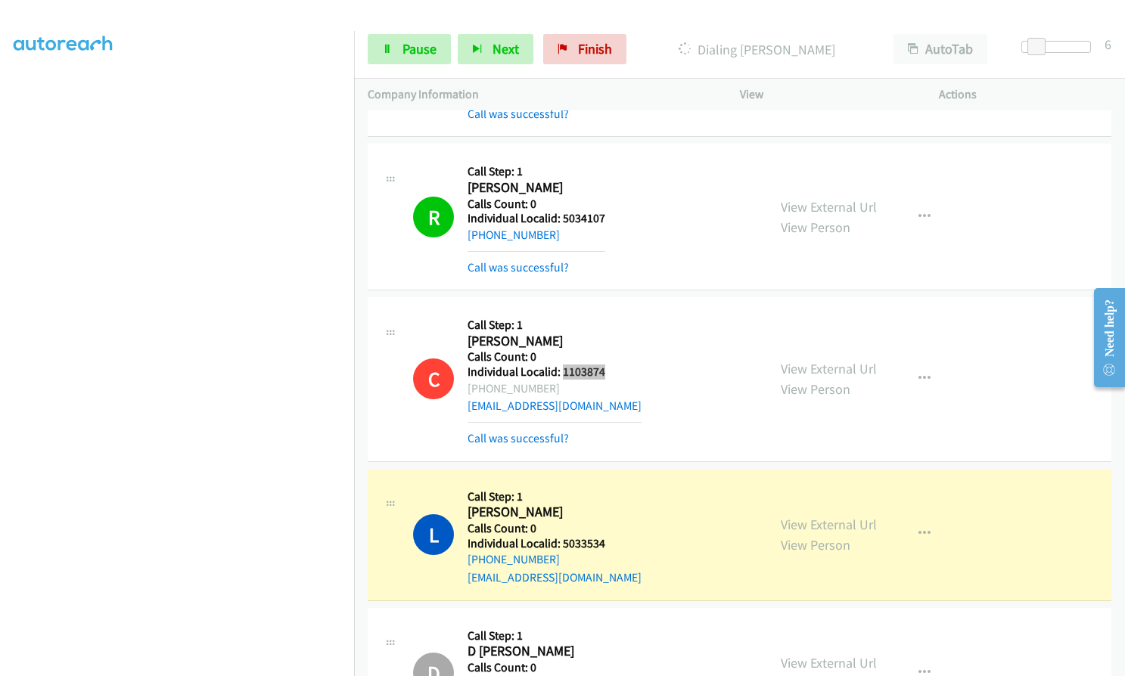
scroll to position [18917, 0]
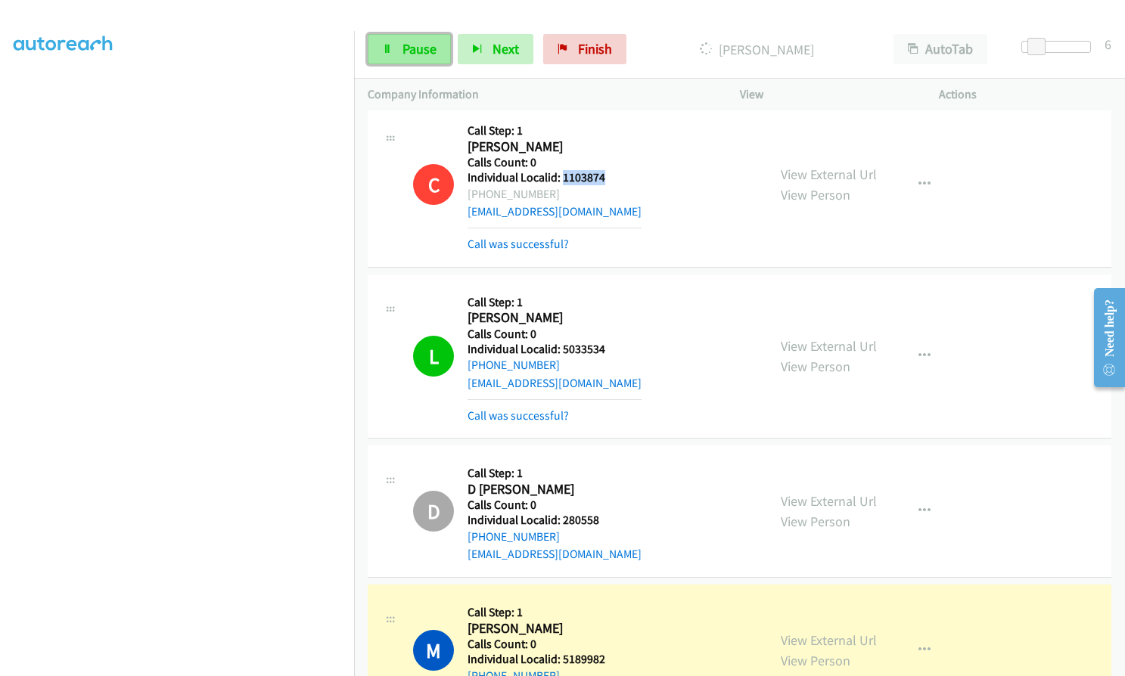
drag, startPoint x: 423, startPoint y: 44, endPoint x: 434, endPoint y: 56, distance: 16.6
click at [423, 45] on span "Pause" at bounding box center [419, 48] width 34 height 17
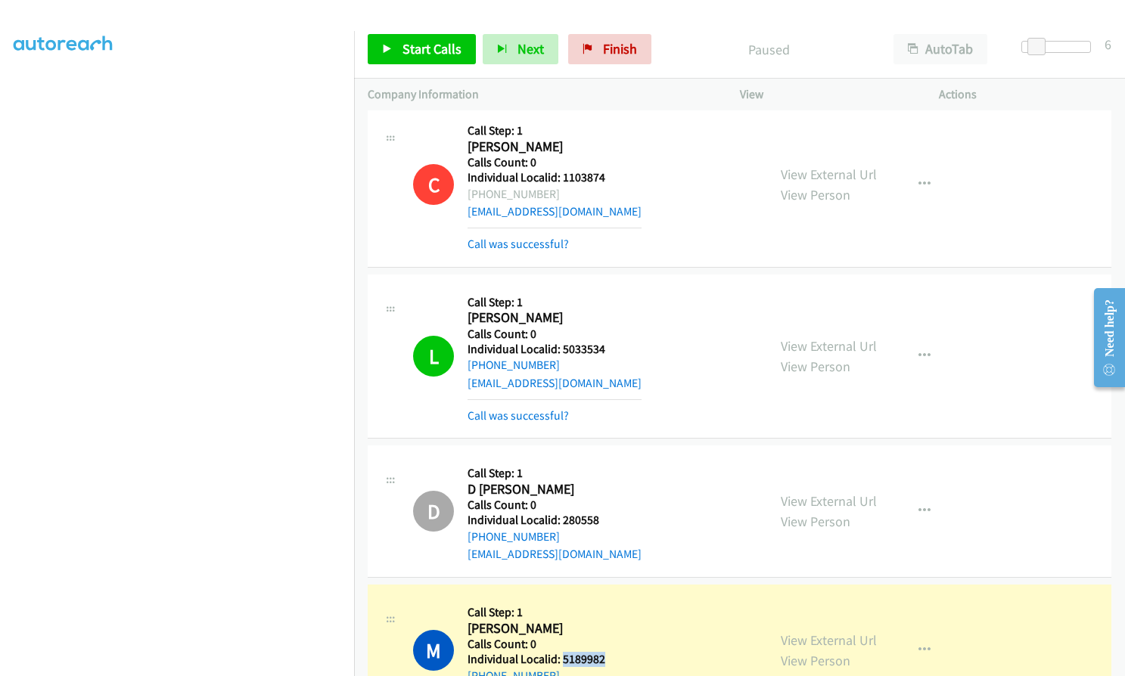
drag, startPoint x: 560, startPoint y: 573, endPoint x: 610, endPoint y: 573, distance: 49.2
click at [610, 598] on div "M Callback Scheduled Call Step: 1 Mason Wherry America/New_York Calls Count: 0 …" at bounding box center [583, 650] width 340 height 104
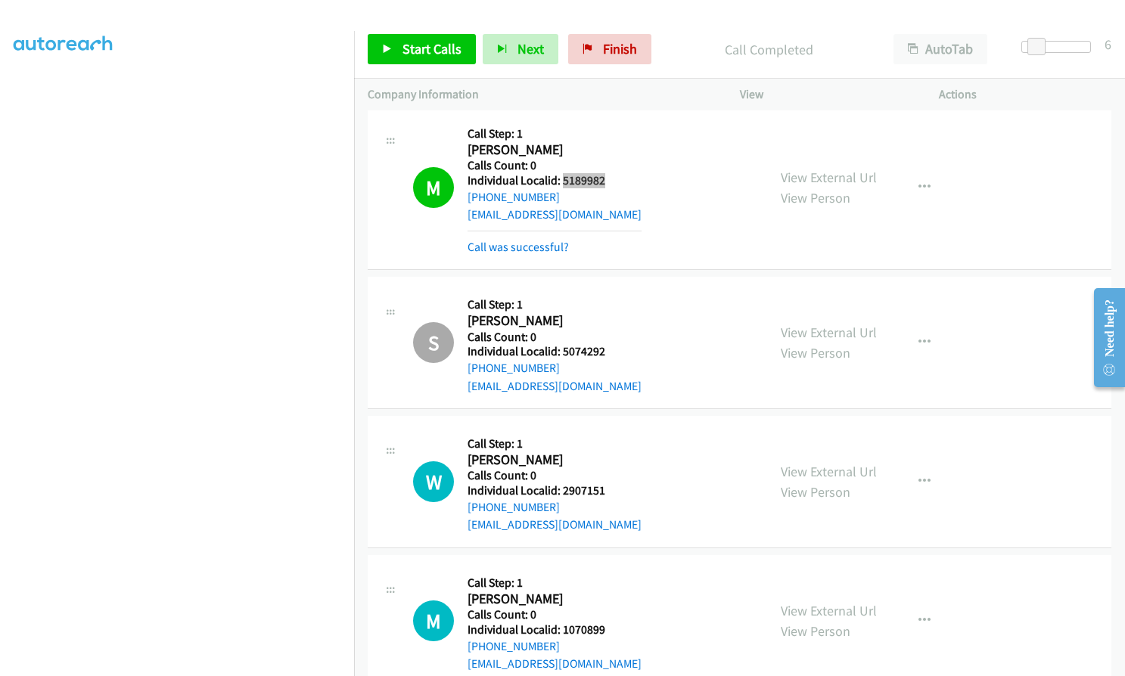
scroll to position [19484, 0]
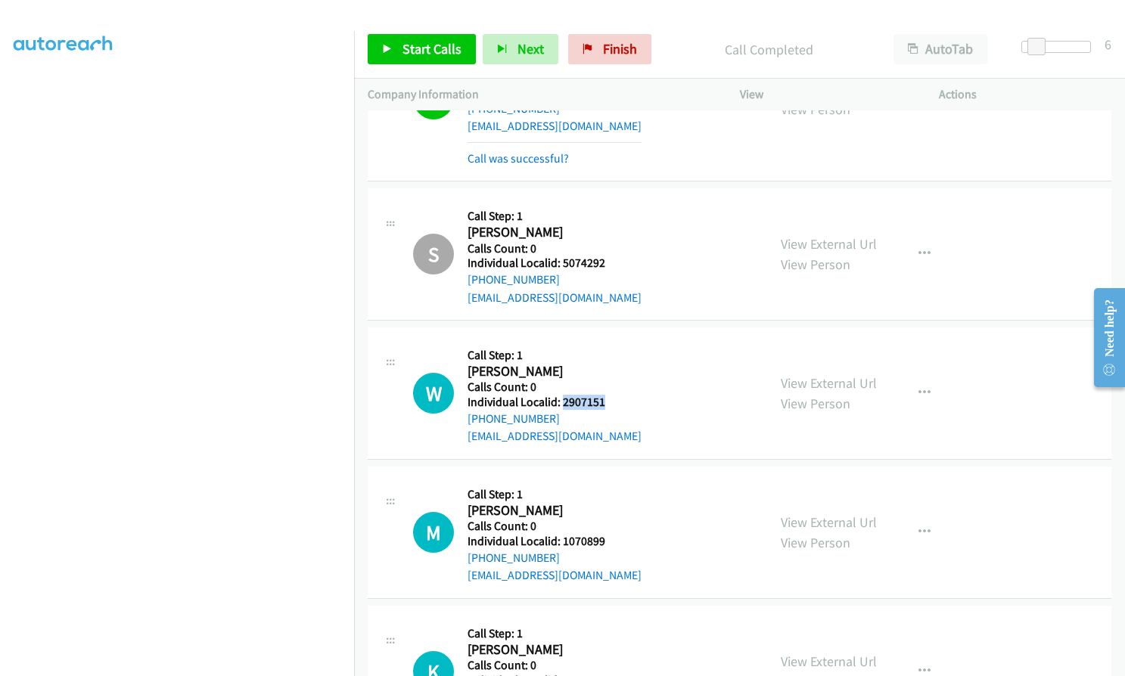
drag, startPoint x: 560, startPoint y: 310, endPoint x: 608, endPoint y: 316, distance: 48.8
click at [608, 341] on div "W Callback Scheduled Call Step: 1 Wesley Tyler America/Denver Calls Count: 0 In…" at bounding box center [583, 393] width 340 height 104
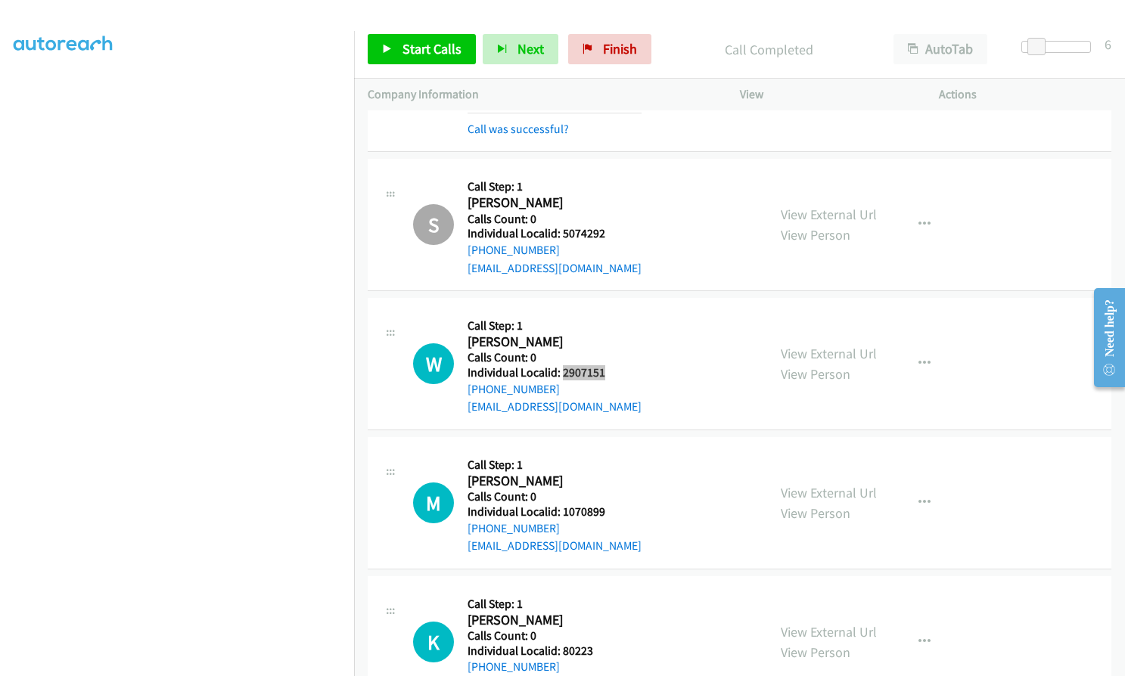
scroll to position [19541, 0]
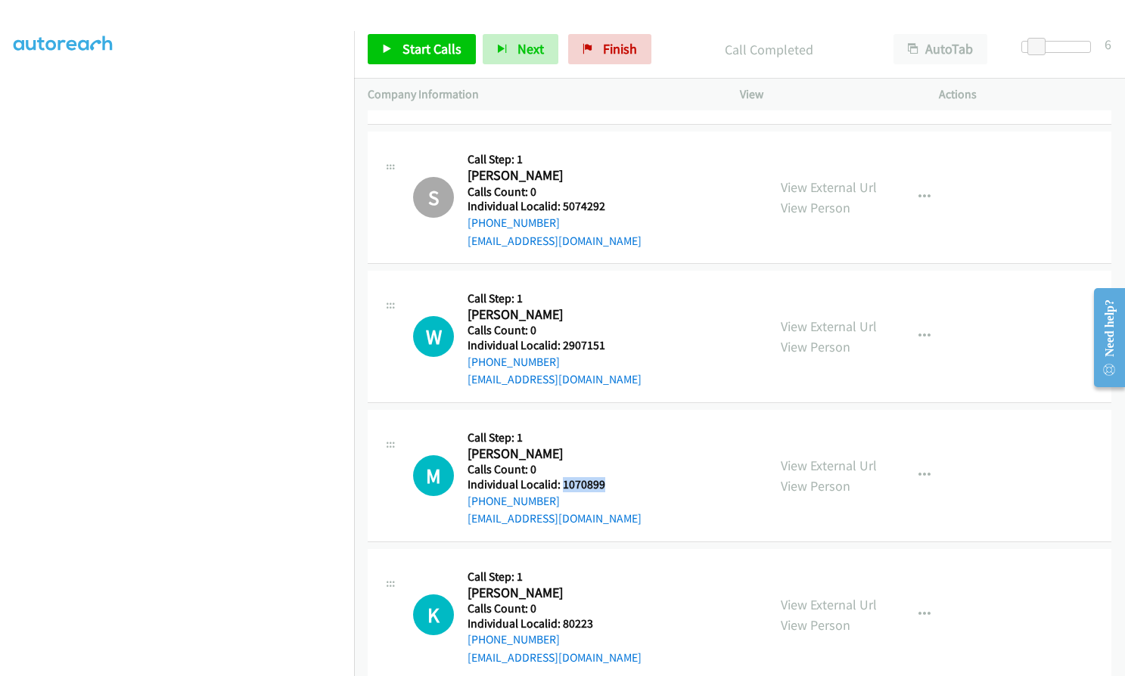
drag, startPoint x: 563, startPoint y: 393, endPoint x: 607, endPoint y: 395, distance: 43.9
click at [607, 424] on div "M Callback Scheduled Call Step: 1 Mark De Witt America/Chicago Calls Count: 0 I…" at bounding box center [583, 476] width 340 height 104
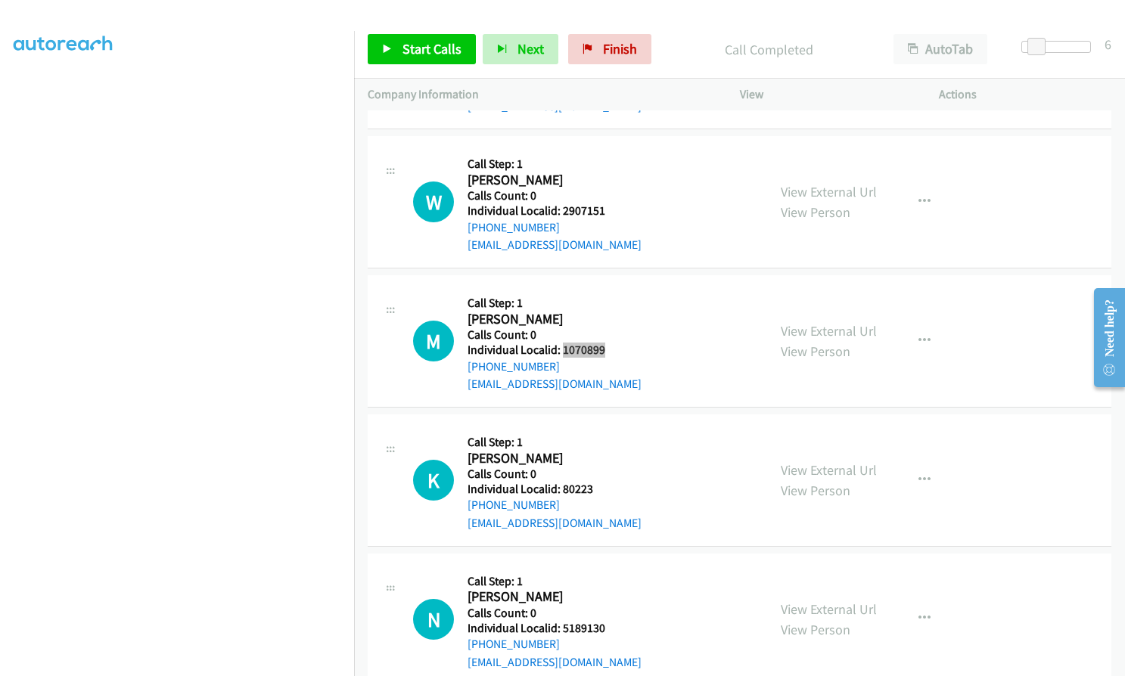
scroll to position [19692, 0]
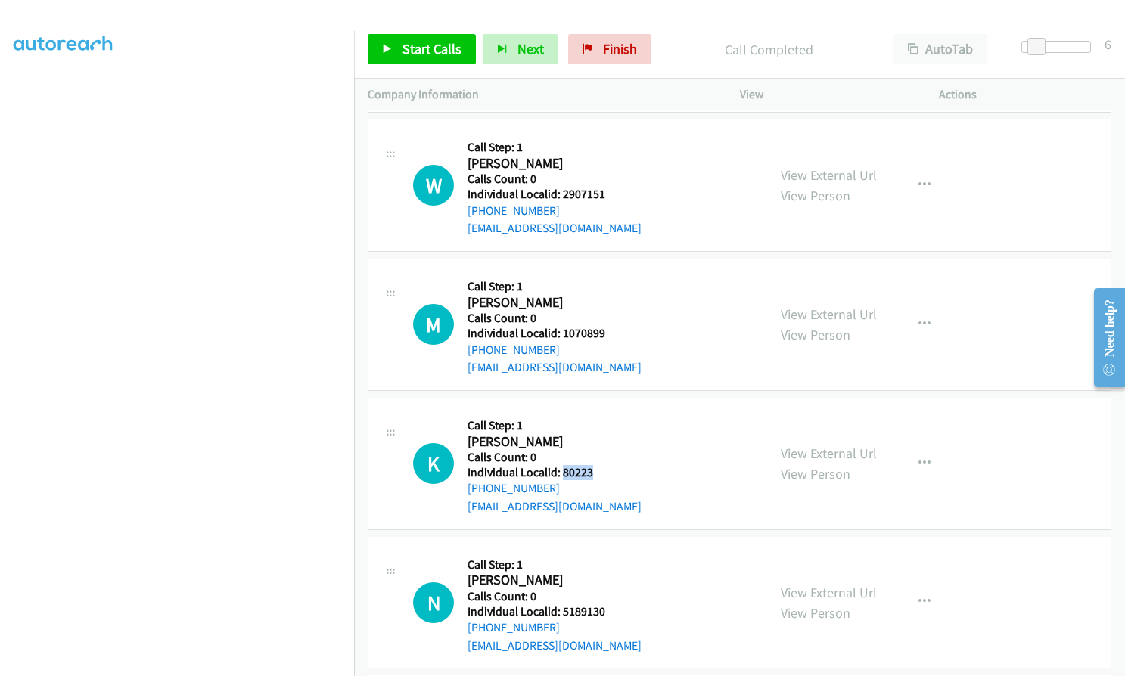
drag, startPoint x: 561, startPoint y: 383, endPoint x: 601, endPoint y: 383, distance: 40.1
click at [601, 411] on div "K Callback Scheduled Call Step: 1 Kevin Pollard America/New_York Calls Count: 0…" at bounding box center [583, 463] width 340 height 104
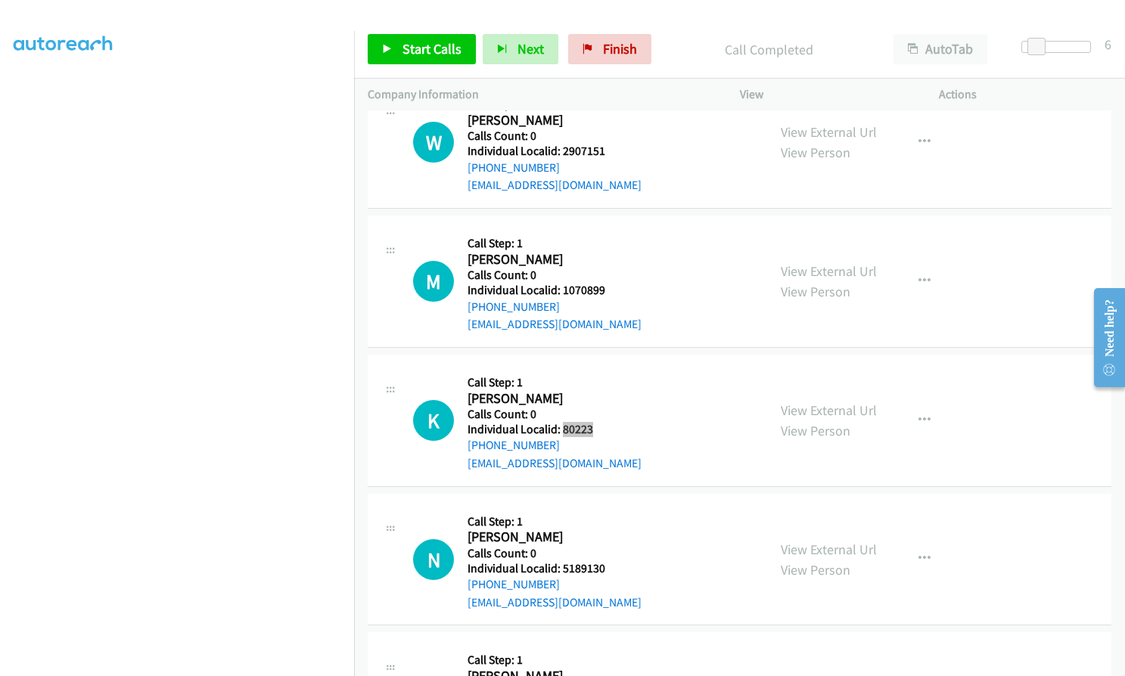
scroll to position [19825, 0]
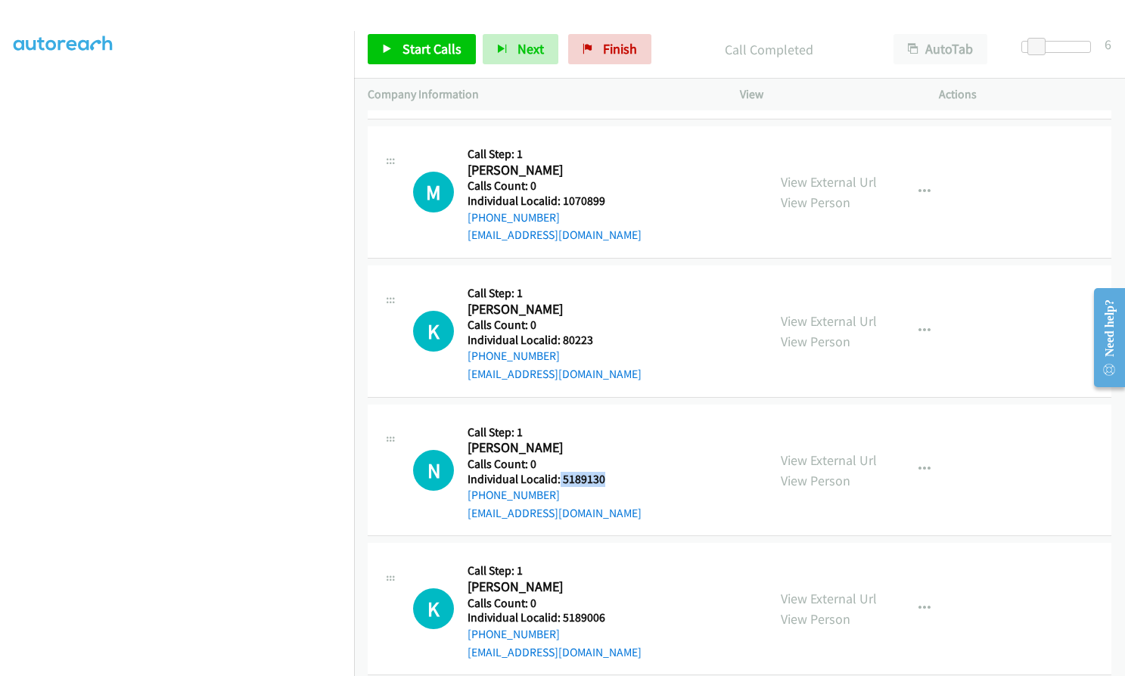
drag, startPoint x: 562, startPoint y: 387, endPoint x: 615, endPoint y: 387, distance: 52.9
click at [615, 418] on div "N Callback Scheduled Call Step: 1 Nathaniel Daker America/New_York Calls Count:…" at bounding box center [583, 470] width 340 height 104
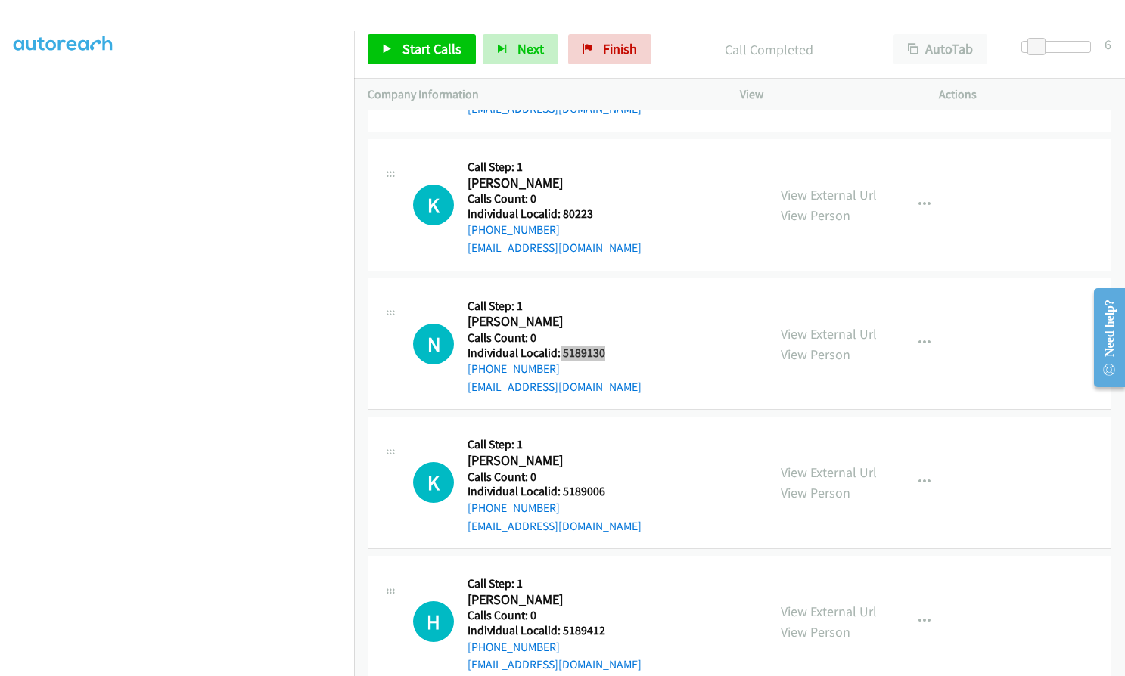
scroll to position [19957, 0]
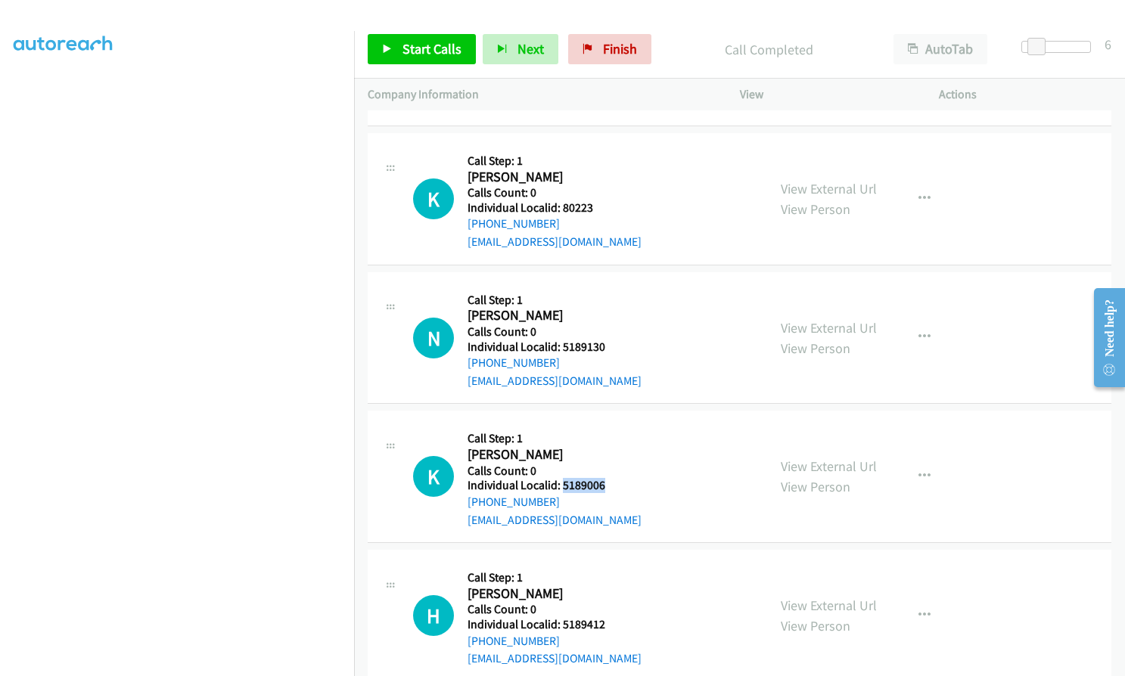
drag, startPoint x: 563, startPoint y: 396, endPoint x: 608, endPoint y: 396, distance: 45.4
click at [608, 424] on div "K Callback Scheduled Call Step: 1 Kelsi Curcio America/New_York Calls Count: 0 …" at bounding box center [583, 476] width 340 height 104
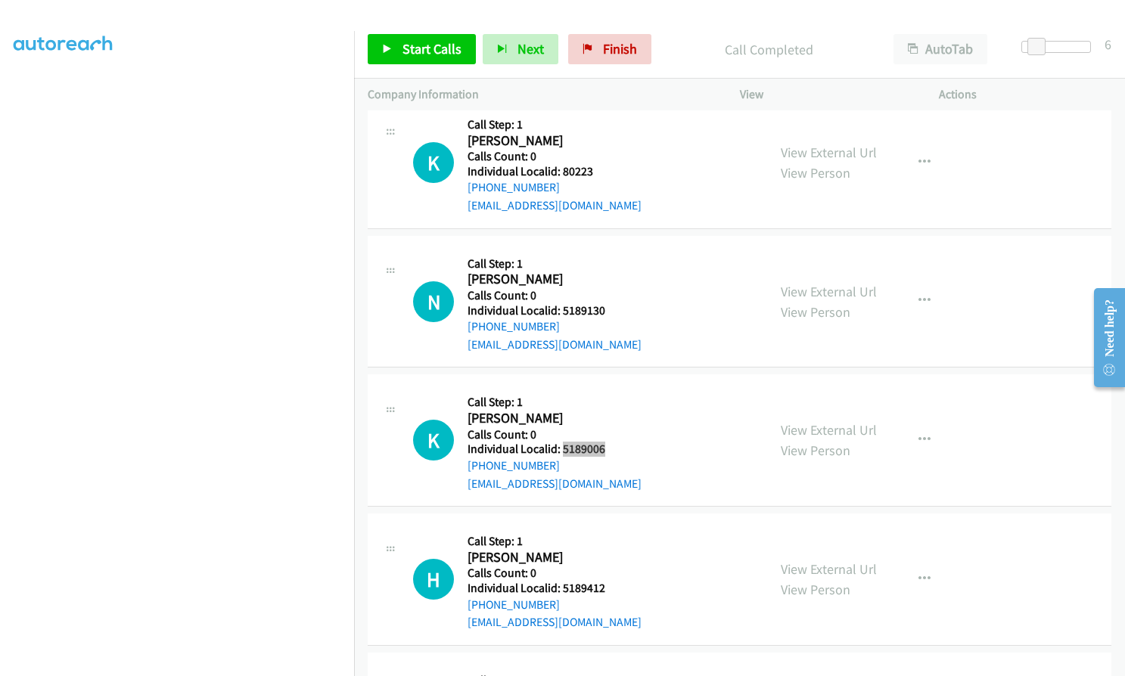
scroll to position [20089, 0]
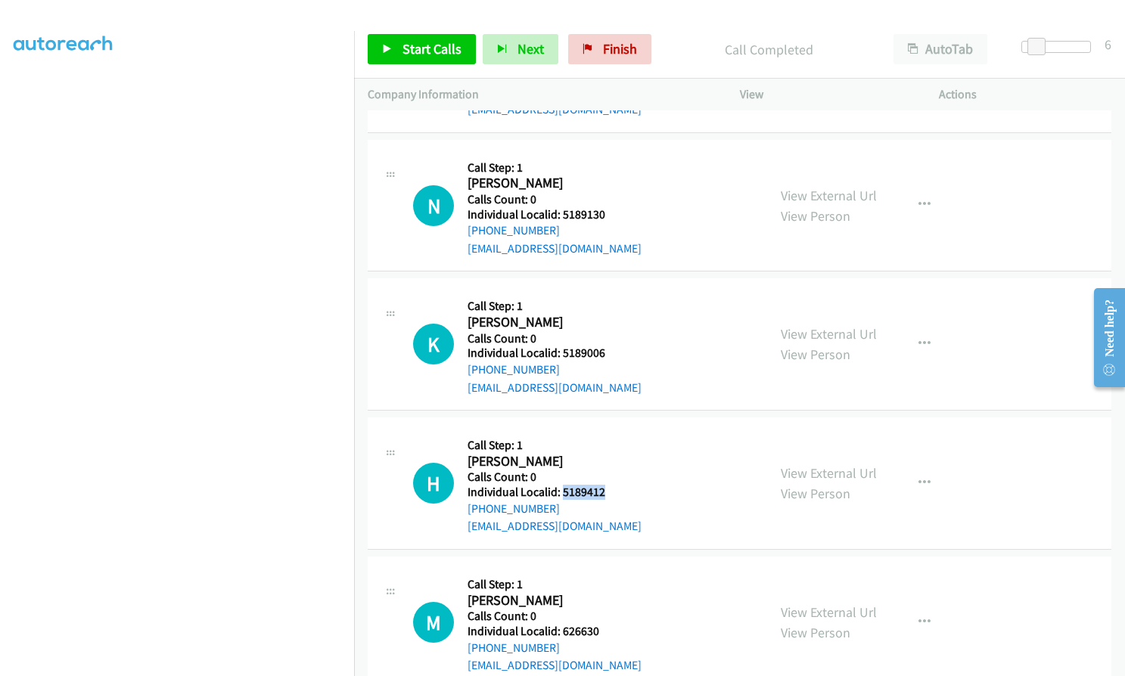
drag, startPoint x: 561, startPoint y: 402, endPoint x: 607, endPoint y: 402, distance: 46.1
click at [607, 431] on div "H Callback Scheduled Call Step: 1 Heath Knight America/Chicago Calls Count: 0 I…" at bounding box center [583, 483] width 340 height 104
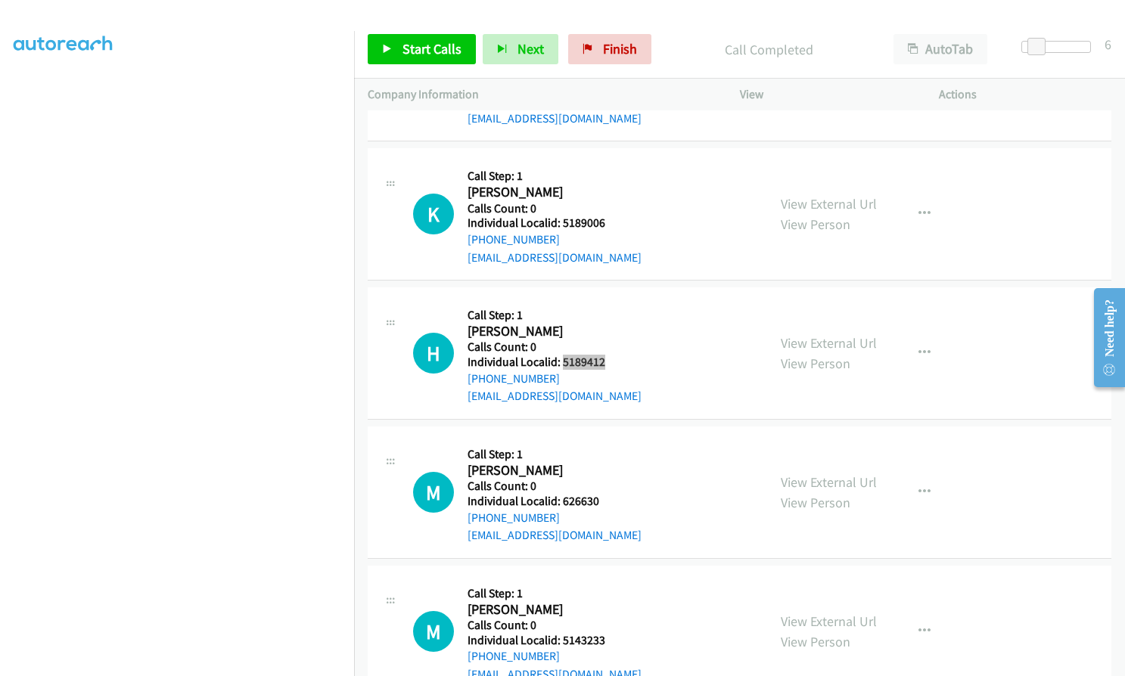
scroll to position [20222, 0]
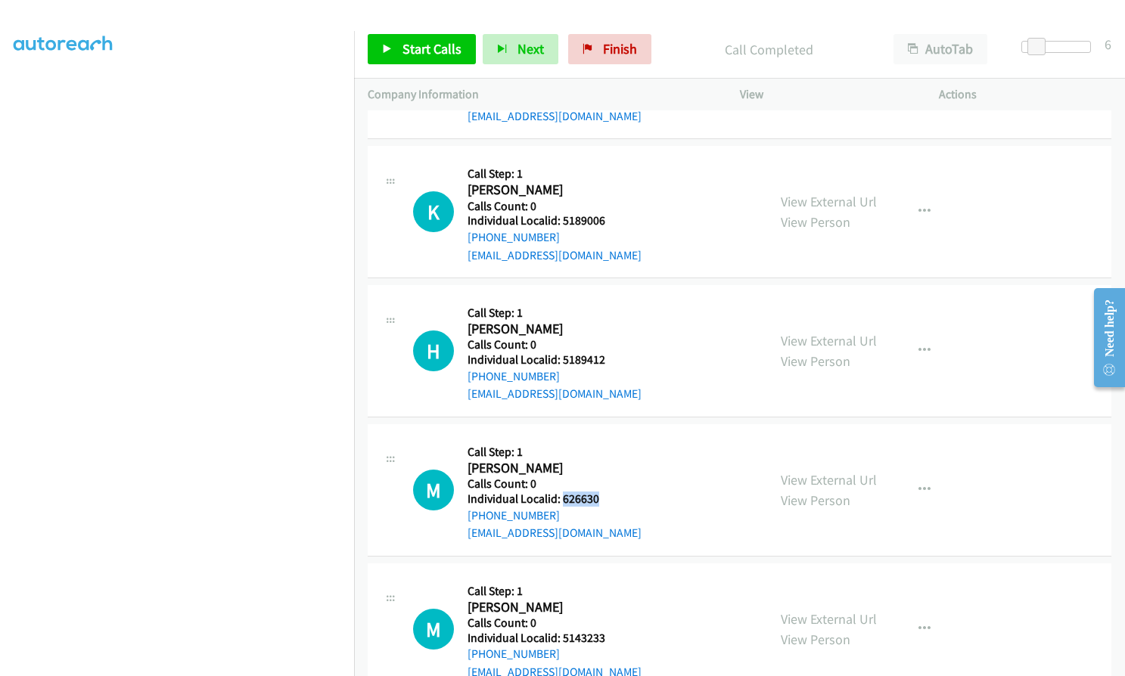
drag, startPoint x: 564, startPoint y: 411, endPoint x: 605, endPoint y: 408, distance: 41.7
click at [605, 492] on h5 "Individual Localid: 626630" at bounding box center [554, 499] width 174 height 15
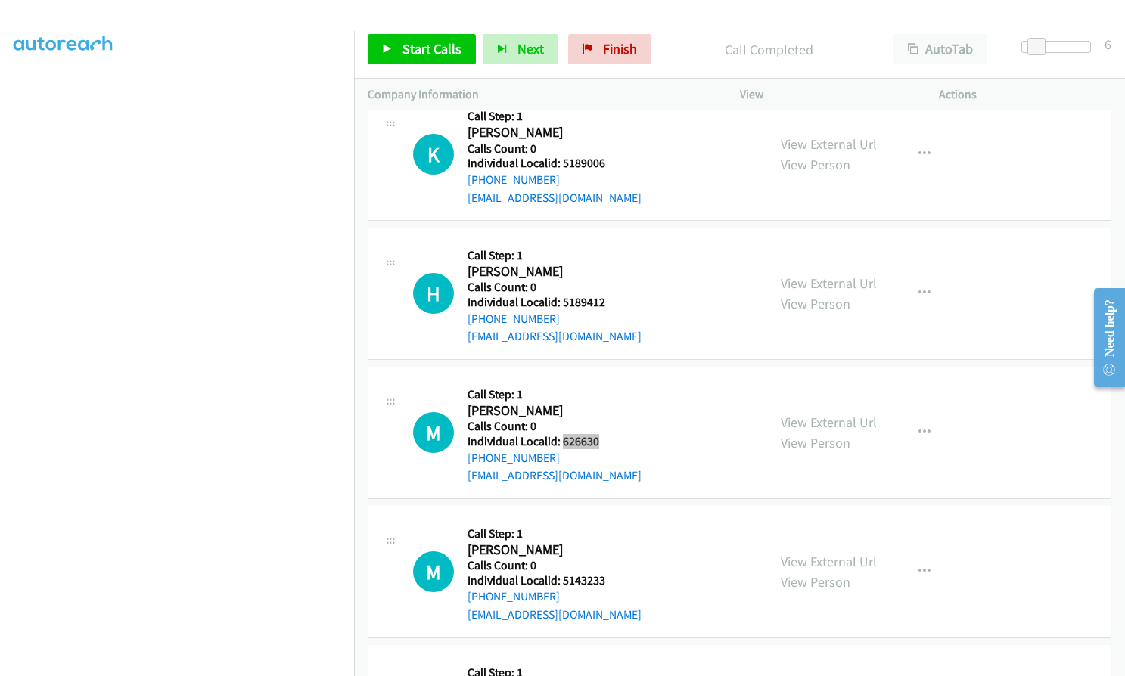
scroll to position [20297, 0]
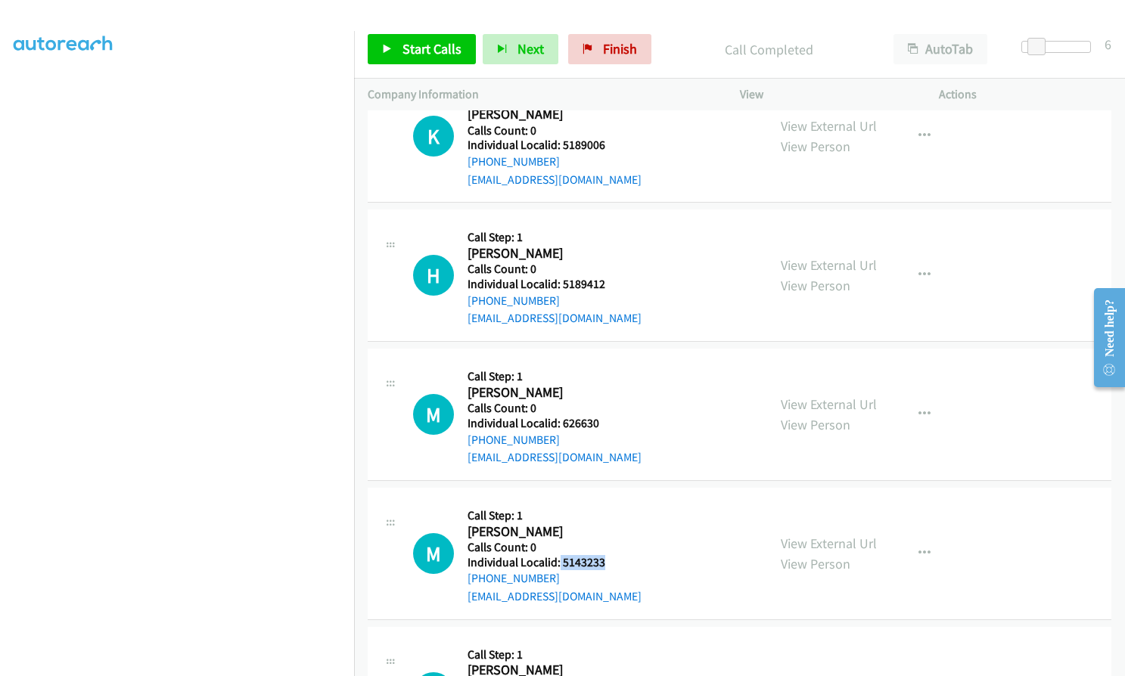
drag, startPoint x: 560, startPoint y: 473, endPoint x: 607, endPoint y: 475, distance: 46.2
click at [607, 501] on div "M Callback Scheduled Call Step: 1 Mark Geatley America/Chicago Calls Count: 0 I…" at bounding box center [583, 553] width 340 height 104
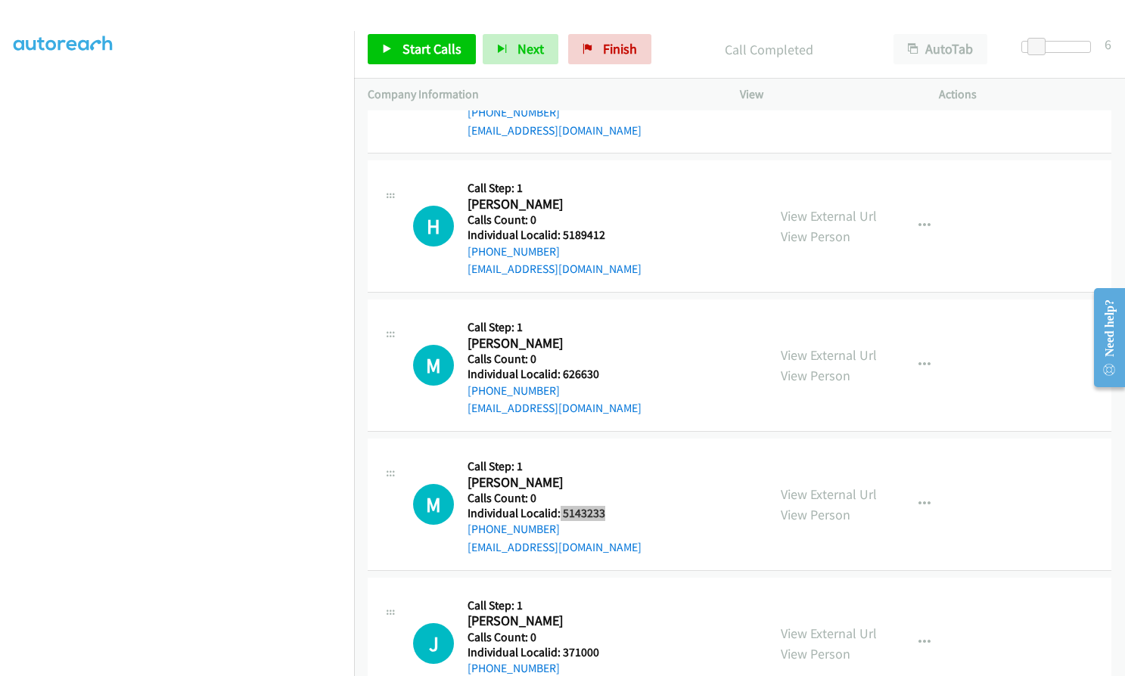
scroll to position [20449, 0]
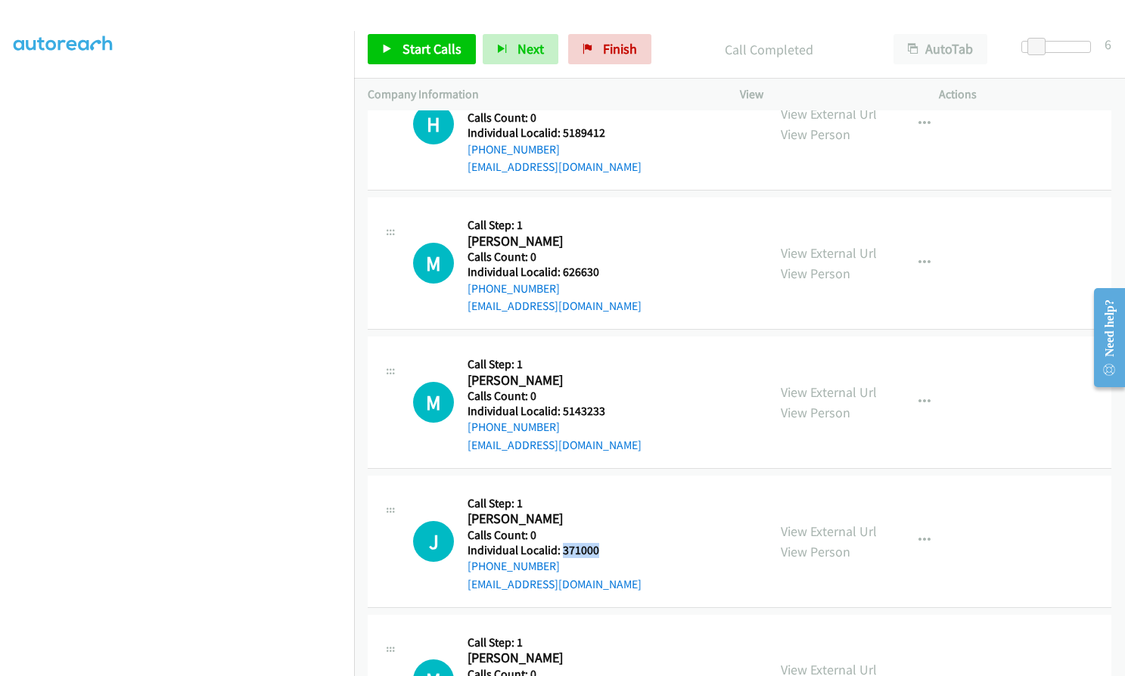
drag, startPoint x: 560, startPoint y: 462, endPoint x: 610, endPoint y: 461, distance: 49.9
click at [610, 489] on div "J Callback Scheduled Call Step: 1 Jerry Collins America/New_York Calls Count: 0…" at bounding box center [583, 541] width 340 height 104
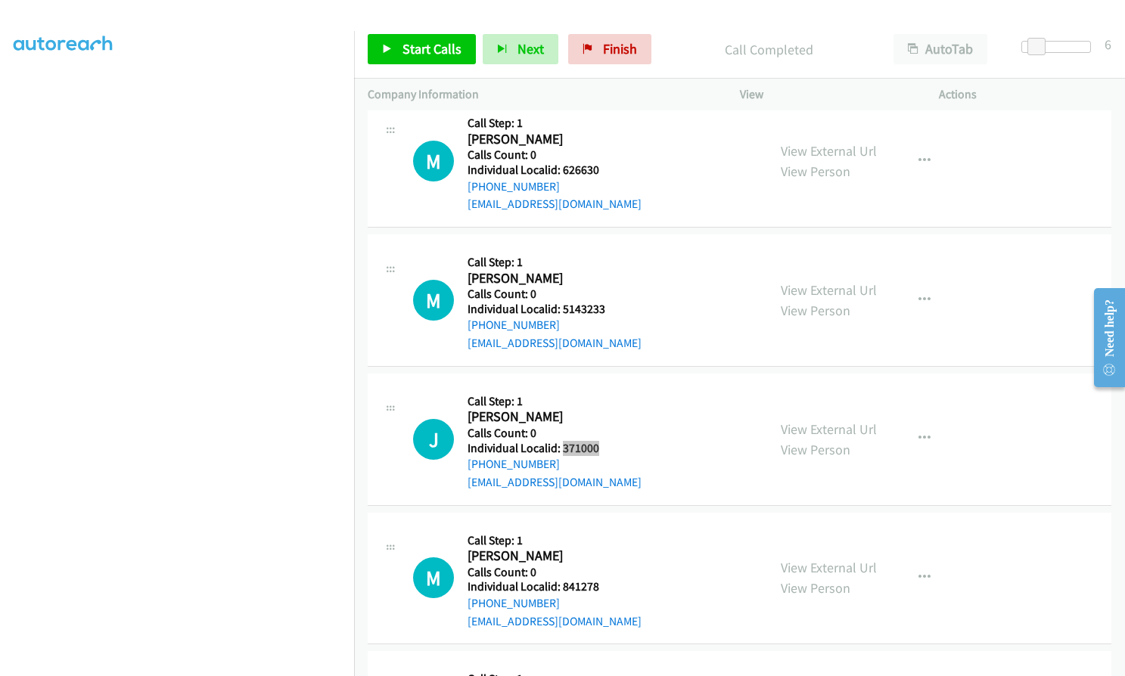
scroll to position [20562, 0]
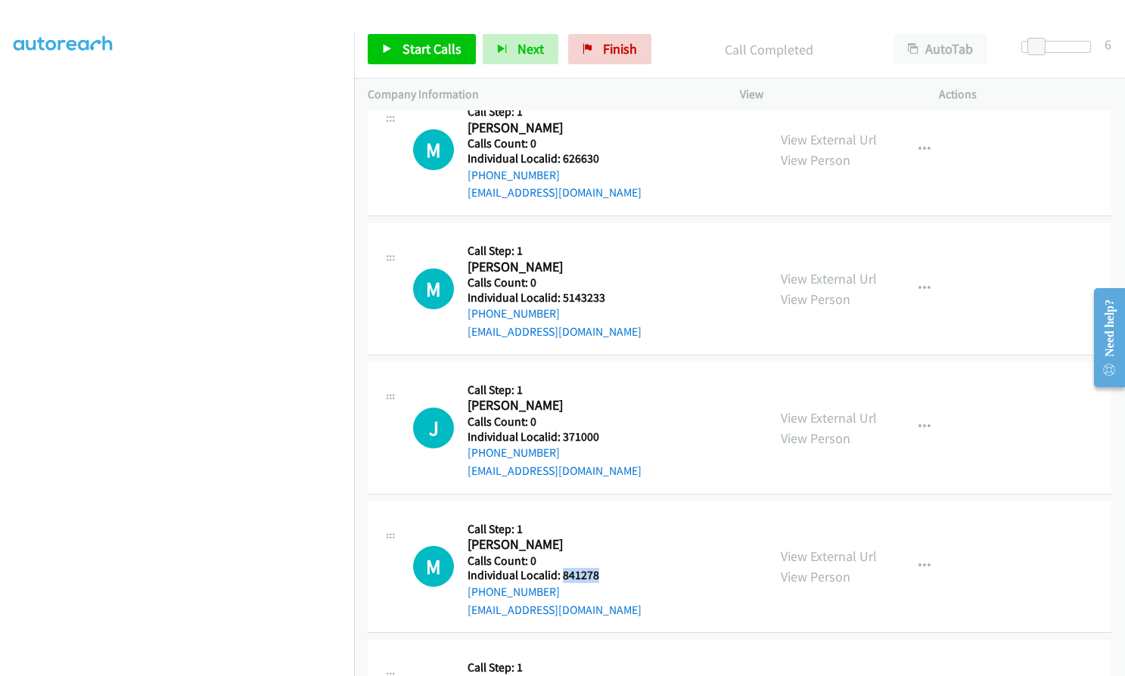
drag, startPoint x: 560, startPoint y: 486, endPoint x: 604, endPoint y: 485, distance: 43.1
click at [604, 515] on div "M Callback Scheduled Call Step: 1 Michael Ahearn America/New_York Calls Count: …" at bounding box center [583, 567] width 340 height 104
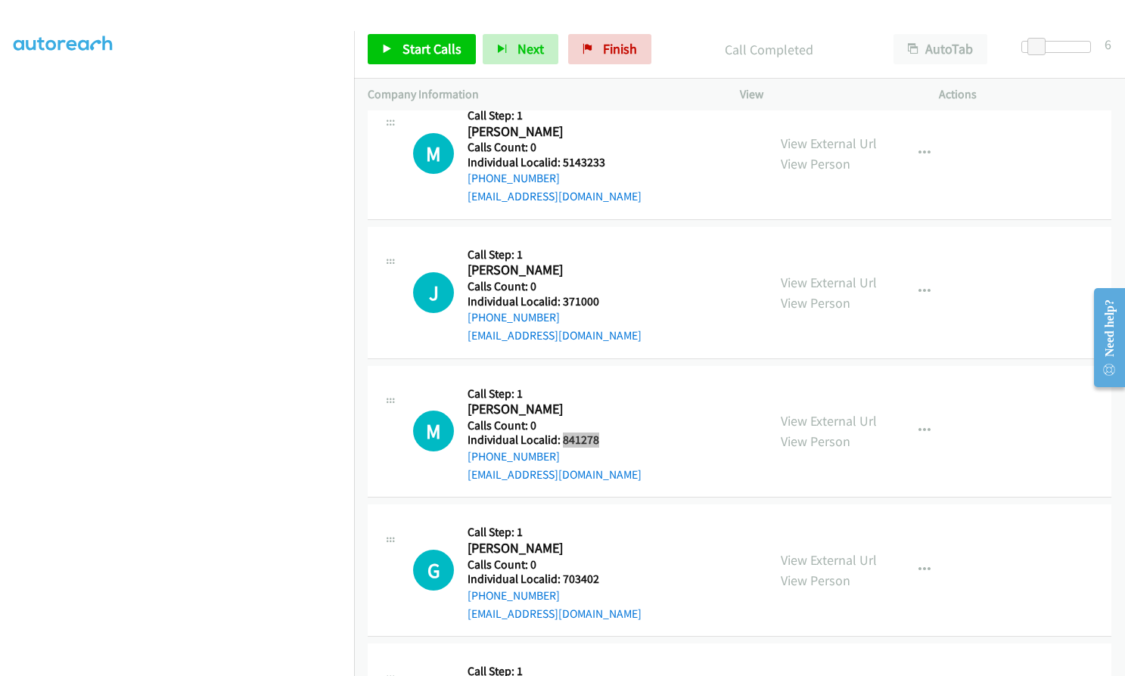
scroll to position [20751, 0]
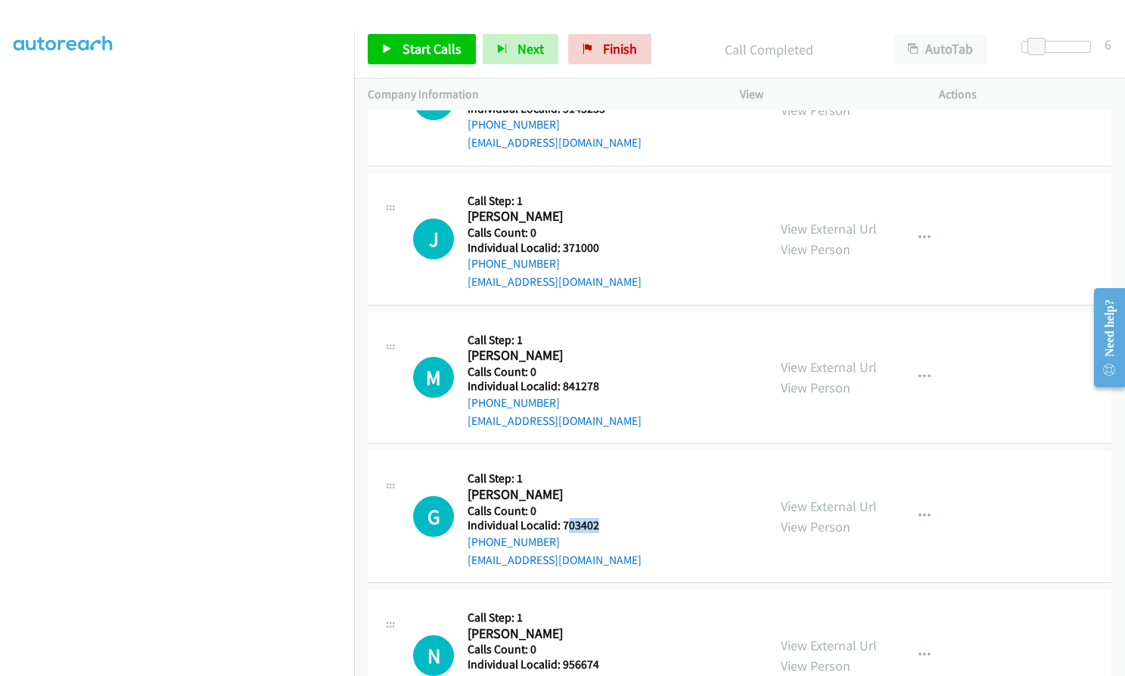
drag, startPoint x: 567, startPoint y: 434, endPoint x: 602, endPoint y: 434, distance: 35.6
click at [602, 464] on div "G Callback Scheduled Call Step: 1 George Knapp America/New_York Calls Count: 0 …" at bounding box center [583, 516] width 340 height 104
click at [583, 486] on h2 "George Knapp" at bounding box center [554, 494] width 174 height 17
drag, startPoint x: 560, startPoint y: 436, endPoint x: 607, endPoint y: 432, distance: 47.1
click at [607, 464] on div "G Callback Scheduled Call Step: 1 George Knapp America/New_York Calls Count: 0 …" at bounding box center [583, 516] width 340 height 104
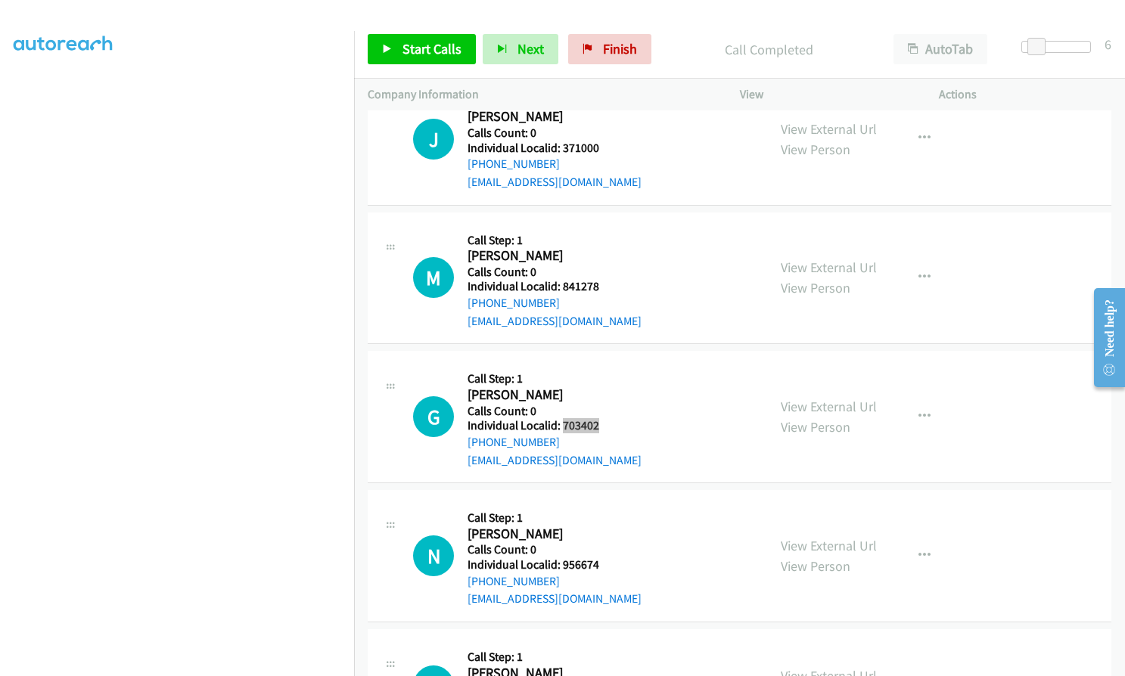
scroll to position [20865, 0]
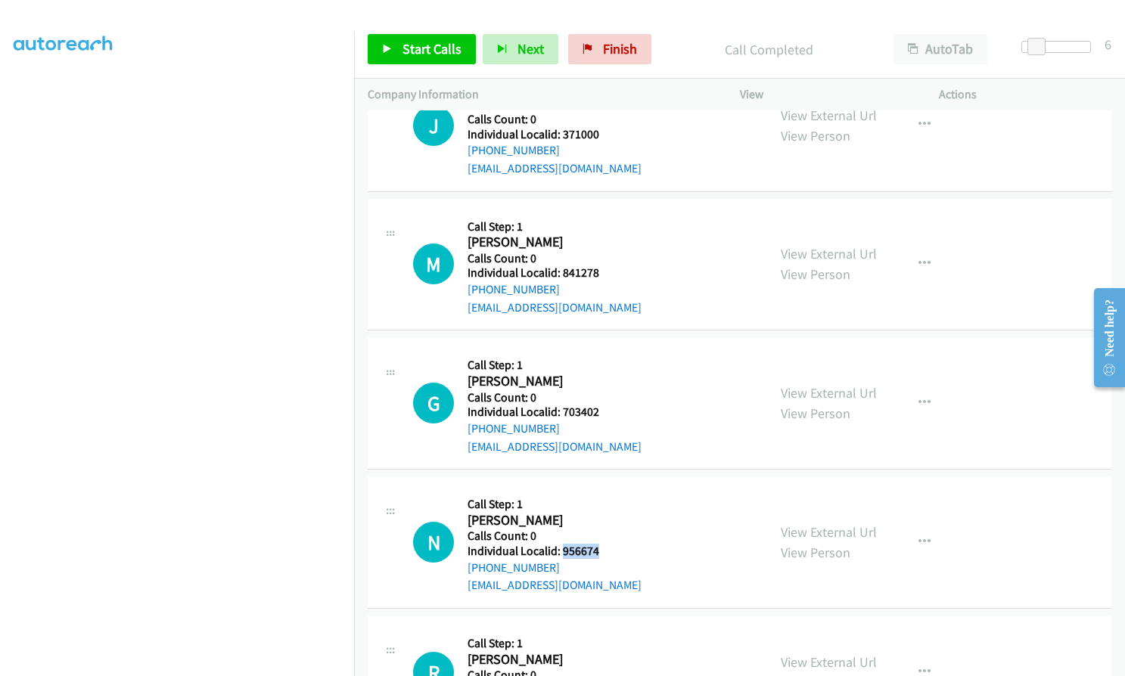
drag, startPoint x: 562, startPoint y: 463, endPoint x: 605, endPoint y: 461, distance: 43.1
click at [605, 544] on h5 "Individual Localid: 956674" at bounding box center [554, 551] width 174 height 15
click at [398, 42] on link "Start Calls" at bounding box center [422, 49] width 108 height 30
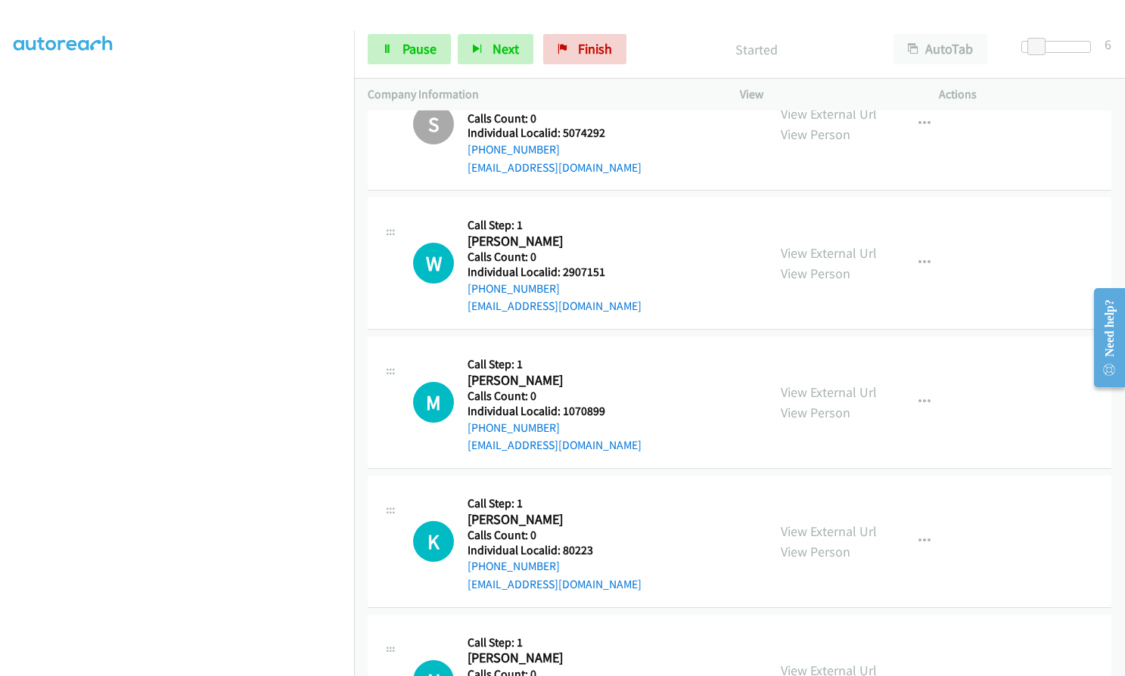
scroll to position [19617, 0]
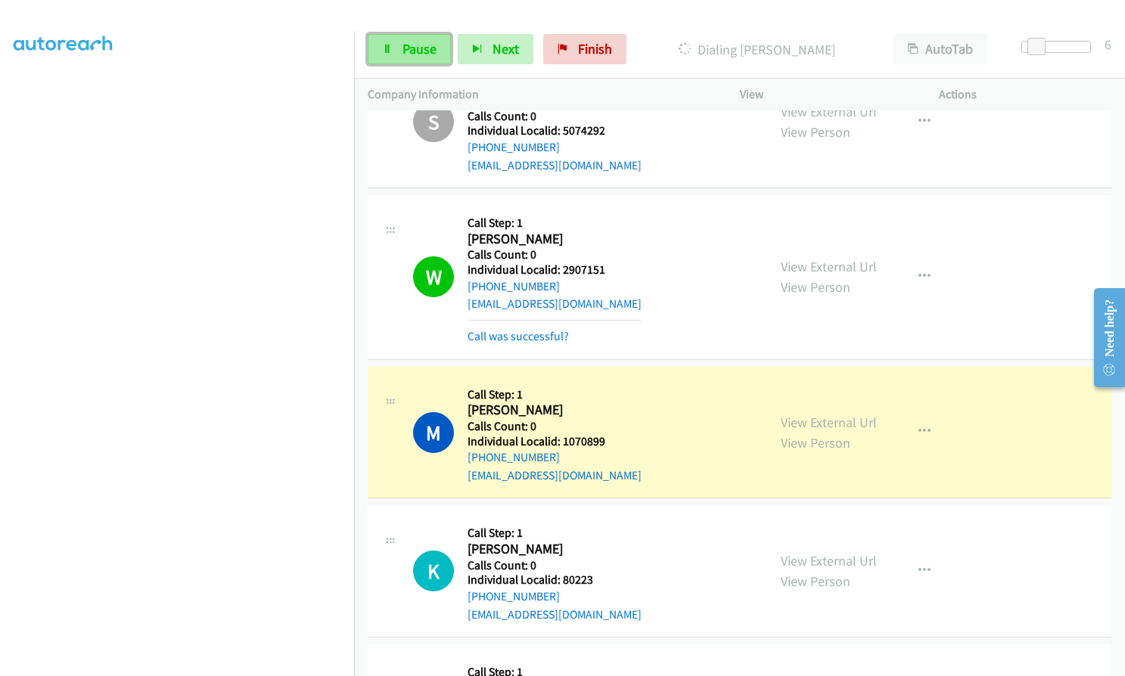
click at [402, 41] on span "Pause" at bounding box center [419, 48] width 34 height 17
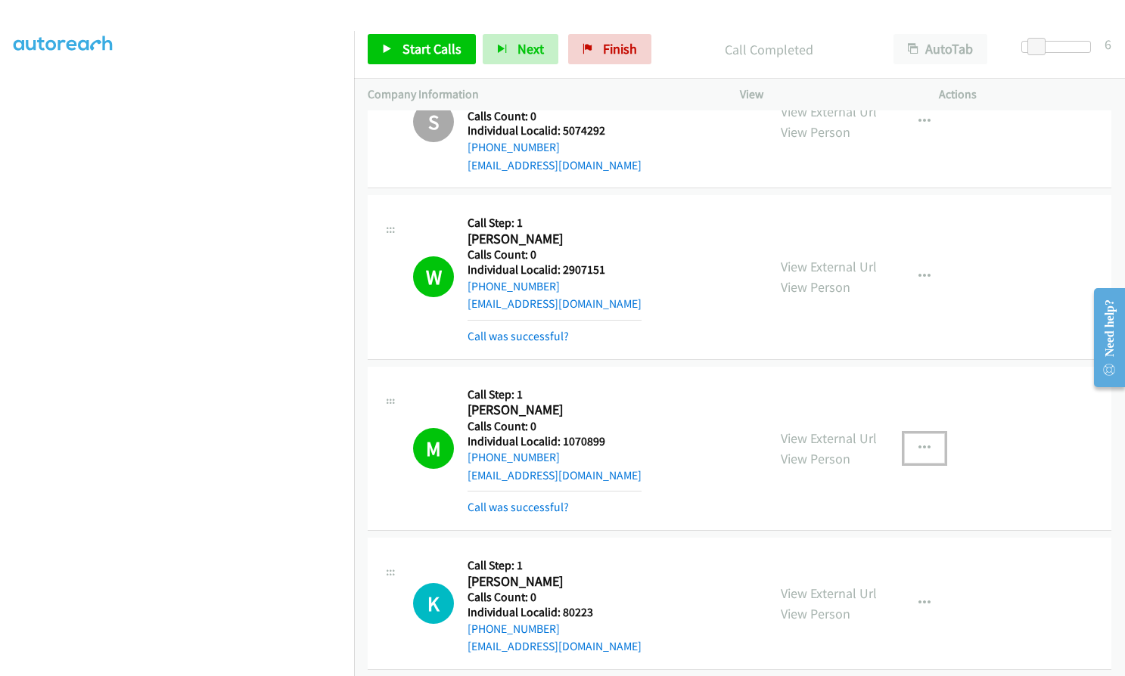
click at [918, 442] on icon "button" at bounding box center [924, 448] width 12 height 12
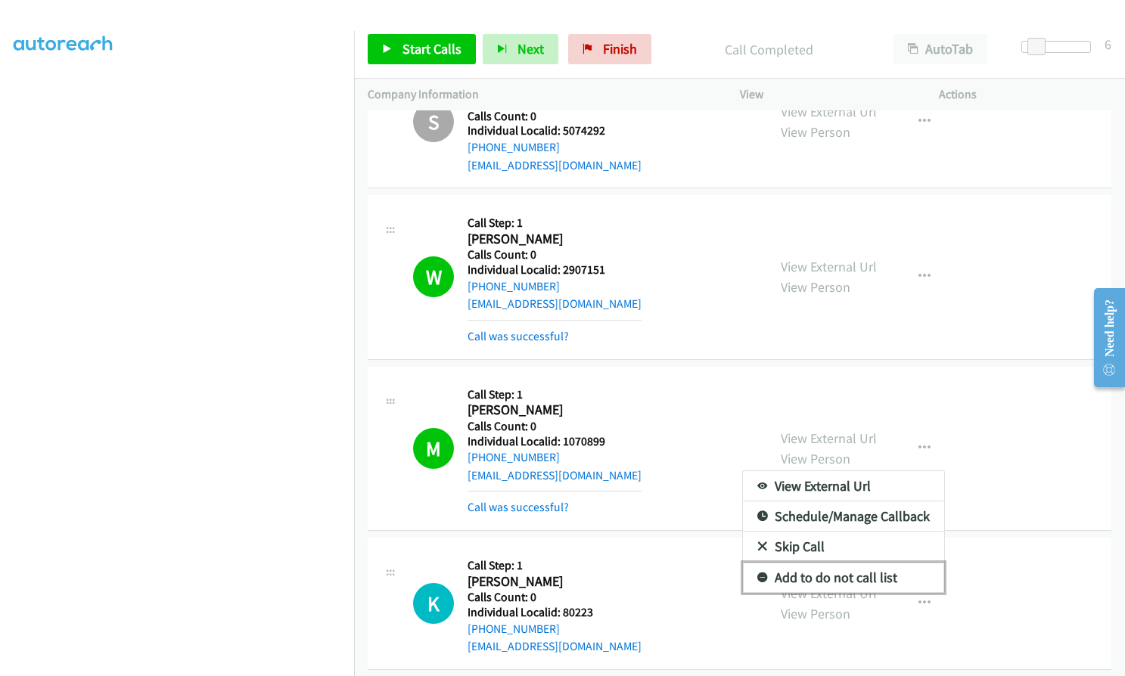
click at [759, 573] on icon at bounding box center [762, 578] width 11 height 11
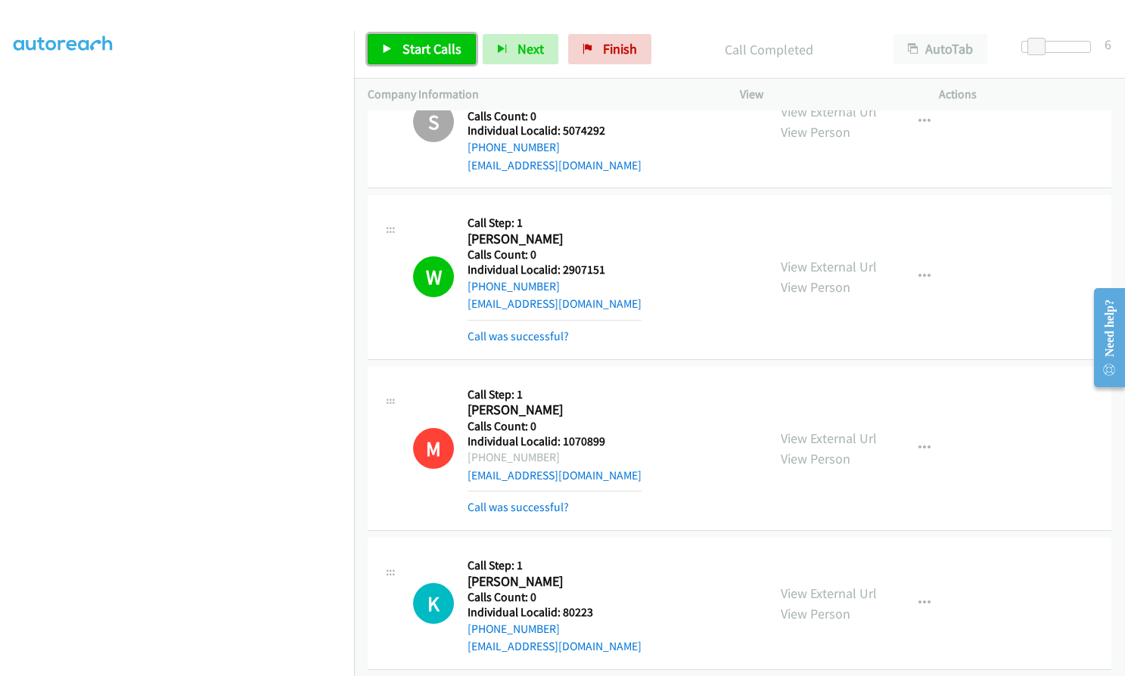
click at [409, 49] on span "Start Calls" at bounding box center [431, 48] width 59 height 17
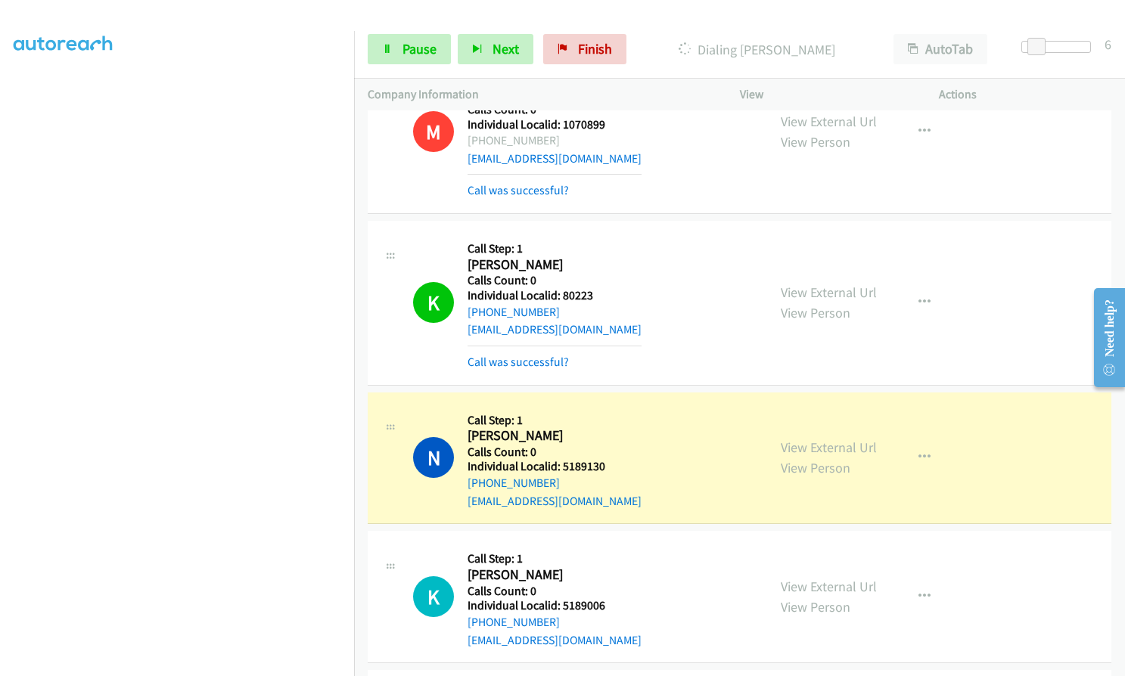
scroll to position [19919, 0]
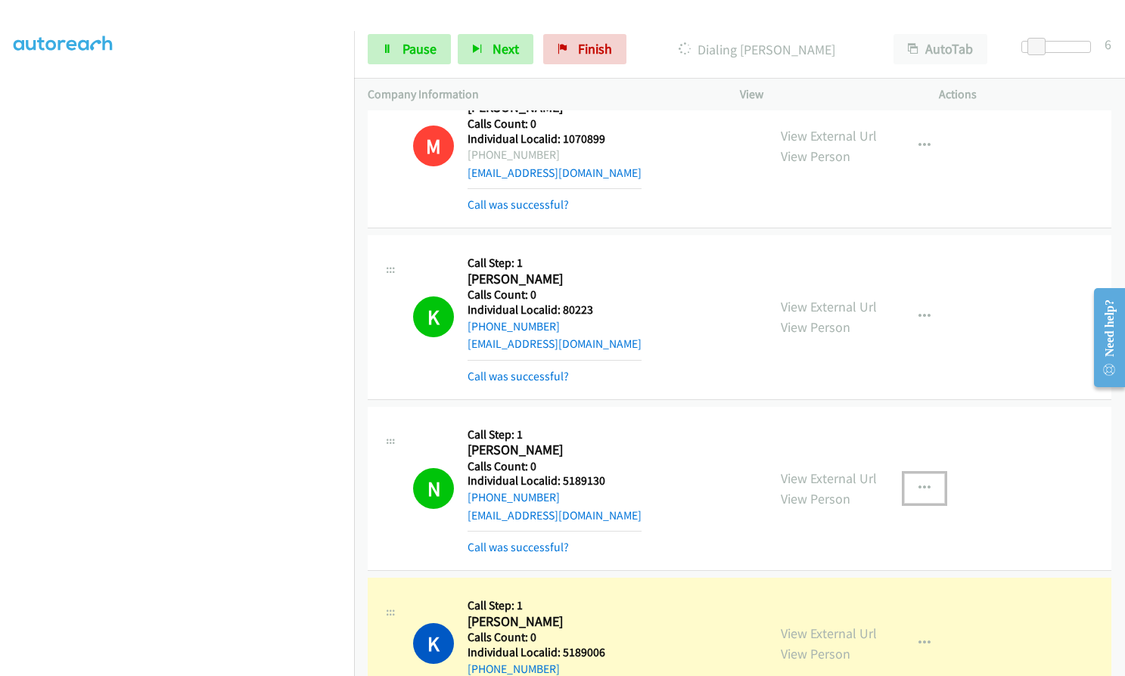
click at [918, 483] on icon "button" at bounding box center [924, 489] width 12 height 12
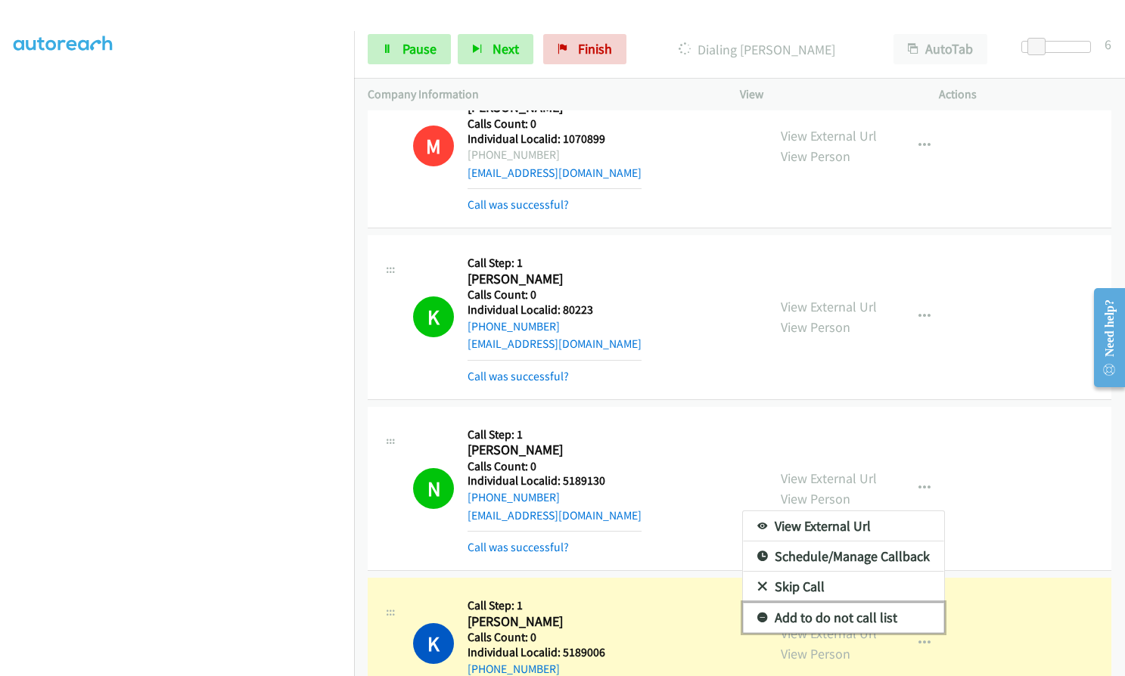
click at [757, 613] on icon at bounding box center [762, 618] width 11 height 11
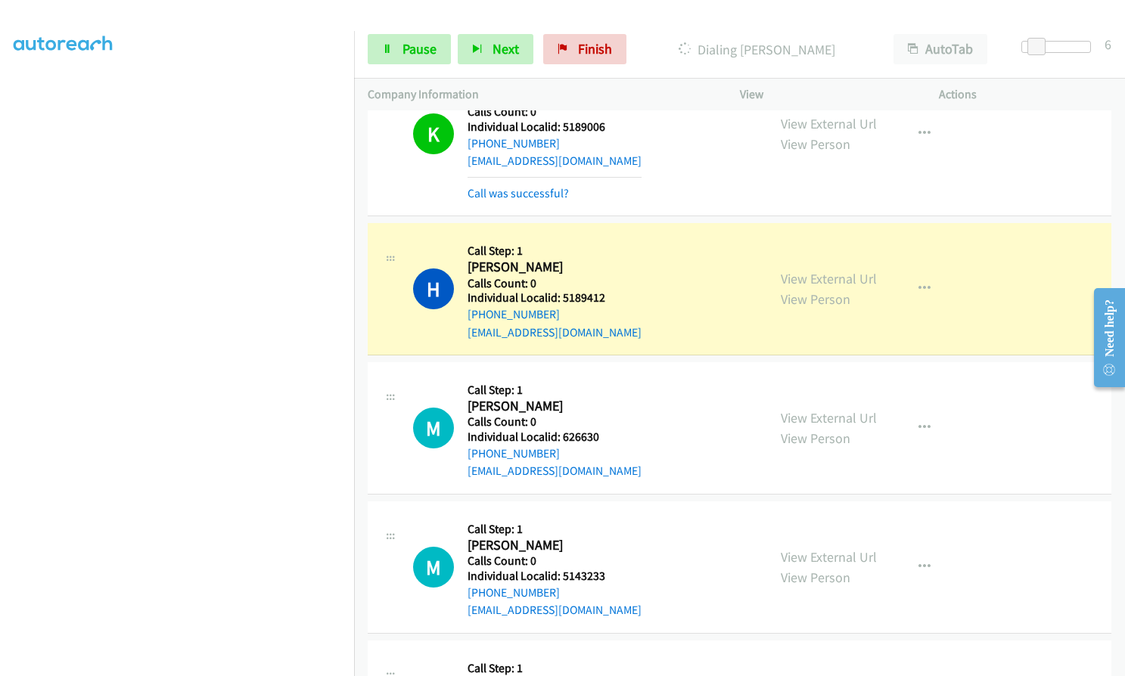
scroll to position [20449, 0]
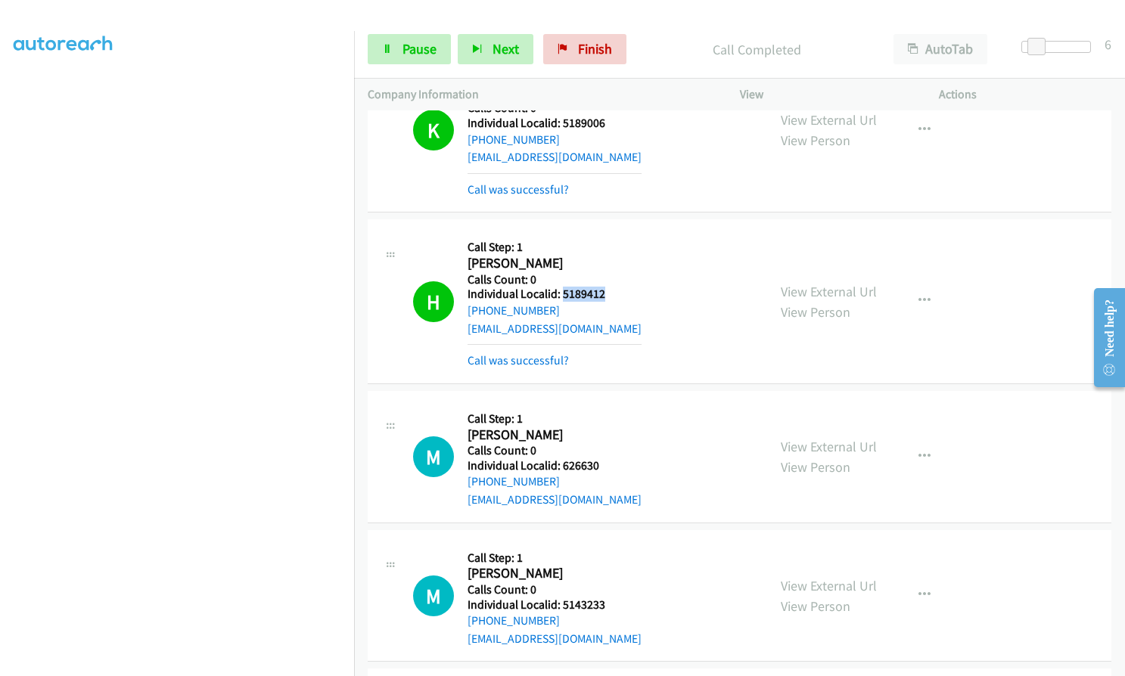
drag, startPoint x: 562, startPoint y: 206, endPoint x: 610, endPoint y: 203, distance: 47.7
click at [610, 233] on div "H Callback Scheduled Call Step: 1 Heath Knight America/Chicago Calls Count: 0 I…" at bounding box center [583, 301] width 340 height 136
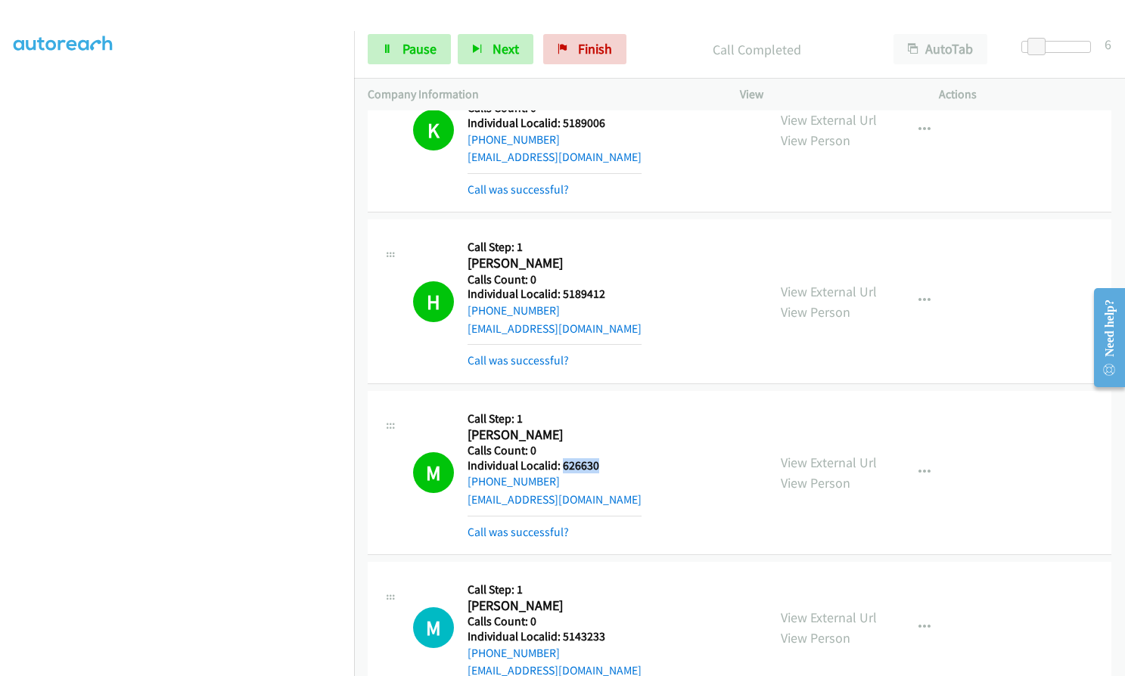
drag, startPoint x: 561, startPoint y: 375, endPoint x: 579, endPoint y: 373, distance: 18.3
click at [606, 458] on h5 "Individual Localid: 626630" at bounding box center [554, 465] width 174 height 15
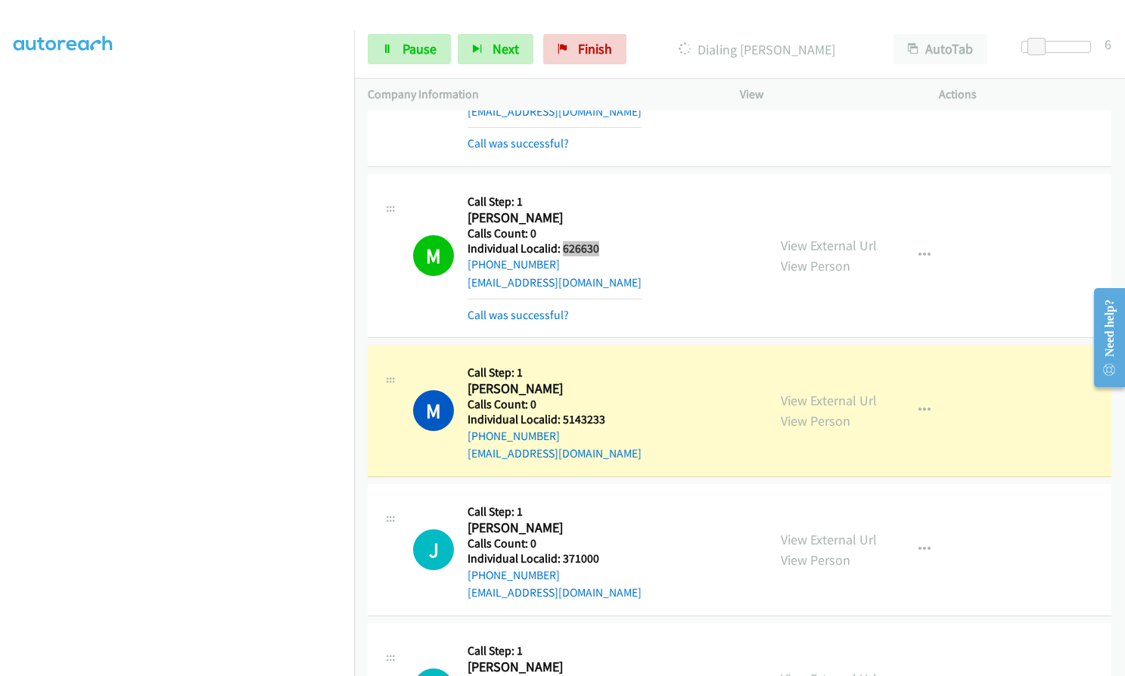
scroll to position [20676, 0]
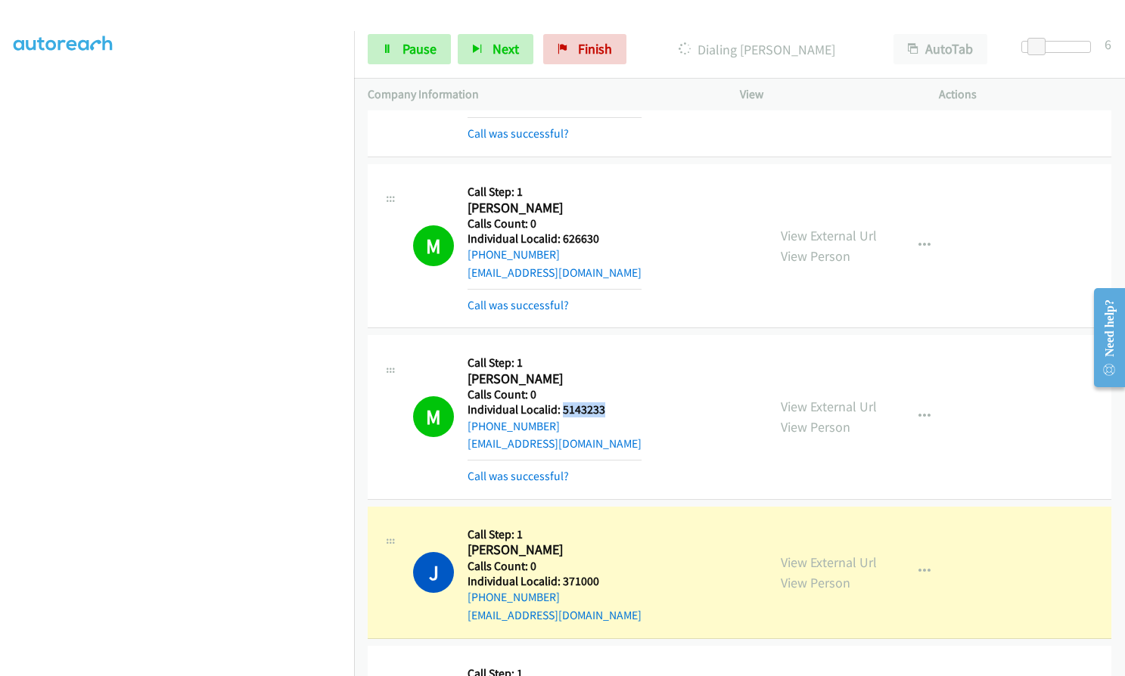
drag, startPoint x: 561, startPoint y: 319, endPoint x: 606, endPoint y: 319, distance: 44.6
click at [606, 349] on div "M Callback Scheduled Call Step: 1 Mark Geatley America/Chicago Calls Count: 0 I…" at bounding box center [583, 417] width 340 height 136
click at [913, 402] on button "button" at bounding box center [924, 417] width 41 height 30
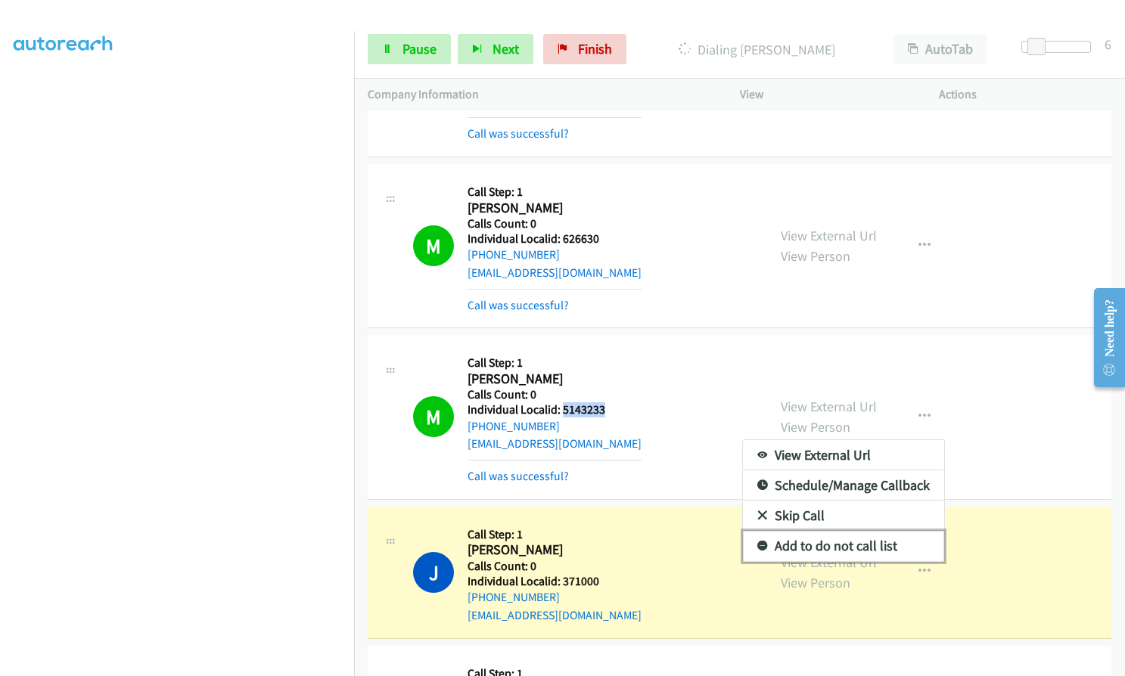
click at [757, 542] on icon at bounding box center [762, 547] width 11 height 11
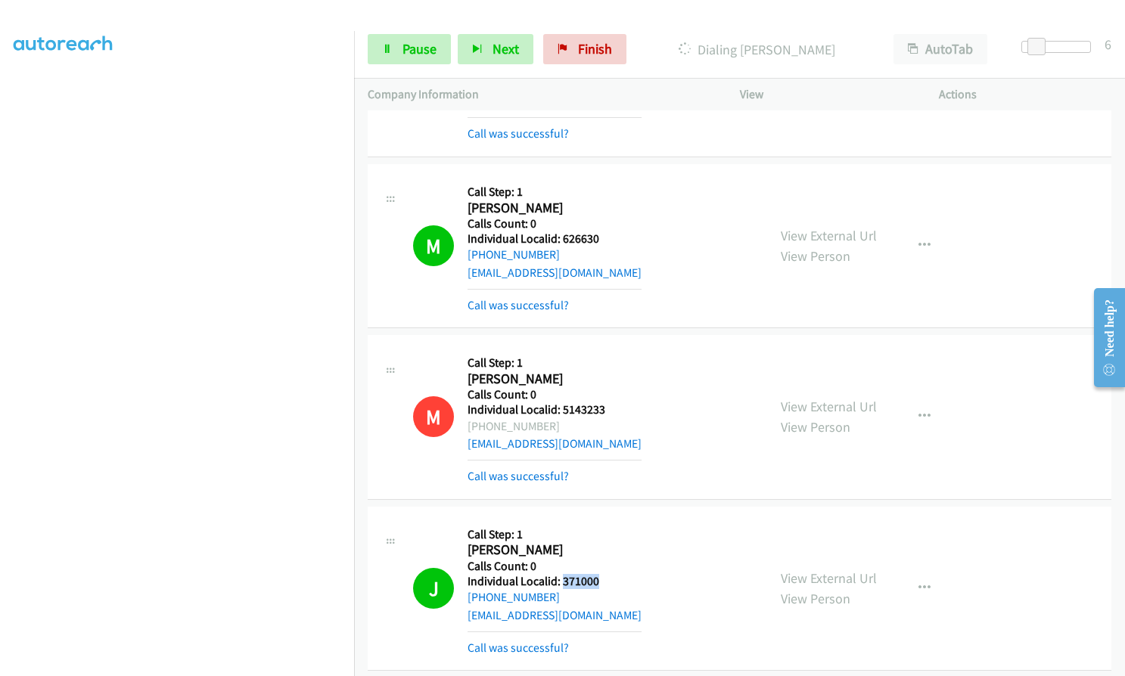
drag, startPoint x: 560, startPoint y: 489, endPoint x: 615, endPoint y: 488, distance: 55.2
click at [615, 520] on div "J Callback Scheduled Call Step: 1 Jerry Collins America/New_York Calls Count: 0…" at bounding box center [583, 588] width 340 height 136
click at [395, 54] on link "Pause" at bounding box center [409, 49] width 83 height 30
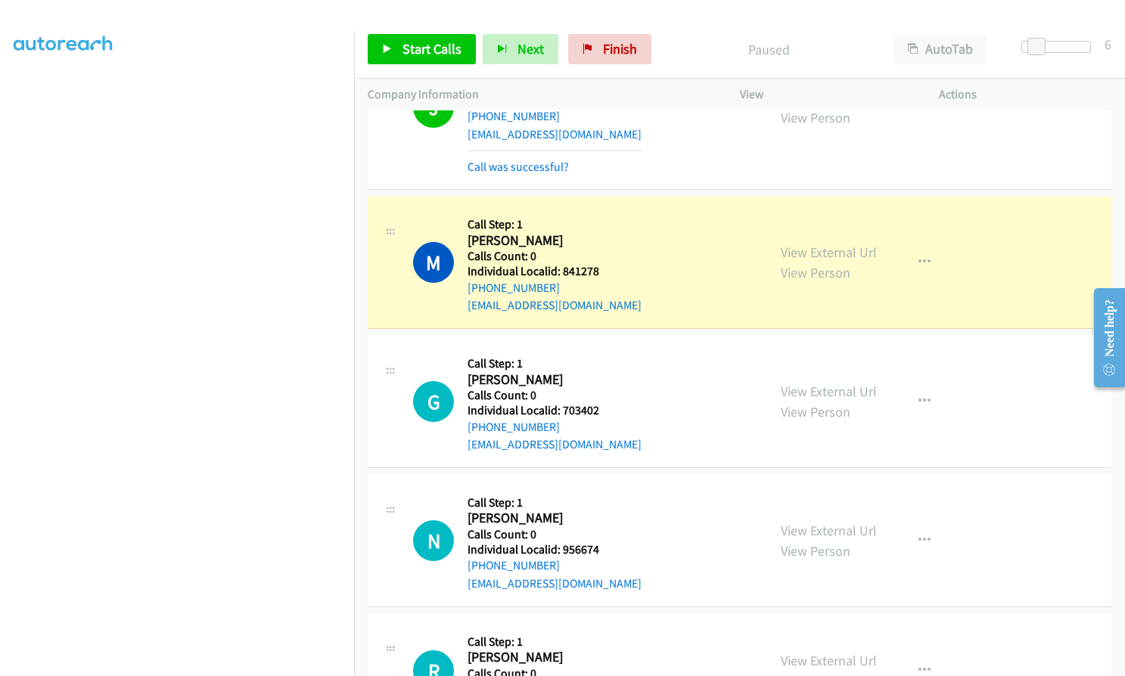
scroll to position [21167, 0]
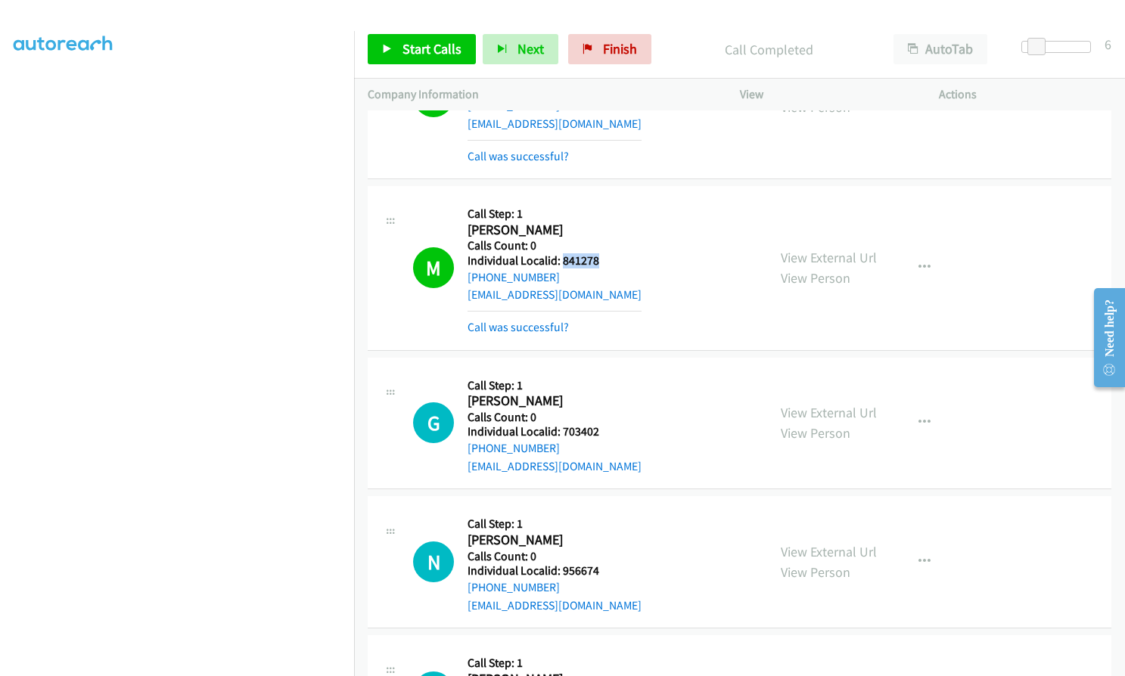
drag, startPoint x: 560, startPoint y: 170, endPoint x: 601, endPoint y: 171, distance: 41.6
click at [602, 200] on div "M Callback Scheduled Call Step: 1 Michael Ahearn America/New_York Calls Count: …" at bounding box center [583, 268] width 340 height 136
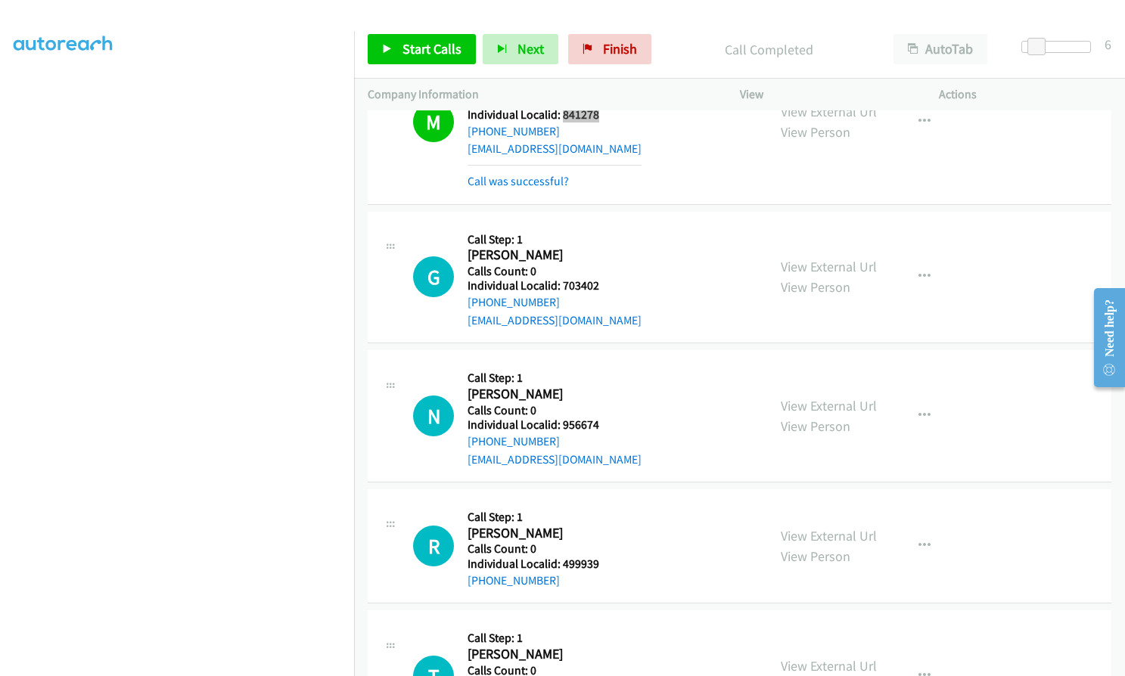
scroll to position [21337, 0]
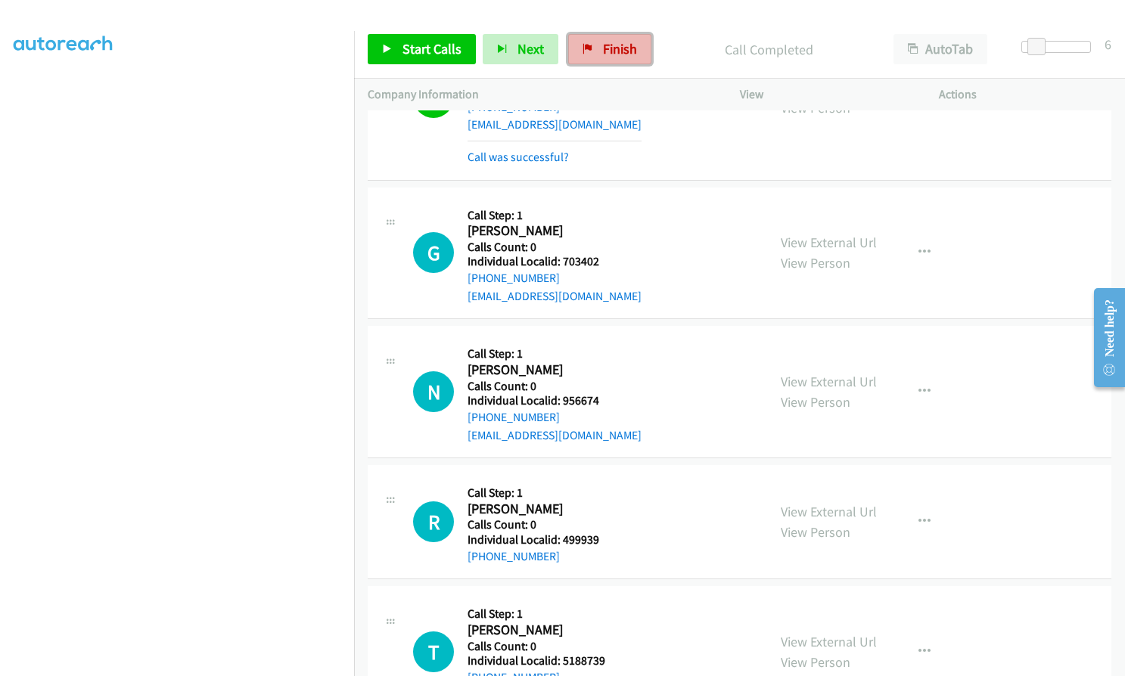
drag, startPoint x: 591, startPoint y: 51, endPoint x: 626, endPoint y: 51, distance: 35.6
click at [591, 51] on link "Finish" at bounding box center [609, 49] width 83 height 30
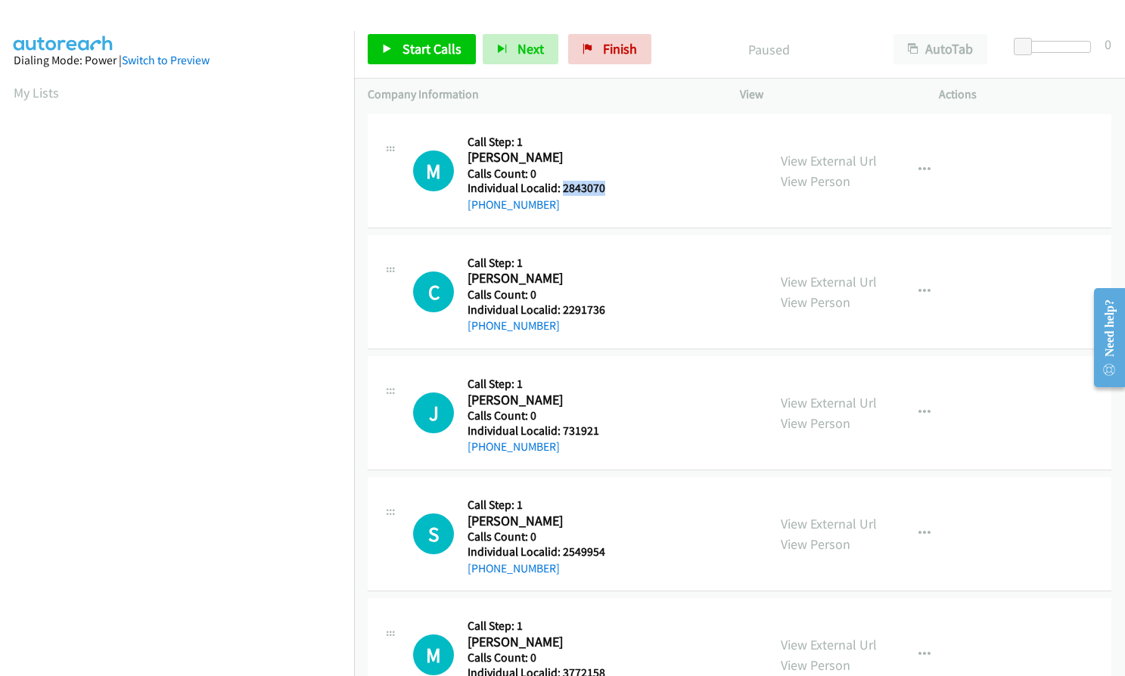
drag, startPoint x: 561, startPoint y: 185, endPoint x: 610, endPoint y: 186, distance: 49.2
click at [610, 186] on div "M Callback Scheduled Call Step: 1 Mike Murphy America/Los_Angeles Calls Count: …" at bounding box center [583, 171] width 340 height 86
copy h5 "2843070"
drag, startPoint x: 561, startPoint y: 306, endPoint x: 609, endPoint y: 307, distance: 47.7
click at [609, 307] on div "C Callback Scheduled Call Step: 1 Cameron Holloway America/New_York Calls Count…" at bounding box center [583, 292] width 340 height 86
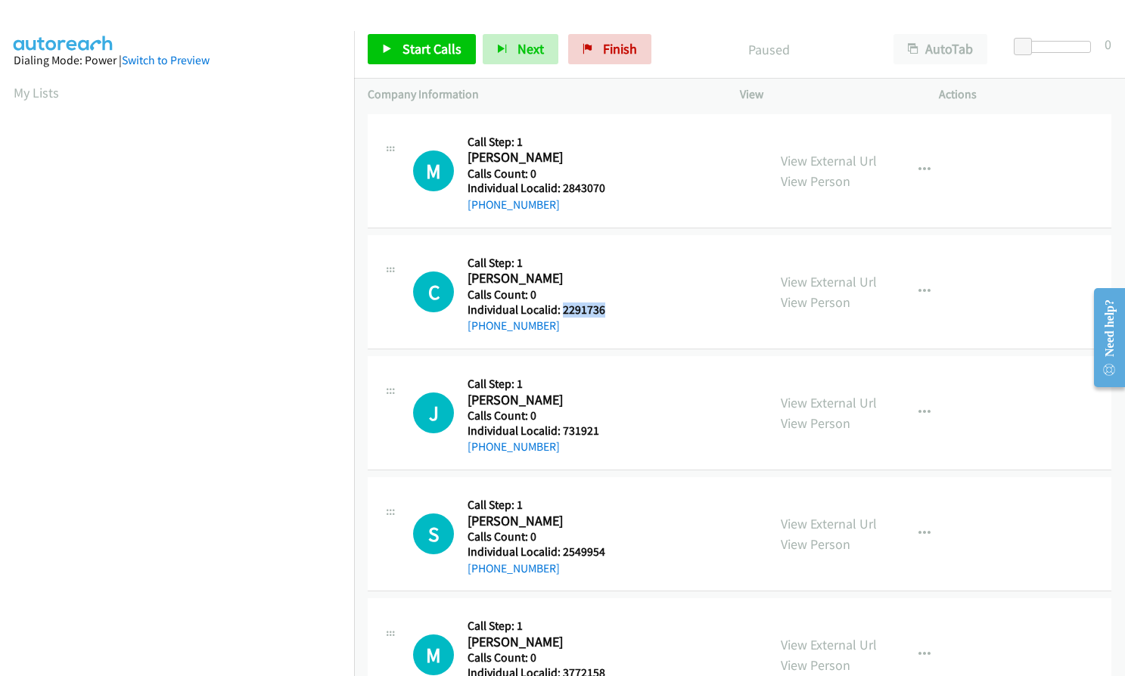
copy h5 "2291736"
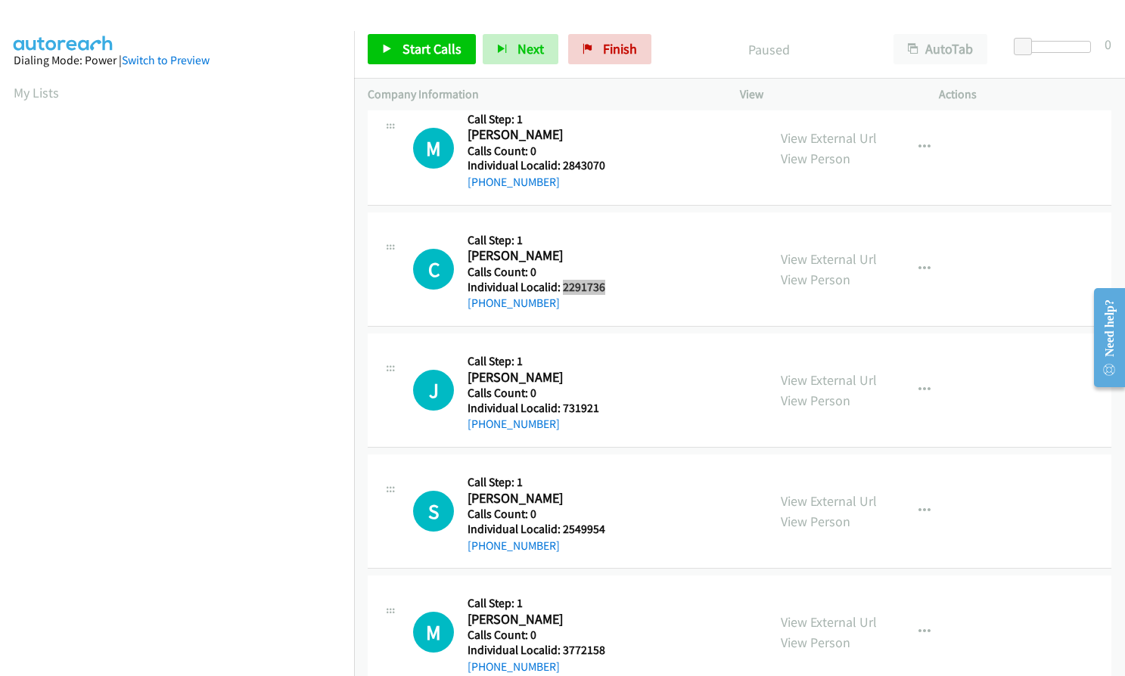
scroll to position [38, 0]
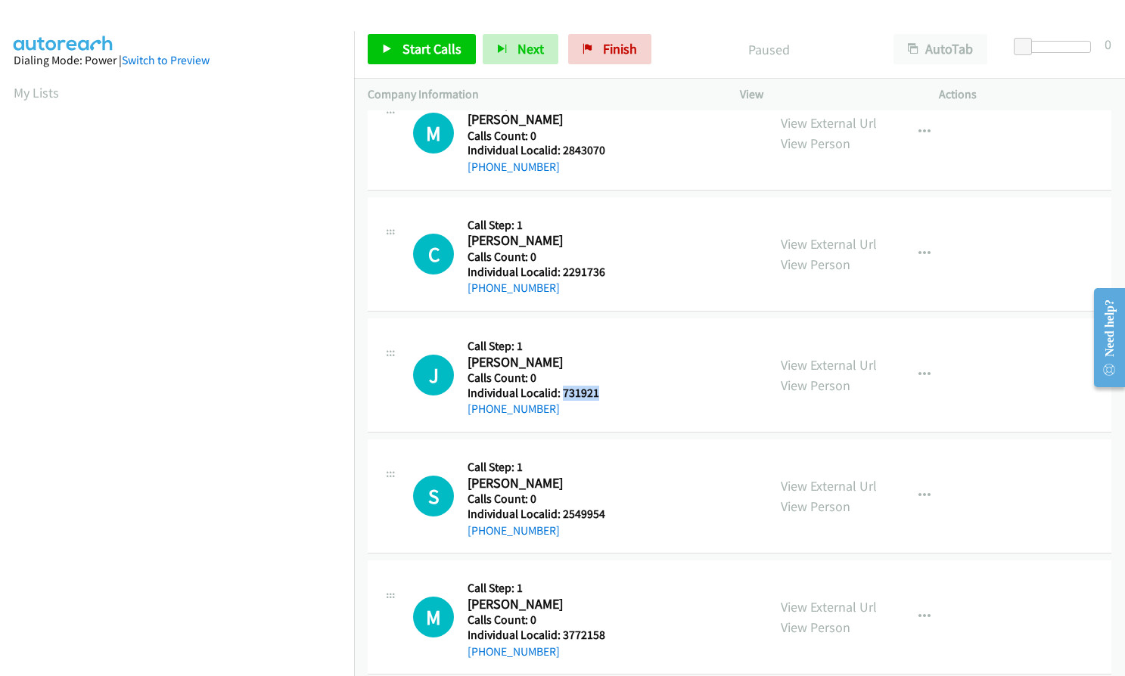
drag, startPoint x: 563, startPoint y: 387, endPoint x: 604, endPoint y: 387, distance: 40.8
click at [604, 387] on div "J Callback Scheduled Call Step: 1 James Aisthorpe America/Los_Angeles Calls Cou…" at bounding box center [583, 375] width 340 height 86
copy h5 "731921"
drag, startPoint x: 561, startPoint y: 512, endPoint x: 612, endPoint y: 512, distance: 50.7
click at [612, 512] on div "S Callback Scheduled Call Step: 1 Scott Beauman America/Denver Calls Count: 0 I…" at bounding box center [583, 496] width 340 height 86
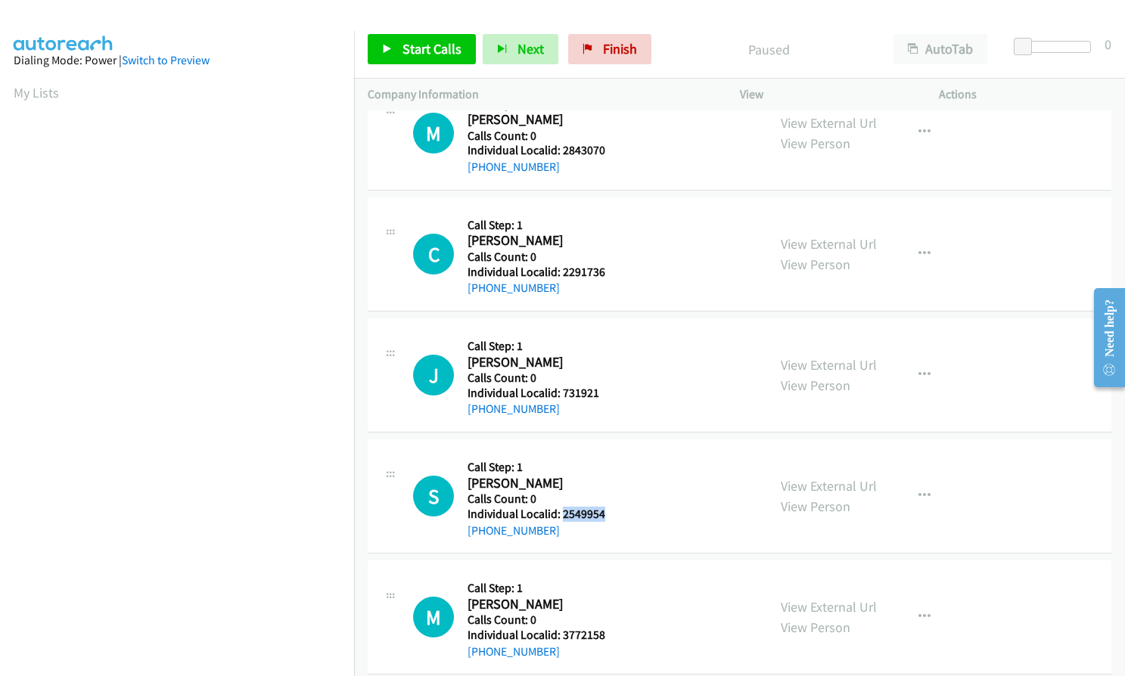
copy h5 "2549954"
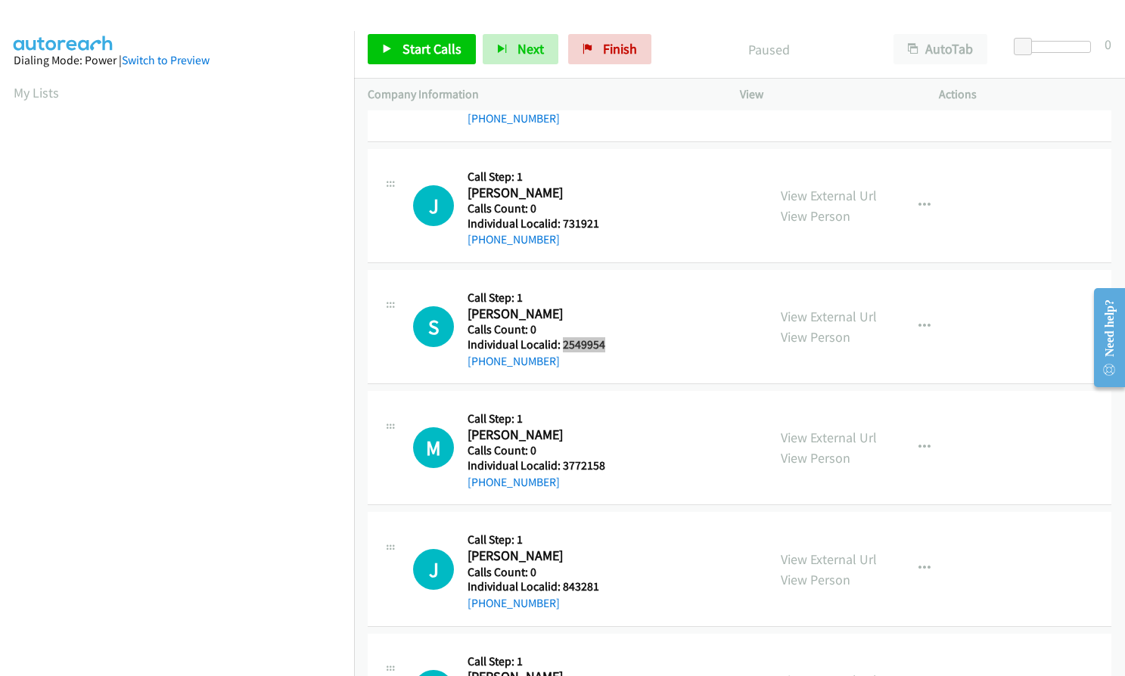
scroll to position [208, 0]
drag, startPoint x: 560, startPoint y: 467, endPoint x: 622, endPoint y: 464, distance: 61.3
click at [622, 464] on div "M Callback Scheduled Call Step: 1 Melvin Hayes America/Chicago Calls Count: 0 I…" at bounding box center [583, 447] width 340 height 86
copy h5 "3772158"
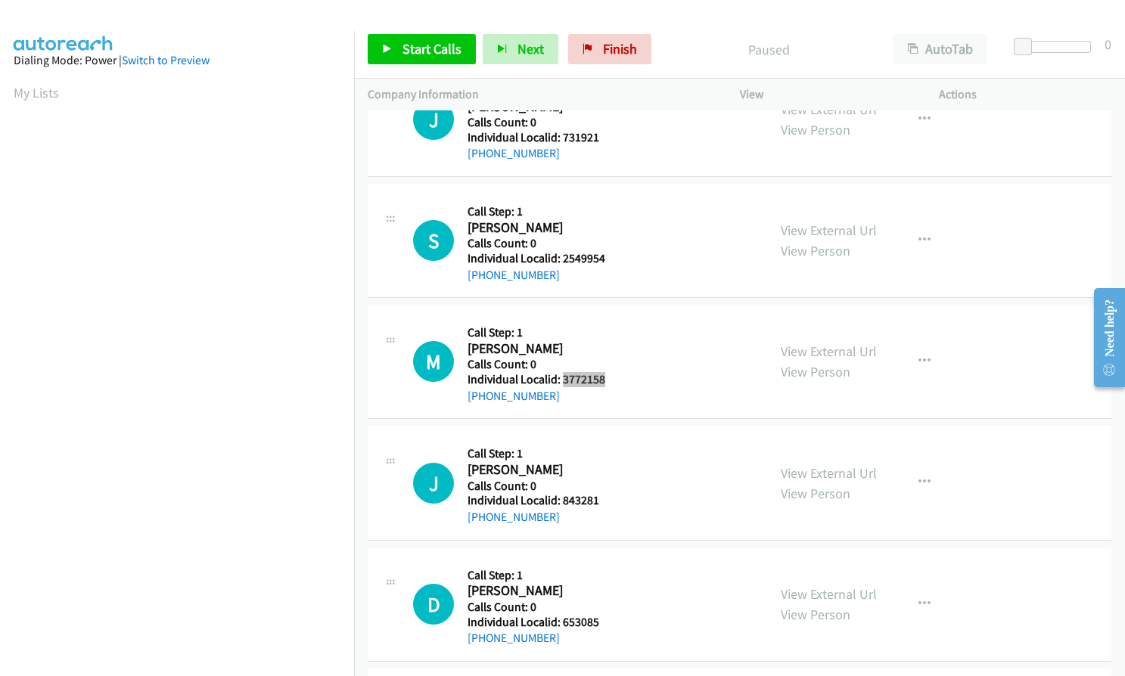
scroll to position [303, 0]
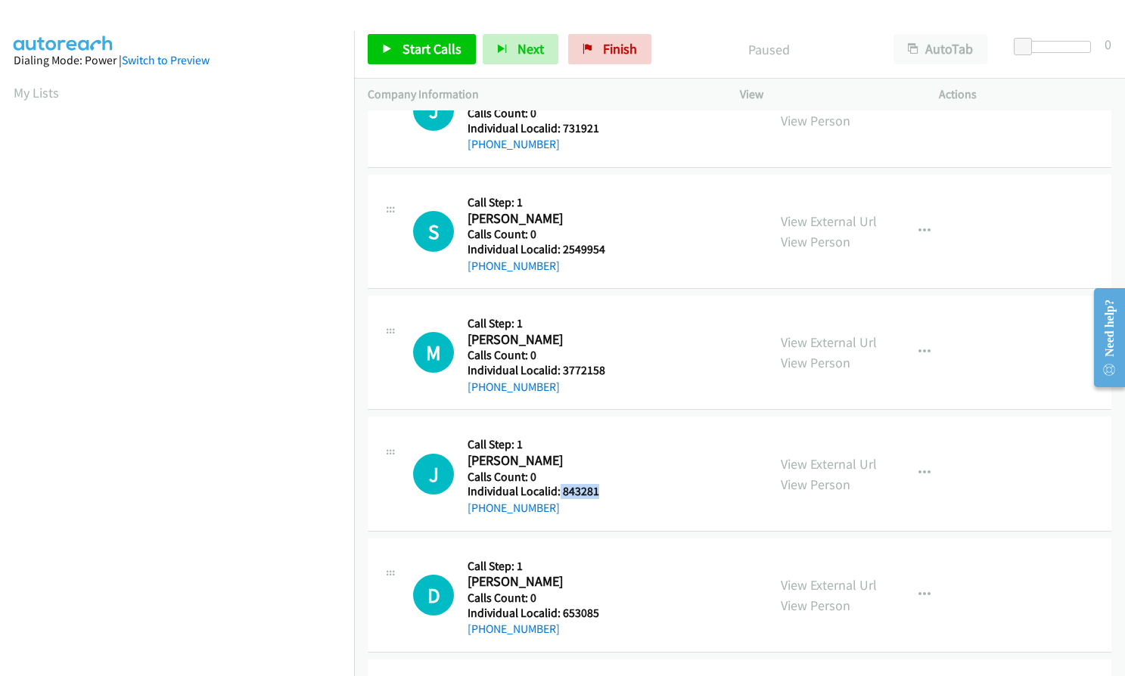
drag, startPoint x: 564, startPoint y: 492, endPoint x: 601, endPoint y: 491, distance: 37.1
click at [601, 491] on h5 "Individual Localid: 843281" at bounding box center [534, 491] width 135 height 15
copy h5 "843281"
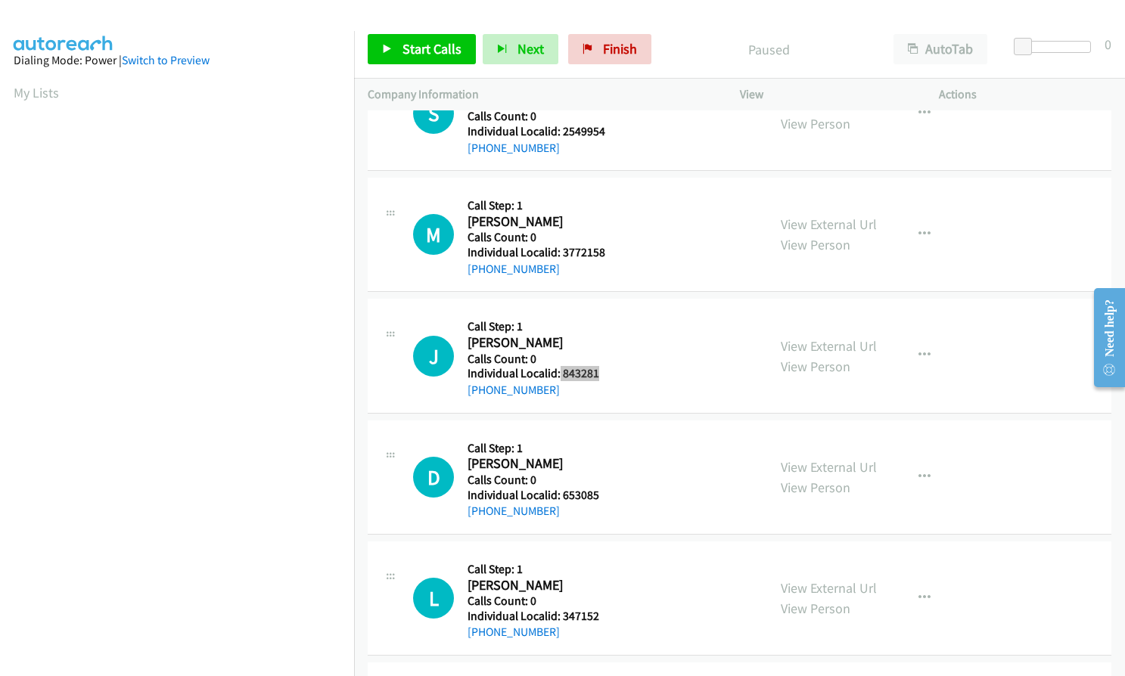
scroll to position [454, 0]
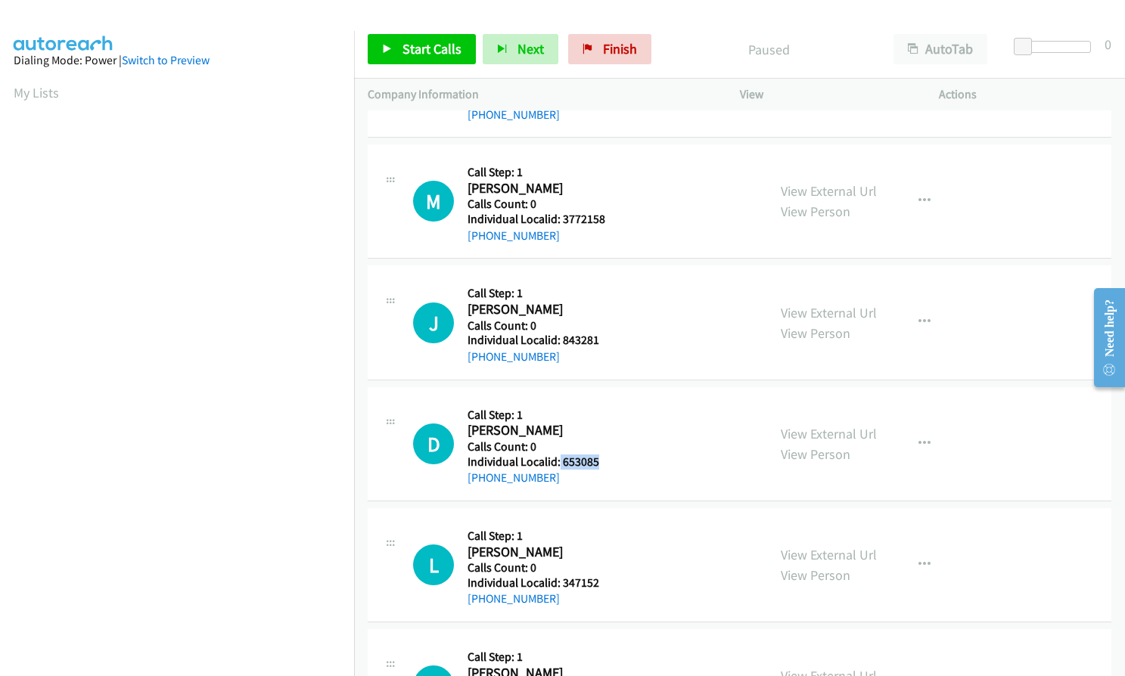
drag, startPoint x: 557, startPoint y: 460, endPoint x: 585, endPoint y: 462, distance: 27.3
click at [604, 458] on div "D Callback Scheduled Call Step: 1 Danny Seitz America/Chicago Calls Count: 0 In…" at bounding box center [583, 444] width 340 height 86
copy h5 "653085"
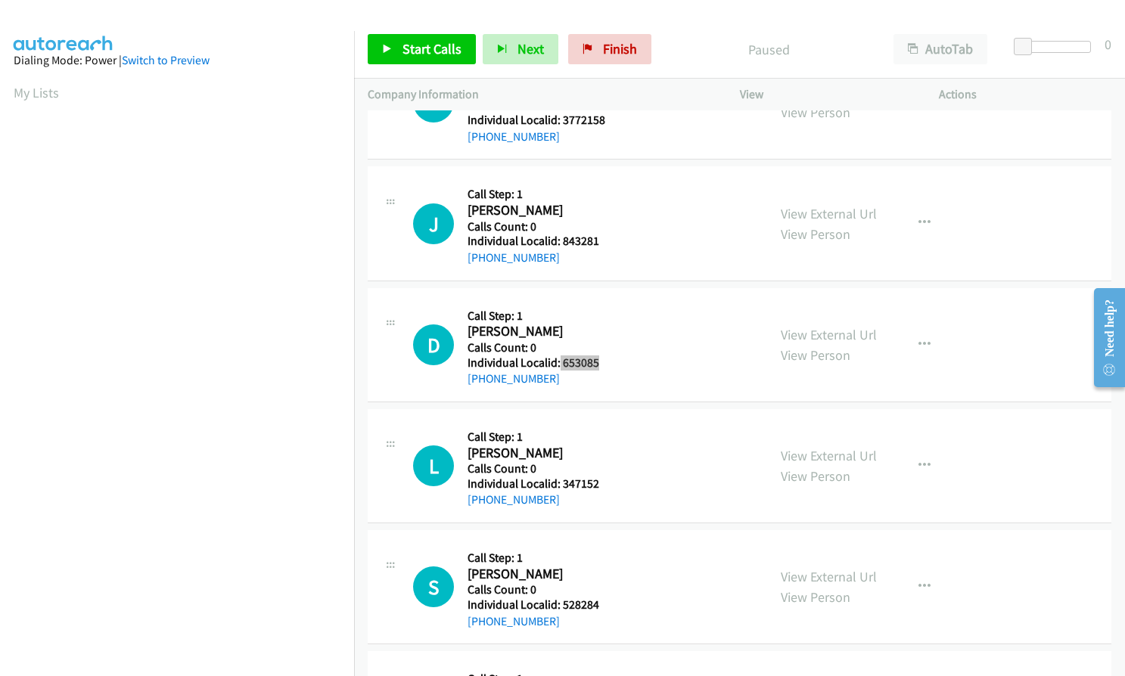
scroll to position [567, 0]
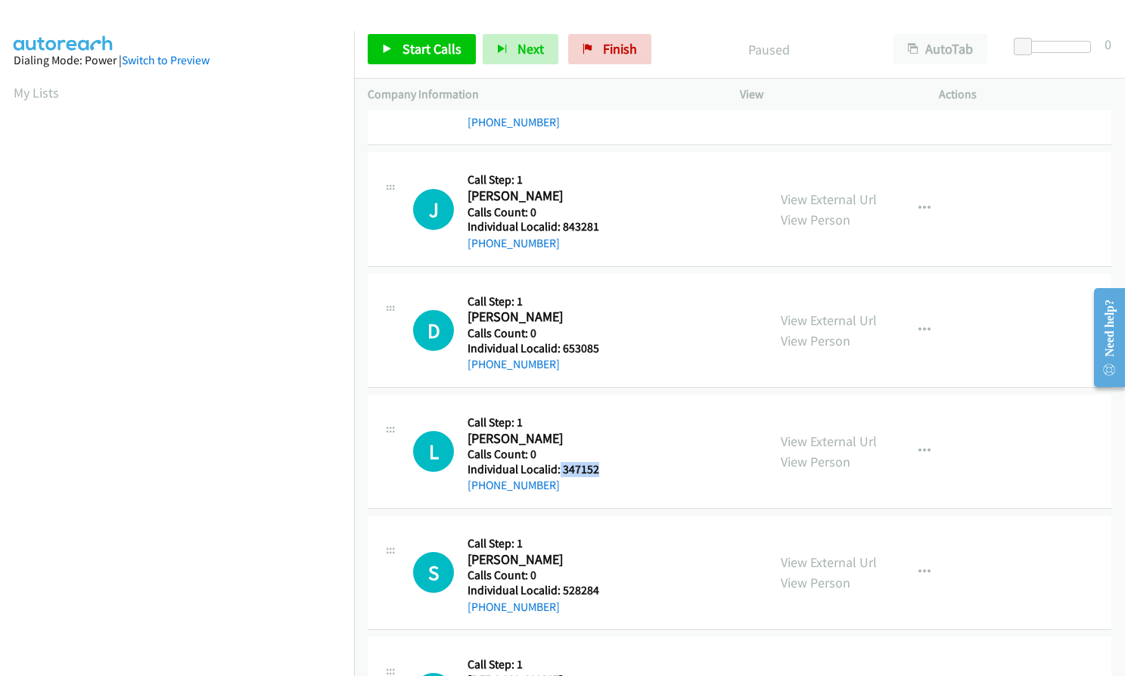
drag, startPoint x: 558, startPoint y: 468, endPoint x: 603, endPoint y: 467, distance: 44.6
click at [603, 467] on div "L Callback Scheduled Call Step: 1 Leo Wiseman America/New_York Calls Count: 0 I…" at bounding box center [583, 451] width 340 height 86
copy h5 "347152"
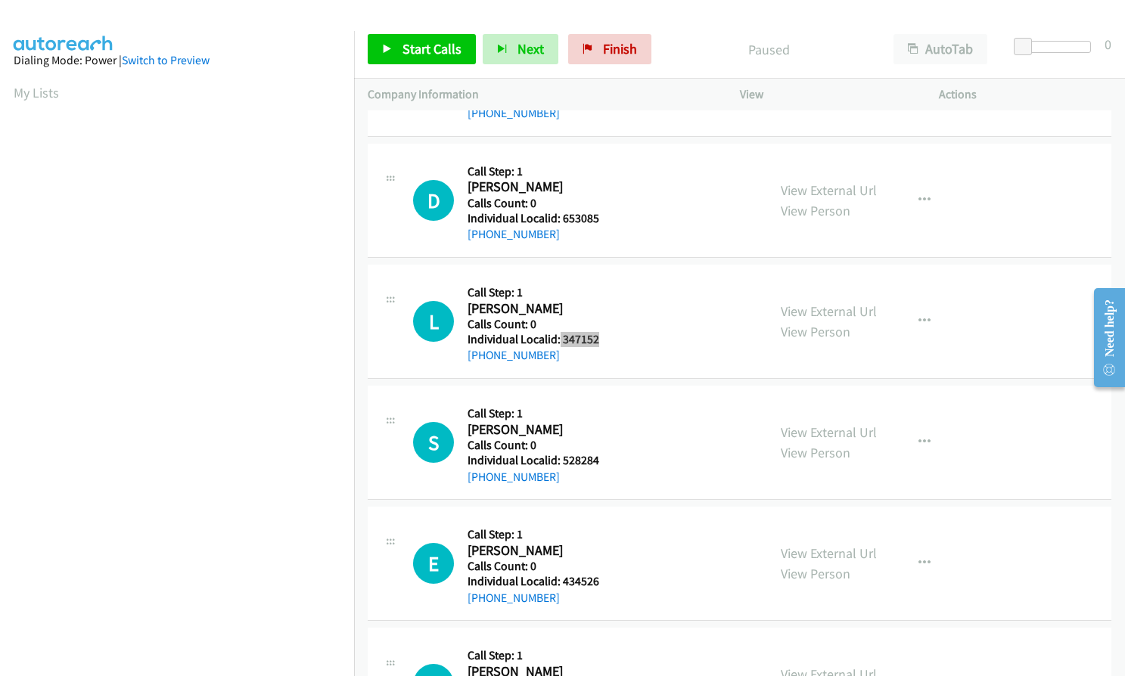
scroll to position [719, 0]
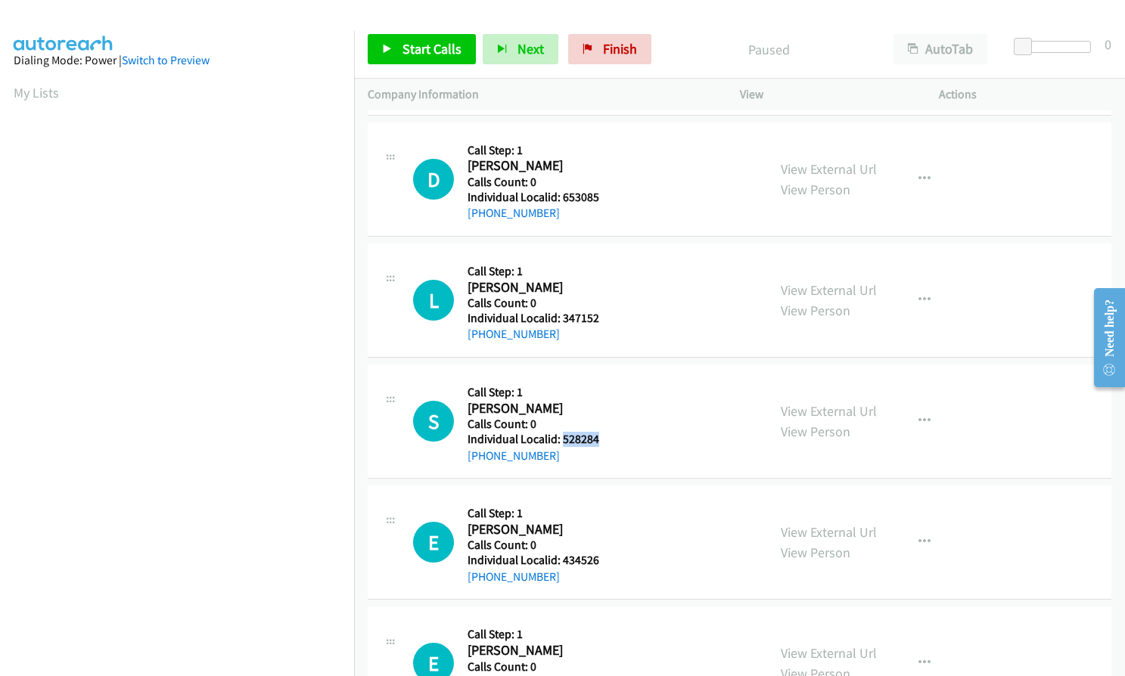
drag, startPoint x: 560, startPoint y: 440, endPoint x: 600, endPoint y: 439, distance: 40.1
click at [600, 439] on h5 "Individual Localid: 528284" at bounding box center [534, 439] width 135 height 15
copy h5 "528284"
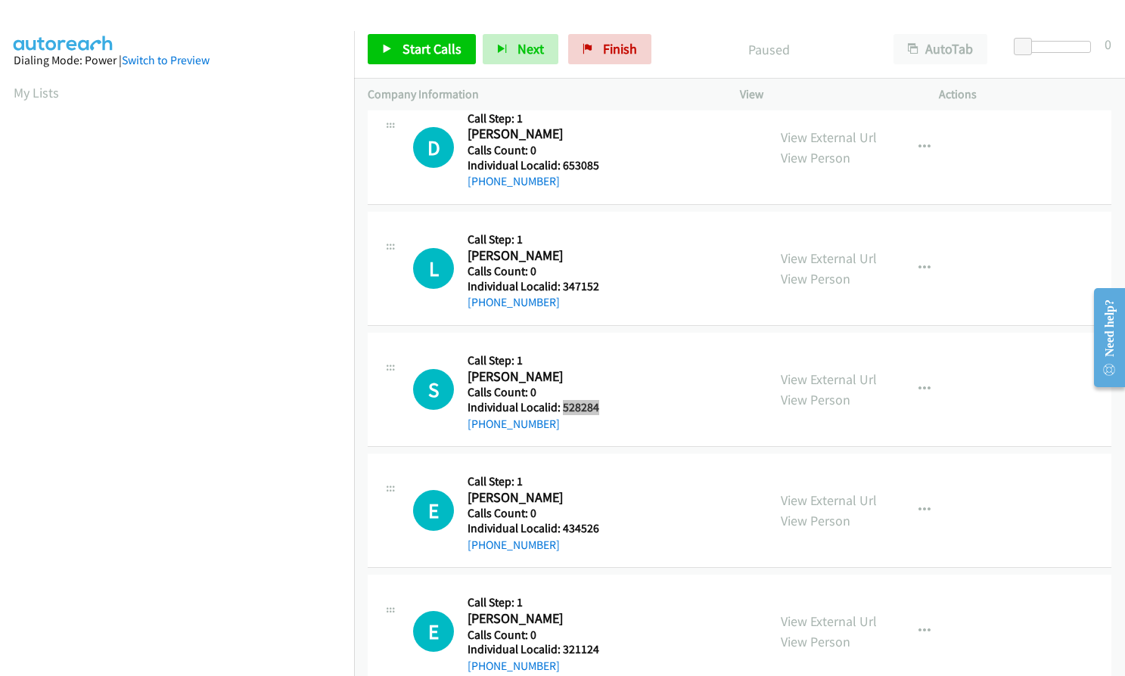
scroll to position [794, 0]
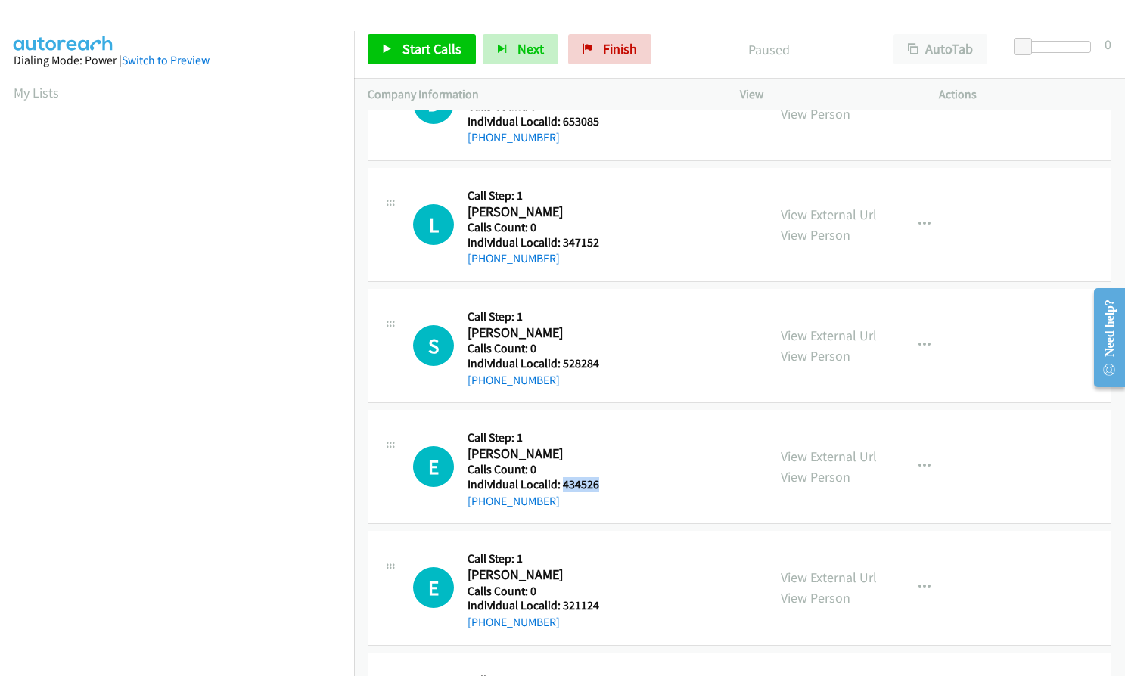
drag, startPoint x: 560, startPoint y: 480, endPoint x: 587, endPoint y: 486, distance: 27.2
click at [598, 478] on h5 "Individual Localid: 434526" at bounding box center [534, 484] width 135 height 15
copy h5 "434526"
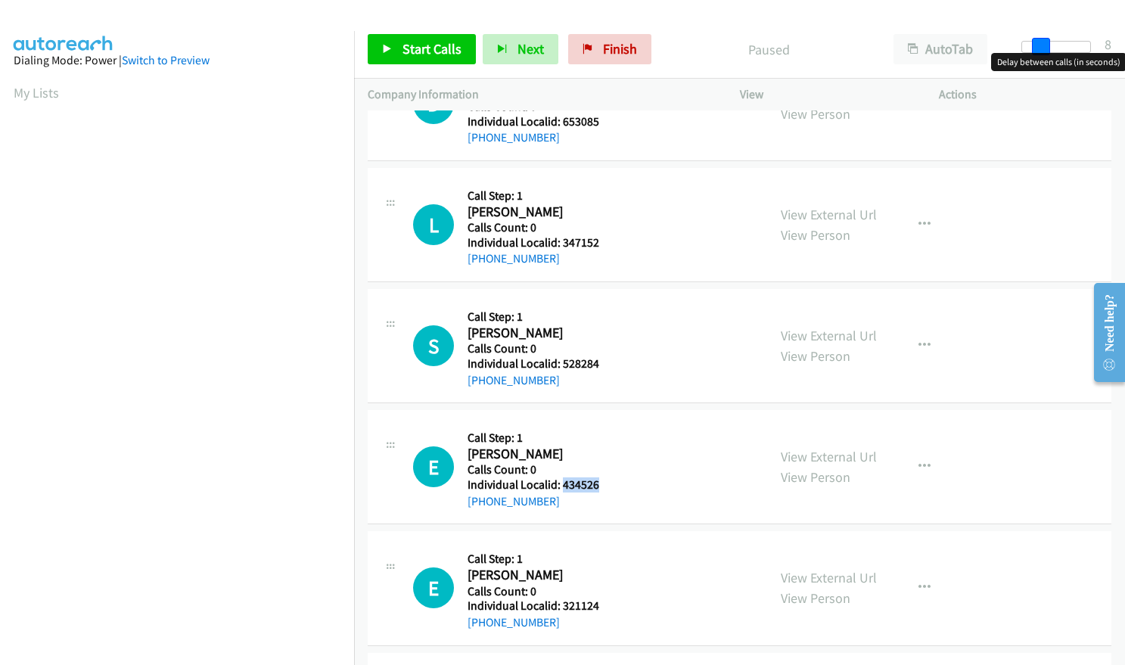
drag, startPoint x: 1020, startPoint y: 44, endPoint x: 1039, endPoint y: 44, distance: 18.9
click at [1039, 44] on span at bounding box center [1041, 47] width 18 height 18
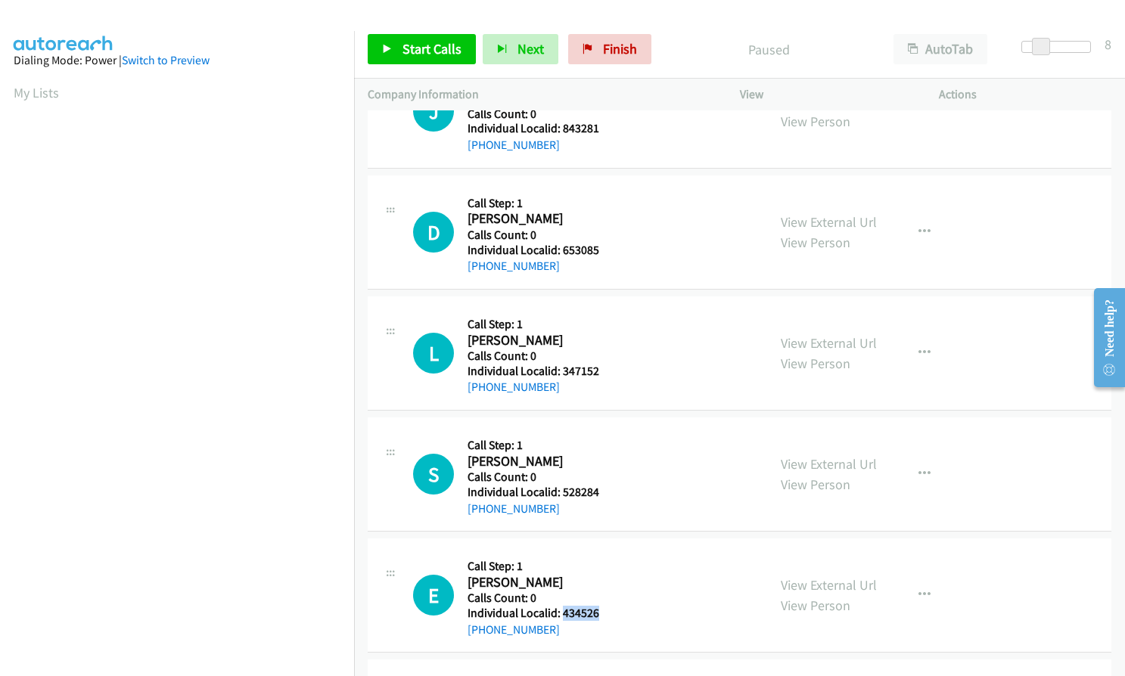
scroll to position [662, 0]
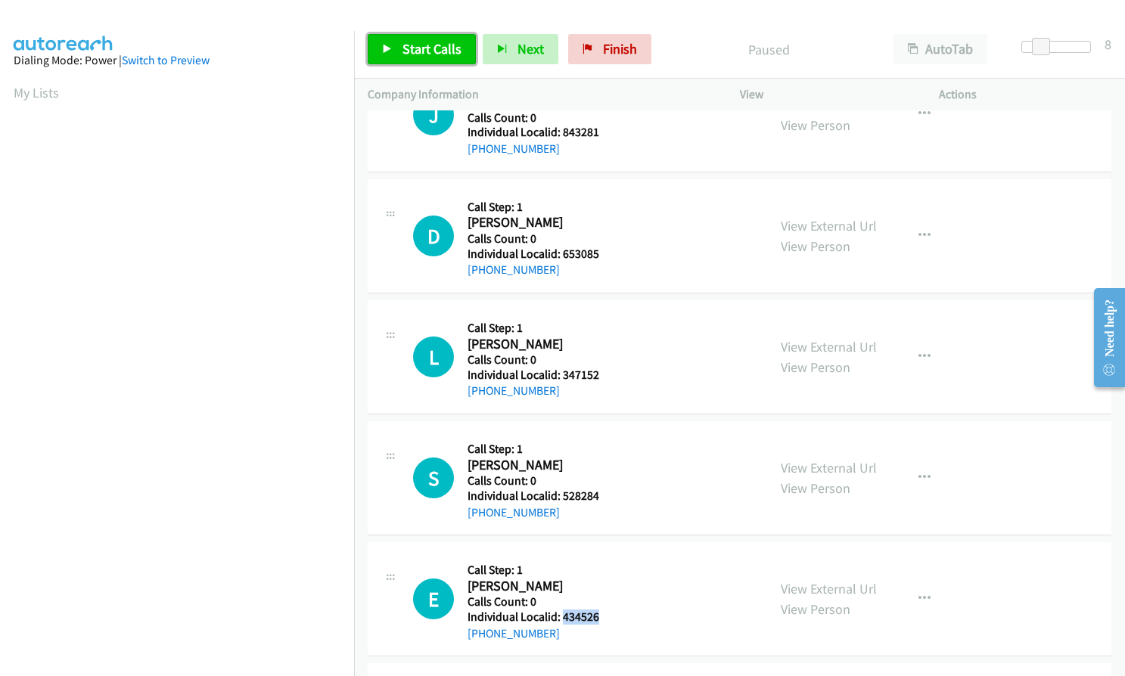
click at [421, 41] on span "Start Calls" at bounding box center [431, 48] width 59 height 17
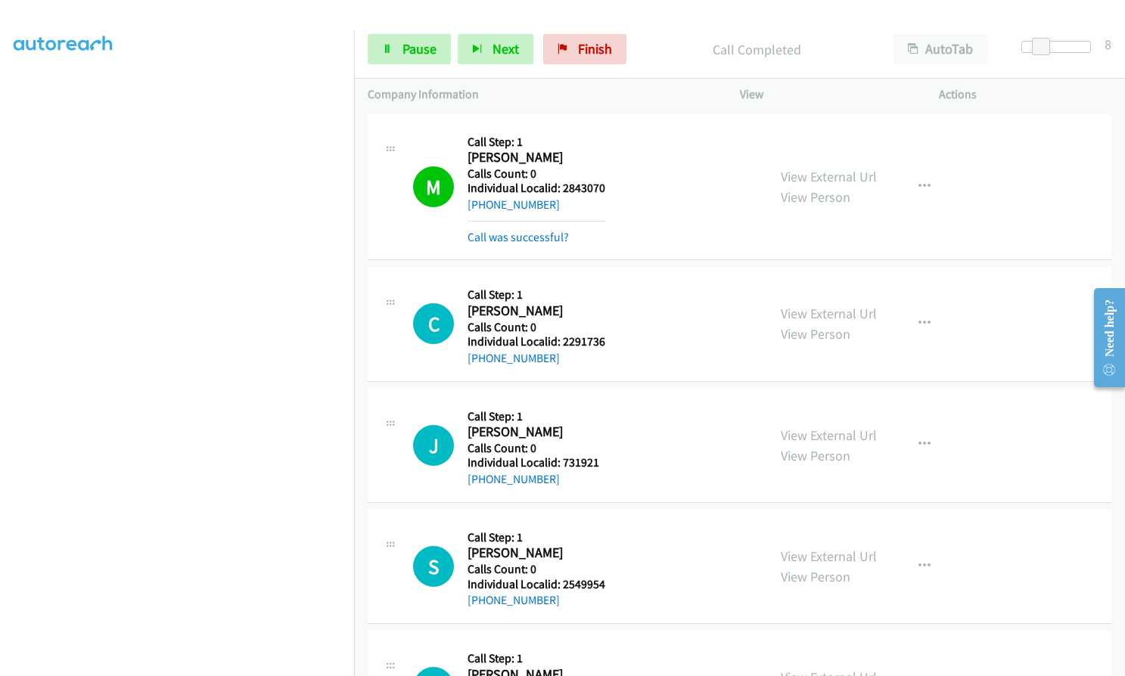
scroll to position [140, 0]
click at [392, 45] on icon at bounding box center [387, 50] width 11 height 11
click at [409, 51] on span "Start Calls" at bounding box center [431, 48] width 59 height 17
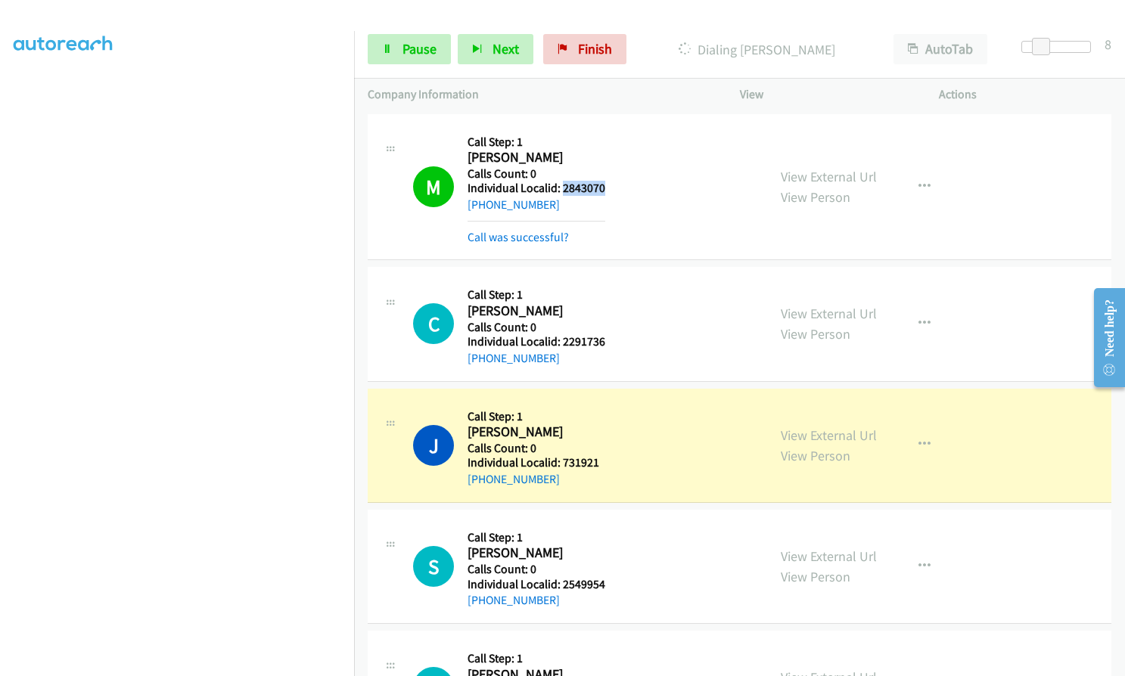
drag, startPoint x: 560, startPoint y: 188, endPoint x: 610, endPoint y: 182, distance: 50.3
click at [610, 182] on div "M Callback Scheduled Call Step: 1 Mike Murphy America/Los_Angeles Calls Count: …" at bounding box center [583, 187] width 340 height 119
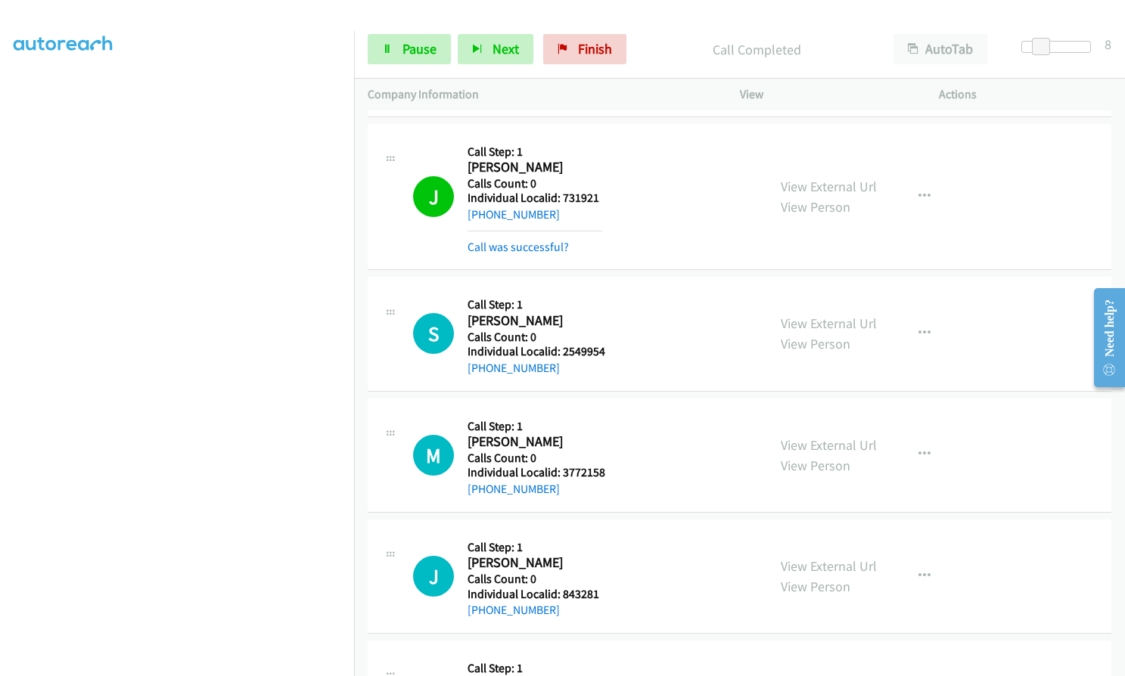
scroll to position [284, 0]
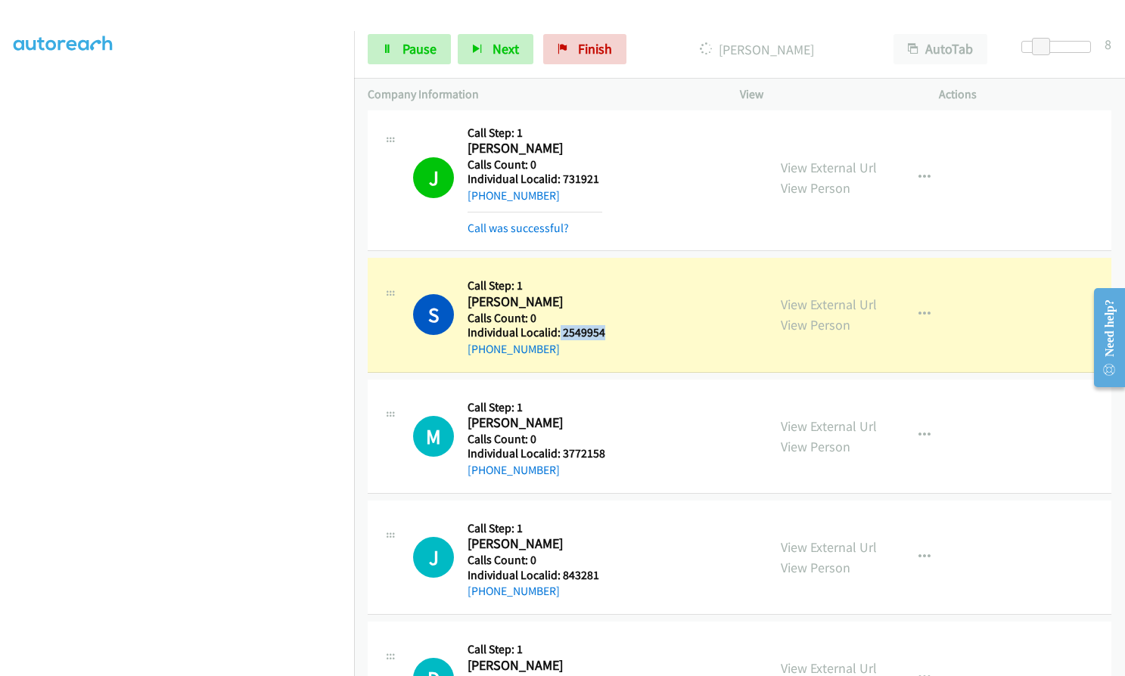
drag, startPoint x: 559, startPoint y: 329, endPoint x: 603, endPoint y: 328, distance: 43.9
click at [603, 328] on div "S Callback Scheduled Call Step: 1 Scott Beauman America/Denver Calls Count: 0 I…" at bounding box center [583, 315] width 340 height 86
click at [639, 250] on div "J Callback Scheduled Call Step: 1 James Aisthorpe America/Los_Angeles Calls Cou…" at bounding box center [740, 178] width 744 height 147
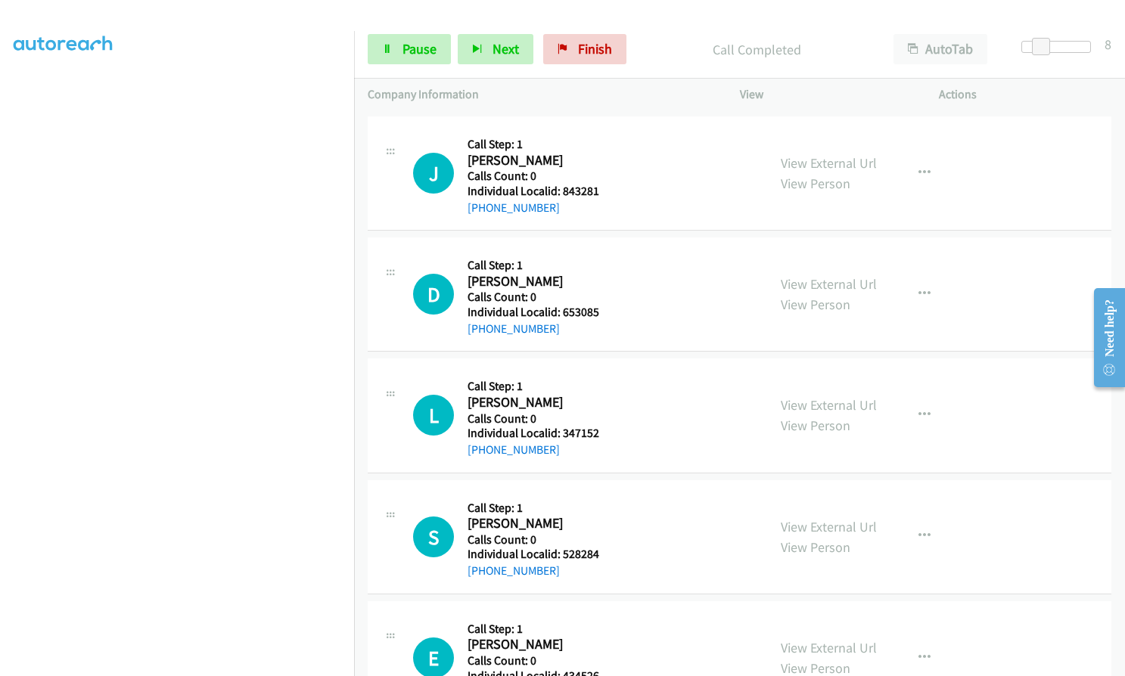
scroll to position [756, 0]
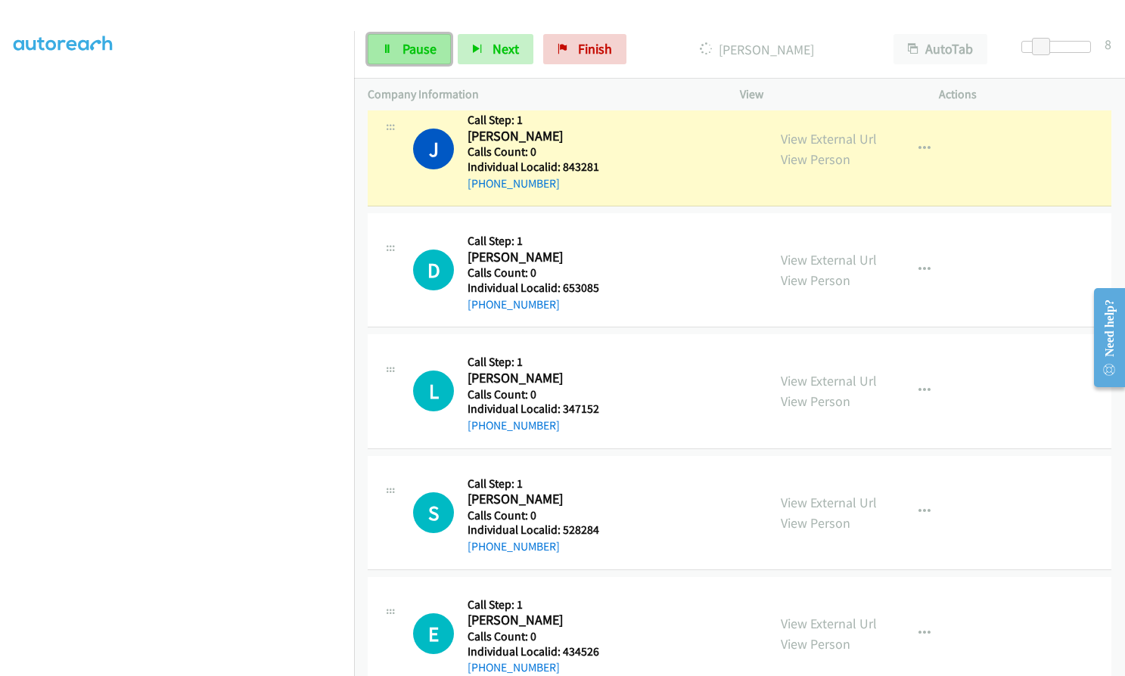
click at [424, 37] on link "Pause" at bounding box center [409, 49] width 83 height 30
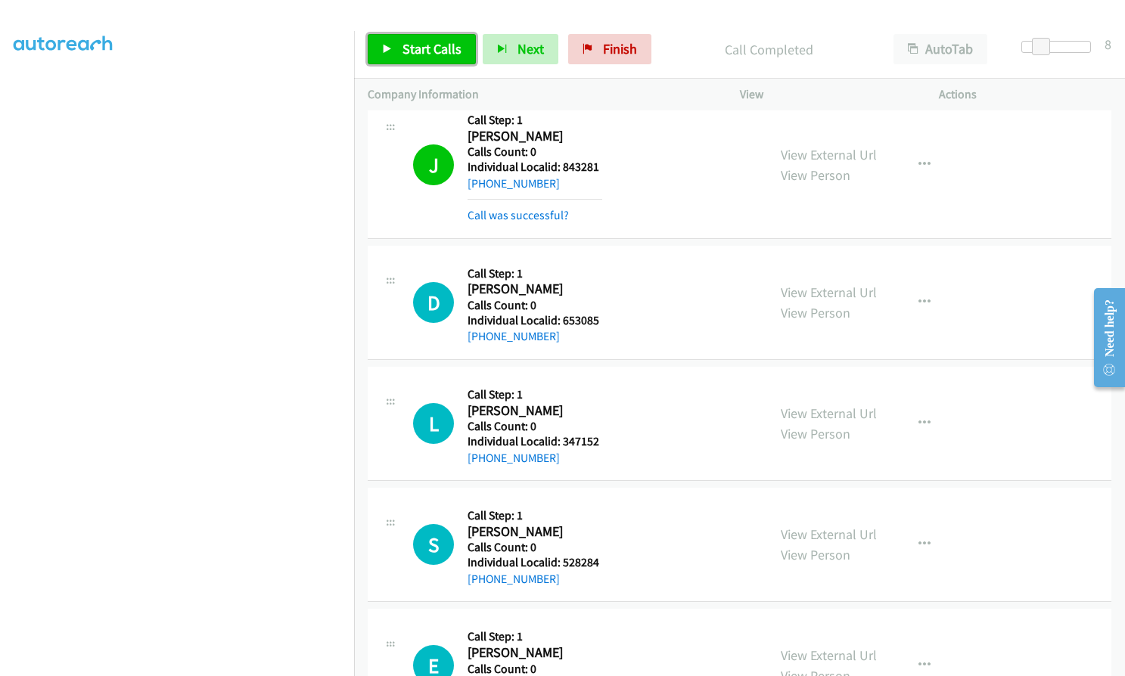
click at [421, 47] on span "Start Calls" at bounding box center [431, 48] width 59 height 17
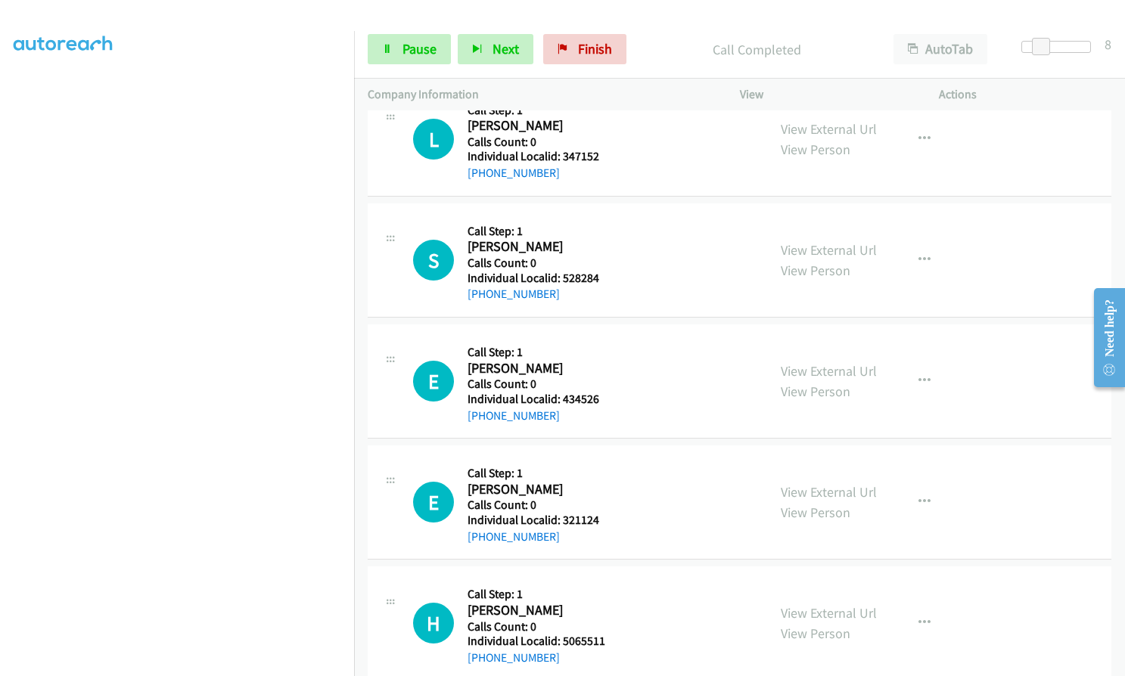
scroll to position [1078, 0]
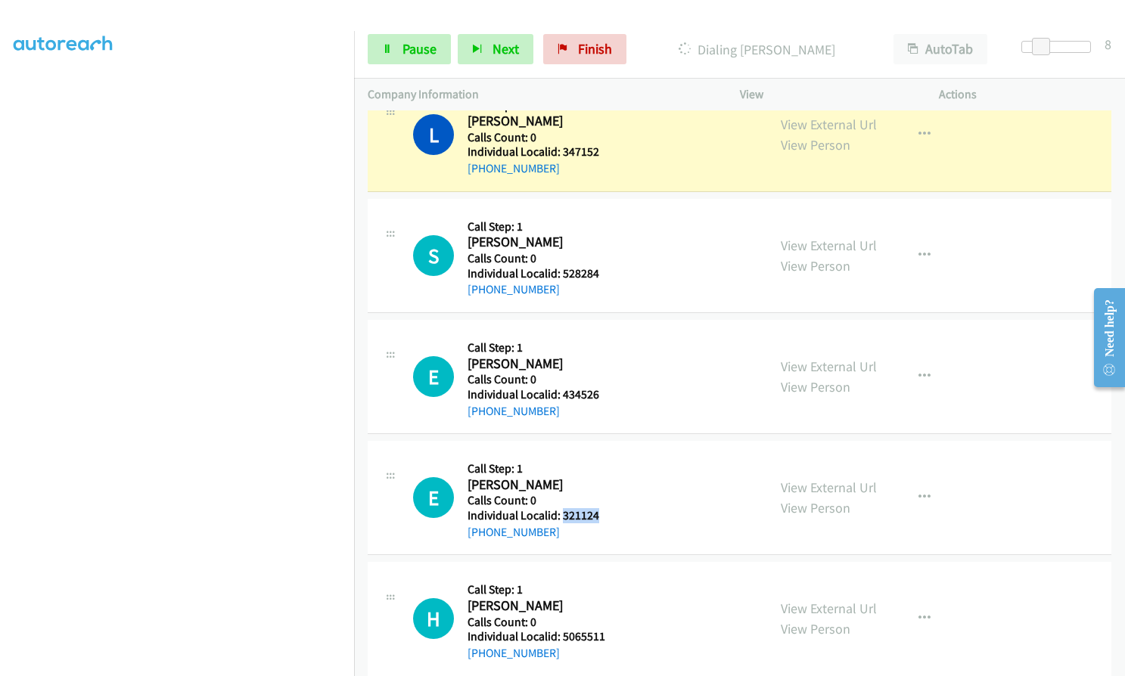
drag, startPoint x: 561, startPoint y: 514, endPoint x: 613, endPoint y: 511, distance: 51.5
click at [613, 511] on div "E Callback Scheduled Call Step: 1 Eric Angell America/New_York Calls Count: 0 I…" at bounding box center [583, 498] width 340 height 86
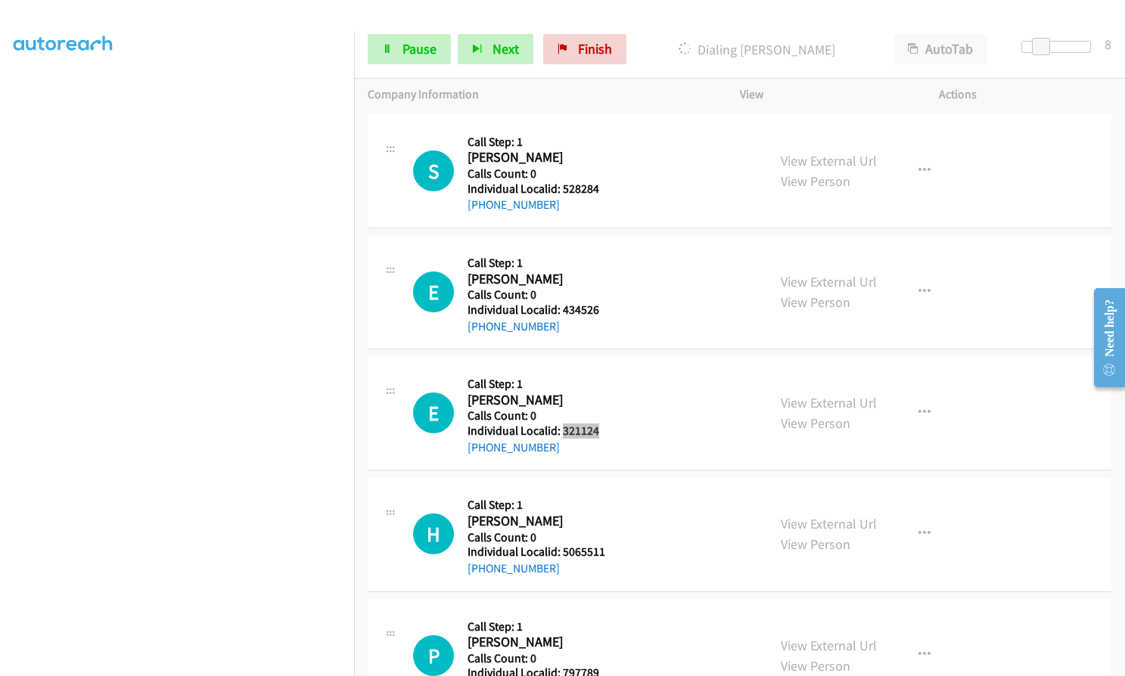
scroll to position [1172, 0]
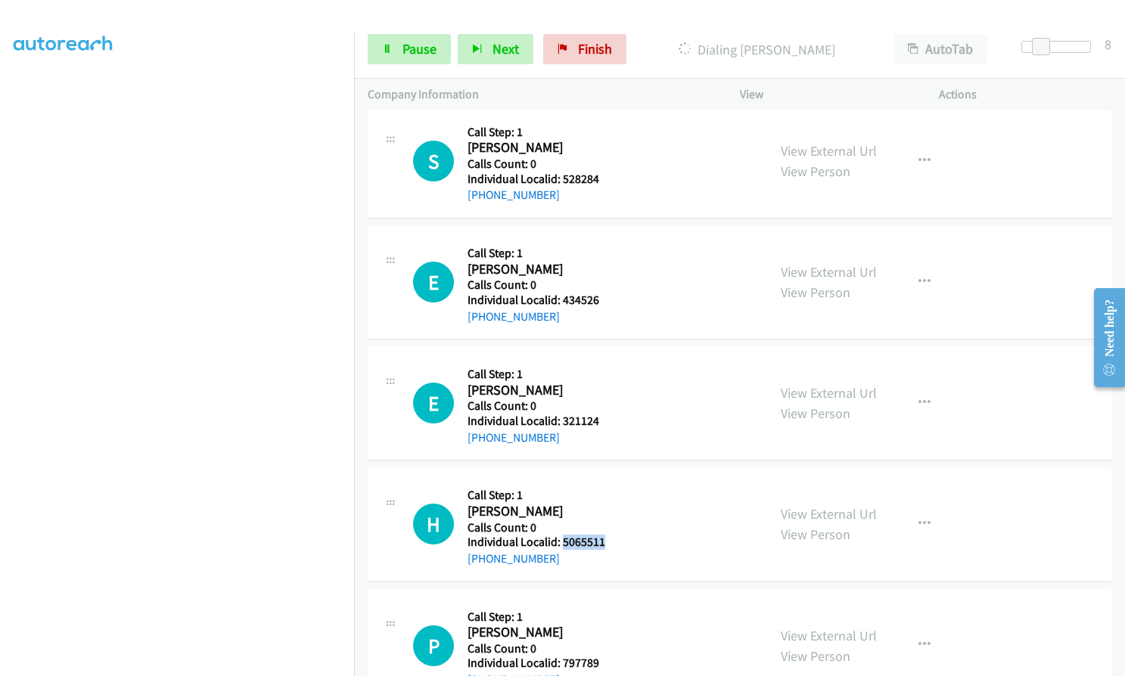
drag, startPoint x: 562, startPoint y: 537, endPoint x: 616, endPoint y: 539, distance: 54.5
click at [616, 539] on div "H Callback Scheduled Call Step: 1 Hatim Banaja America/New_York Calls Count: 0 …" at bounding box center [583, 524] width 340 height 86
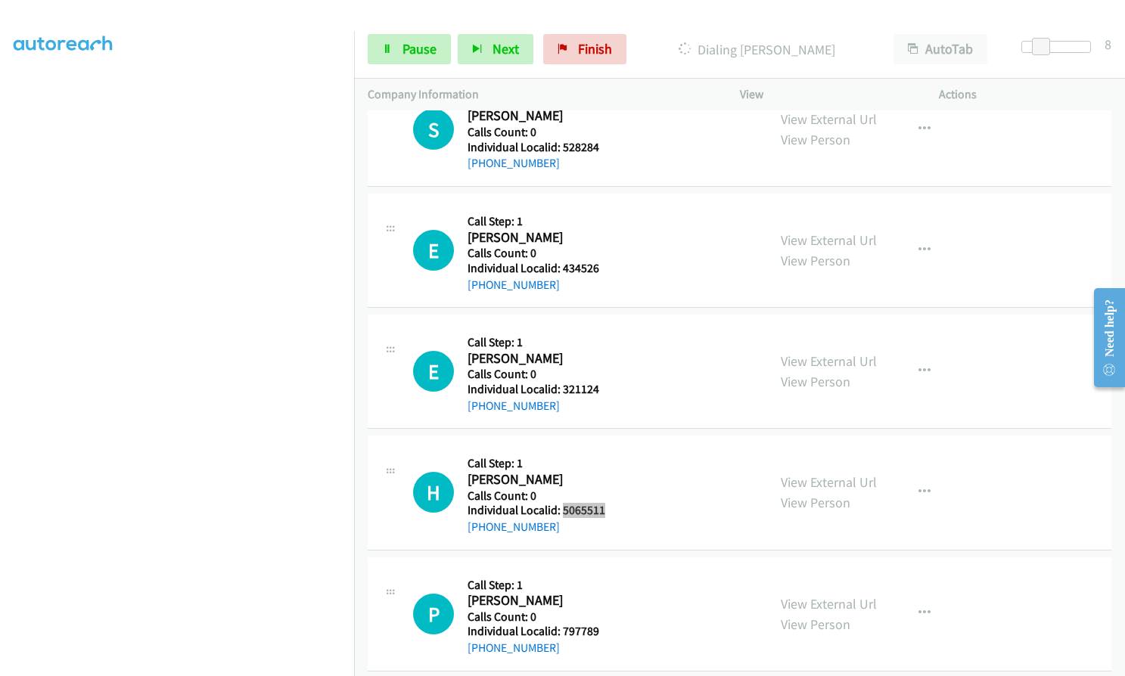
scroll to position [1324, 0]
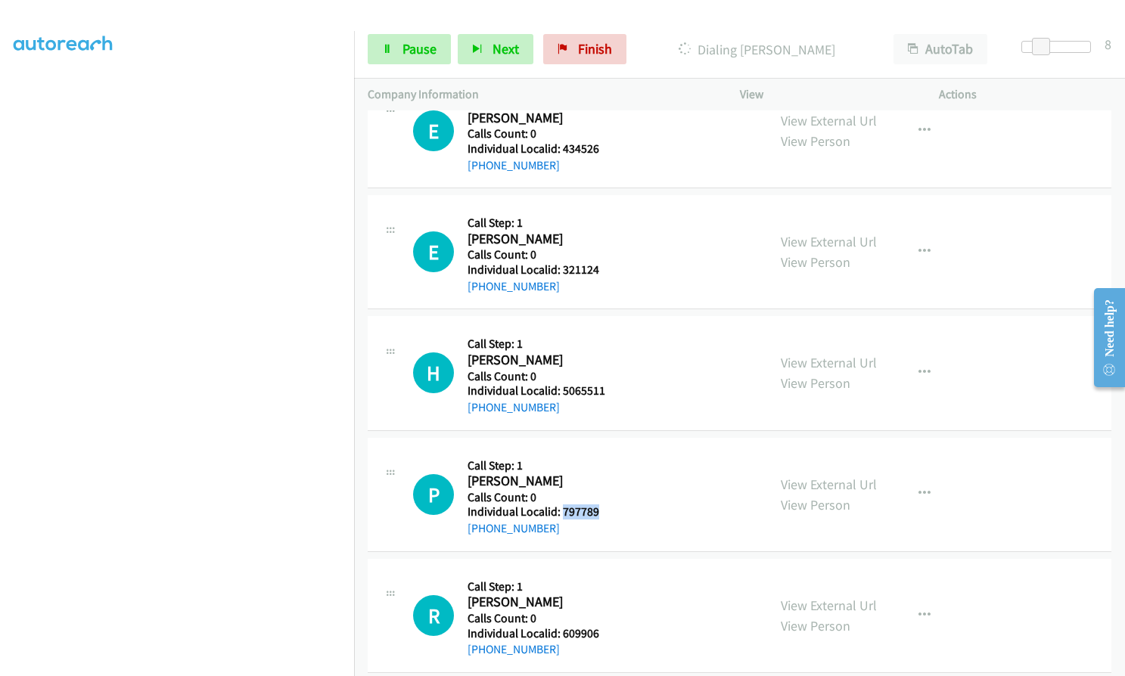
drag, startPoint x: 561, startPoint y: 511, endPoint x: 604, endPoint y: 511, distance: 43.1
click at [604, 511] on div "P Callback Scheduled Call Step: 1 Paul Grover America/New_York Calls Count: 0 I…" at bounding box center [583, 495] width 340 height 86
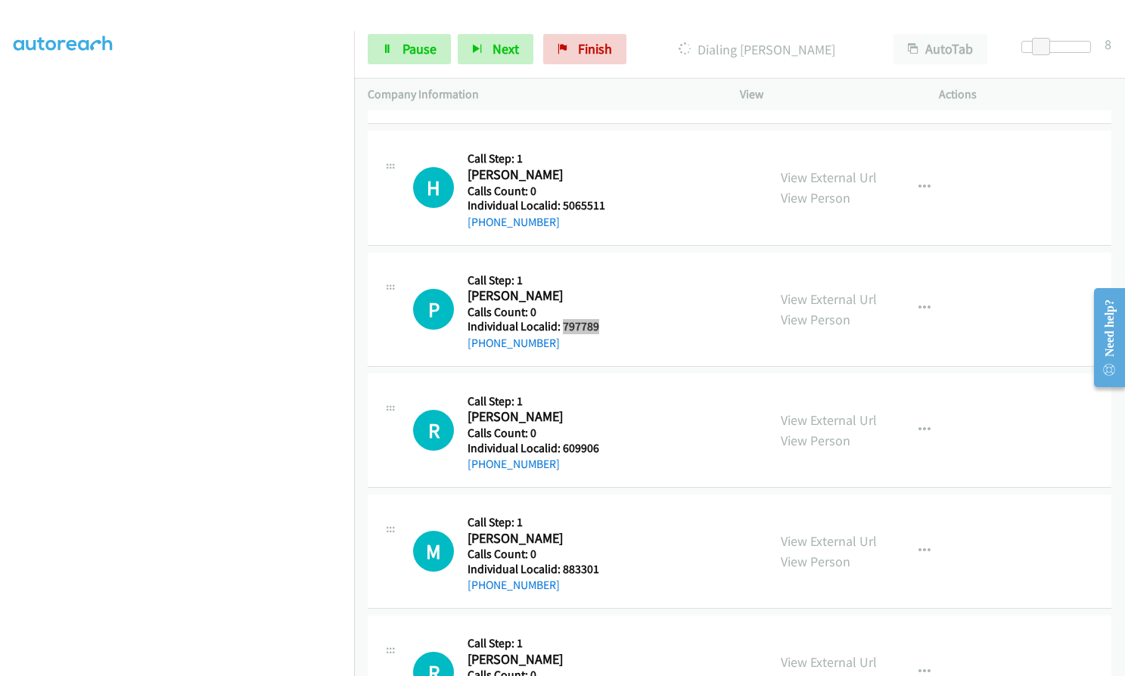
scroll to position [1513, 0]
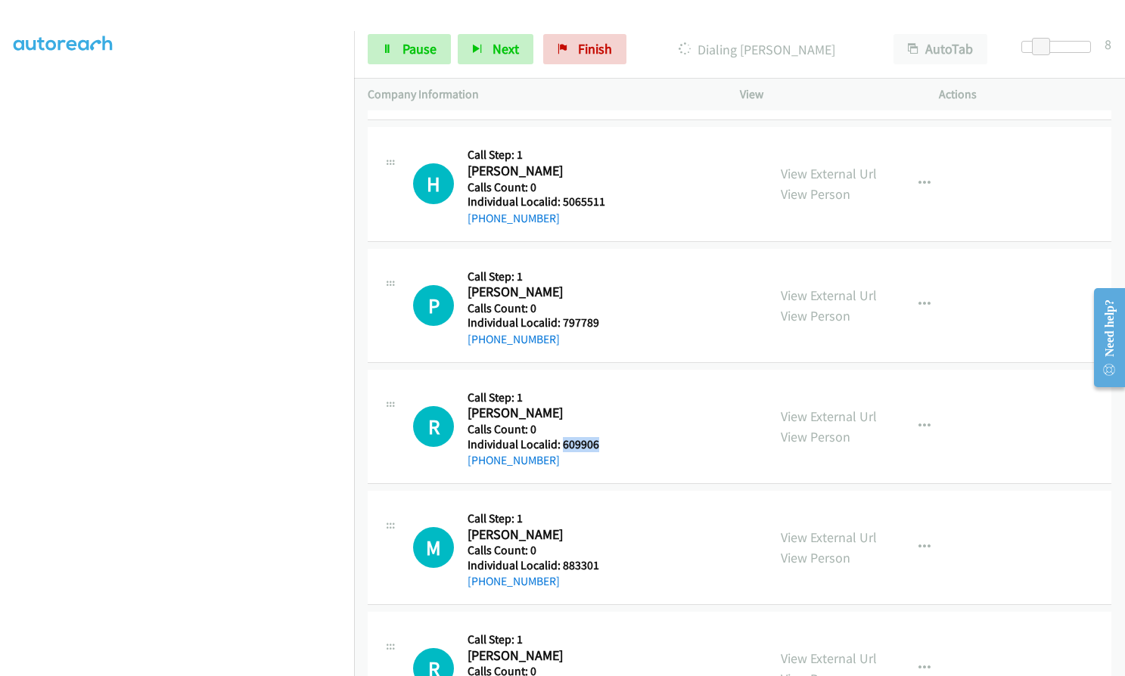
drag, startPoint x: 560, startPoint y: 444, endPoint x: 592, endPoint y: 443, distance: 31.8
click at [600, 444] on h5 "Individual Localid: 609906" at bounding box center [534, 444] width 135 height 15
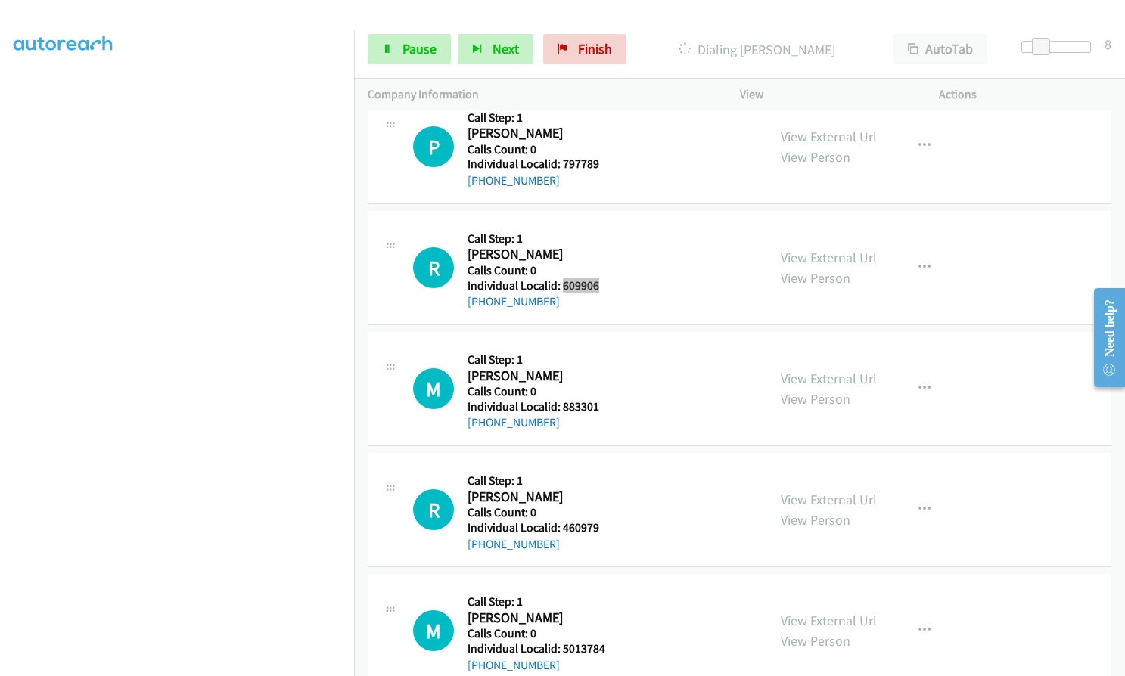
scroll to position [1683, 0]
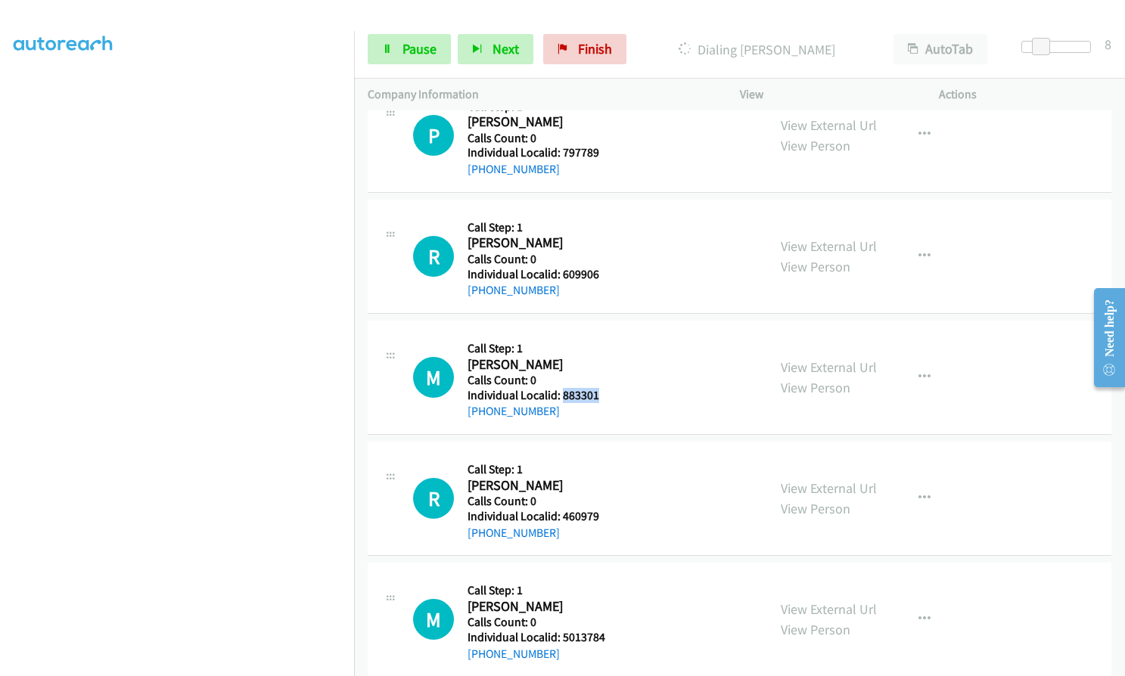
drag, startPoint x: 560, startPoint y: 395, endPoint x: 601, endPoint y: 396, distance: 40.1
click at [601, 396] on h5 "Individual Localid: 883301" at bounding box center [534, 395] width 135 height 15
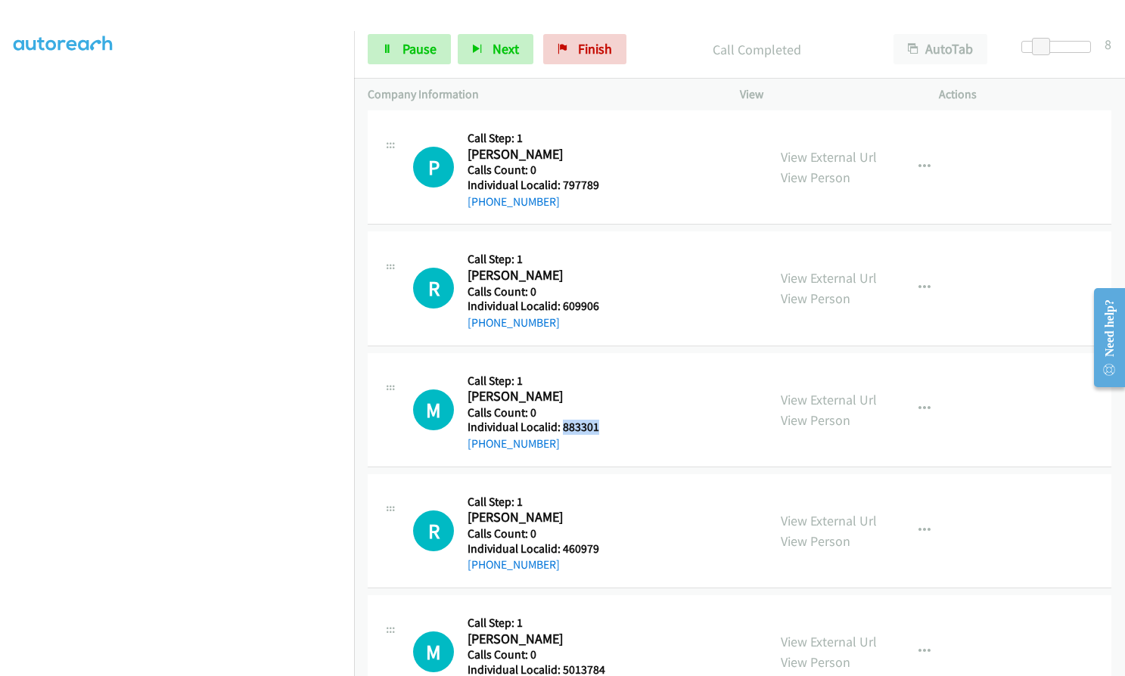
scroll to position [1715, 0]
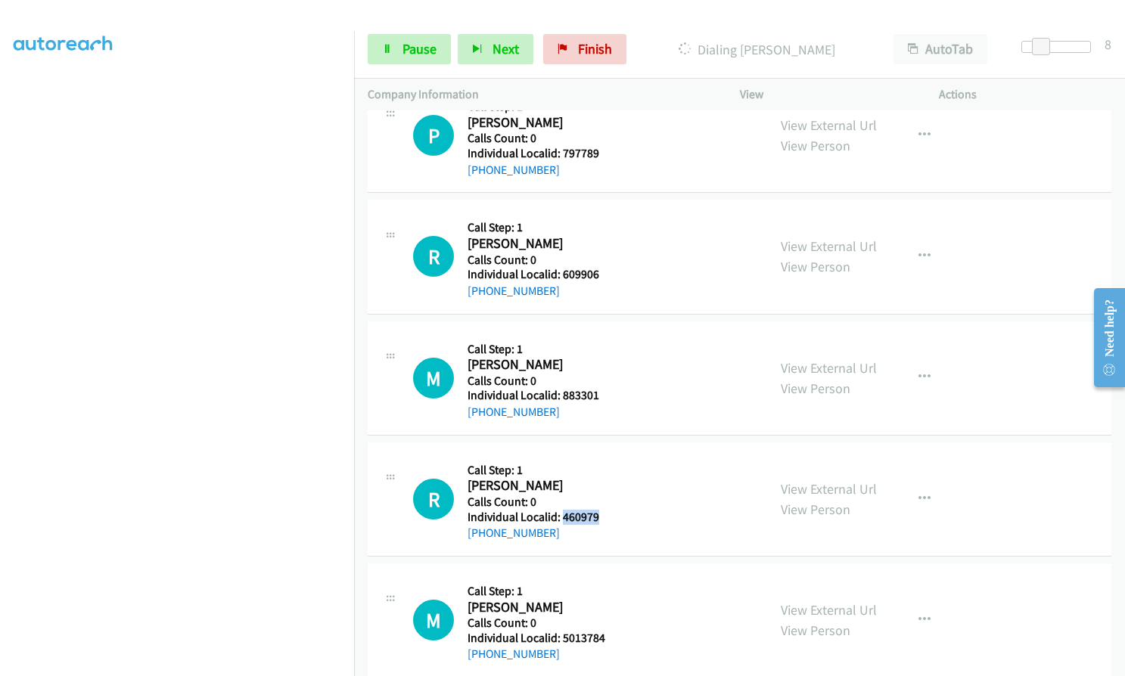
drag, startPoint x: 562, startPoint y: 518, endPoint x: 601, endPoint y: 517, distance: 38.6
click at [601, 517] on h5 "Individual Localid: 460979" at bounding box center [534, 517] width 135 height 15
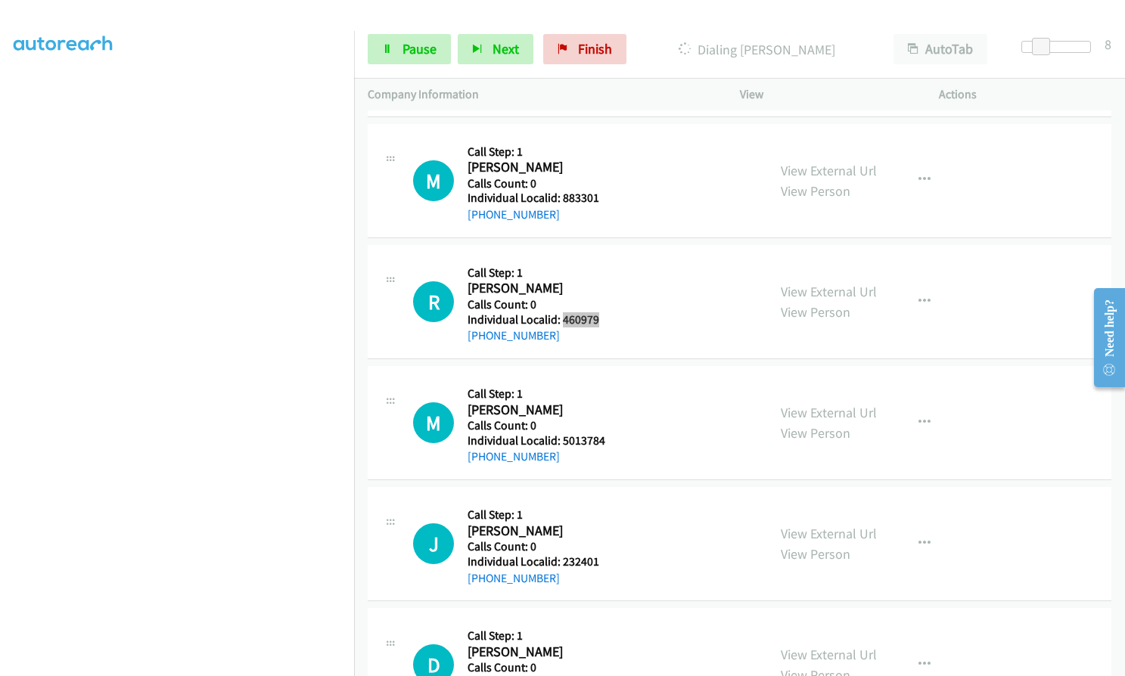
scroll to position [1923, 0]
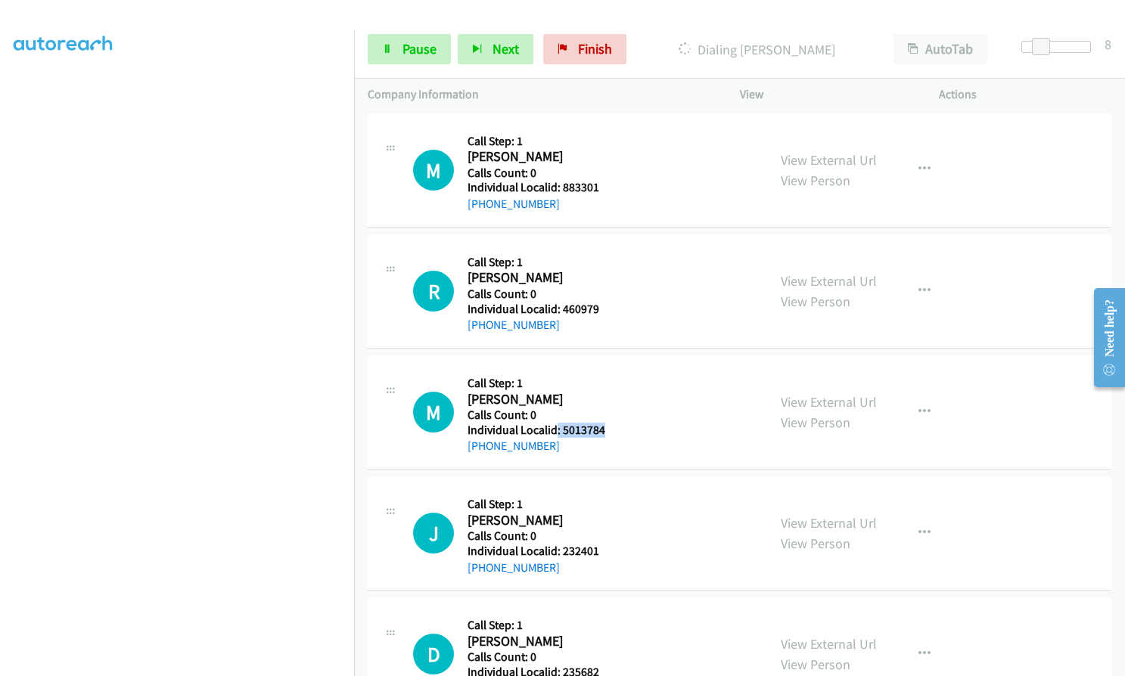
drag, startPoint x: 557, startPoint y: 428, endPoint x: 605, endPoint y: 430, distance: 48.5
click at [610, 430] on div "M Callback Scheduled Call Step: 1 Matthew Curcio America/New_York Calls Count: …" at bounding box center [583, 412] width 340 height 86
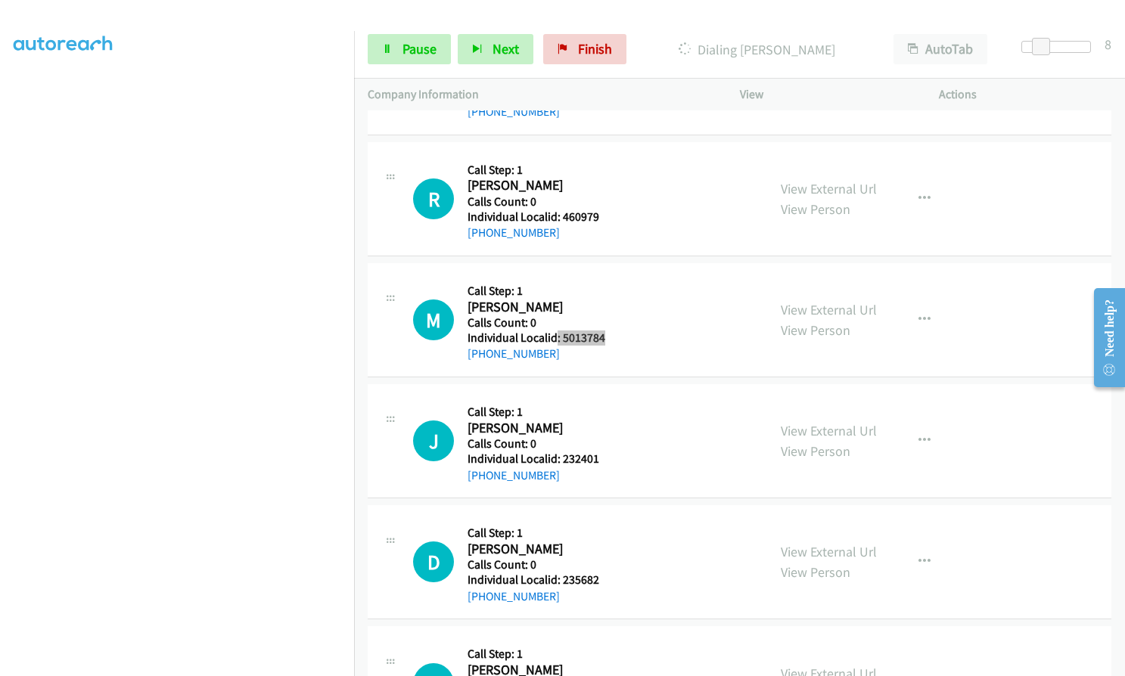
scroll to position [2055, 0]
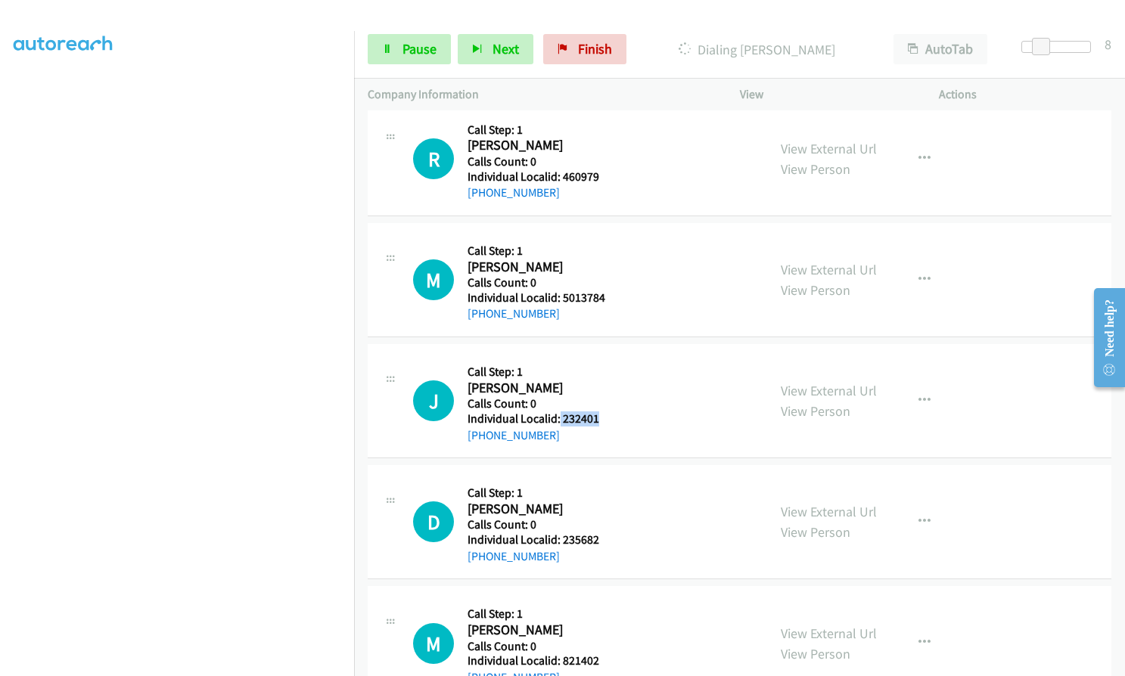
drag, startPoint x: 559, startPoint y: 417, endPoint x: 607, endPoint y: 416, distance: 47.7
click at [607, 416] on div "J Callback Scheduled Call Step: 1 Jim Ross America/New_York Calls Count: 0 Indi…" at bounding box center [583, 401] width 340 height 86
drag, startPoint x: 558, startPoint y: 539, endPoint x: 601, endPoint y: 538, distance: 43.1
click at [601, 538] on h5 "Individual Localid: 235682" at bounding box center [534, 540] width 135 height 15
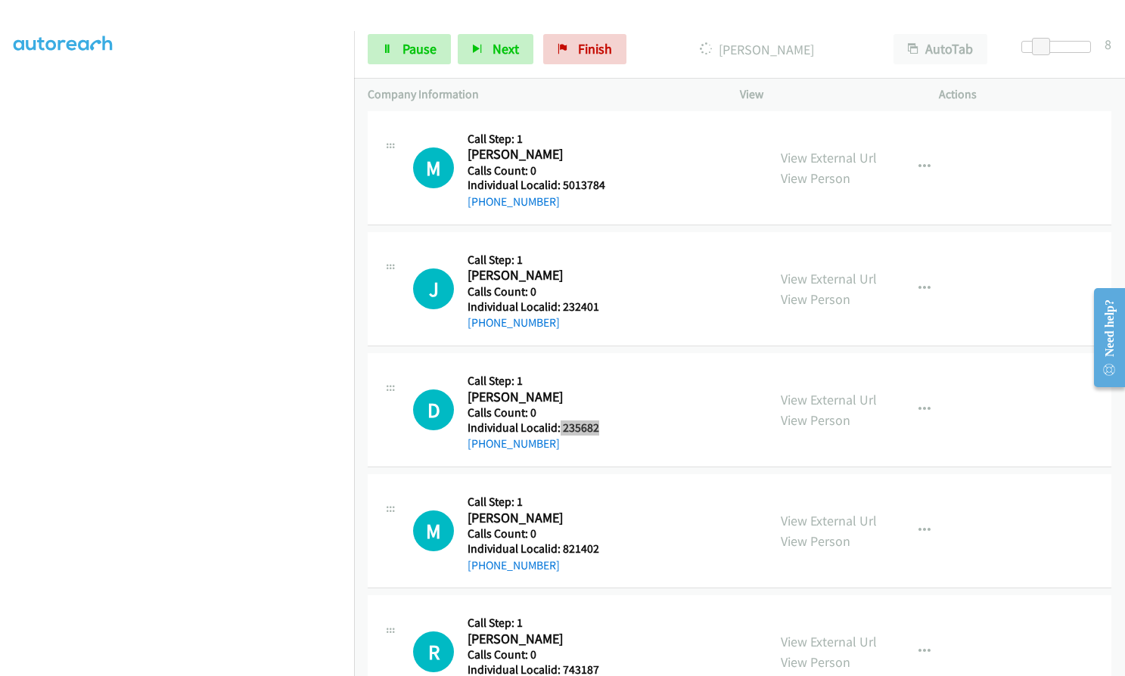
scroll to position [2219, 0]
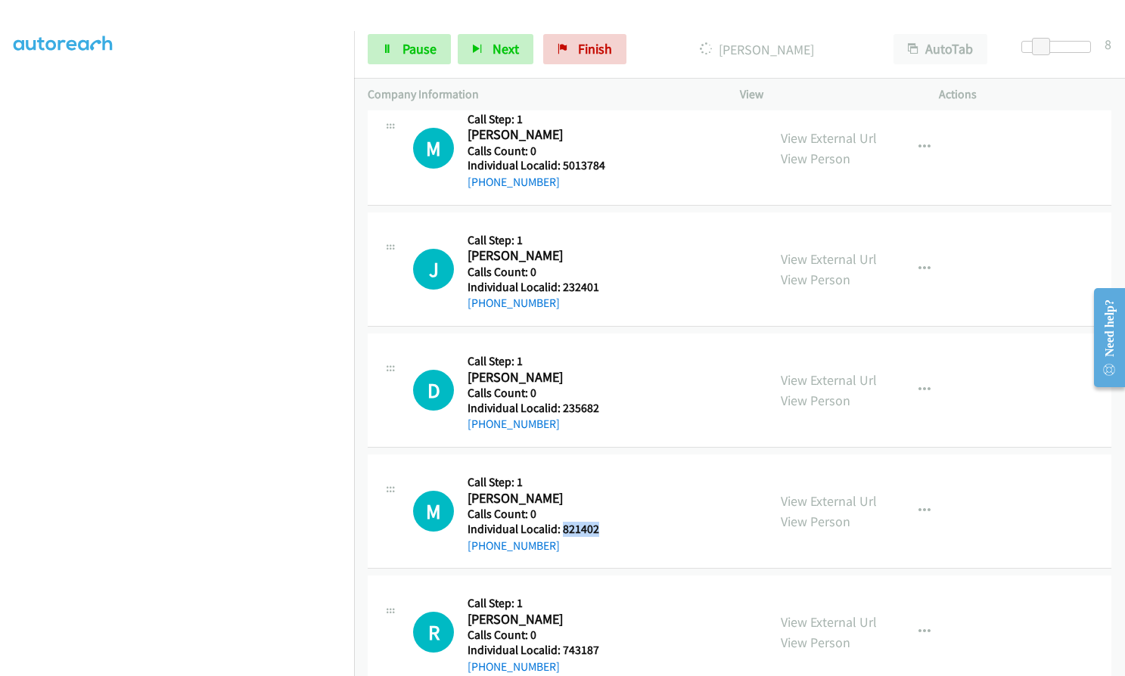
drag, startPoint x: 564, startPoint y: 523, endPoint x: 604, endPoint y: 523, distance: 40.1
click at [604, 523] on div "M Callback Scheduled Call Step: 1 Michael Archibald America/Los_Angeles Calls C…" at bounding box center [583, 511] width 340 height 86
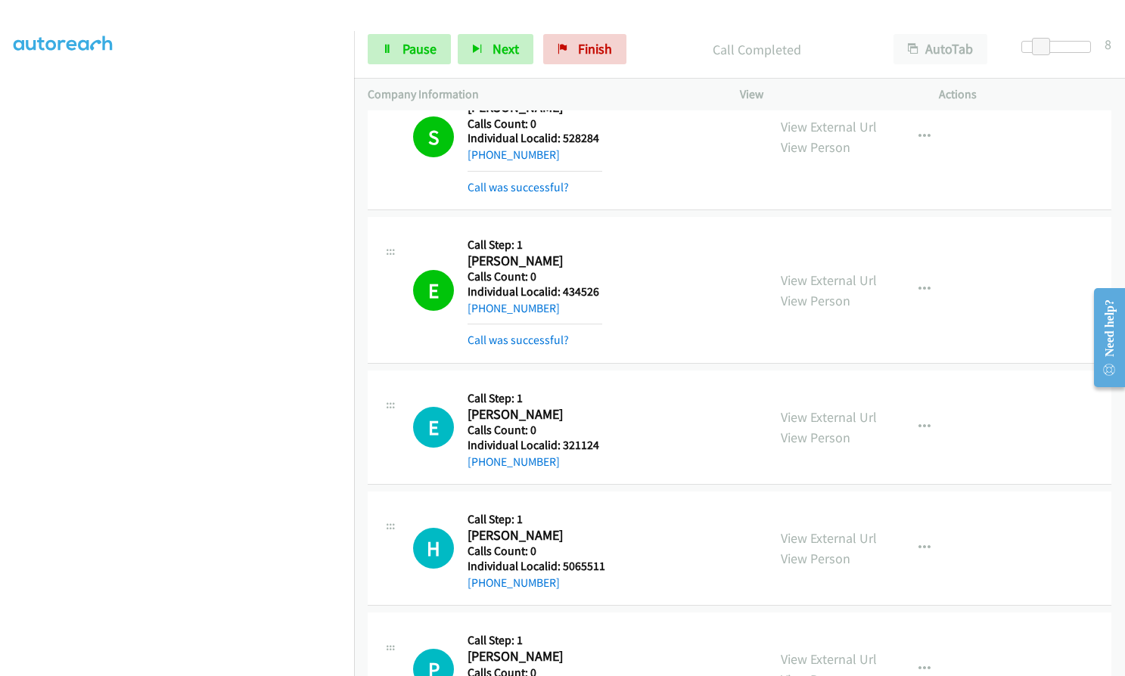
scroll to position [1060, 0]
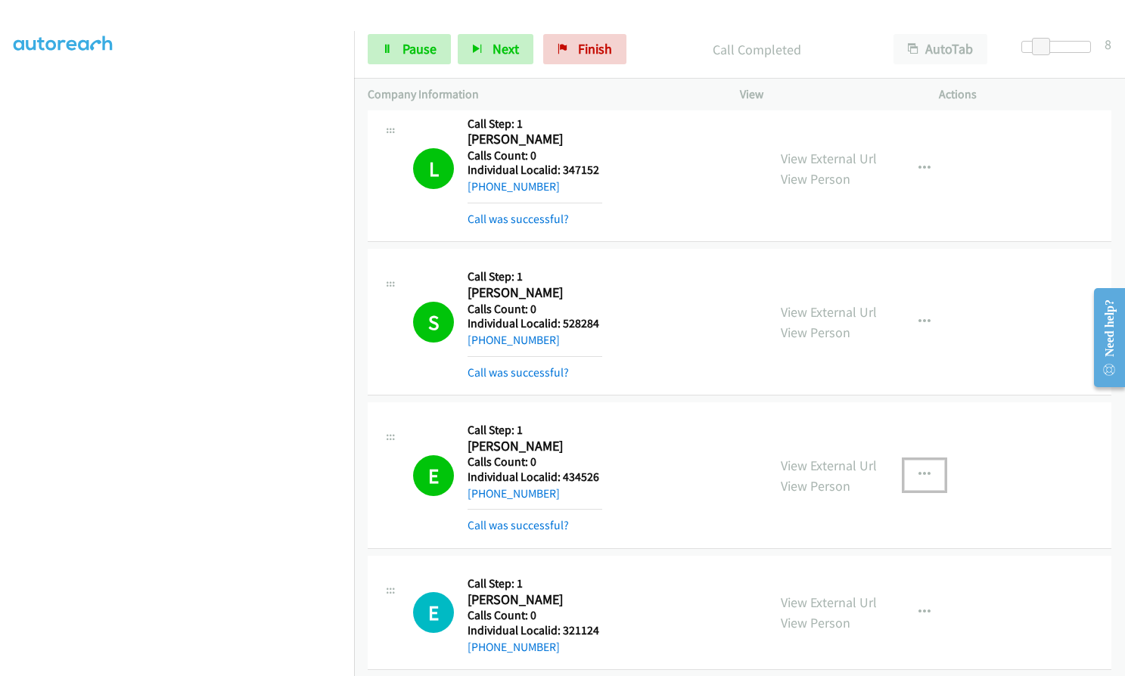
drag, startPoint x: 924, startPoint y: 477, endPoint x: 917, endPoint y: 484, distance: 9.6
click at [924, 477] on icon "button" at bounding box center [924, 475] width 12 height 12
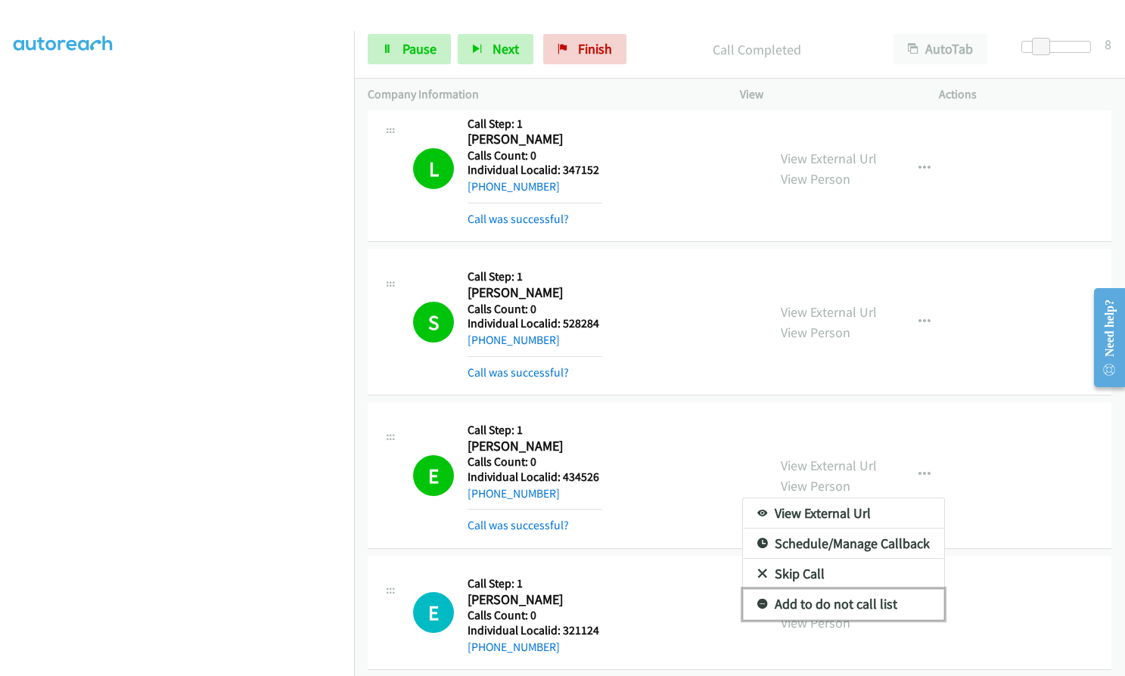
click at [757, 604] on icon at bounding box center [762, 605] width 11 height 11
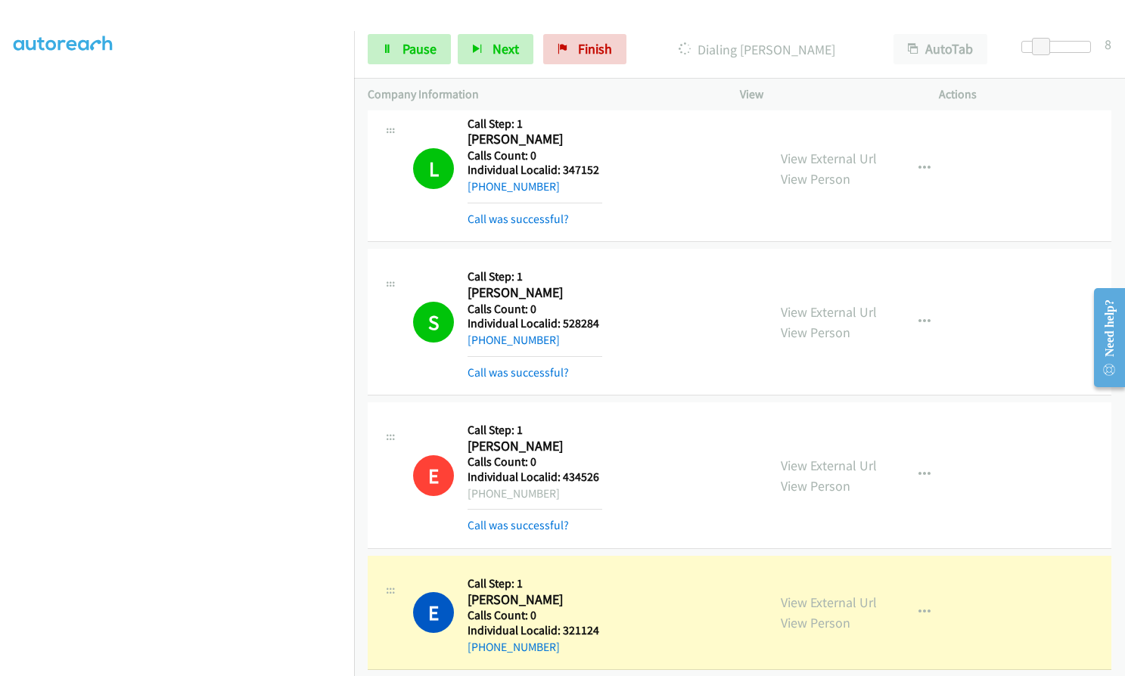
drag, startPoint x: 481, startPoint y: 492, endPoint x: 547, endPoint y: 492, distance: 65.8
click at [550, 492] on div "+1 631-796-1951" at bounding box center [534, 494] width 135 height 18
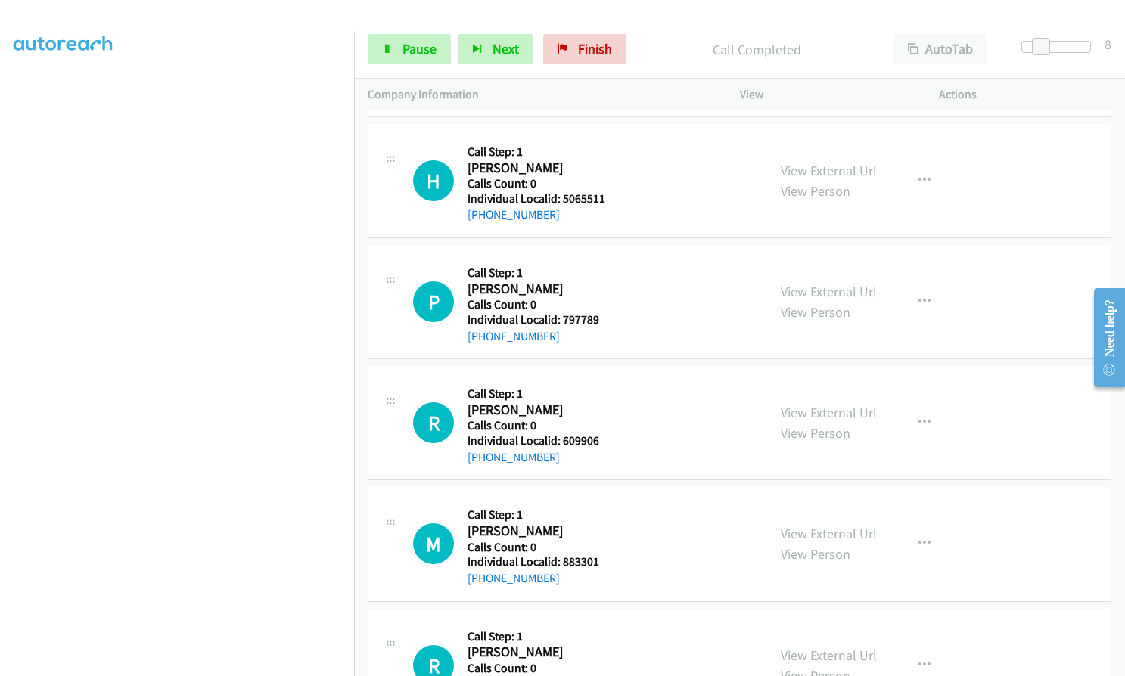
scroll to position [1646, 0]
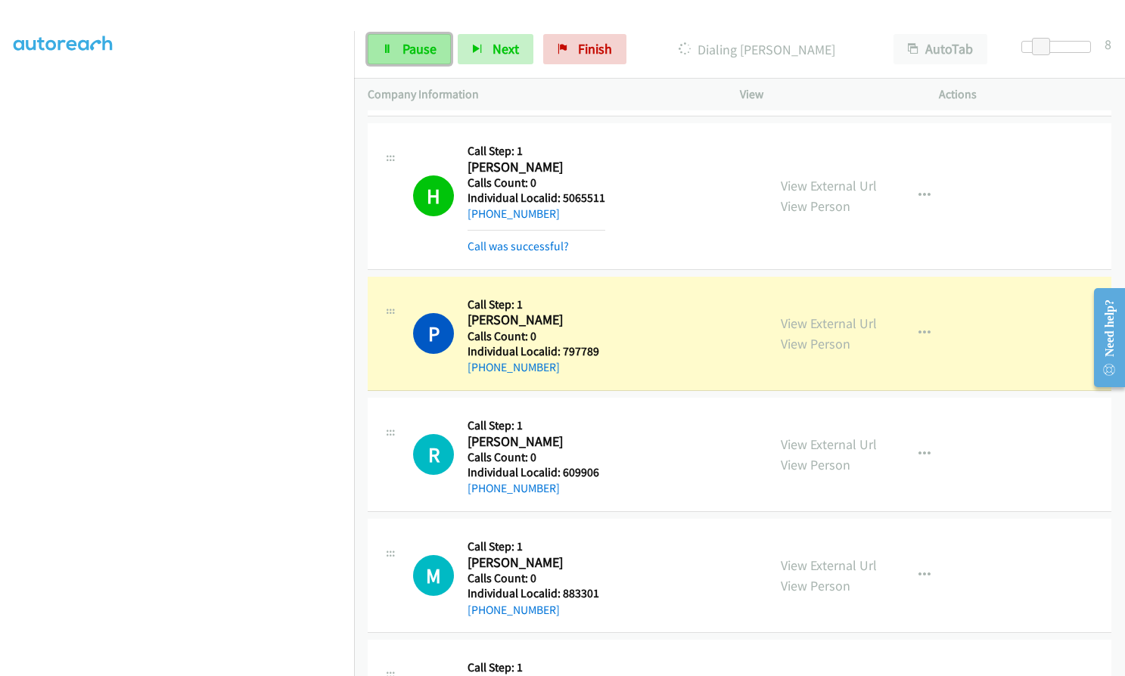
click at [390, 55] on link "Pause" at bounding box center [409, 49] width 83 height 30
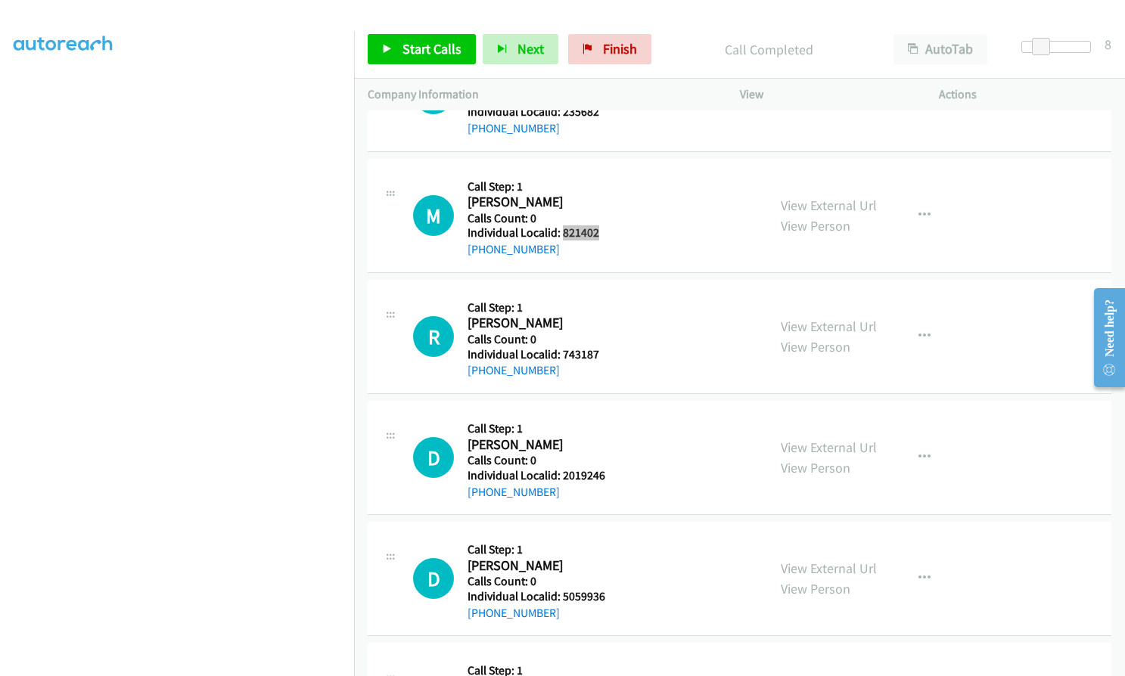
scroll to position [2648, 0]
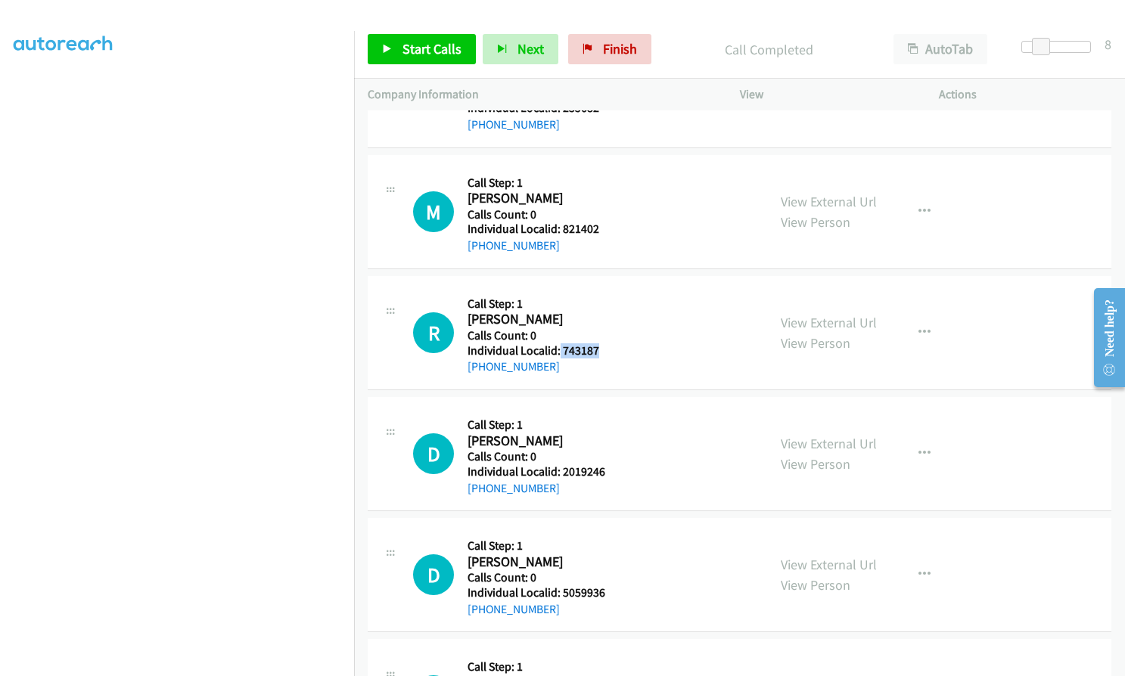
drag, startPoint x: 559, startPoint y: 348, endPoint x: 608, endPoint y: 343, distance: 49.4
click at [608, 343] on div "R Callback Scheduled Call Step: 1 Robert Shank America/New_York Calls Count: 0 …" at bounding box center [583, 333] width 340 height 86
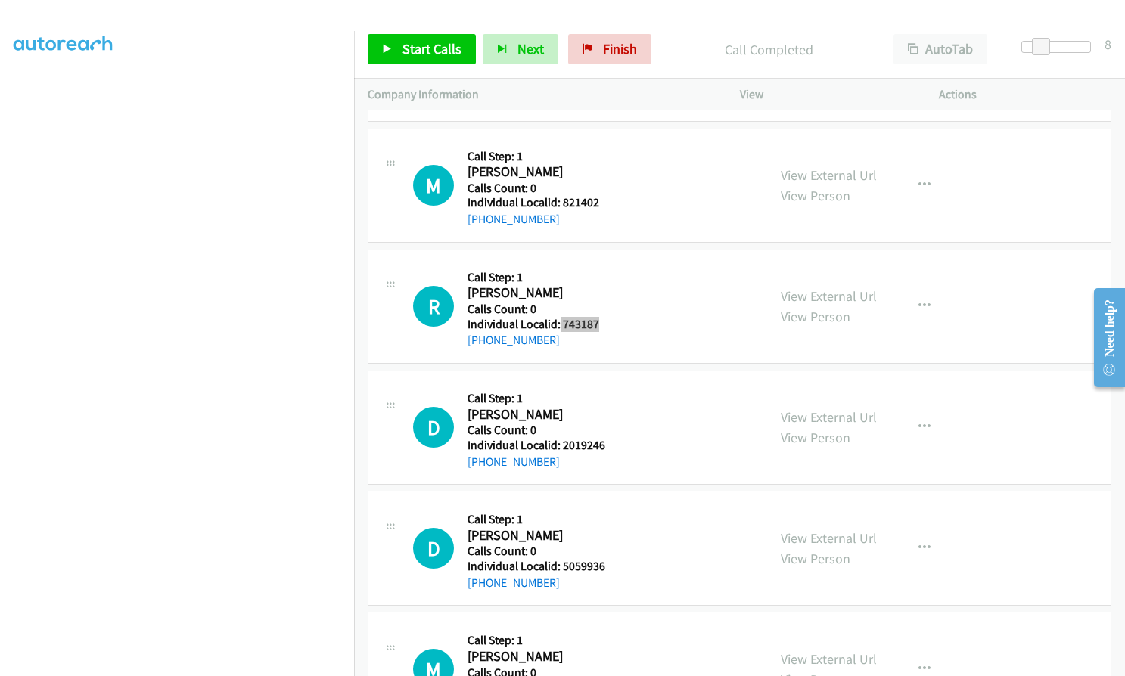
scroll to position [2705, 0]
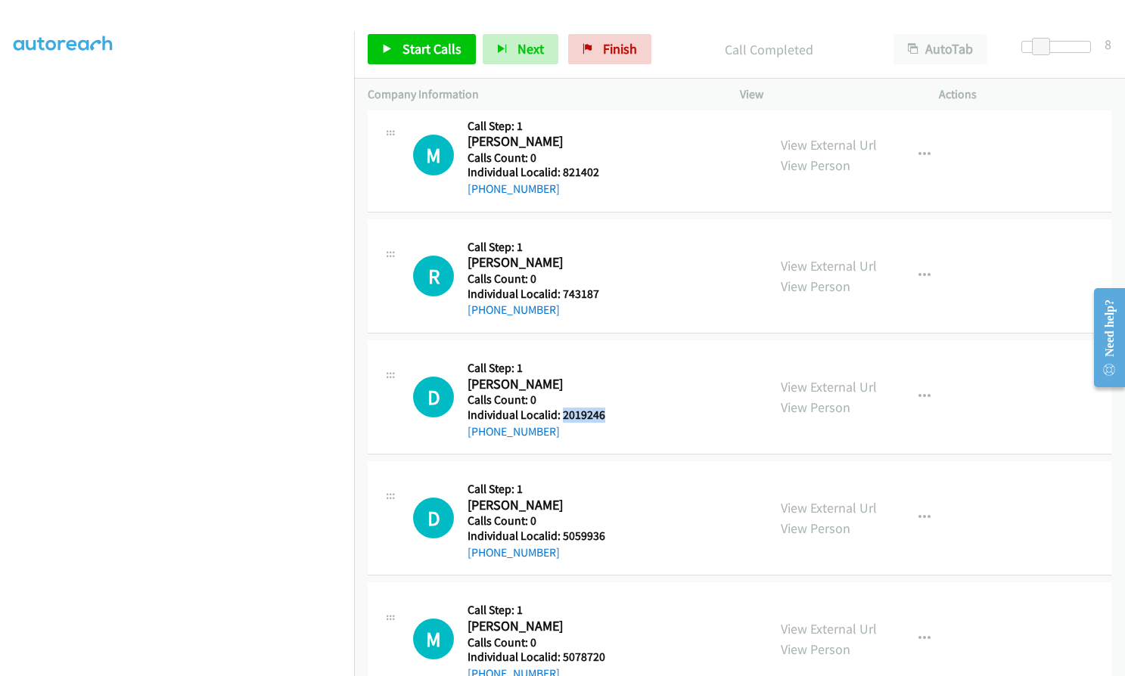
drag, startPoint x: 563, startPoint y: 412, endPoint x: 609, endPoint y: 410, distance: 46.2
click at [609, 410] on div "D Callback Scheduled Call Step: 1 David Zincke America/Chicago Calls Count: 0 I…" at bounding box center [583, 397] width 340 height 86
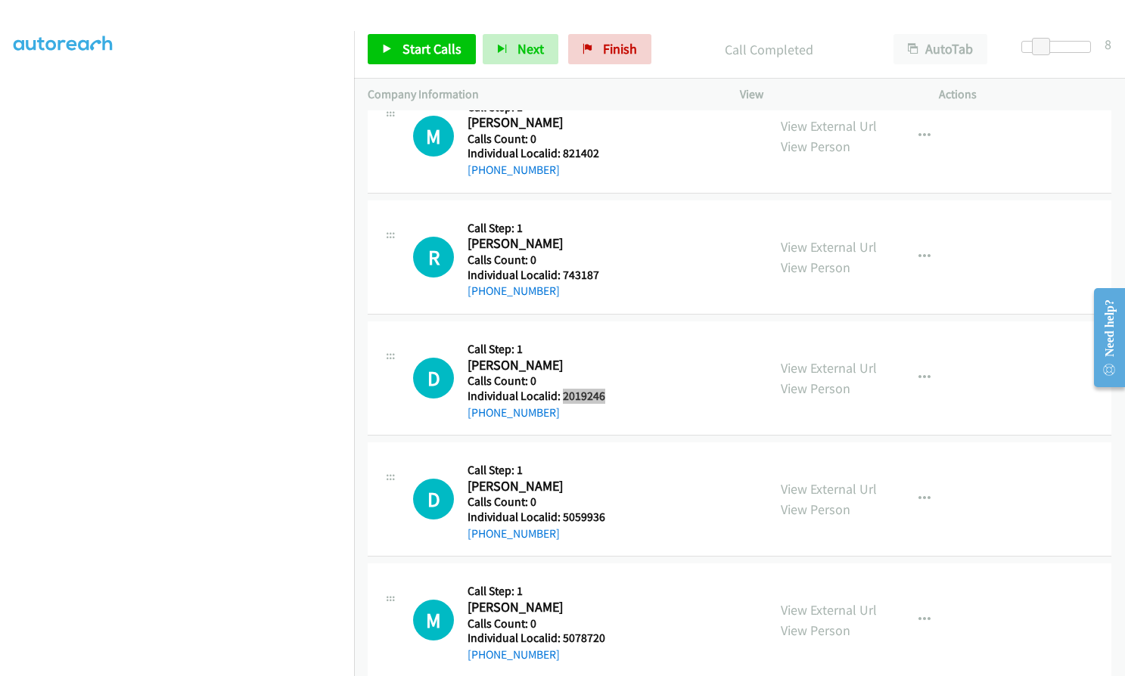
scroll to position [2743, 0]
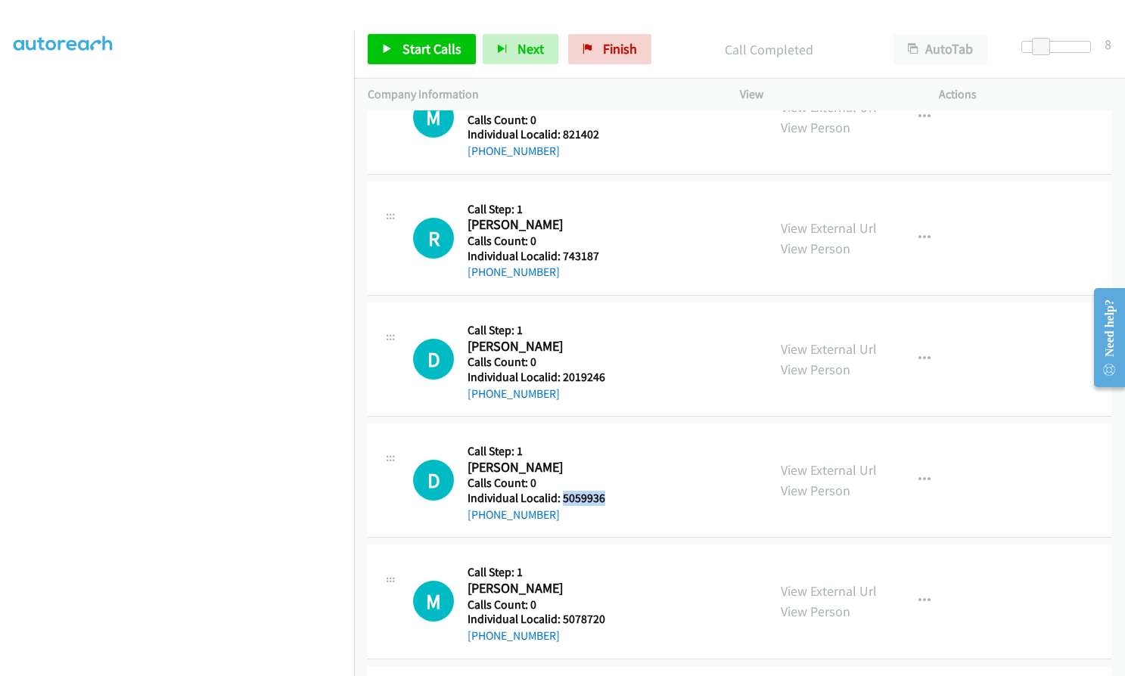
drag, startPoint x: 560, startPoint y: 498, endPoint x: 605, endPoint y: 495, distance: 45.4
click at [605, 495] on div "D Callback Scheduled Call Step: 1 Denise Prince America/New_York Calls Count: 0…" at bounding box center [583, 480] width 340 height 86
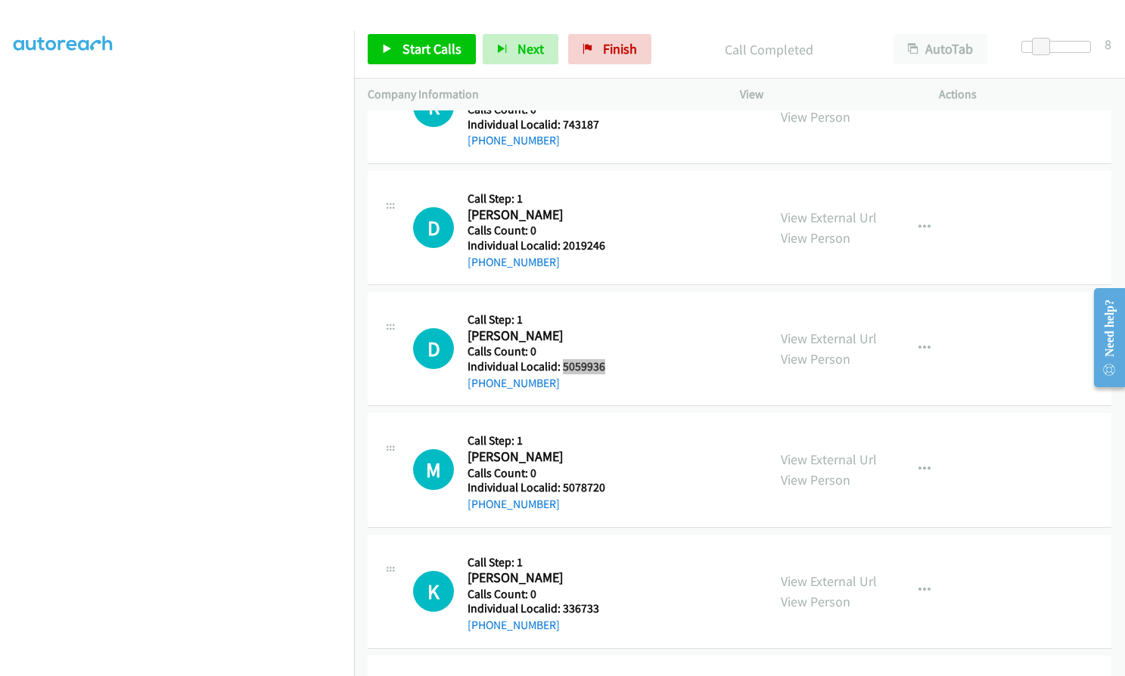
scroll to position [2875, 0]
drag, startPoint x: 561, startPoint y: 485, endPoint x: 609, endPoint y: 484, distance: 47.7
click at [609, 484] on div "M Callback Scheduled Call Step: 1 Massimo Palmarini America/Phoenix Calls Count…" at bounding box center [583, 469] width 340 height 86
click at [442, 48] on span "Start Calls" at bounding box center [431, 48] width 59 height 17
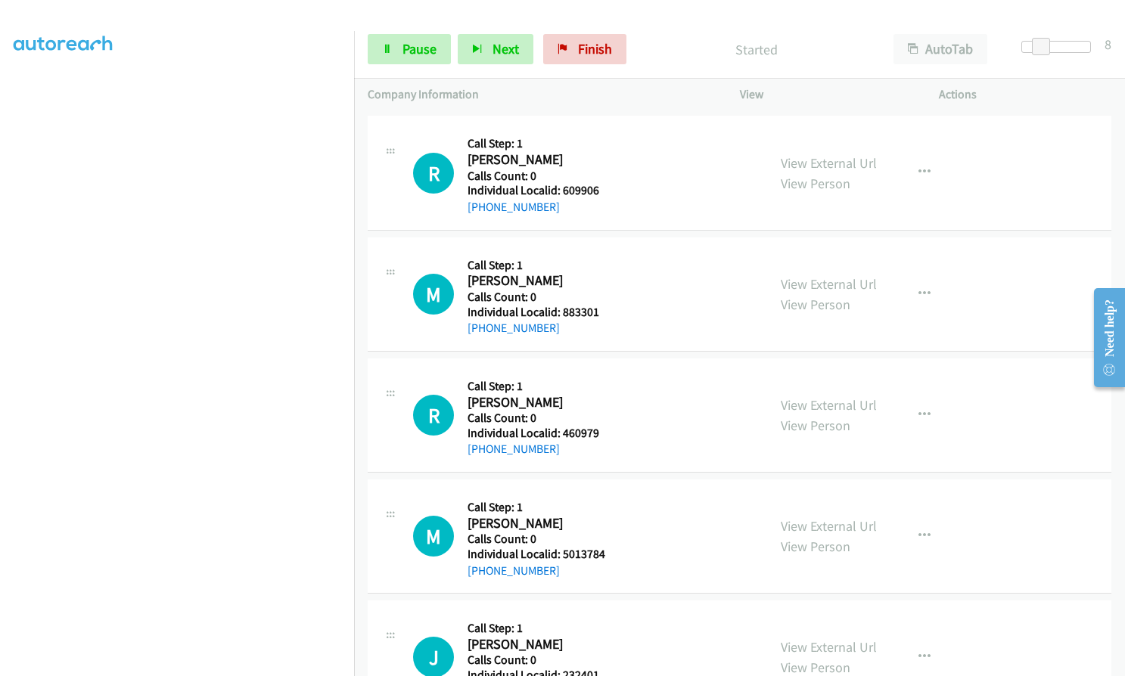
scroll to position [1967, 0]
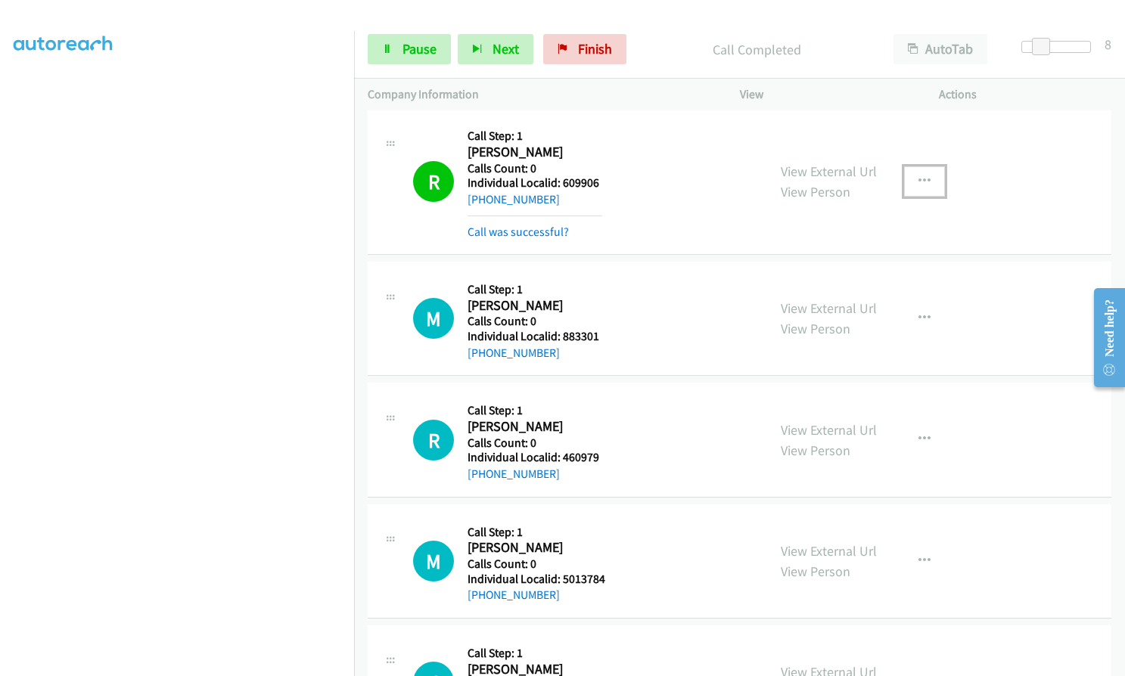
click at [933, 175] on button "button" at bounding box center [924, 181] width 41 height 30
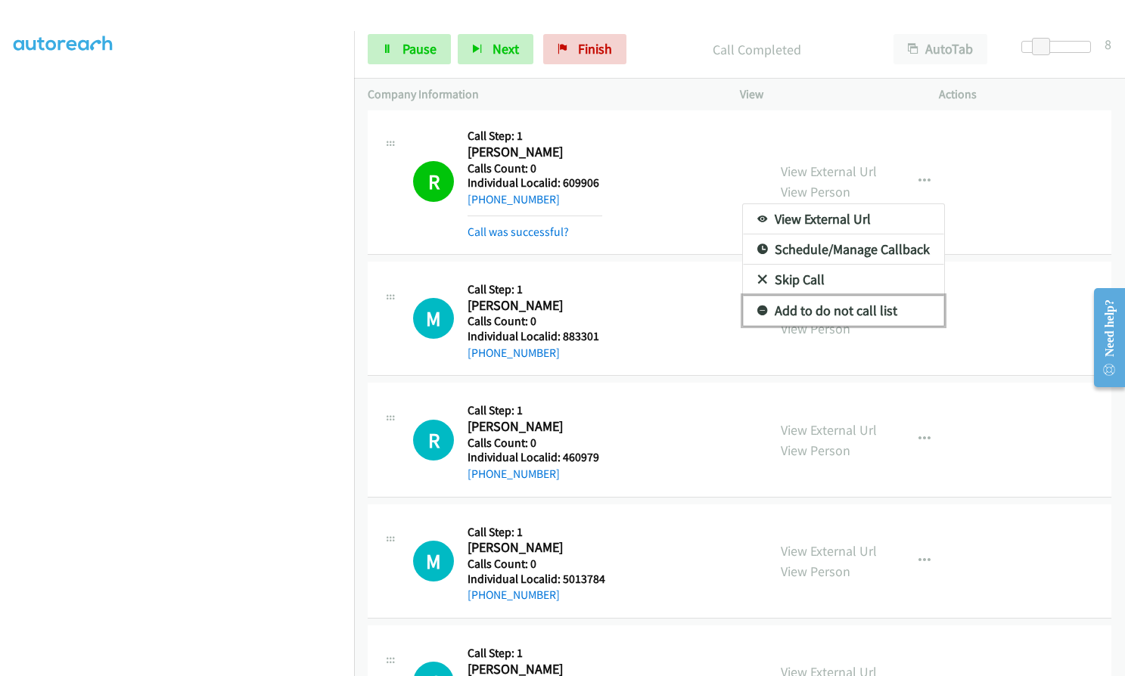
click at [743, 311] on link "Add to do not call list" at bounding box center [843, 311] width 201 height 30
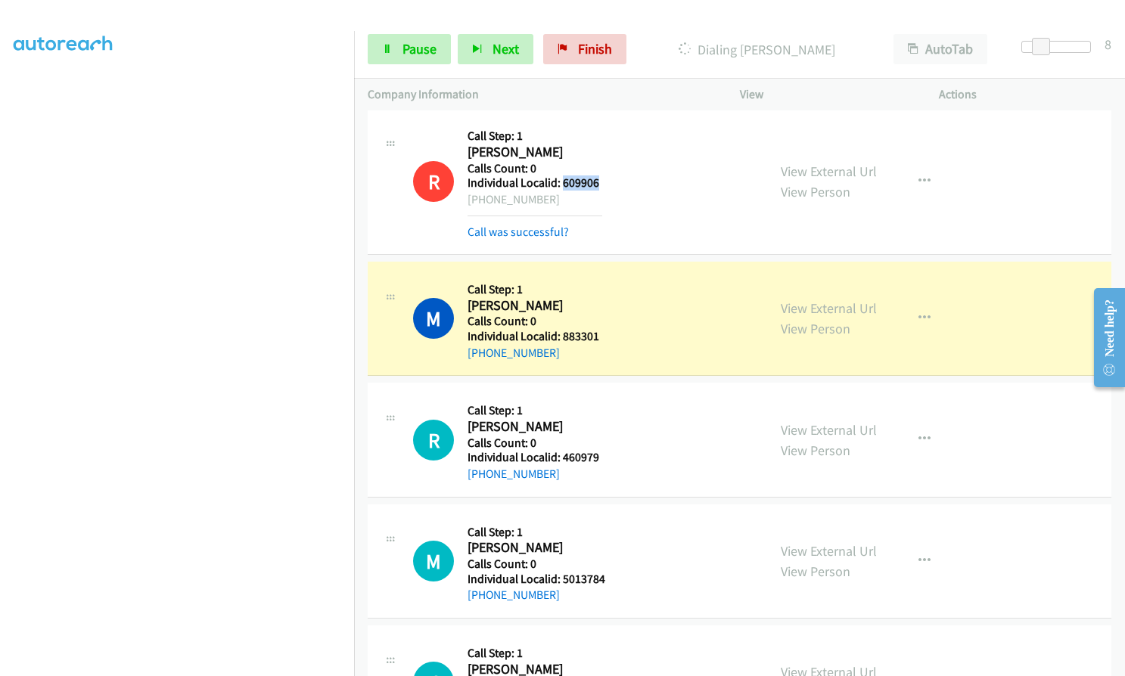
drag, startPoint x: 564, startPoint y: 185, endPoint x: 595, endPoint y: 185, distance: 31.8
click at [601, 185] on h5 "Individual Localid: 609906" at bounding box center [534, 182] width 135 height 15
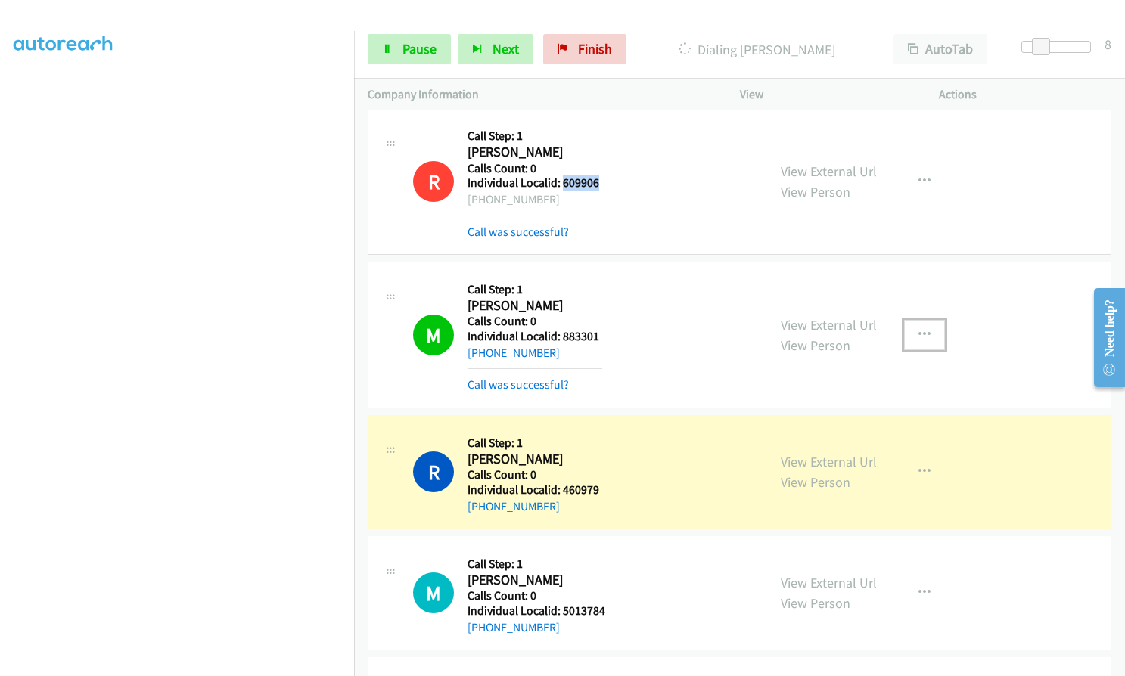
click at [918, 337] on icon "button" at bounding box center [924, 335] width 12 height 12
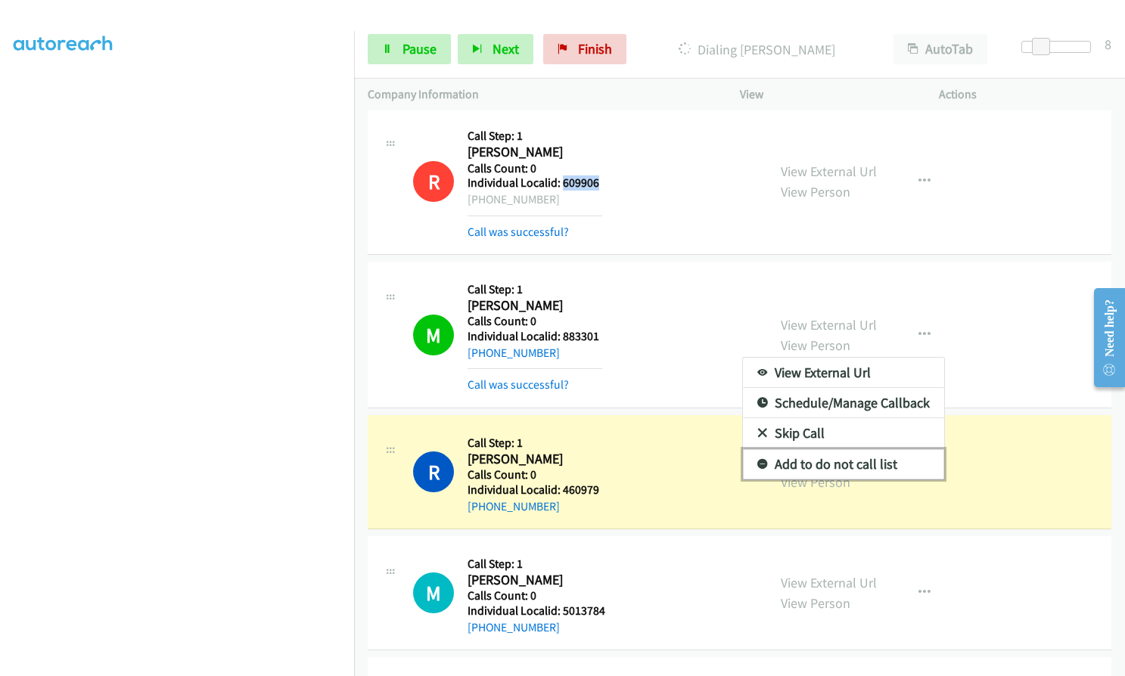
click at [757, 466] on icon at bounding box center [762, 465] width 11 height 11
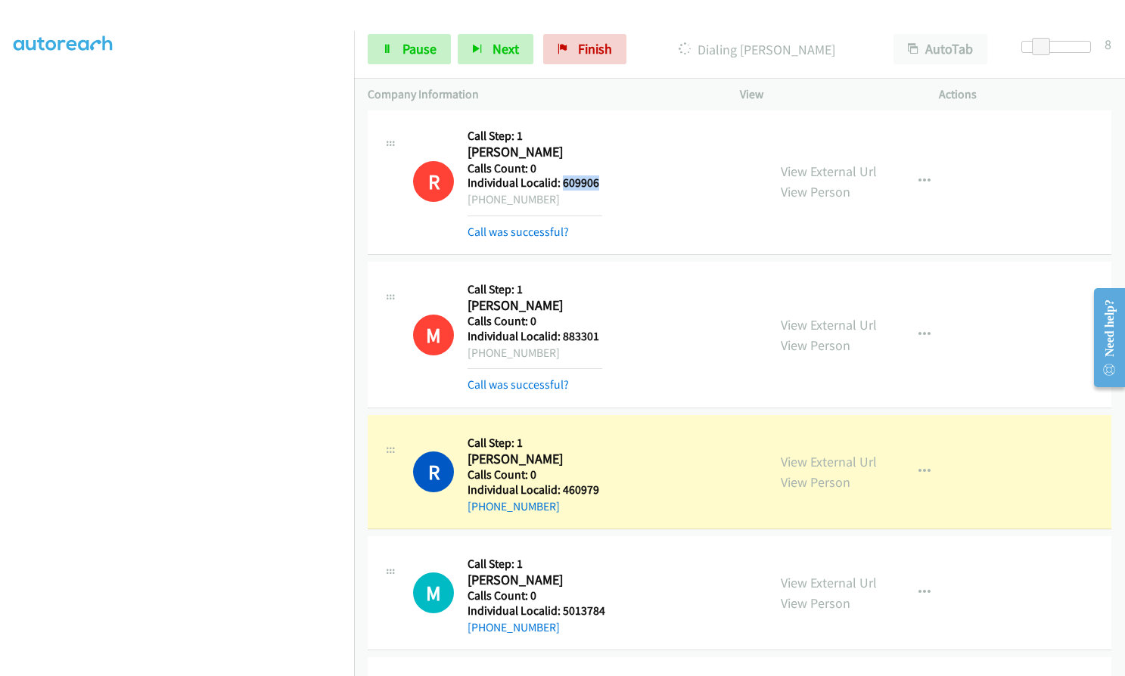
drag, startPoint x: 484, startPoint y: 355, endPoint x: 550, endPoint y: 353, distance: 65.8
click at [551, 353] on div "+1 704-434-9729" at bounding box center [534, 353] width 135 height 18
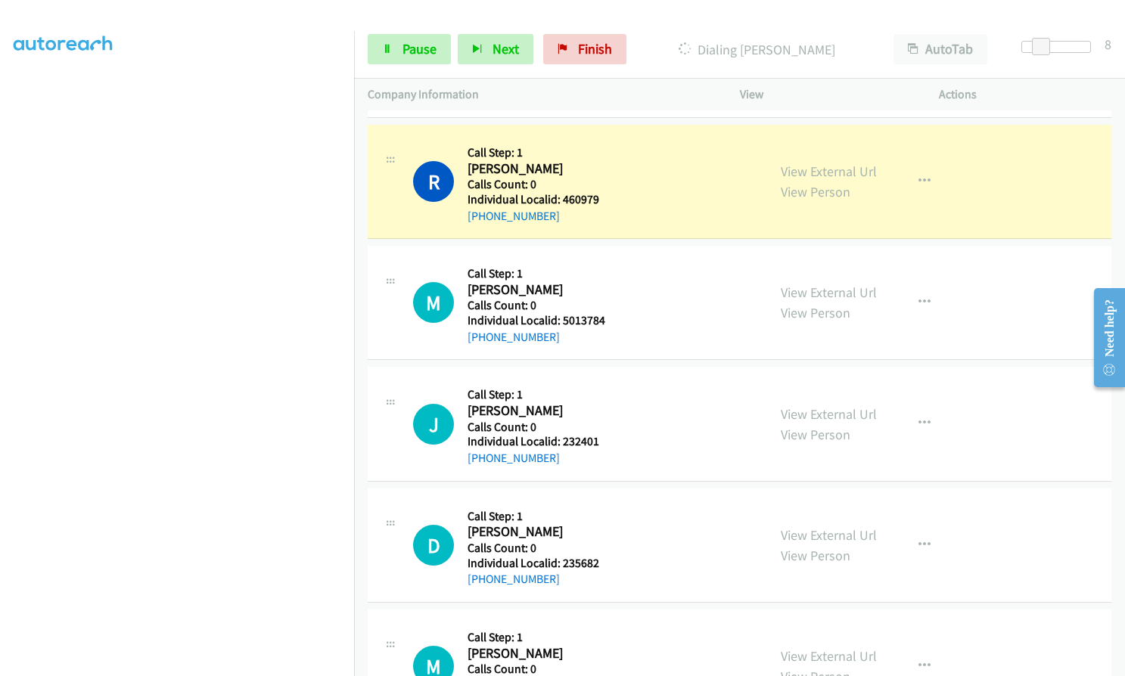
scroll to position [2270, 0]
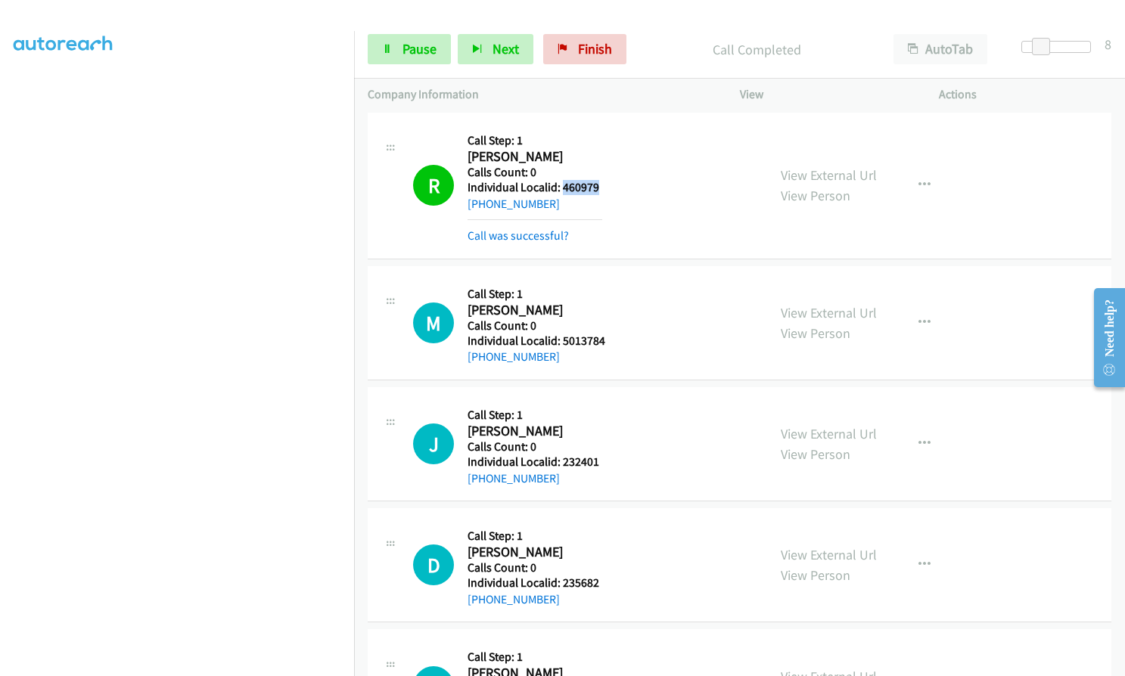
drag, startPoint x: 564, startPoint y: 185, endPoint x: 601, endPoint y: 185, distance: 37.1
click at [601, 185] on h5 "Individual Localid: 460979" at bounding box center [534, 187] width 135 height 15
drag, startPoint x: 580, startPoint y: 185, endPoint x: 603, endPoint y: 136, distance: 54.2
click at [603, 136] on div "R Callback Scheduled Call Step: 1 Robert Hildebrand America/New_York Calls Coun…" at bounding box center [583, 185] width 340 height 119
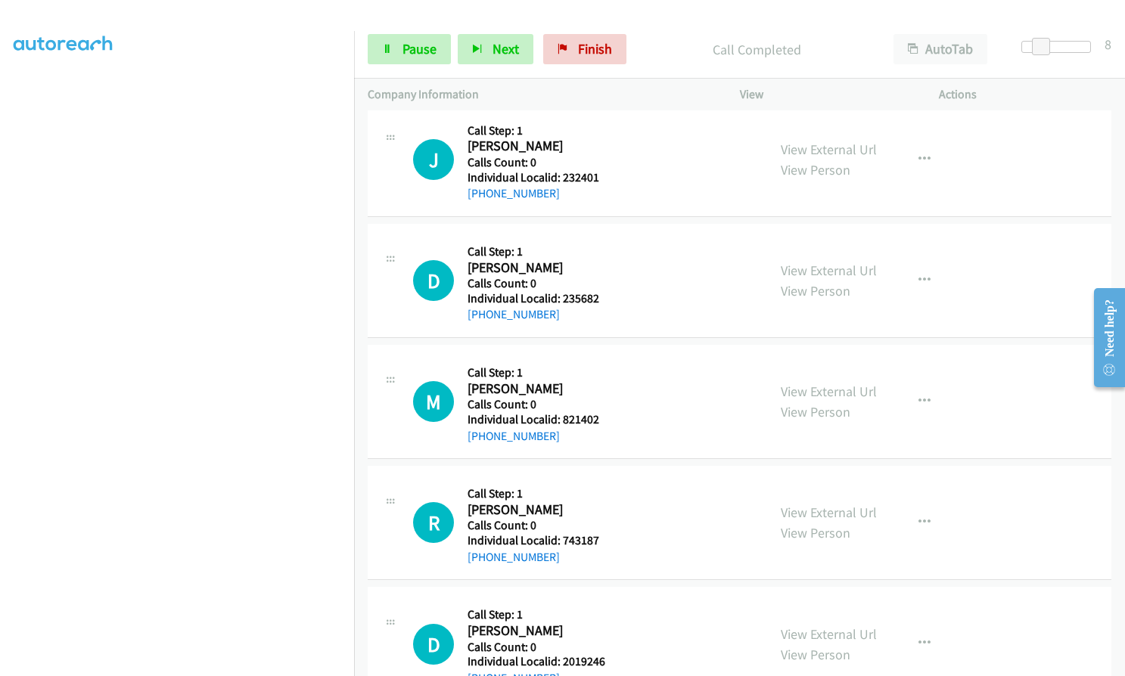
scroll to position [2591, 0]
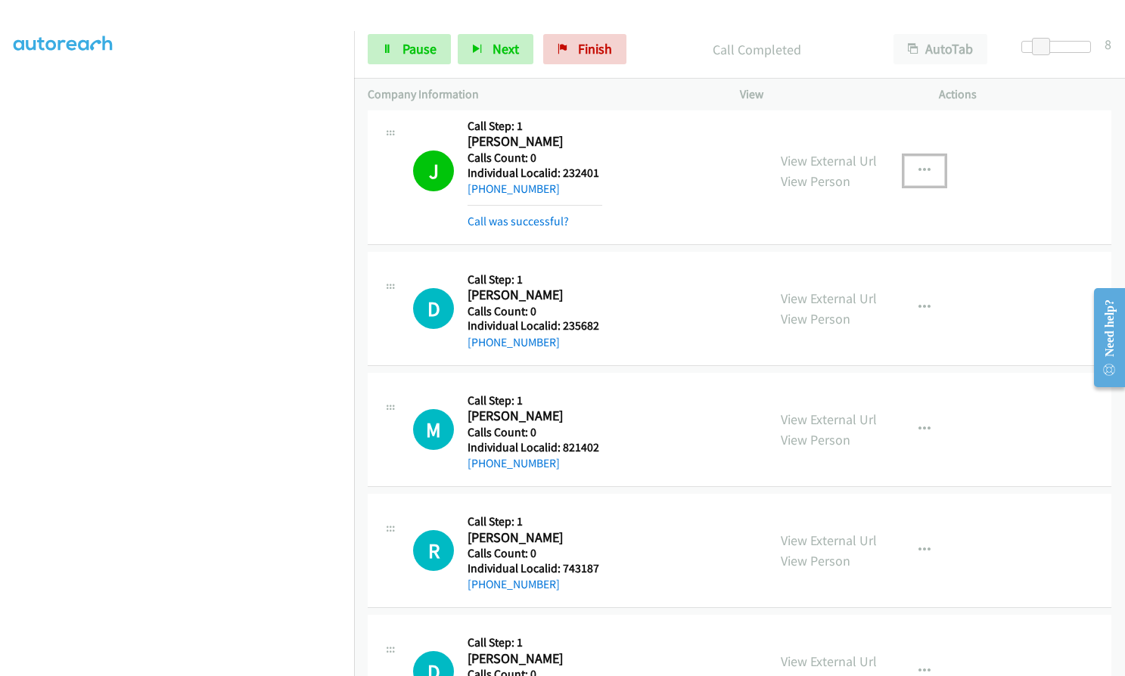
click at [927, 163] on button "button" at bounding box center [924, 171] width 41 height 30
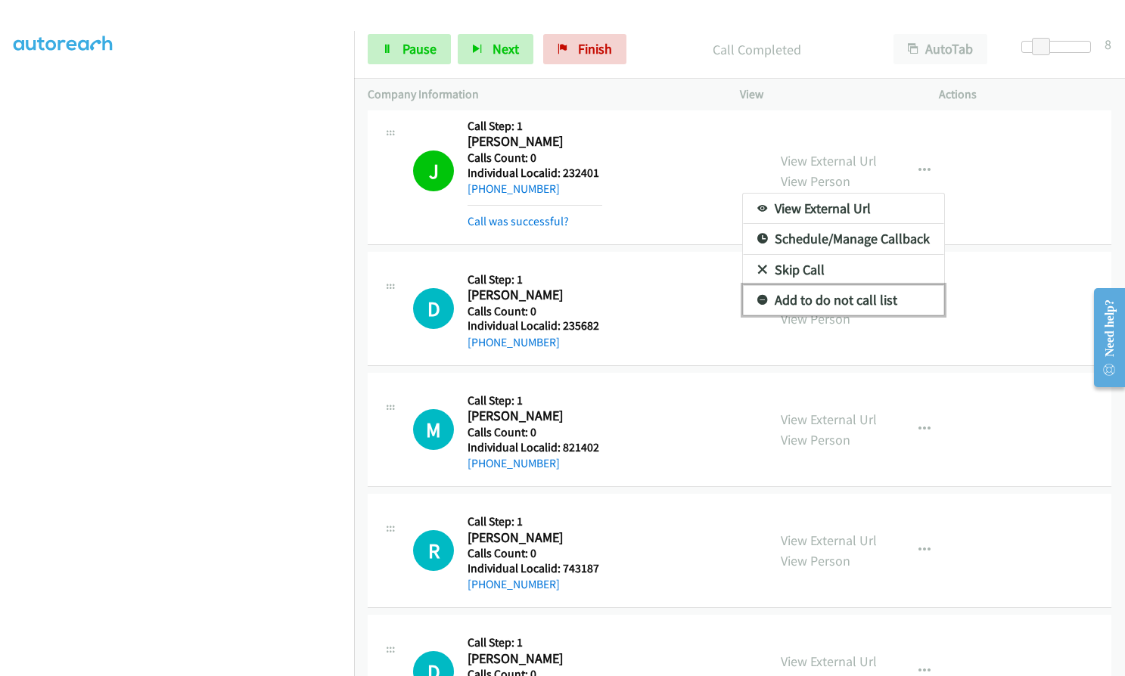
click at [756, 293] on link "Add to do not call list" at bounding box center [843, 300] width 201 height 30
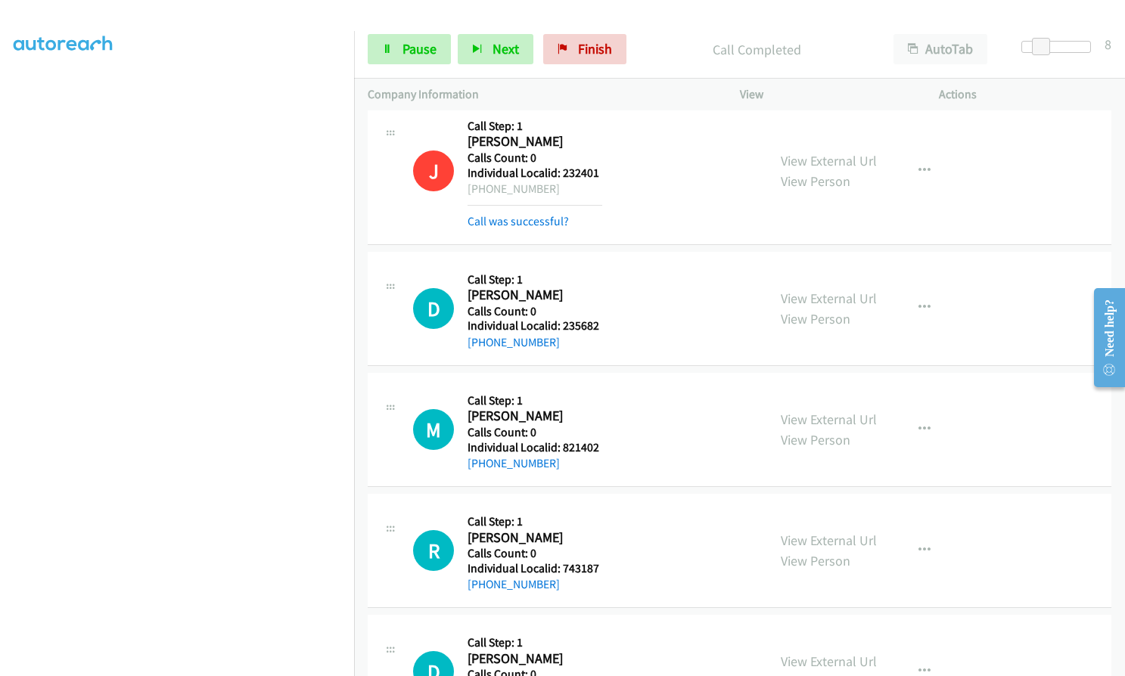
drag, startPoint x: 480, startPoint y: 187, endPoint x: 553, endPoint y: 187, distance: 73.4
click at [553, 187] on div "+1 419-474-7225" at bounding box center [534, 189] width 135 height 18
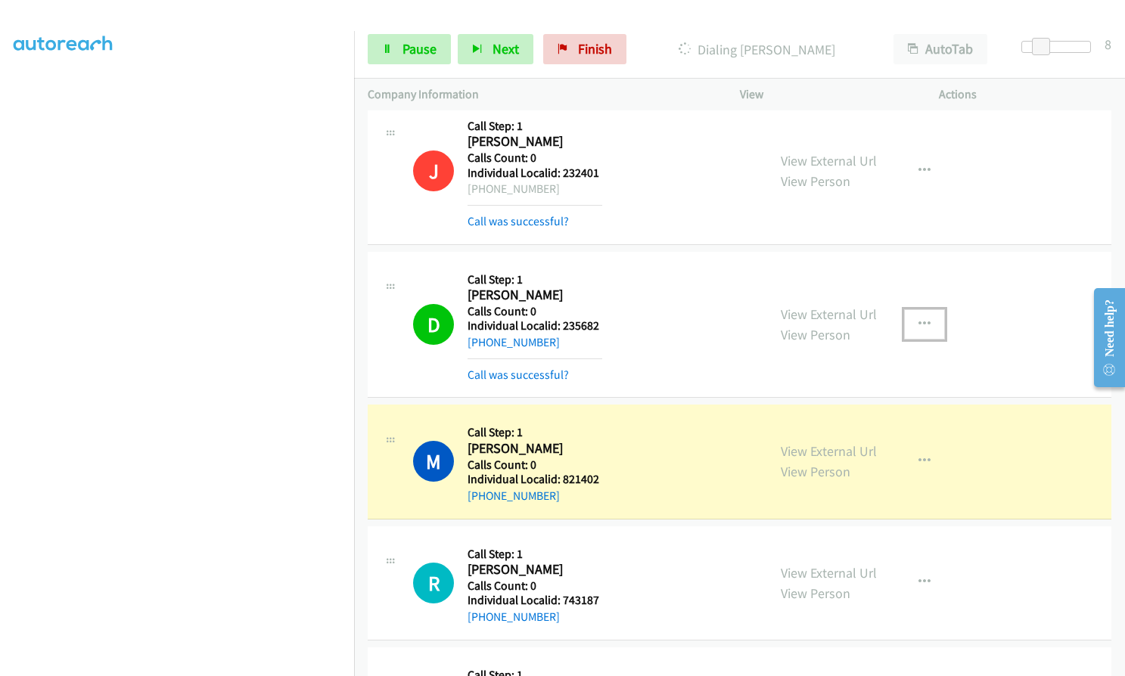
click at [925, 329] on button "button" at bounding box center [924, 324] width 41 height 30
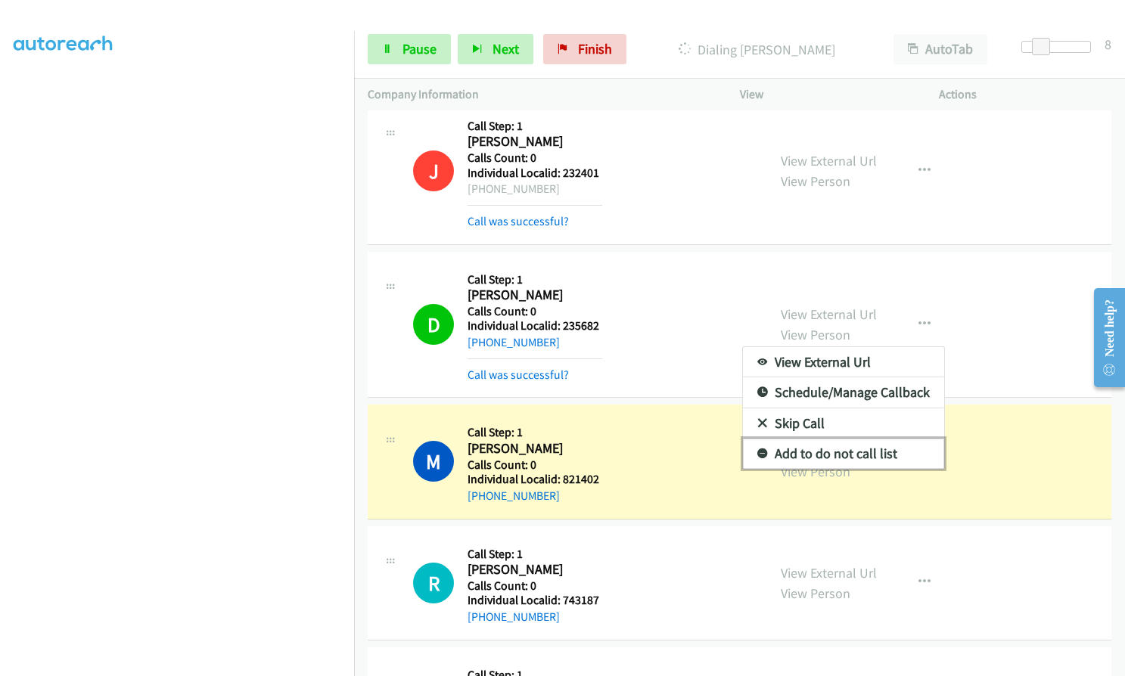
click at [757, 452] on icon at bounding box center [762, 454] width 11 height 11
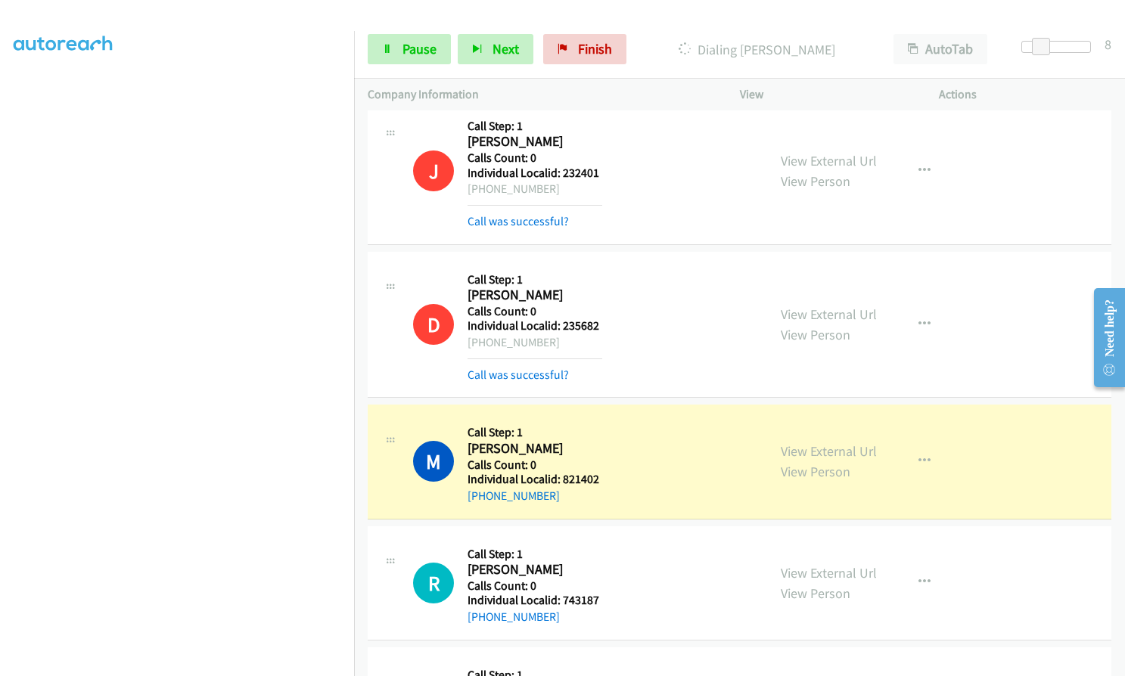
drag, startPoint x: 483, startPoint y: 341, endPoint x: 552, endPoint y: 340, distance: 69.6
click at [552, 340] on div "+1 703-451-6875" at bounding box center [534, 343] width 135 height 18
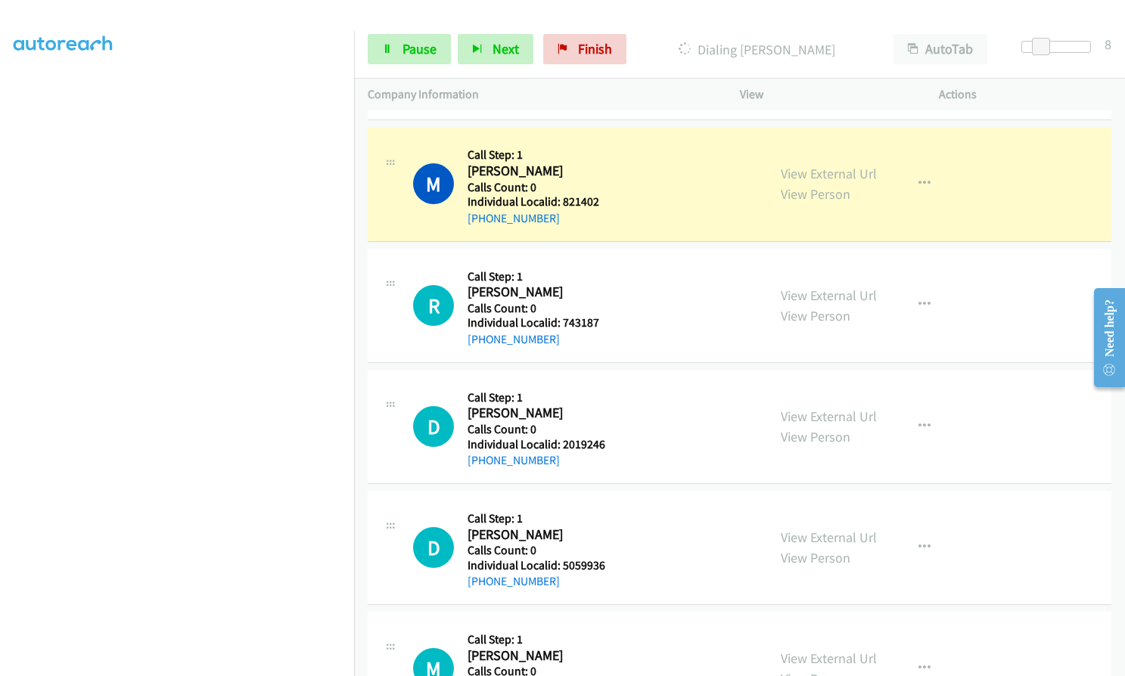
scroll to position [2875, 0]
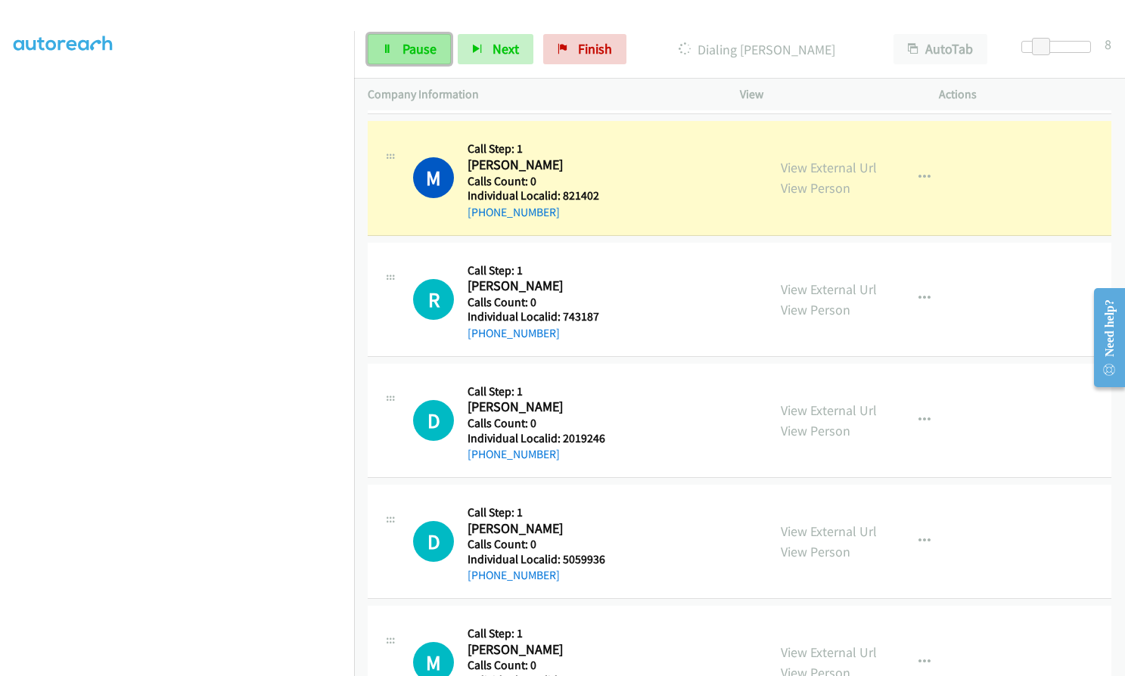
click at [436, 46] on link "Pause" at bounding box center [409, 49] width 83 height 30
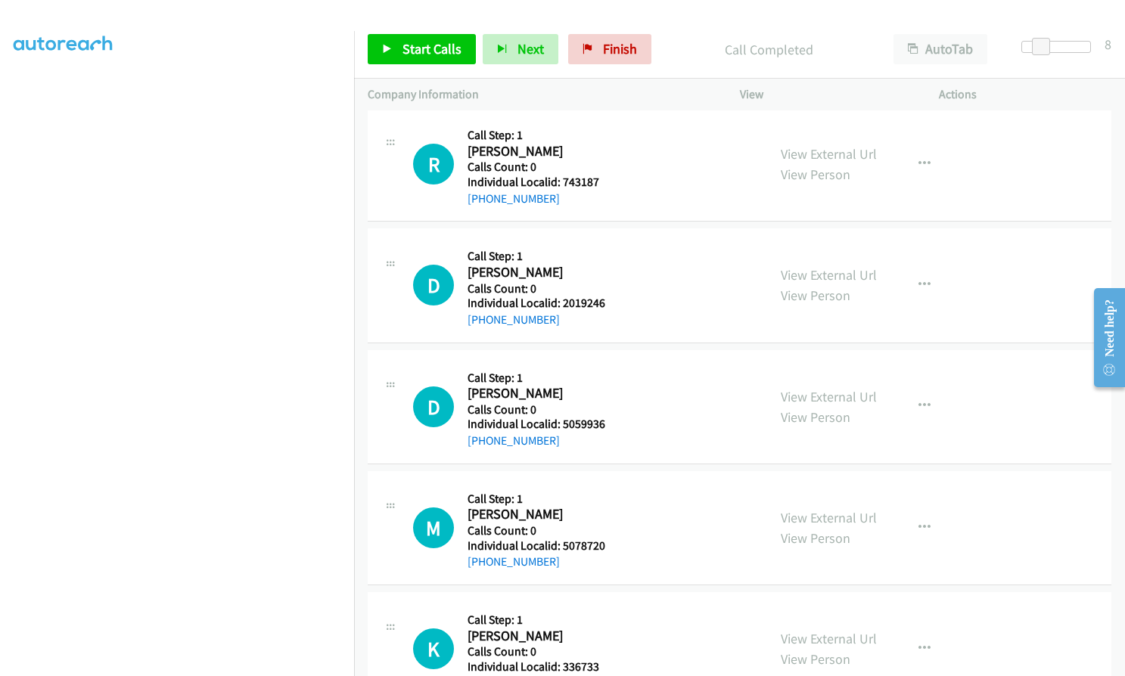
scroll to position [3045, 0]
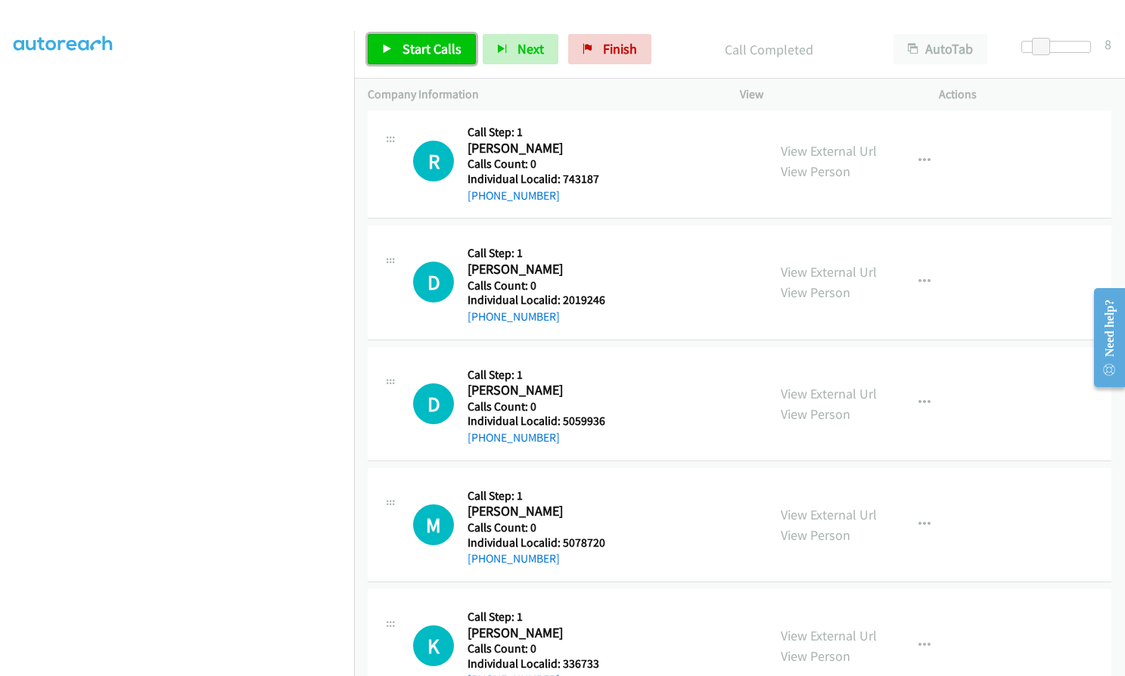
click at [408, 52] on span "Start Calls" at bounding box center [431, 48] width 59 height 17
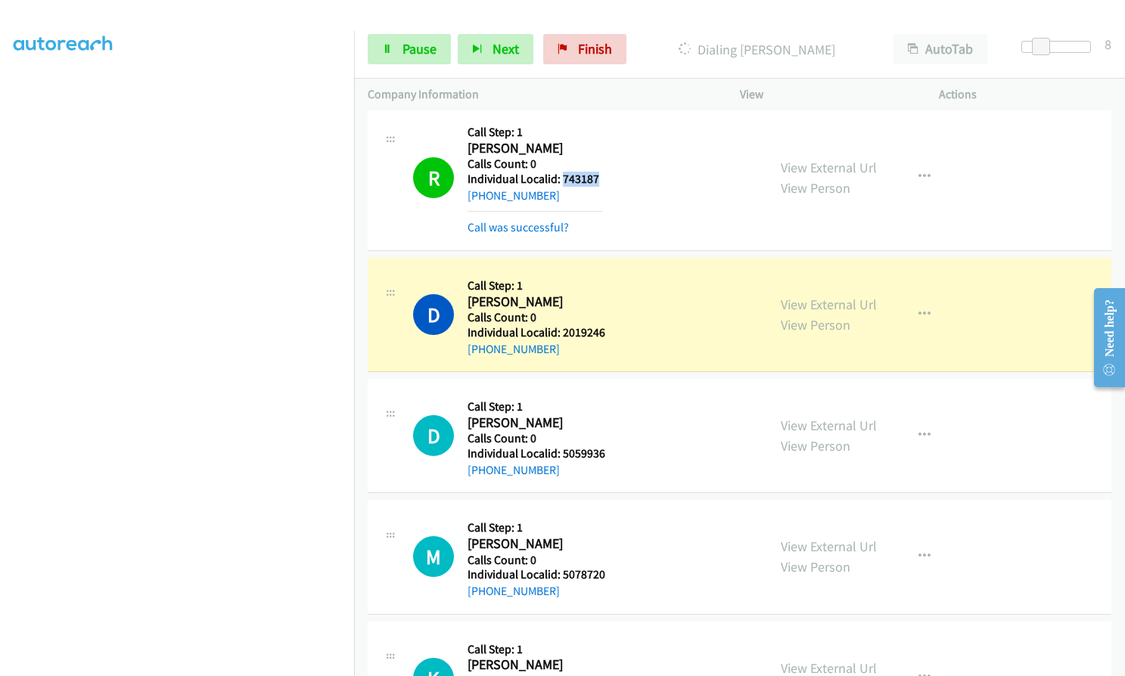
drag, startPoint x: 563, startPoint y: 181, endPoint x: 598, endPoint y: 175, distance: 35.9
click at [598, 175] on h5 "Individual Localid: 743187" at bounding box center [534, 179] width 135 height 15
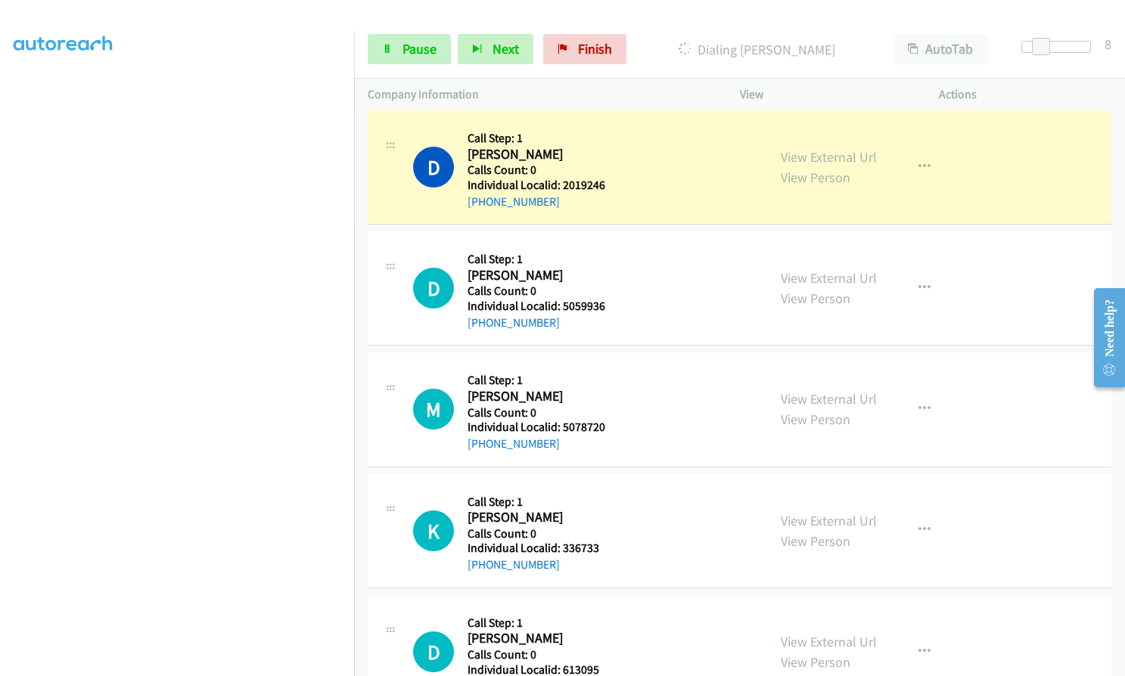
scroll to position [3197, 0]
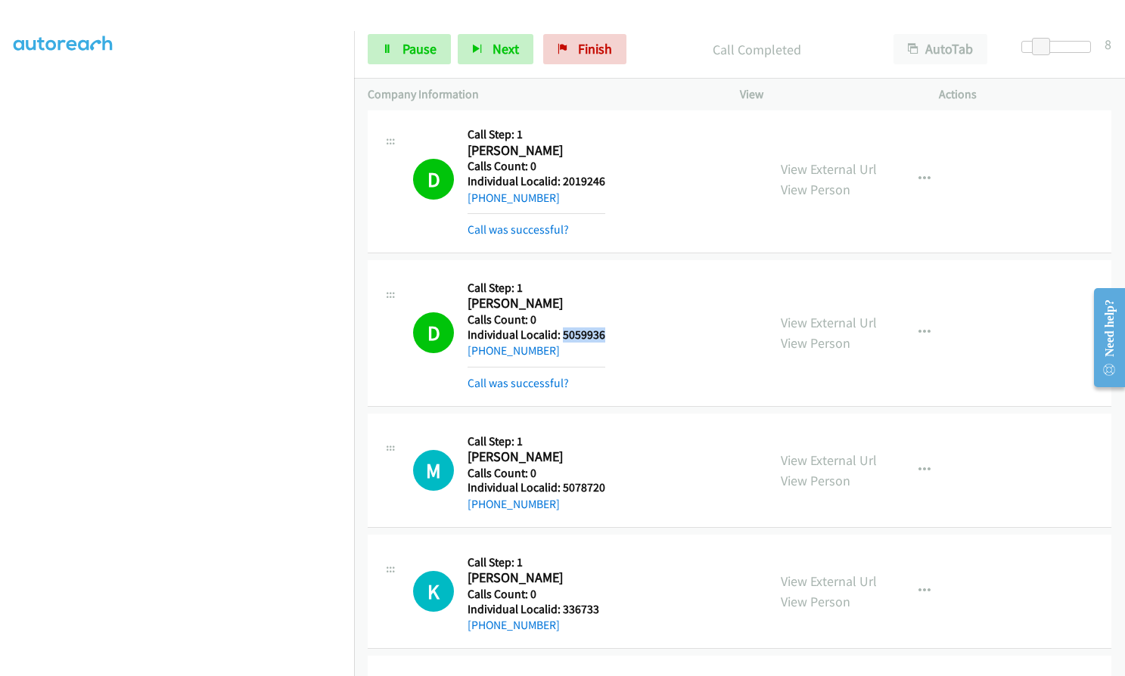
drag, startPoint x: 576, startPoint y: 334, endPoint x: 612, endPoint y: 334, distance: 36.3
click at [612, 334] on div "D Callback Scheduled Call Step: 1 Denise Prince America/New_York Calls Count: 0…" at bounding box center [583, 333] width 340 height 119
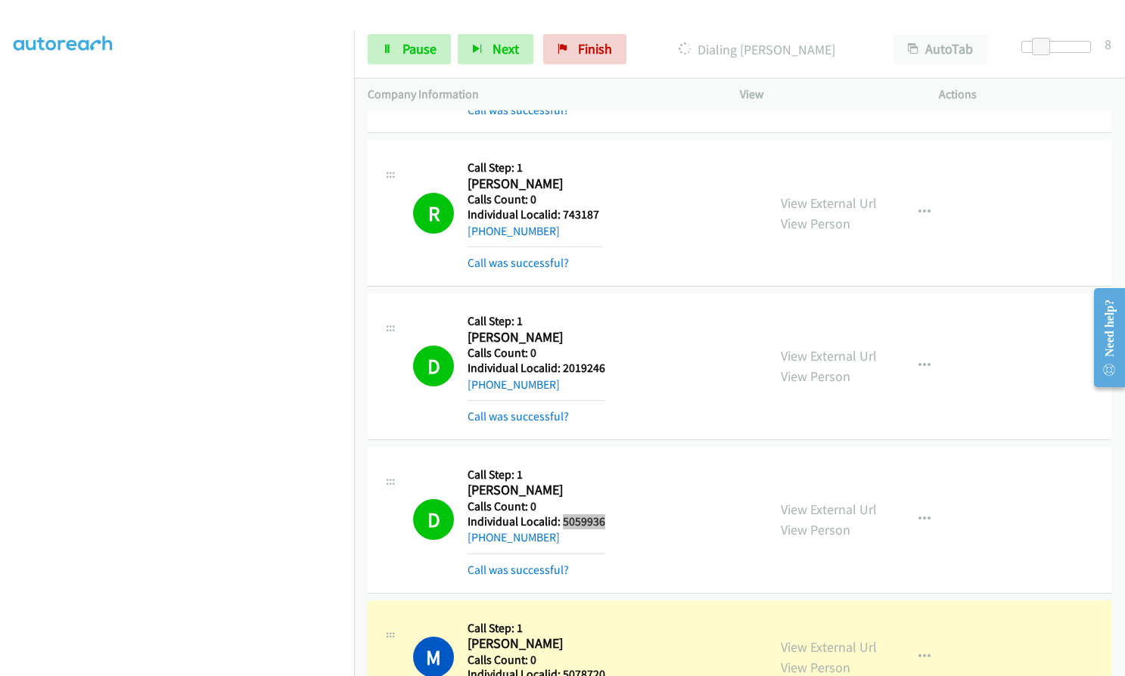
scroll to position [3007, 0]
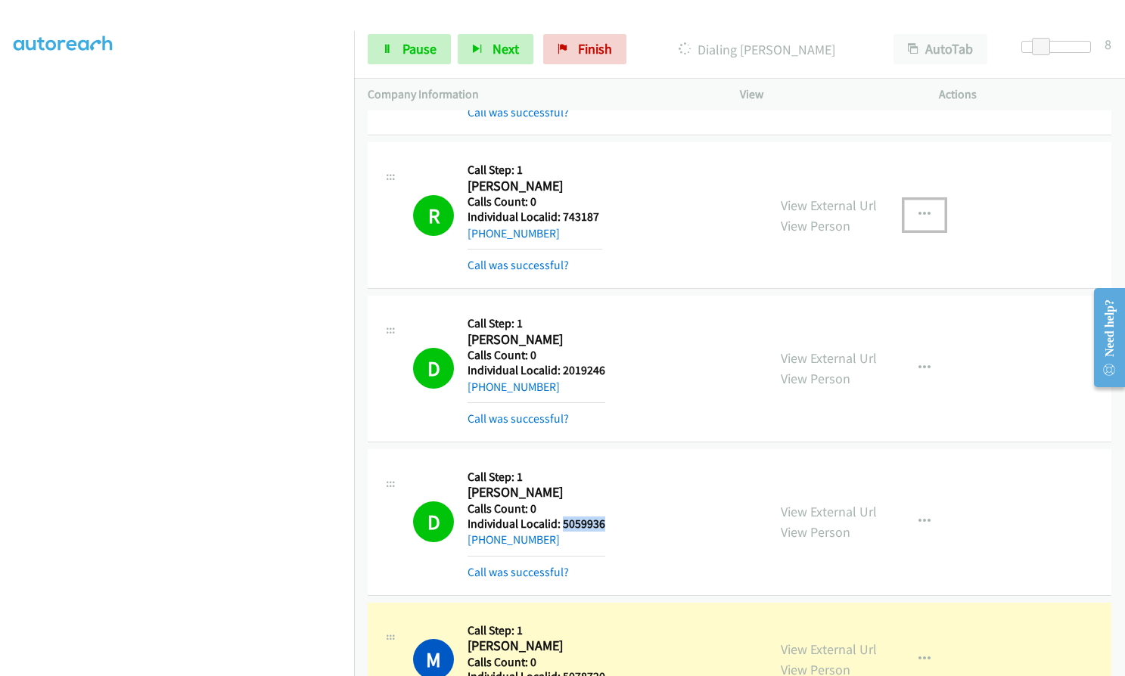
click at [918, 209] on icon "button" at bounding box center [924, 215] width 12 height 12
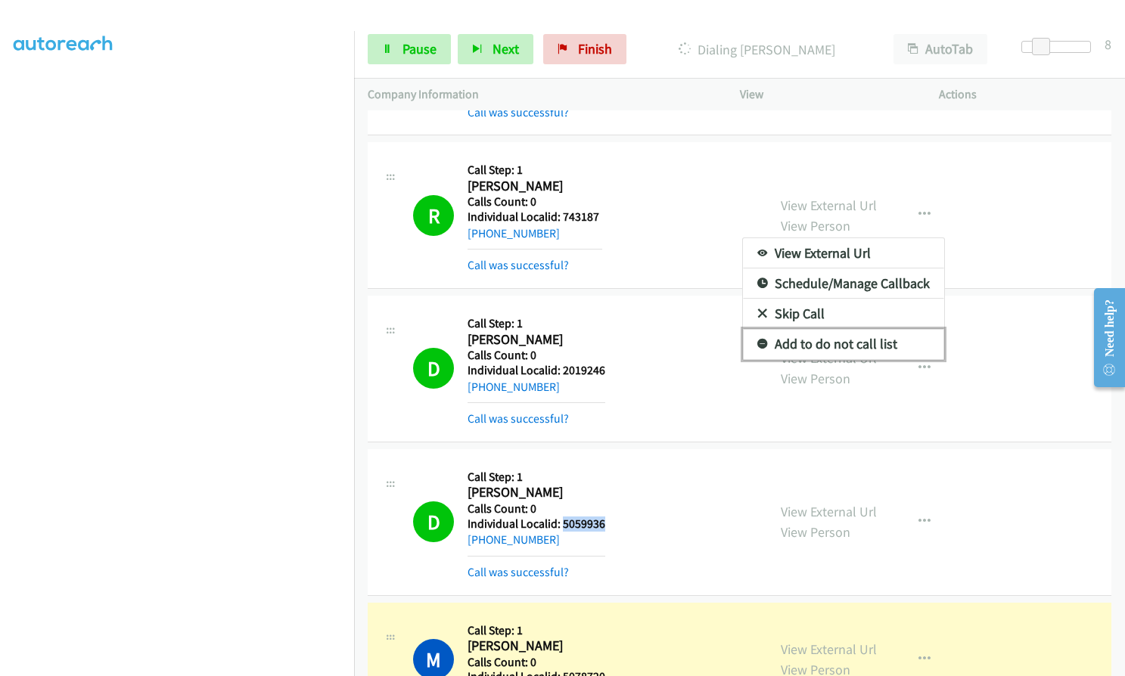
click at [759, 343] on icon at bounding box center [762, 345] width 11 height 11
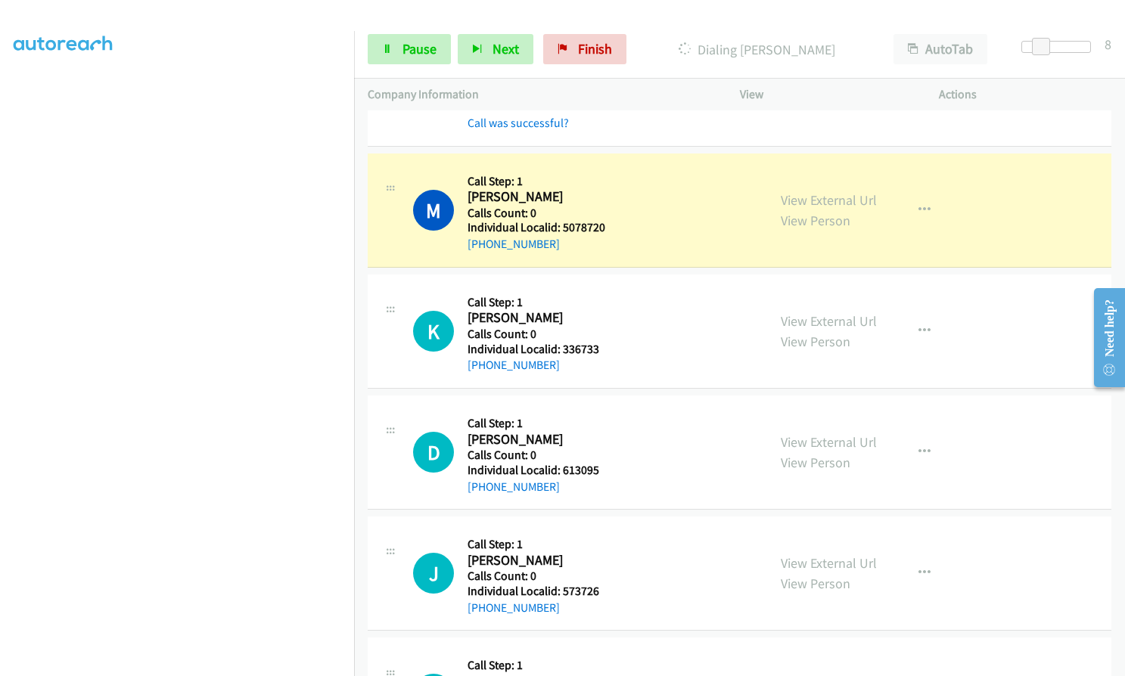
scroll to position [3461, 0]
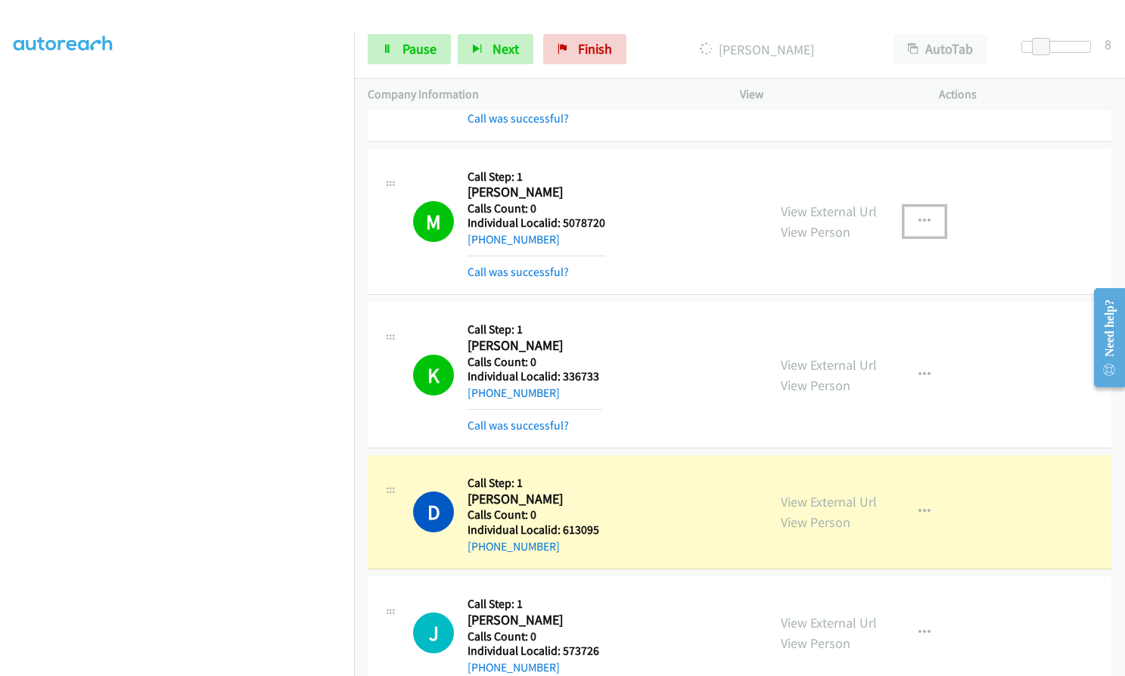
click at [918, 216] on icon "button" at bounding box center [924, 222] width 12 height 12
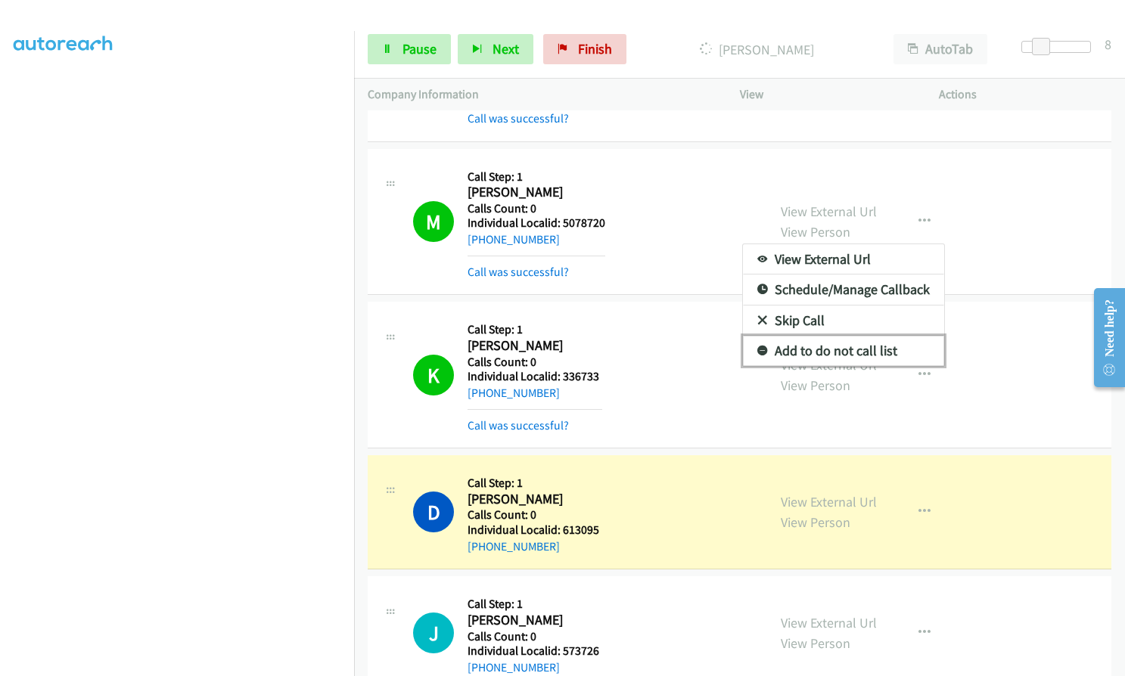
click at [757, 346] on icon at bounding box center [762, 351] width 11 height 11
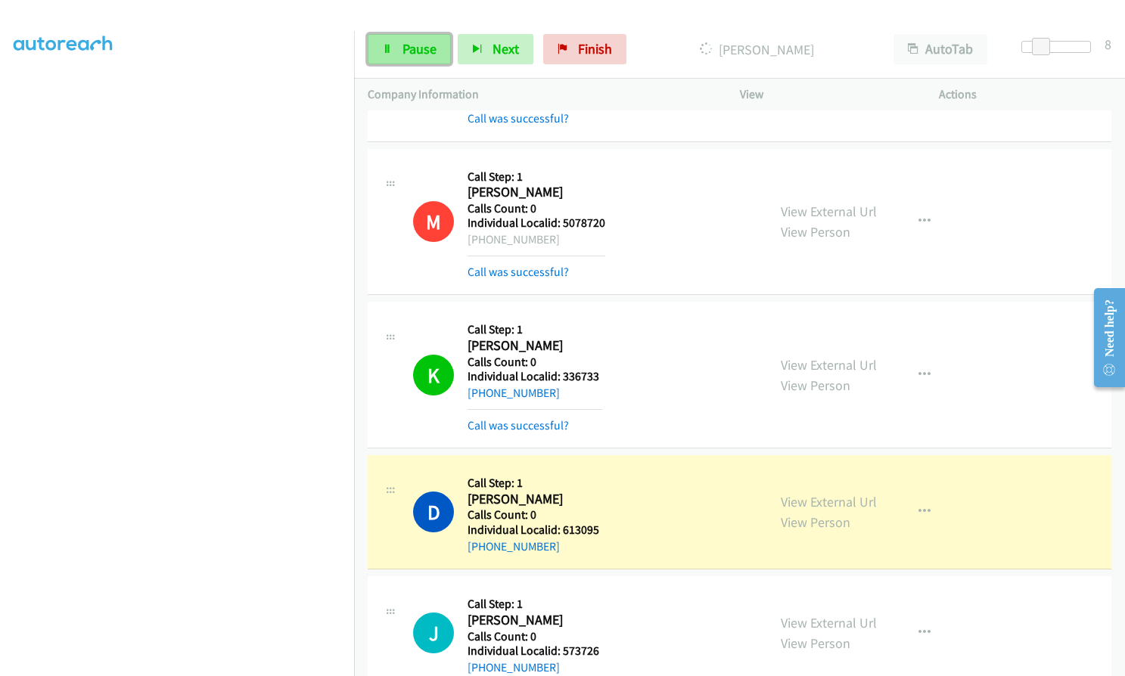
click at [393, 61] on link "Pause" at bounding box center [409, 49] width 83 height 30
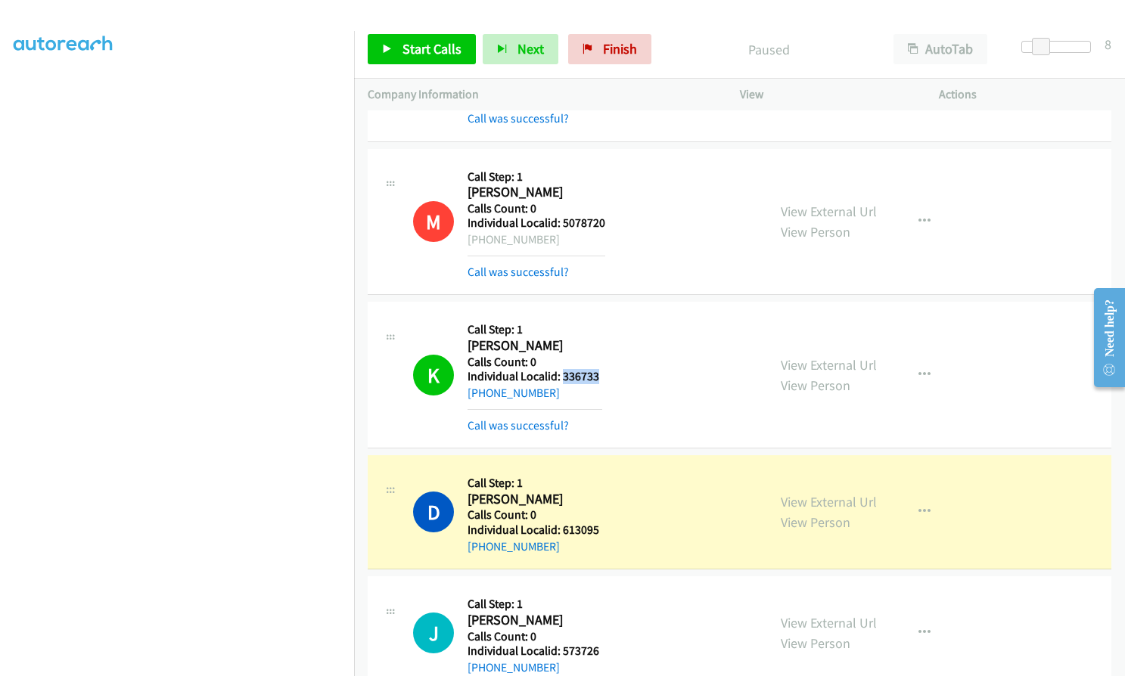
drag, startPoint x: 563, startPoint y: 375, endPoint x: 601, endPoint y: 371, distance: 38.0
click at [601, 371] on h5 "Individual Localid: 336733" at bounding box center [534, 376] width 135 height 15
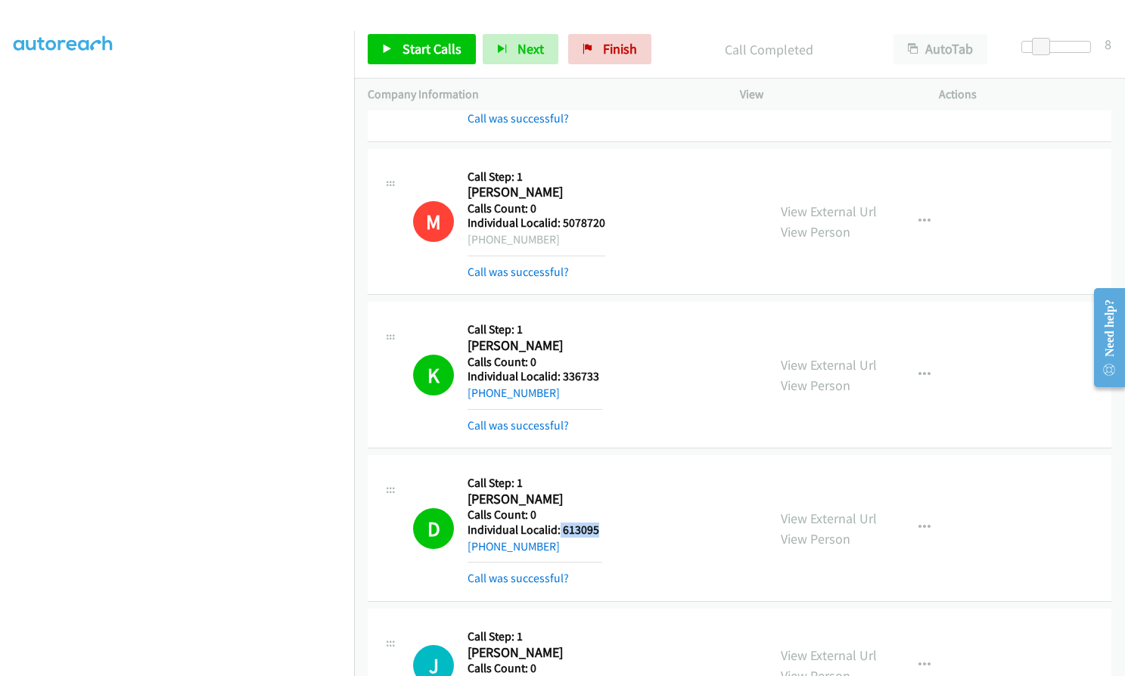
drag, startPoint x: 558, startPoint y: 529, endPoint x: 601, endPoint y: 526, distance: 42.5
click at [601, 526] on h5 "Individual Localid: 613095" at bounding box center [534, 530] width 135 height 15
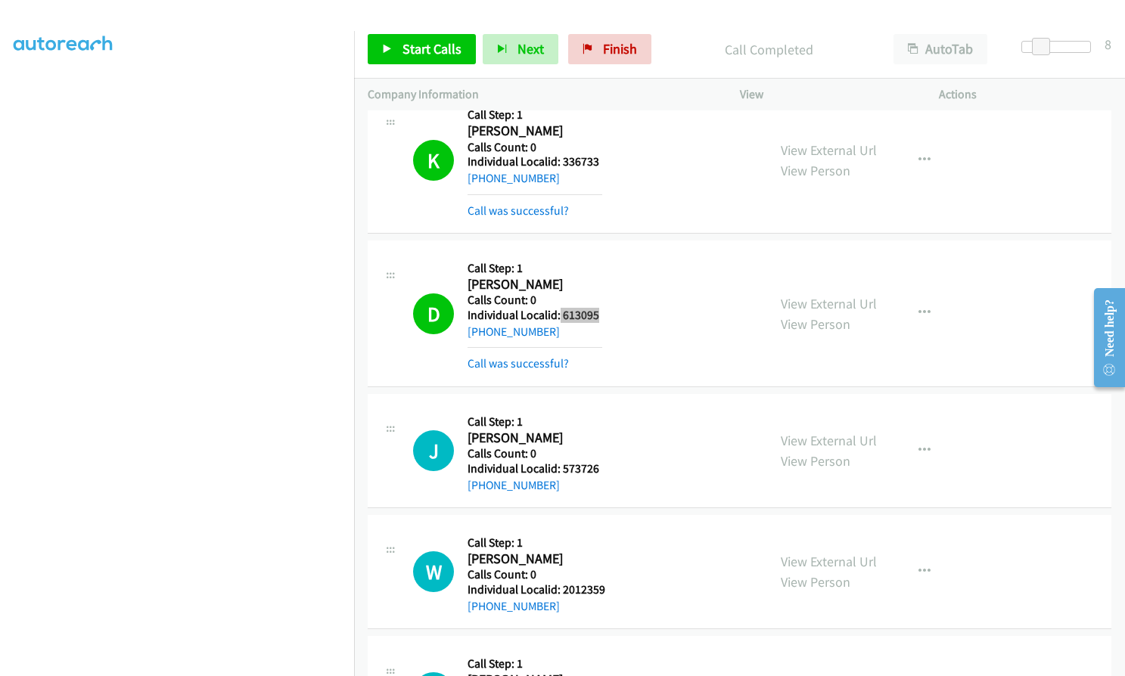
scroll to position [3707, 0]
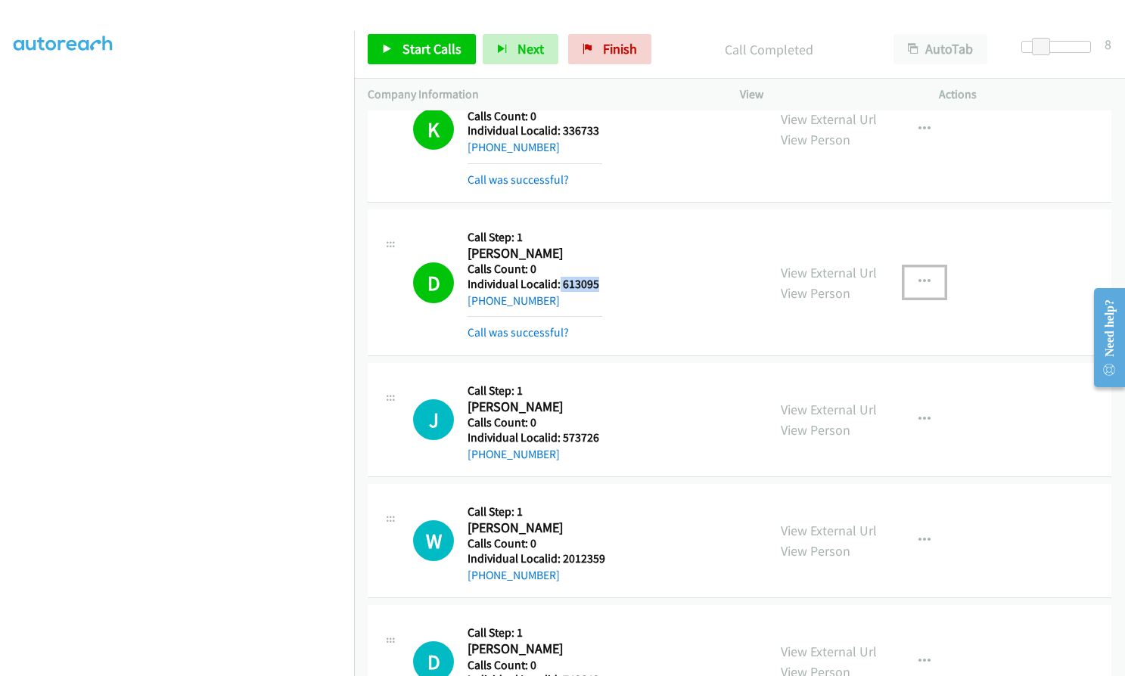
click at [918, 278] on icon "button" at bounding box center [924, 282] width 12 height 12
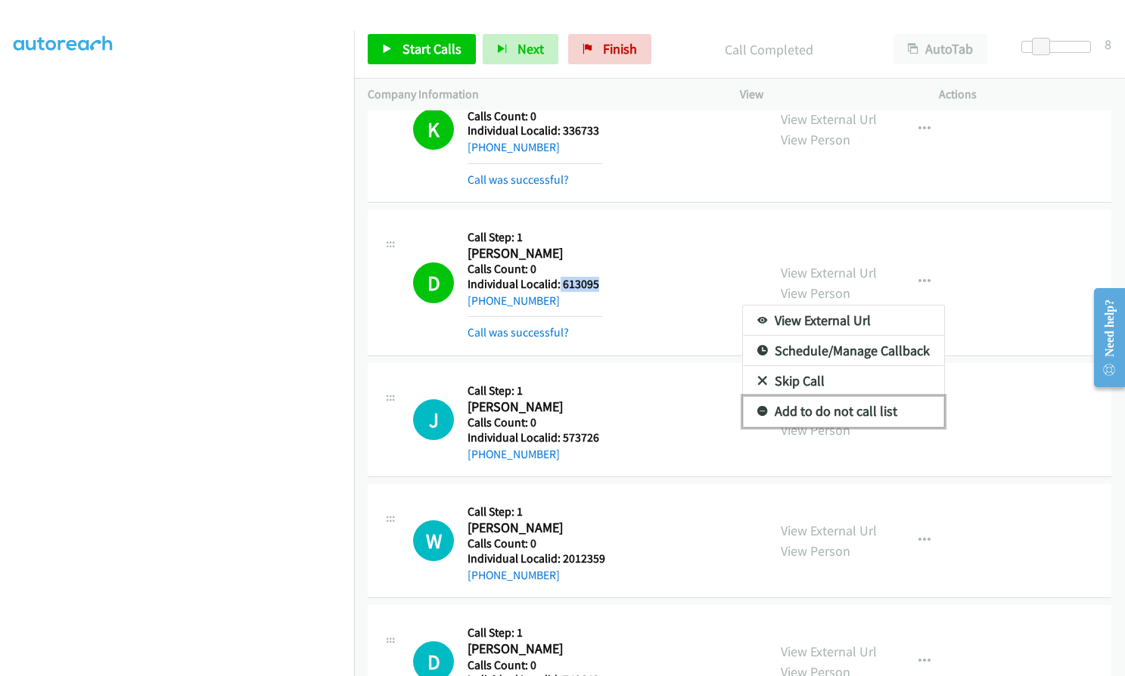
click at [757, 411] on icon at bounding box center [762, 412] width 11 height 11
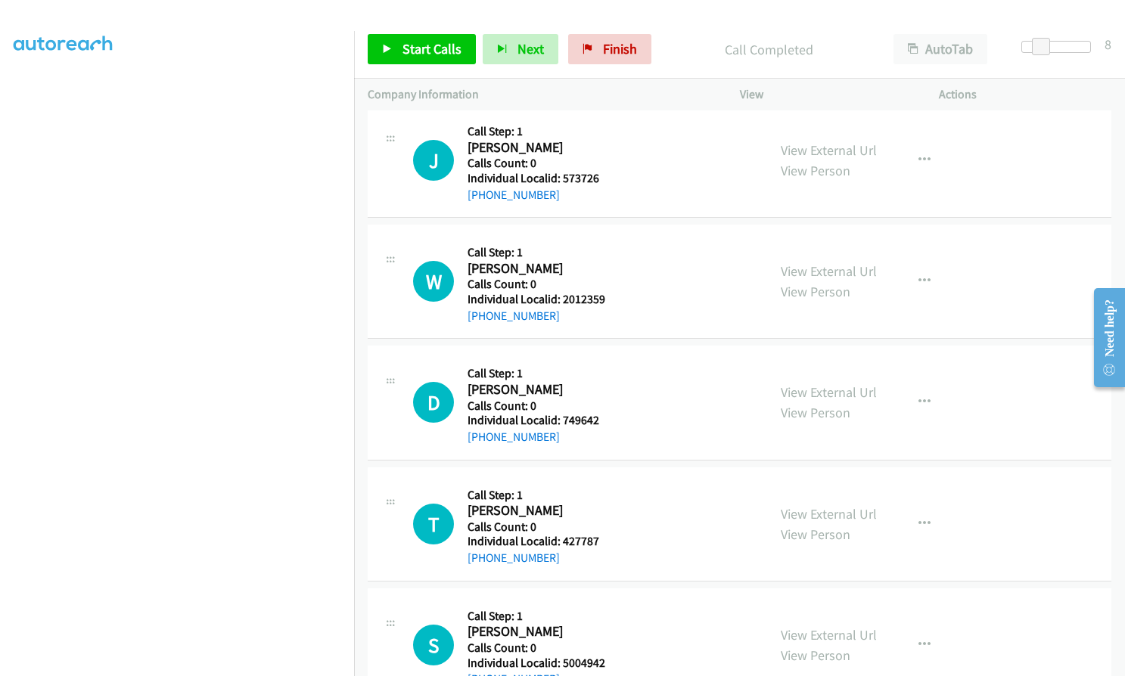
scroll to position [3972, 0]
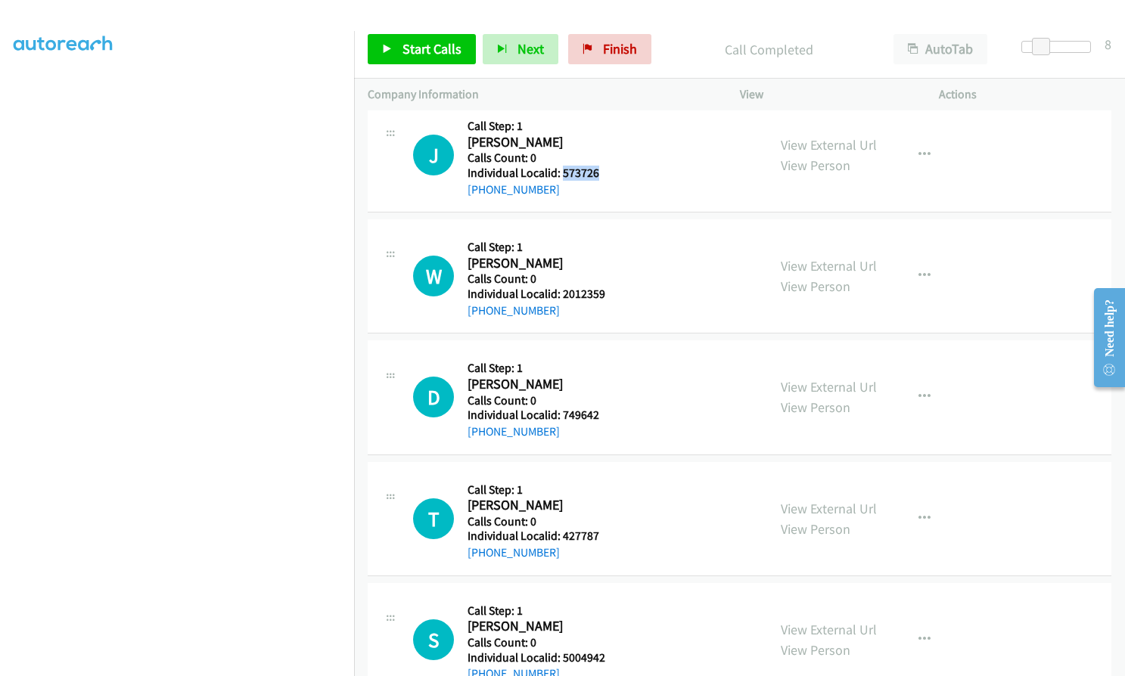
drag, startPoint x: 568, startPoint y: 173, endPoint x: 603, endPoint y: 172, distance: 34.8
click at [607, 172] on div "J Callback Scheduled Call Step: 1 John Keifer America/Los_Angeles Calls Count: …" at bounding box center [583, 155] width 340 height 86
drag, startPoint x: 564, startPoint y: 293, endPoint x: 605, endPoint y: 293, distance: 40.8
click at [607, 293] on div "W Callback Scheduled Call Step: 1 Wryder Huffman America/Denver Calls Count: 0 …" at bounding box center [583, 276] width 340 height 86
click at [592, 259] on h2 "Wryder Huffman" at bounding box center [534, 263] width 135 height 17
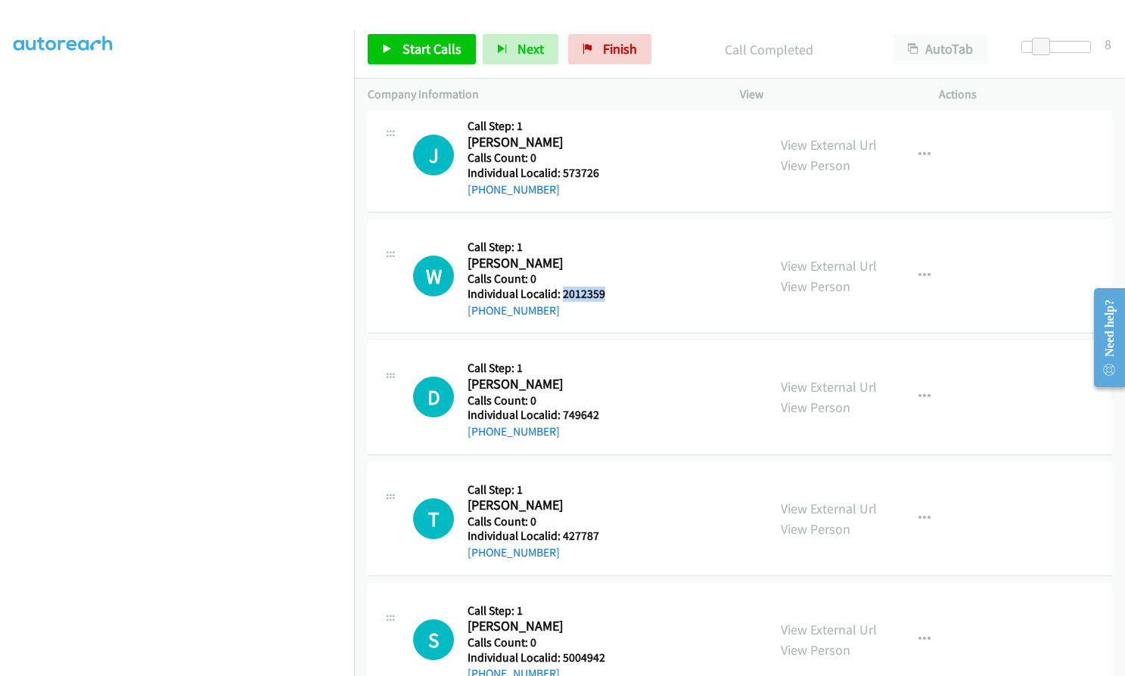
drag, startPoint x: 561, startPoint y: 293, endPoint x: 613, endPoint y: 291, distance: 51.5
click at [613, 291] on div "W Callback Scheduled Call Step: 1 Wryder Huffman America/Denver Calls Count: 0 …" at bounding box center [583, 276] width 340 height 86
drag, startPoint x: 560, startPoint y: 418, endPoint x: 605, endPoint y: 413, distance: 45.6
click at [605, 413] on div "D Callback Scheduled Call Step: 1 Dave Harjes America/Chicago Calls Count: 0 In…" at bounding box center [583, 397] width 340 height 86
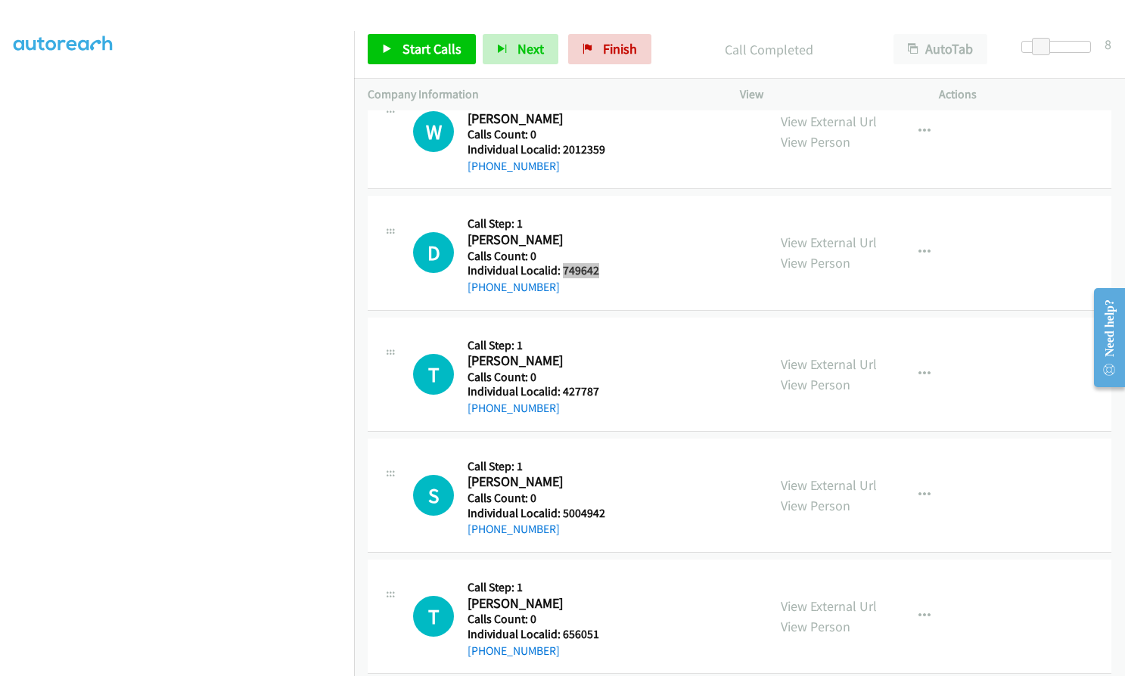
scroll to position [4123, 0]
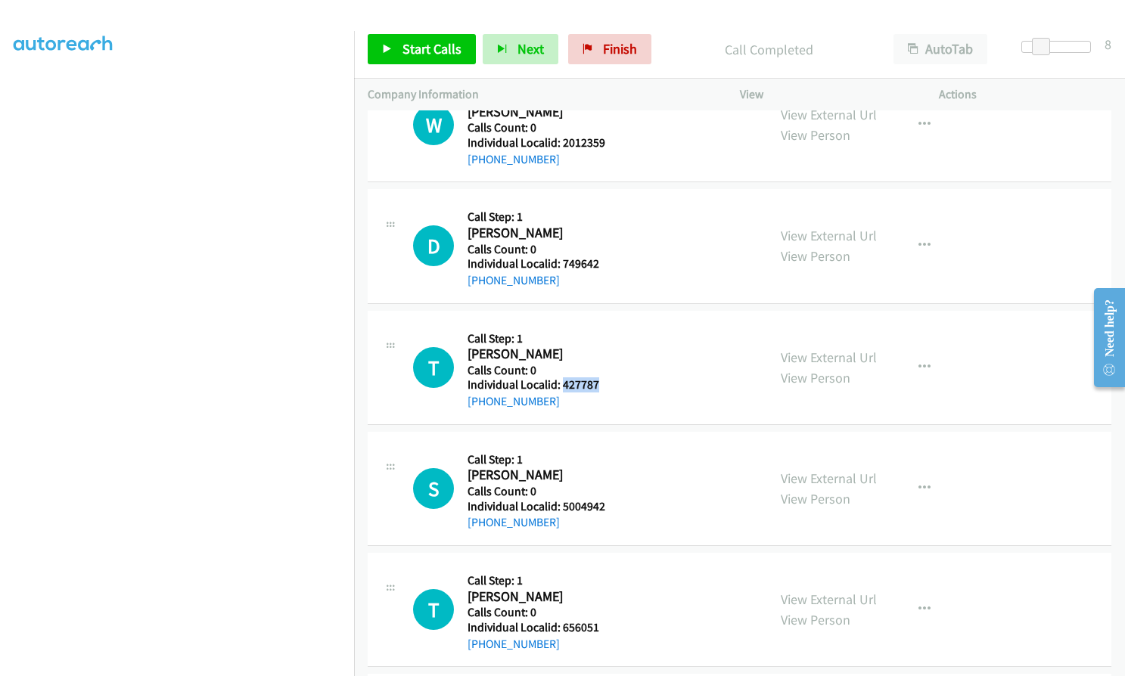
drag, startPoint x: 562, startPoint y: 383, endPoint x: 602, endPoint y: 383, distance: 40.1
click at [602, 383] on h5 "Individual Localid: 427787" at bounding box center [534, 384] width 135 height 15
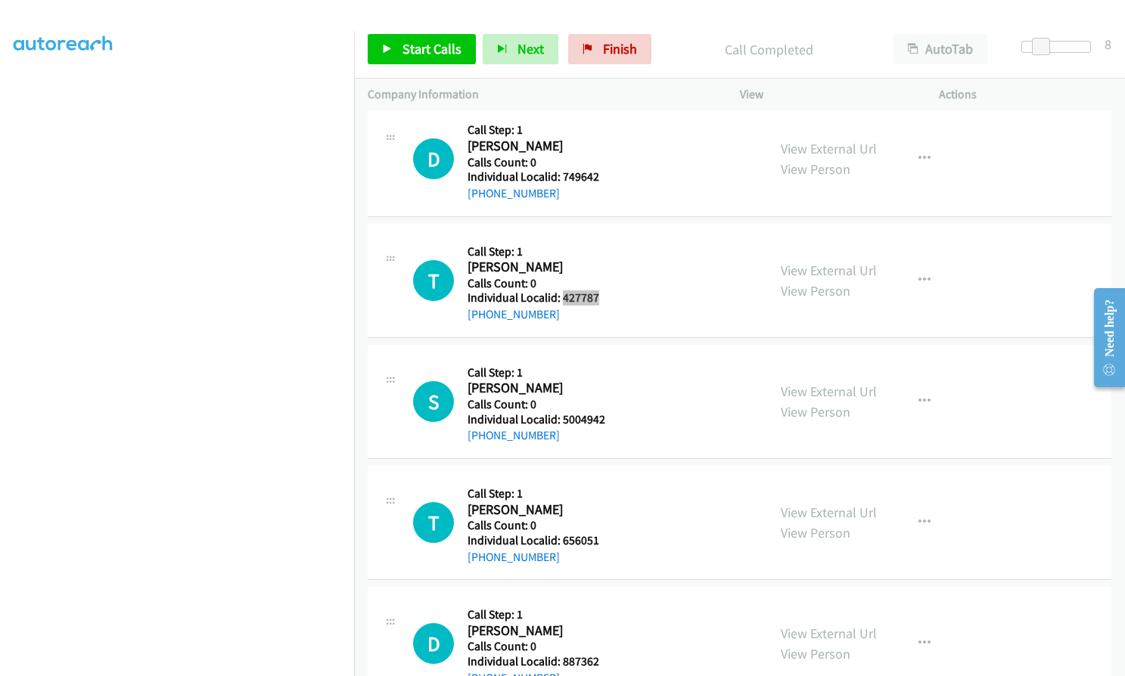
scroll to position [4218, 0]
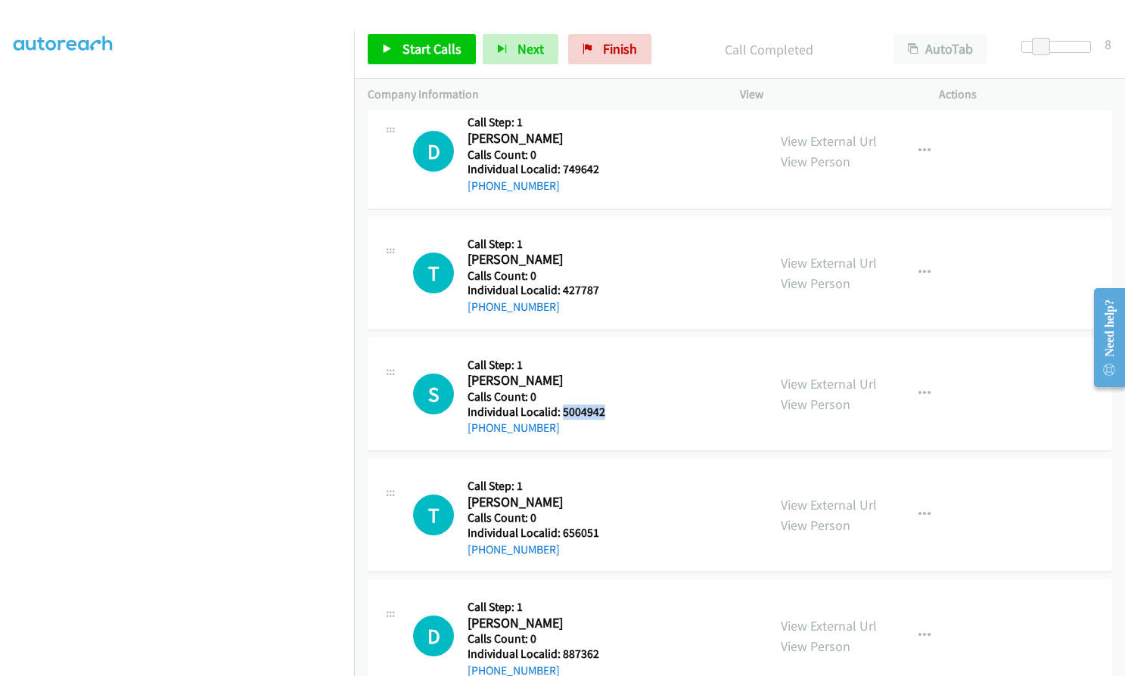
drag, startPoint x: 573, startPoint y: 410, endPoint x: 609, endPoint y: 410, distance: 36.3
click at [609, 410] on div "S Callback Scheduled Call Step: 1 Scott Wolfkill America/New_York Calls Count: …" at bounding box center [583, 394] width 340 height 86
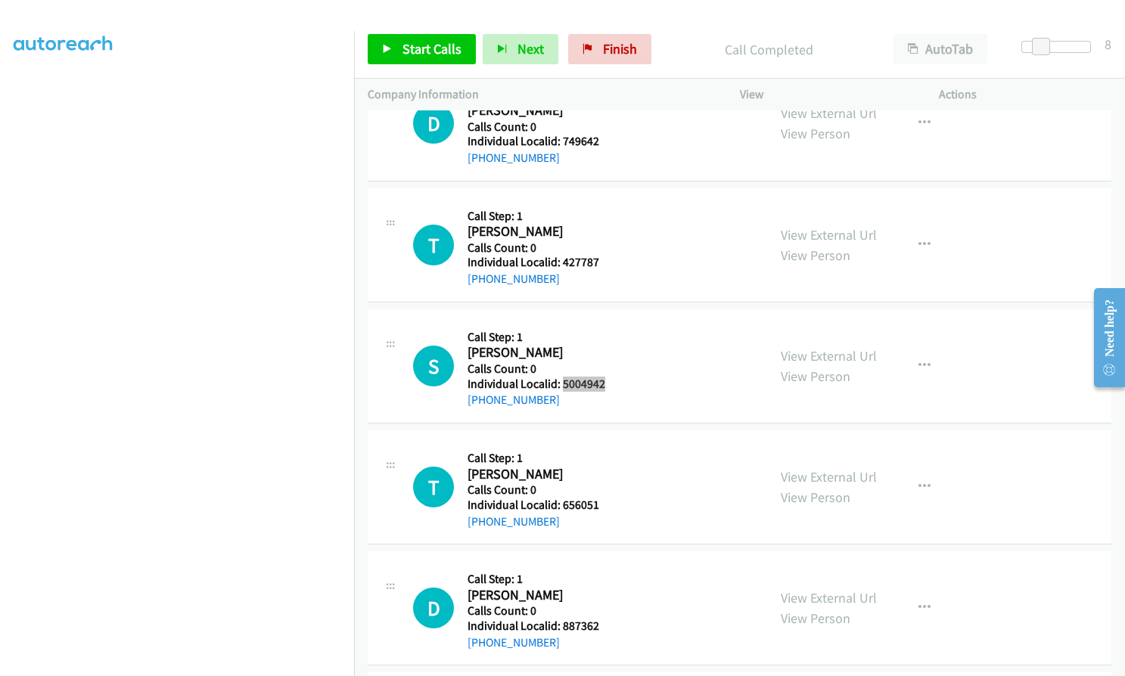
scroll to position [4274, 0]
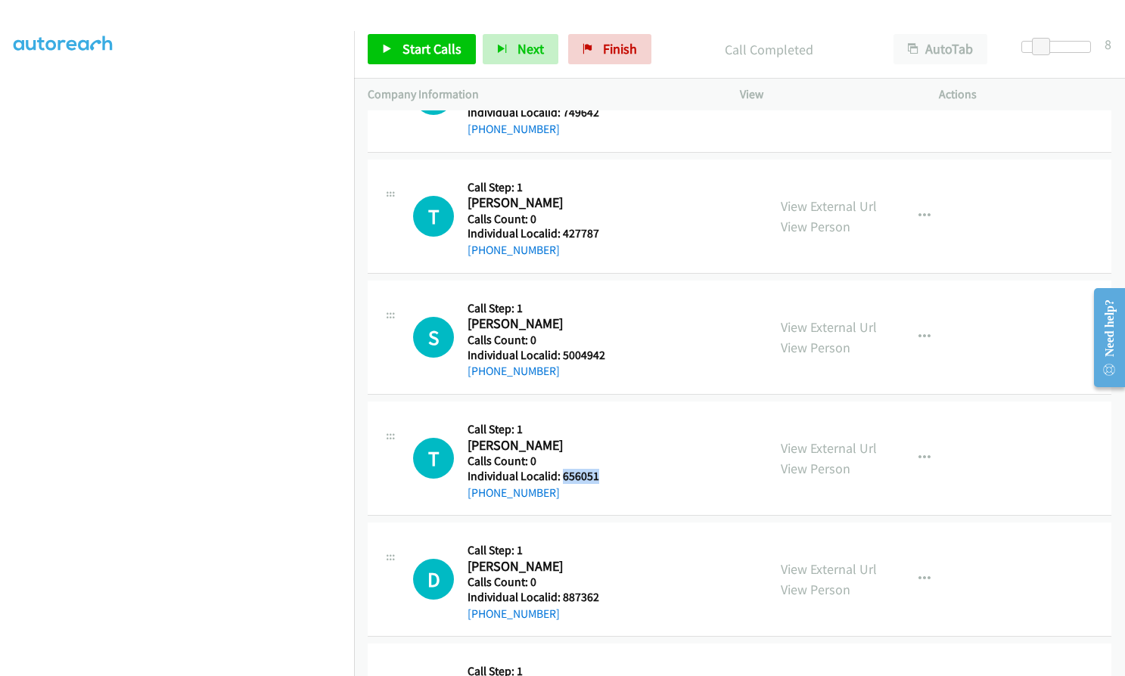
drag, startPoint x: 573, startPoint y: 475, endPoint x: 602, endPoint y: 475, distance: 28.7
click at [602, 475] on div "T Callback Scheduled Call Step: 1 Troy Sedore America/Chicago Calls Count: 0 In…" at bounding box center [583, 458] width 340 height 86
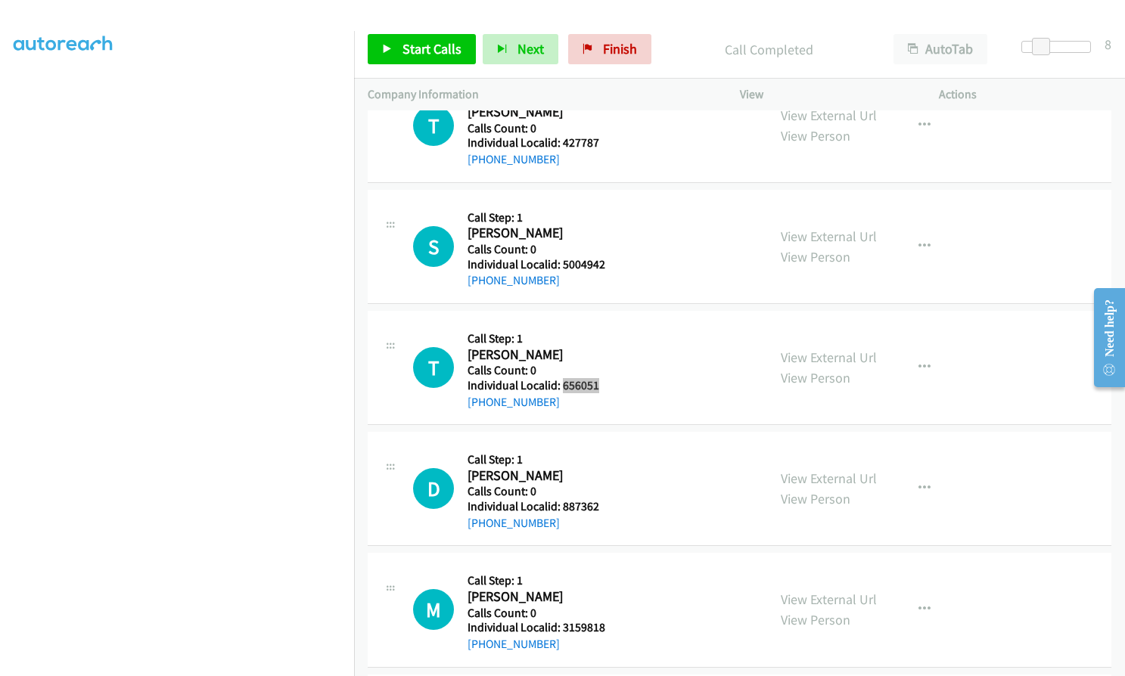
scroll to position [4388, 0]
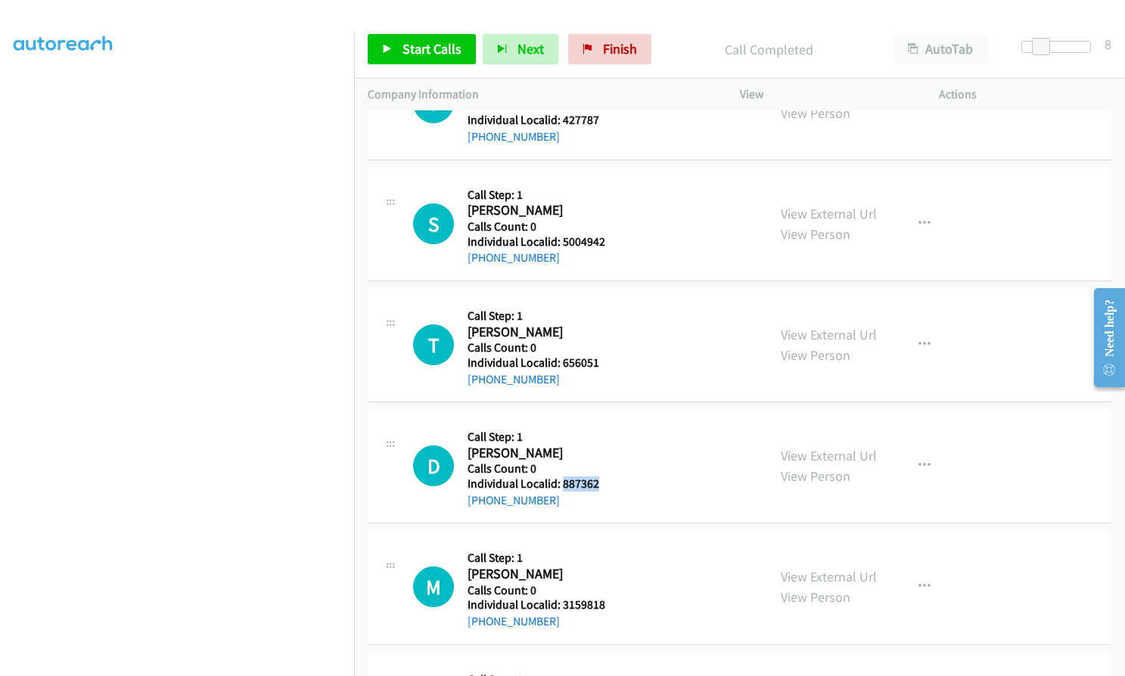
drag, startPoint x: 560, startPoint y: 484, endPoint x: 604, endPoint y: 483, distance: 43.9
click at [604, 483] on div "D Callback Scheduled Call Step: 1 Dustin Mallow America/New_York Calls Count: 0…" at bounding box center [583, 466] width 340 height 86
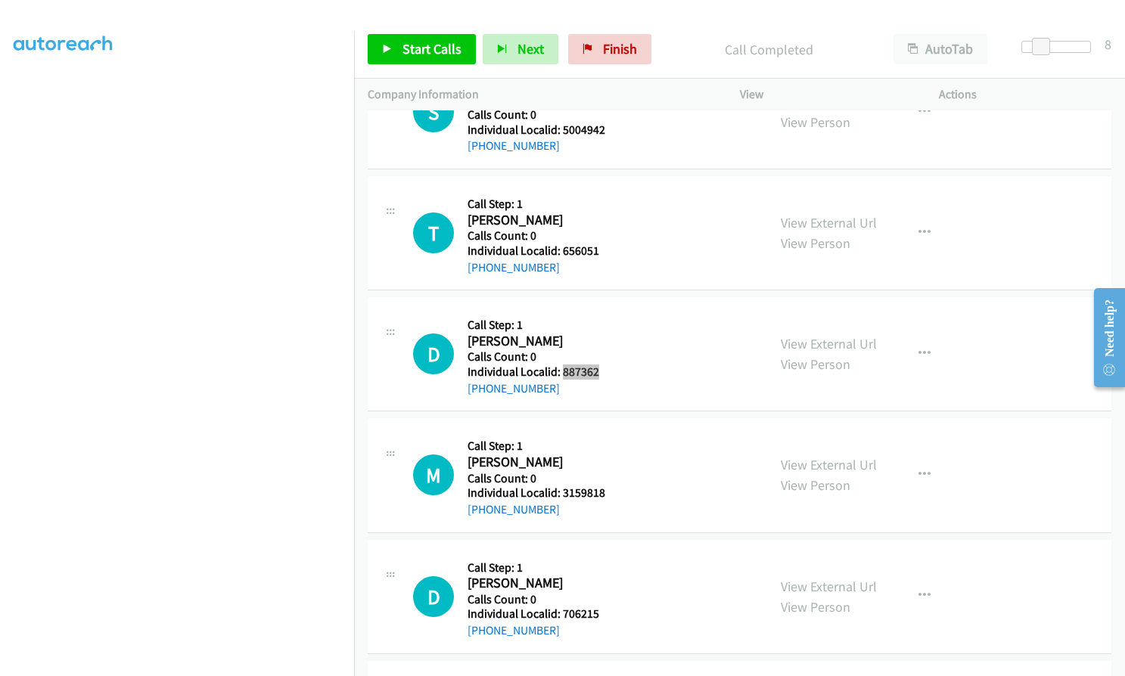
scroll to position [4501, 0]
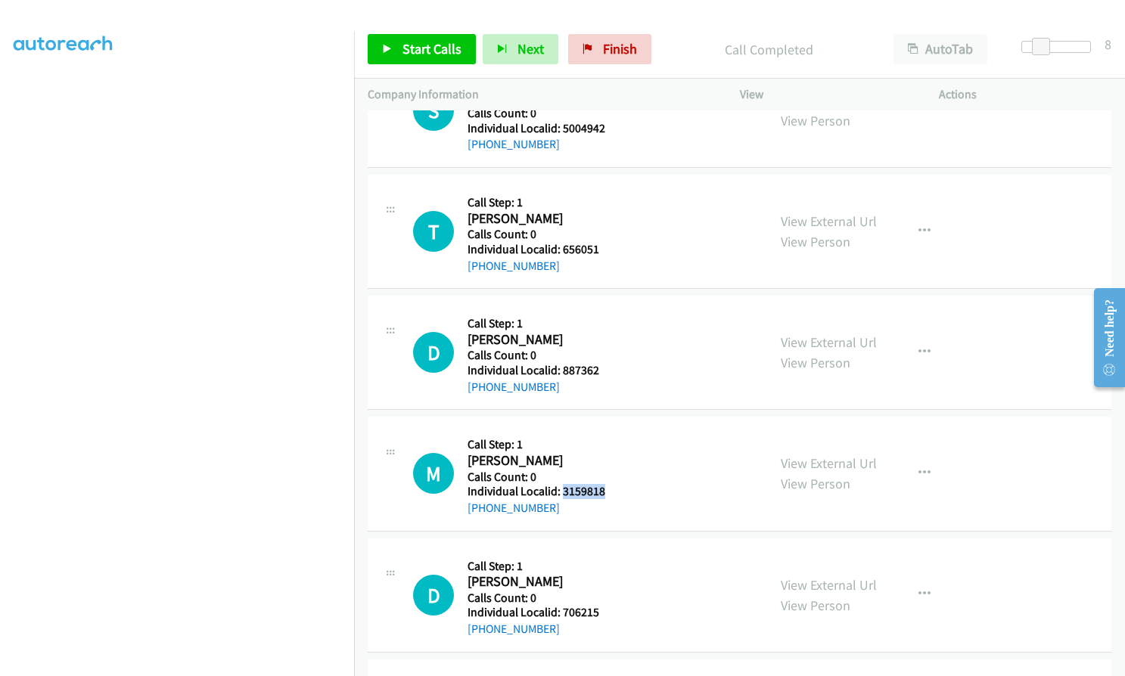
drag, startPoint x: 566, startPoint y: 491, endPoint x: 614, endPoint y: 490, distance: 48.4
click at [614, 490] on div "M Callback Scheduled Call Step: 1 Marty Porterfield America/Denver Calls Count:…" at bounding box center [583, 473] width 340 height 86
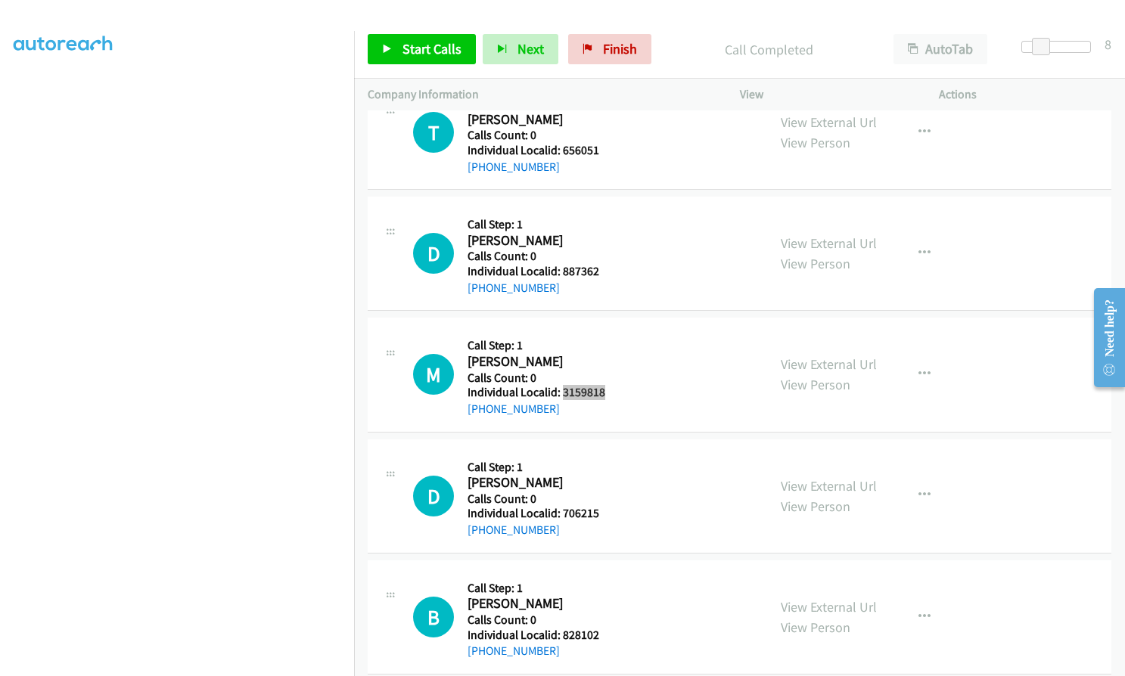
scroll to position [4615, 0]
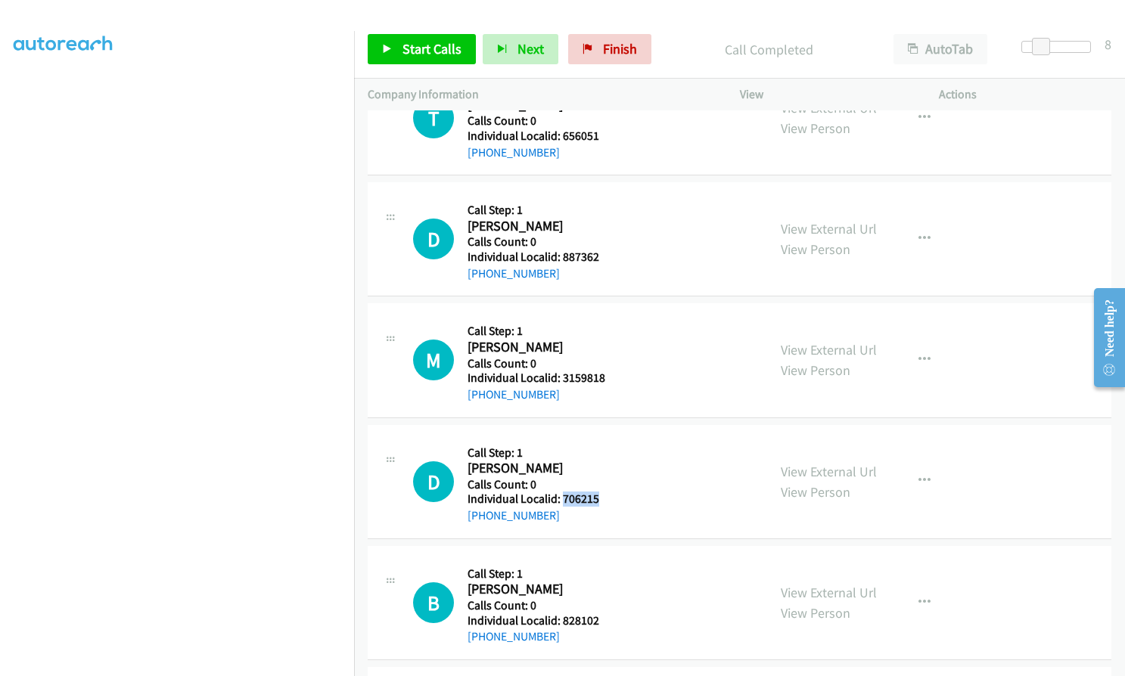
drag, startPoint x: 567, startPoint y: 501, endPoint x: 606, endPoint y: 501, distance: 38.6
click at [606, 501] on div "D Callback Scheduled Call Step: 1 D Benson America/New_York Calls Count: 0 Indi…" at bounding box center [583, 482] width 340 height 86
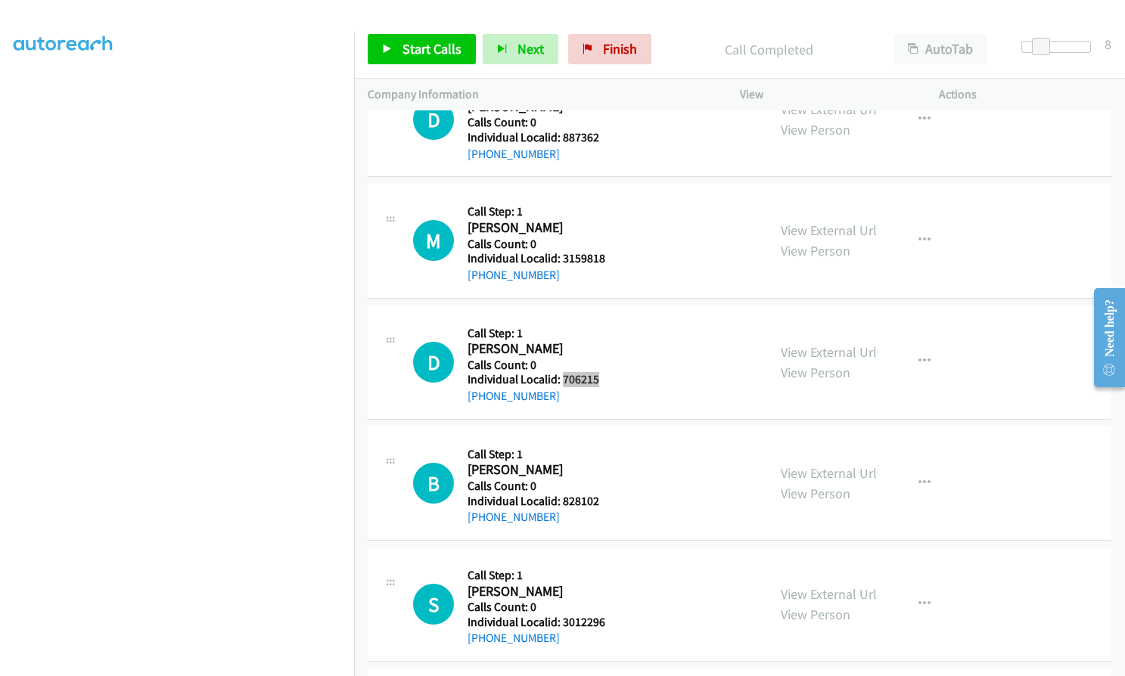
scroll to position [4747, 0]
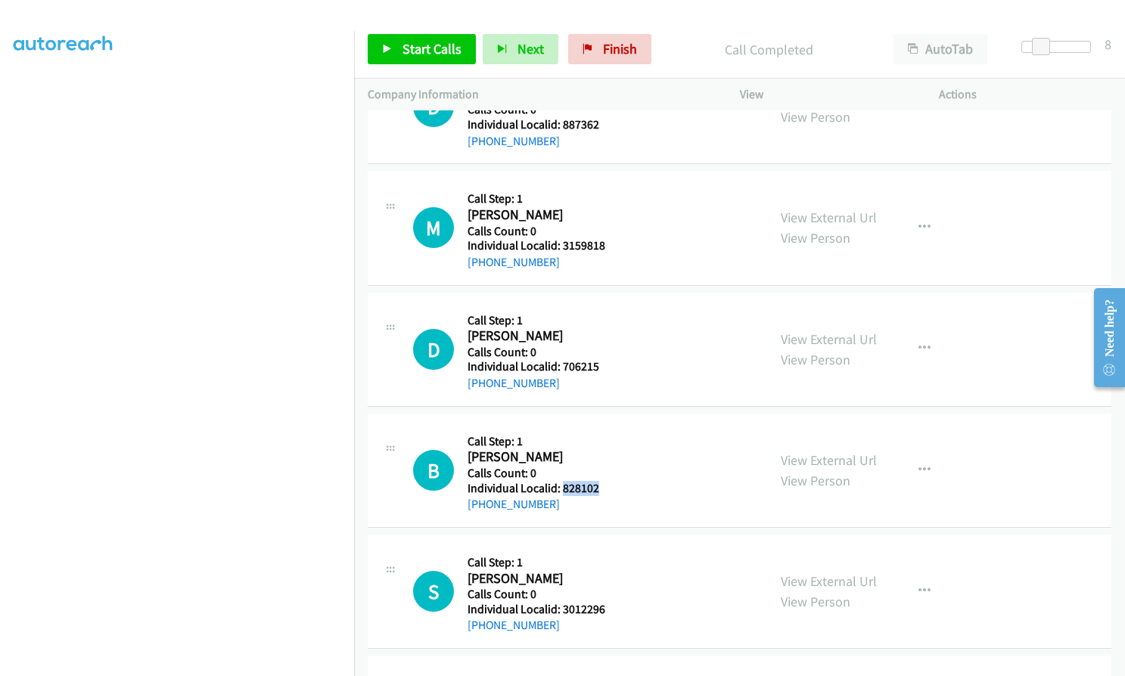
drag, startPoint x: 563, startPoint y: 488, endPoint x: 603, endPoint y: 485, distance: 40.2
click at [603, 485] on div "B Callback Scheduled Call Step: 1 Brayden Copeland America/Chicago Calls Count:…" at bounding box center [583, 470] width 340 height 86
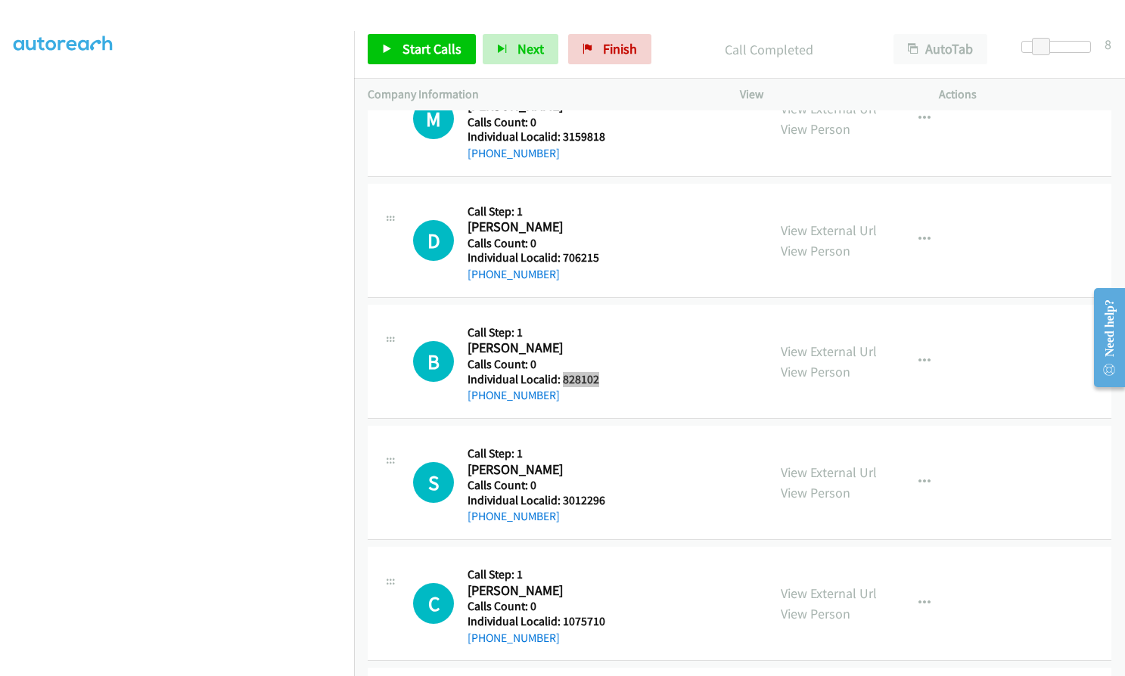
scroll to position [4880, 0]
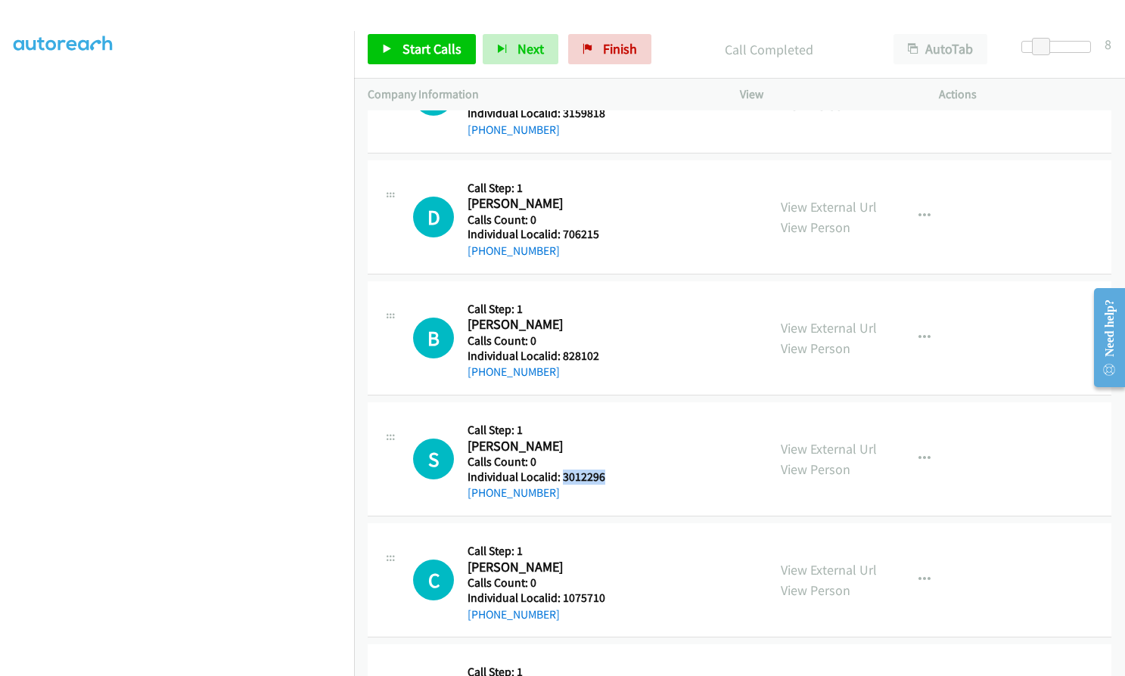
drag, startPoint x: 562, startPoint y: 476, endPoint x: 613, endPoint y: 476, distance: 50.7
click at [613, 476] on div "S Callback Scheduled Call Step: 1 Steve Eichhorn America/New_York Calls Count: …" at bounding box center [583, 459] width 340 height 86
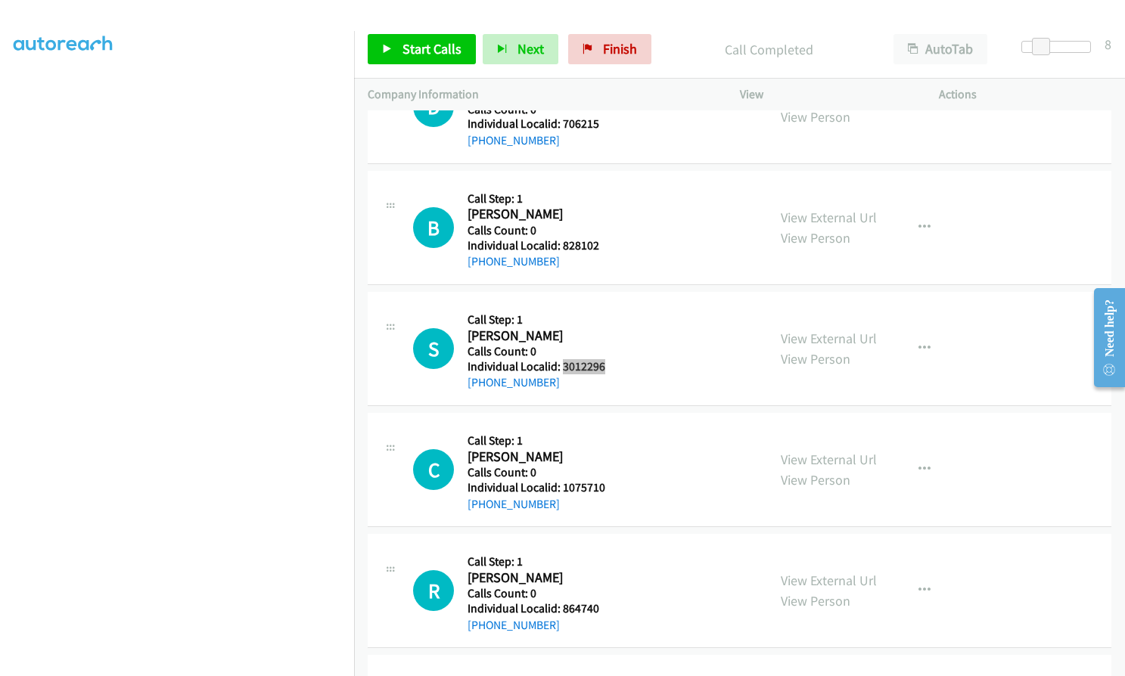
scroll to position [4993, 0]
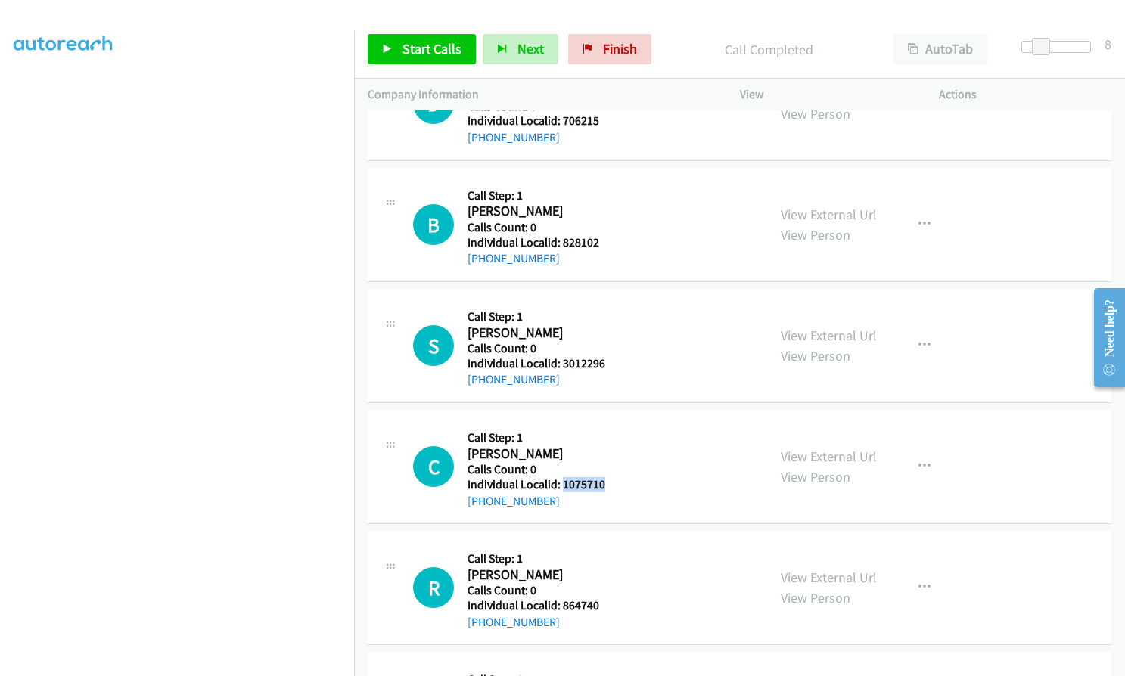
drag, startPoint x: 562, startPoint y: 484, endPoint x: 604, endPoint y: 484, distance: 41.6
click at [604, 484] on div "C Callback Scheduled Call Step: 1 Chris Hess America/New_York Calls Count: 0 In…" at bounding box center [583, 467] width 340 height 86
click at [430, 46] on span "Start Calls" at bounding box center [431, 48] width 59 height 17
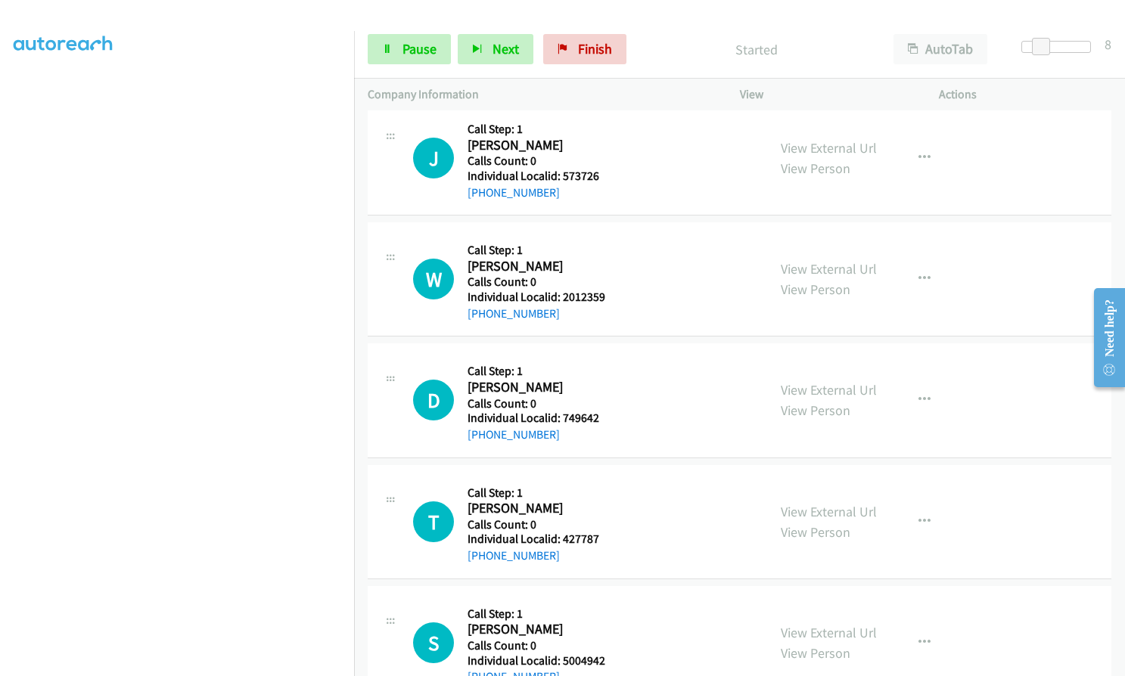
scroll to position [3972, 0]
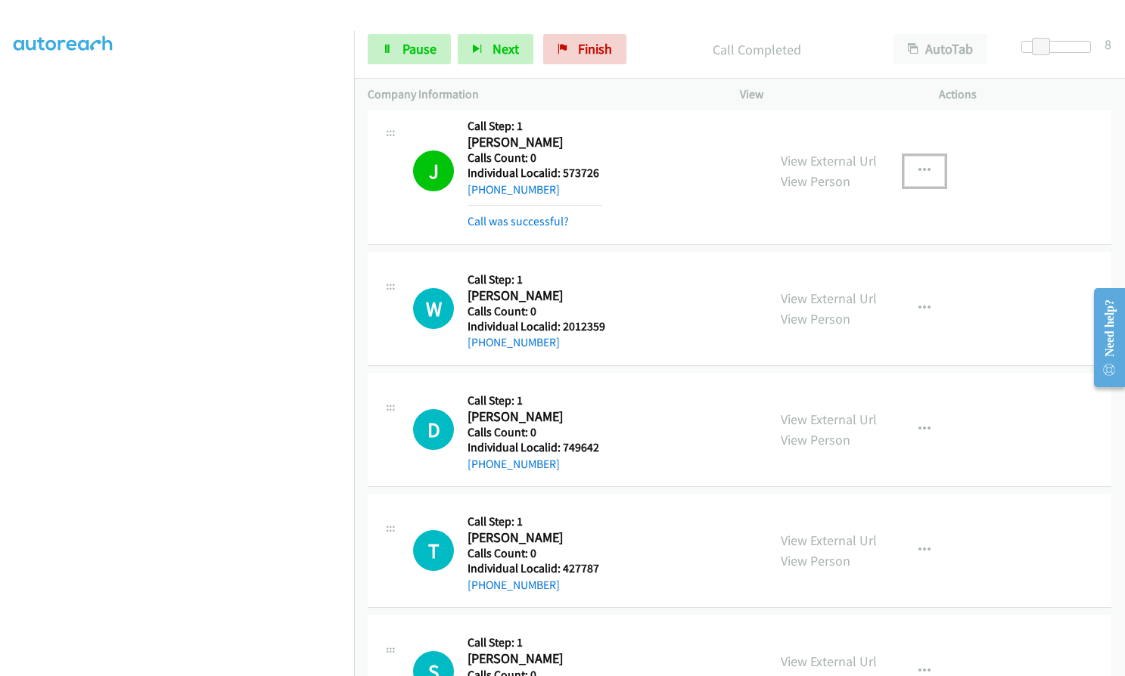
click at [926, 168] on button "button" at bounding box center [924, 171] width 41 height 30
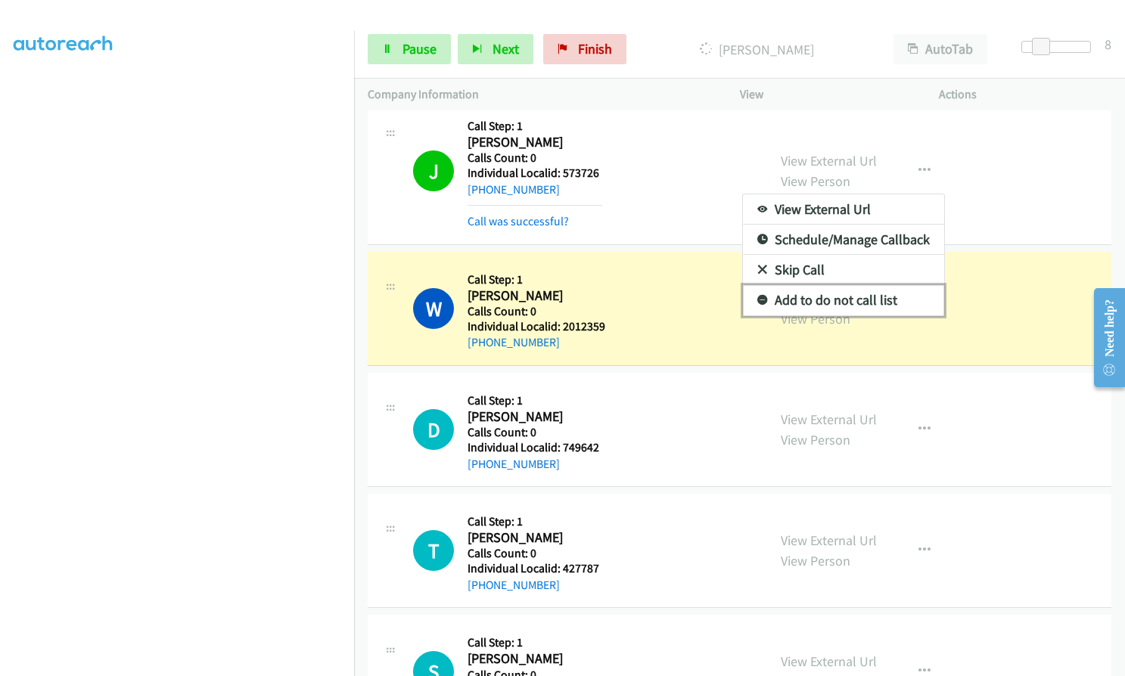
click at [757, 300] on icon at bounding box center [762, 301] width 11 height 11
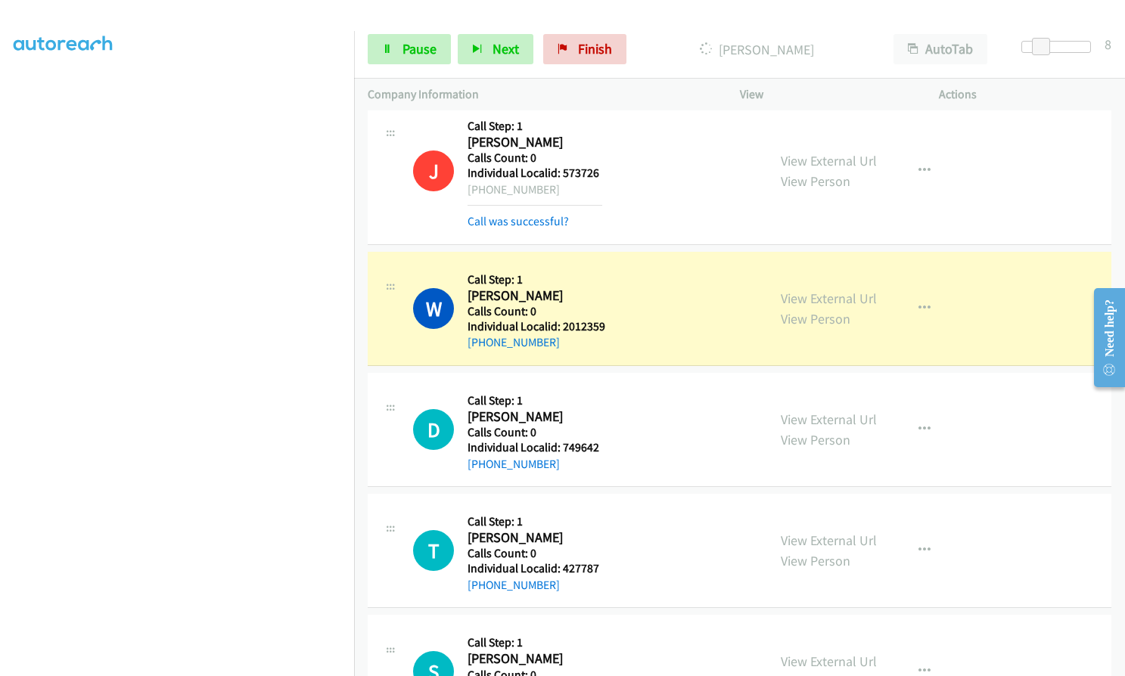
drag, startPoint x: 483, startPoint y: 188, endPoint x: 548, endPoint y: 188, distance: 65.1
click at [548, 188] on div "+1 408-374-3165" at bounding box center [534, 190] width 135 height 18
drag, startPoint x: 561, startPoint y: 172, endPoint x: 603, endPoint y: 172, distance: 41.6
click at [604, 172] on div "J Callback Scheduled Call Step: 1 John Keifer America/Los_Angeles Calls Count: …" at bounding box center [583, 171] width 340 height 119
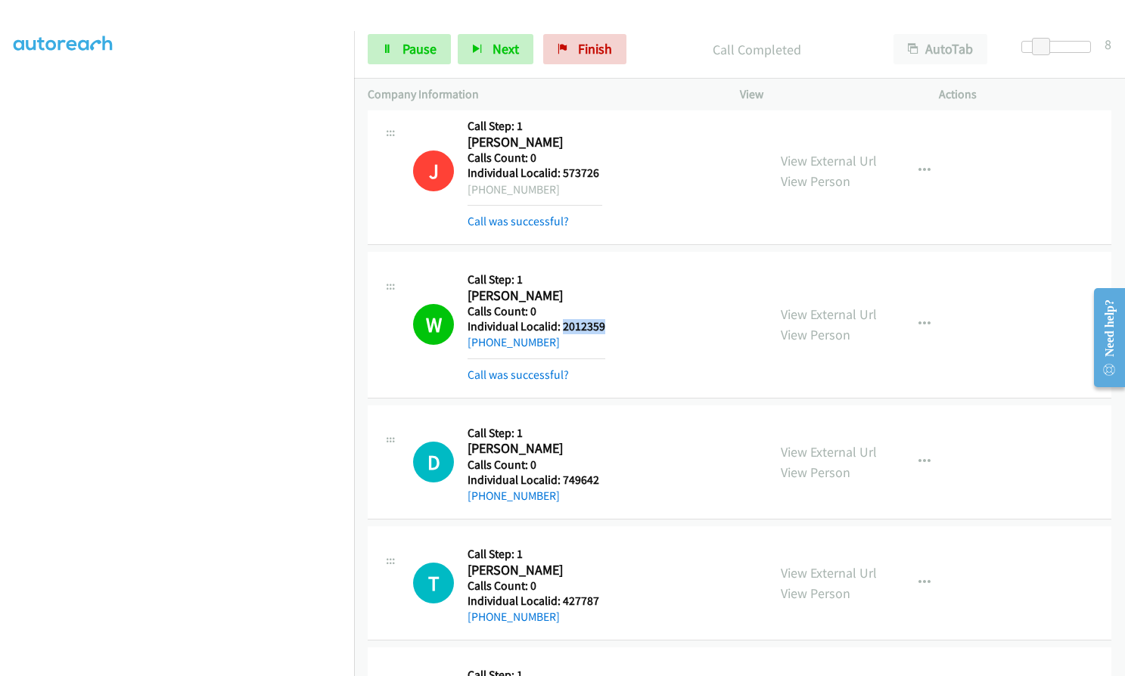
drag, startPoint x: 560, startPoint y: 325, endPoint x: 607, endPoint y: 327, distance: 47.7
click at [607, 327] on div "W Callback Scheduled Call Step: 1 Wryder Huffman America/Denver Calls Count: 0 …" at bounding box center [583, 324] width 340 height 119
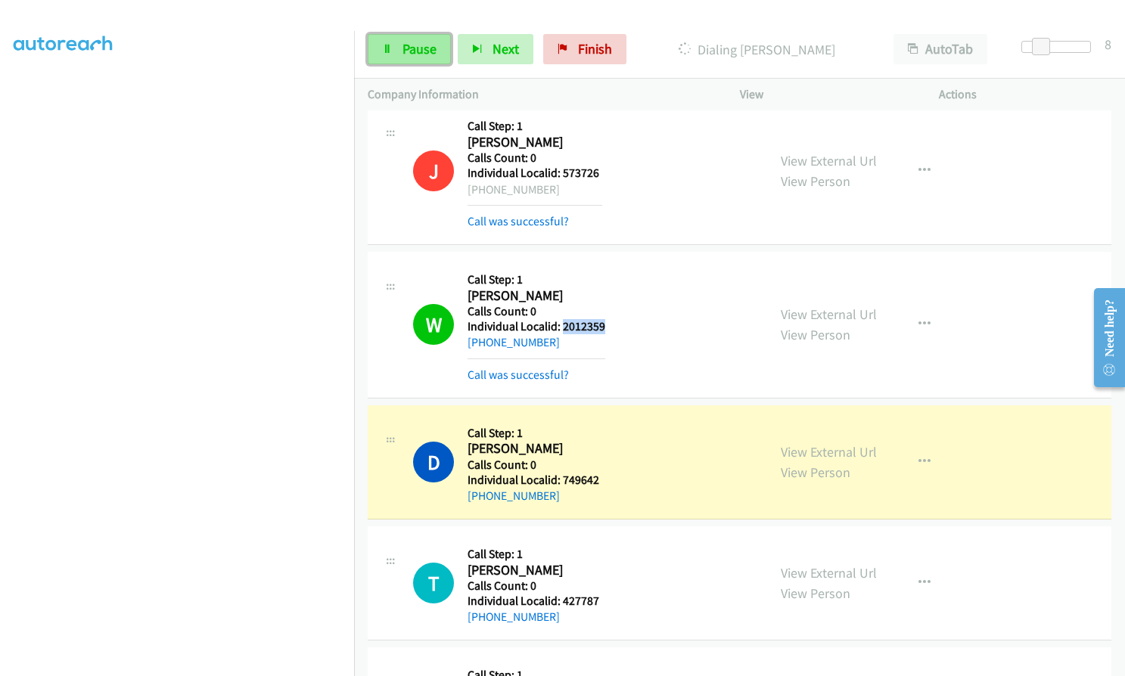
click at [408, 45] on span "Pause" at bounding box center [419, 48] width 34 height 17
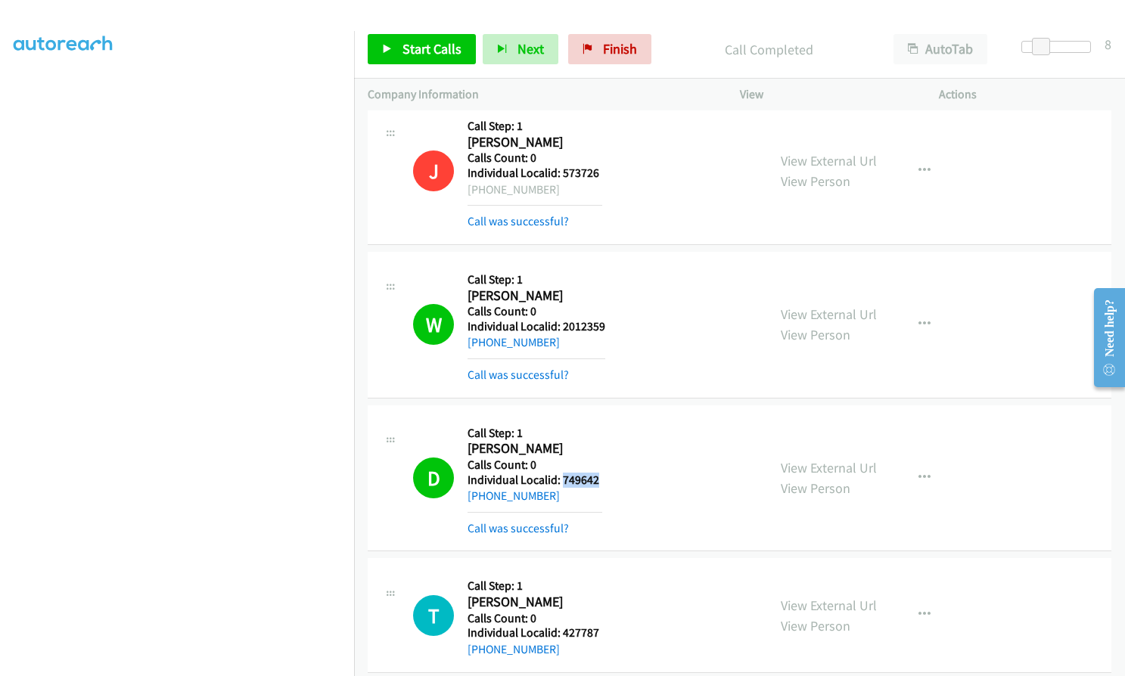
drag, startPoint x: 563, startPoint y: 480, endPoint x: 613, endPoint y: 483, distance: 50.1
click at [613, 483] on div "D Callback Scheduled Call Step: 1 Dave Harjes America/Chicago Calls Count: 0 In…" at bounding box center [583, 478] width 340 height 119
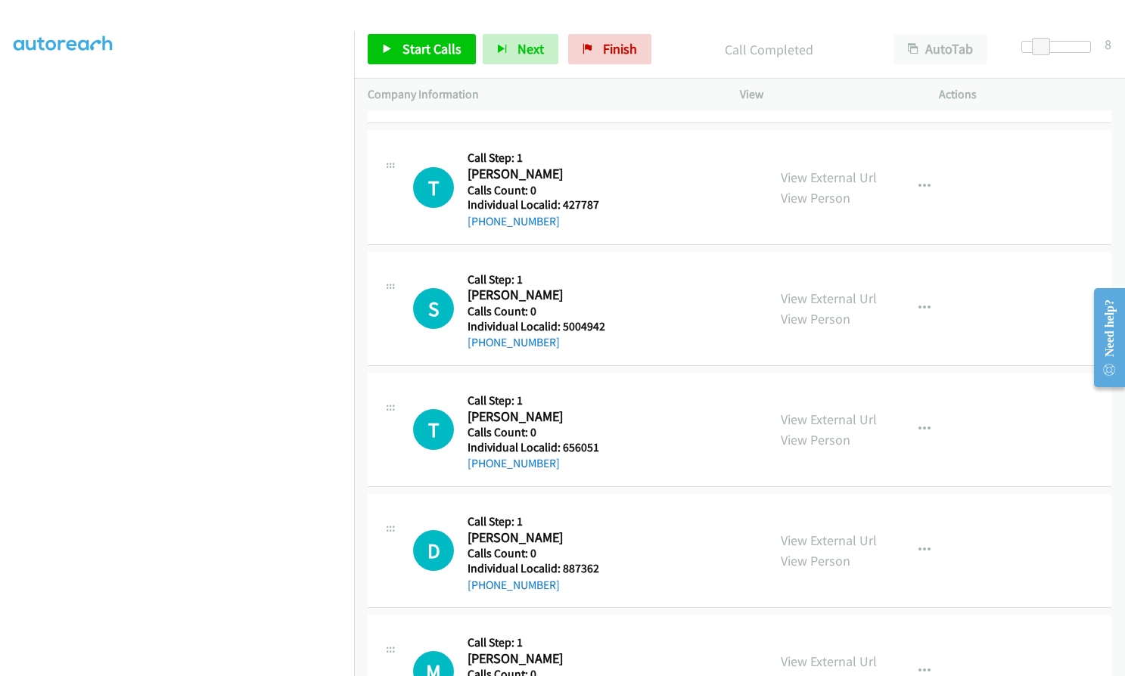
scroll to position [4426, 0]
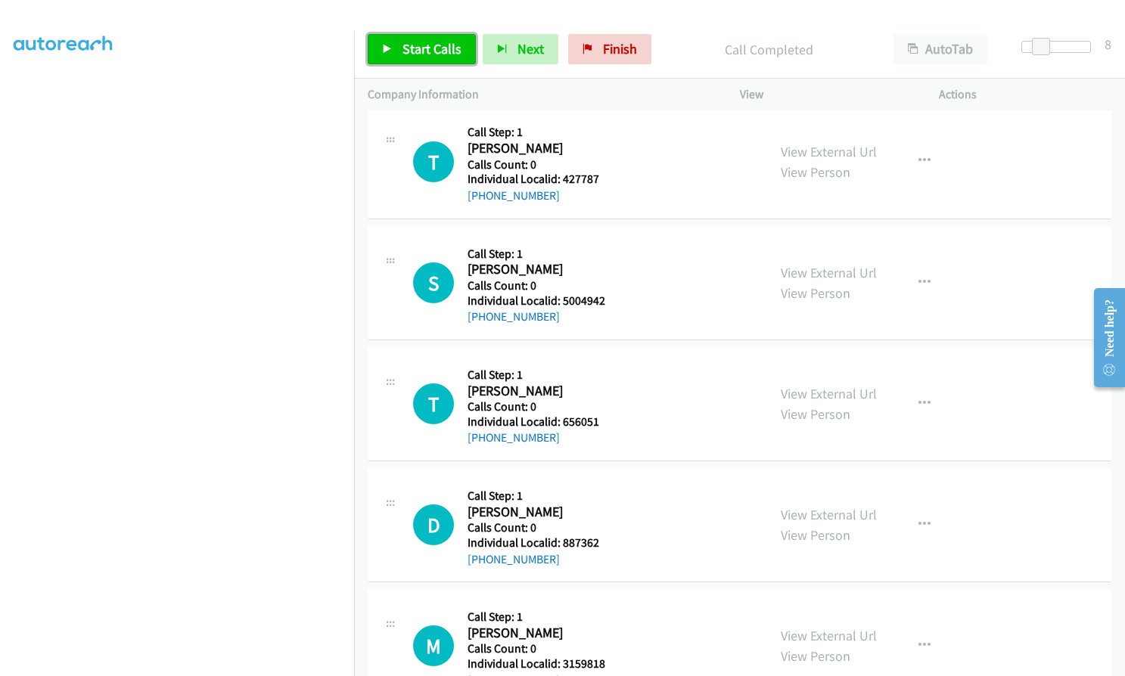
click at [439, 48] on span "Start Calls" at bounding box center [431, 48] width 59 height 17
click at [431, 48] on span "Pause" at bounding box center [419, 48] width 34 height 17
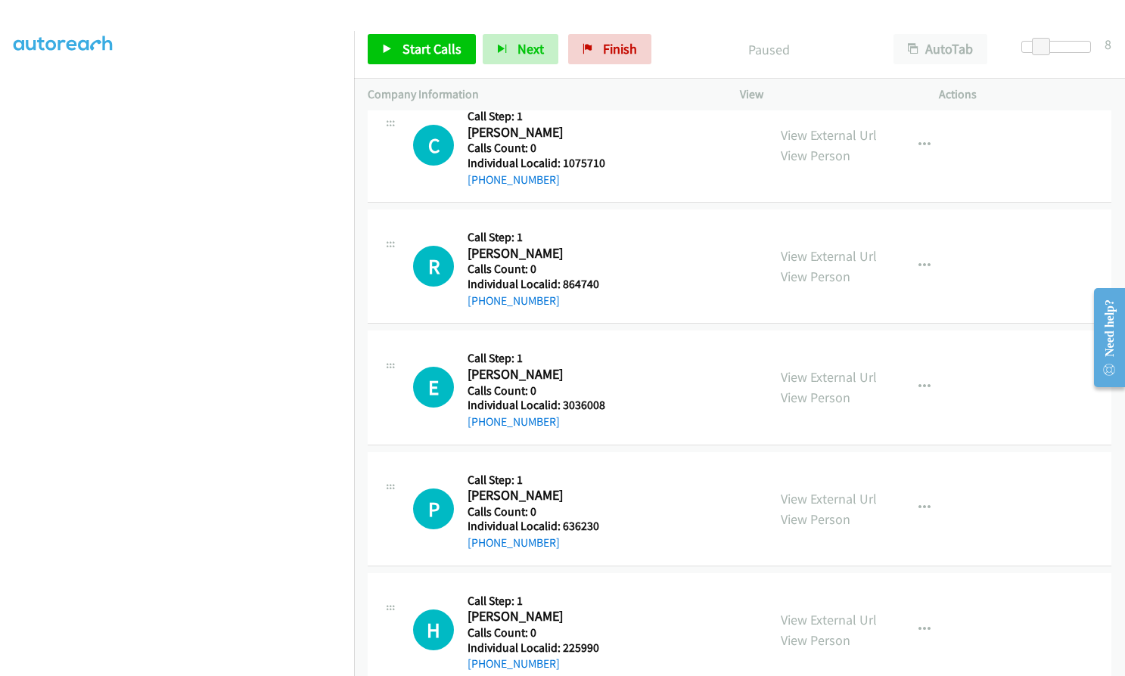
scroll to position [5466, 0]
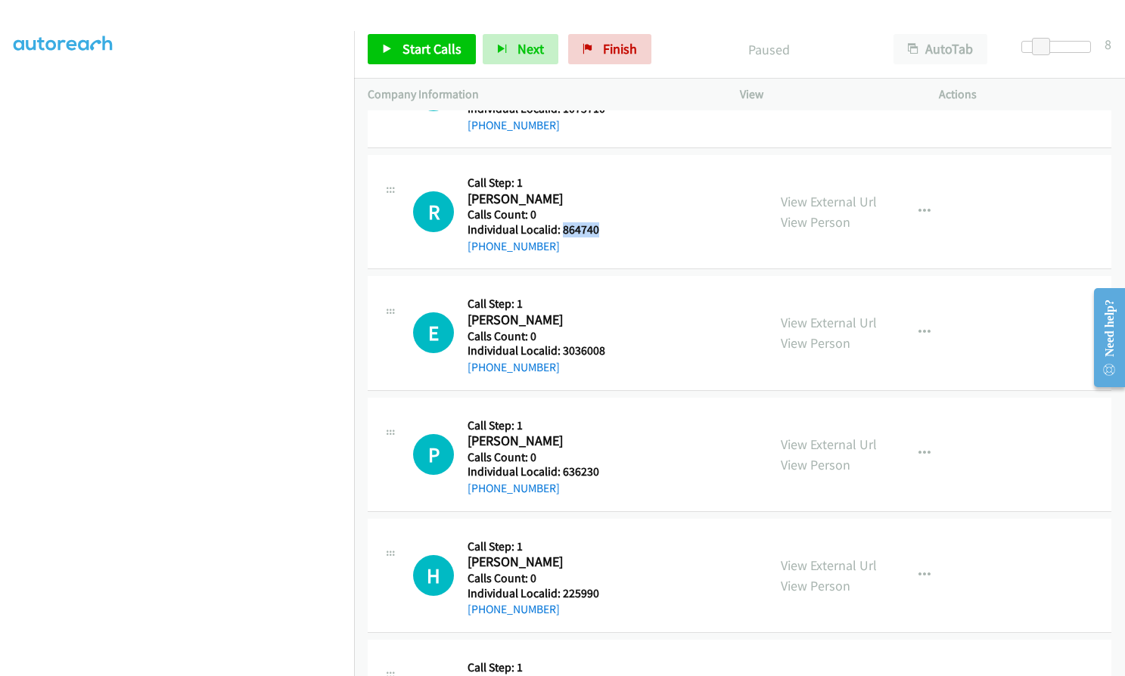
drag, startPoint x: 562, startPoint y: 231, endPoint x: 599, endPoint y: 228, distance: 37.2
click at [599, 228] on div "R Callback Scheduled Call Step: 1 Ryan Crites America/Chicago Calls Count: 0 In…" at bounding box center [583, 212] width 340 height 86
drag, startPoint x: 562, startPoint y: 348, endPoint x: 613, endPoint y: 348, distance: 50.7
click at [613, 348] on div "E Callback Scheduled Call Step: 1 Eugene Kulak America/New_York Calls Count: 0 …" at bounding box center [583, 333] width 340 height 86
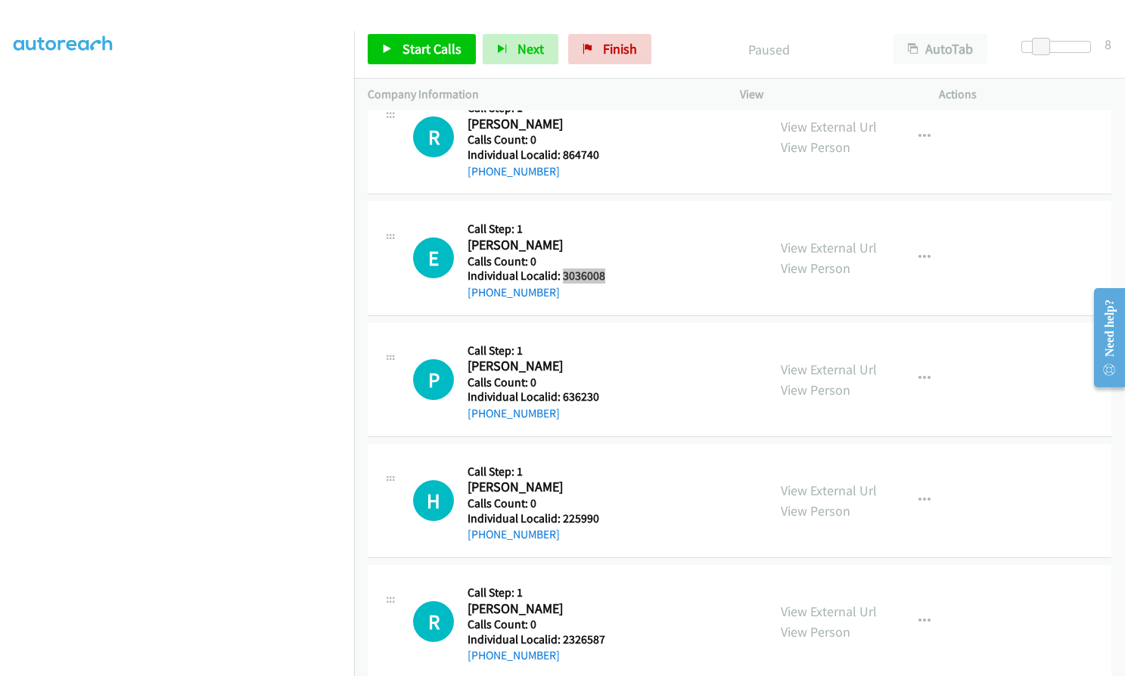
scroll to position [5560, 0]
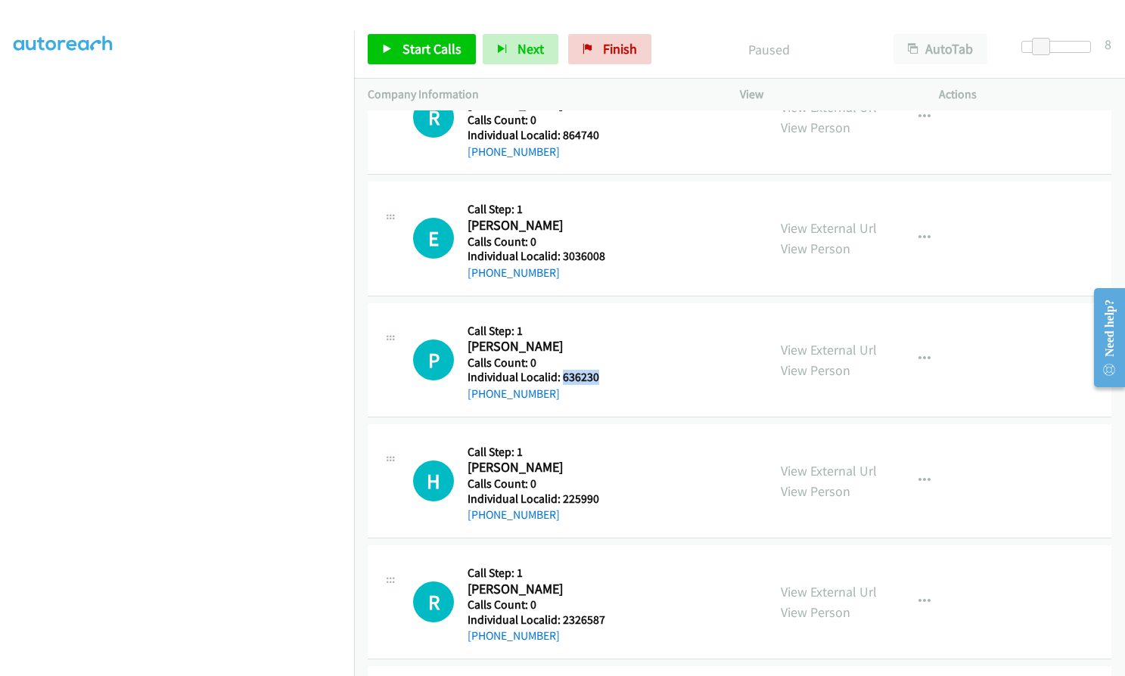
drag, startPoint x: 561, startPoint y: 376, endPoint x: 598, endPoint y: 375, distance: 37.1
click at [598, 375] on div "P Callback Scheduled Call Step: 1 Paul Vandewaal America/Chicago Calls Count: 0…" at bounding box center [583, 360] width 340 height 86
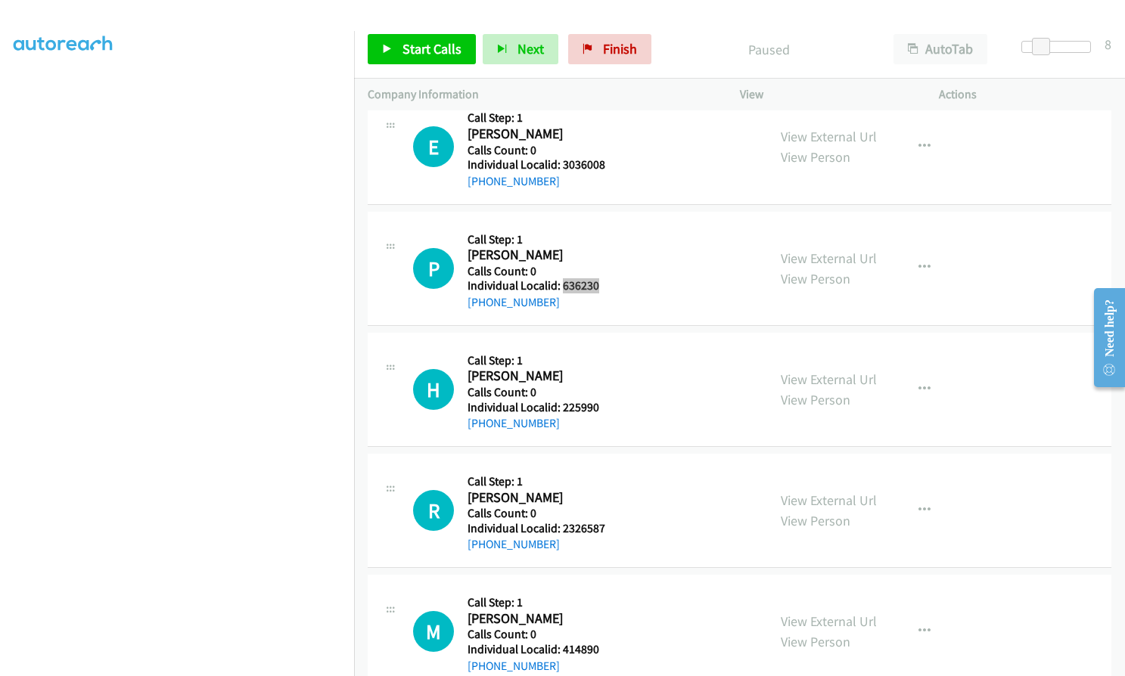
scroll to position [5655, 0]
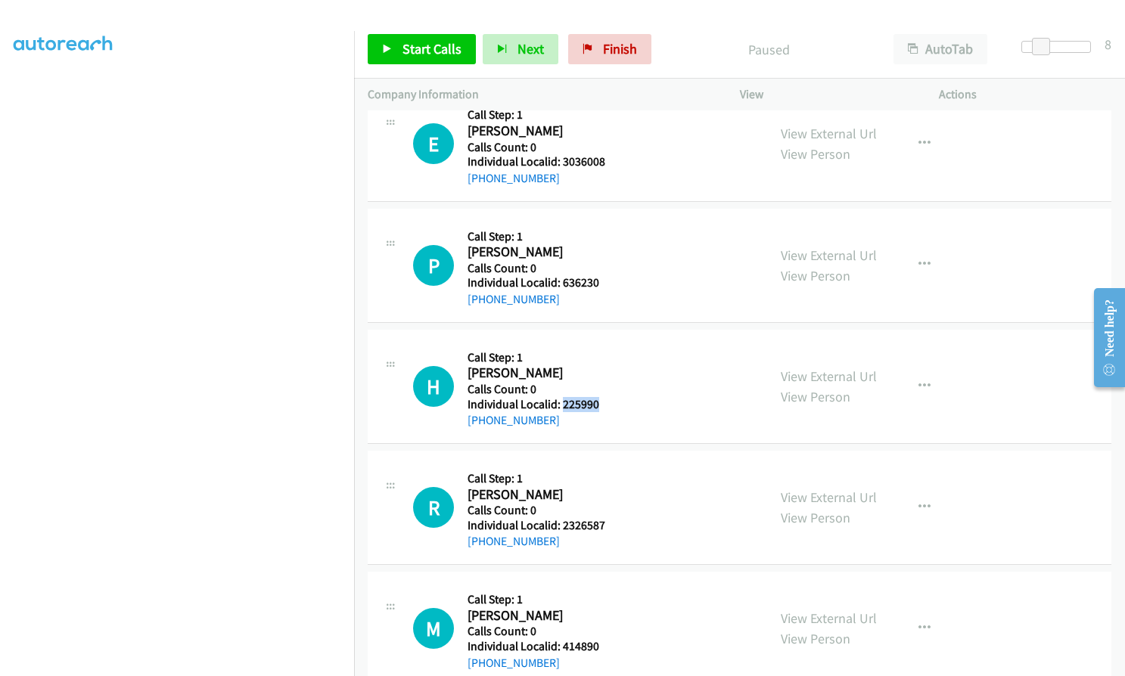
drag, startPoint x: 568, startPoint y: 403, endPoint x: 601, endPoint y: 403, distance: 33.3
click at [601, 403] on div "H Callback Scheduled Call Step: 1 Henry Cochran America/Chicago Calls Count: 0 …" at bounding box center [583, 386] width 340 height 86
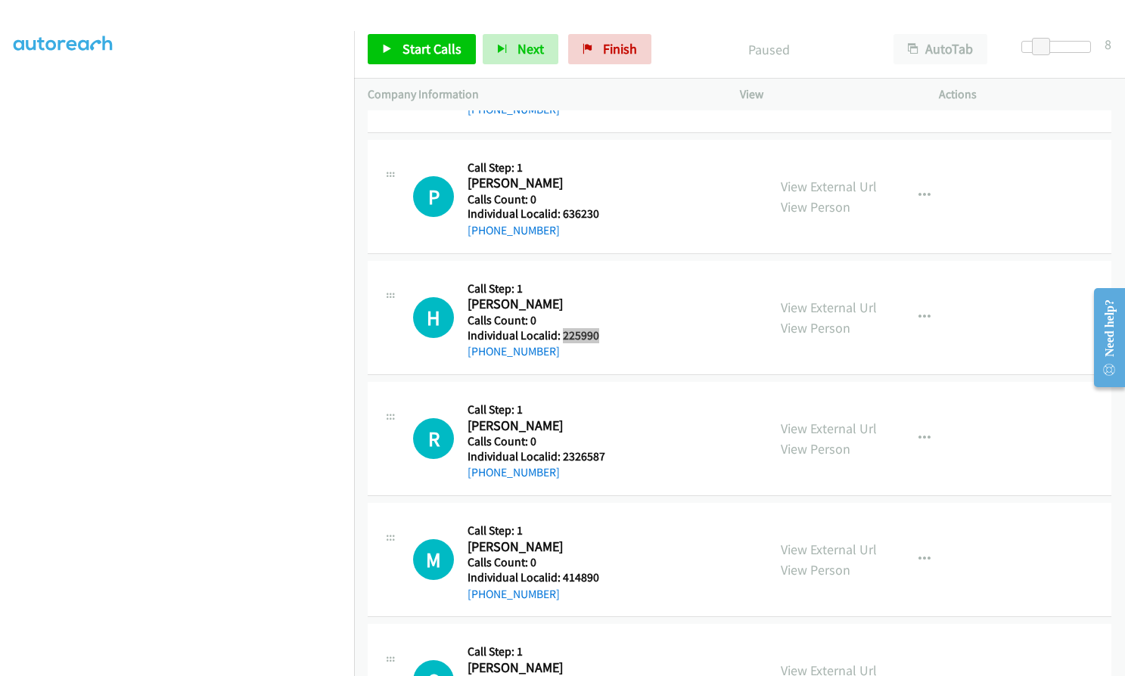
scroll to position [5731, 0]
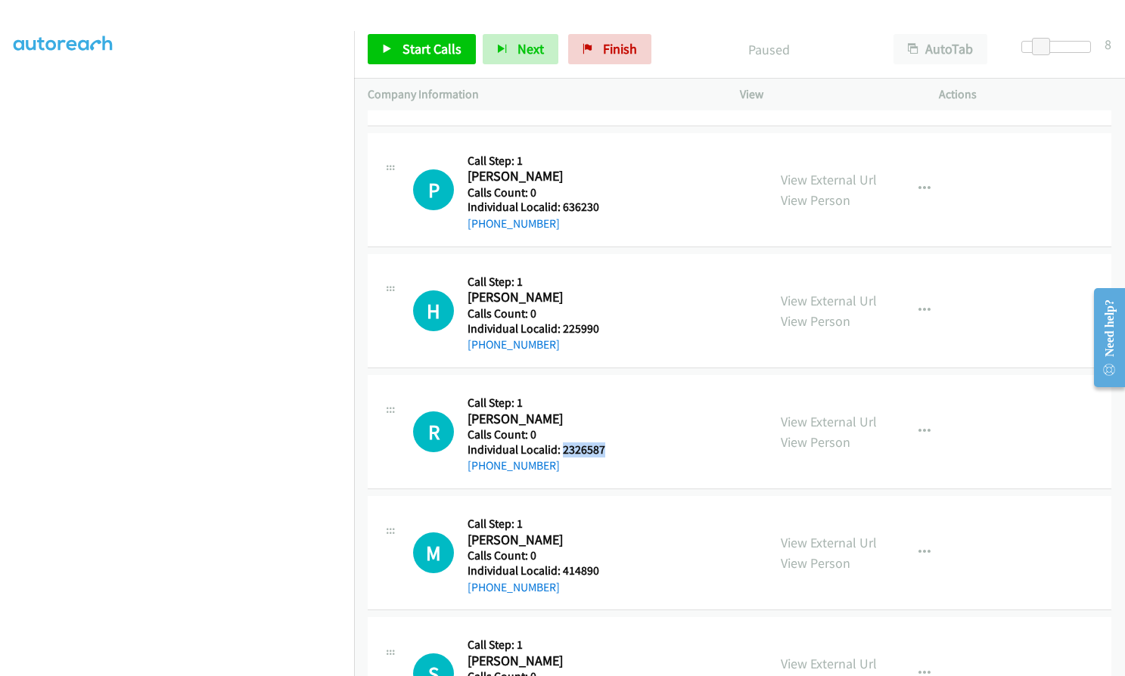
drag, startPoint x: 561, startPoint y: 446, endPoint x: 605, endPoint y: 446, distance: 43.9
click at [605, 446] on div "R Callback Scheduled Call Step: 1 Richard Park America/New_York Calls Count: 0 …" at bounding box center [583, 432] width 340 height 86
click at [434, 42] on span "Start Calls" at bounding box center [431, 48] width 59 height 17
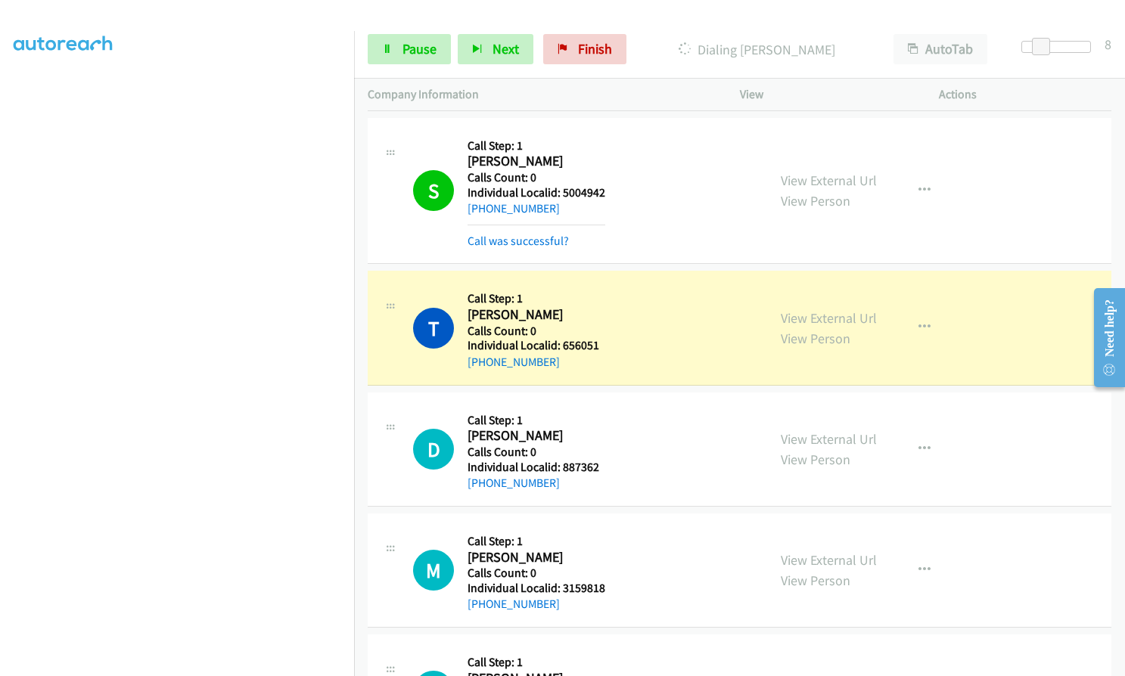
scroll to position [140, 0]
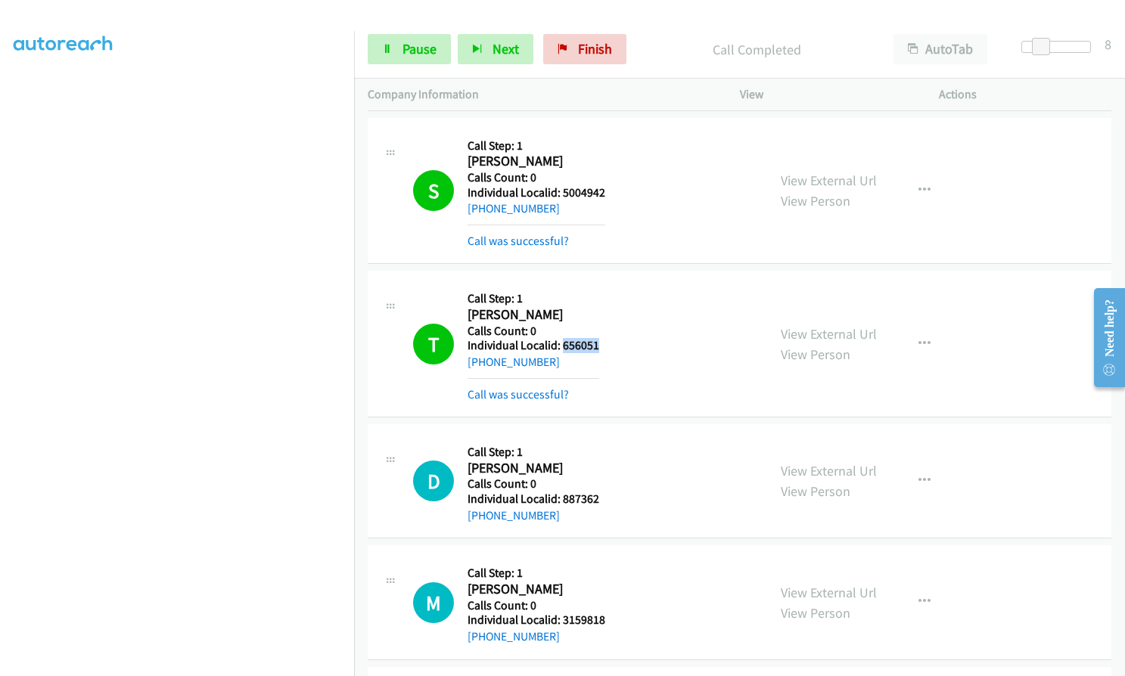
drag, startPoint x: 560, startPoint y: 345, endPoint x: 598, endPoint y: 344, distance: 38.6
click at [598, 344] on div "T Callback Scheduled Call Step: 1 Troy Sedore America/Chicago Calls Count: 0 In…" at bounding box center [583, 343] width 340 height 119
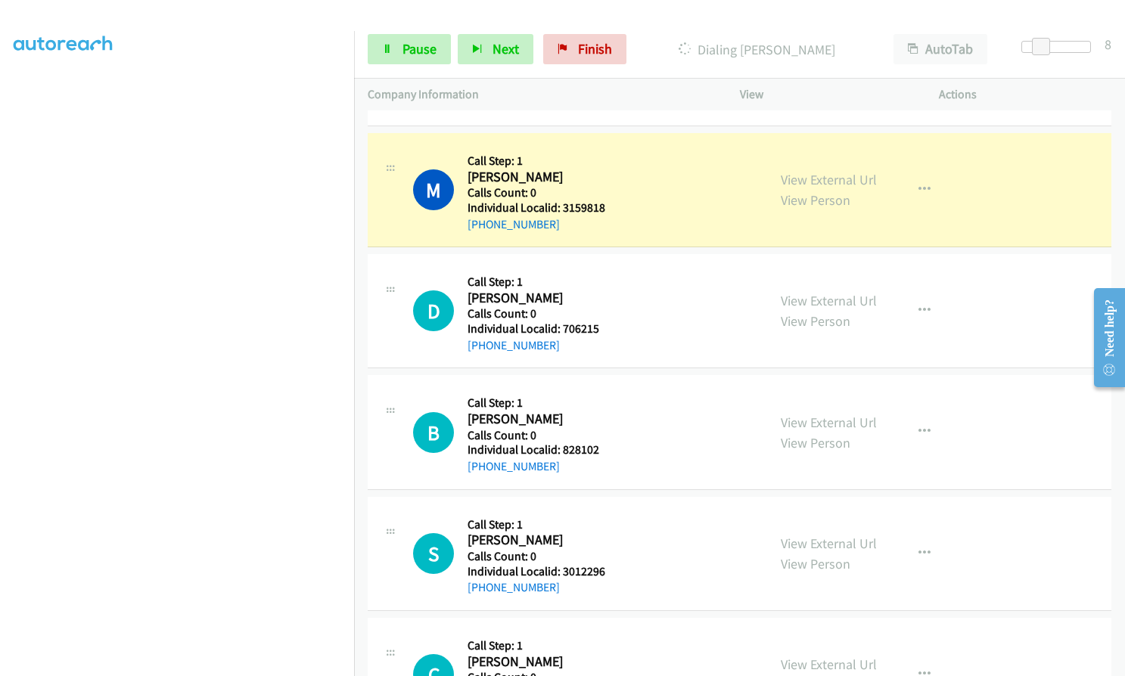
scroll to position [5007, 0]
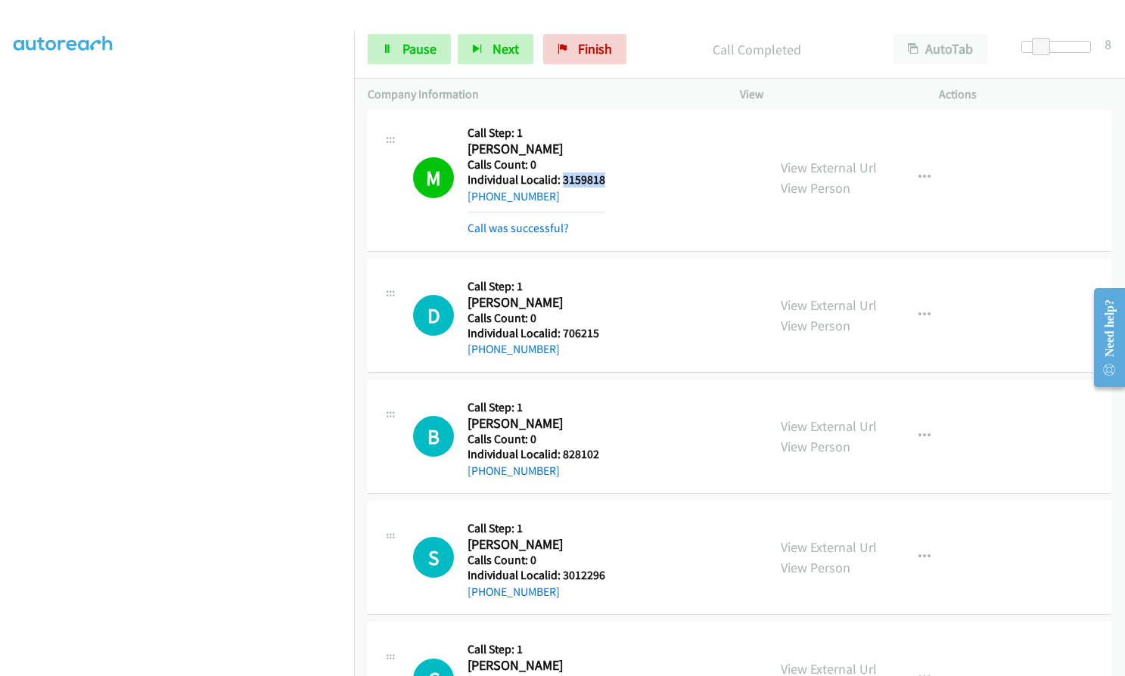
drag, startPoint x: 561, startPoint y: 181, endPoint x: 608, endPoint y: 181, distance: 46.9
click at [608, 181] on div "M Callback Scheduled Call Step: 1 Marty Porterfield America/Denver Calls Count:…" at bounding box center [583, 178] width 340 height 119
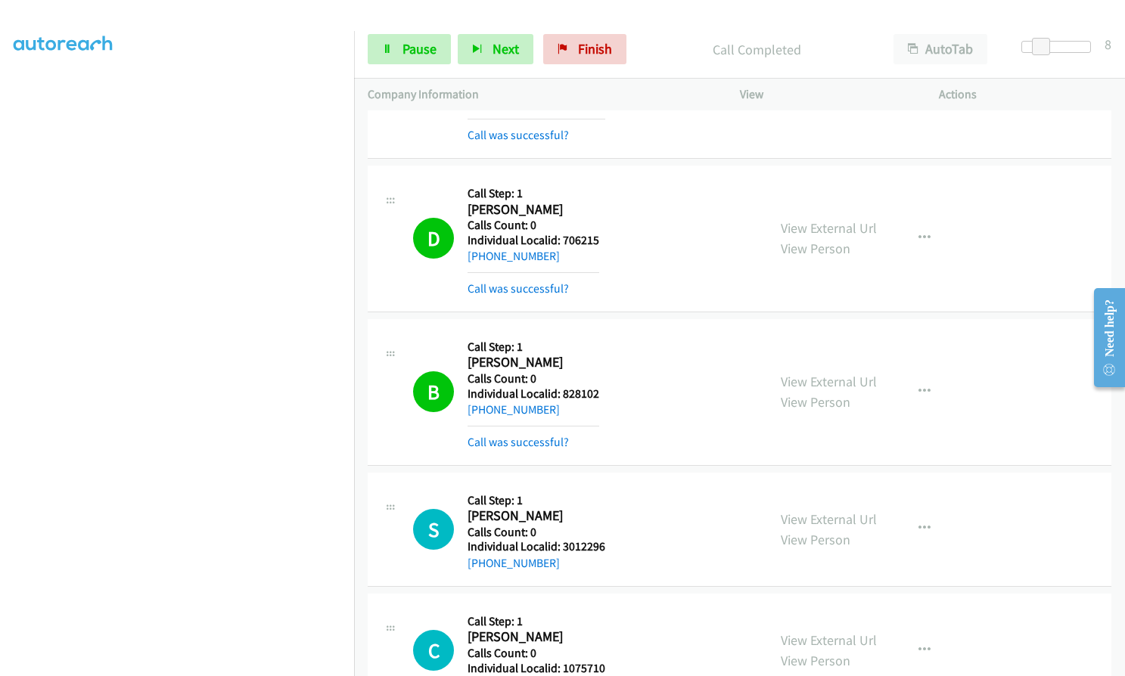
scroll to position [5139, 0]
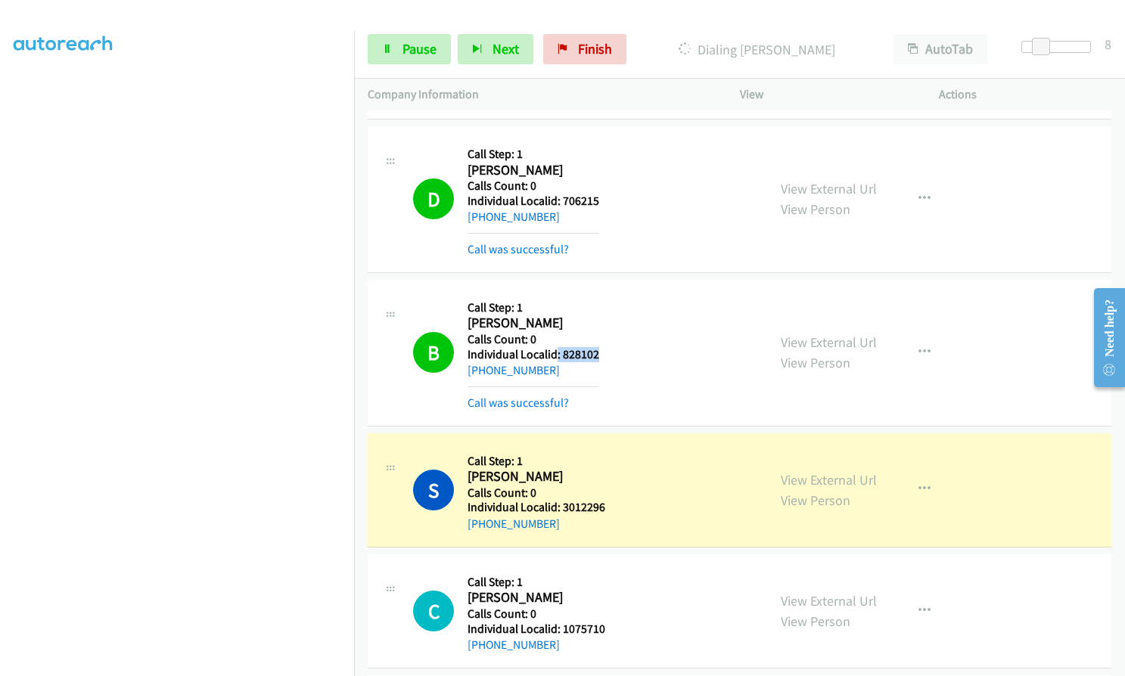
drag, startPoint x: 557, startPoint y: 353, endPoint x: 606, endPoint y: 353, distance: 49.2
click at [606, 353] on div "B Callback Scheduled Call Step: 1 Brayden Copeland America/Chicago Calls Count:…" at bounding box center [583, 352] width 340 height 119
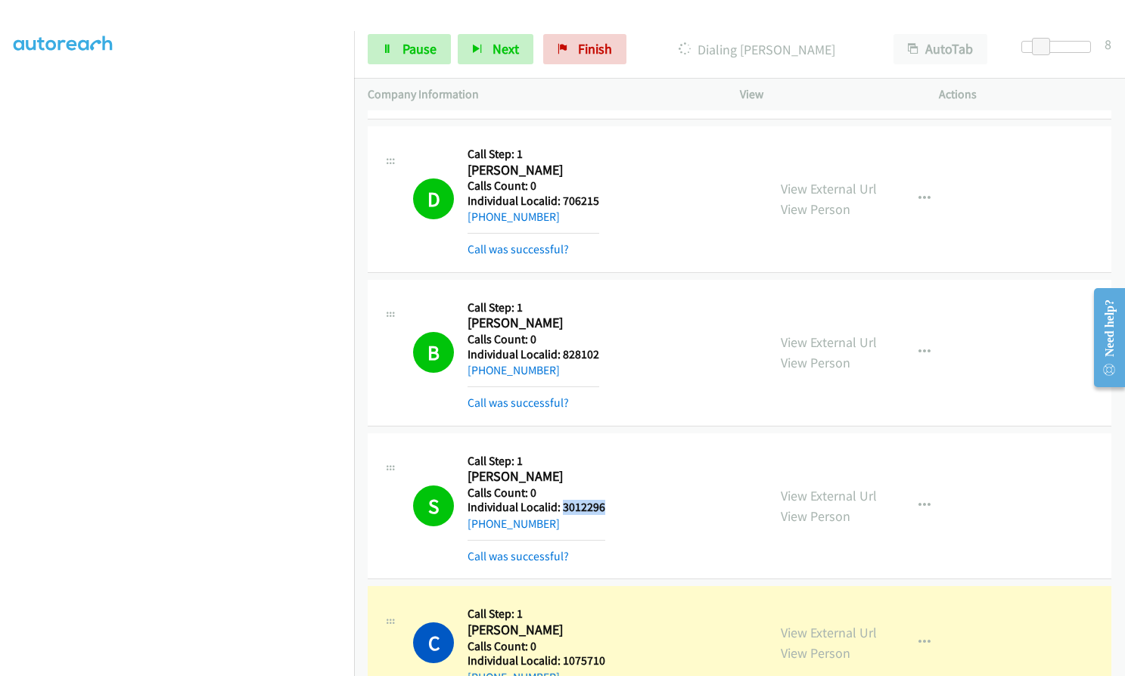
drag, startPoint x: 560, startPoint y: 505, endPoint x: 606, endPoint y: 508, distance: 46.2
click at [606, 508] on div "S Callback Scheduled Call Step: 1 Steve Eichhorn America/New_York Calls Count: …" at bounding box center [583, 506] width 340 height 119
drag, startPoint x: 562, startPoint y: 199, endPoint x: 610, endPoint y: 199, distance: 48.4
click at [610, 199] on div "D Callback Scheduled Call Step: 1 D Benson America/New_York Calls Count: 0 Indi…" at bounding box center [583, 199] width 340 height 119
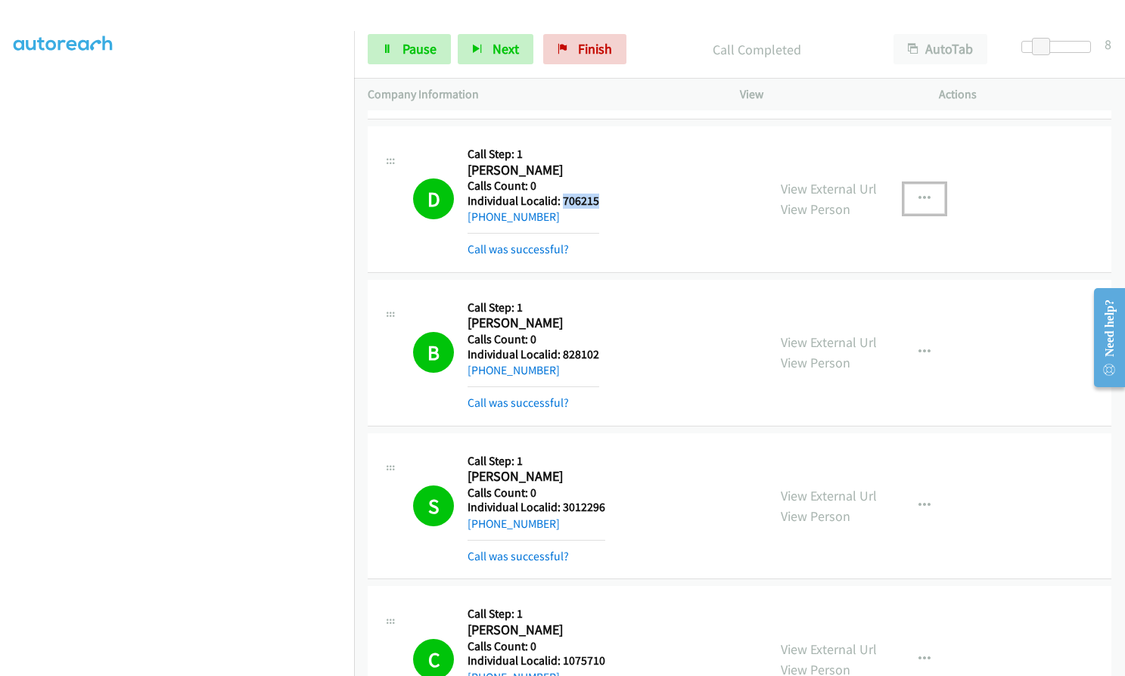
click at [927, 199] on button "button" at bounding box center [924, 199] width 41 height 30
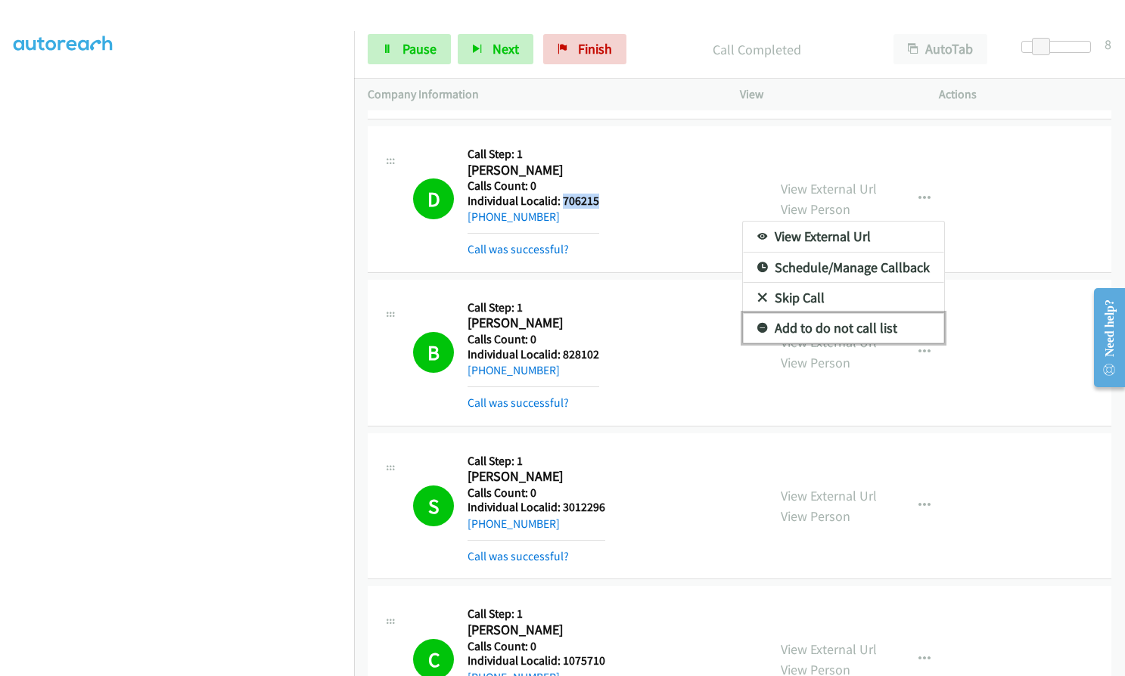
click at [759, 330] on icon at bounding box center [762, 329] width 11 height 11
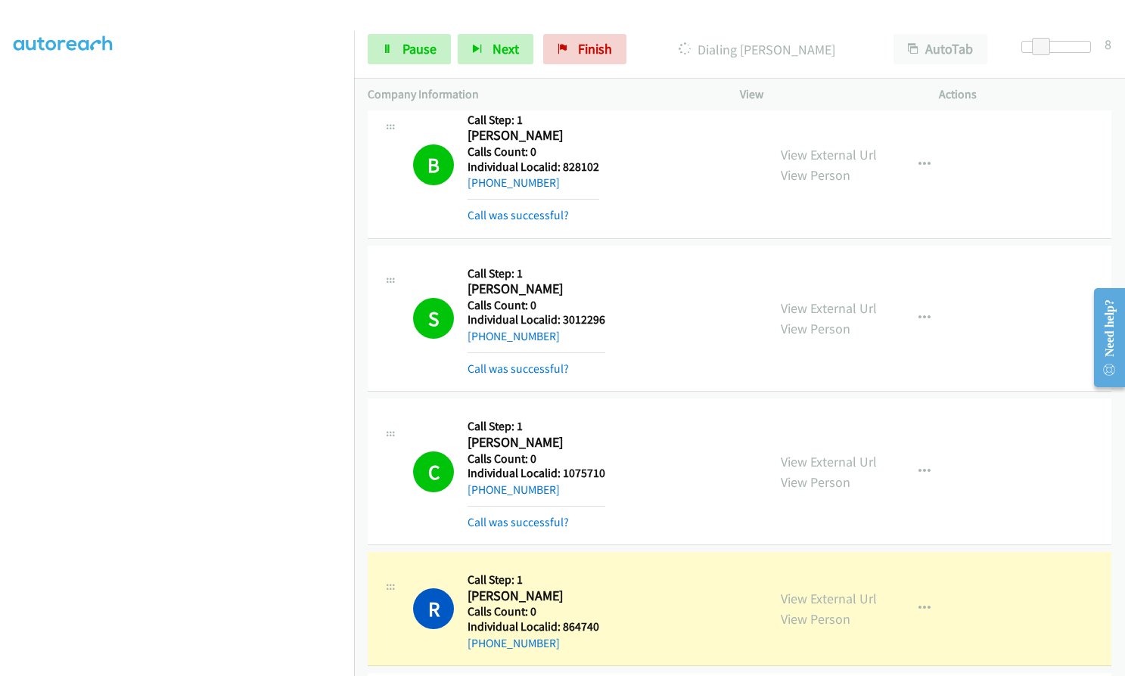
scroll to position [5328, 0]
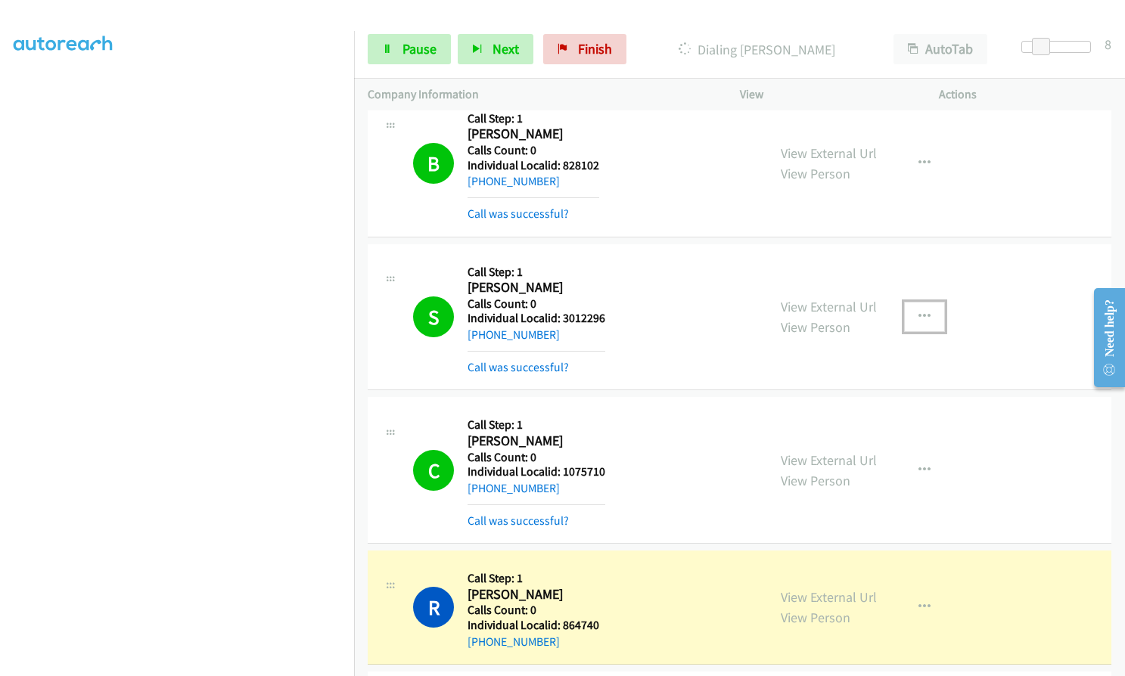
click at [918, 311] on icon "button" at bounding box center [924, 317] width 12 height 12
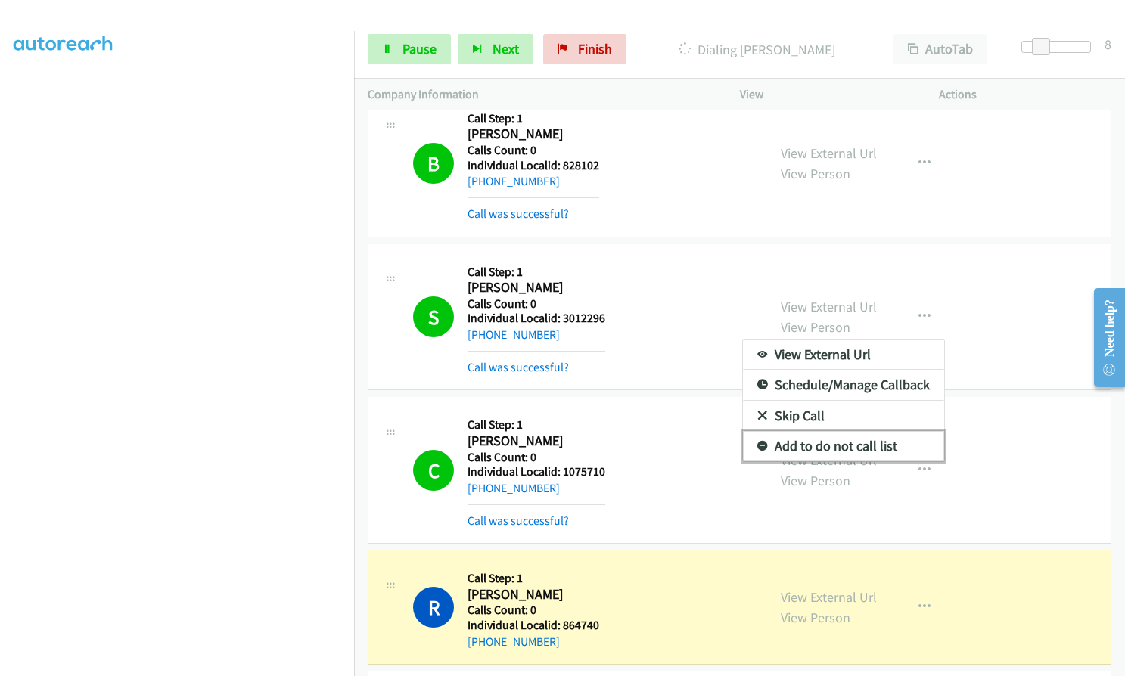
click at [758, 442] on icon at bounding box center [762, 447] width 11 height 11
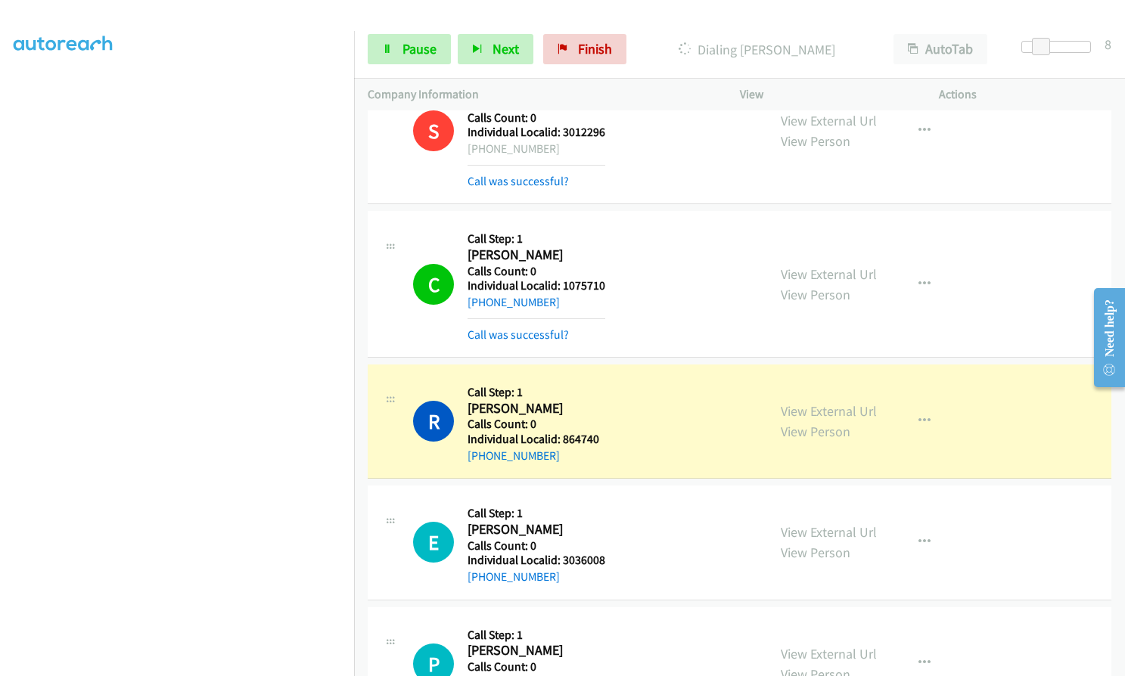
scroll to position [5517, 0]
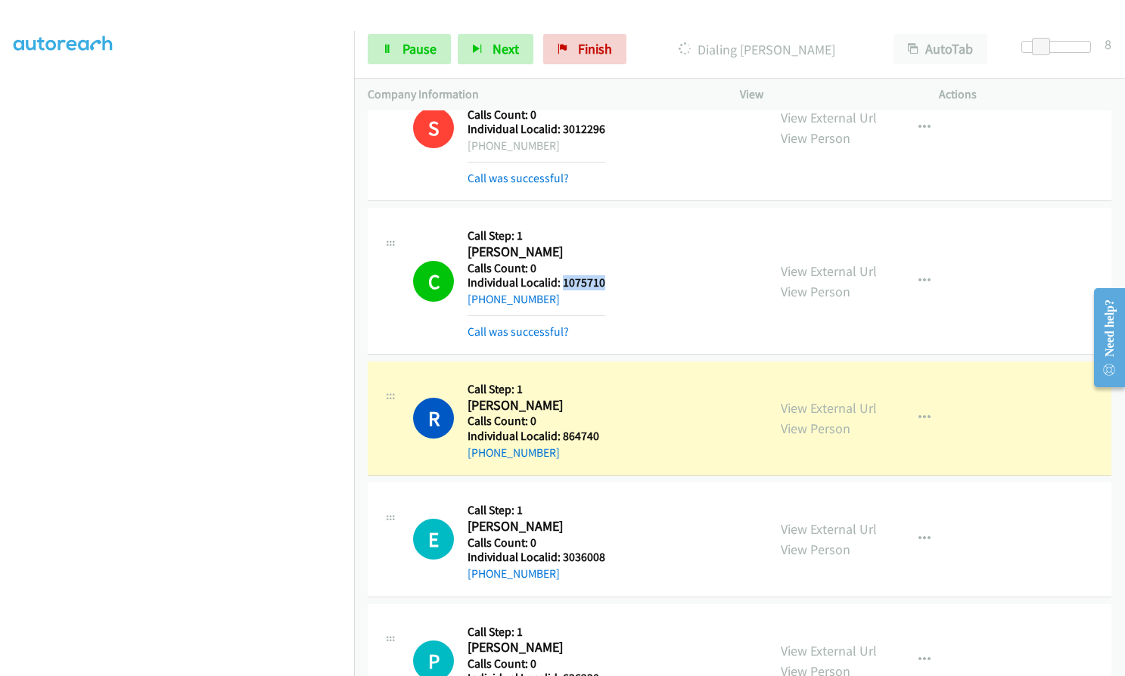
drag, startPoint x: 563, startPoint y: 280, endPoint x: 607, endPoint y: 284, distance: 44.8
click at [607, 284] on div "C Callback Scheduled Call Step: 1 Chris Hess America/New_York Calls Count: 0 In…" at bounding box center [583, 281] width 340 height 119
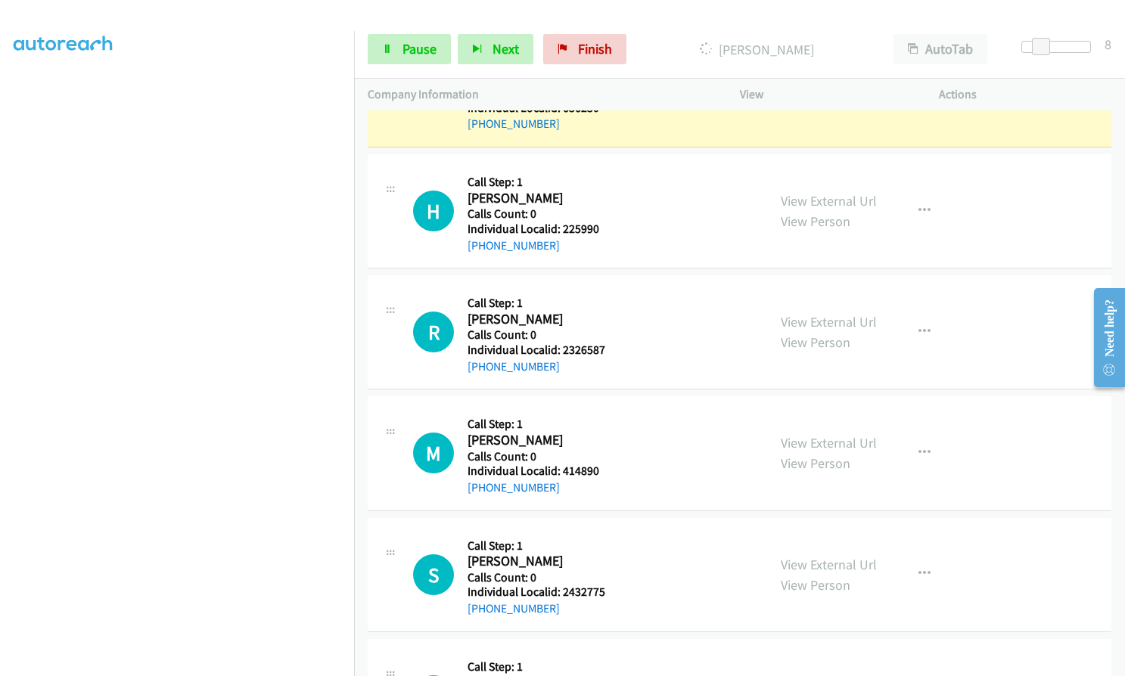
scroll to position [6255, 0]
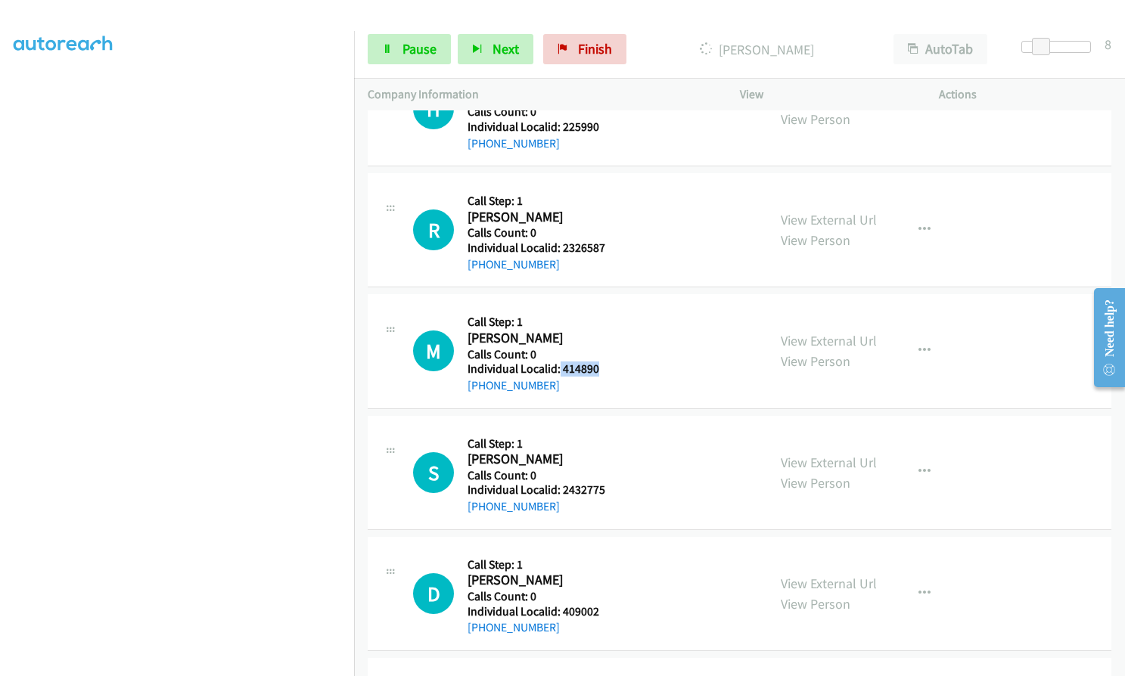
drag, startPoint x: 576, startPoint y: 364, endPoint x: 622, endPoint y: 364, distance: 45.4
click at [622, 364] on div "M Callback Scheduled Call Step: 1 Mark Gorton America/New_York Calls Count: 0 I…" at bounding box center [583, 351] width 340 height 86
drag, startPoint x: 564, startPoint y: 486, endPoint x: 608, endPoint y: 486, distance: 44.6
click at [608, 486] on div "S Callback Scheduled Call Step: 1 Shane Price America/Los_Angeles Calls Count: …" at bounding box center [583, 473] width 340 height 86
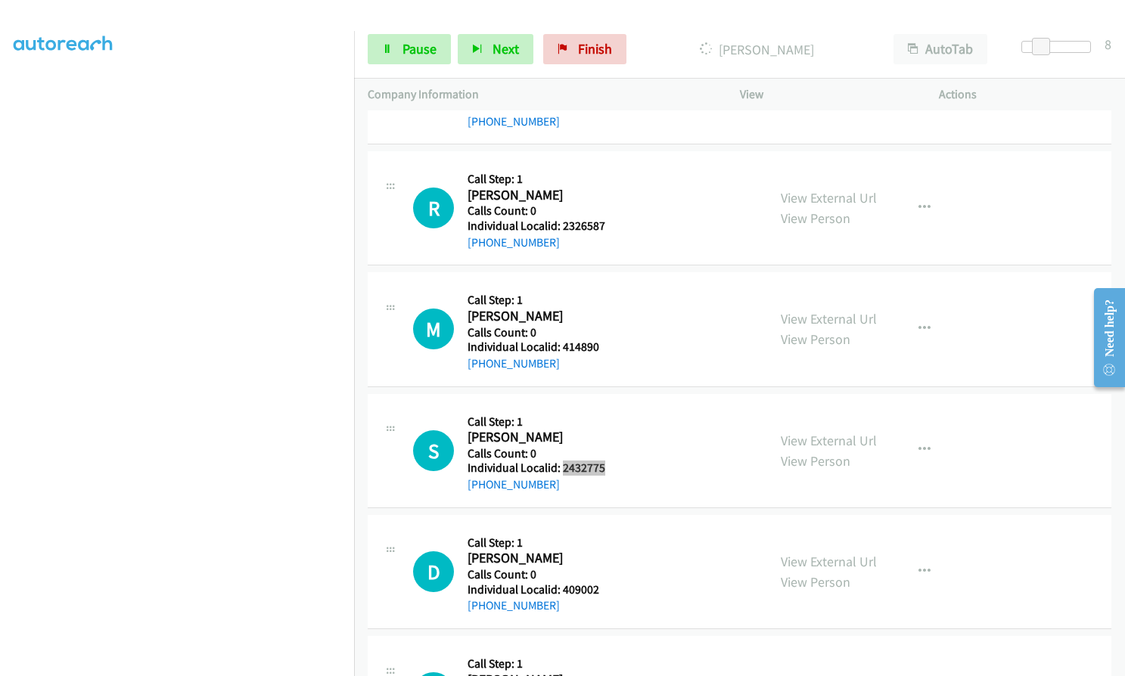
scroll to position [6293, 0]
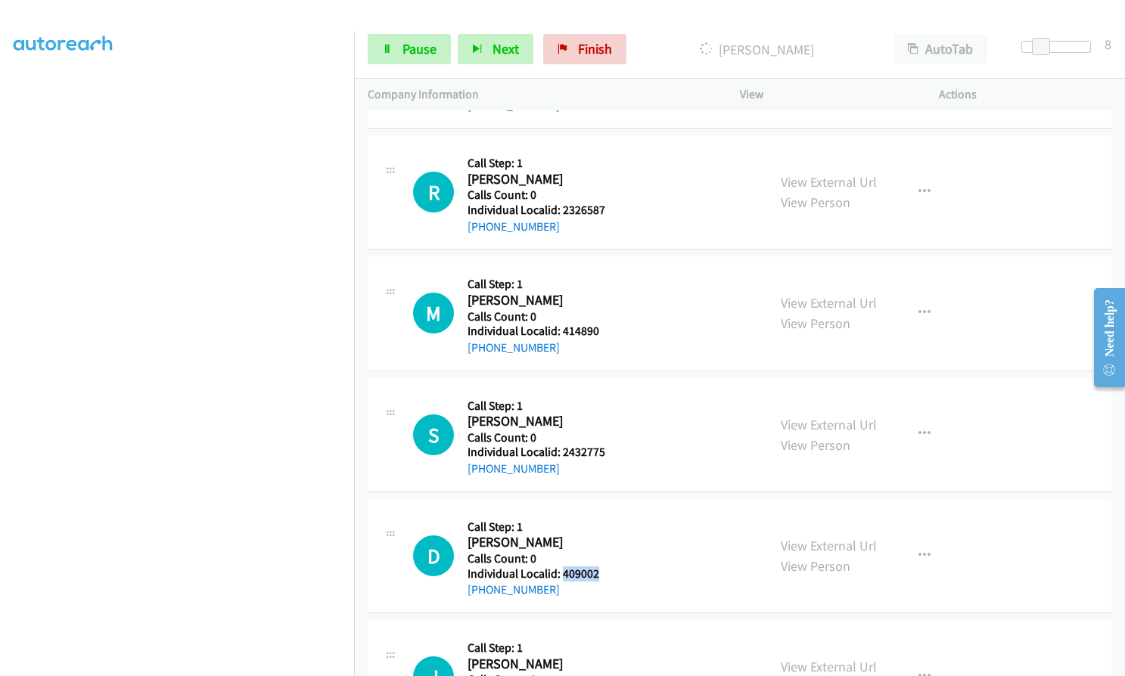
drag, startPoint x: 560, startPoint y: 573, endPoint x: 601, endPoint y: 571, distance: 40.2
click at [601, 571] on div "D Callback Scheduled Call Step: 1 Dennis Walter America/Chicago Calls Count: 0 …" at bounding box center [583, 556] width 340 height 86
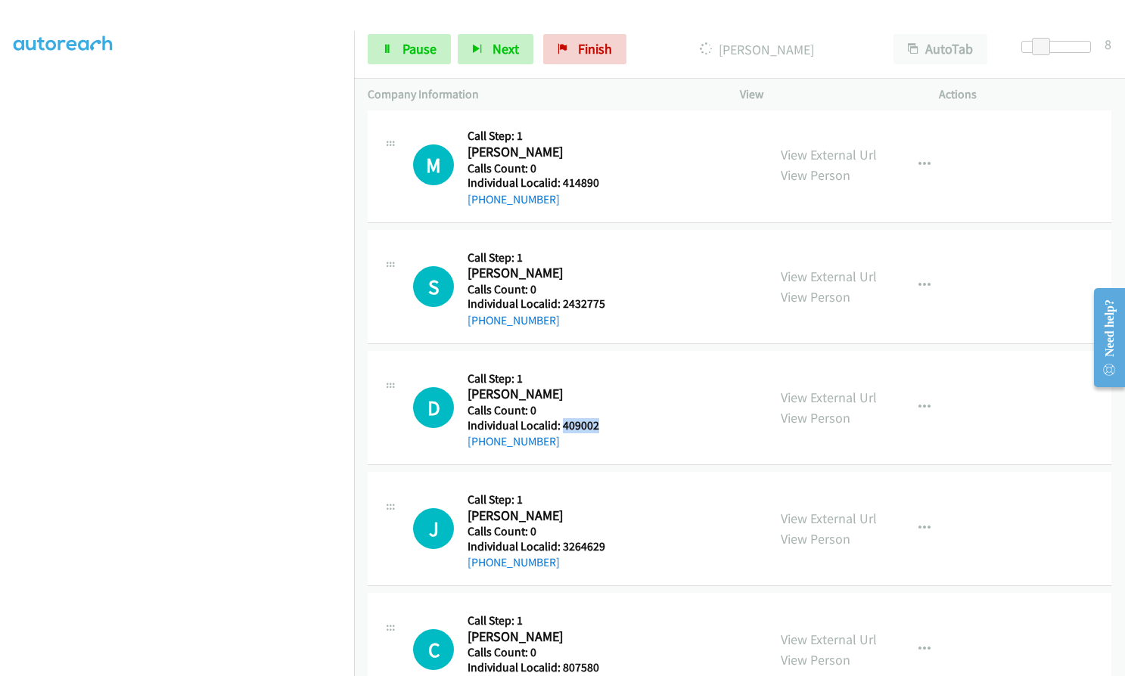
scroll to position [6576, 0]
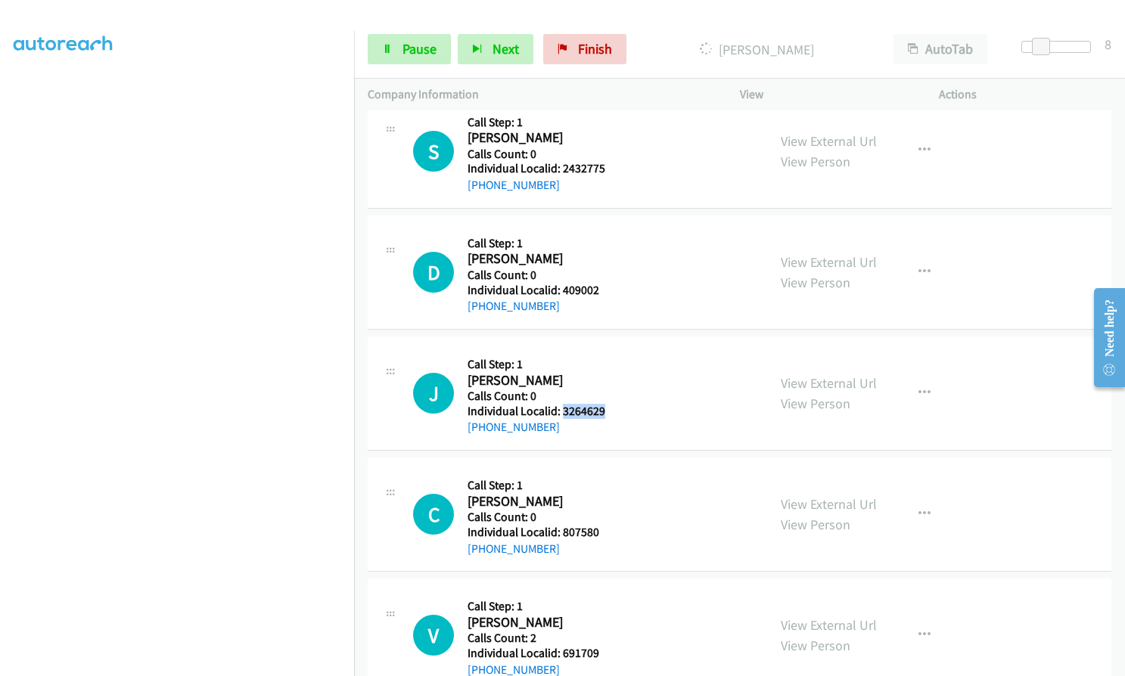
drag, startPoint x: 561, startPoint y: 410, endPoint x: 610, endPoint y: 409, distance: 49.2
click at [610, 409] on div "J Callback Scheduled Call Step: 1 Jerry Story America/New_York Calls Count: 0 I…" at bounding box center [583, 393] width 340 height 86
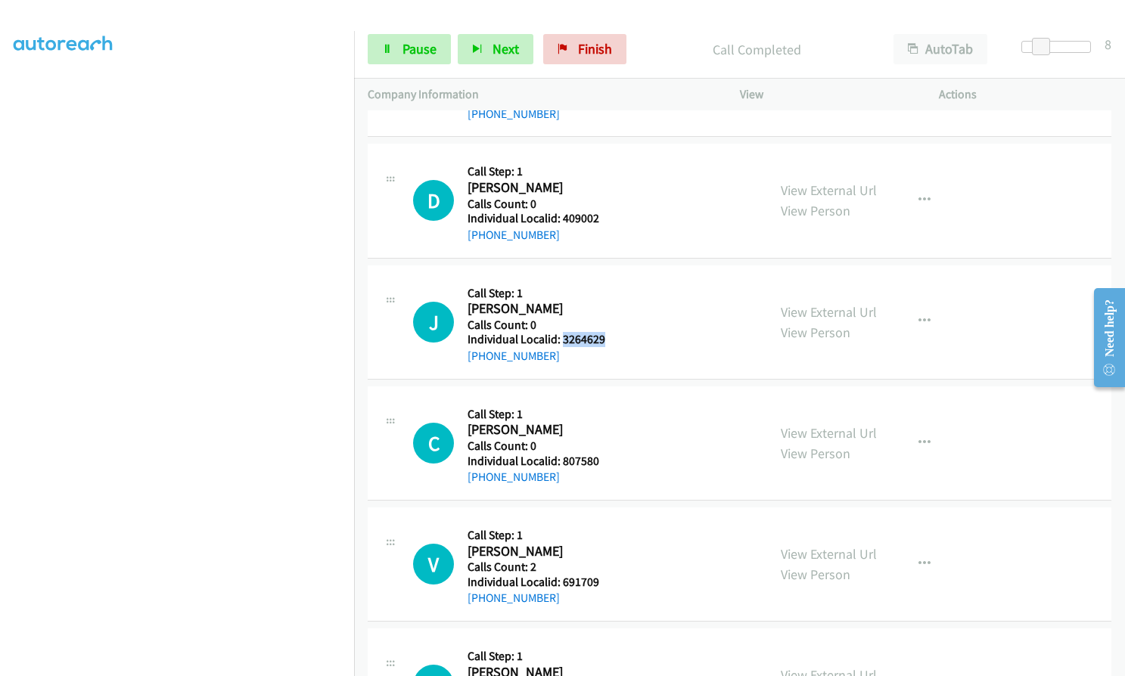
scroll to position [6684, 0]
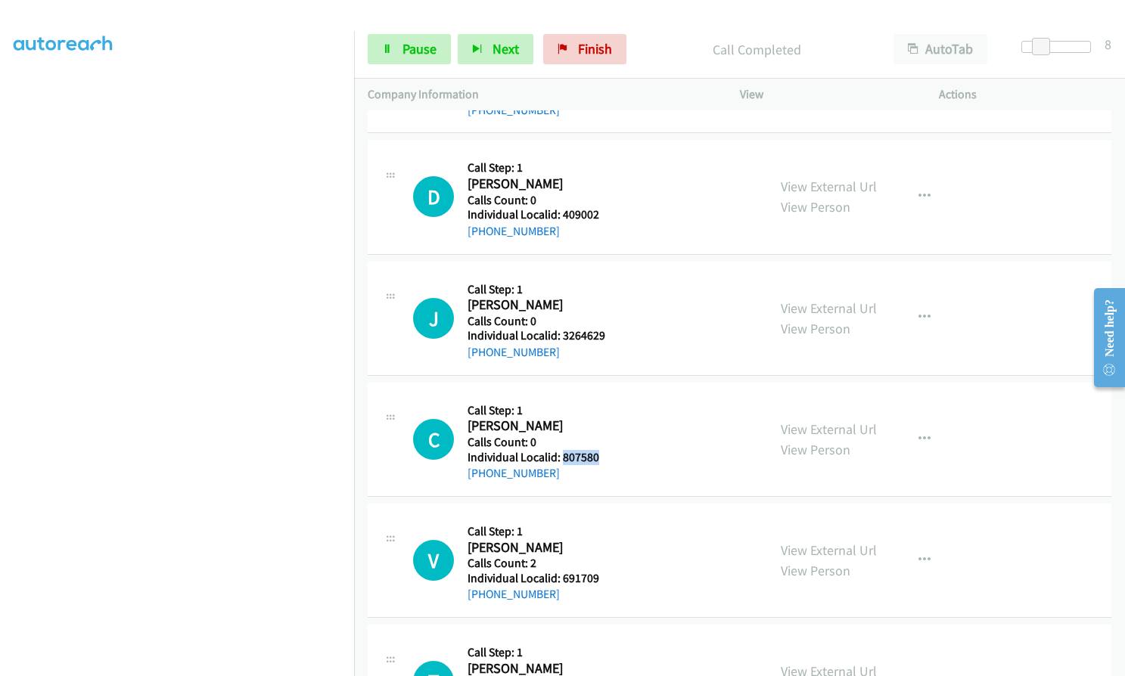
drag, startPoint x: 564, startPoint y: 480, endPoint x: 603, endPoint y: 457, distance: 45.1
click at [603, 457] on div "C Callback Scheduled Call Step: 1 Christopher Printup America/New_York Calls Co…" at bounding box center [583, 439] width 340 height 86
drag, startPoint x: 561, startPoint y: 579, endPoint x: 600, endPoint y: 574, distance: 38.9
click at [600, 574] on div "V Callback Scheduled Call Step: 1 Vincent Drago America/New_York Calls Count: 2…" at bounding box center [583, 560] width 340 height 86
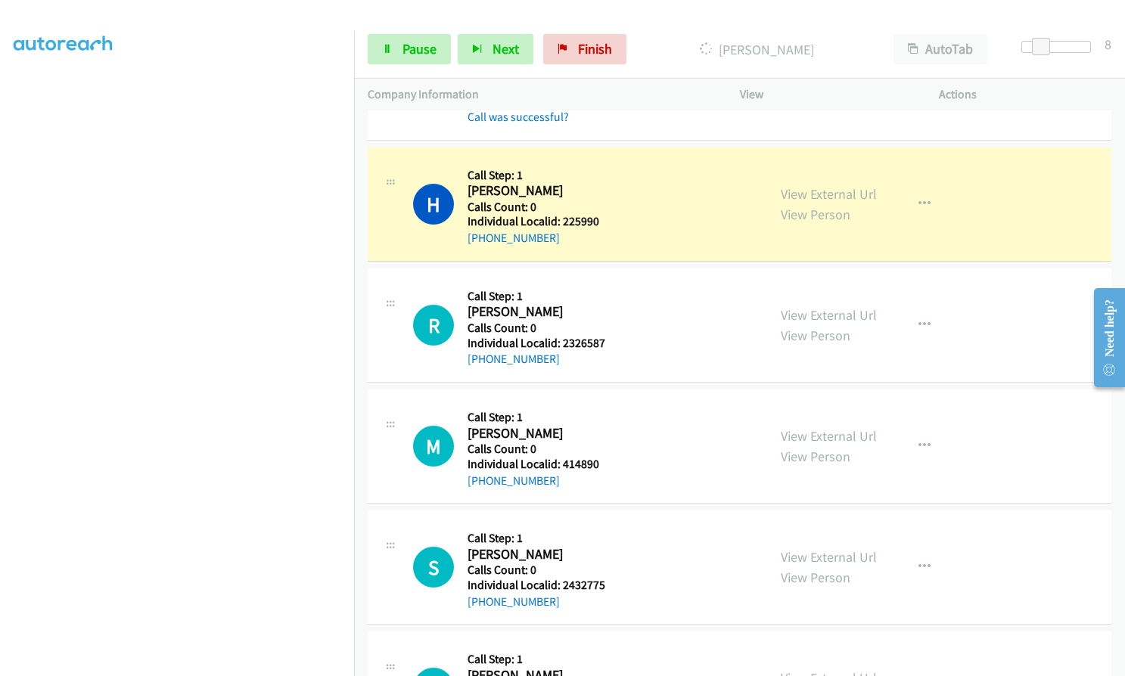
scroll to position [6230, 0]
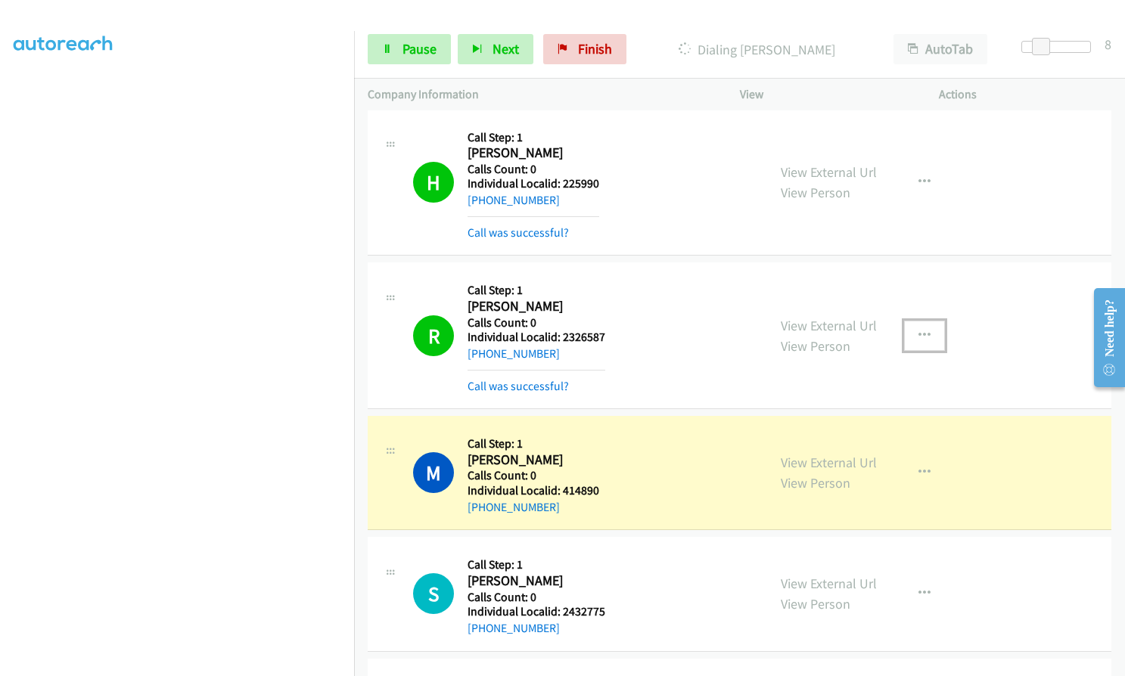
click at [921, 333] on icon "button" at bounding box center [924, 336] width 12 height 12
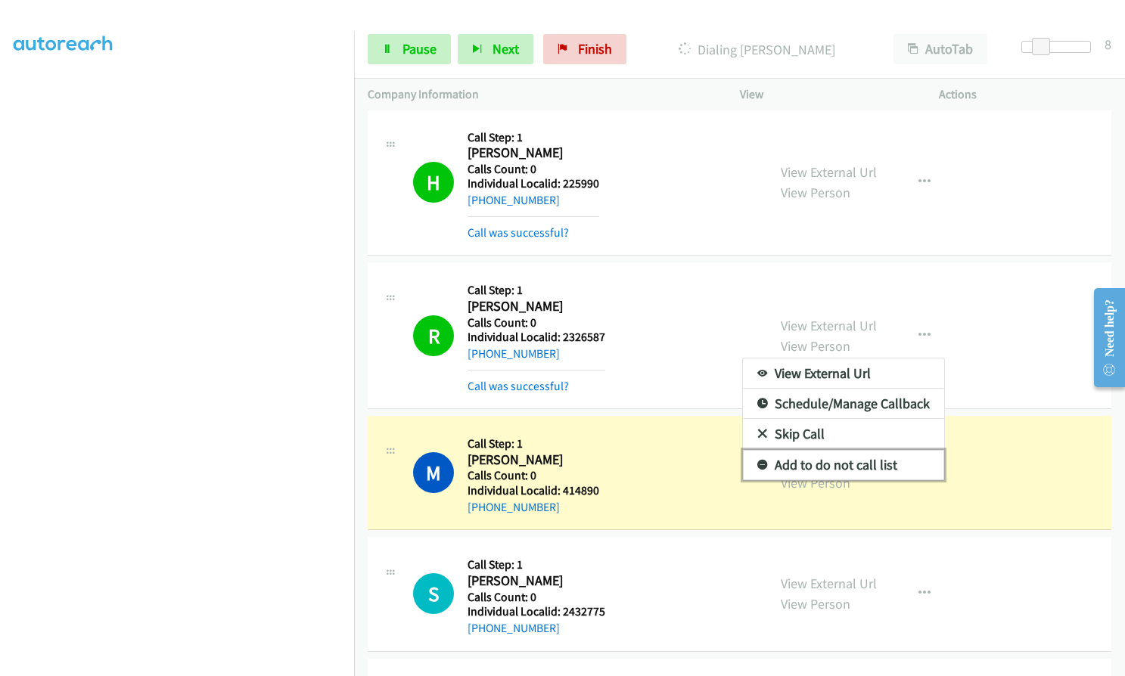
click at [757, 467] on icon at bounding box center [762, 466] width 11 height 11
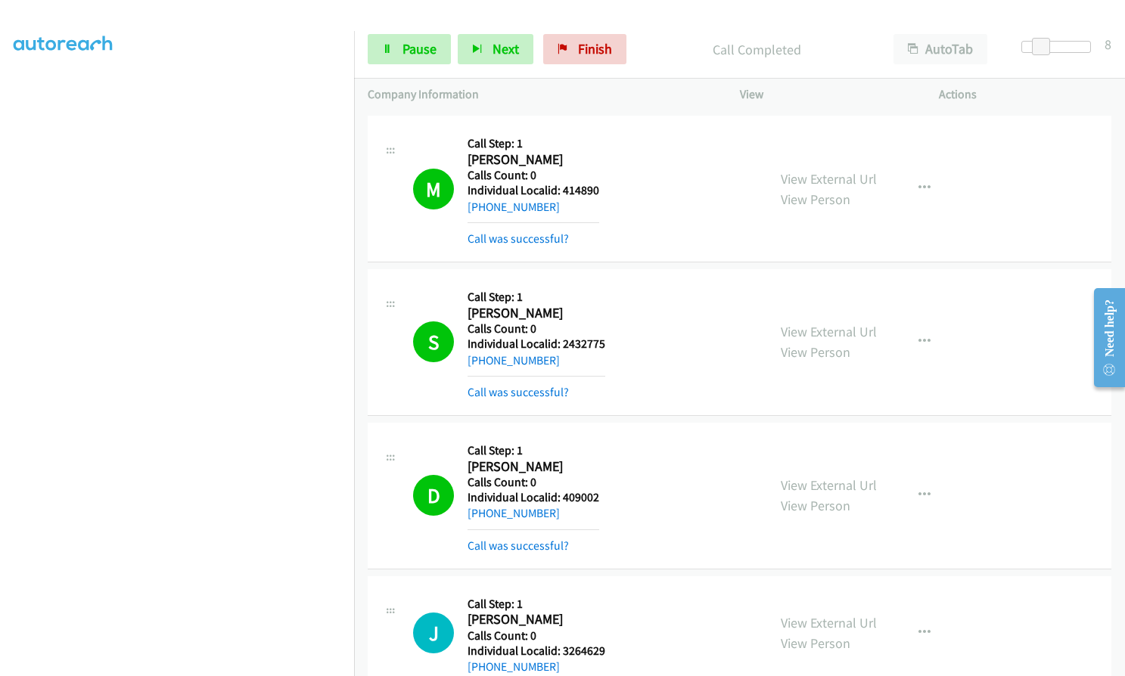
scroll to position [6527, 0]
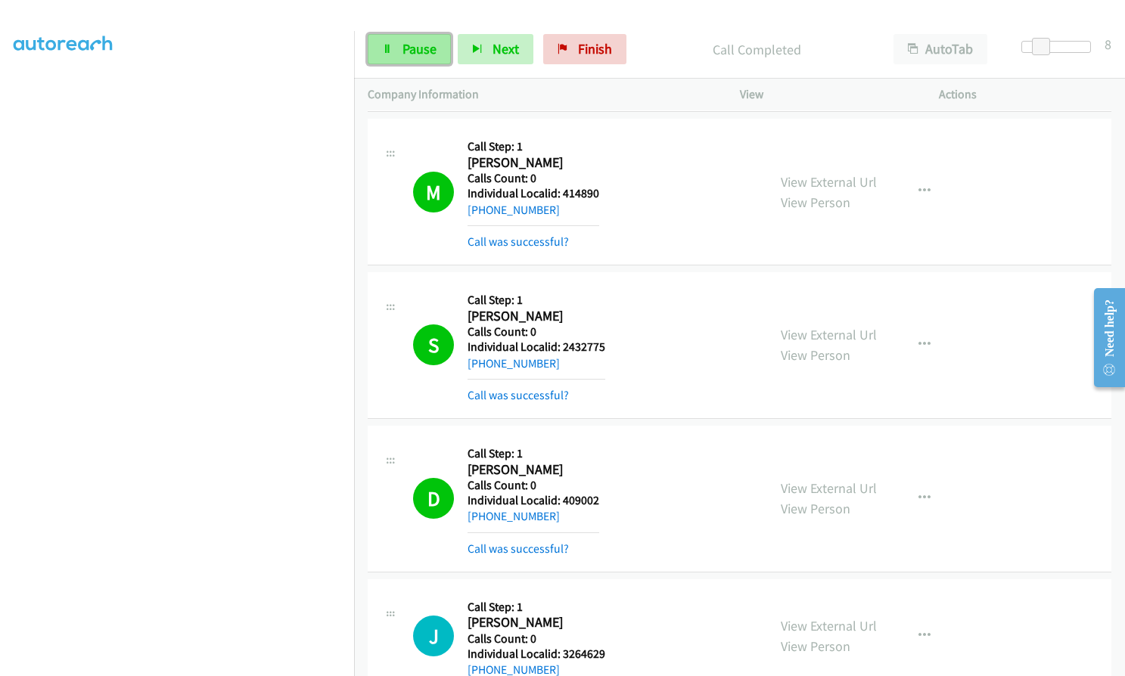
click at [393, 42] on link "Pause" at bounding box center [409, 49] width 83 height 30
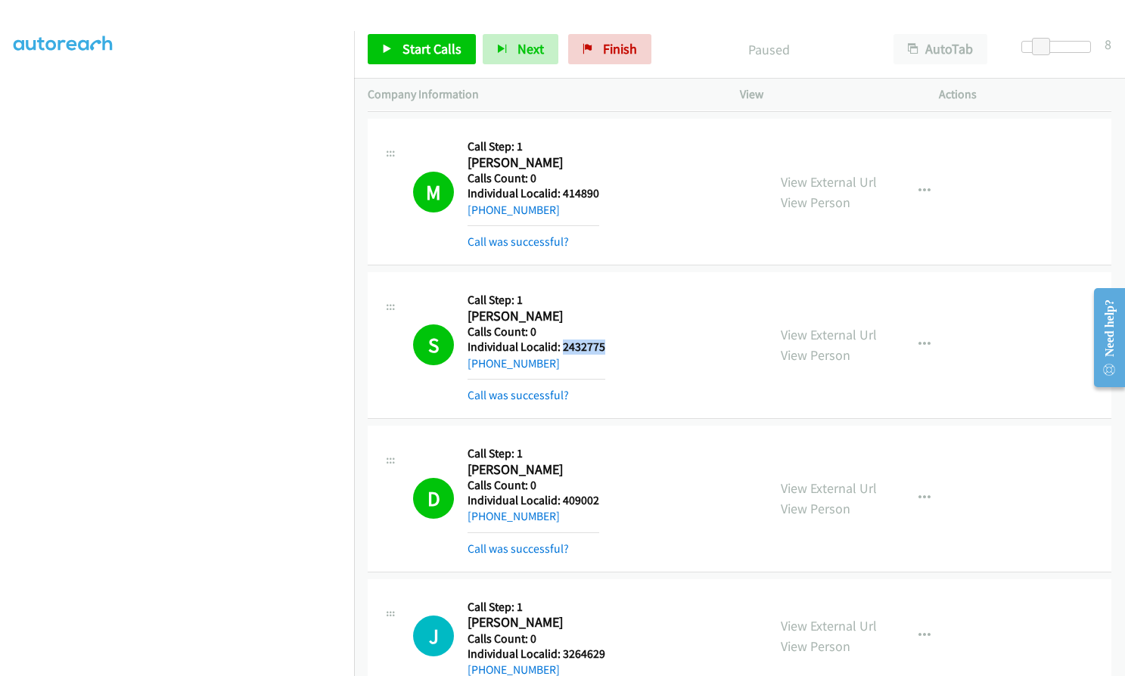
drag, startPoint x: 568, startPoint y: 346, endPoint x: 609, endPoint y: 348, distance: 40.9
click at [609, 348] on div "S Callback Scheduled Call Step: 1 Shane Price America/Los_Angeles Calls Count: …" at bounding box center [583, 345] width 340 height 119
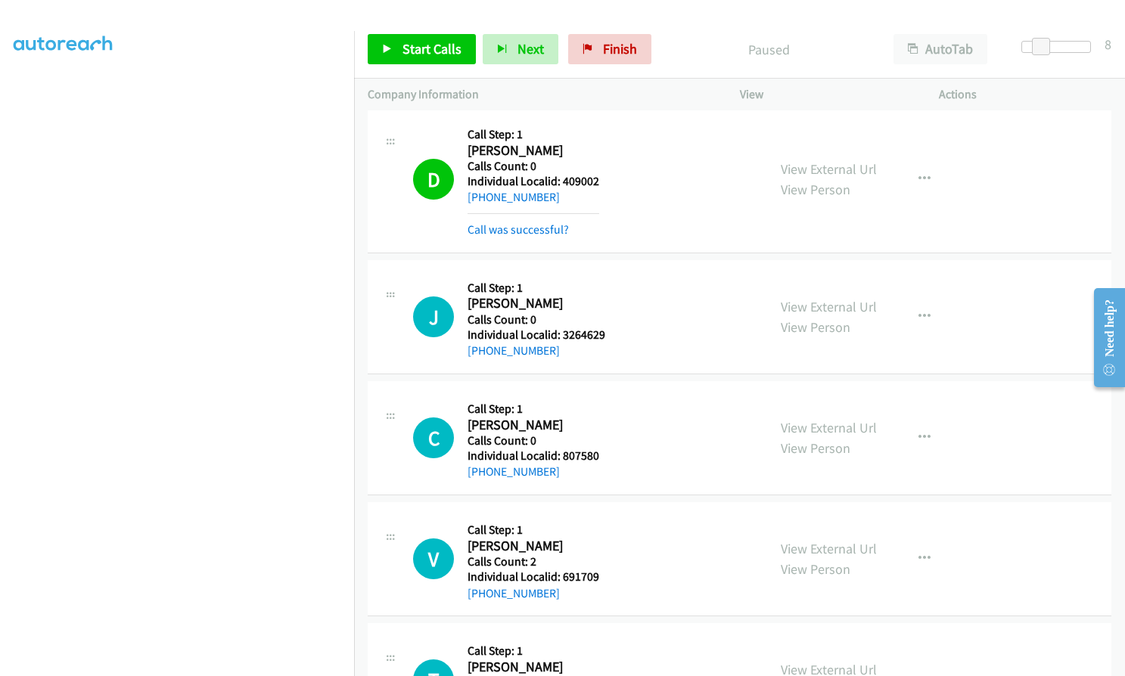
scroll to position [6848, 0]
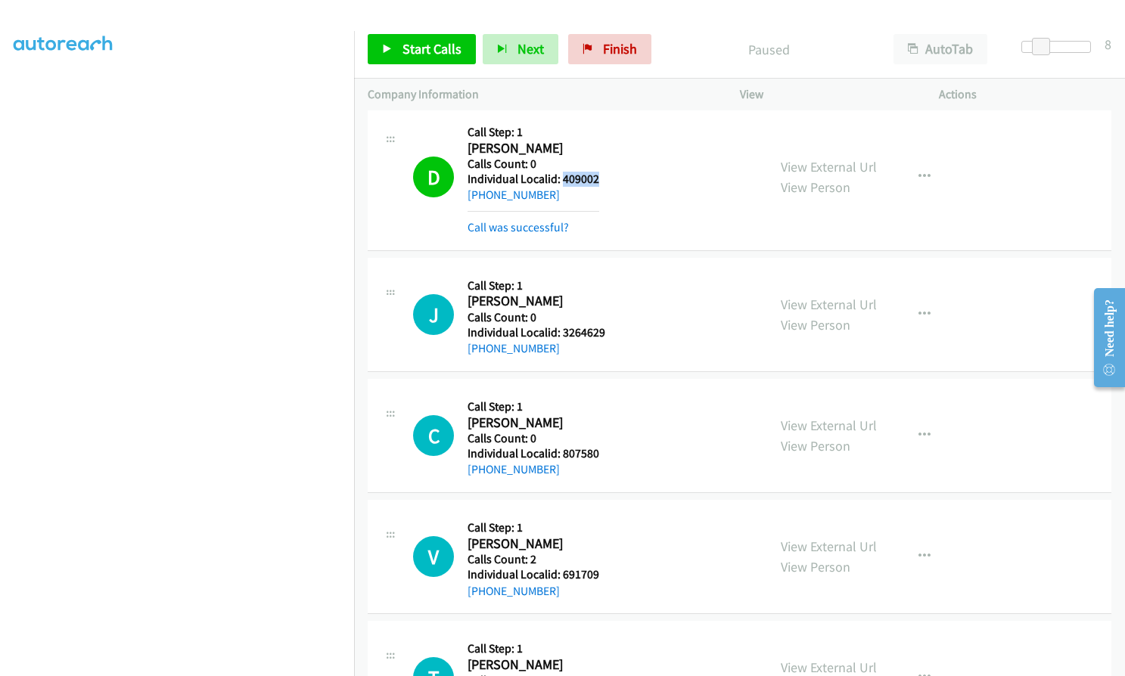
drag, startPoint x: 560, startPoint y: 179, endPoint x: 602, endPoint y: 179, distance: 42.4
click at [602, 179] on div "D Callback Scheduled Call Step: 1 Dennis Walter America/Chicago Calls Count: 0 …" at bounding box center [583, 177] width 340 height 119
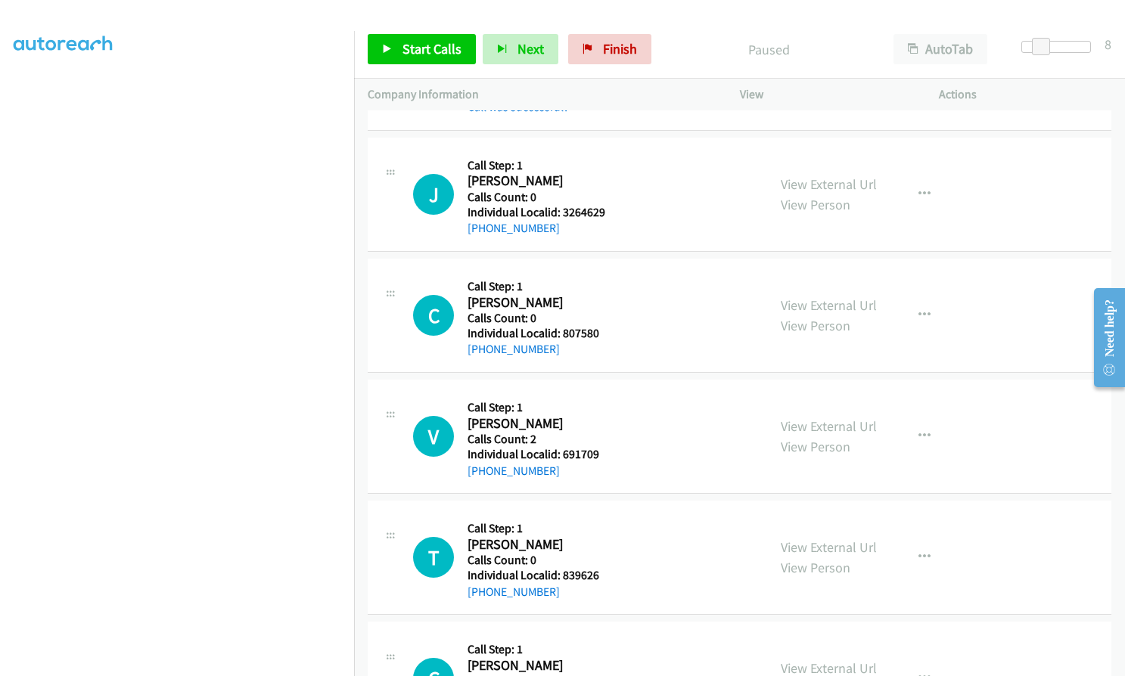
scroll to position [7000, 0]
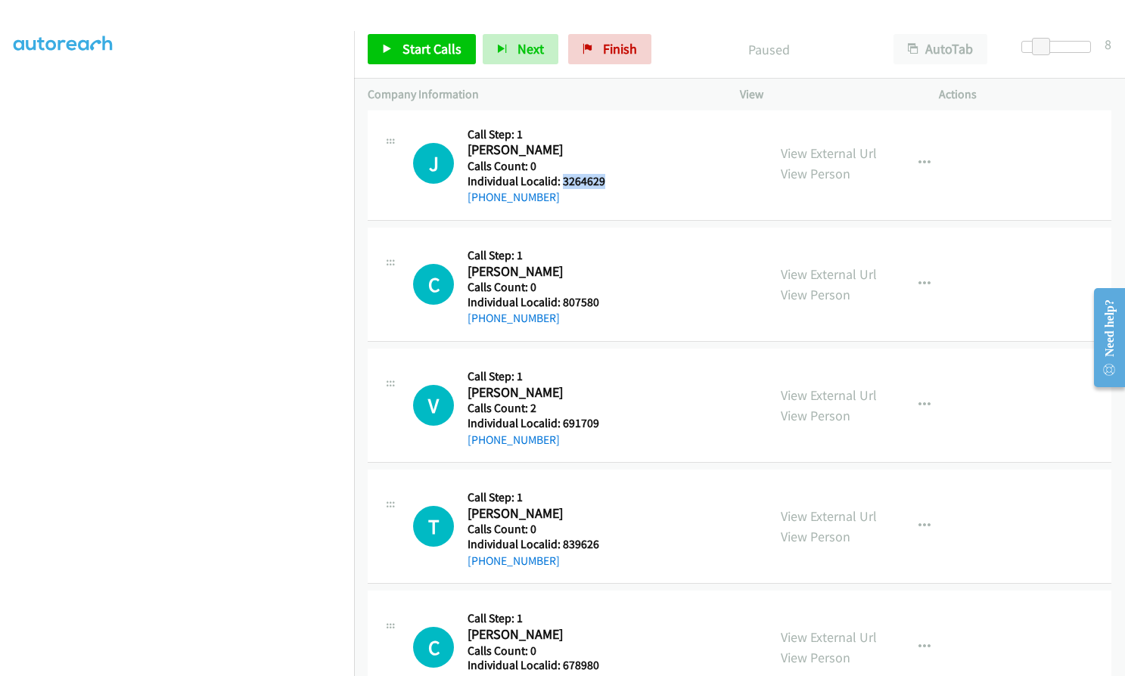
drag, startPoint x: 562, startPoint y: 182, endPoint x: 608, endPoint y: 179, distance: 46.2
click at [608, 179] on div "J Callback Scheduled Call Step: 1 Jerry Story America/New_York Calls Count: 0 I…" at bounding box center [583, 163] width 340 height 86
